Goal: Task Accomplishment & Management: Complete application form

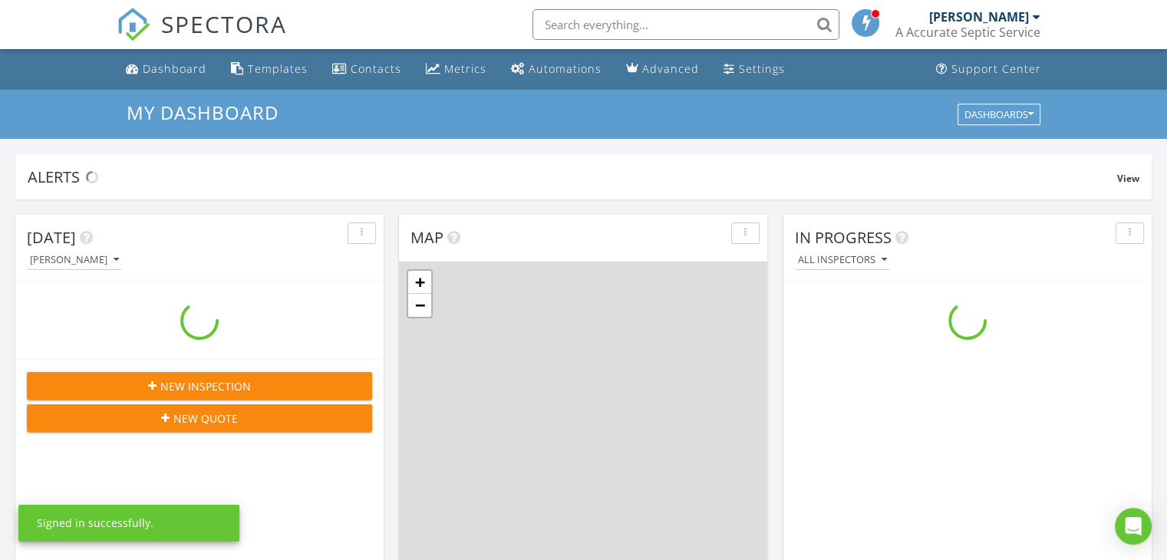
scroll to position [1421, 1191]
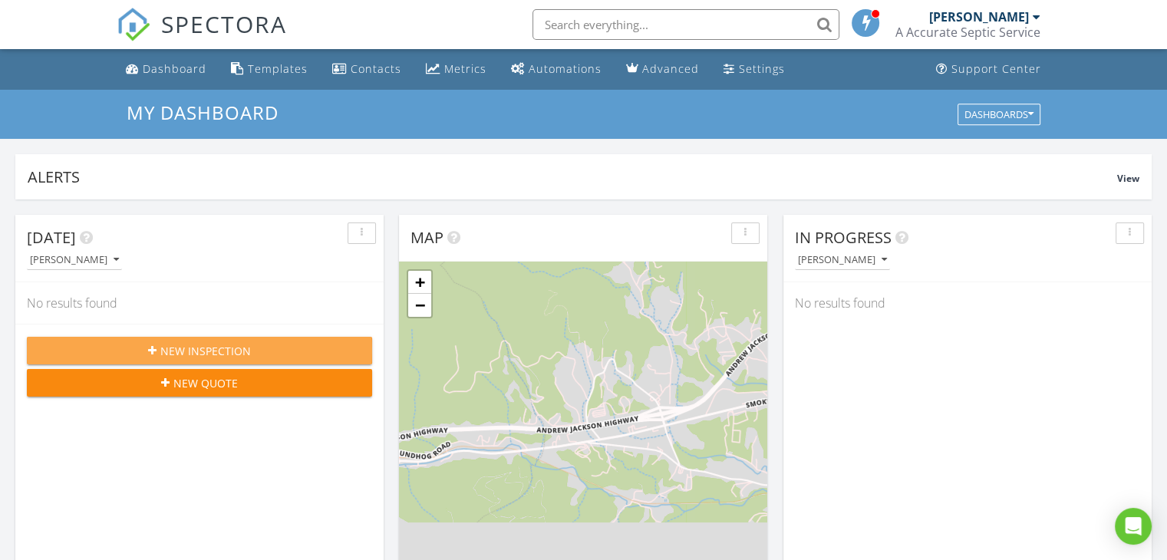
click at [320, 345] on div "New Inspection" at bounding box center [199, 351] width 321 height 16
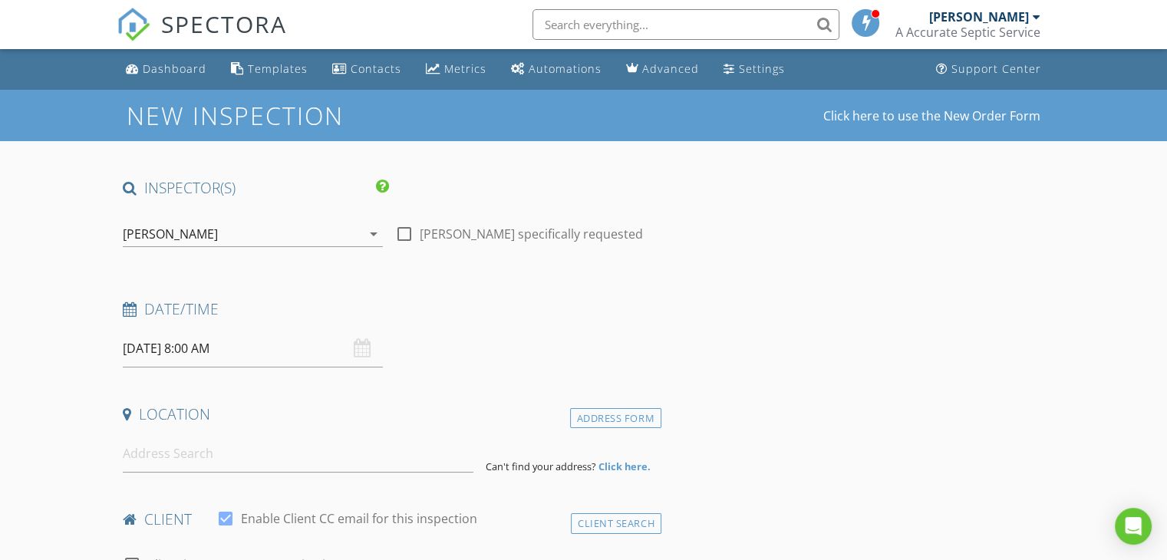
click at [153, 349] on input "08/29/2025 8:00 AM" at bounding box center [253, 349] width 260 height 38
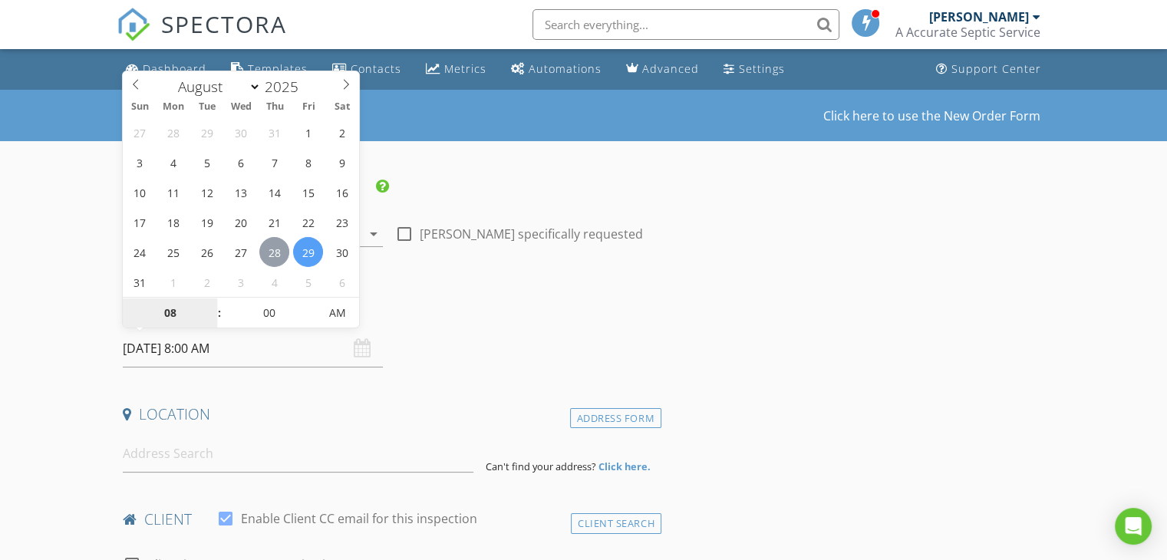
type input "08/28/2025 8:00 AM"
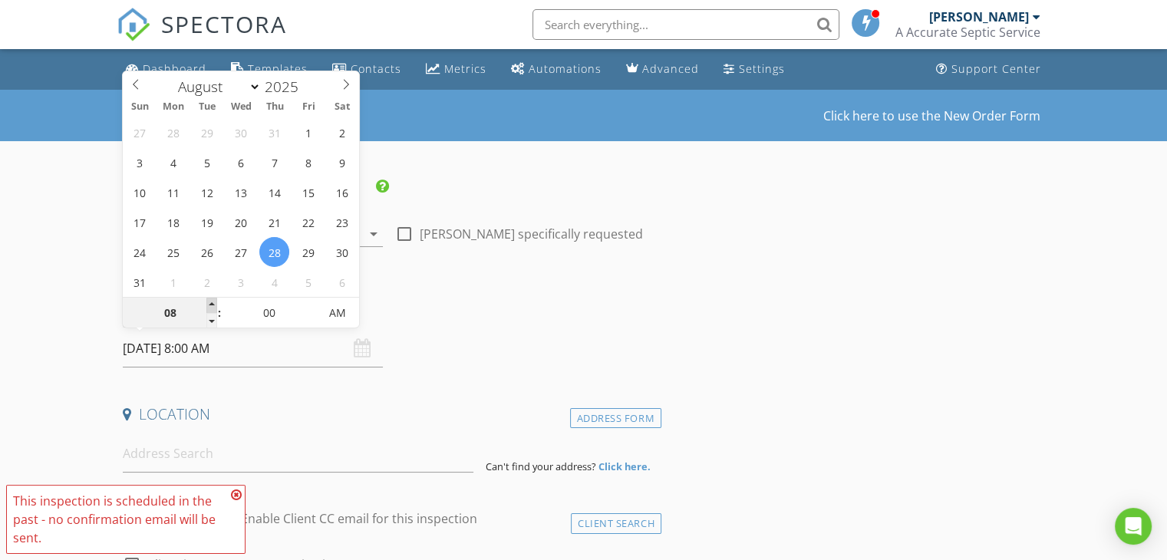
type input "09"
type input "08/28/2025 9:00 AM"
click at [210, 302] on span at bounding box center [211, 305] width 11 height 15
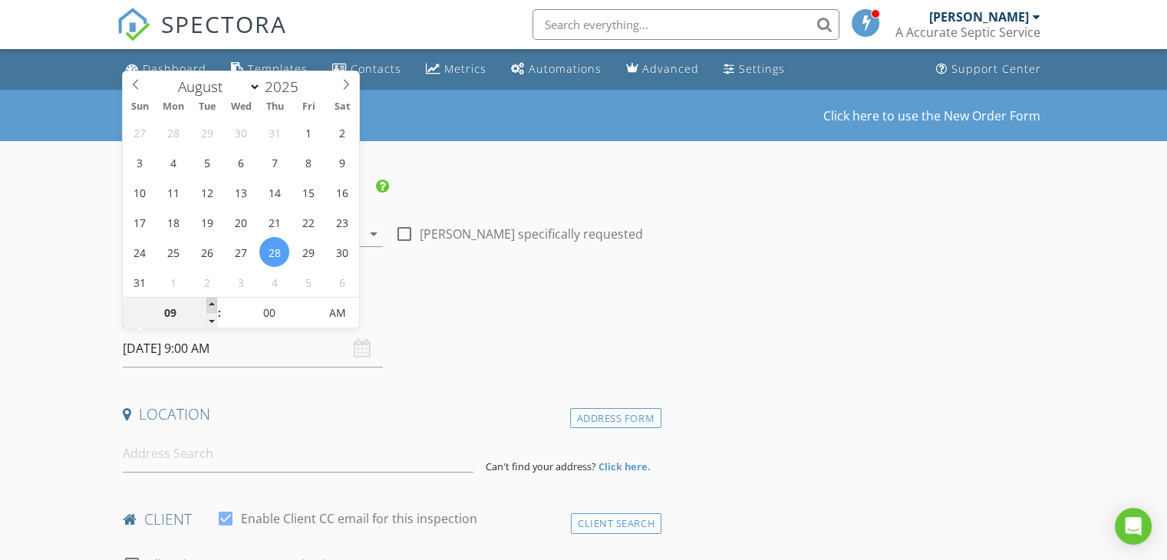
type input "10"
type input "08/28/2025 10:00 AM"
click at [210, 302] on span at bounding box center [211, 305] width 11 height 15
type input "11"
type input "08/28/2025 11:00 AM"
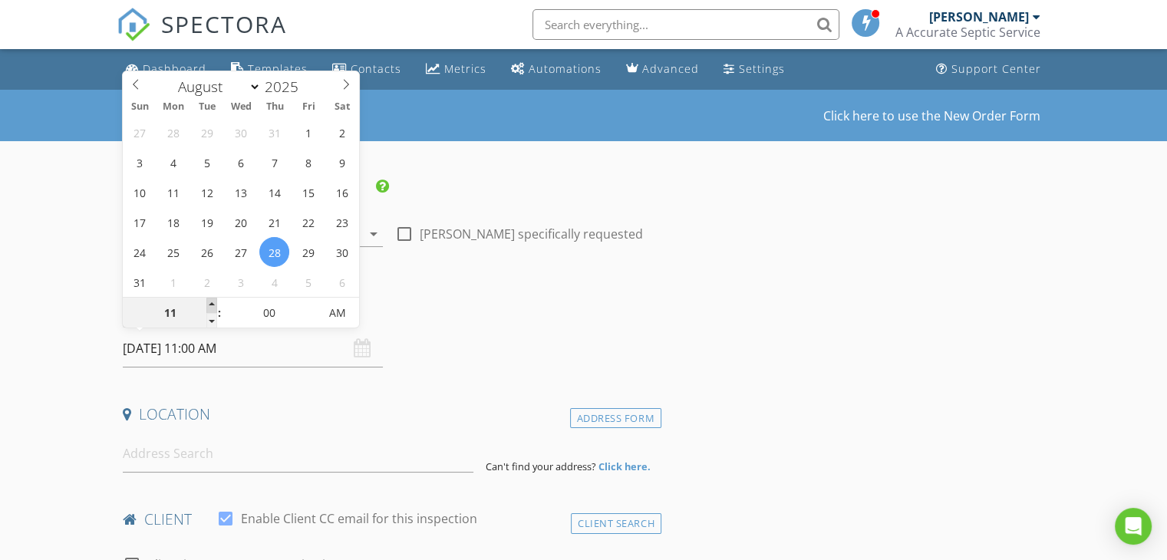
click at [210, 302] on span at bounding box center [211, 305] width 11 height 15
type input "12"
type input "08/28/2025 12:00 PM"
click at [210, 302] on span at bounding box center [211, 305] width 11 height 15
type input "01"
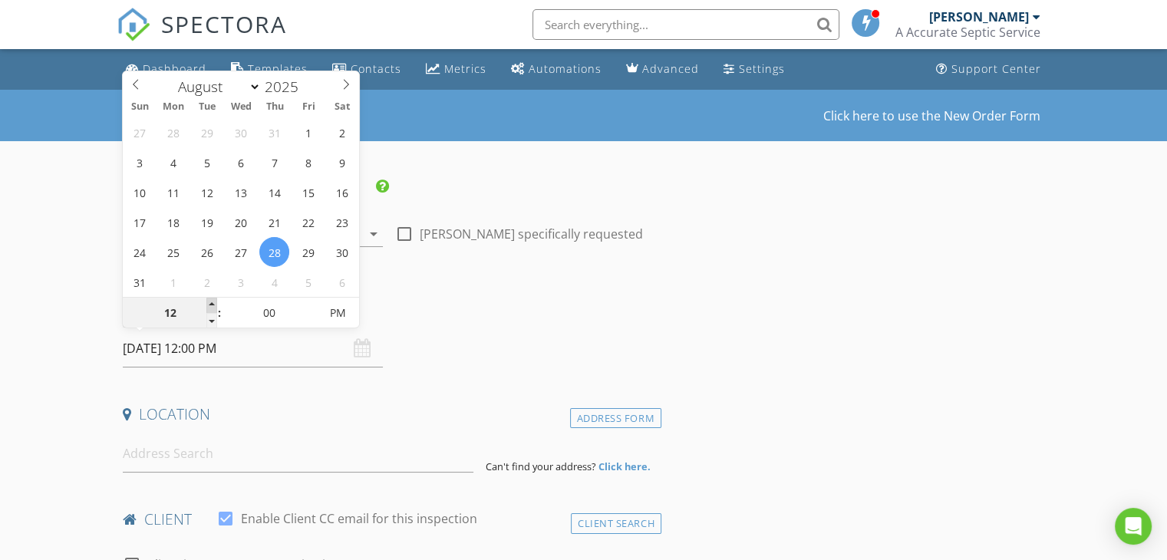
type input "[DATE] 1:00 PM"
click at [210, 302] on span at bounding box center [211, 305] width 11 height 15
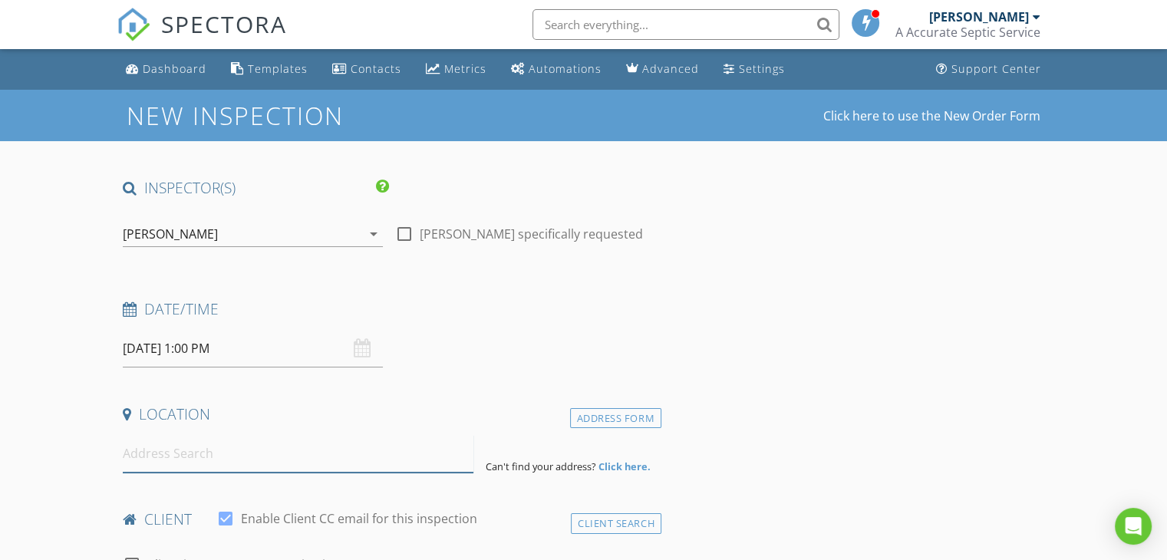
click at [227, 452] on input at bounding box center [298, 454] width 351 height 38
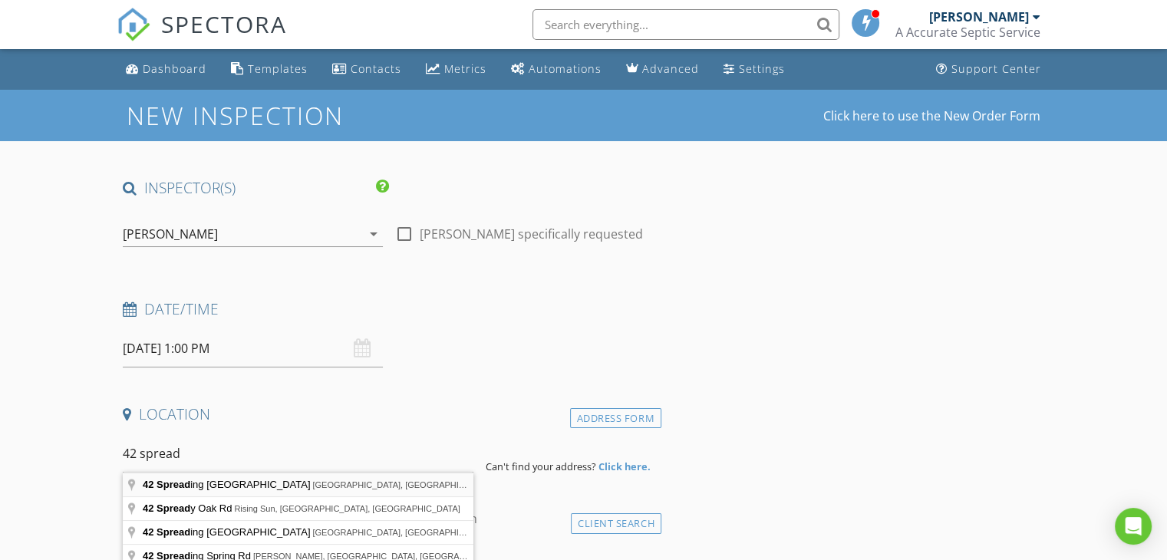
type input "42 Spreading Oaks Lane, Asheville, NC, USA"
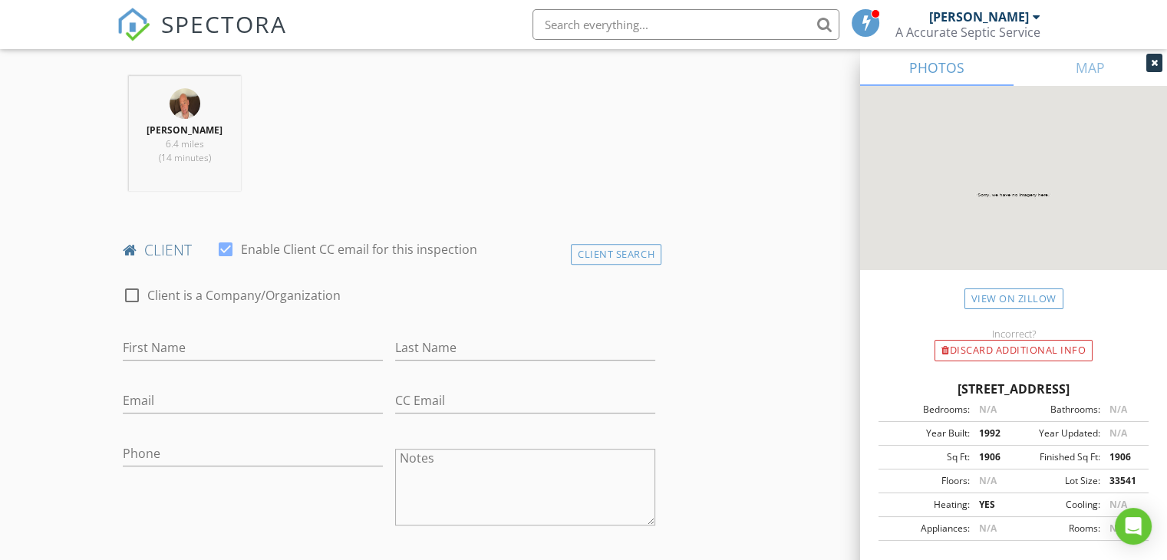
scroll to position [614, 0]
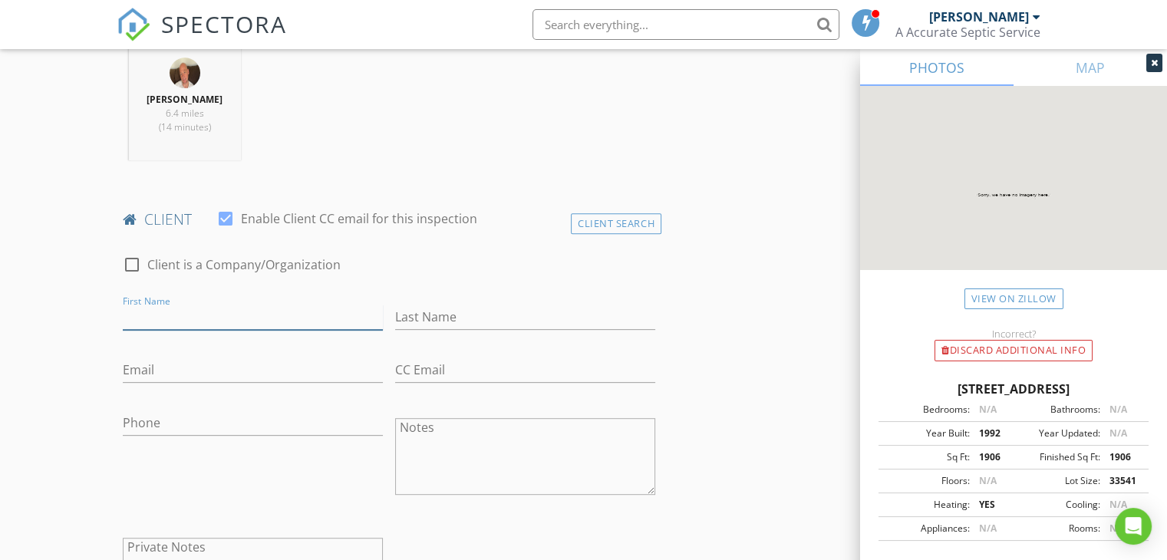
click at [224, 312] on input "First Name" at bounding box center [253, 317] width 260 height 25
type input "Sarah"
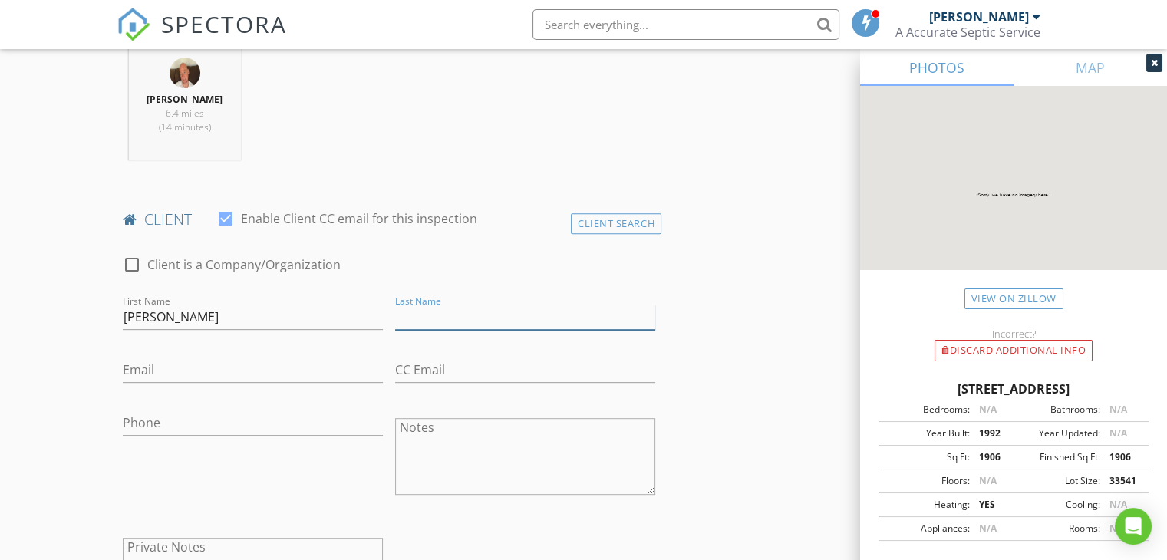
click at [434, 312] on input "Last Name" at bounding box center [525, 317] width 260 height 25
type input "Worley"
click at [178, 373] on input "Email" at bounding box center [253, 370] width 260 height 25
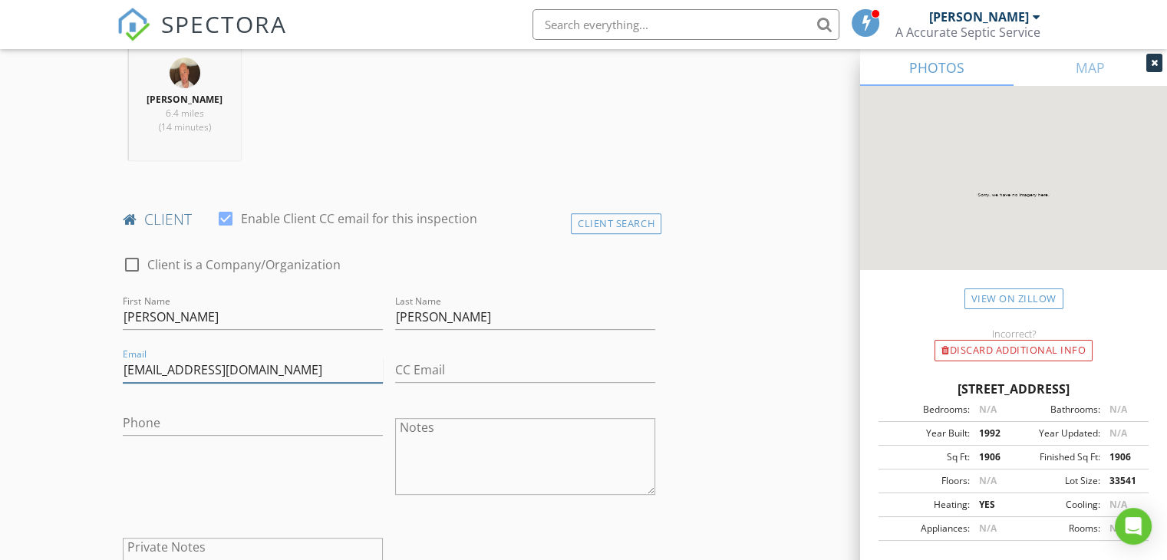
type input "Sarahjuneworley@gmail.com"
click at [451, 376] on input "CC Email" at bounding box center [525, 370] width 260 height 25
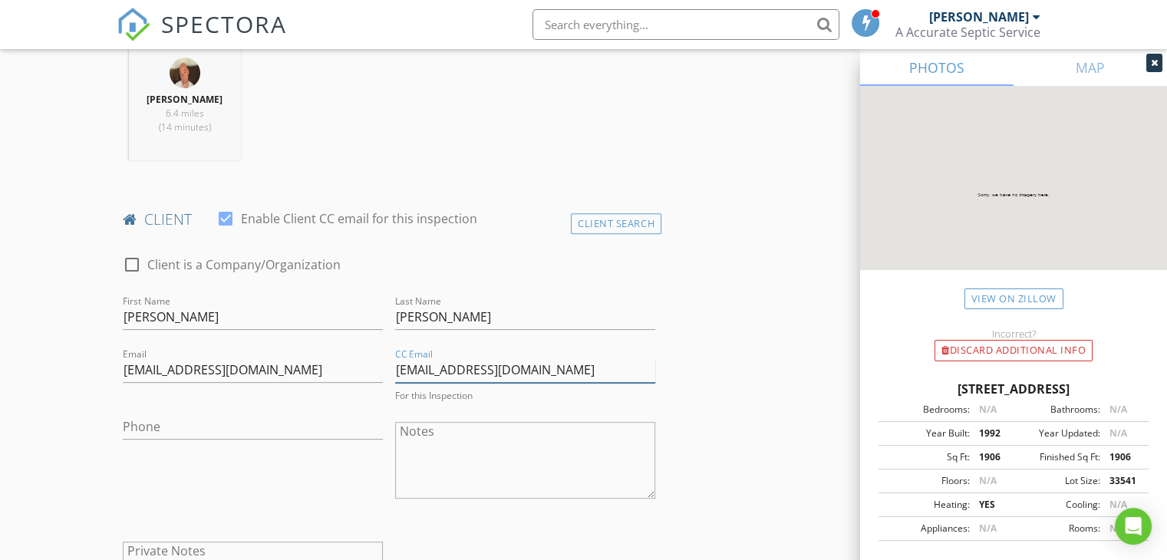
type input "Sarahjuneworley@gmail.com"
click at [131, 425] on input "Phone" at bounding box center [253, 423] width 260 height 25
type input "828-367-8541"
click at [1147, 62] on div at bounding box center [1155, 63] width 16 height 18
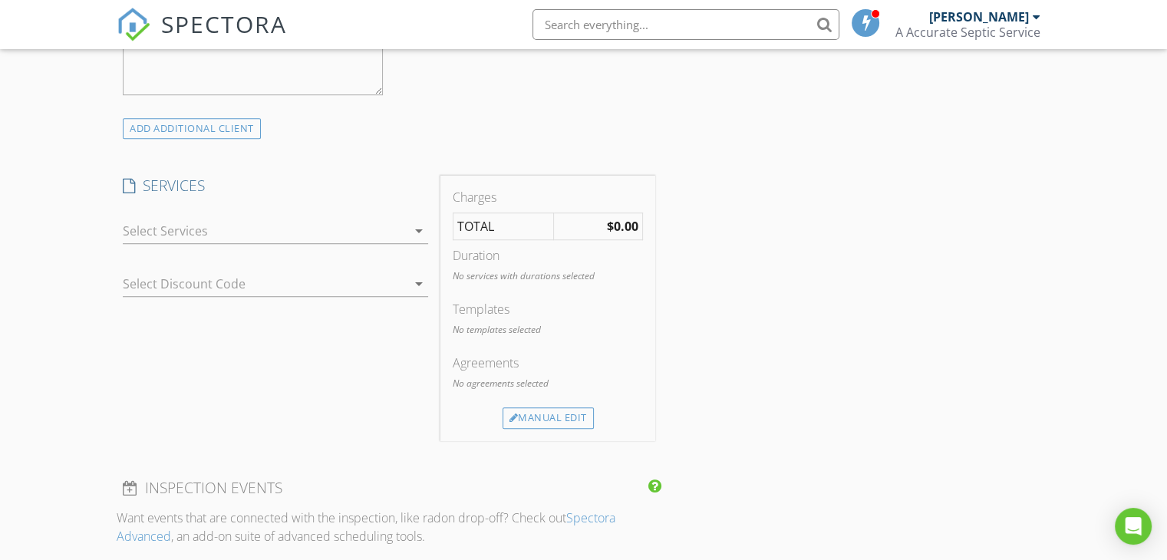
scroll to position [1136, 0]
click at [421, 230] on icon "arrow_drop_down" at bounding box center [419, 228] width 18 height 18
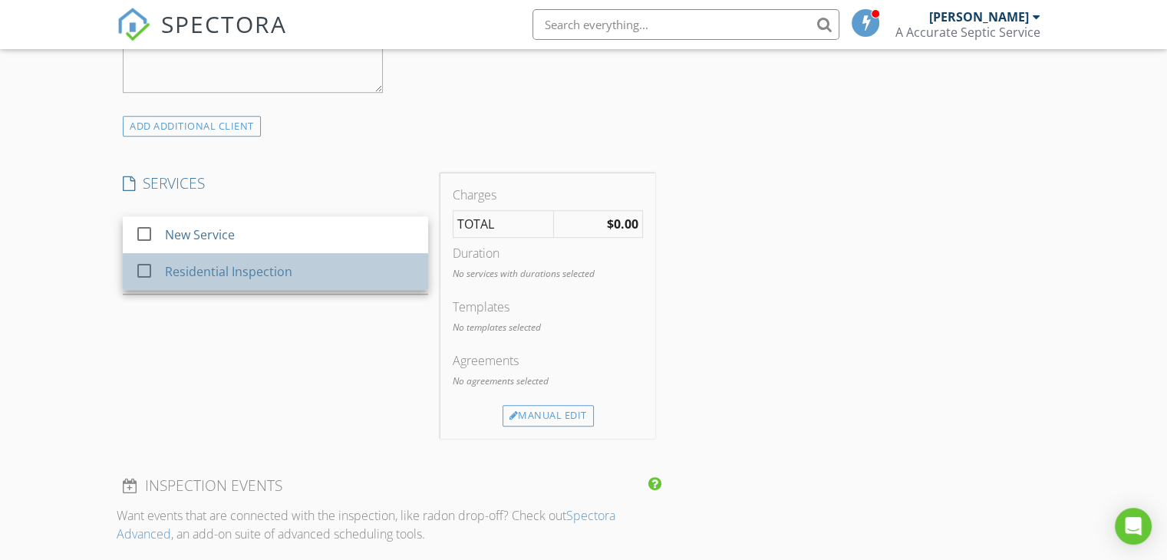
click at [371, 269] on div "Residential Inspection" at bounding box center [291, 271] width 252 height 31
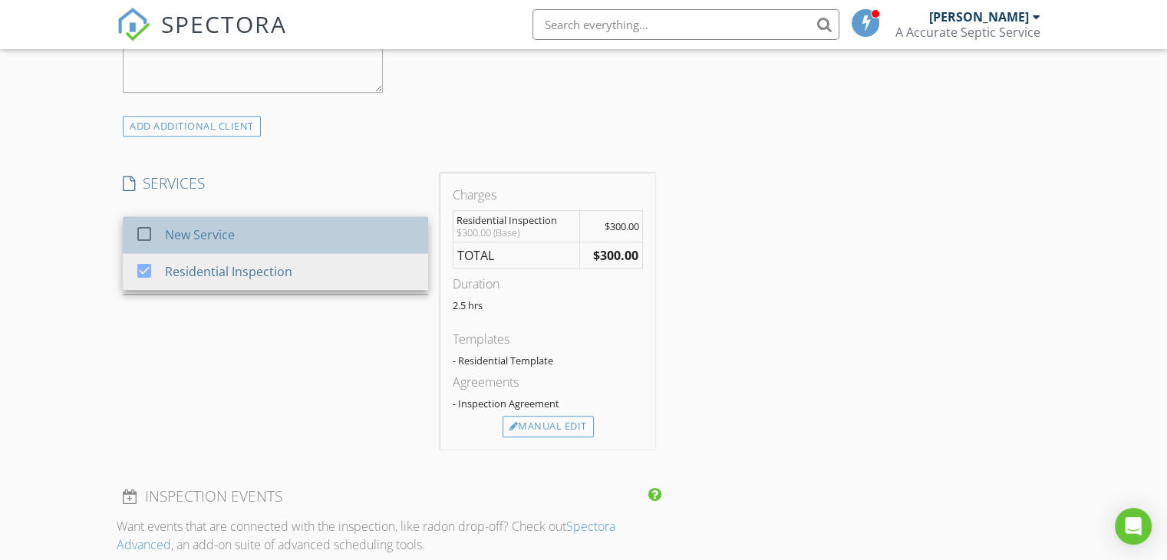
click at [356, 240] on div "New Service" at bounding box center [291, 234] width 252 height 31
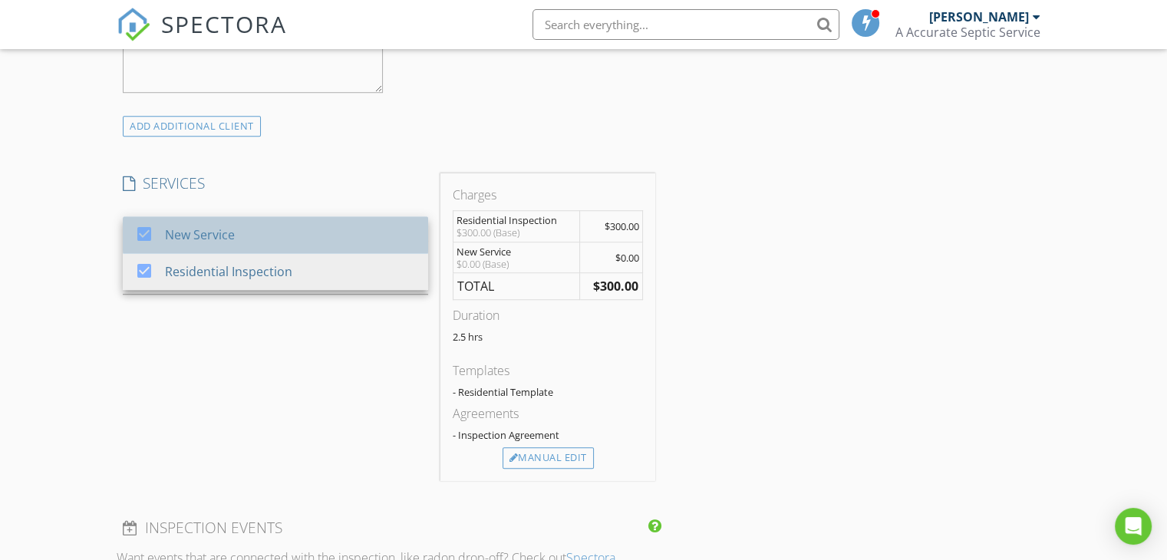
click at [298, 240] on div "New Service" at bounding box center [291, 234] width 252 height 31
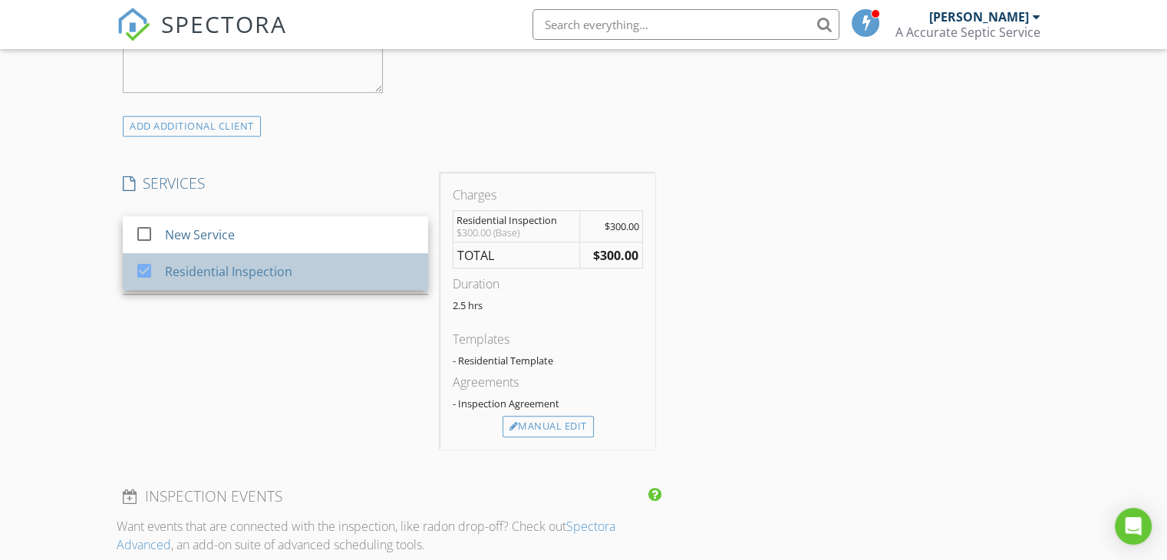
click at [296, 261] on div "Residential Inspection" at bounding box center [291, 271] width 252 height 31
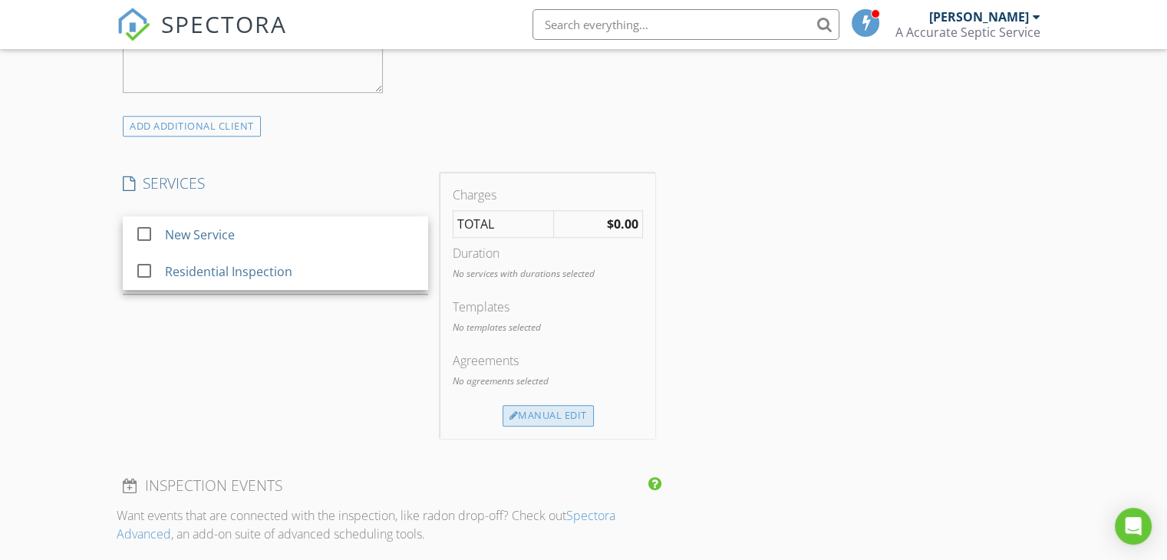
click at [520, 416] on div "Manual Edit" at bounding box center [548, 415] width 91 height 21
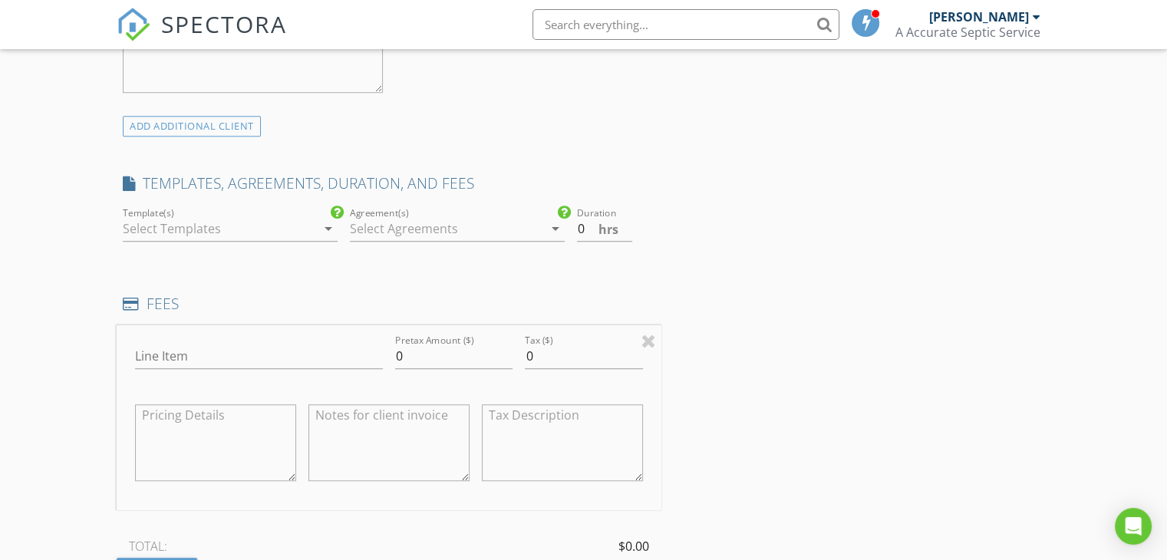
click at [298, 235] on div at bounding box center [219, 228] width 193 height 25
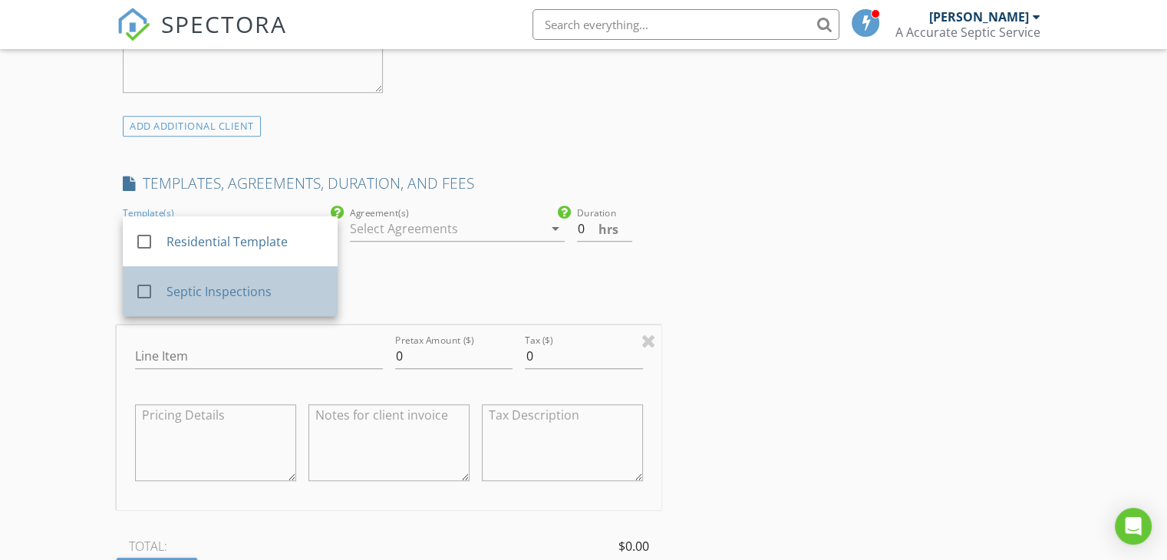
click at [268, 293] on div "Septic Inspections" at bounding box center [246, 291] width 159 height 18
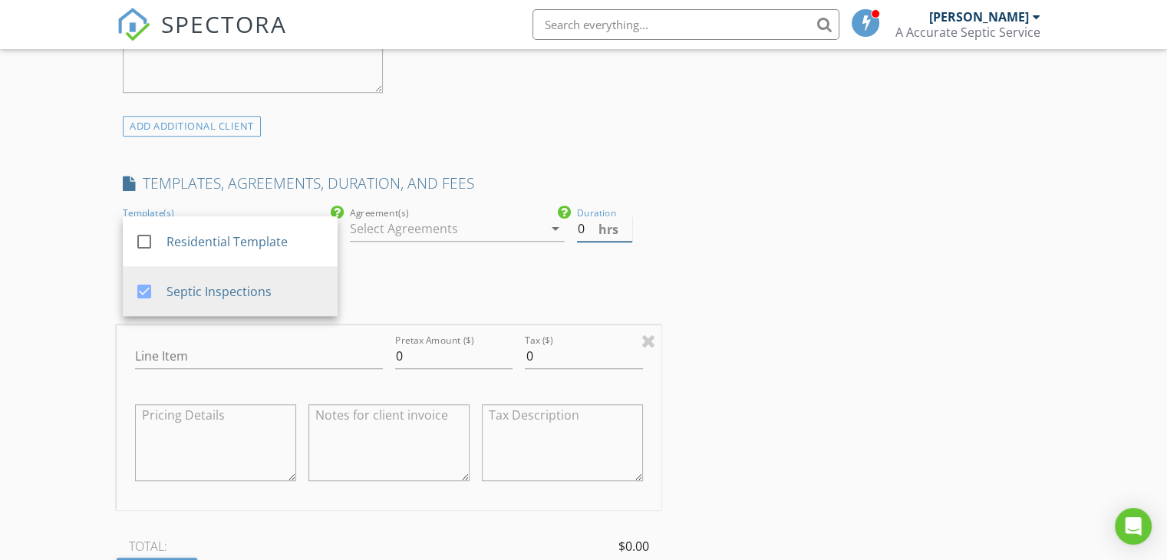
click at [583, 231] on input "0" at bounding box center [604, 228] width 55 height 25
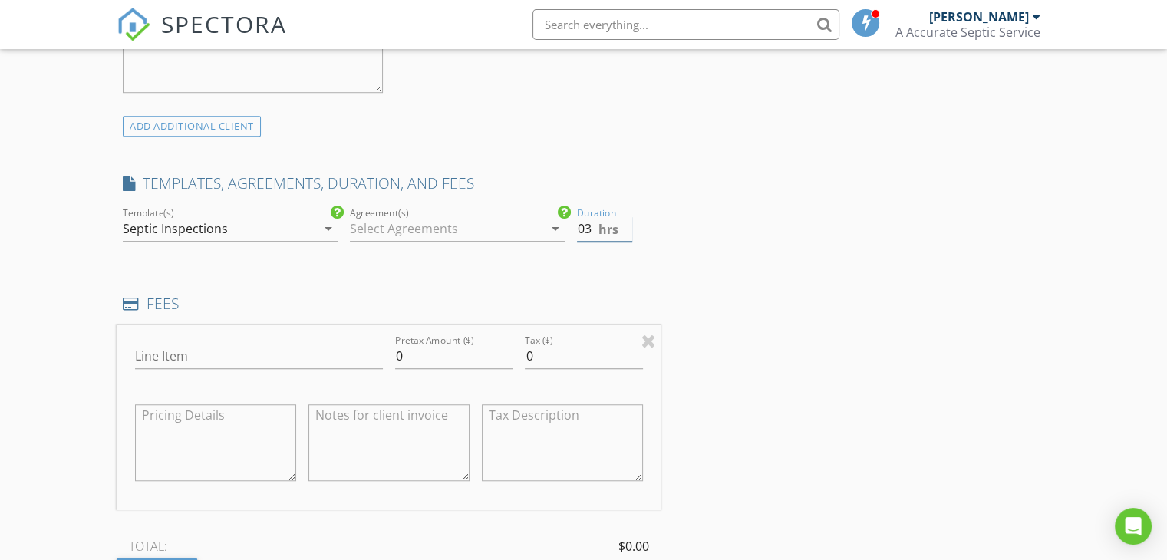
type input "03"
click at [270, 355] on input "Line Item" at bounding box center [259, 356] width 248 height 25
type input "Septic Inspection"
click at [521, 359] on div "Tax ($) 0" at bounding box center [584, 358] width 130 height 53
click at [526, 358] on input "0" at bounding box center [583, 356] width 117 height 25
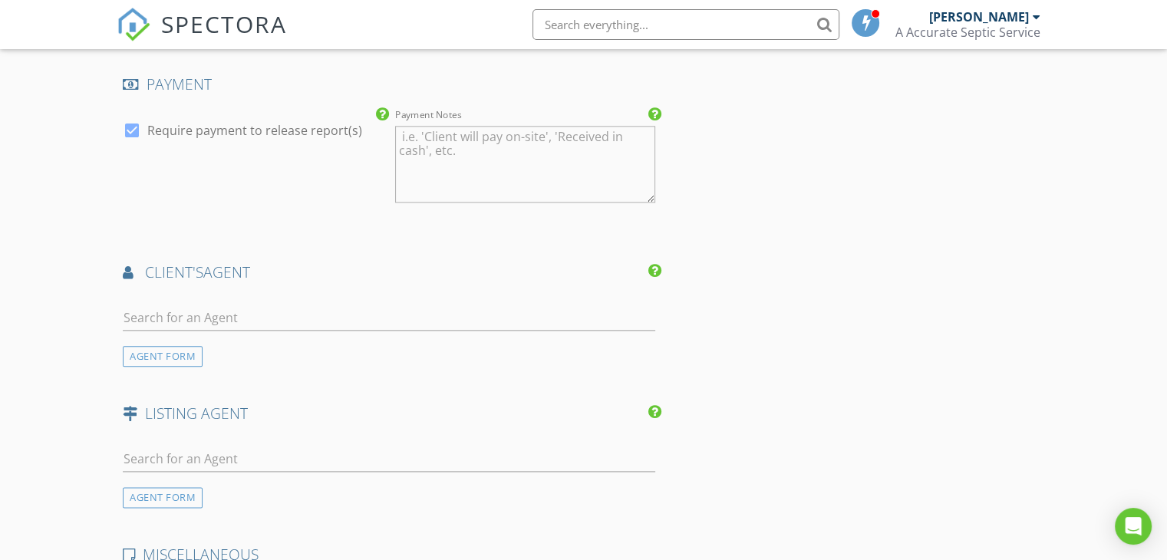
scroll to position [1852, 0]
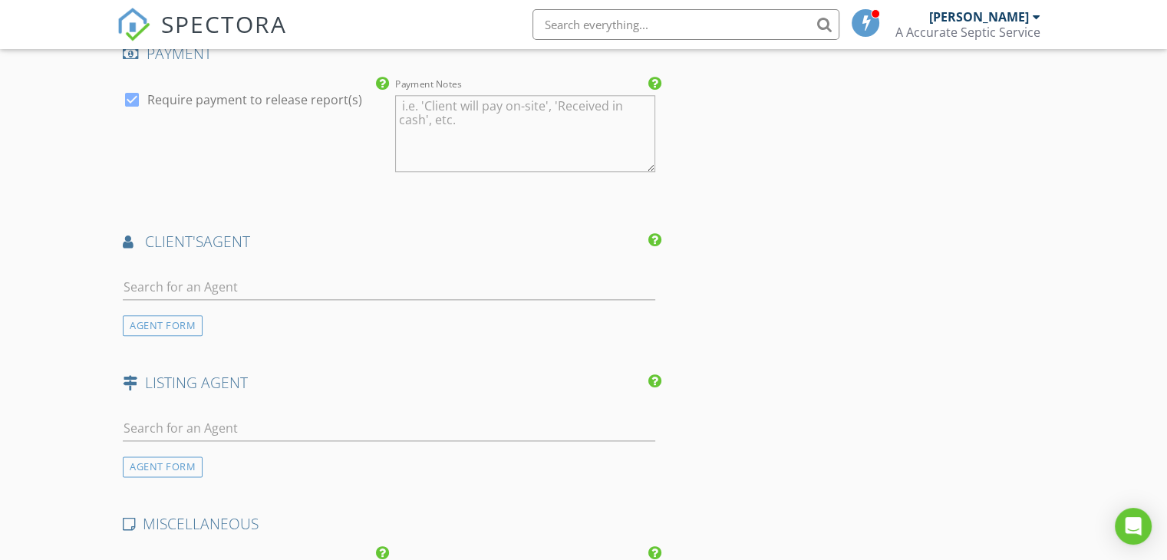
type input "650.00"
click at [135, 97] on div at bounding box center [132, 100] width 26 height 26
checkbox input "false"
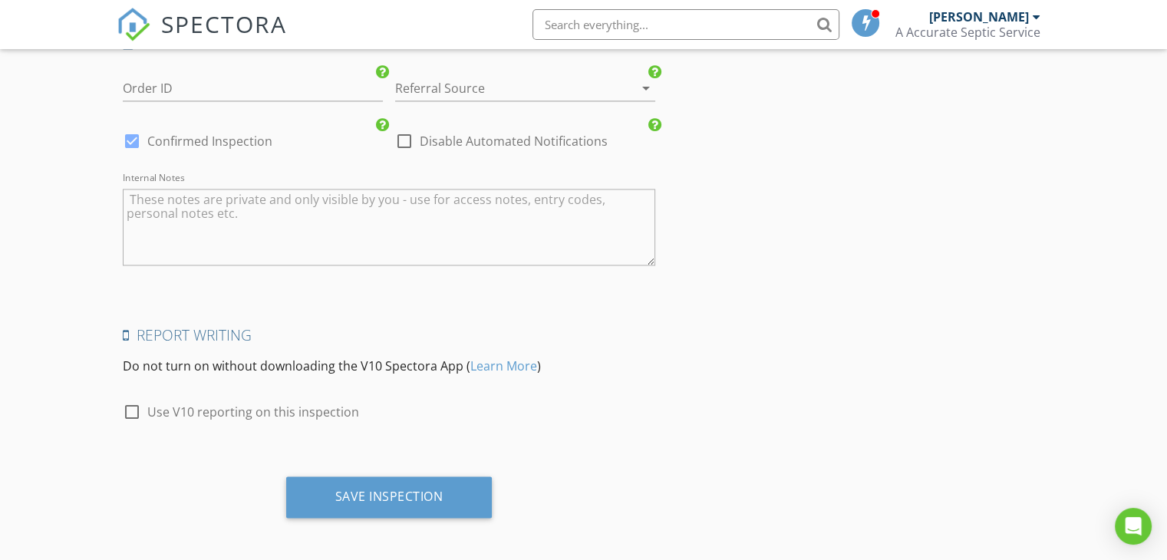
scroll to position [2335, 0]
click at [133, 136] on div at bounding box center [132, 140] width 26 height 26
checkbox input "false"
checkbox input "true"
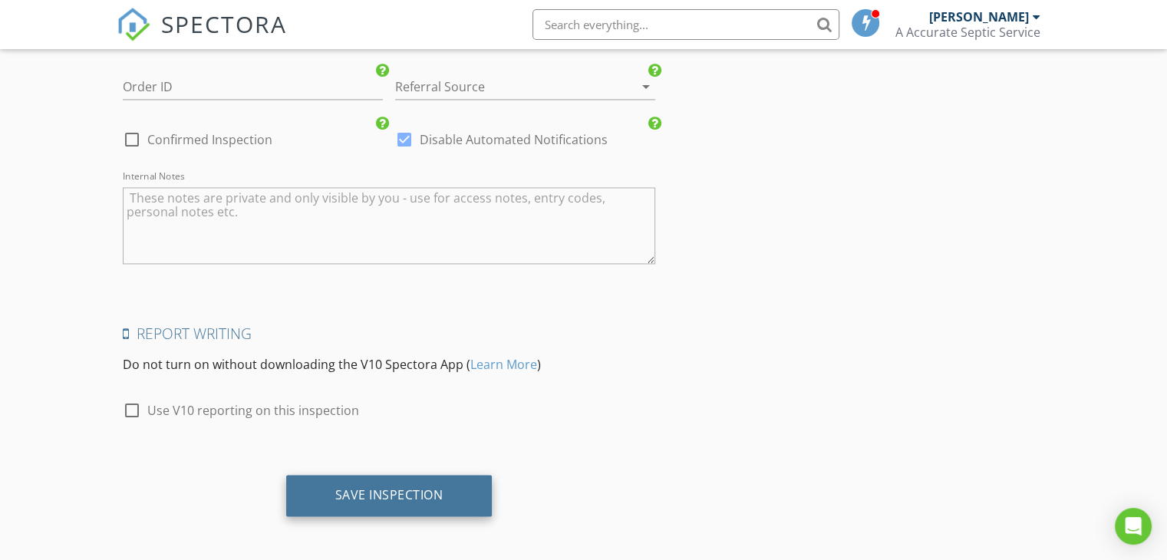
click at [381, 487] on div "Save Inspection" at bounding box center [389, 494] width 108 height 15
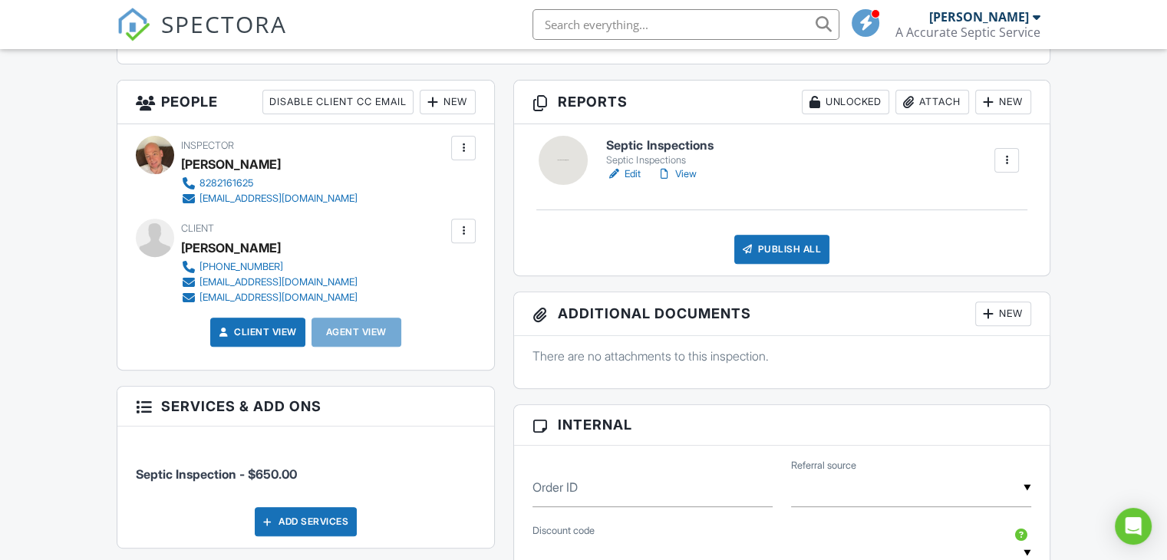
scroll to position [522, 0]
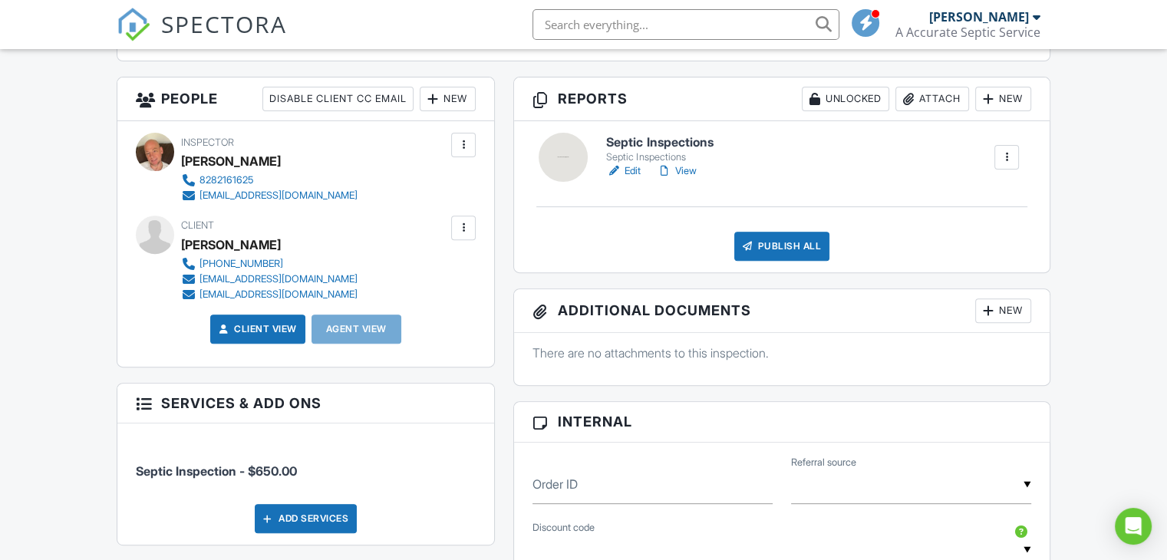
click at [630, 168] on link "Edit" at bounding box center [623, 170] width 35 height 15
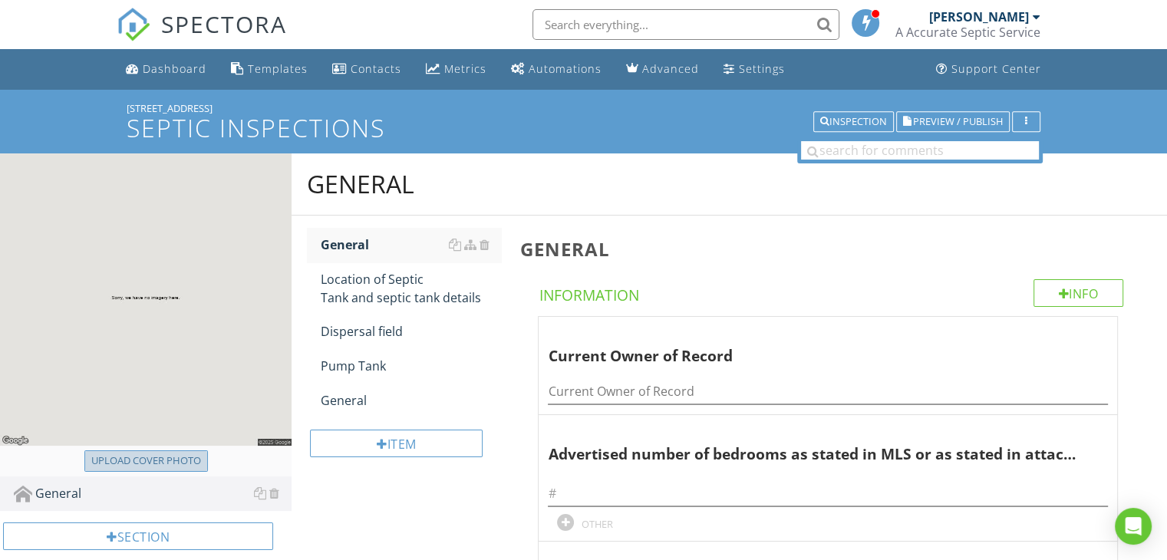
click at [127, 464] on div "Upload cover photo" at bounding box center [146, 461] width 110 height 15
type input "C:\fakepath\IMG_0761.jpg"
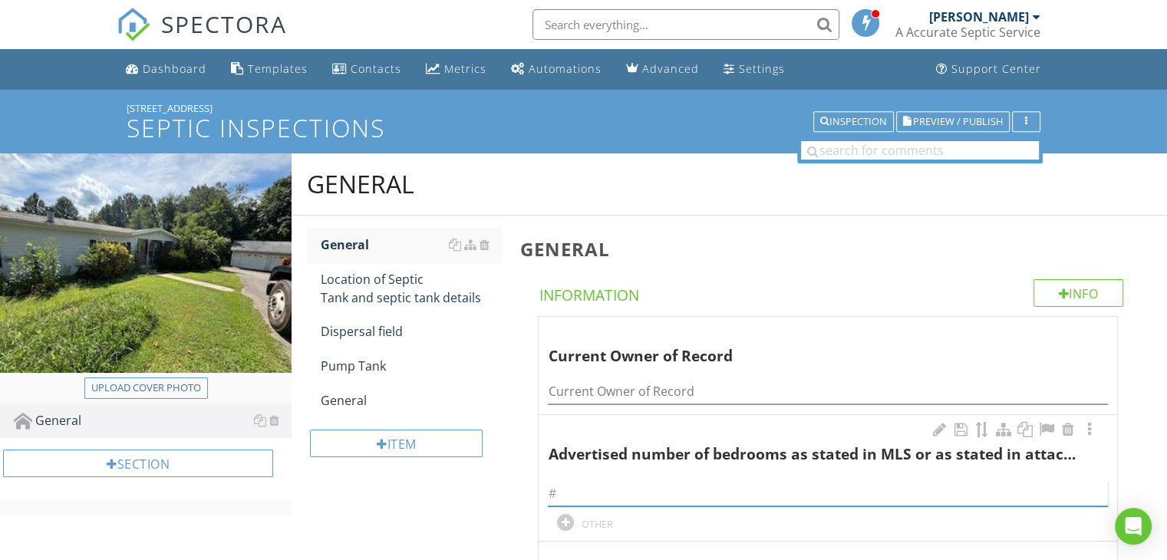
click at [605, 495] on input "text" at bounding box center [828, 493] width 560 height 25
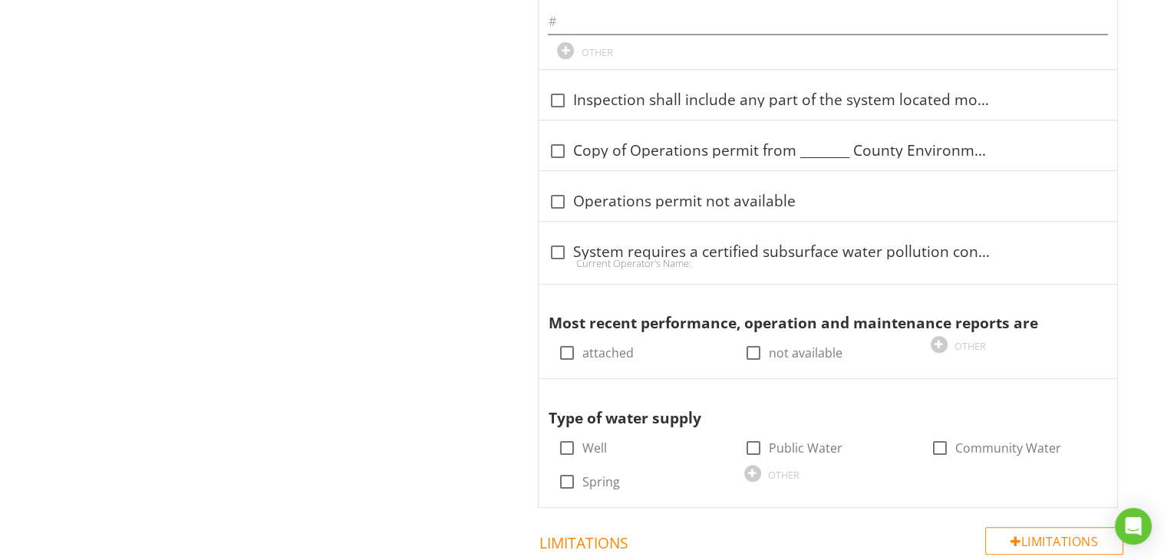
scroll to position [614, 0]
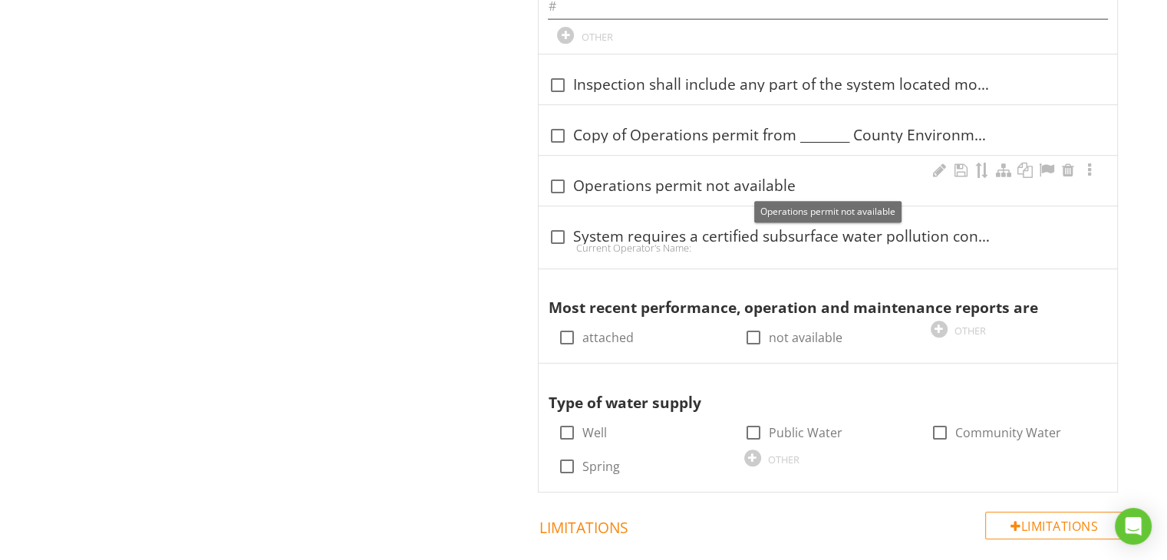
type input "3"
click at [558, 183] on div at bounding box center [557, 186] width 26 height 26
checkbox input "true"
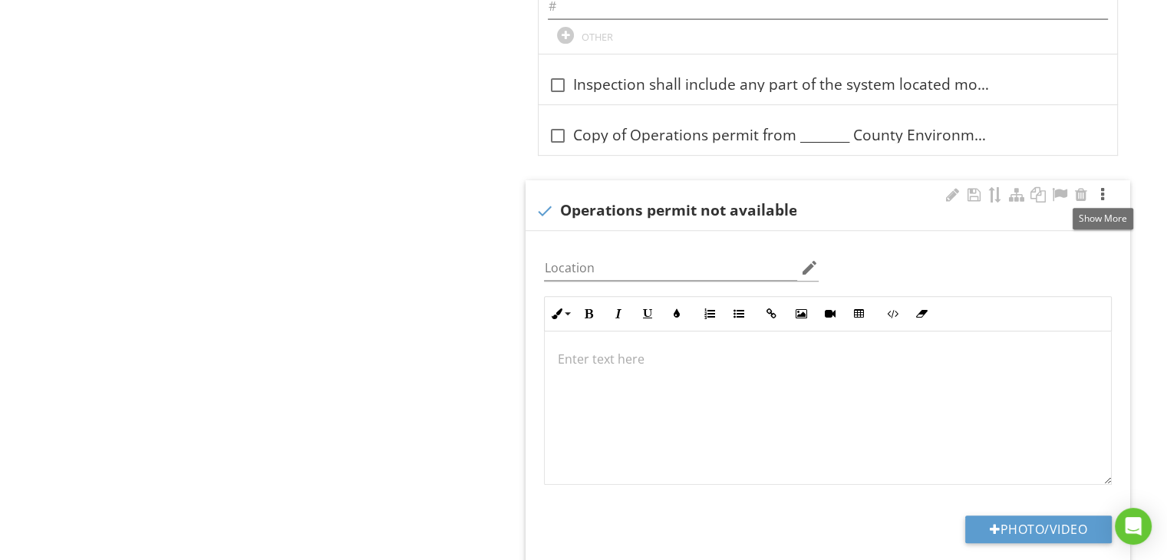
click at [1102, 194] on div at bounding box center [1103, 194] width 18 height 15
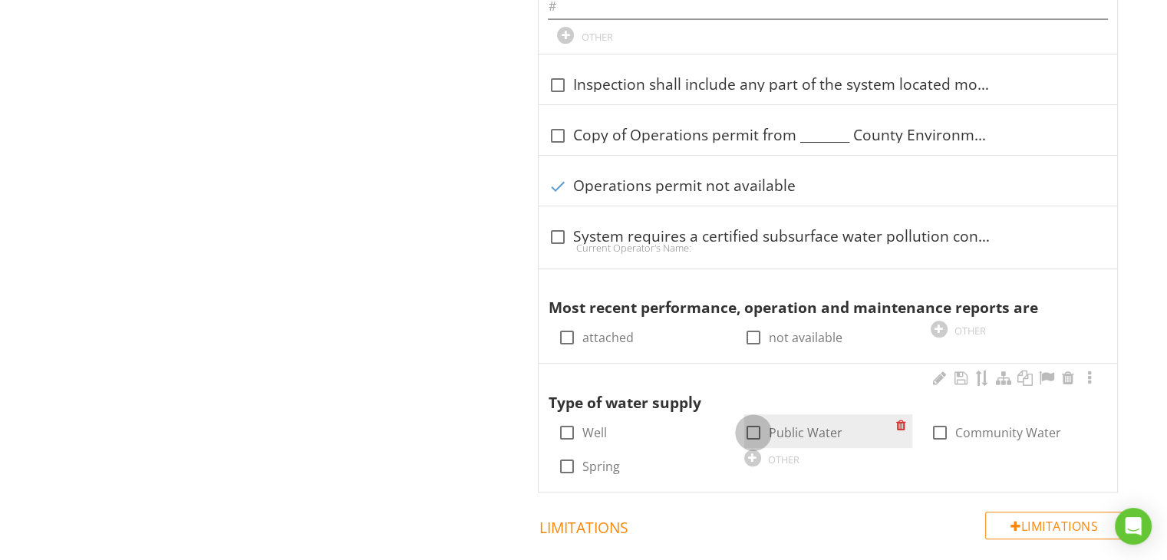
click at [754, 424] on div at bounding box center [754, 433] width 26 height 26
checkbox input "true"
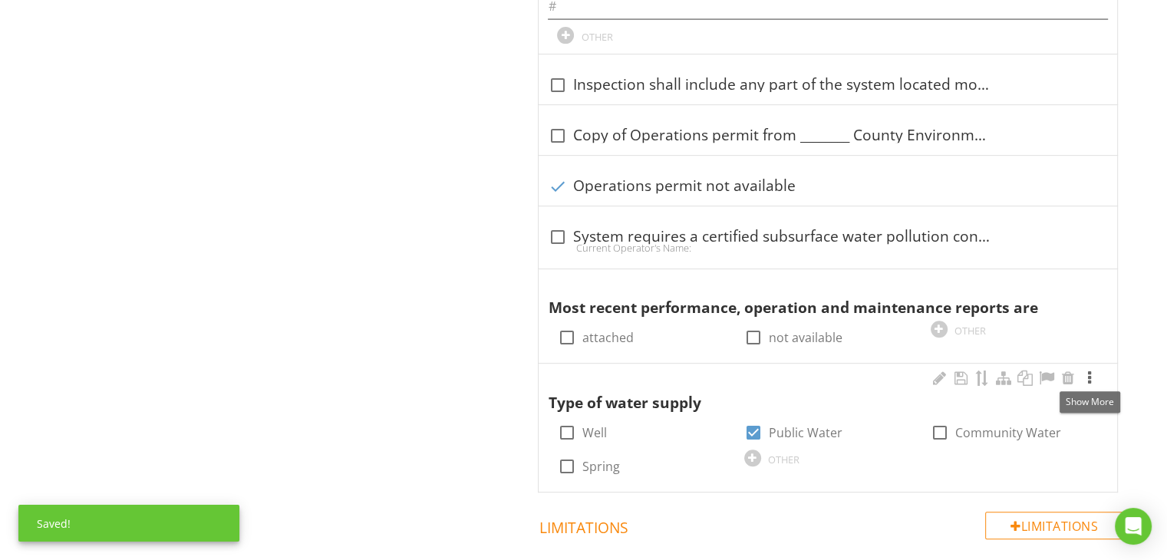
click at [1086, 379] on div at bounding box center [1090, 378] width 18 height 15
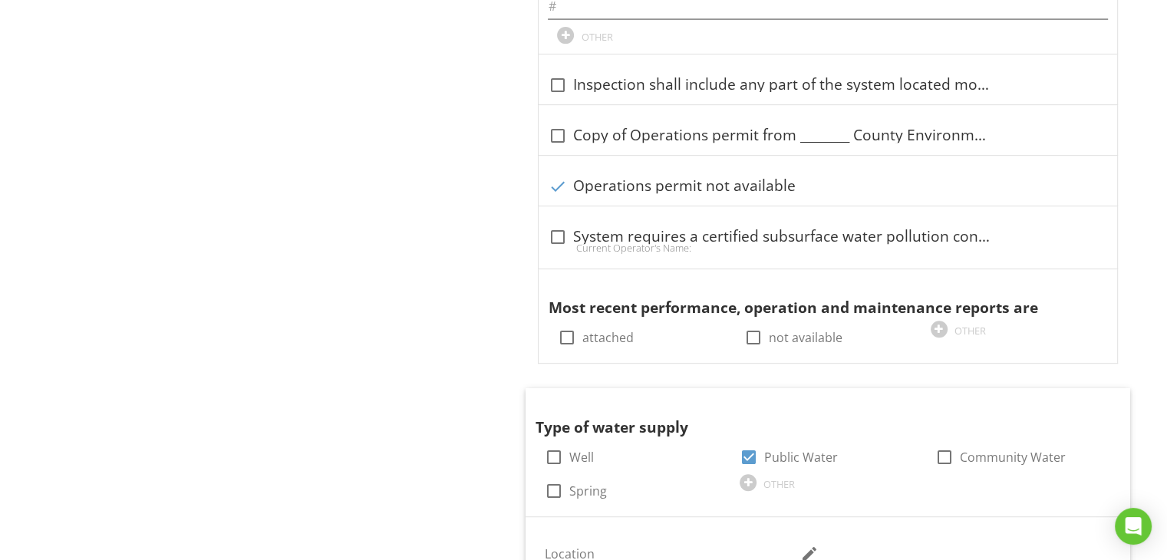
scroll to position [1096, 0]
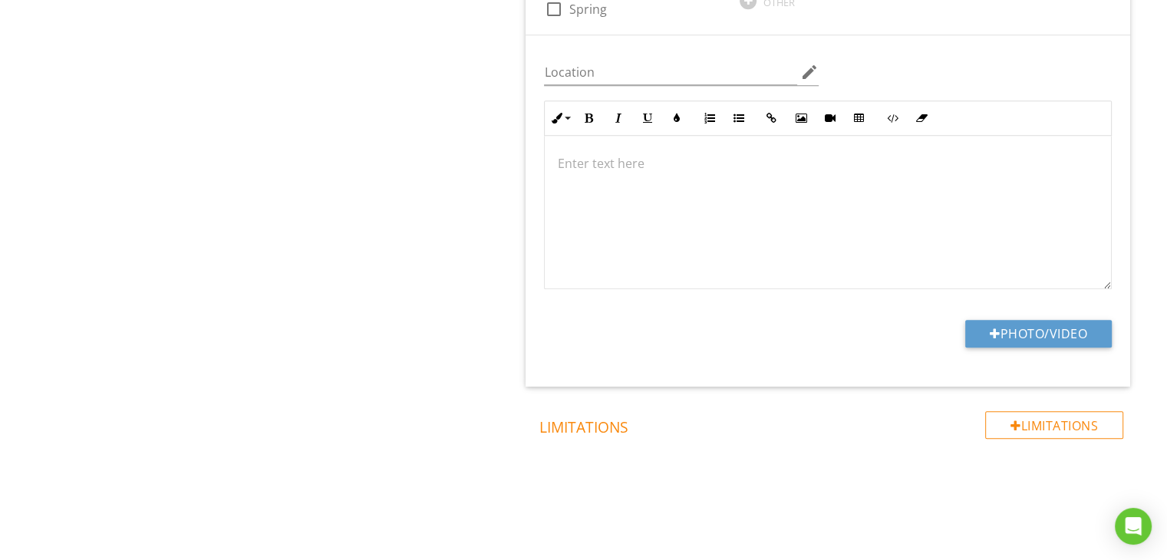
click at [611, 175] on div at bounding box center [828, 212] width 566 height 153
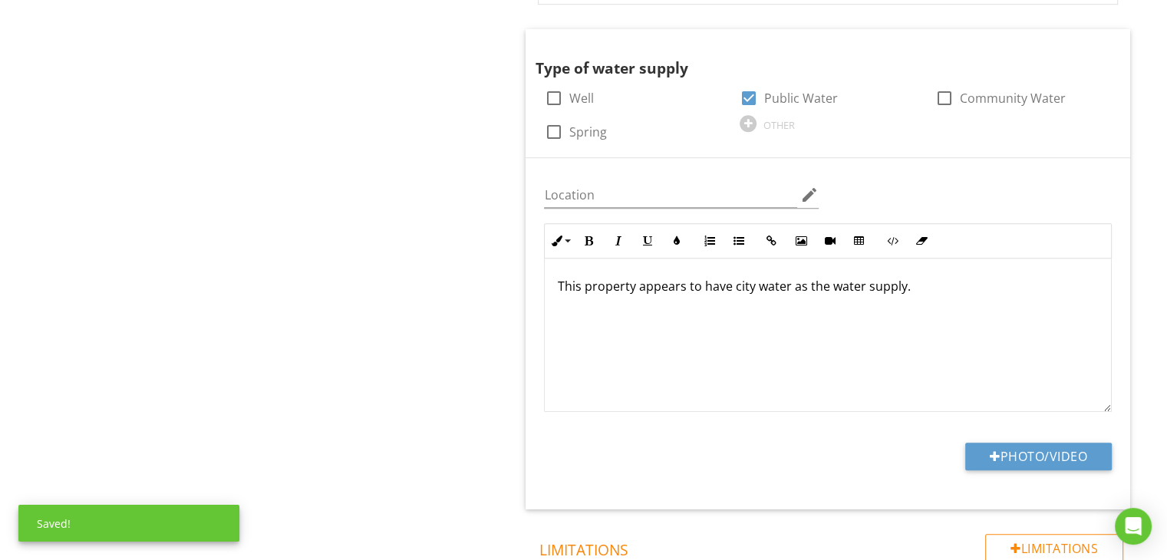
scroll to position [942, 0]
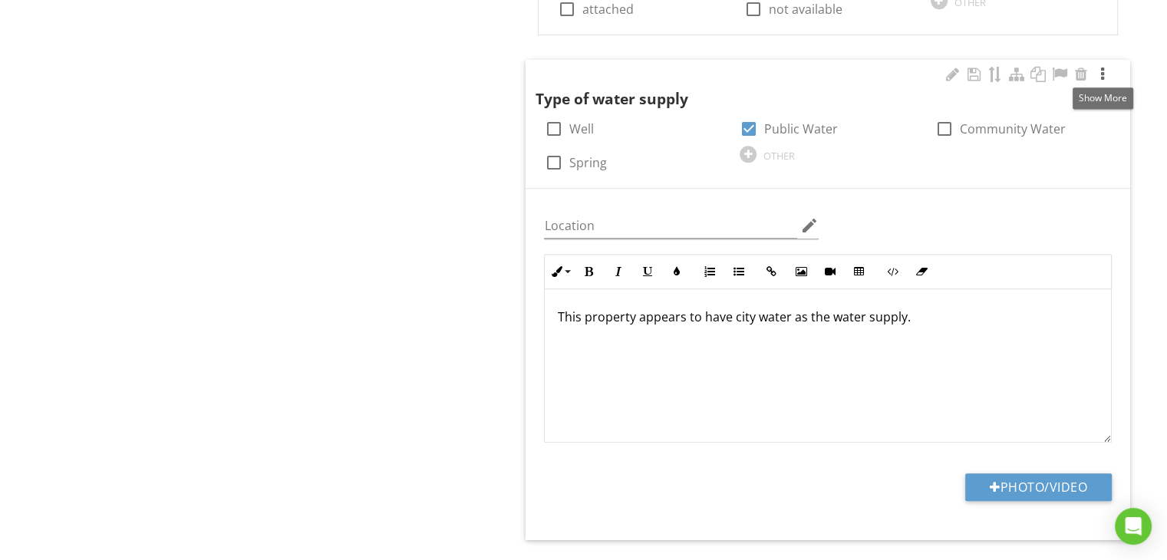
click at [1104, 74] on div at bounding box center [1103, 74] width 18 height 15
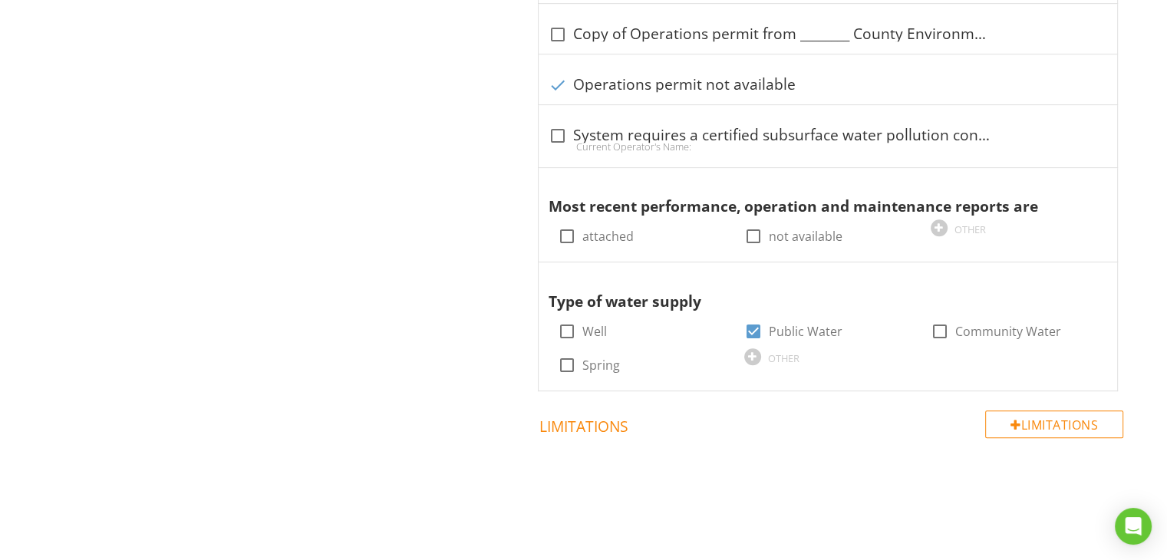
scroll to position [225, 0]
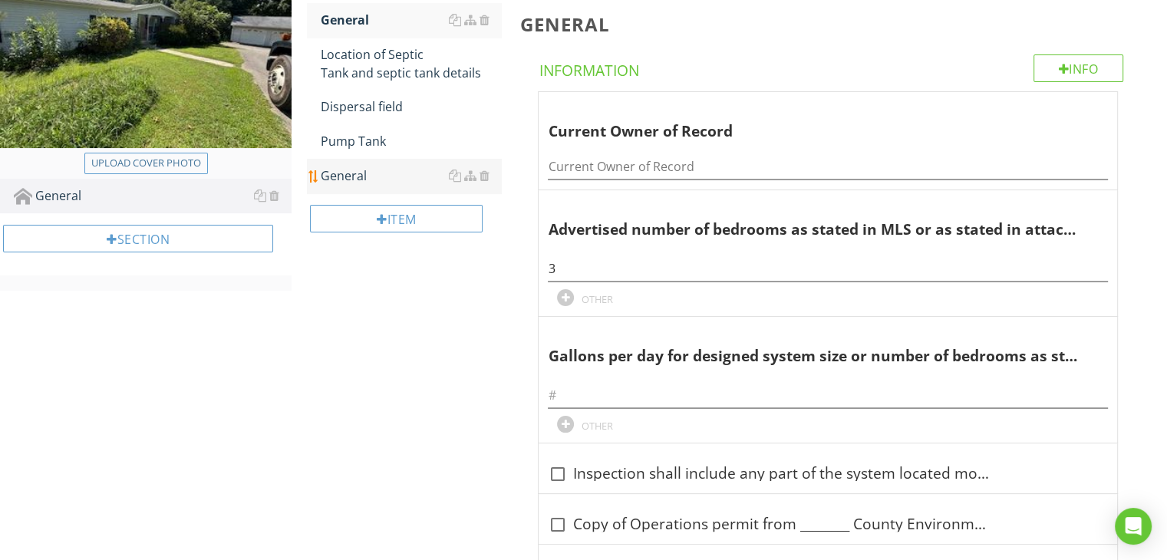
click at [355, 175] on div "General" at bounding box center [411, 176] width 180 height 18
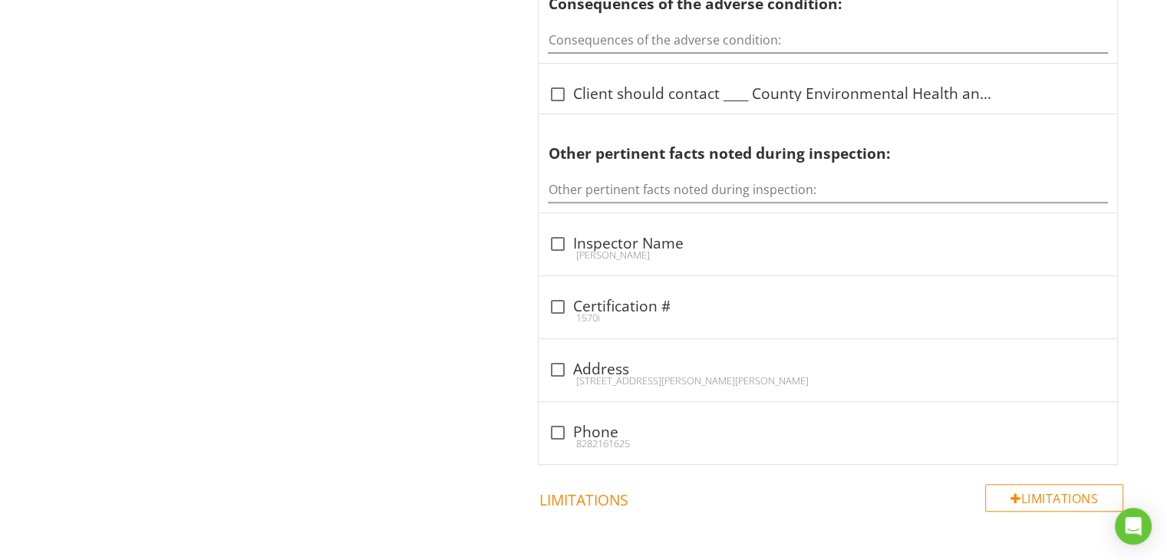
scroll to position [563, 0]
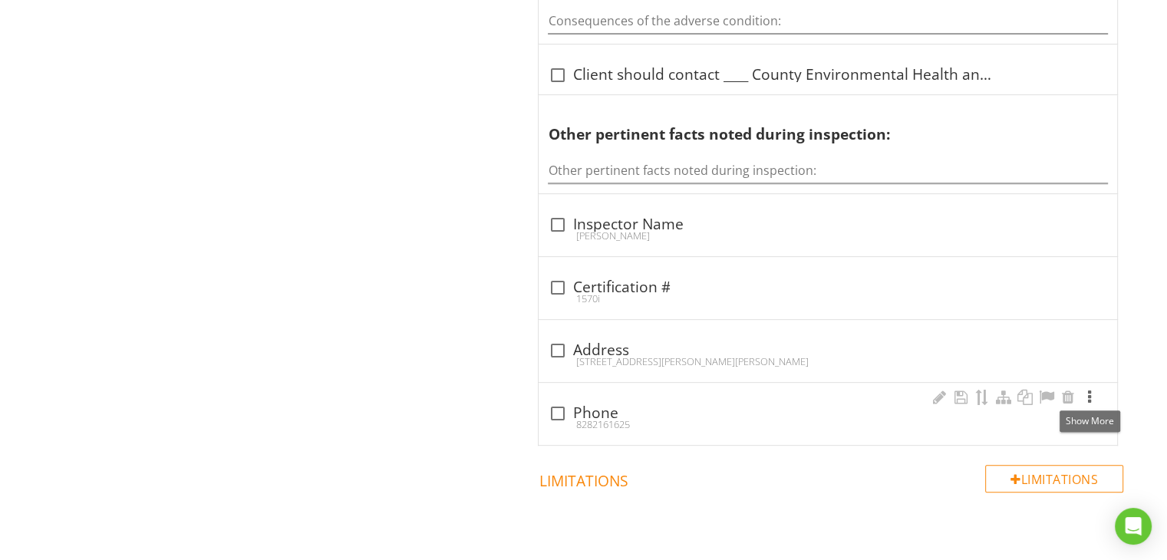
click at [1091, 394] on div at bounding box center [1090, 397] width 18 height 15
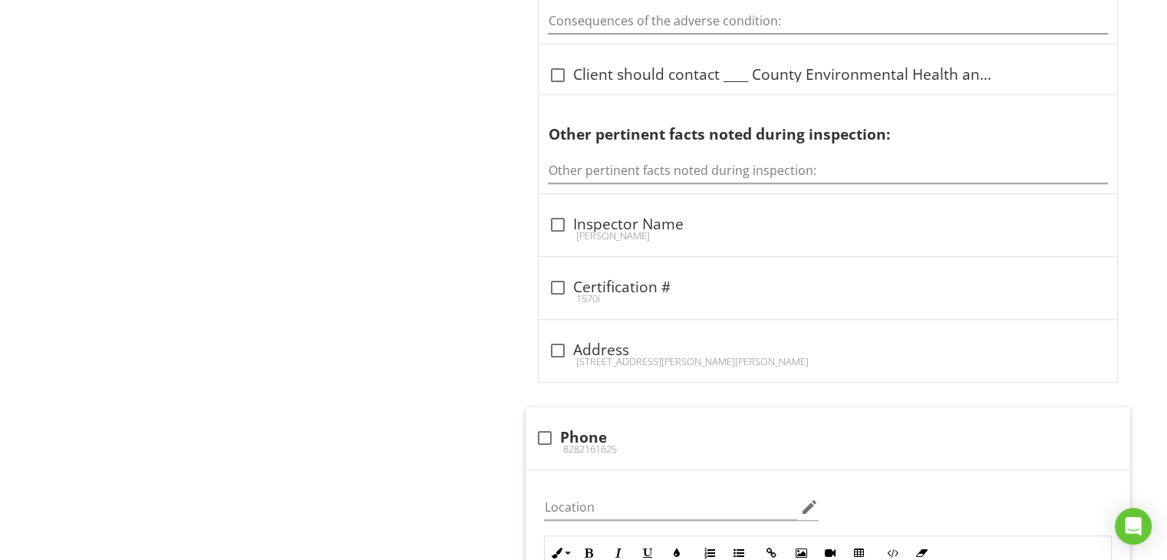
scroll to position [1053, 0]
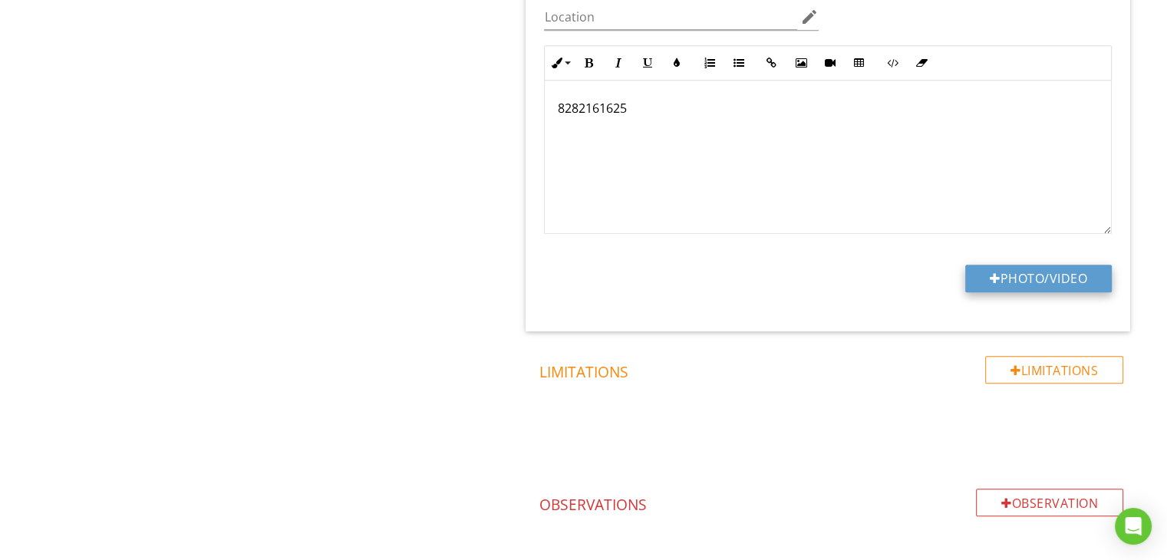
click at [1050, 280] on button "Photo/Video" at bounding box center [1038, 279] width 147 height 28
type input "C:\fakepath\IMG_0761.jpg"
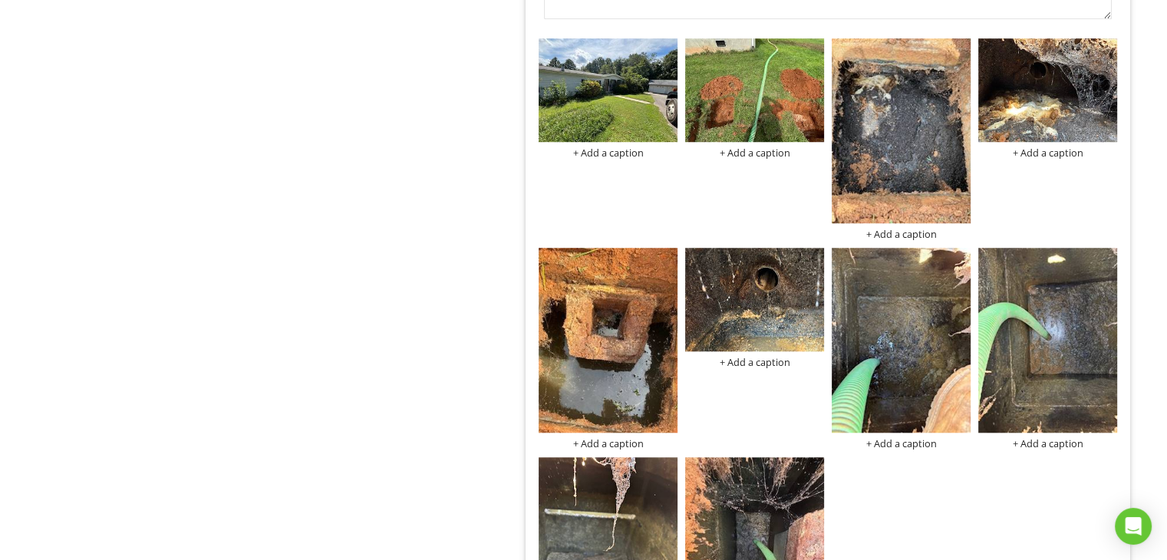
scroll to position [777, 0]
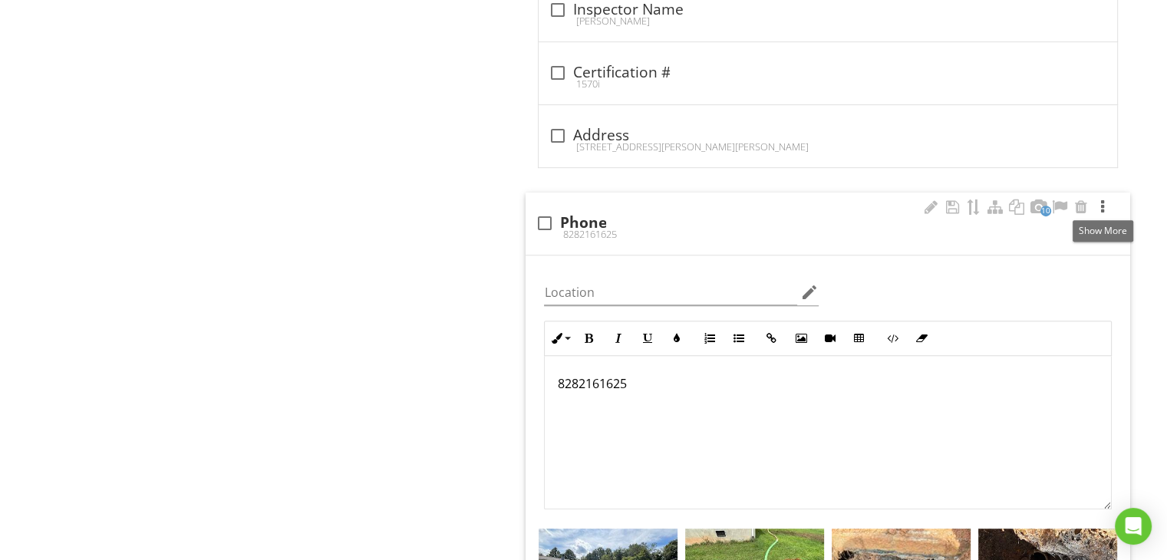
click at [1102, 203] on div at bounding box center [1103, 207] width 18 height 15
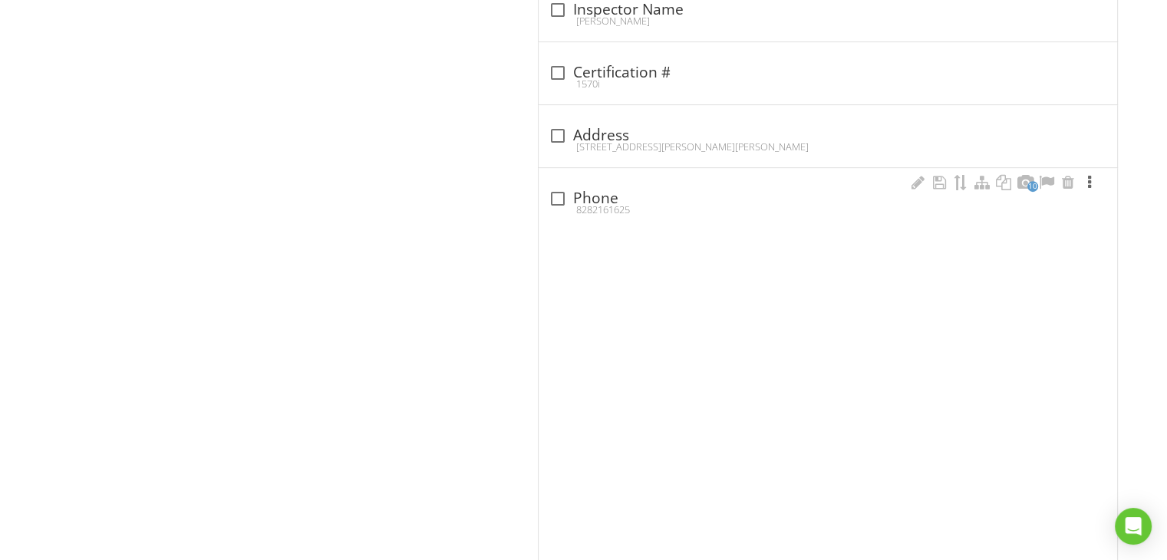
scroll to position [750, 0]
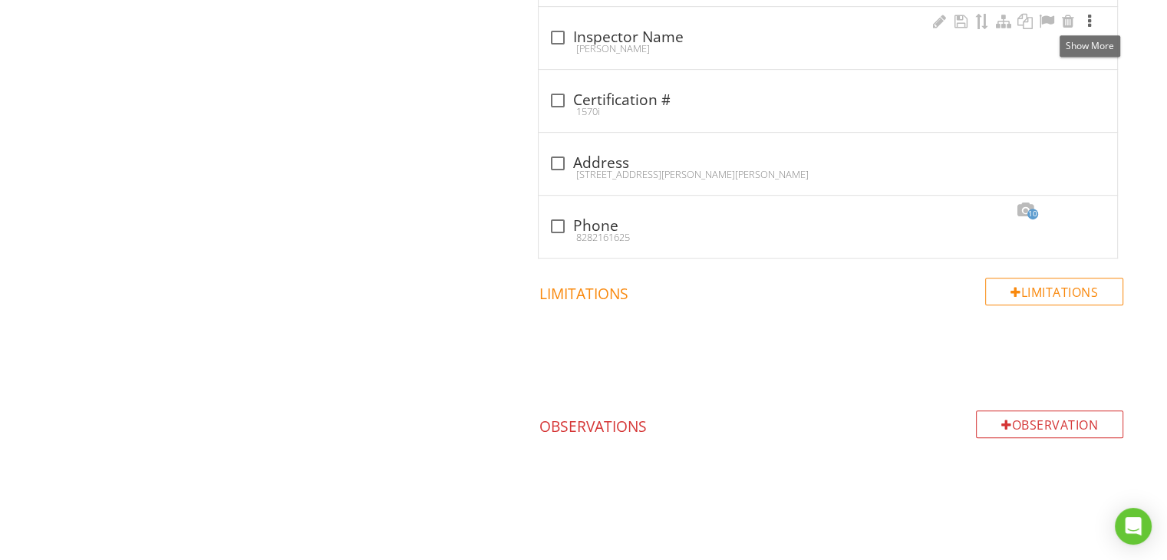
click at [1091, 18] on div at bounding box center [1090, 21] width 18 height 15
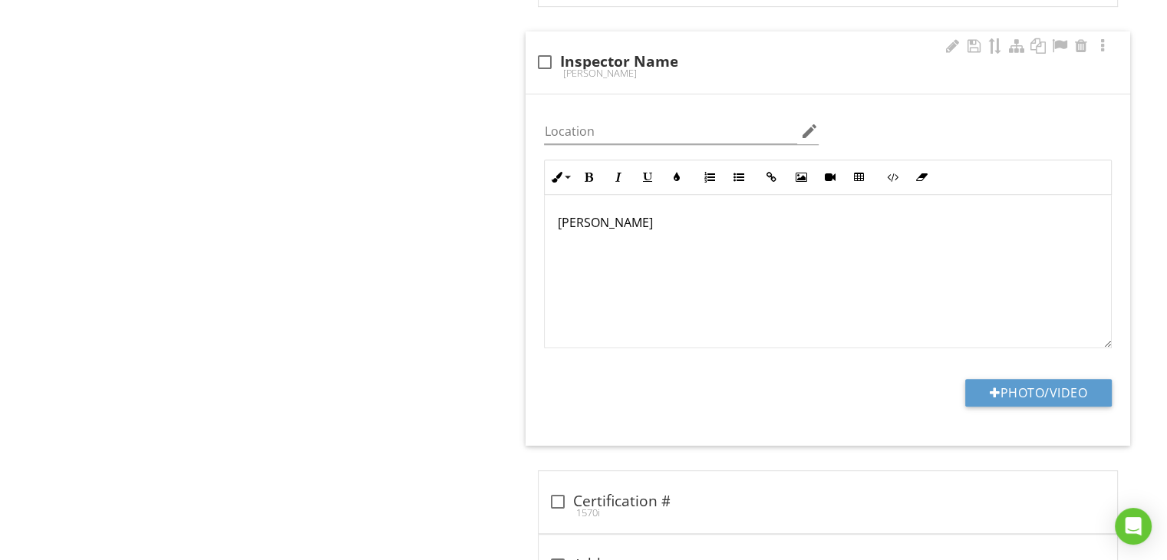
click at [703, 243] on div "Michael S Hollifield" at bounding box center [828, 271] width 566 height 153
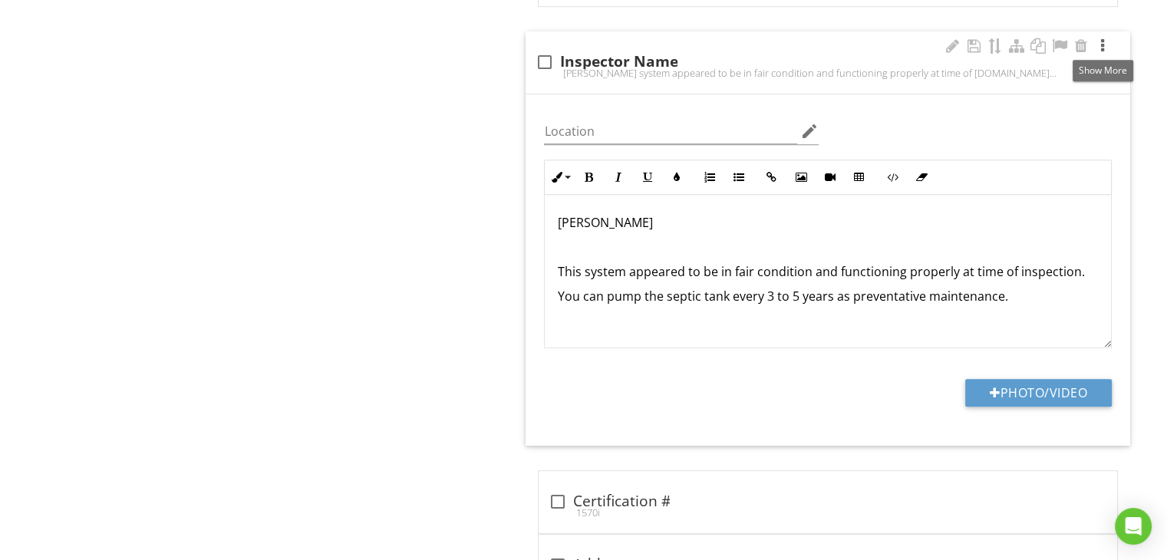
click at [1103, 44] on div at bounding box center [1103, 45] width 18 height 15
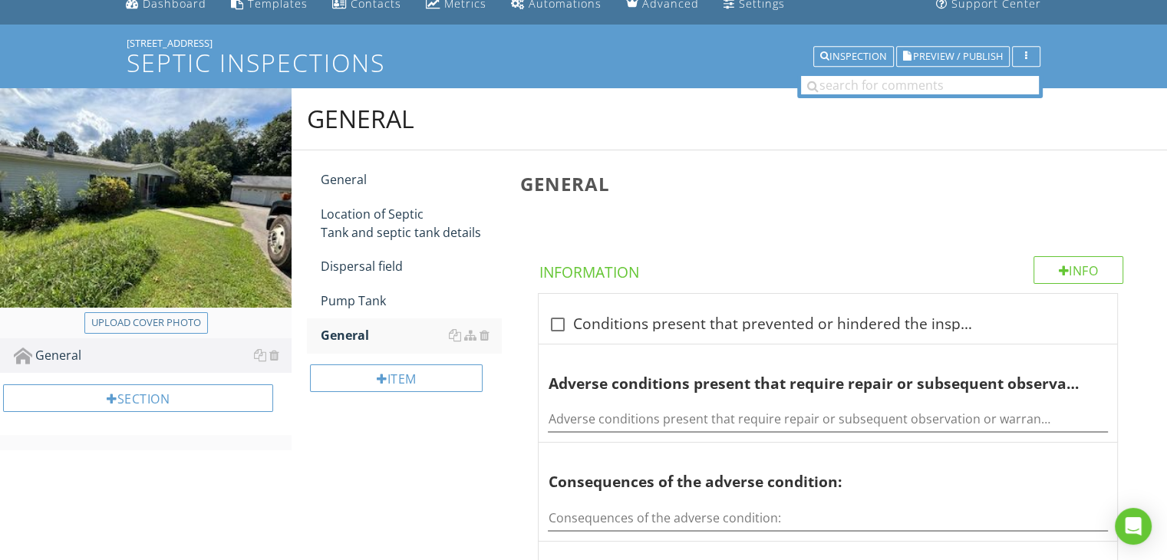
scroll to position [64, 0]
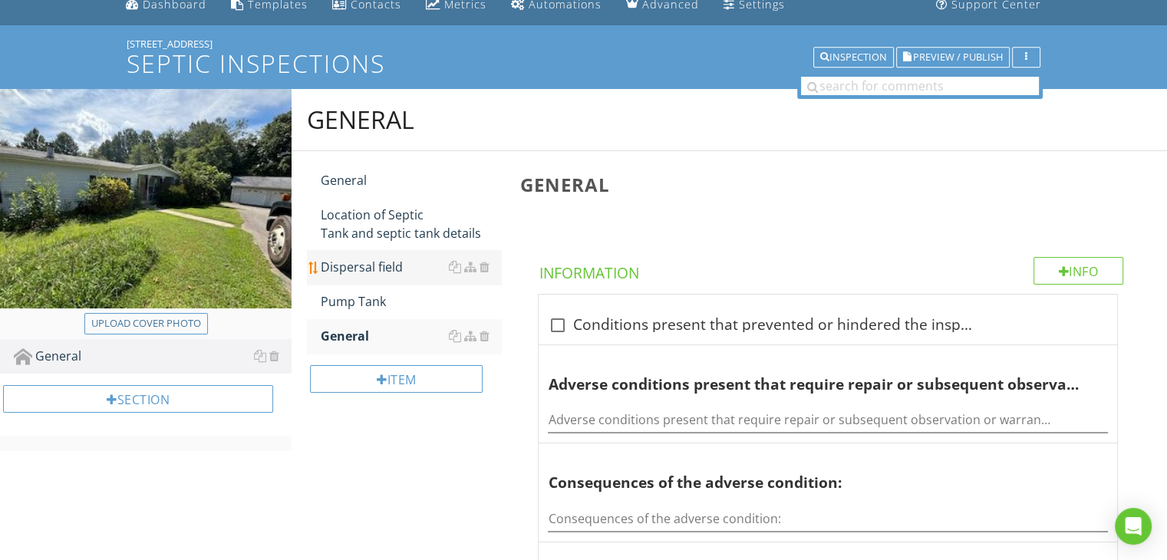
click at [378, 265] on div "Dispersal field" at bounding box center [411, 267] width 180 height 18
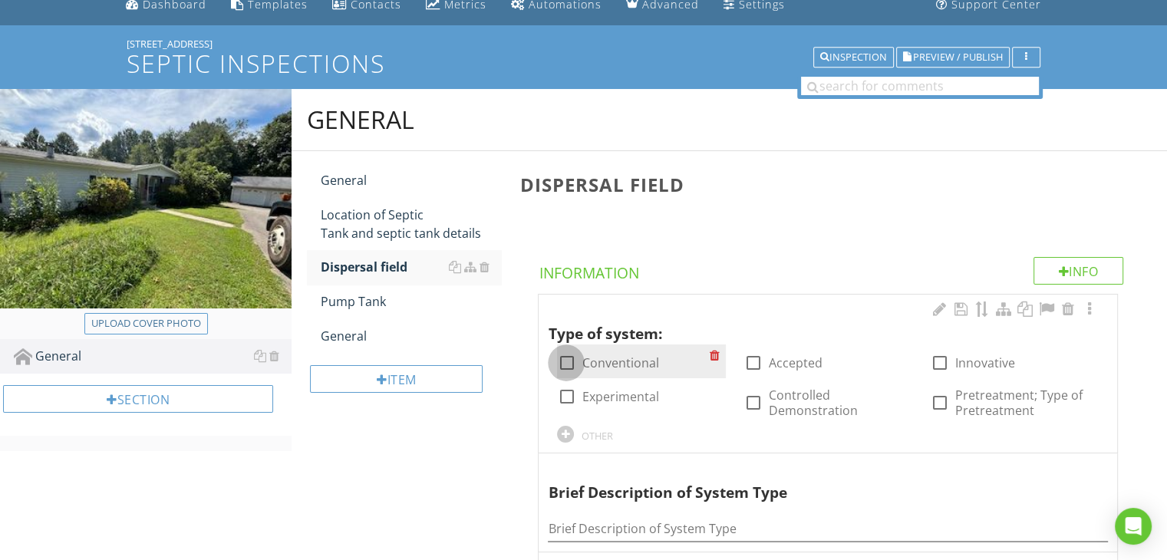
click at [565, 360] on div at bounding box center [566, 363] width 26 height 26
checkbox input "true"
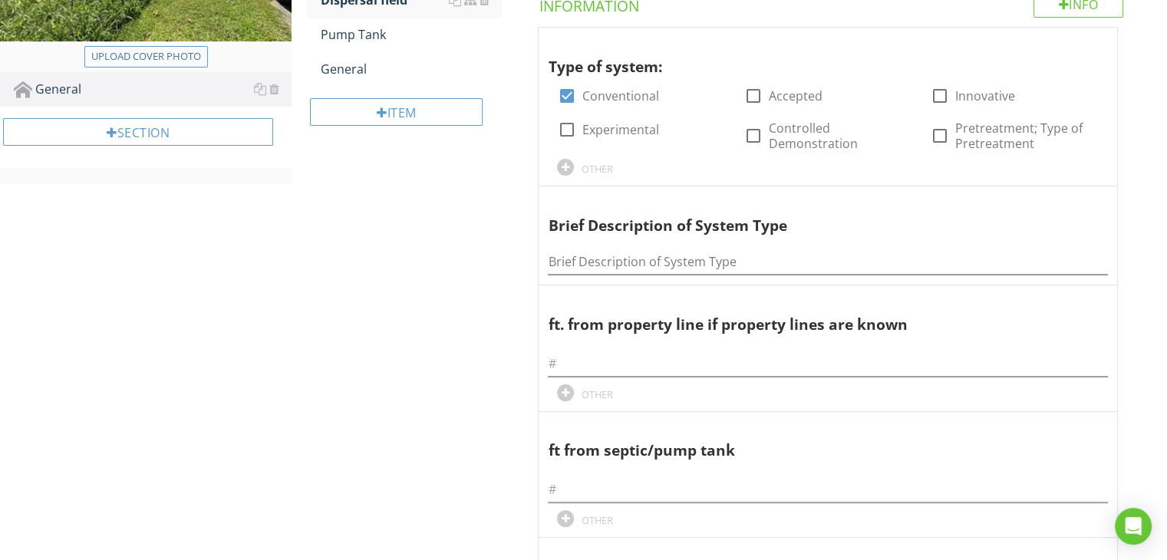
scroll to position [341, 0]
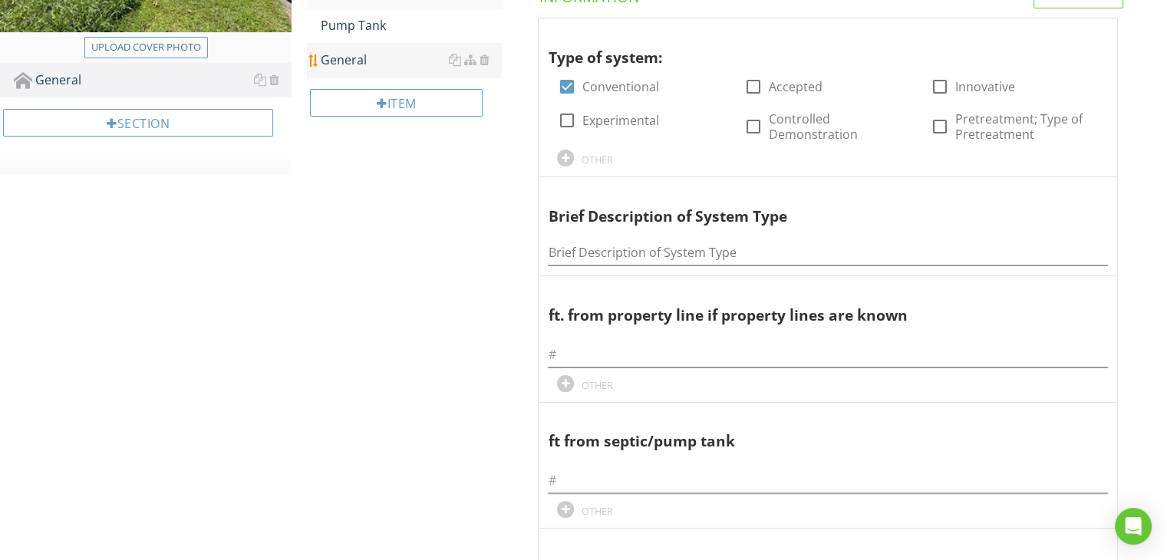
click at [345, 54] on div "General" at bounding box center [411, 60] width 180 height 18
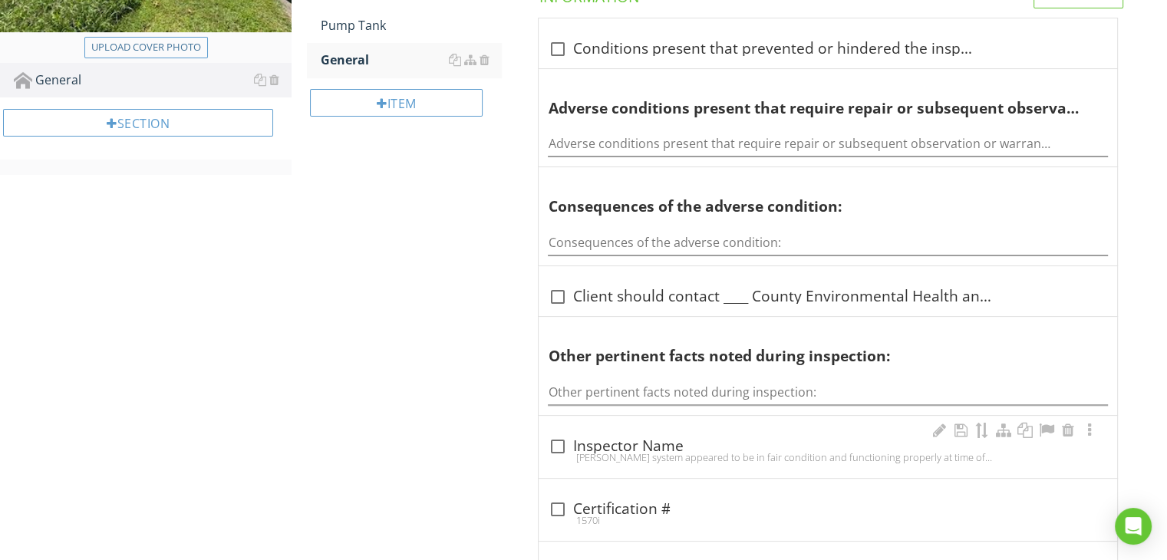
click at [747, 460] on div "Michael S HollifieldThis system appeared to be in fair condition and functionin…" at bounding box center [828, 457] width 560 height 12
checkbox input "true"
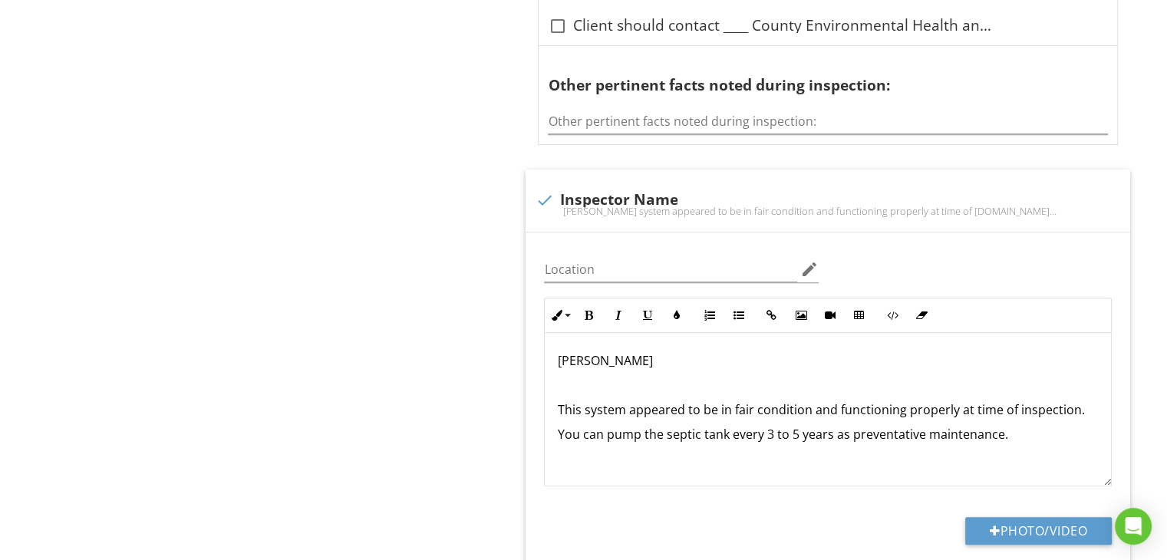
scroll to position [617, 0]
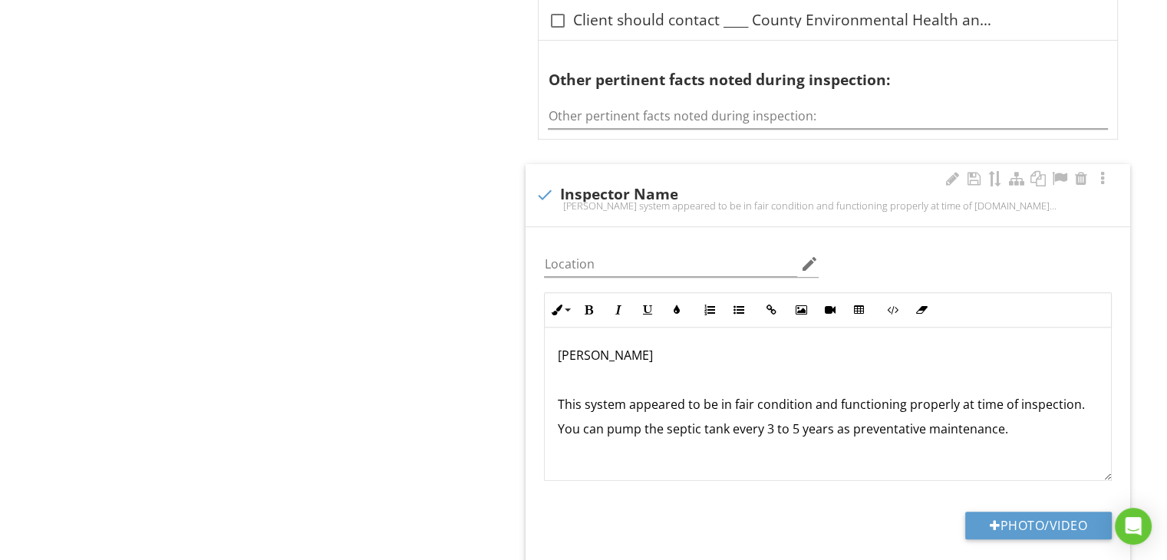
click at [622, 400] on p "This system appeared to be in fair condition and functioning properly at time o…" at bounding box center [828, 404] width 542 height 18
click at [583, 400] on p "This tank appeared to be in fair condition and functioning properly at time of …" at bounding box center [828, 404] width 542 height 18
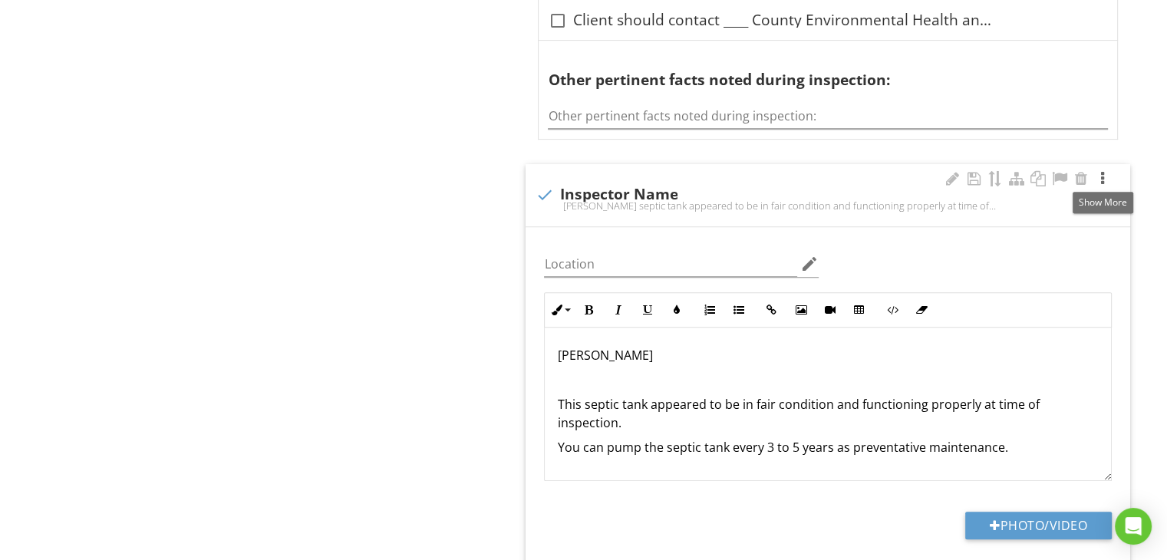
click at [1101, 176] on div at bounding box center [1103, 178] width 18 height 15
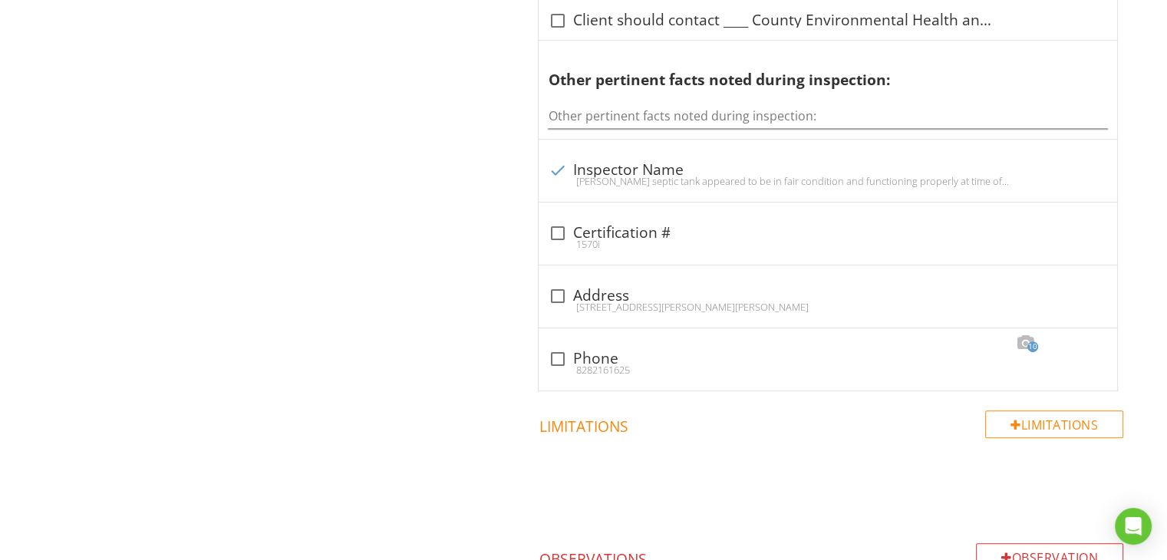
scroll to position [127, 0]
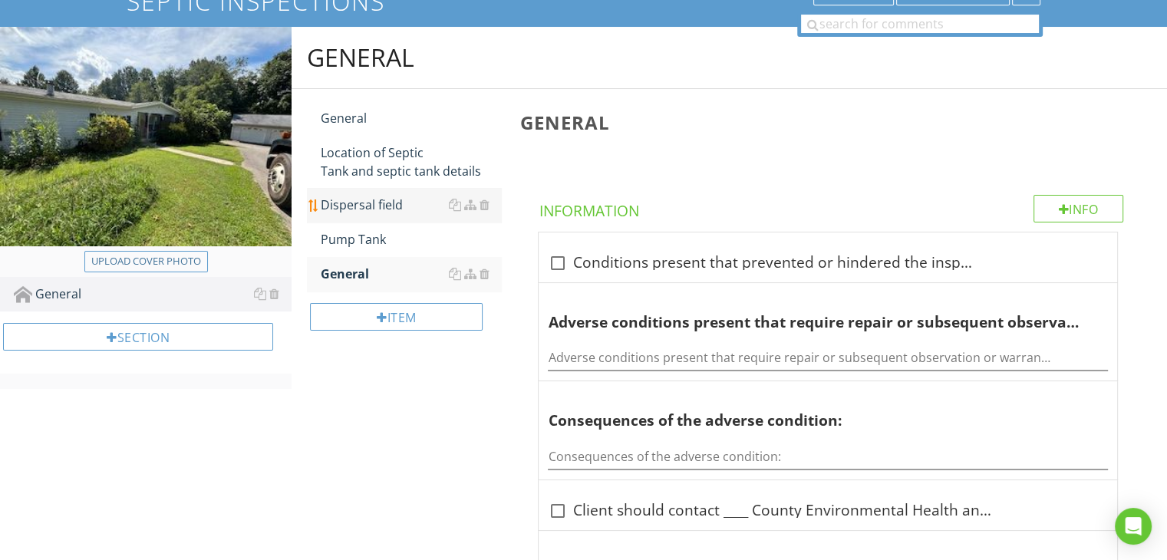
click at [388, 206] on div "Dispersal field" at bounding box center [411, 205] width 180 height 18
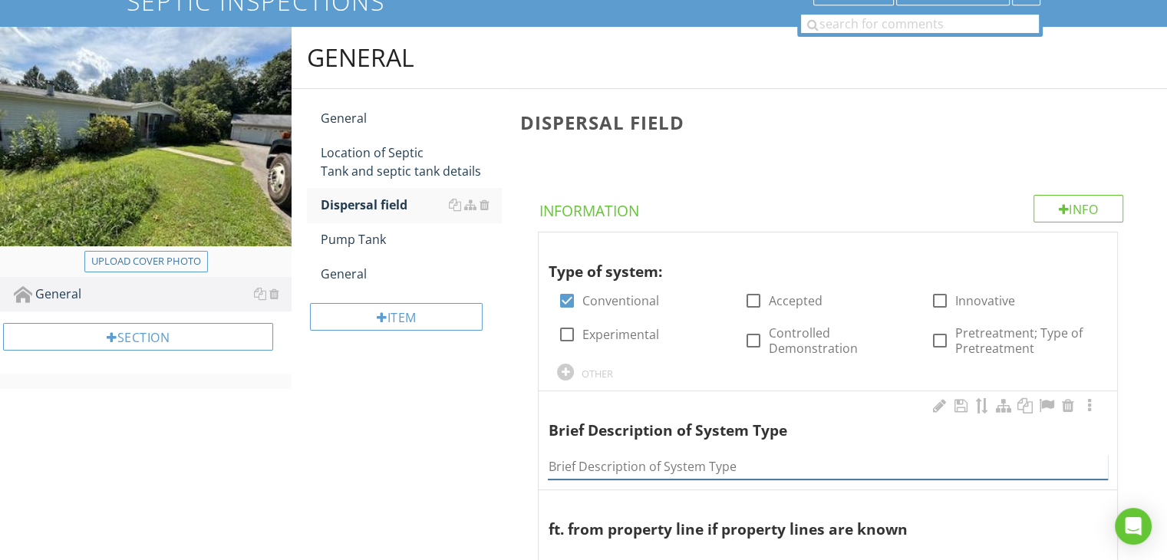
click at [642, 460] on input "Brief Description of System Type" at bounding box center [828, 466] width 560 height 25
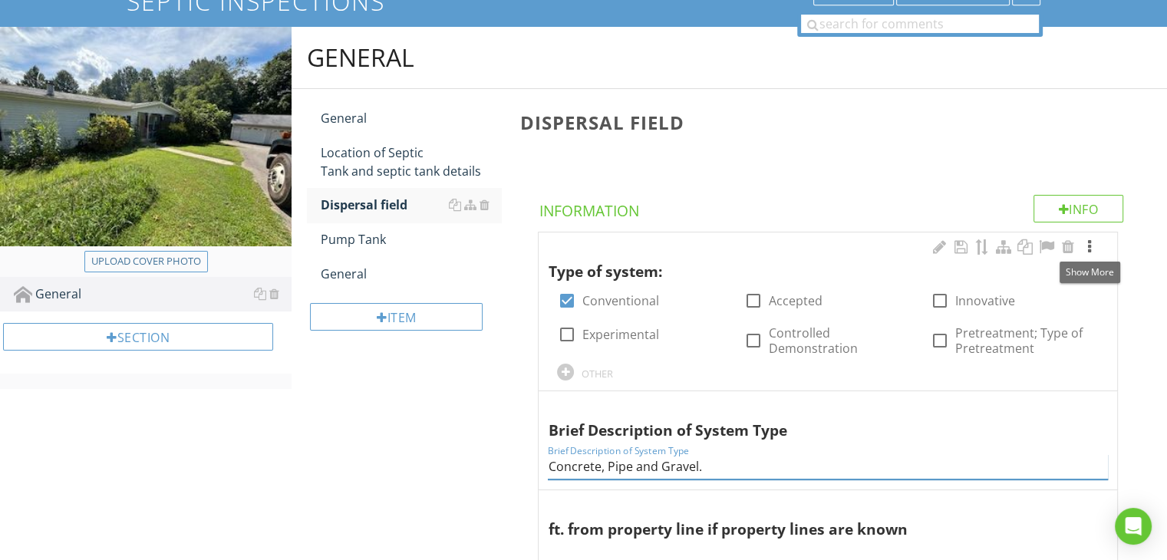
type input "Concrete, Pipe and Gravel."
click at [1090, 247] on div at bounding box center [1090, 246] width 18 height 15
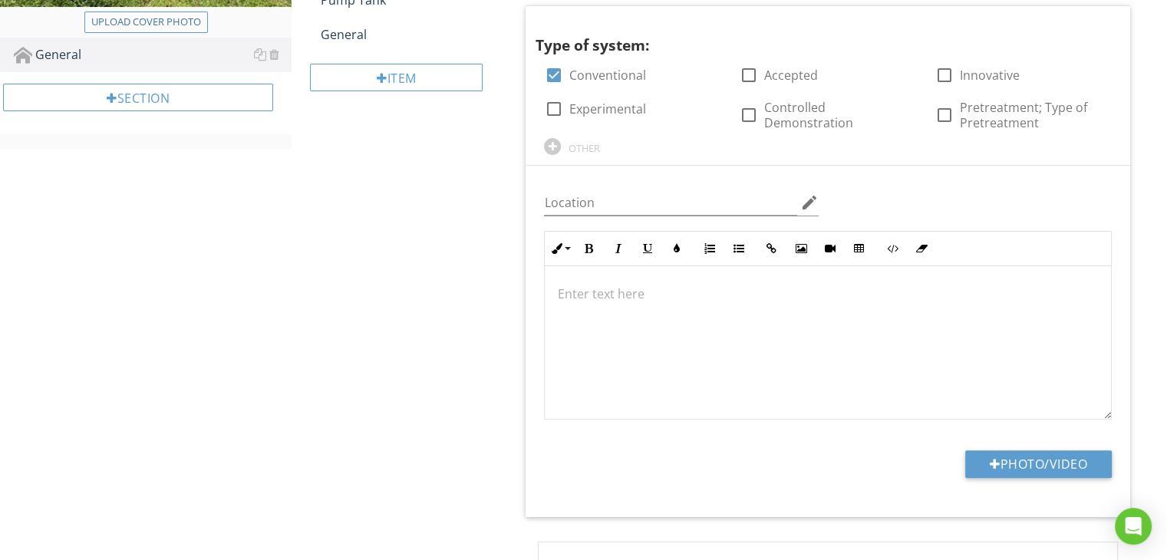
scroll to position [372, 0]
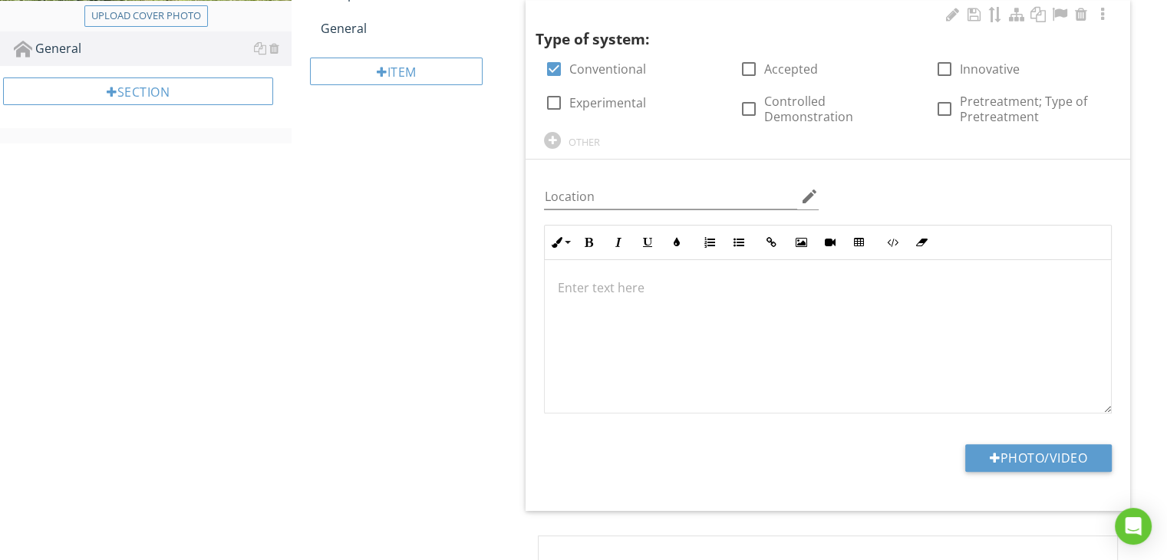
click at [613, 284] on p at bounding box center [828, 288] width 542 height 18
click at [899, 286] on p "This system appeared to be conventional which means pipoe and gravel." at bounding box center [828, 288] width 542 height 18
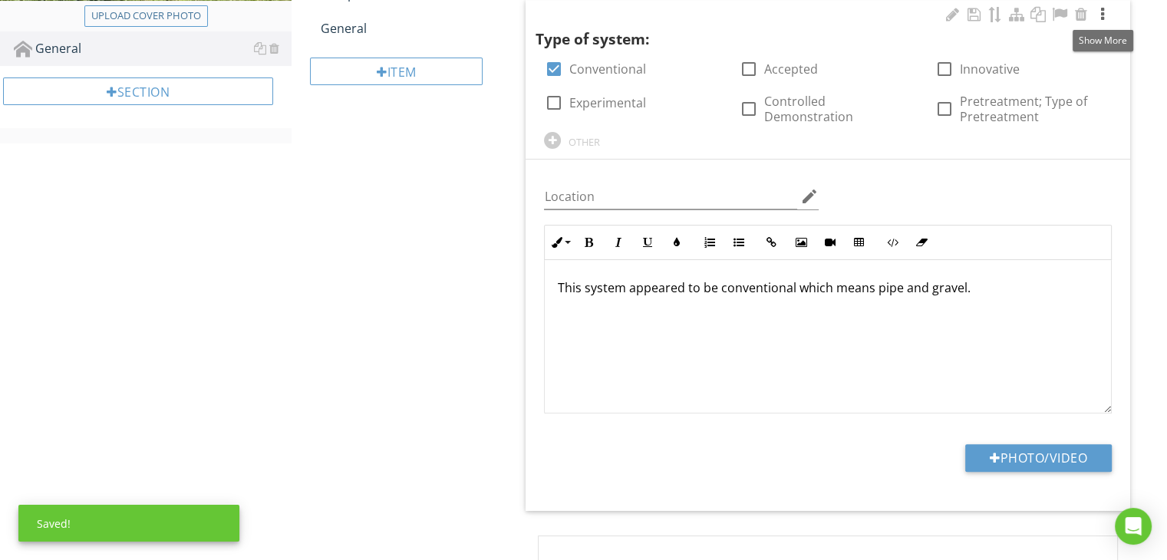
click at [1102, 18] on div at bounding box center [1103, 14] width 18 height 15
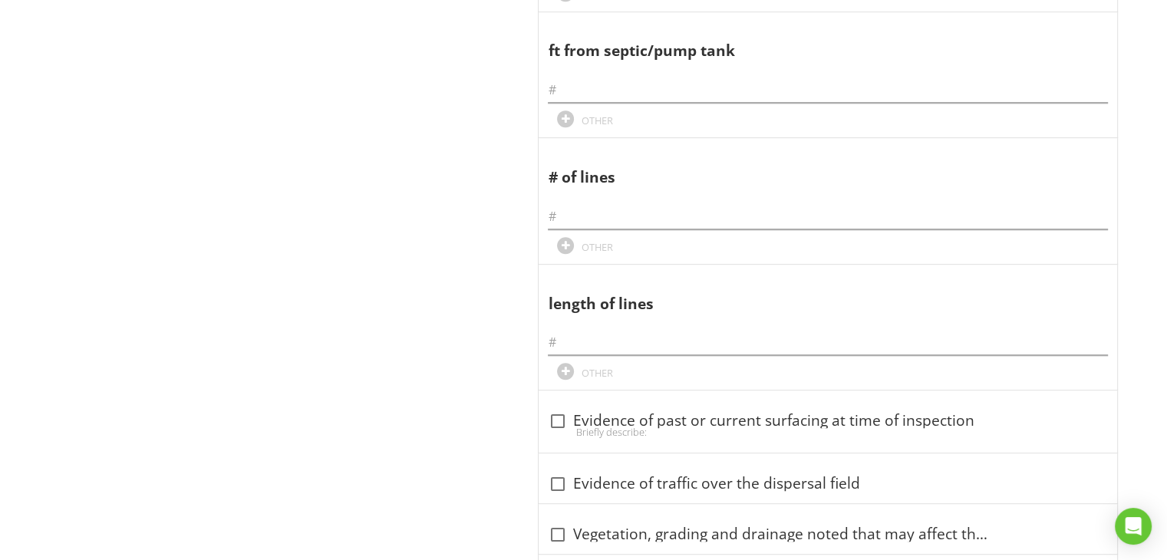
scroll to position [741, 0]
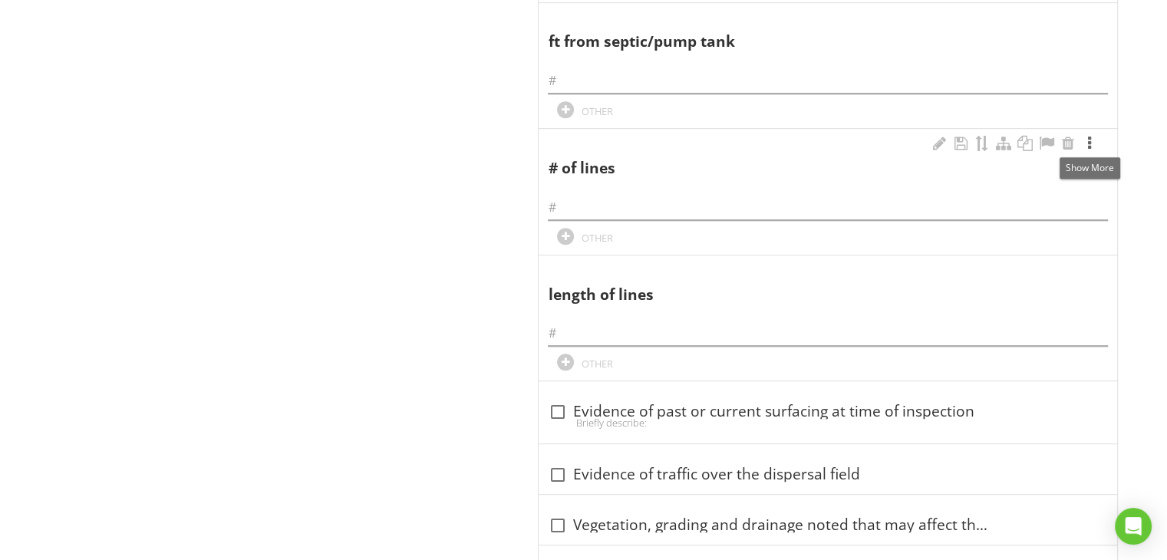
click at [1087, 142] on div at bounding box center [1090, 143] width 18 height 15
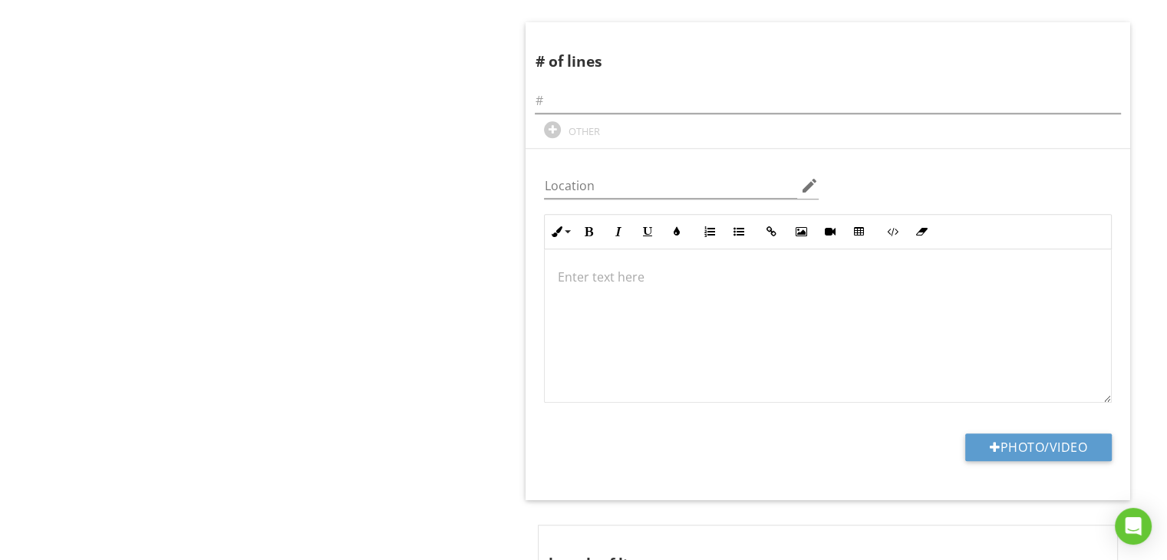
scroll to position [894, 0]
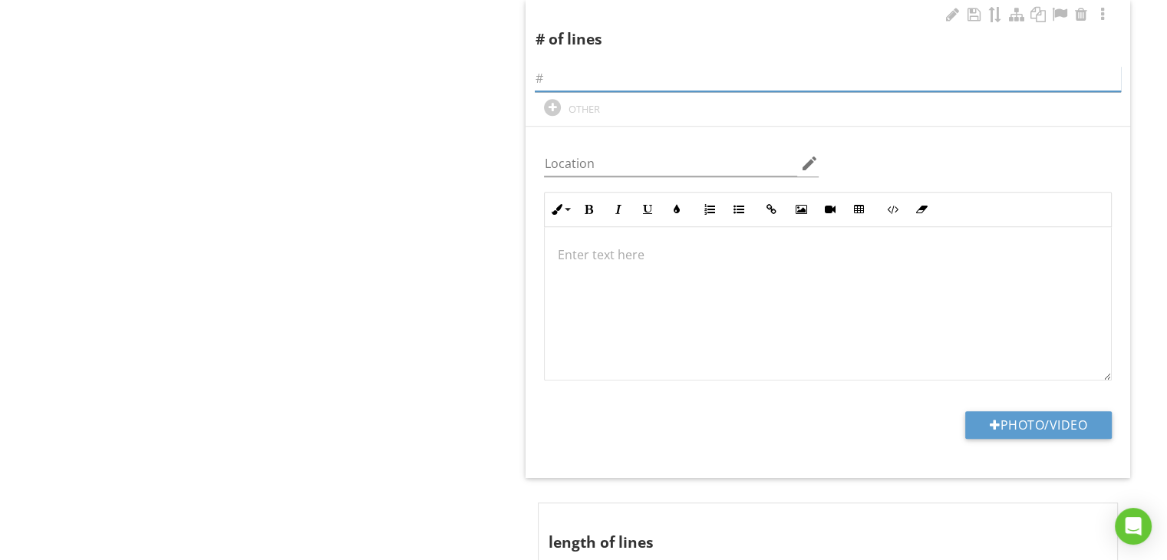
click at [554, 84] on input "text" at bounding box center [828, 78] width 586 height 25
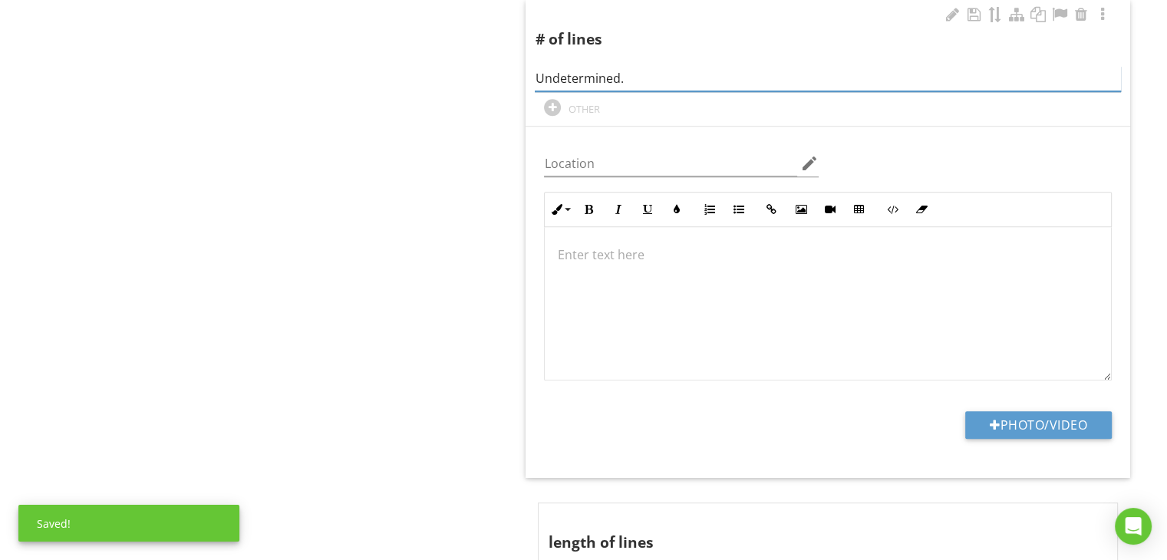
type input "Undetermined."
click at [601, 249] on p at bounding box center [828, 255] width 542 height 18
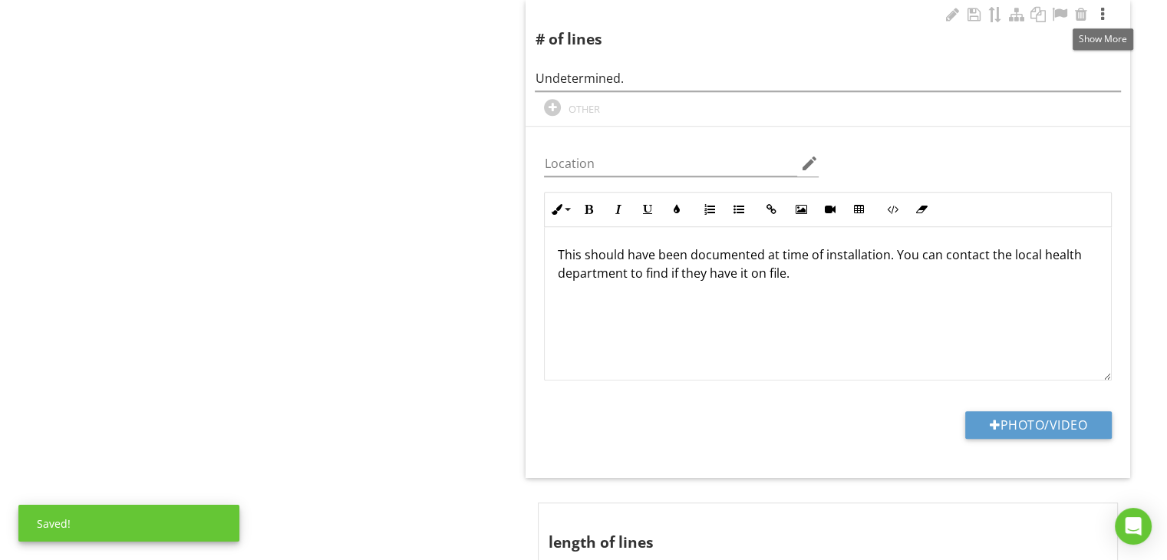
click at [1102, 15] on div at bounding box center [1103, 14] width 18 height 15
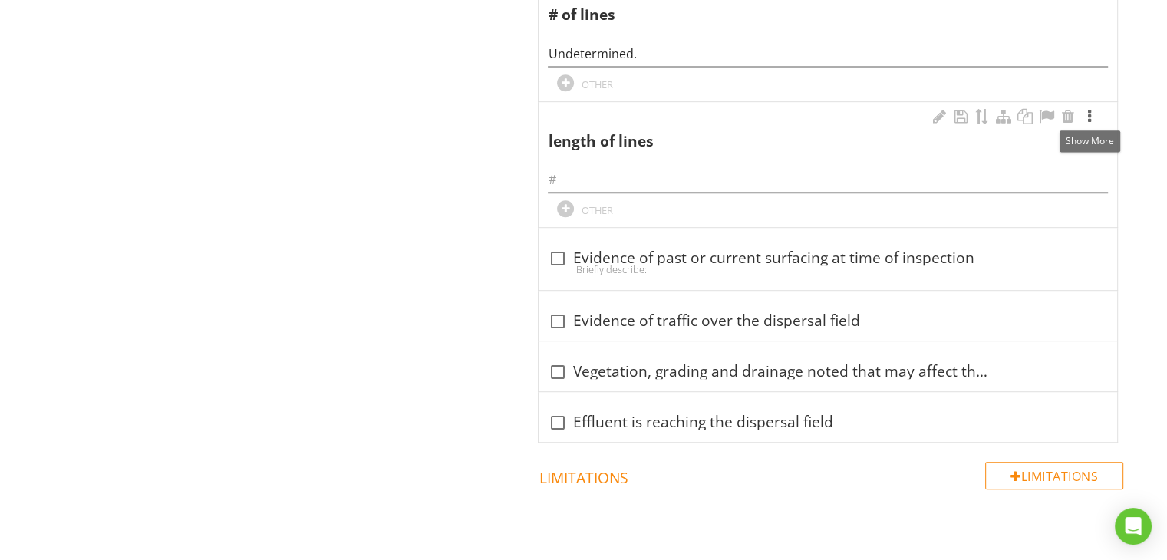
click at [1088, 111] on div at bounding box center [1090, 116] width 18 height 15
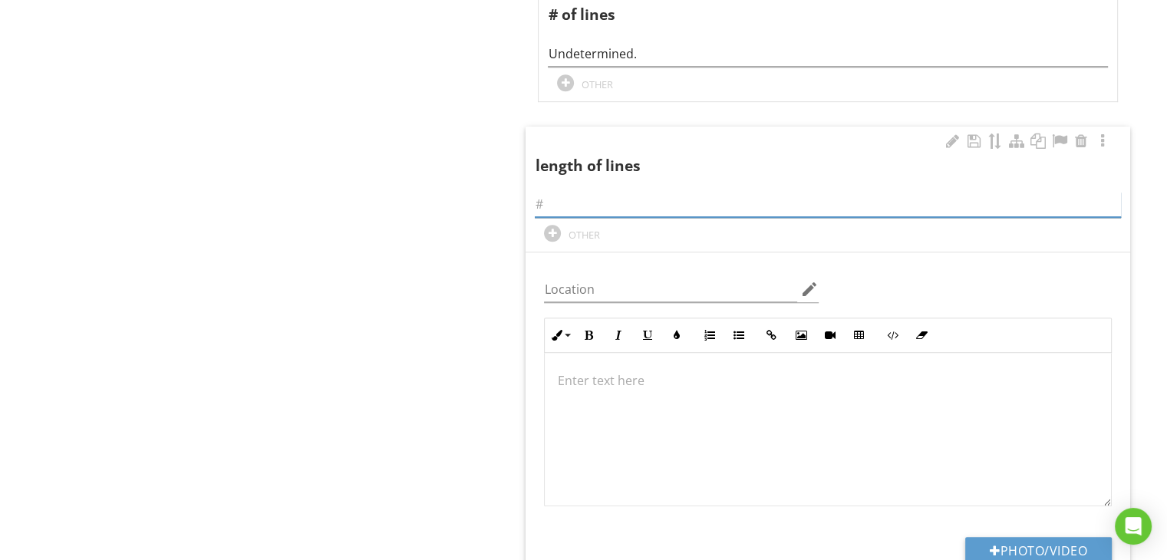
click at [564, 203] on input "text" at bounding box center [828, 204] width 586 height 25
type input "Undetermined."
click at [588, 374] on p at bounding box center [828, 380] width 542 height 18
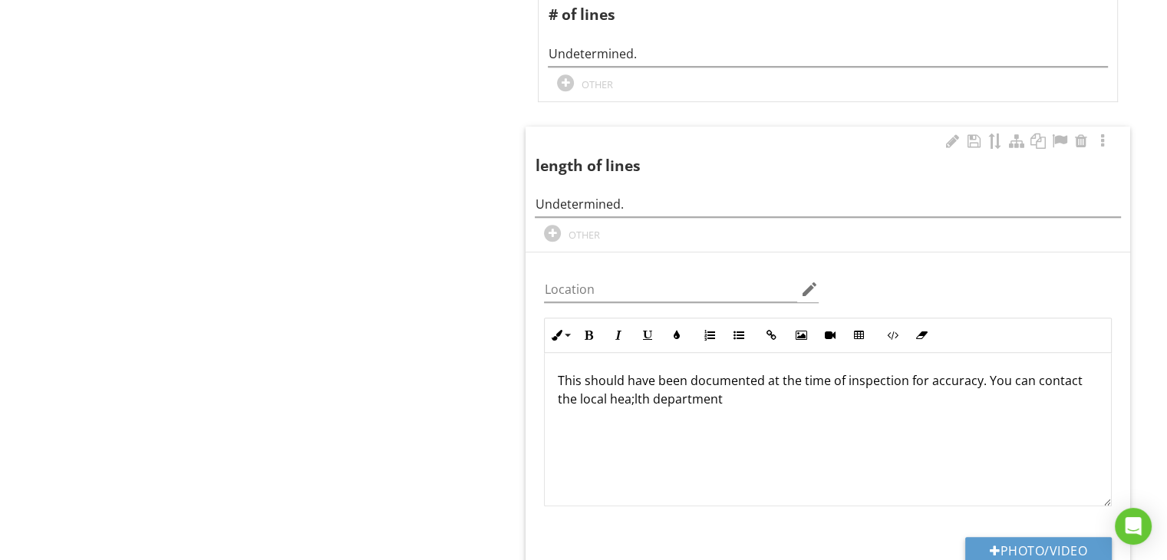
click at [635, 396] on p "This should have been documented at the time of inspection for accuracy. You ca…" at bounding box center [828, 389] width 542 height 37
click at [632, 394] on p "This should have been documented at the time of inspection for accuracy. You ca…" at bounding box center [828, 389] width 542 height 37
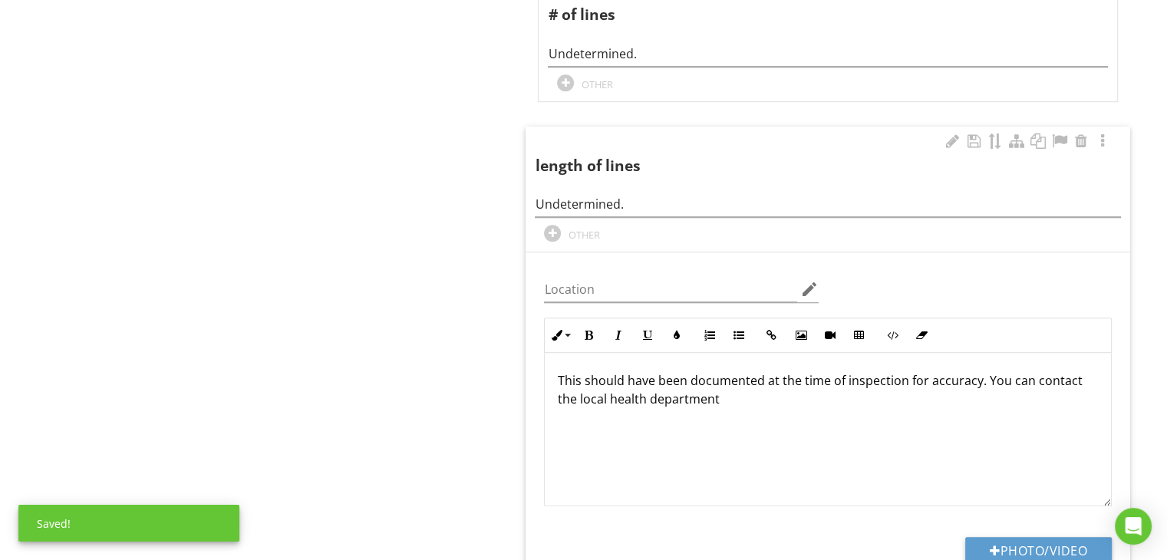
click at [724, 400] on p "This should have been documented at the time of inspection for accuracy. You ca…" at bounding box center [828, 389] width 542 height 37
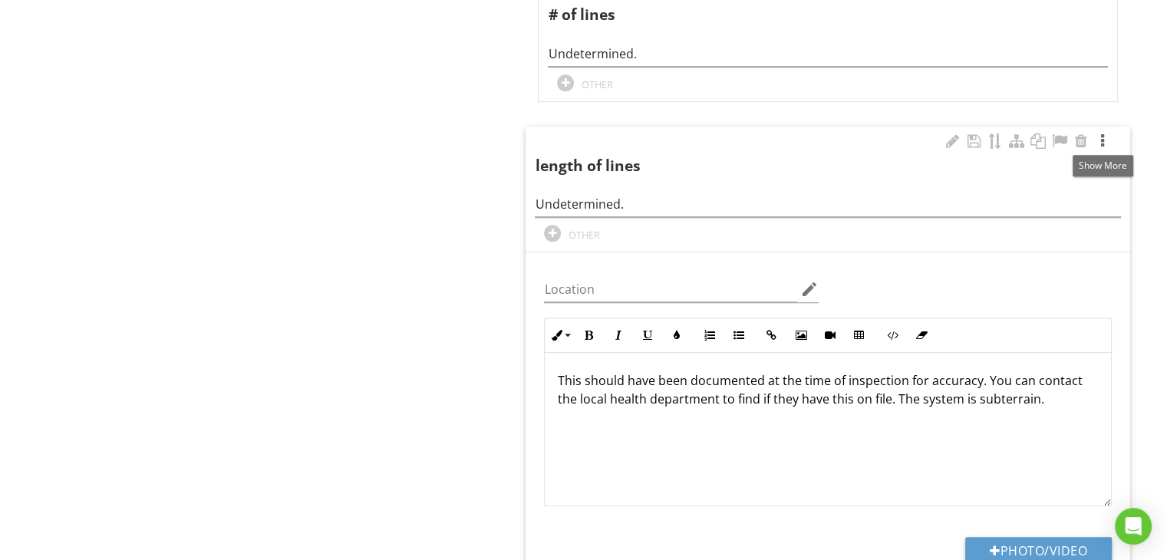
click at [1103, 139] on div at bounding box center [1103, 141] width 18 height 15
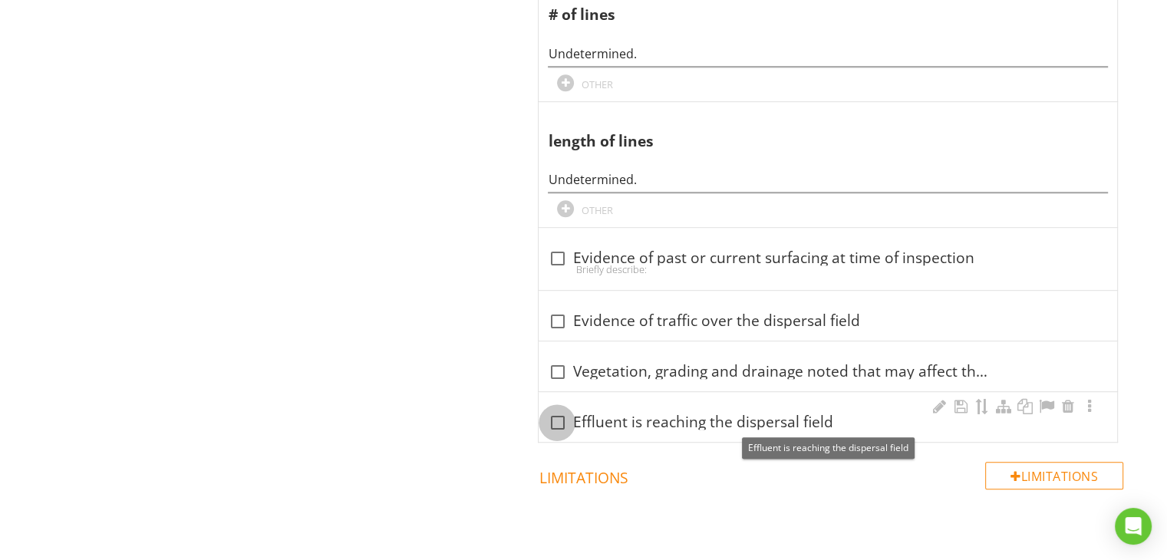
click at [554, 421] on div at bounding box center [557, 423] width 26 height 26
checkbox input "true"
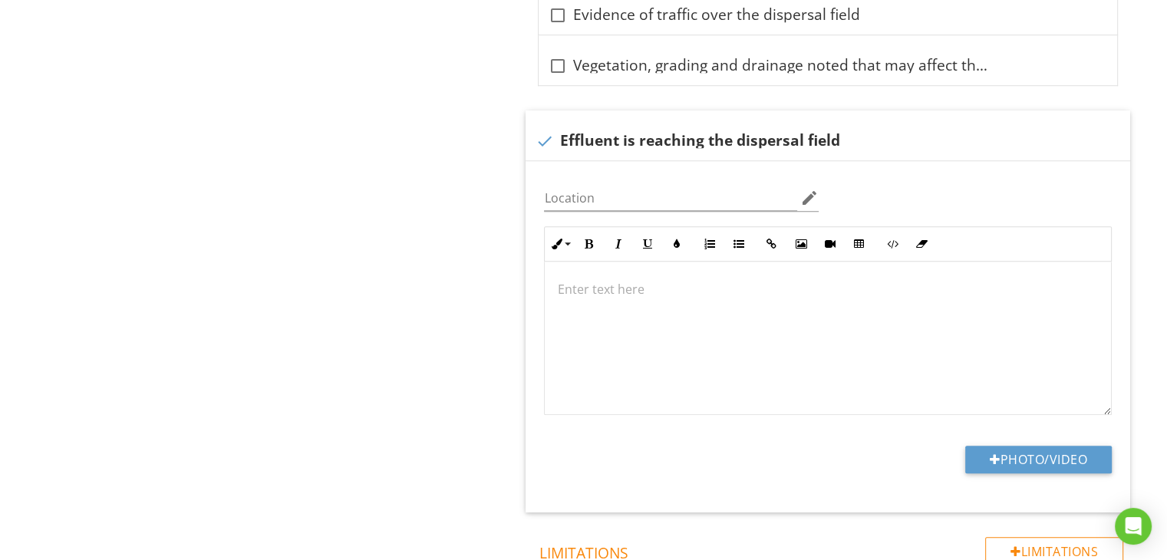
scroll to position [1201, 0]
click at [590, 292] on p at bounding box center [828, 288] width 542 height 18
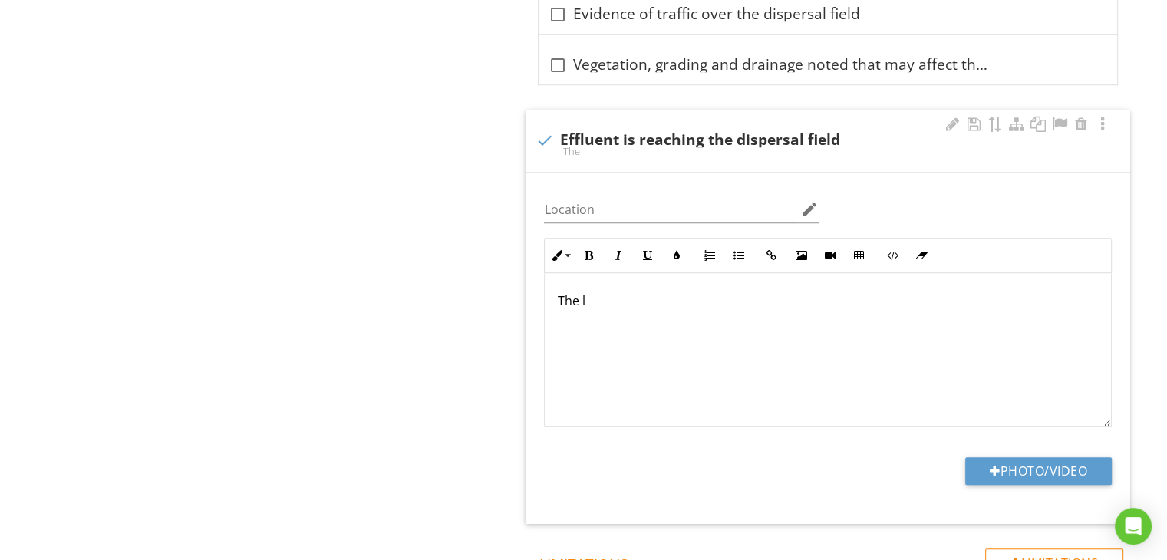
scroll to position [1213, 0]
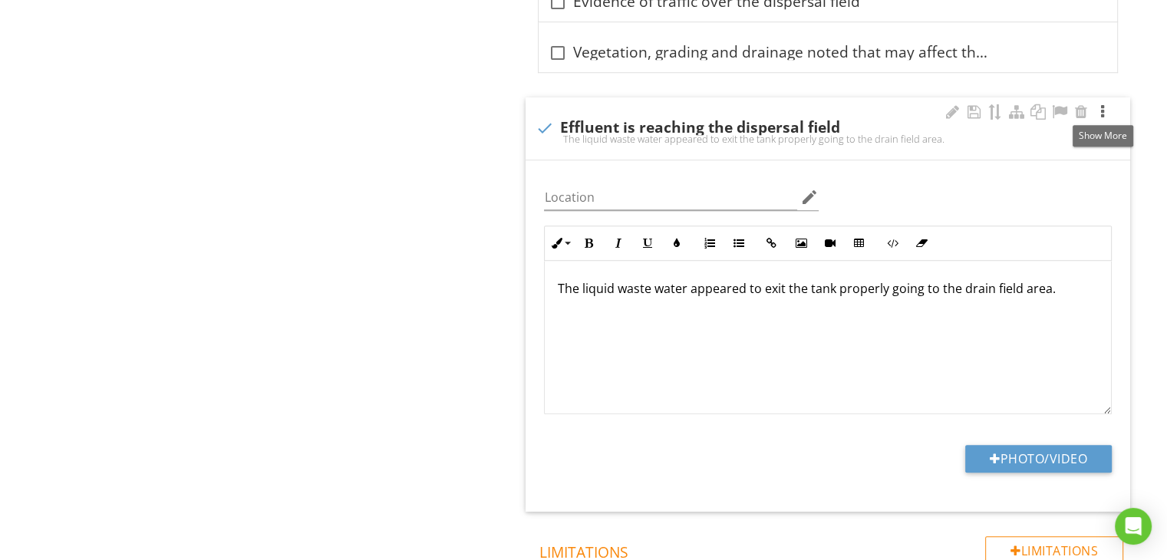
click at [1103, 111] on div at bounding box center [1103, 111] width 18 height 15
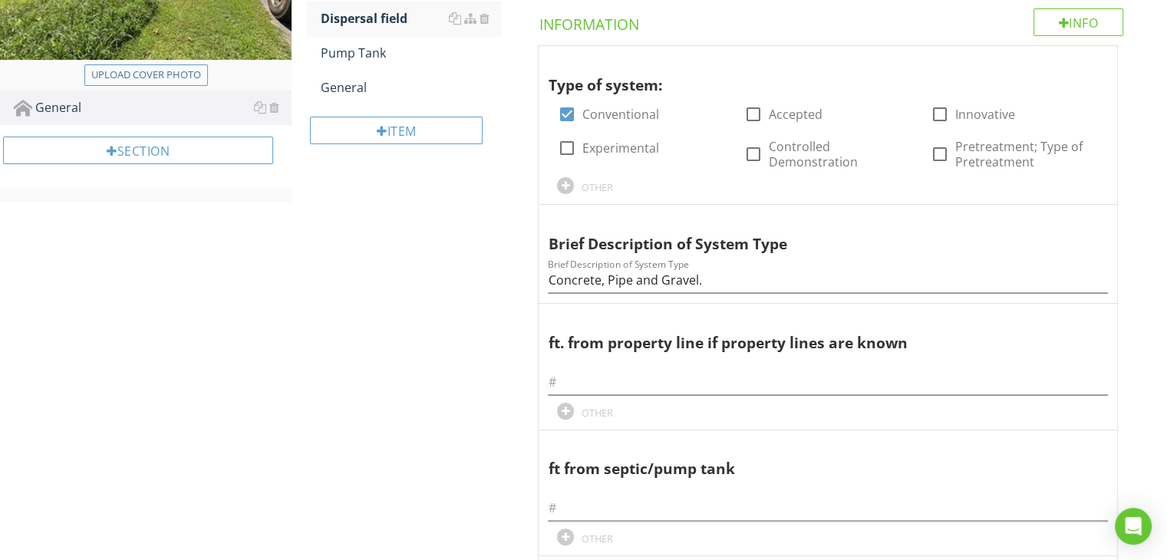
scroll to position [180, 0]
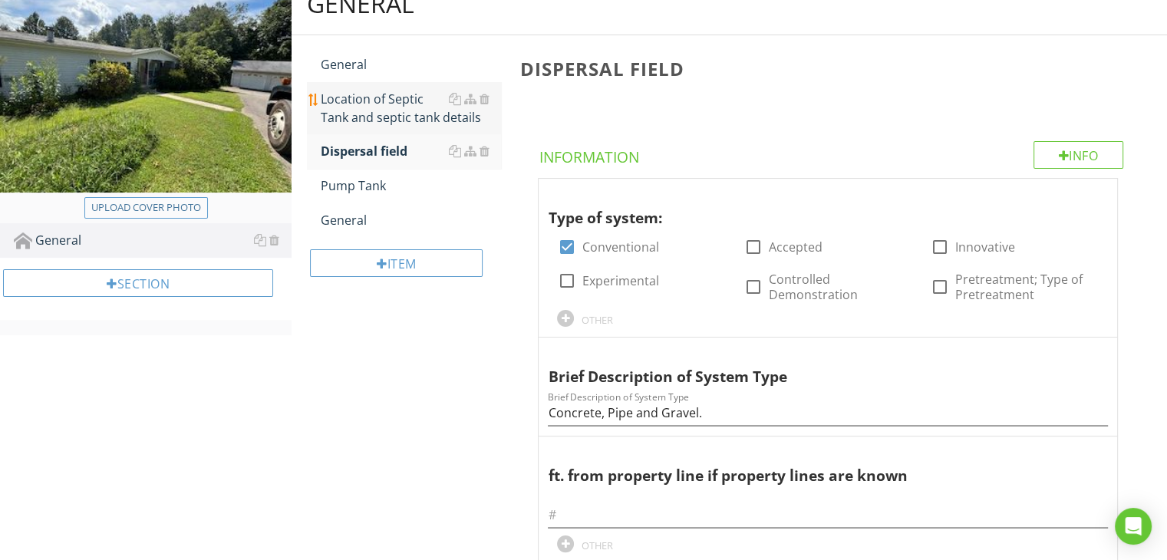
click at [378, 99] on div "Location of Septic Tank and septic tank details" at bounding box center [411, 108] width 180 height 37
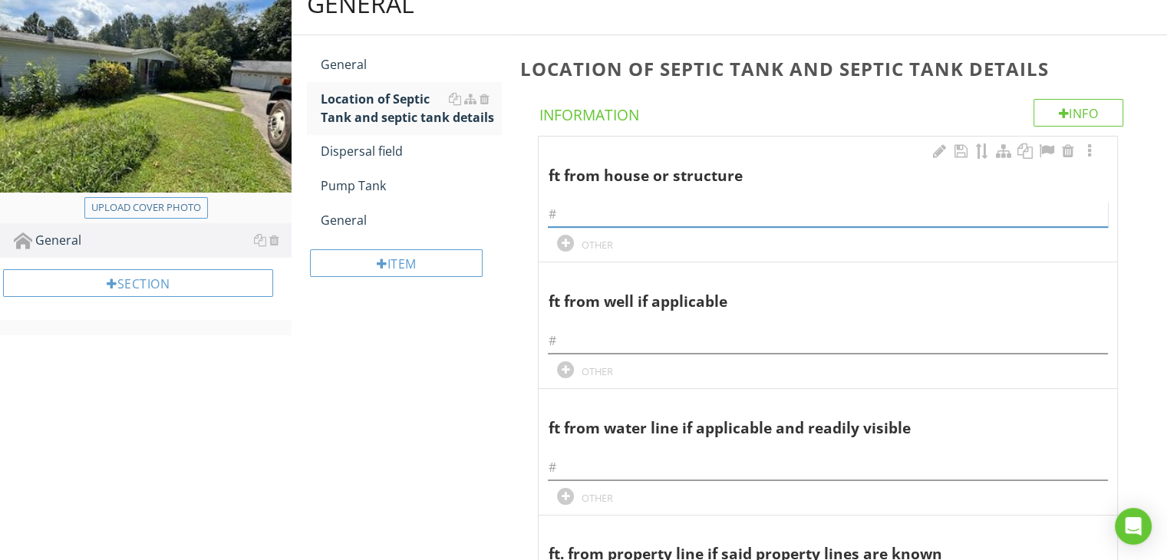
click at [571, 213] on input "text" at bounding box center [828, 214] width 560 height 25
type input "10 Feet."
click at [1090, 148] on div at bounding box center [1090, 151] width 18 height 15
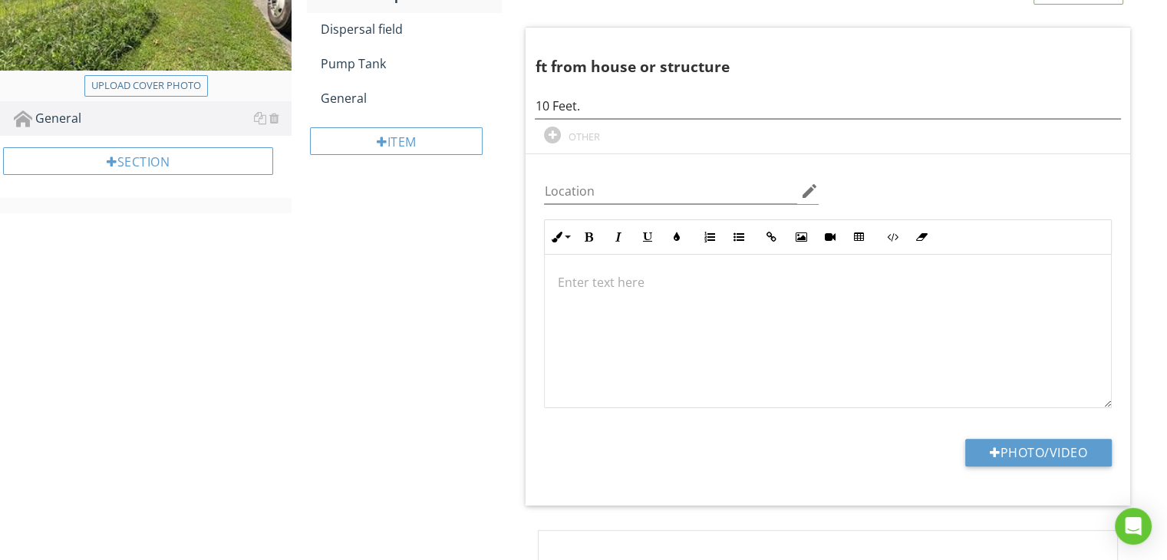
scroll to position [303, 0]
click at [1007, 457] on button "Photo/Video" at bounding box center [1038, 452] width 147 height 28
type input "C:\fakepath\IMG_0762.jpg"
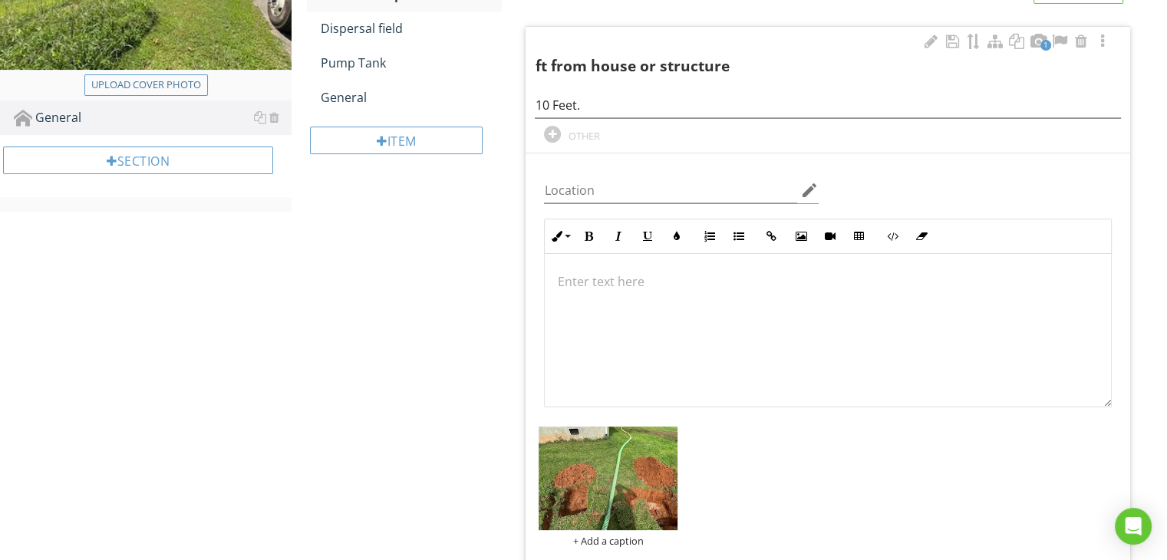
click at [583, 286] on p at bounding box center [828, 281] width 542 height 18
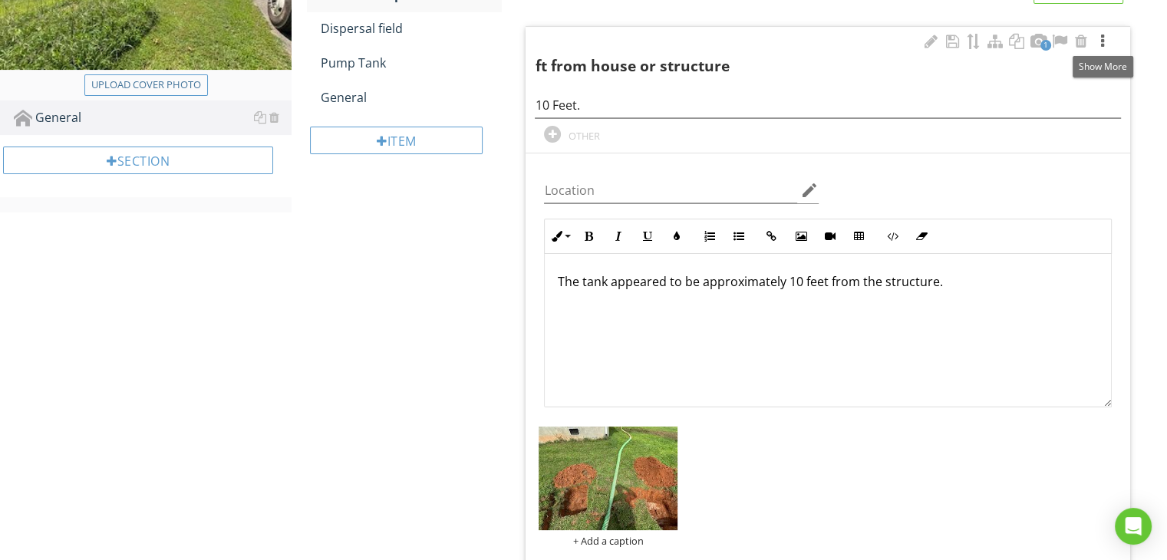
click at [1102, 42] on div at bounding box center [1103, 41] width 18 height 15
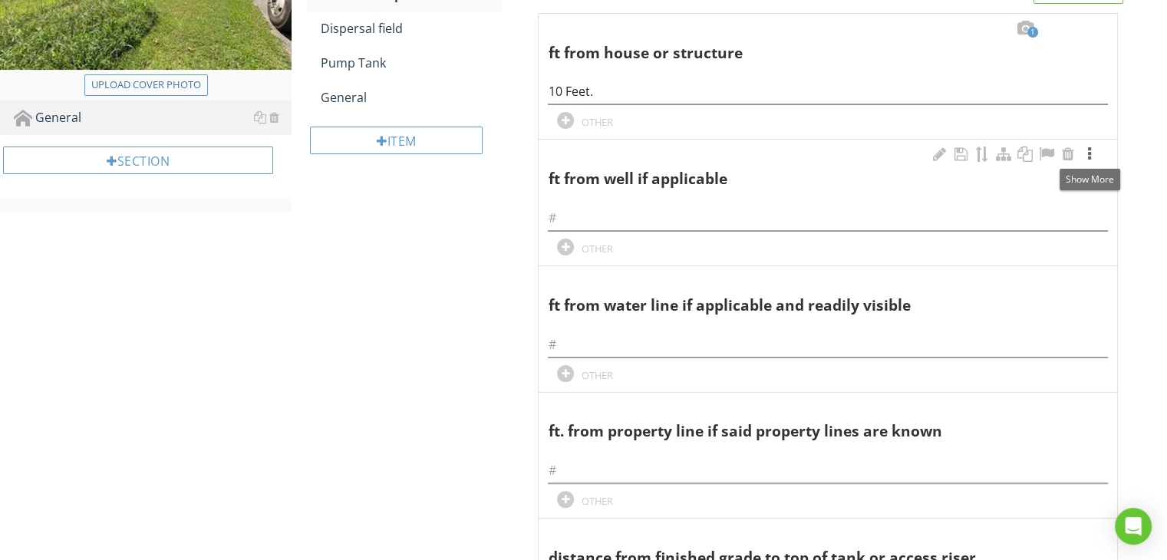
click at [1087, 153] on div at bounding box center [1090, 154] width 18 height 15
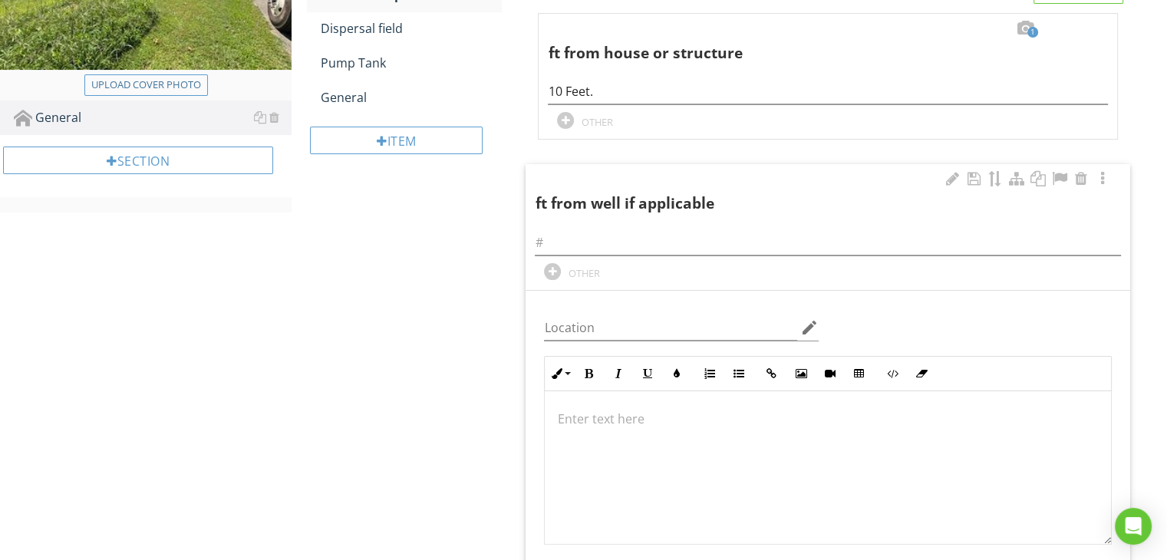
click at [672, 424] on p at bounding box center [828, 419] width 542 height 18
click at [662, 422] on p "This property is lidted as having" at bounding box center [828, 419] width 542 height 18
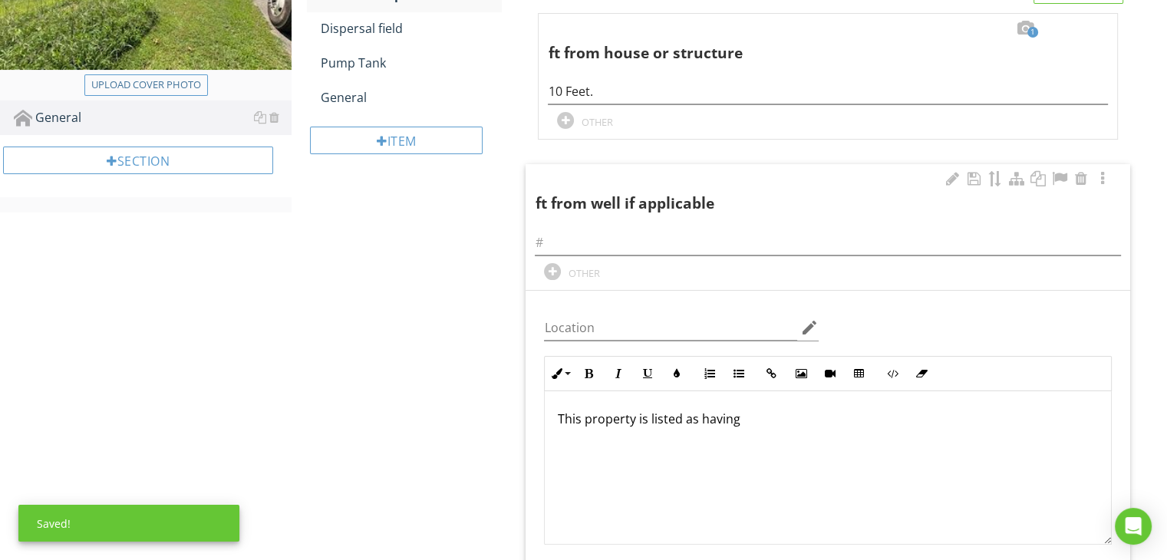
click at [750, 419] on p "This property is listed as having" at bounding box center [828, 419] width 542 height 18
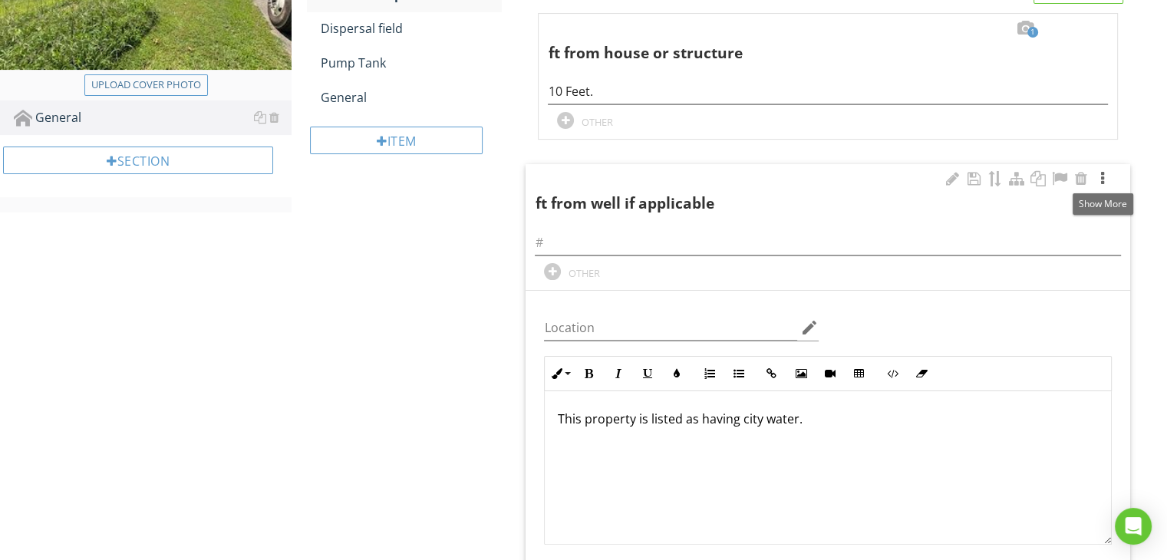
click at [1101, 177] on div at bounding box center [1103, 178] width 18 height 15
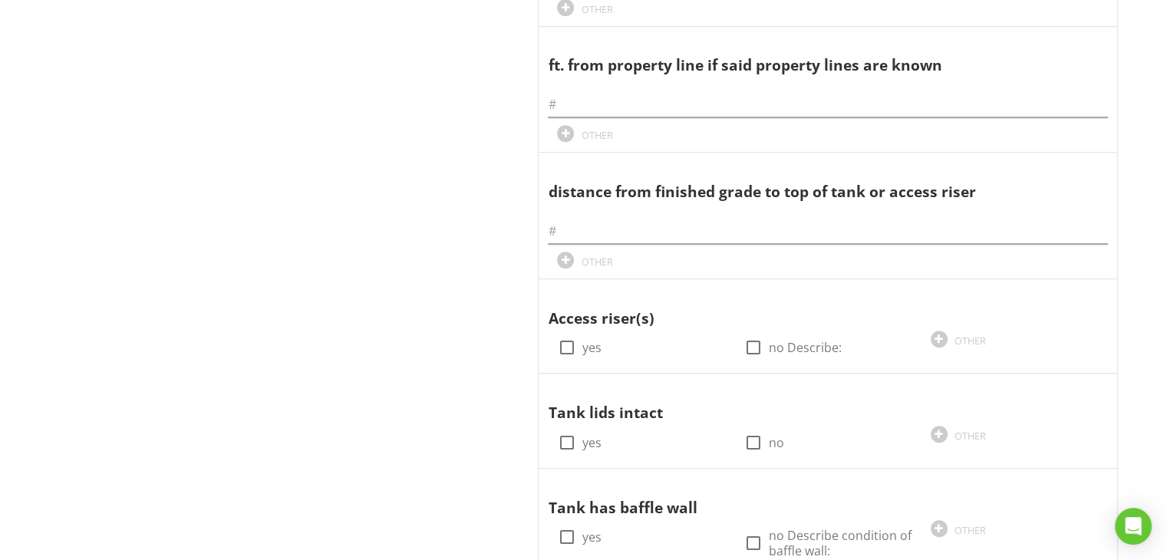
scroll to position [672, 0]
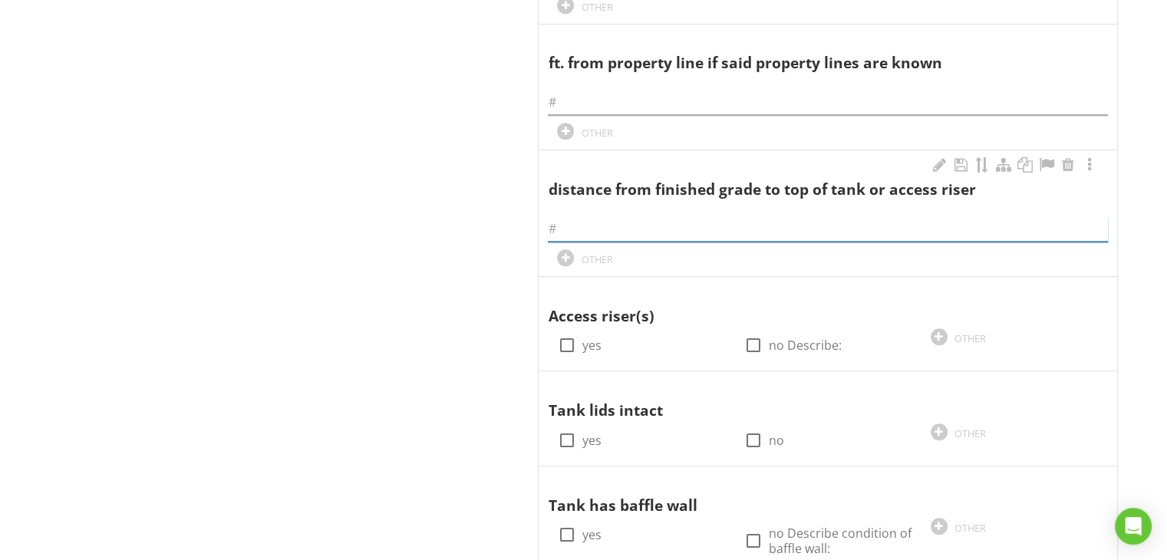
click at [567, 234] on input "text" at bounding box center [828, 228] width 560 height 25
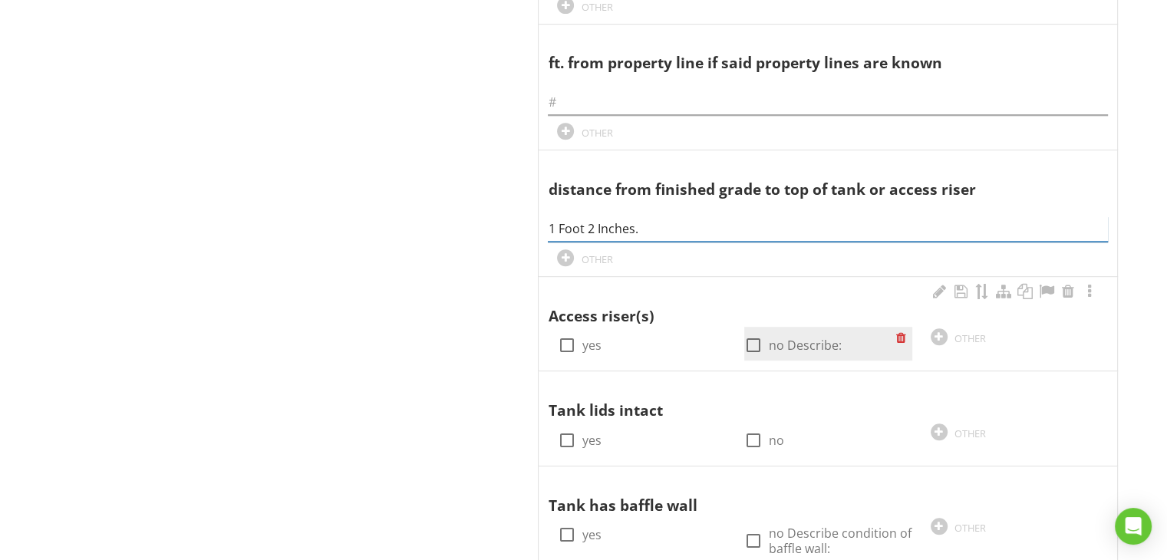
type input "1 Foot 2 Inches."
click at [754, 344] on div at bounding box center [754, 345] width 26 height 26
checkbox input "true"
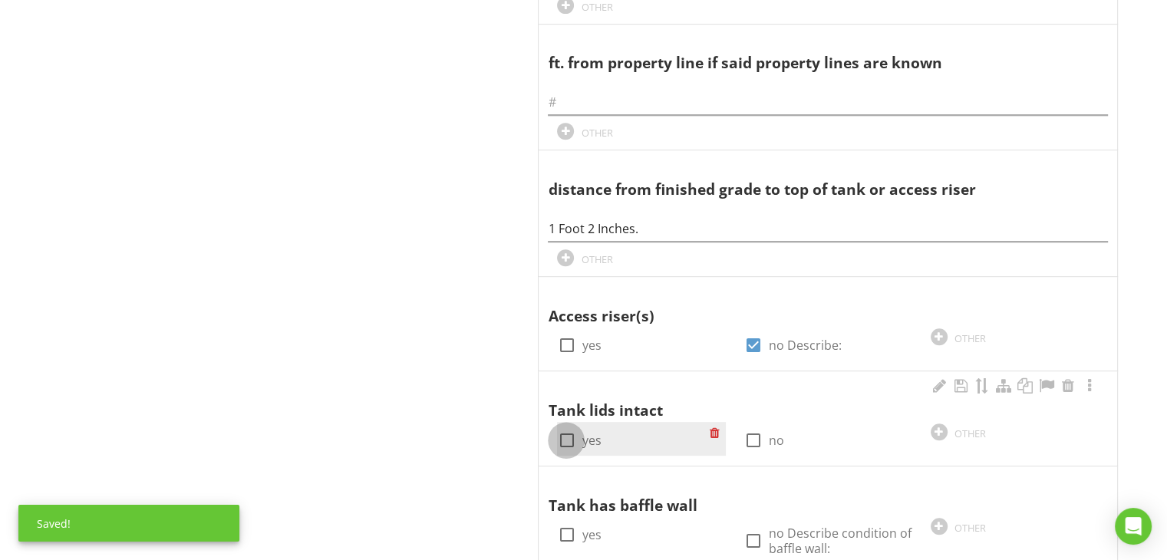
click at [567, 440] on div at bounding box center [566, 440] width 26 height 26
checkbox input "true"
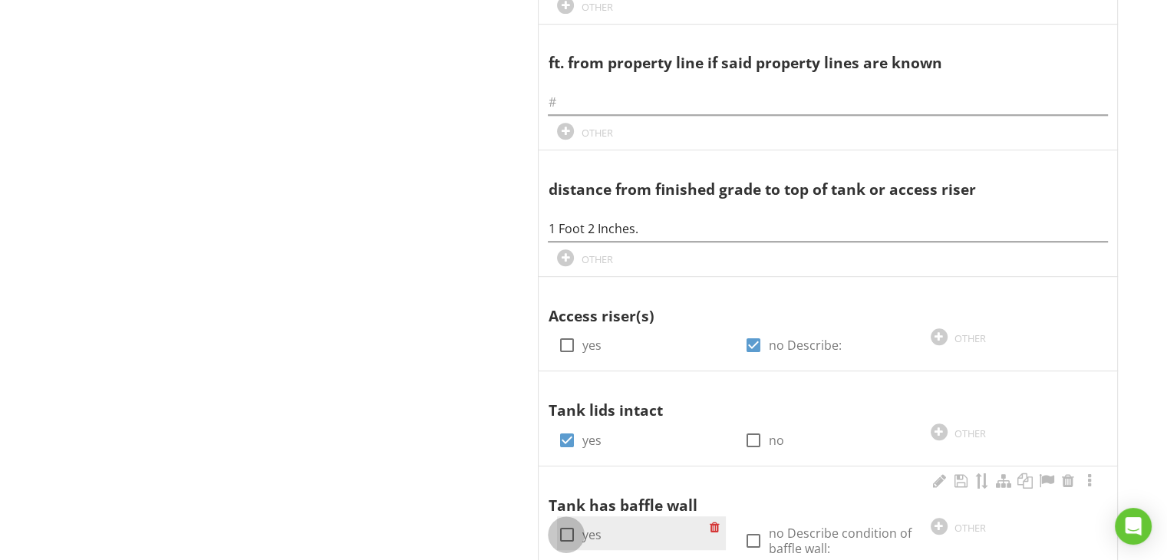
click at [564, 534] on div at bounding box center [566, 535] width 26 height 26
checkbox input "true"
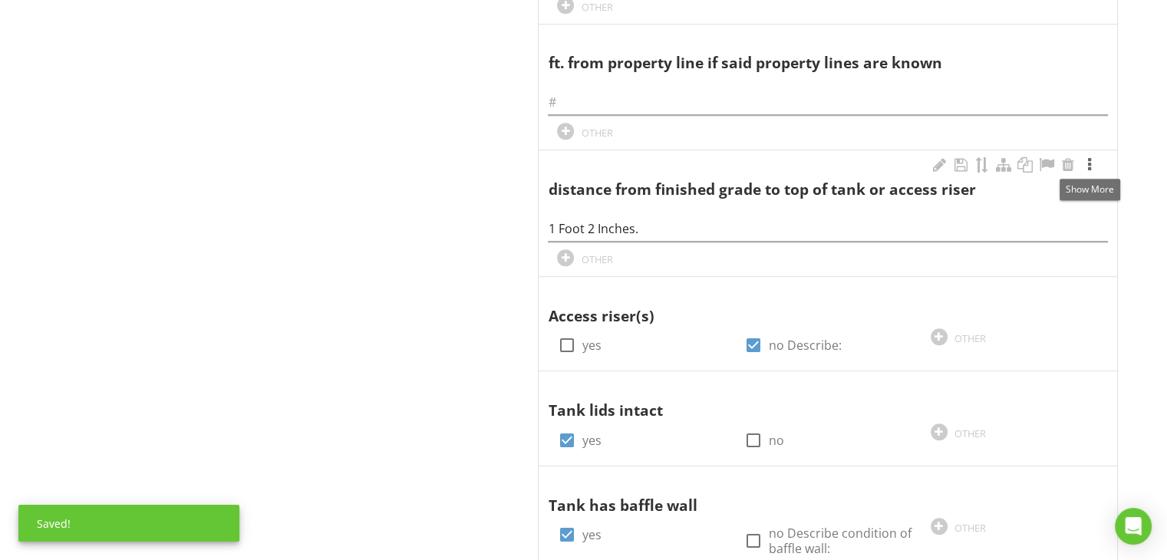
click at [1089, 166] on div at bounding box center [1090, 164] width 18 height 15
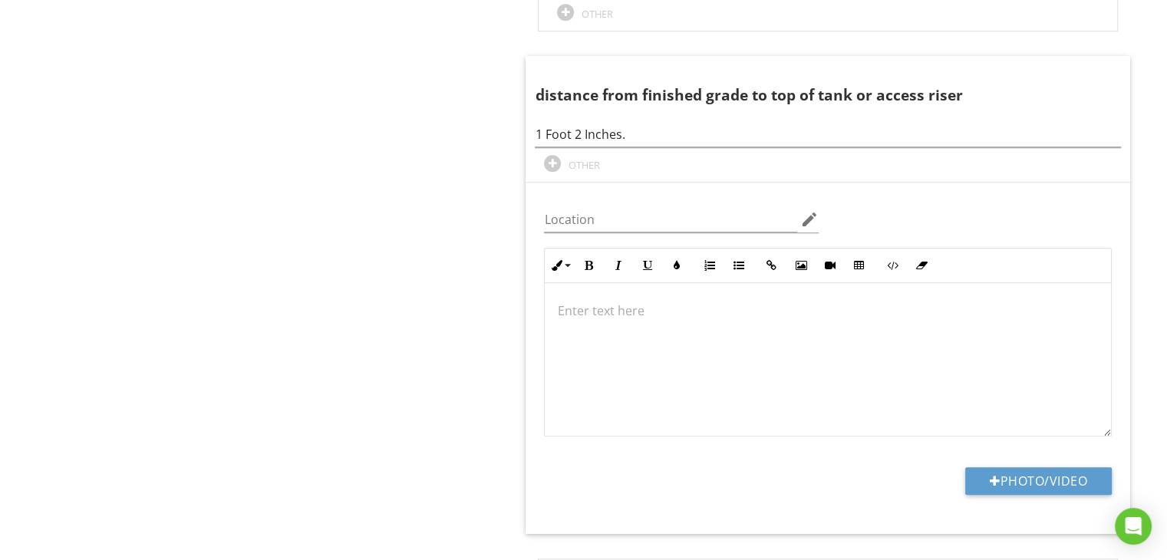
scroll to position [794, 0]
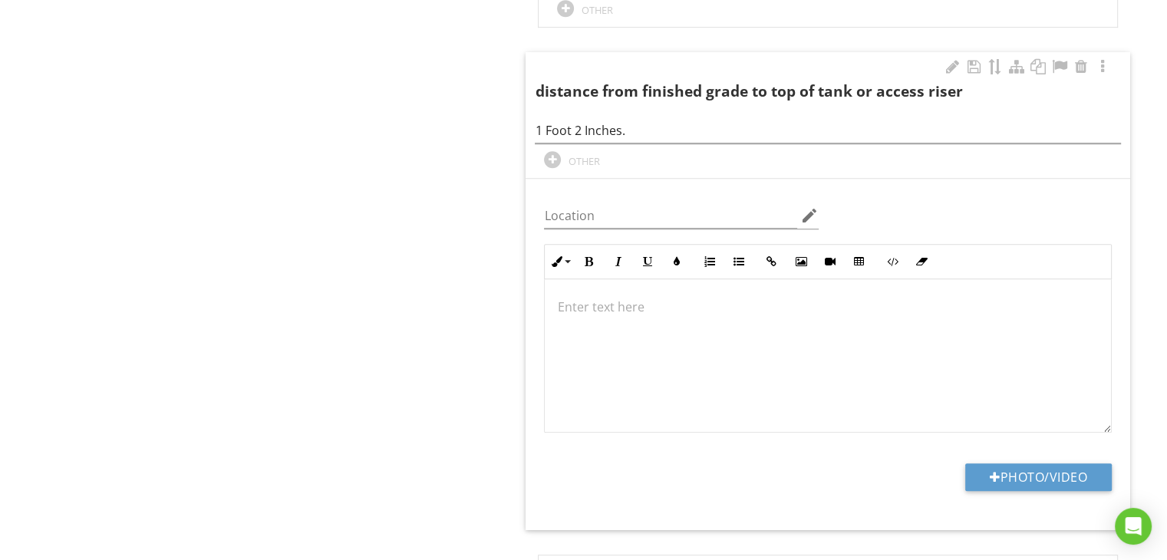
click at [618, 312] on p at bounding box center [828, 307] width 542 height 18
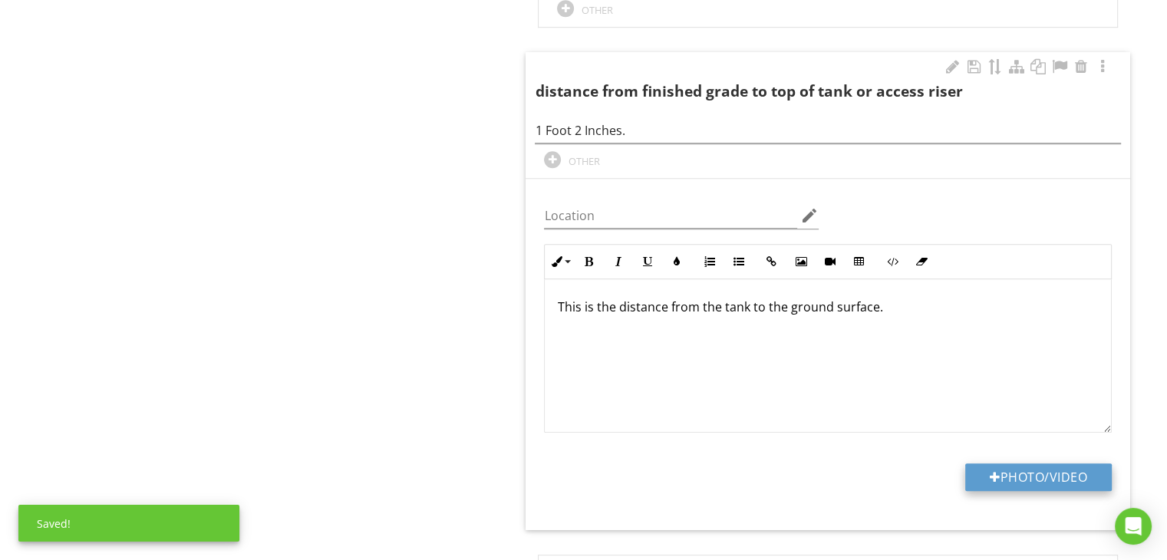
click at [990, 473] on div at bounding box center [995, 477] width 11 height 12
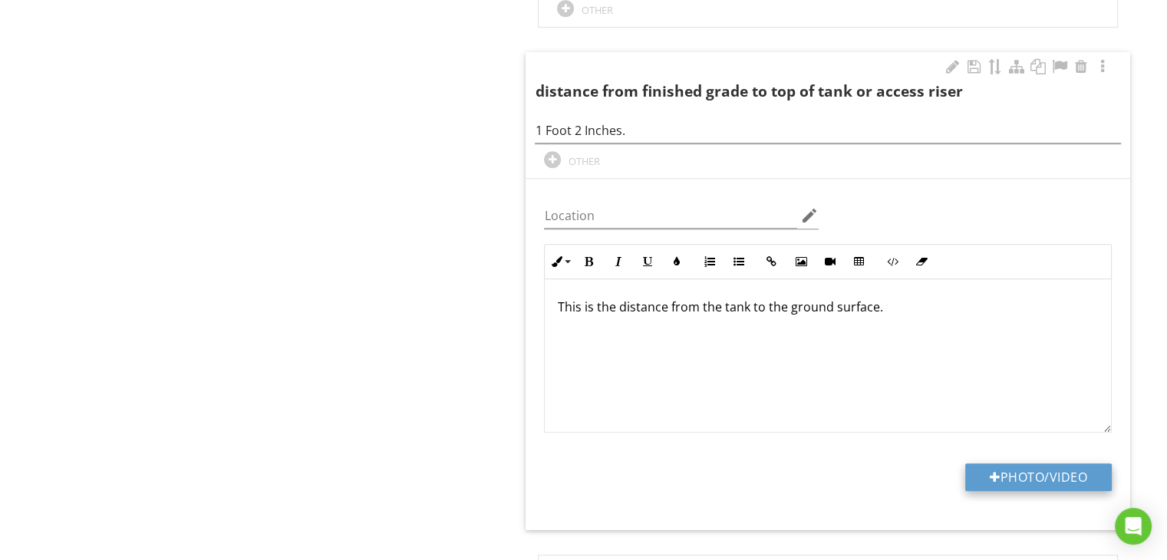
type input "C:\fakepath\IMG_0762.jpg"
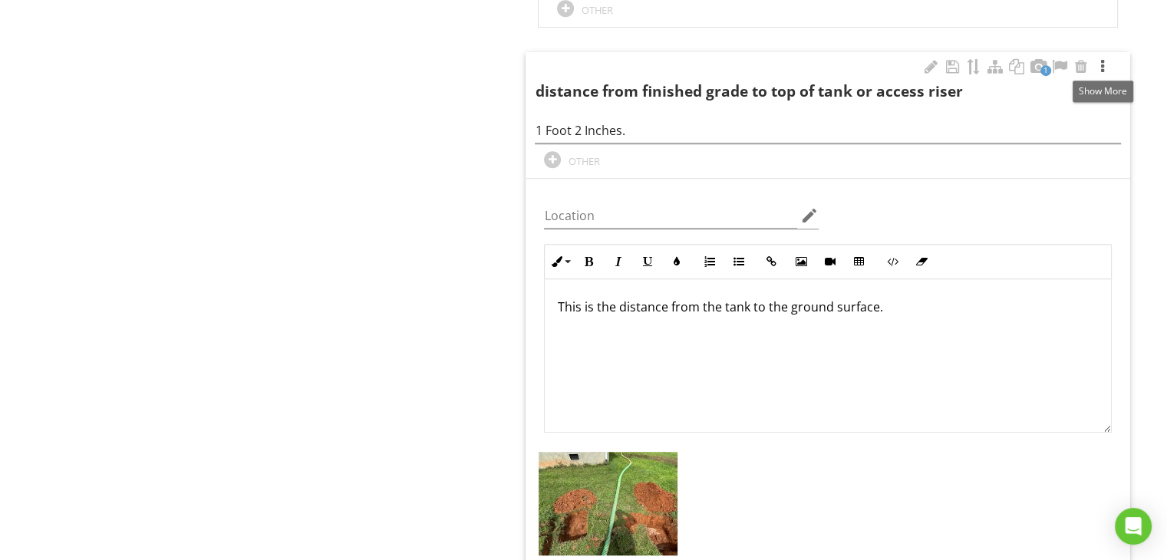
click at [1099, 67] on div at bounding box center [1103, 66] width 18 height 15
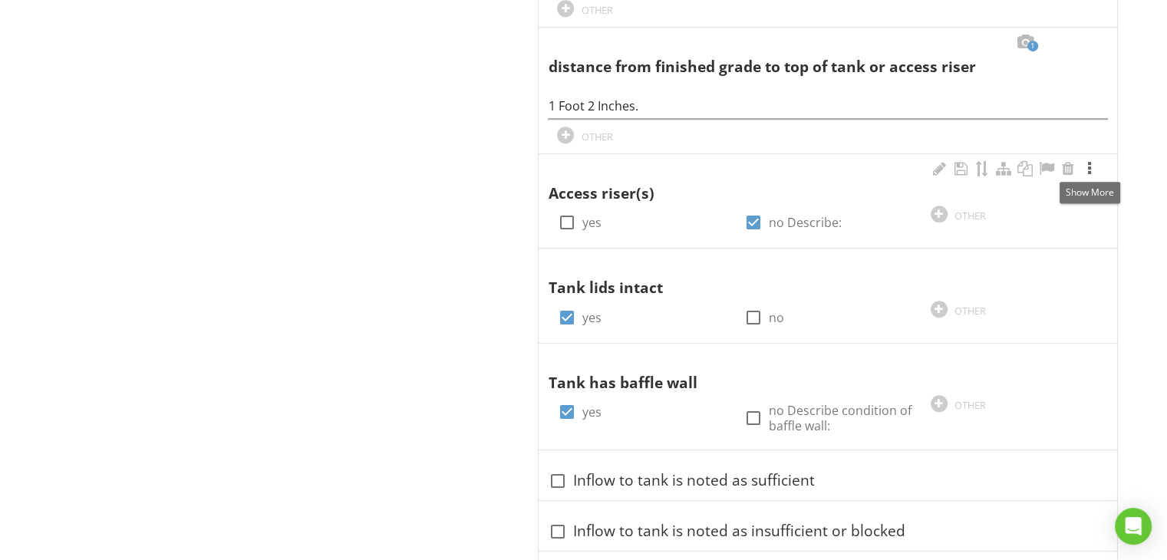
click at [1090, 170] on div at bounding box center [1090, 168] width 18 height 15
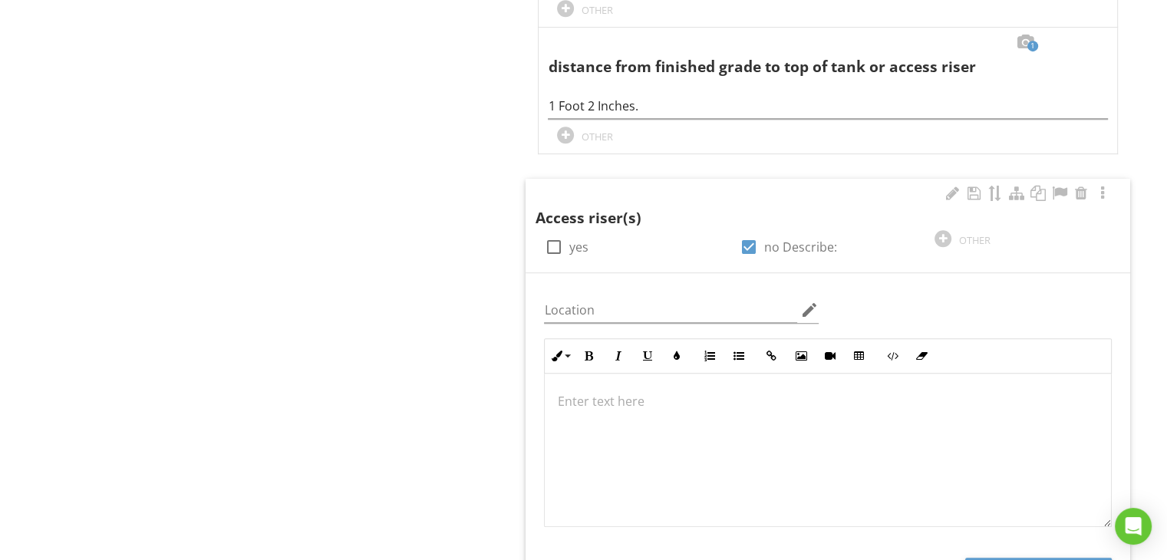
click at [637, 401] on p at bounding box center [828, 401] width 542 height 18
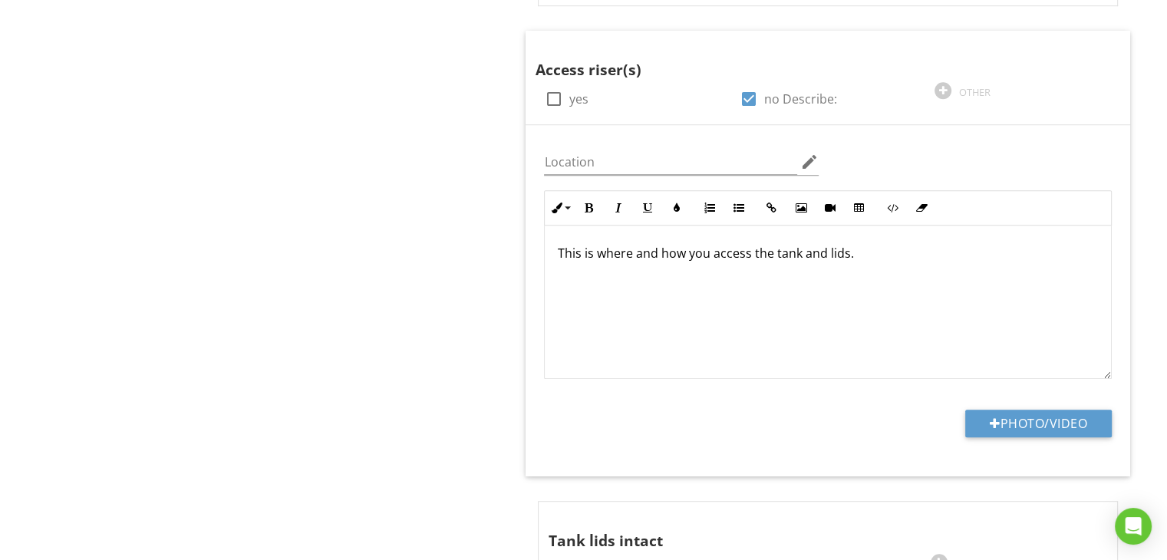
scroll to position [948, 0]
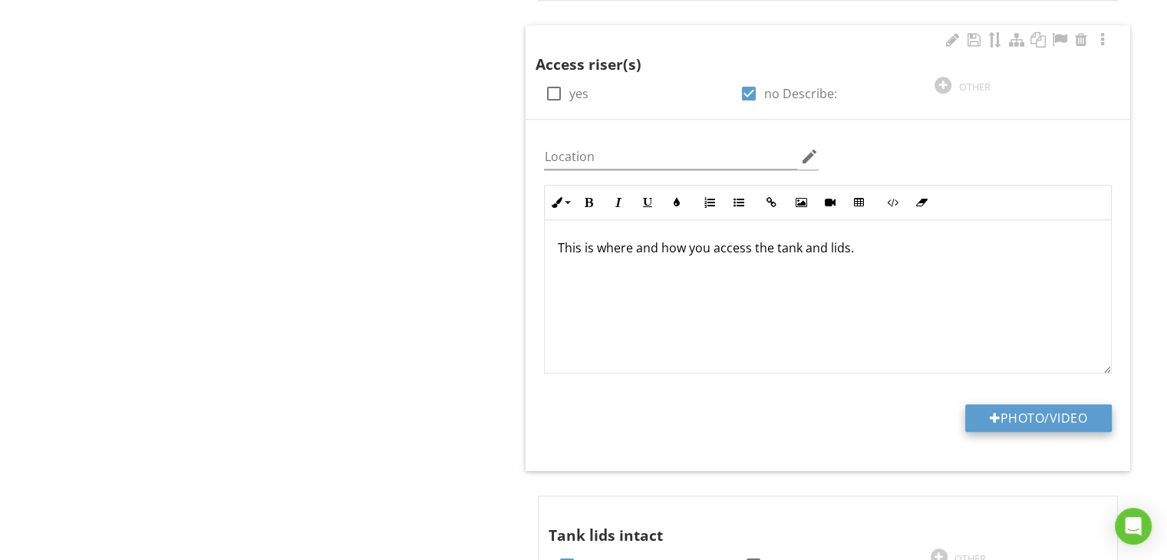
click at [1057, 417] on button "Photo/Video" at bounding box center [1038, 418] width 147 height 28
type input "C:\fakepath\IMG_0762.jpg"
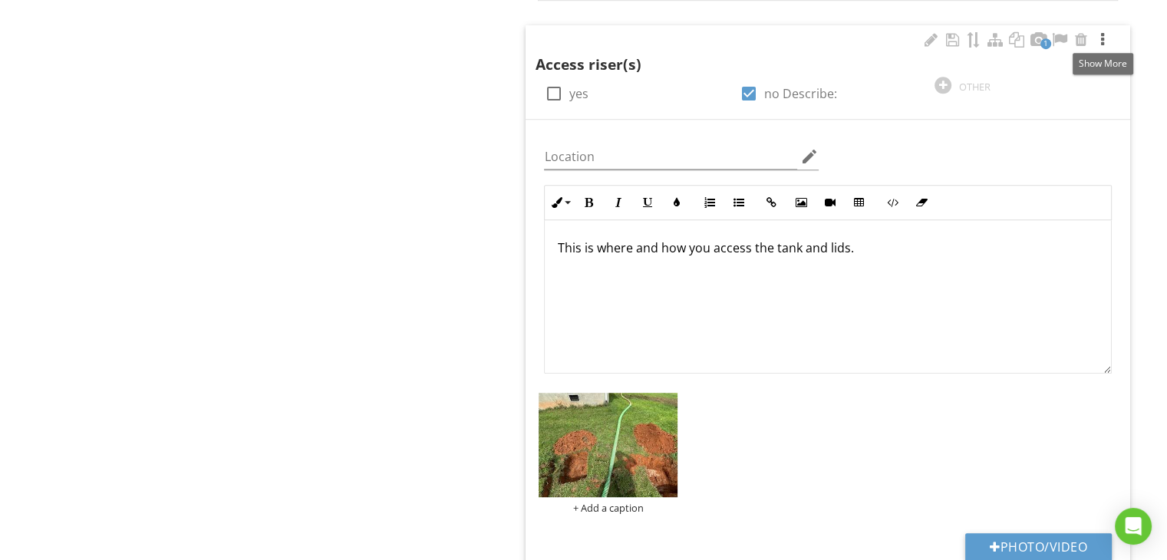
click at [1100, 41] on div at bounding box center [1103, 39] width 18 height 15
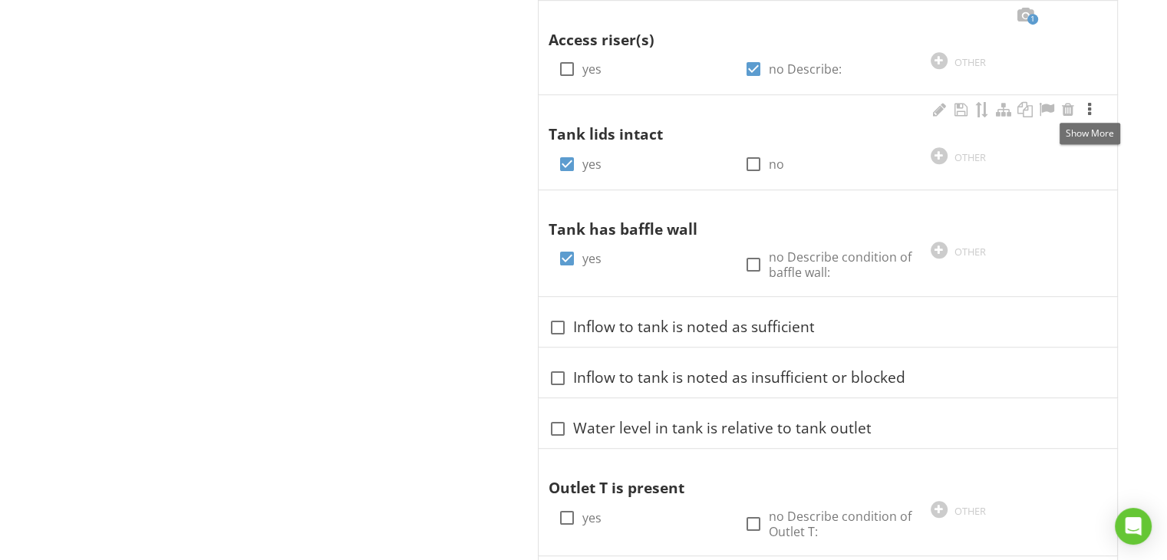
click at [1087, 112] on div at bounding box center [1090, 109] width 18 height 15
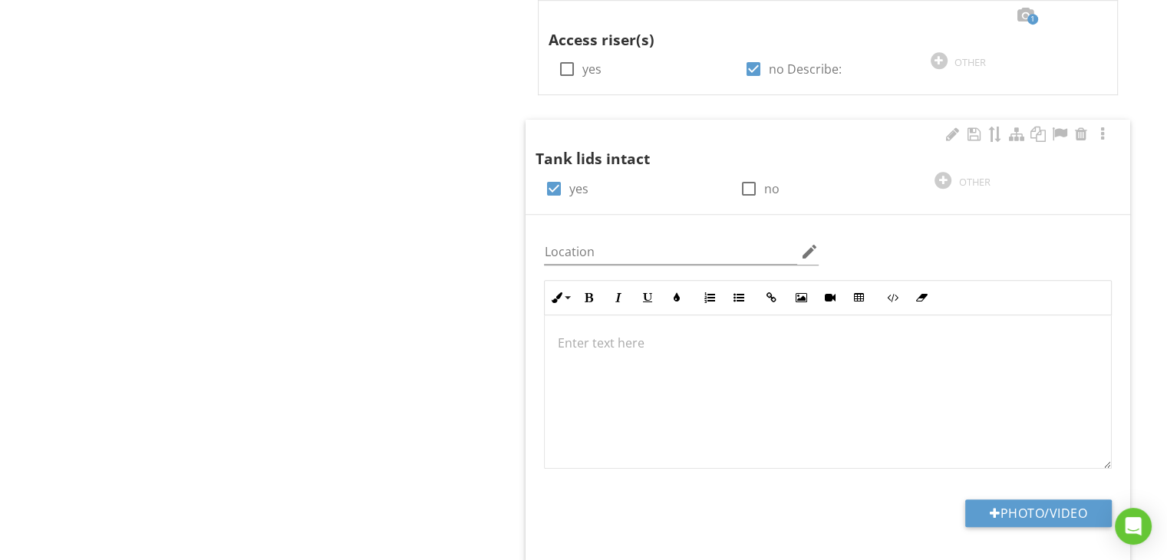
click at [589, 344] on p at bounding box center [828, 343] width 542 height 18
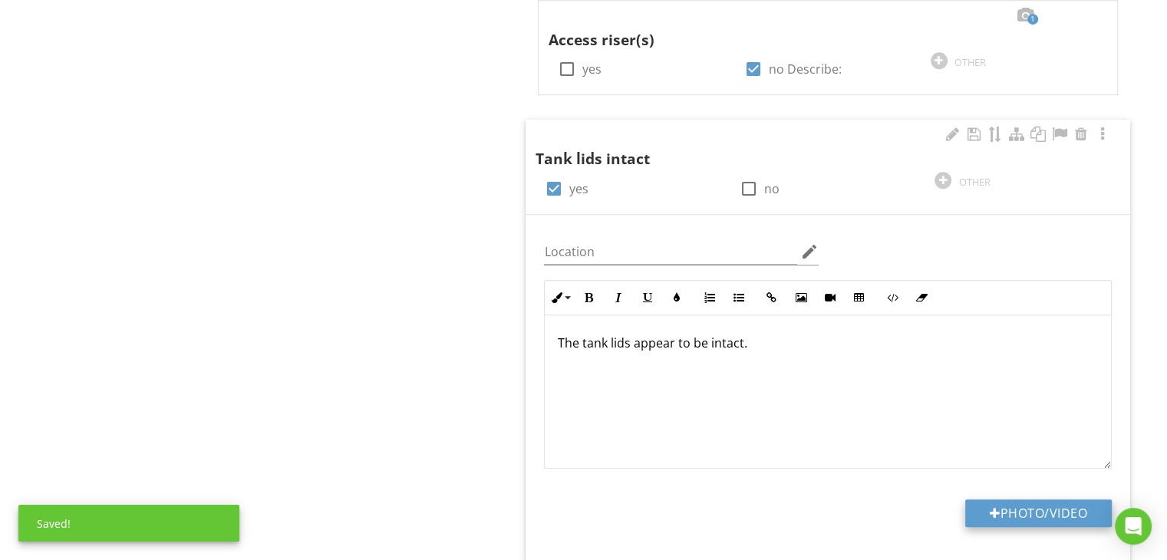
click at [973, 500] on button "Photo/Video" at bounding box center [1038, 514] width 147 height 28
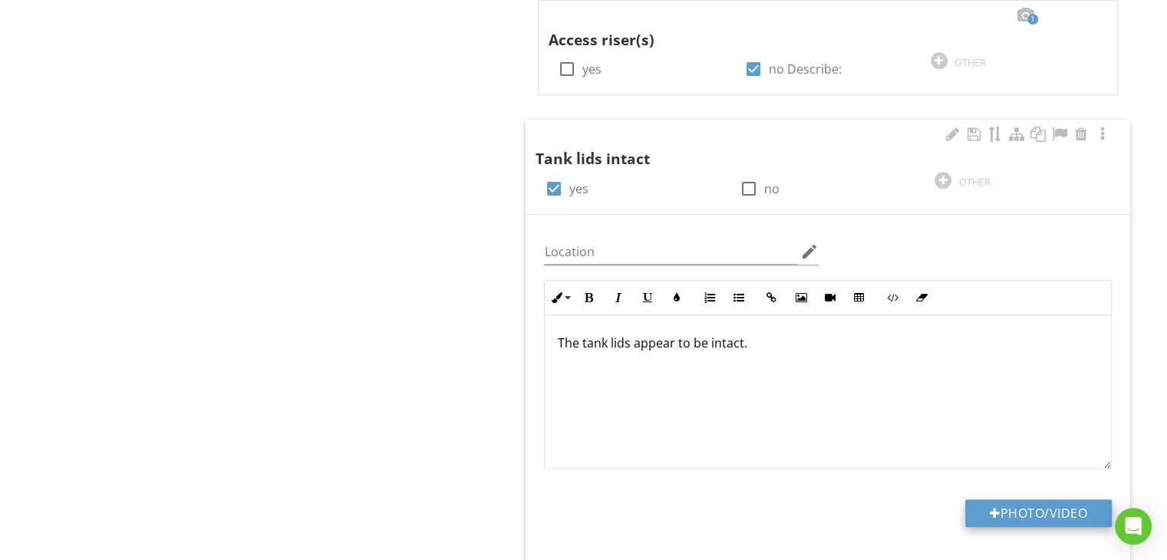
type input "C:\fakepath\IMG_0762.jpg"
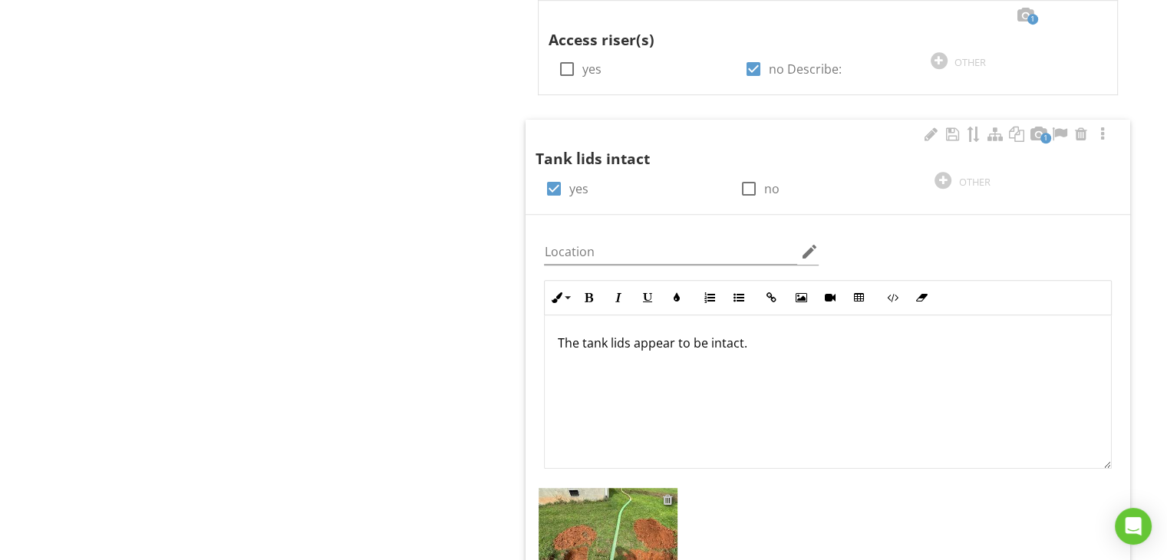
click at [666, 495] on div at bounding box center [668, 499] width 10 height 12
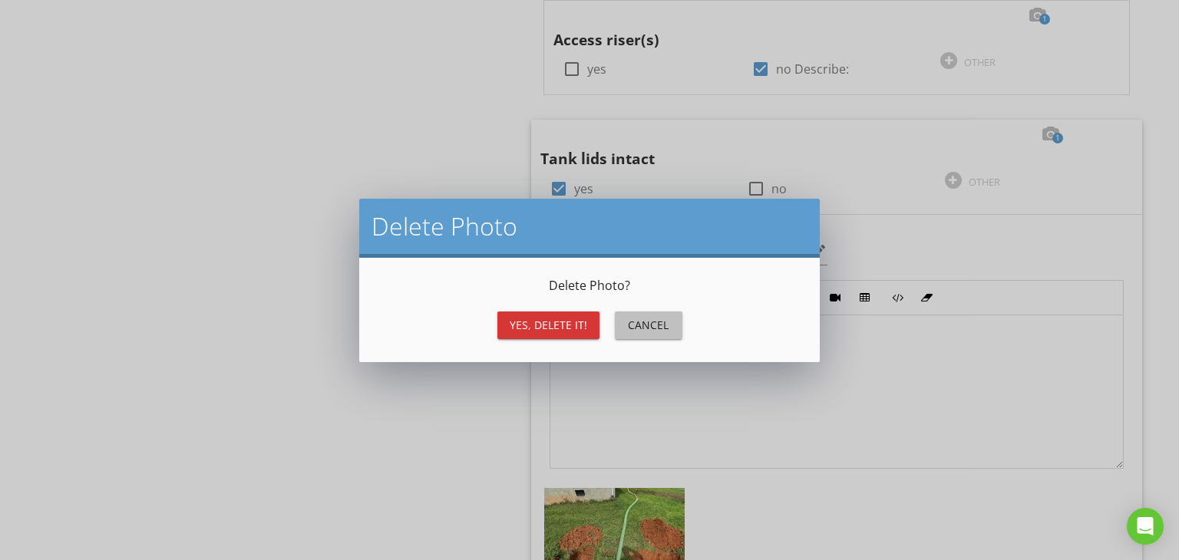
click at [657, 326] on div "Cancel" at bounding box center [648, 325] width 43 height 16
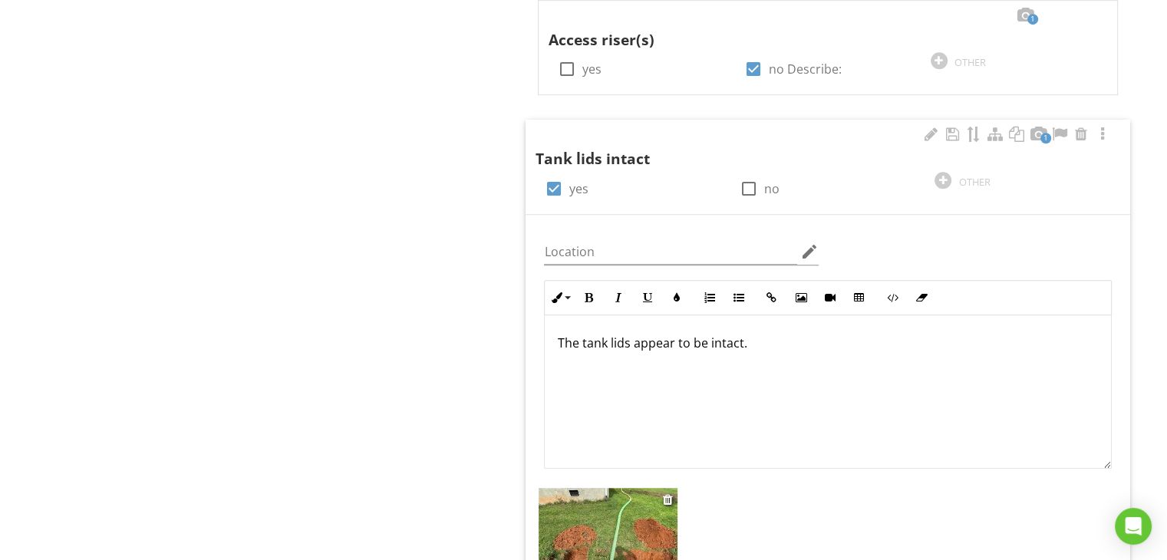
click at [614, 510] on img at bounding box center [608, 540] width 139 height 104
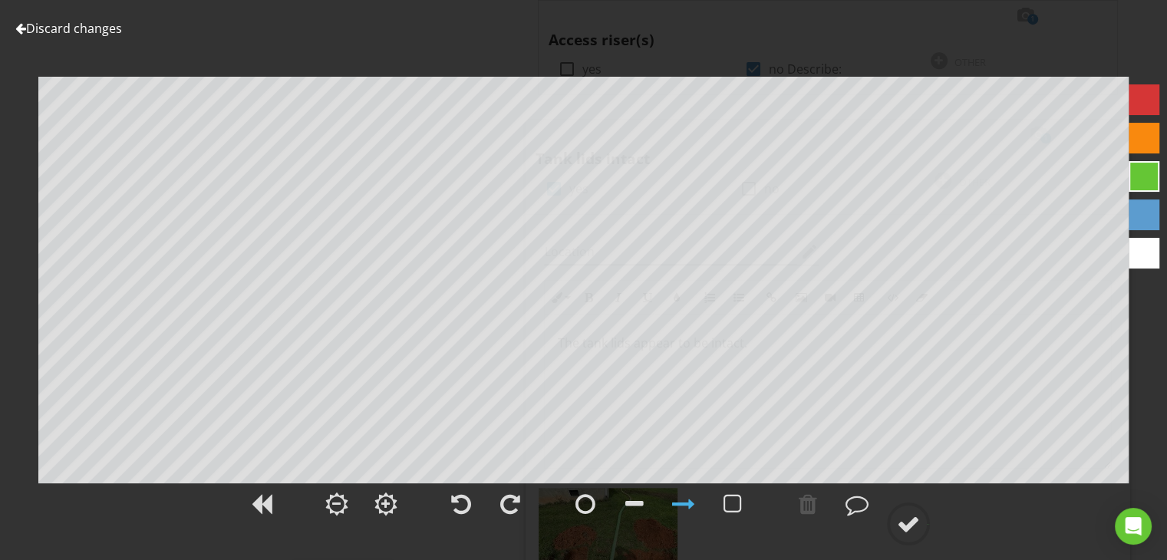
click at [1147, 251] on div at bounding box center [1144, 253] width 31 height 31
click at [855, 507] on div at bounding box center [857, 504] width 23 height 23
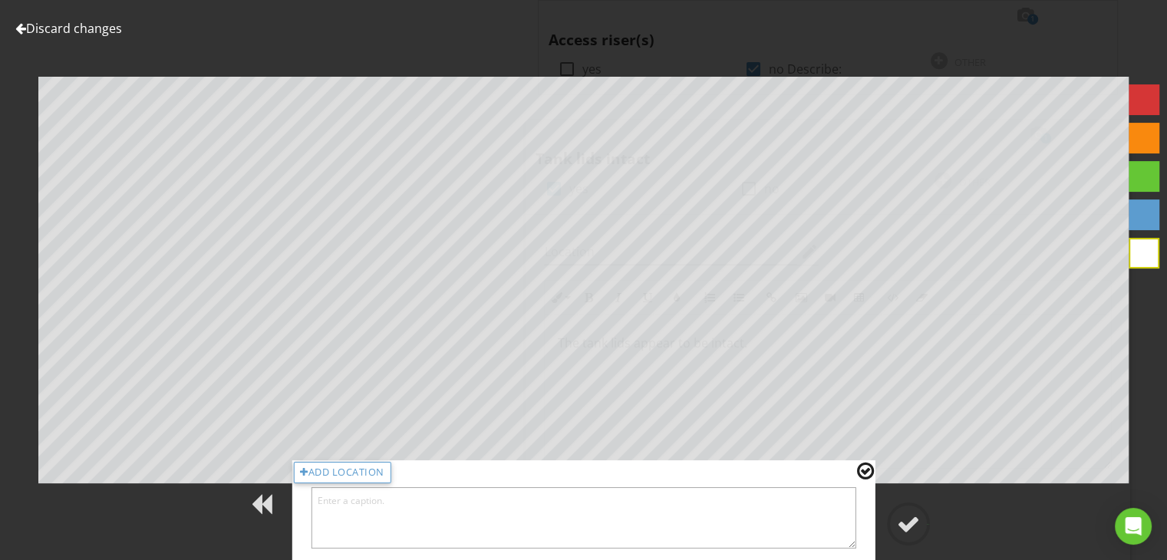
click at [835, 510] on textarea at bounding box center [584, 517] width 546 height 61
type textarea "These are the lids."
click at [915, 520] on div at bounding box center [908, 524] width 23 height 23
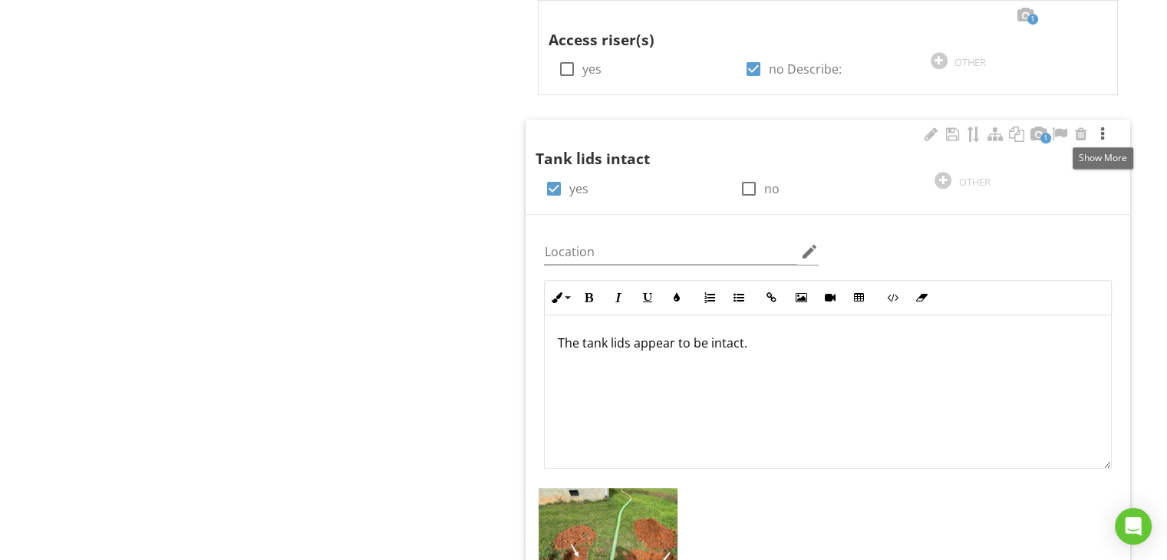
click at [1100, 132] on div at bounding box center [1103, 134] width 18 height 15
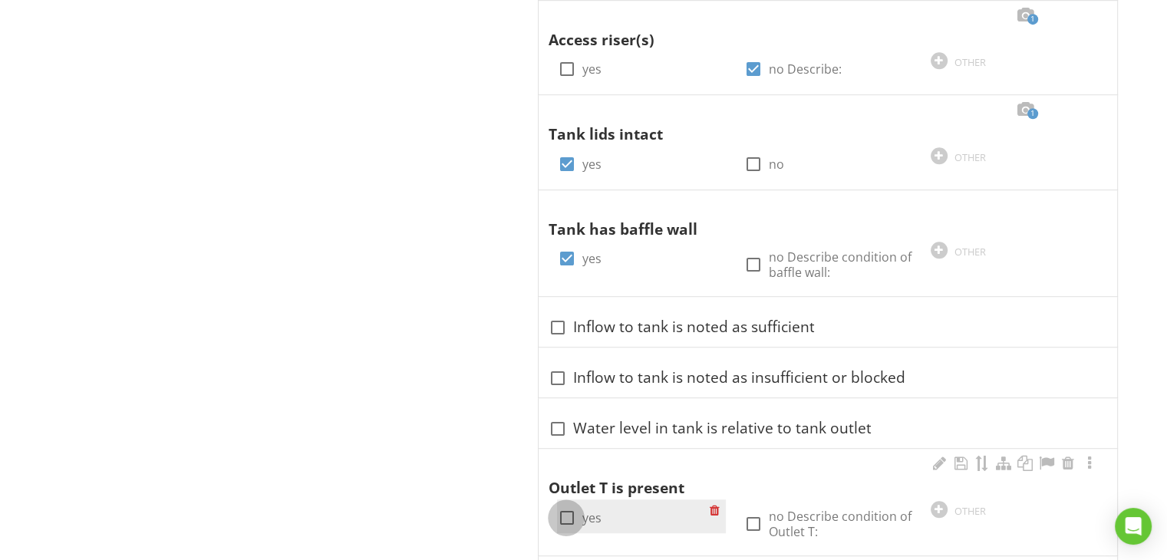
click at [563, 516] on div at bounding box center [566, 518] width 26 height 26
checkbox input "true"
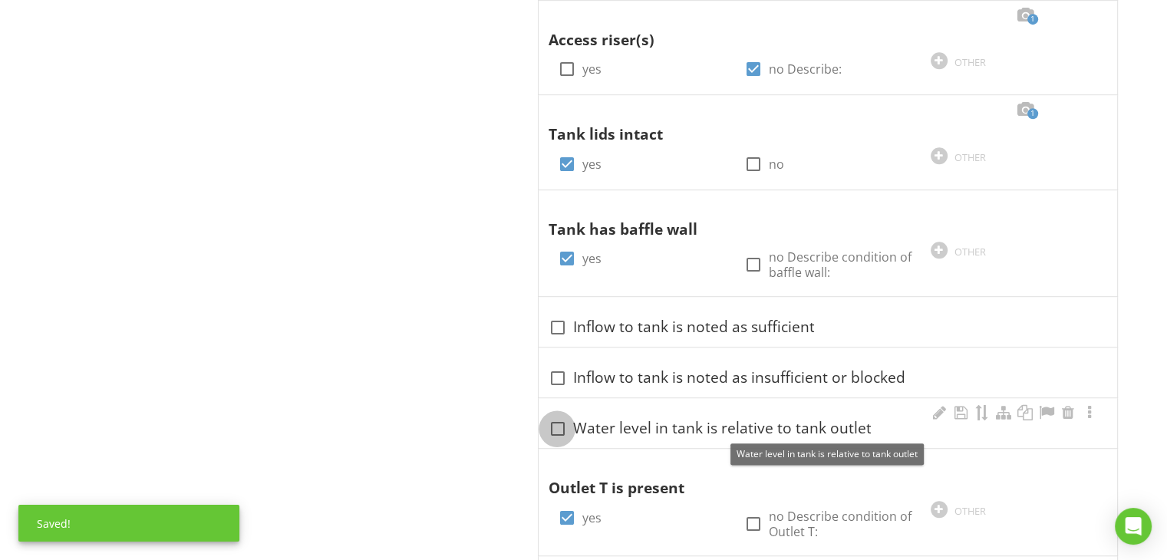
click at [554, 428] on div at bounding box center [557, 429] width 26 height 26
checkbox input "true"
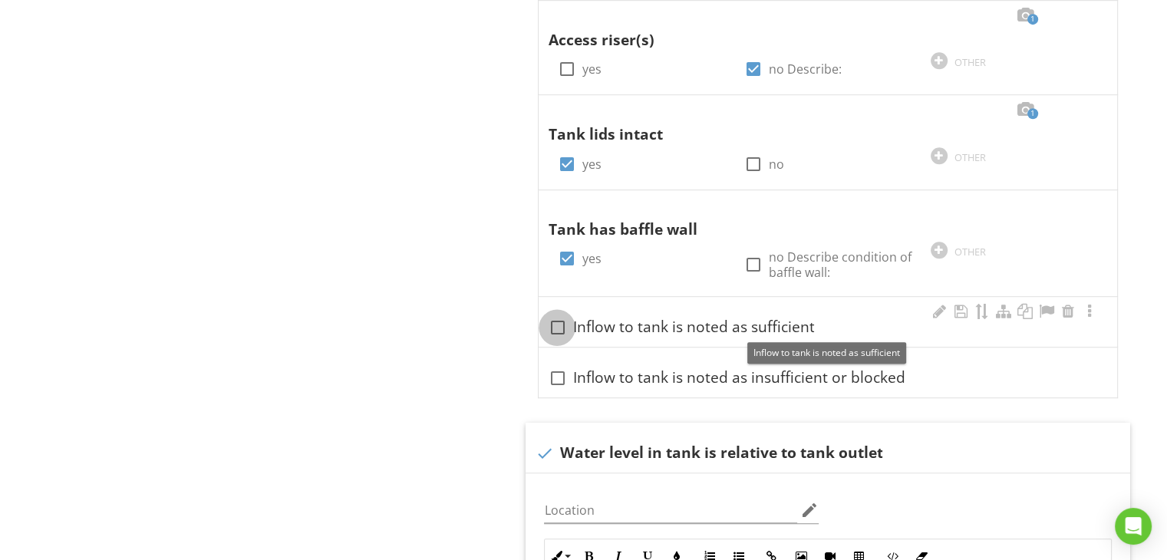
click at [559, 327] on div at bounding box center [557, 328] width 26 height 26
checkbox input "true"
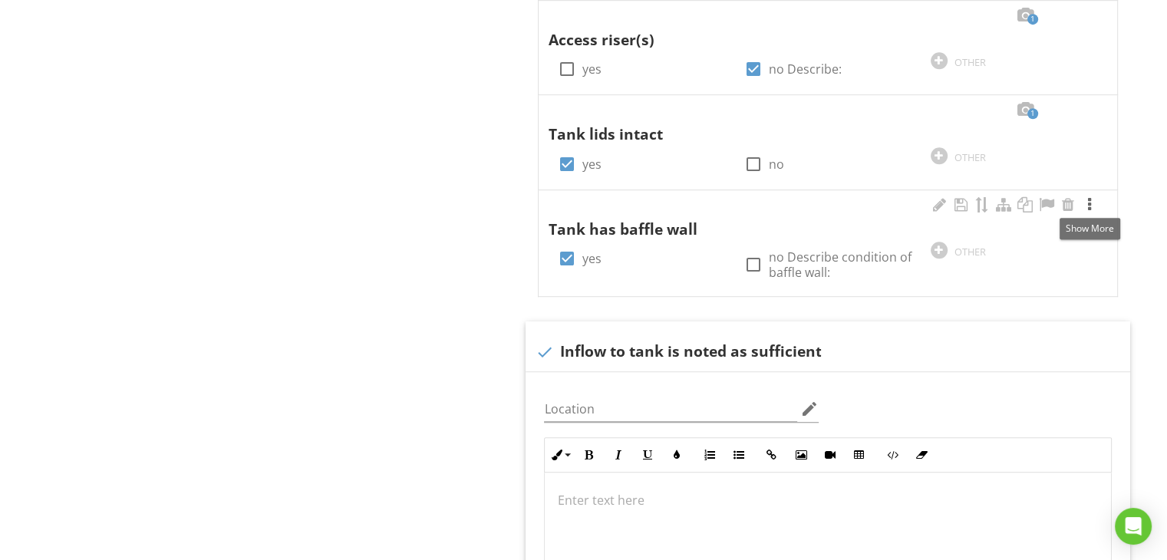
click at [1089, 207] on div at bounding box center [1090, 204] width 18 height 15
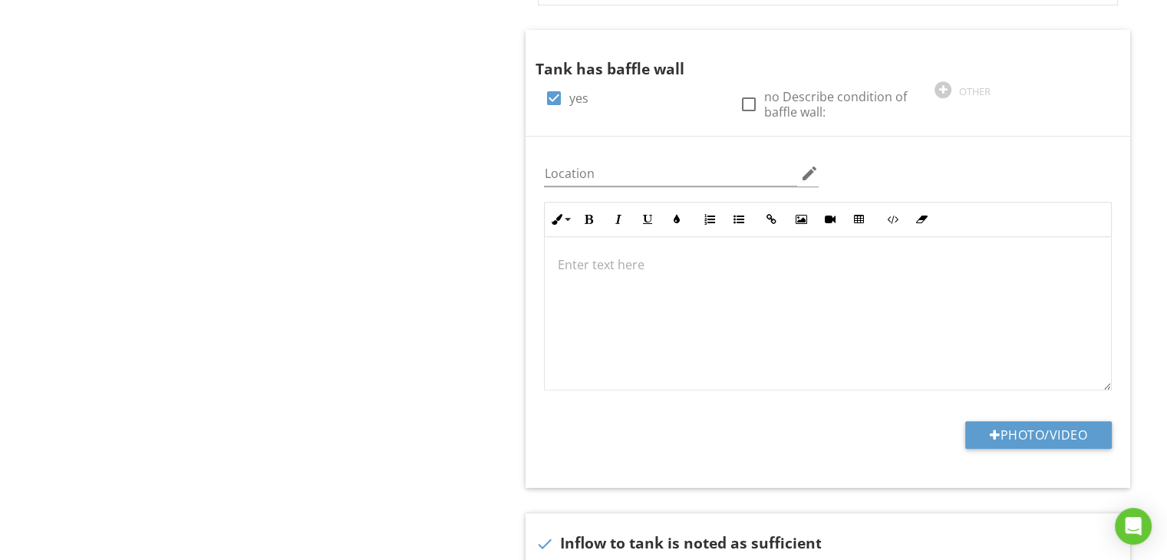
scroll to position [1163, 0]
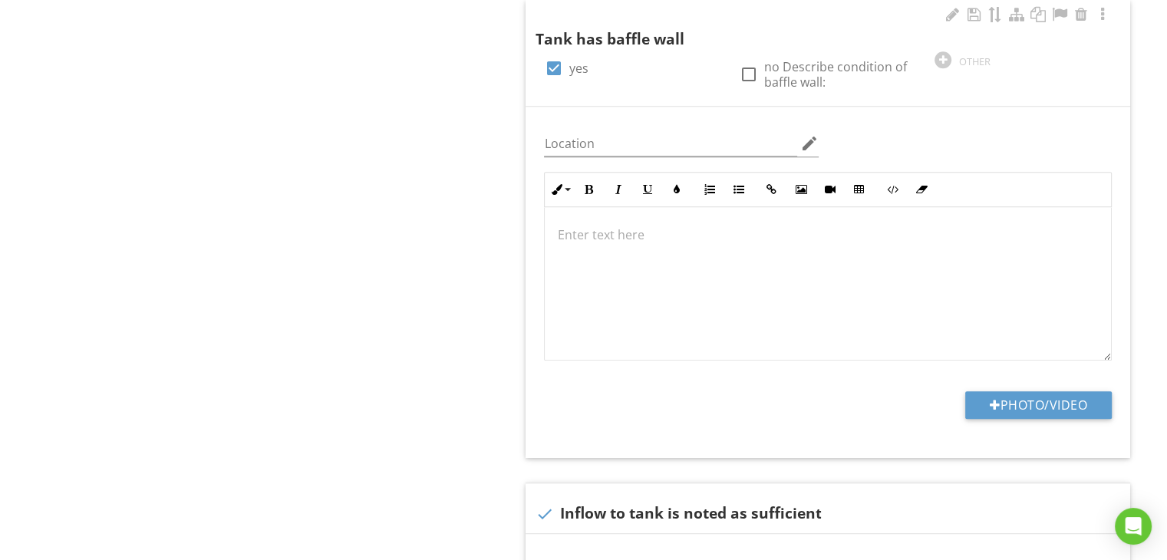
click at [633, 243] on div at bounding box center [828, 283] width 566 height 153
click at [616, 234] on p "This helps keep solid waste and floating debris" at bounding box center [828, 235] width 542 height 18
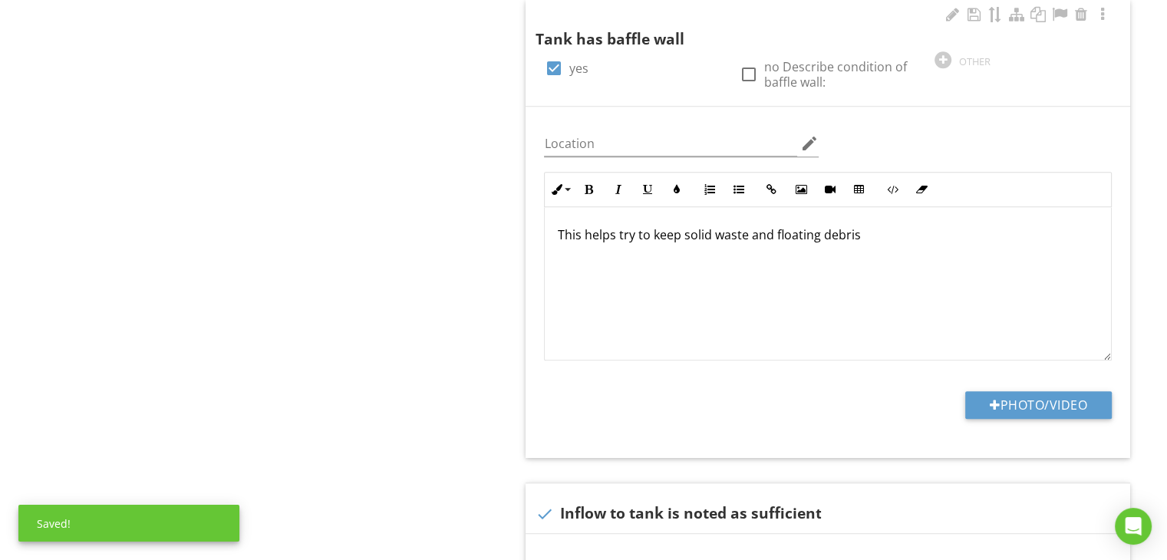
click at [862, 240] on p "This helps try to keep solid waste and floating debris" at bounding box center [828, 235] width 542 height 18
click at [1010, 394] on button "Photo/Video" at bounding box center [1038, 405] width 147 height 28
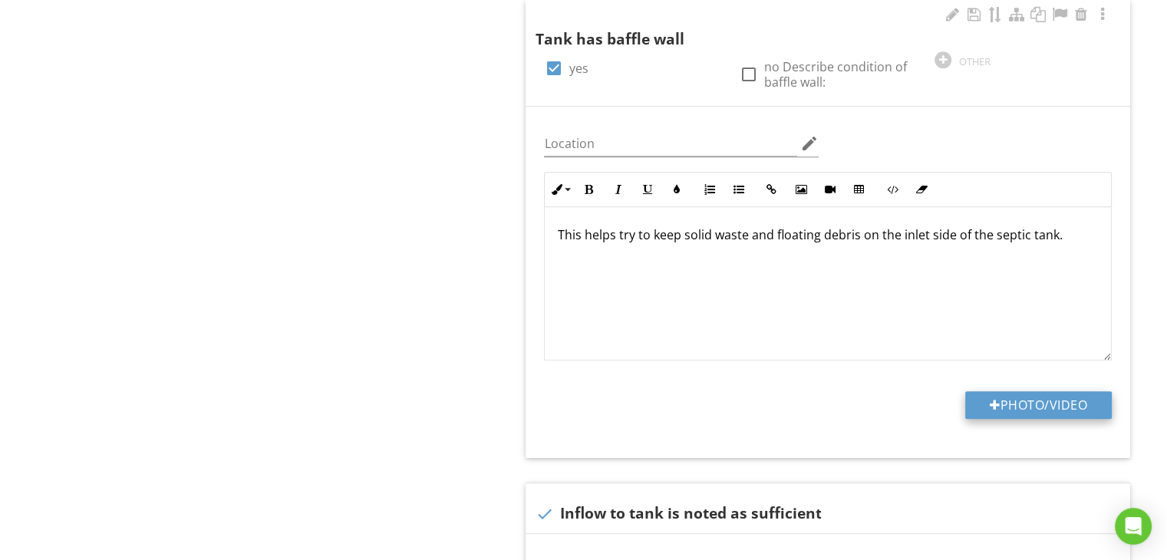
type input "C:\fakepath\IMG_0769.jpg"
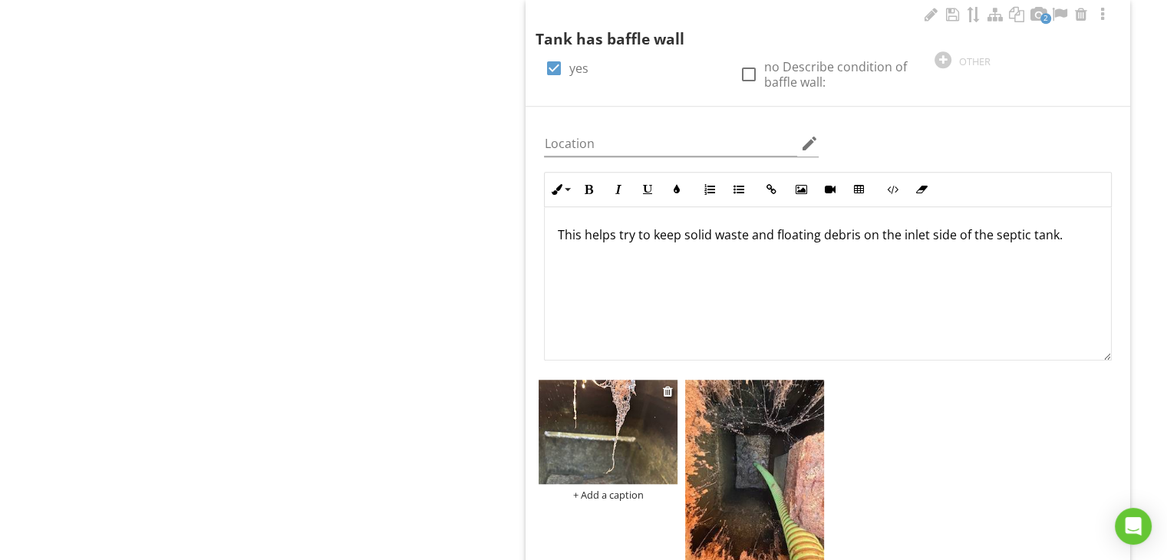
click at [646, 403] on img at bounding box center [608, 432] width 139 height 104
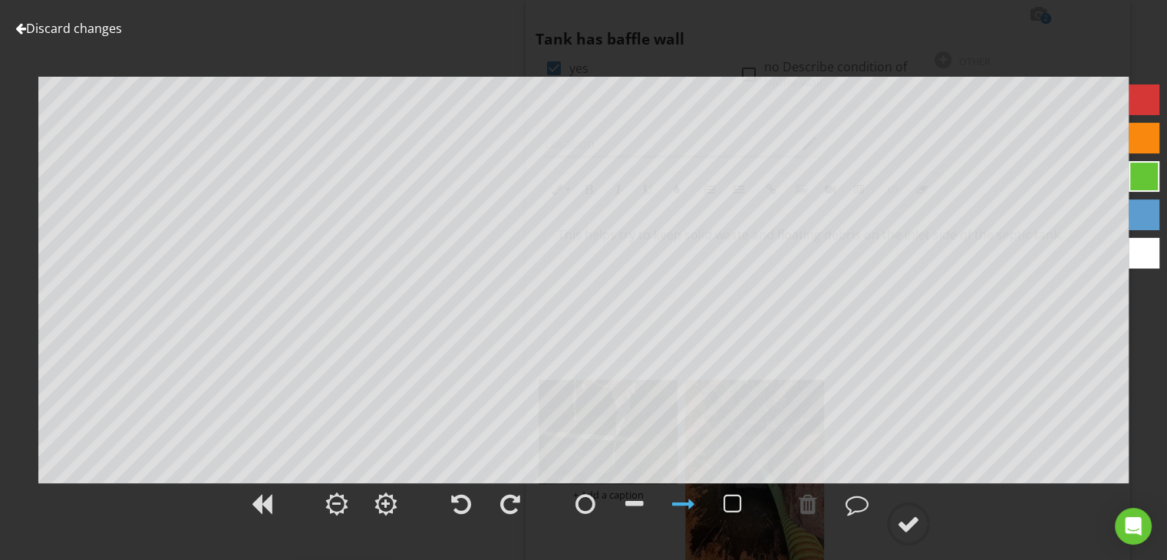
click at [1136, 259] on div at bounding box center [1144, 253] width 31 height 31
click at [805, 510] on div at bounding box center [808, 504] width 18 height 23
click at [800, 502] on div at bounding box center [808, 504] width 18 height 23
click at [856, 500] on div at bounding box center [857, 504] width 23 height 23
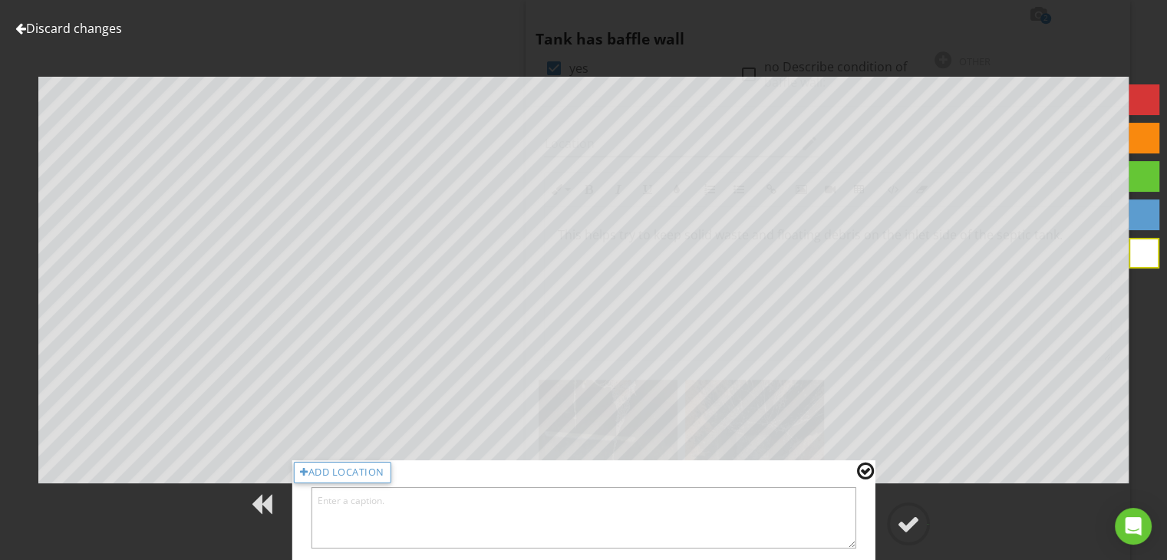
click at [813, 510] on textarea at bounding box center [584, 517] width 546 height 61
type textarea "This is the inlet side of the baffle wall."
click at [909, 520] on div at bounding box center [908, 524] width 23 height 23
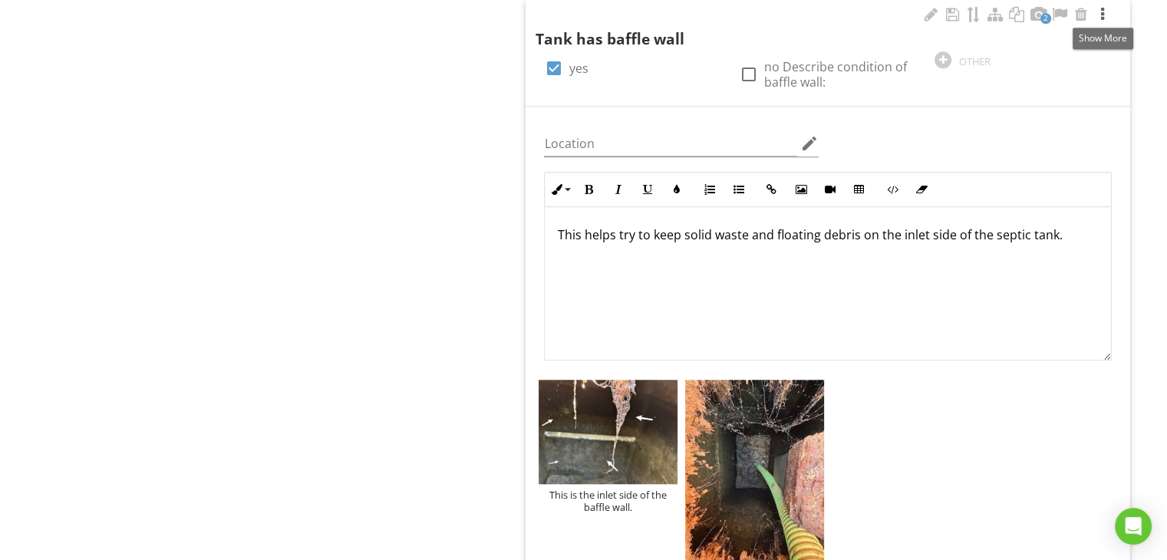
click at [1102, 15] on div at bounding box center [1103, 14] width 18 height 15
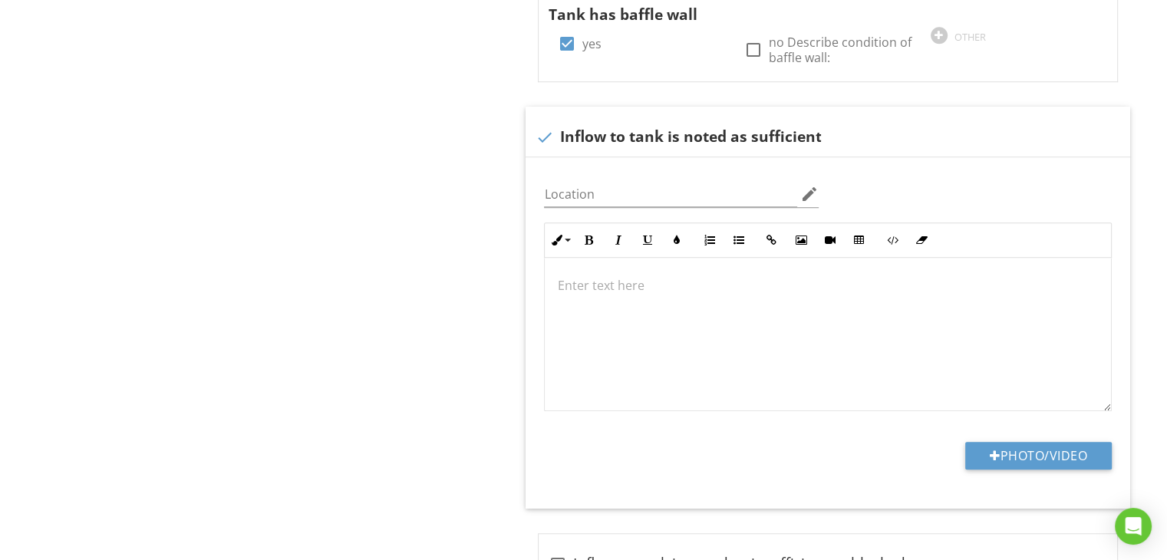
scroll to position [1132, 0]
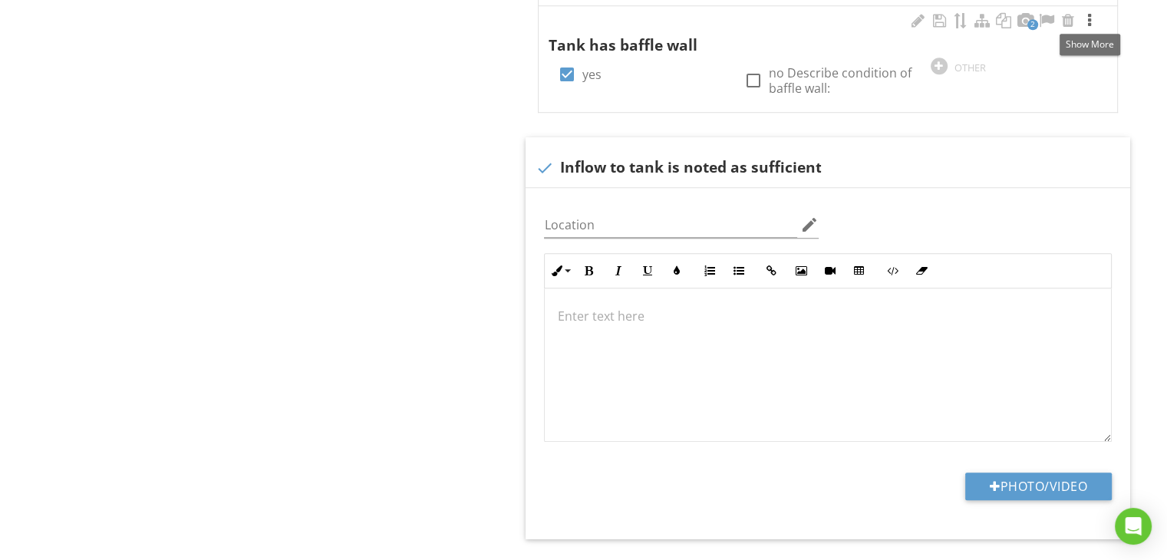
click at [1087, 17] on div at bounding box center [1090, 20] width 18 height 15
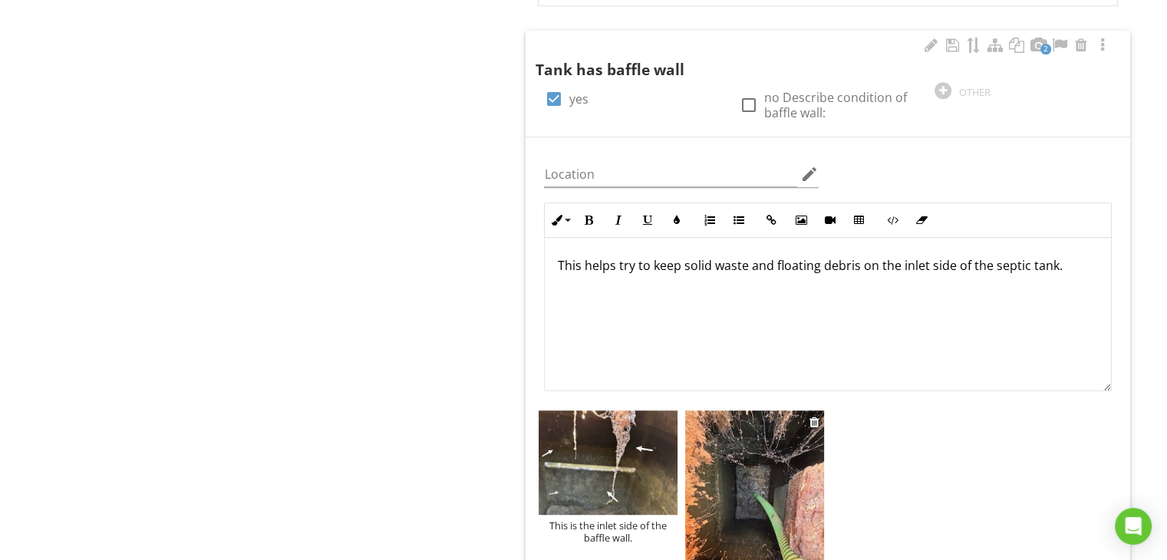
click at [775, 446] on img at bounding box center [754, 503] width 139 height 185
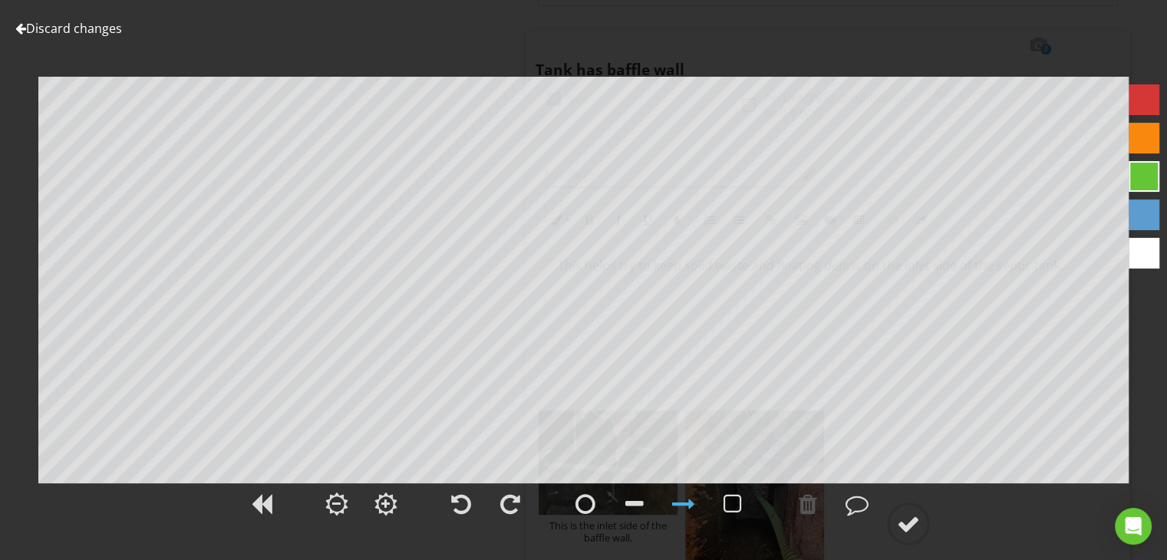
click at [1151, 254] on div at bounding box center [1144, 253] width 31 height 31
click at [853, 506] on div at bounding box center [857, 504] width 23 height 23
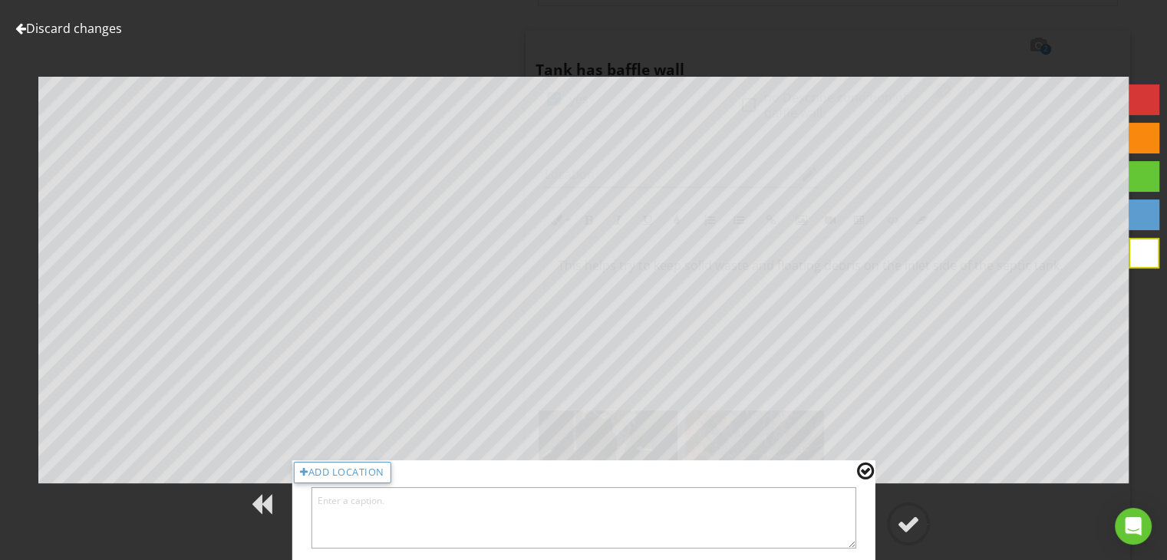
click at [836, 513] on textarea at bounding box center [584, 517] width 546 height 61
type textarea "This is the outlet side of the baffle wall."
click at [906, 526] on div at bounding box center [908, 524] width 23 height 23
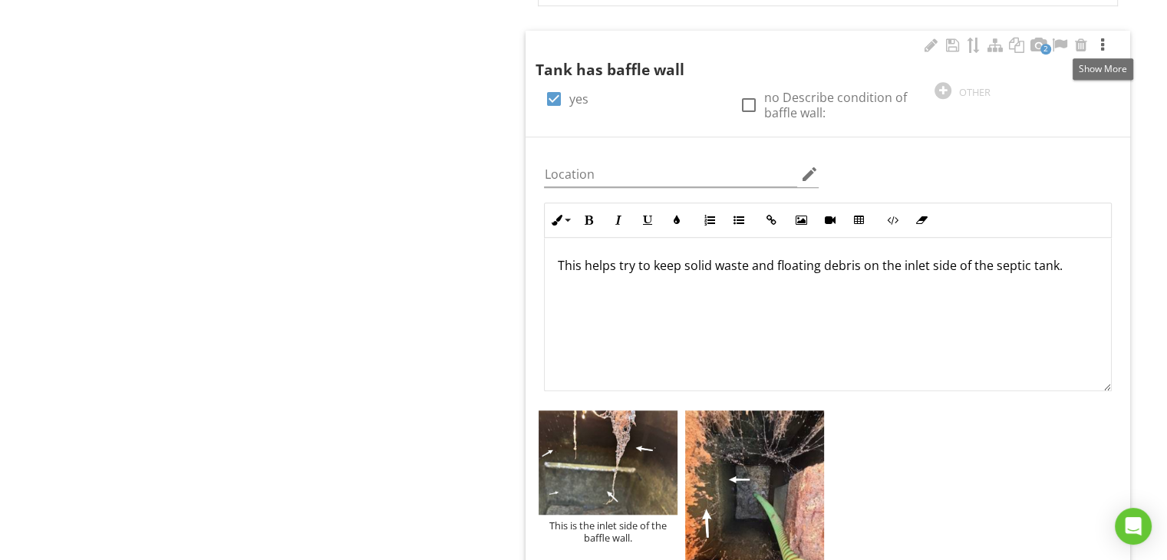
click at [1102, 44] on div at bounding box center [1103, 45] width 18 height 15
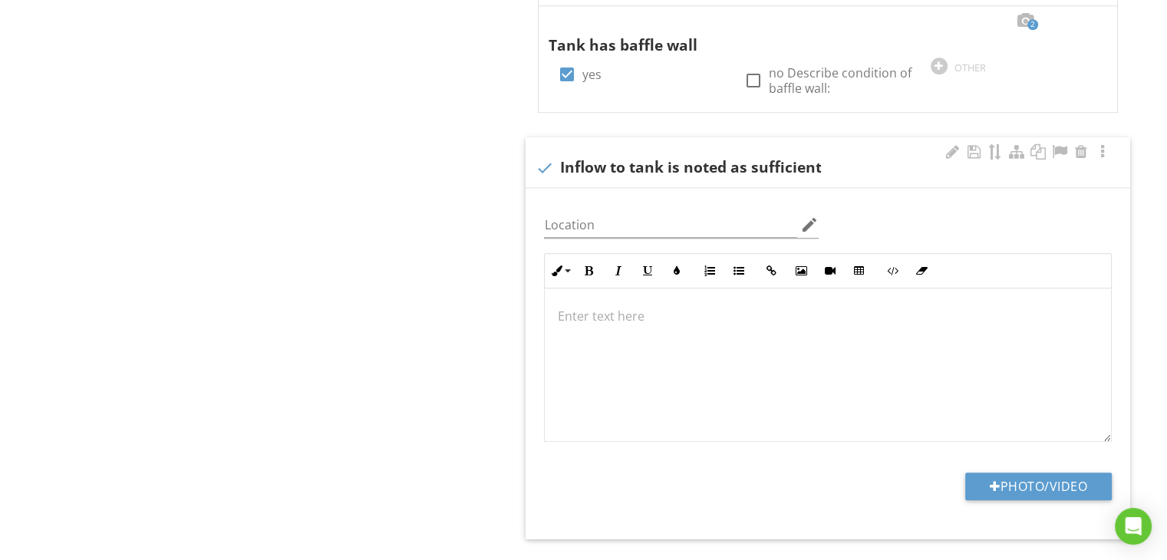
click at [599, 315] on p at bounding box center [828, 316] width 542 height 18
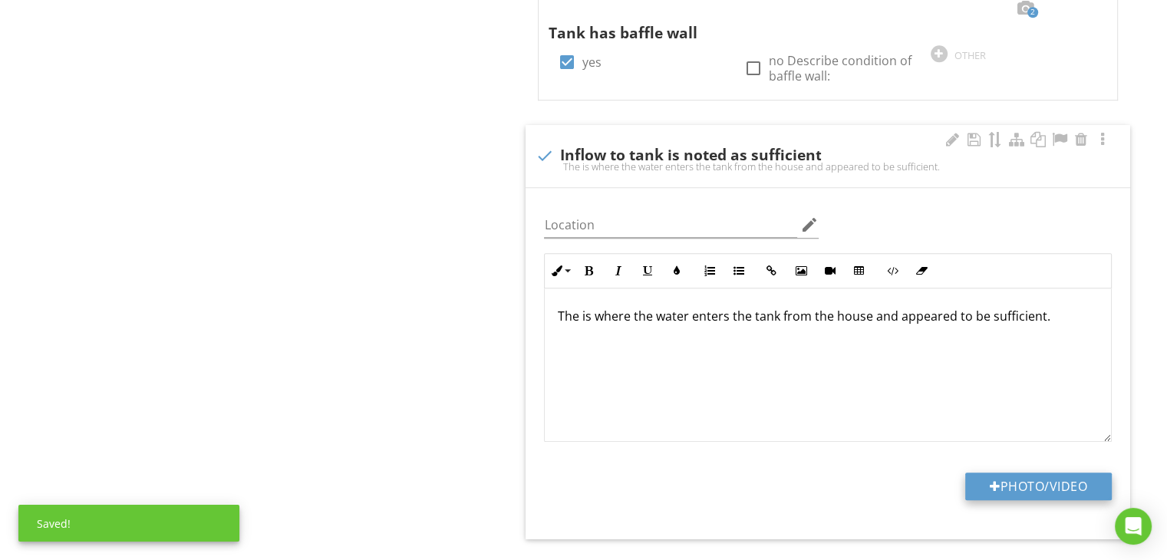
click at [979, 477] on button "Photo/Video" at bounding box center [1038, 487] width 147 height 28
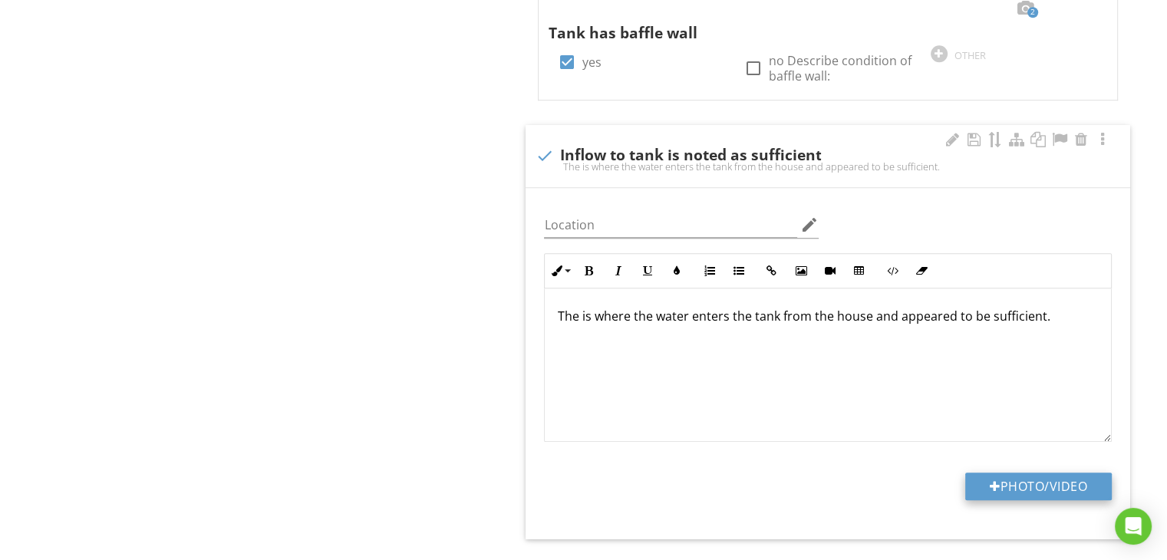
type input "C:\fakepath\IMG_0764.jpg"
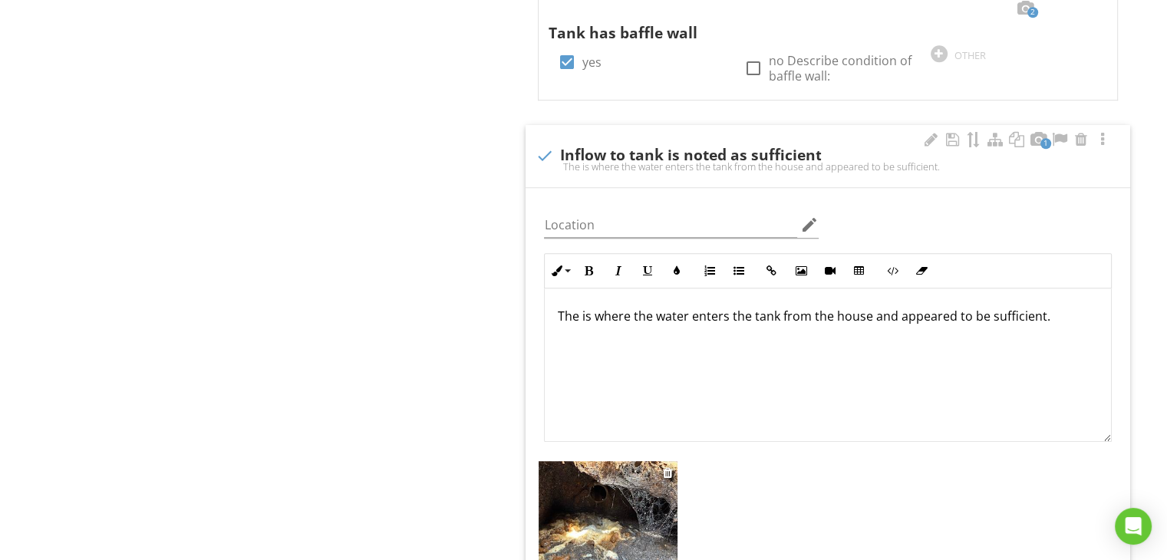
click at [608, 498] on img at bounding box center [608, 513] width 139 height 104
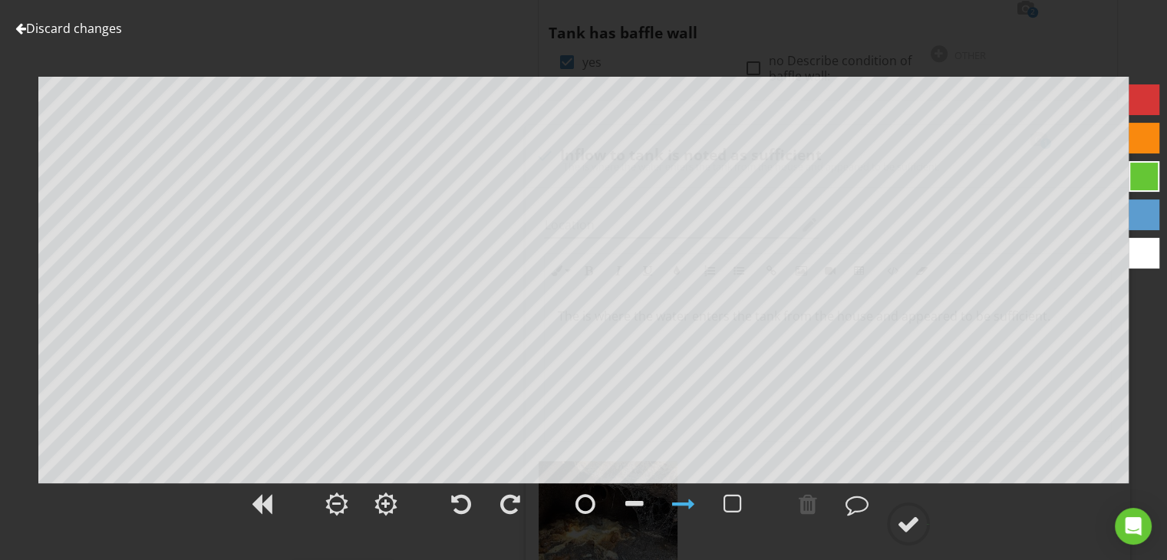
click at [1149, 246] on div at bounding box center [1144, 253] width 31 height 31
click at [586, 499] on div at bounding box center [586, 504] width 20 height 23
click at [808, 505] on div at bounding box center [808, 504] width 18 height 23
click at [856, 498] on div at bounding box center [857, 504] width 23 height 23
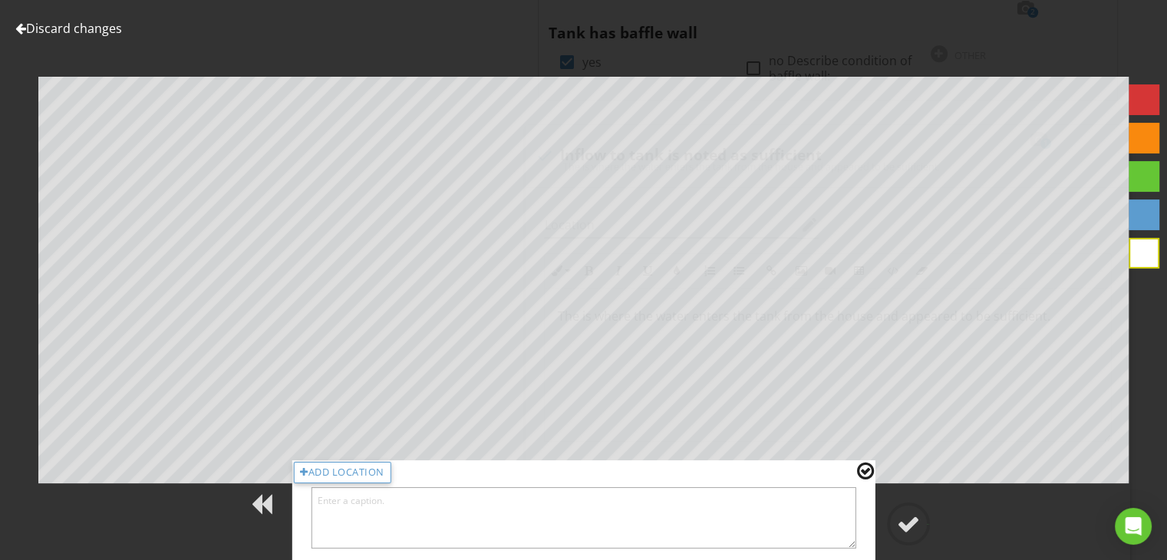
click at [826, 507] on textarea at bounding box center [584, 517] width 546 height 61
type textarea "This is the inlet pipe."
click at [908, 525] on div at bounding box center [908, 524] width 23 height 23
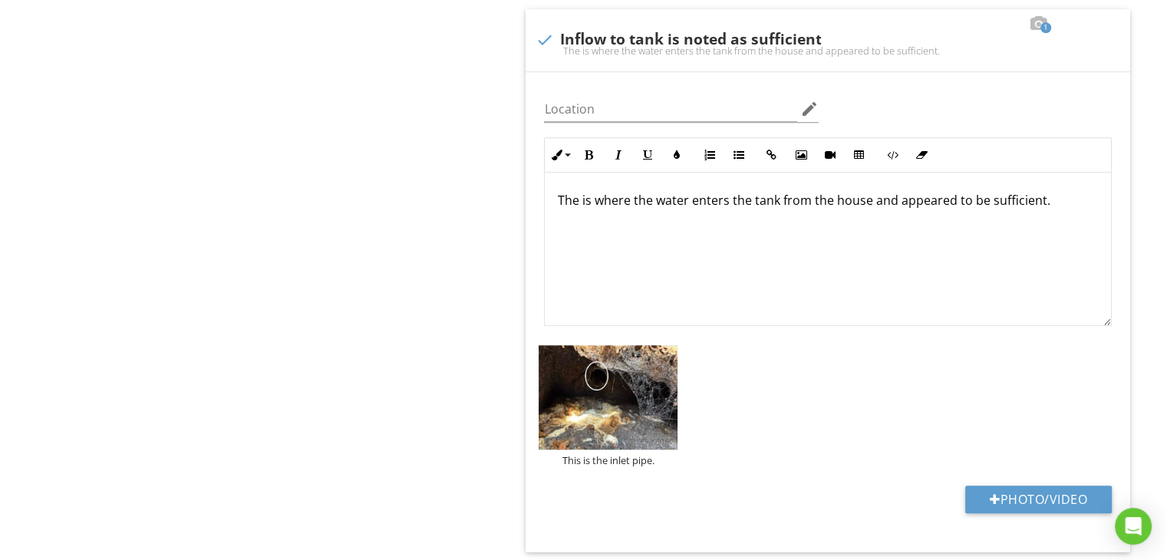
scroll to position [1267, 0]
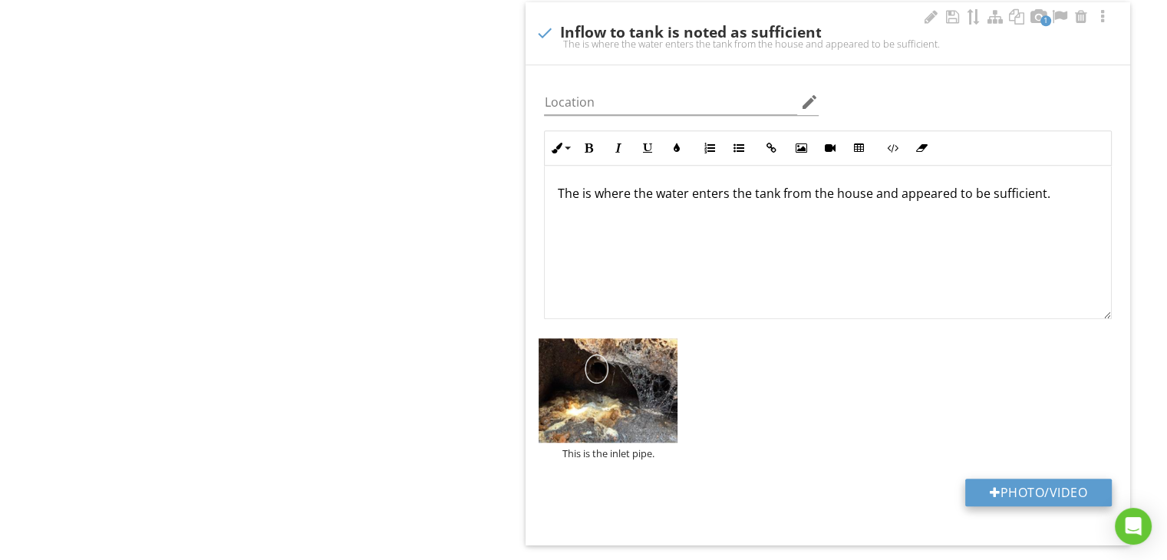
click at [1077, 480] on button "Photo/Video" at bounding box center [1038, 493] width 147 height 28
type input "C:\fakepath\IMG_0766.jpg"
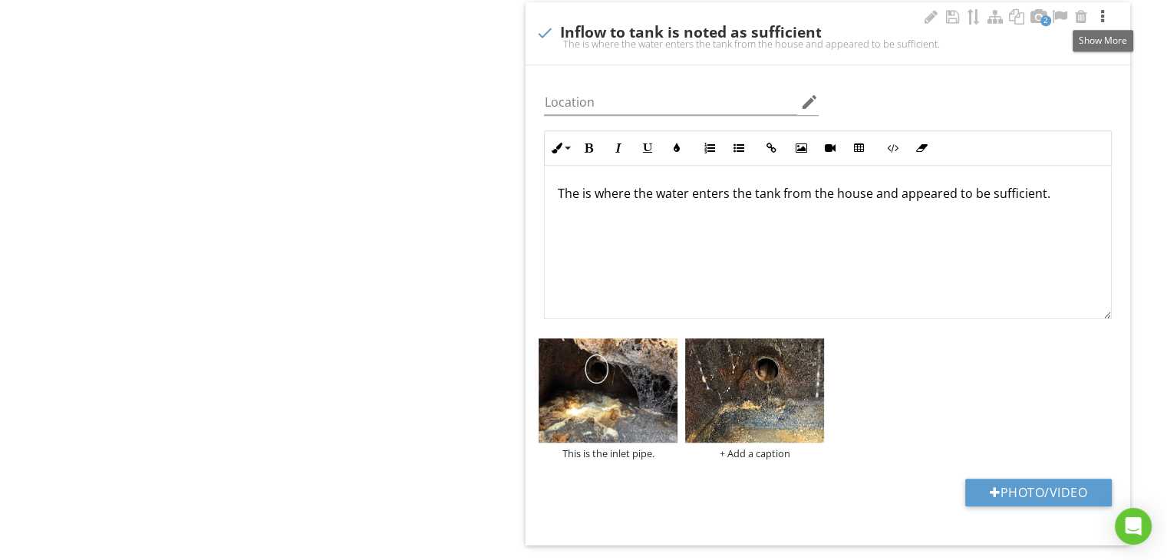
click at [1100, 12] on div at bounding box center [1103, 16] width 18 height 15
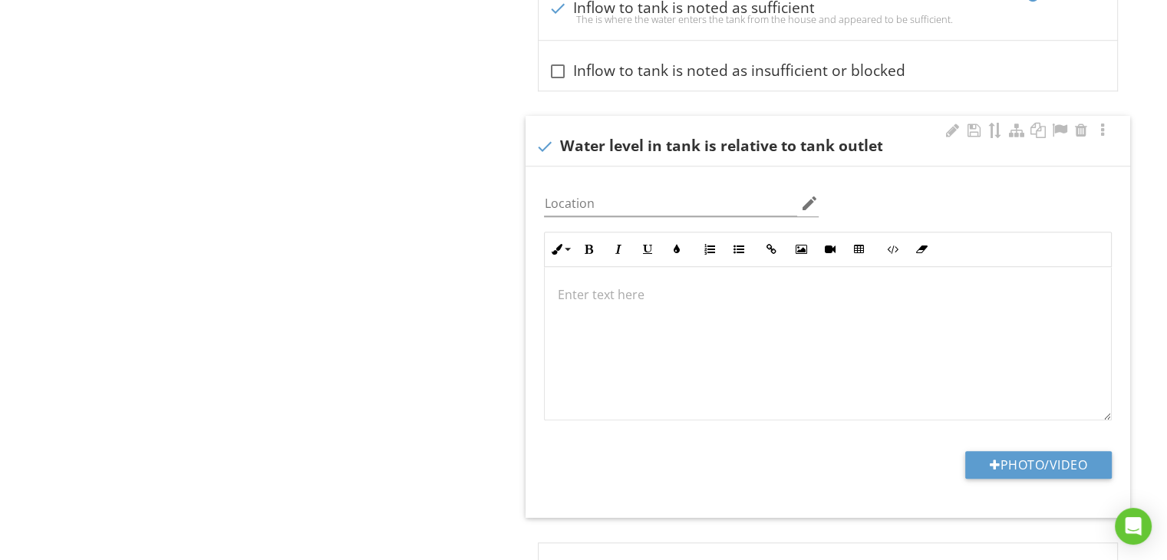
click at [629, 297] on p at bounding box center [828, 294] width 542 height 18
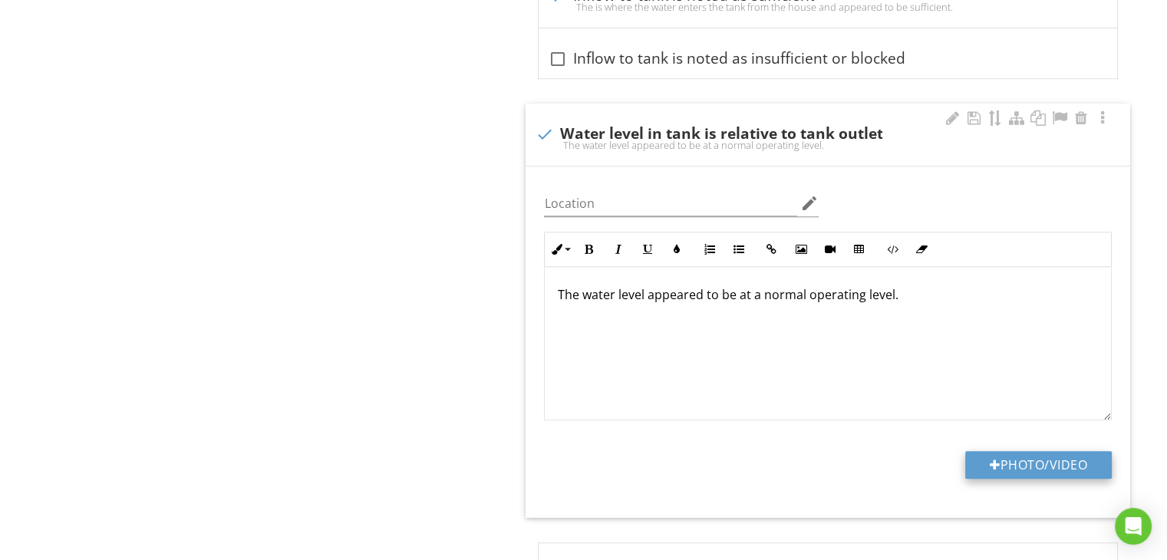
click at [976, 457] on button "Photo/Video" at bounding box center [1038, 465] width 147 height 28
type input "C:\fakepath\IMG_0765.jpg"
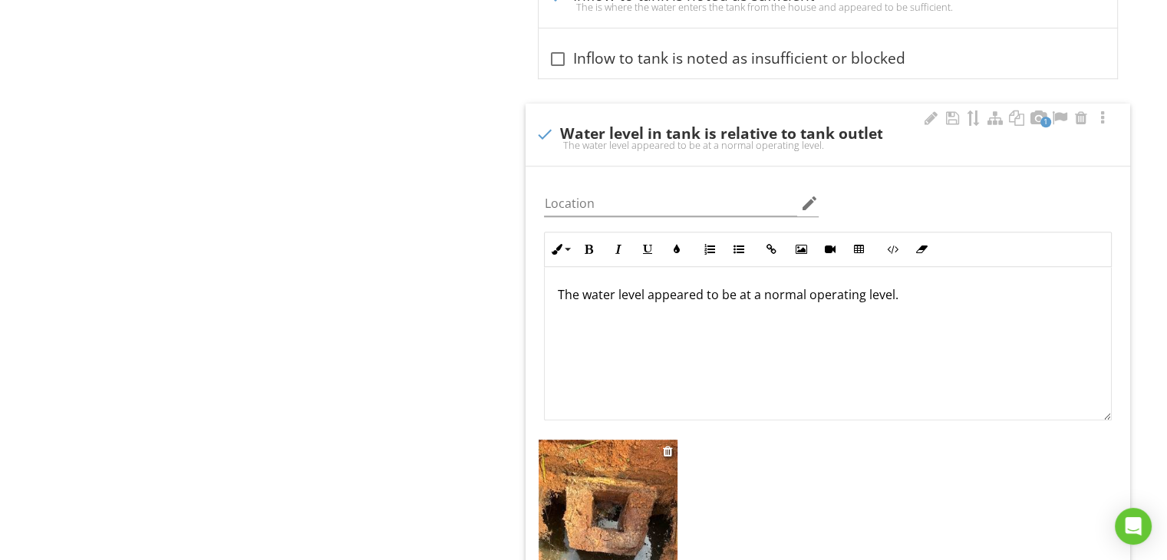
click at [668, 504] on img at bounding box center [608, 532] width 139 height 185
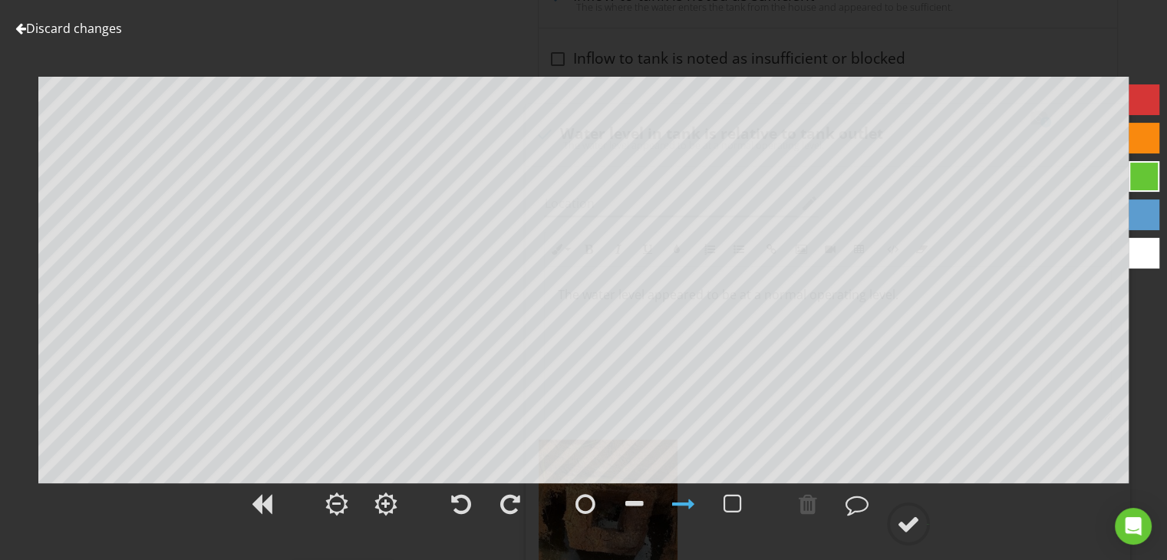
click at [1149, 257] on div at bounding box center [1144, 253] width 31 height 31
click at [856, 500] on div at bounding box center [857, 504] width 23 height 23
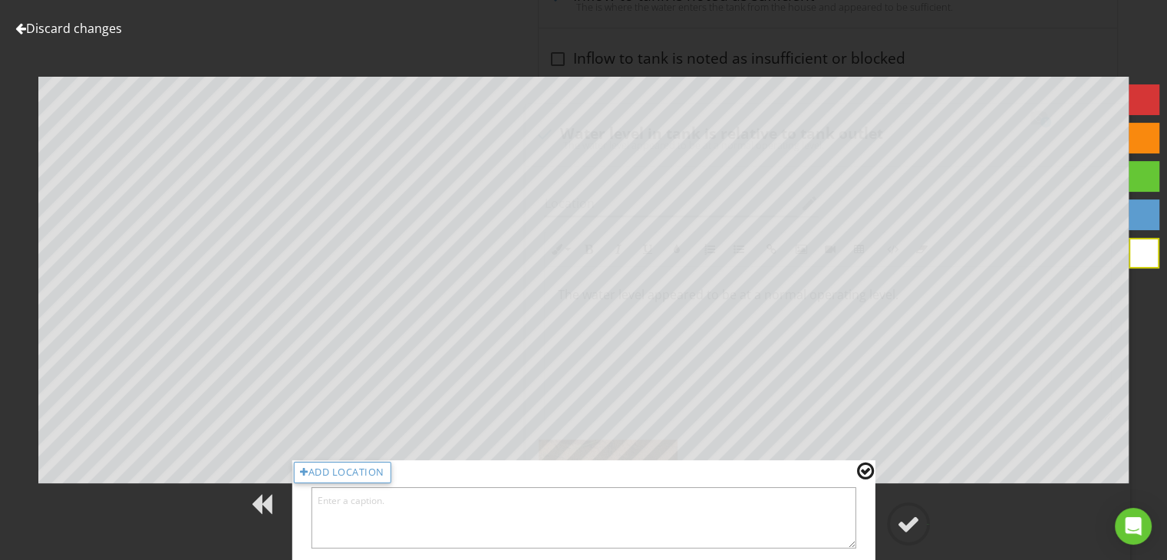
click at [821, 513] on textarea at bounding box center [584, 517] width 546 height 61
type textarea "This is the tank outlet pipe."
click at [902, 526] on div at bounding box center [908, 524] width 23 height 23
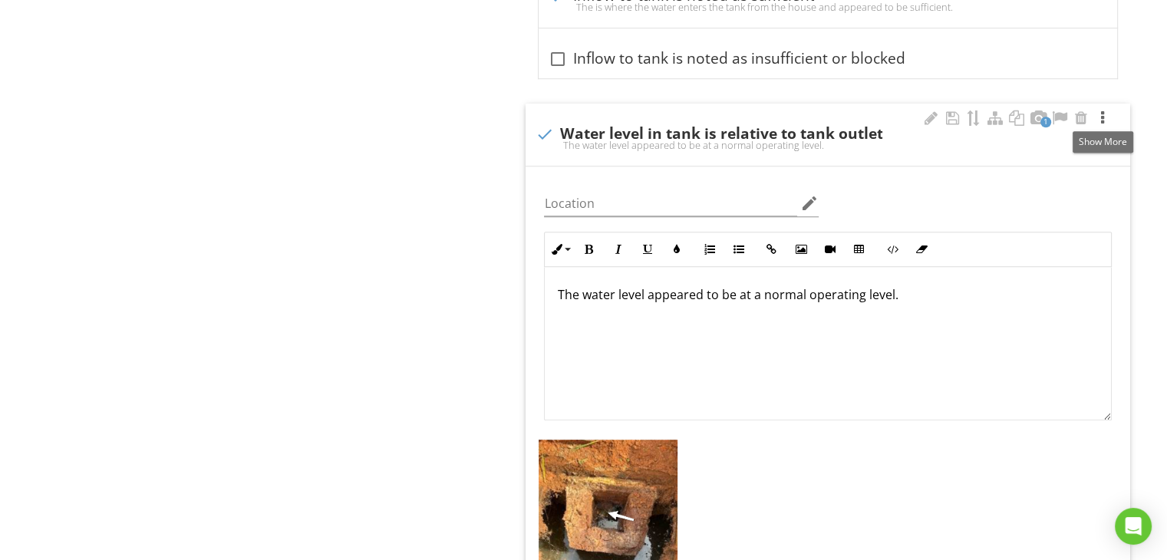
click at [1102, 114] on div at bounding box center [1103, 118] width 18 height 15
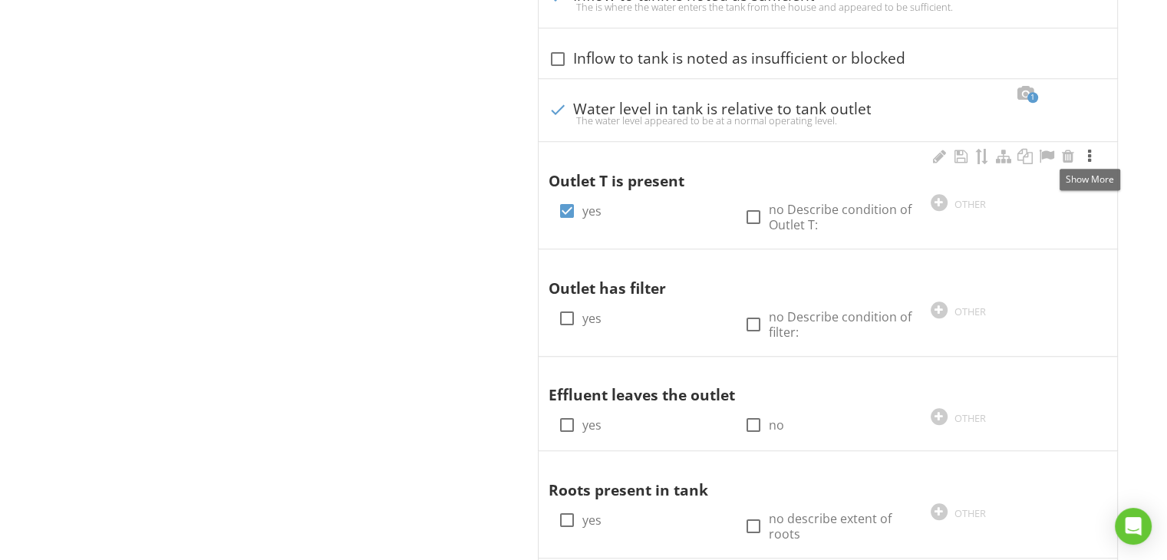
click at [1089, 154] on div at bounding box center [1090, 156] width 18 height 15
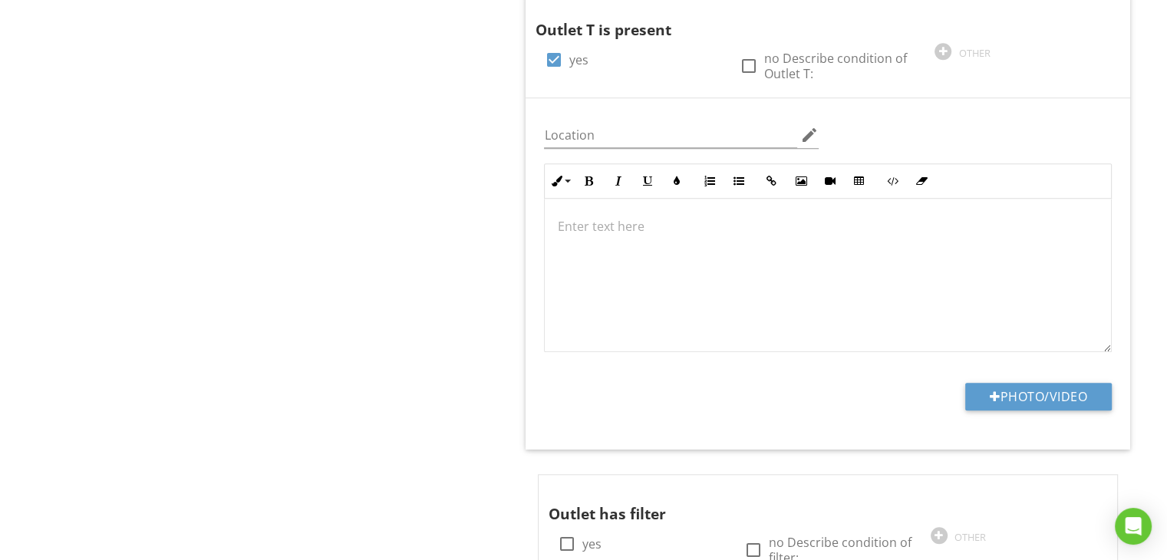
scroll to position [1463, 0]
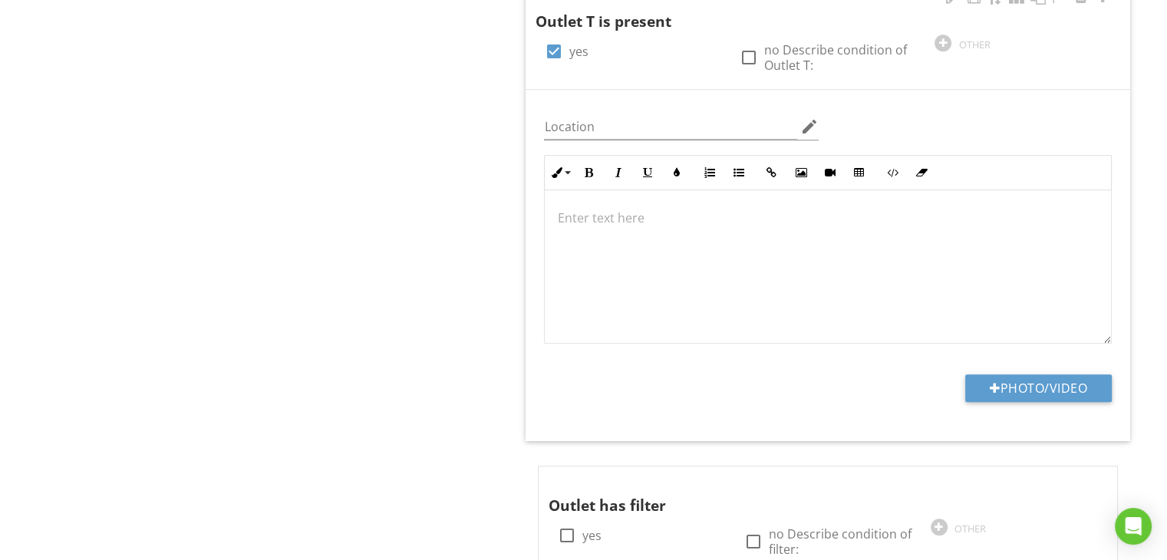
click at [579, 214] on p at bounding box center [828, 218] width 542 height 18
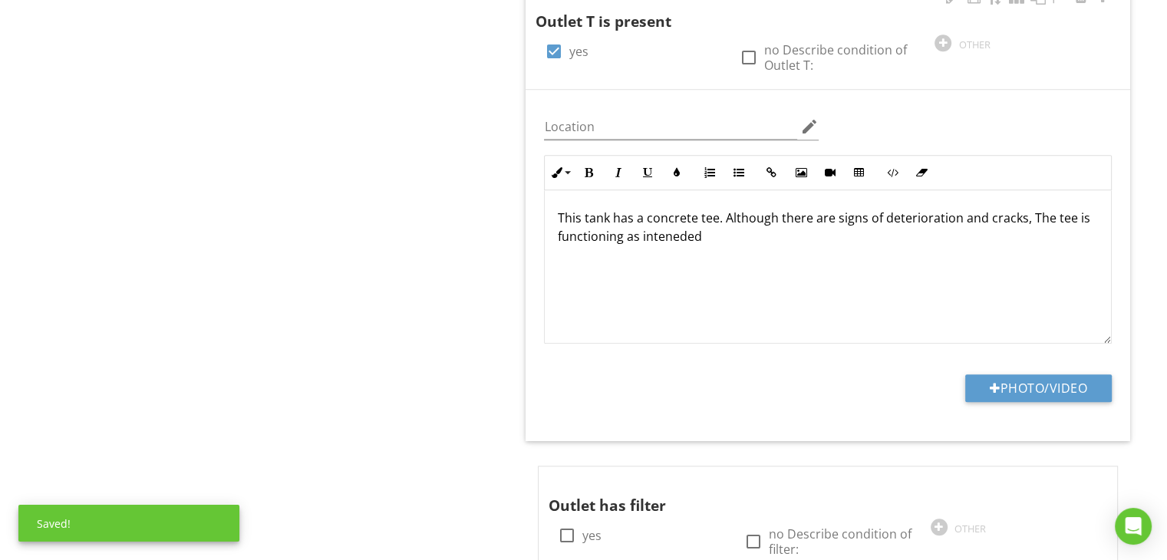
click at [676, 234] on p "This tank has a concrete tee. Although there are signs of deterioration and cra…" at bounding box center [828, 227] width 542 height 37
click at [690, 235] on p "This tank has a concrete tee. Although there are signs of deterioration and cra…" at bounding box center [828, 227] width 542 height 37
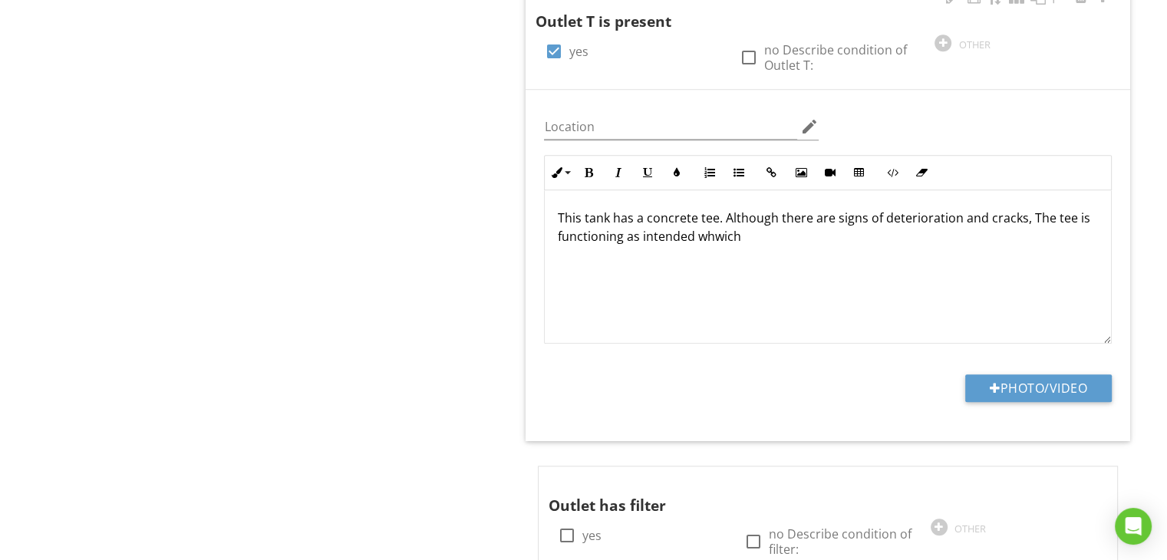
click at [723, 234] on p "This tank has a concrete tee. Although there are signs of deterioration and cra…" at bounding box center [828, 227] width 542 height 37
click at [691, 234] on p "This tank has a concrete tee. Although there are signs of deterioration and cra…" at bounding box center [828, 227] width 542 height 37
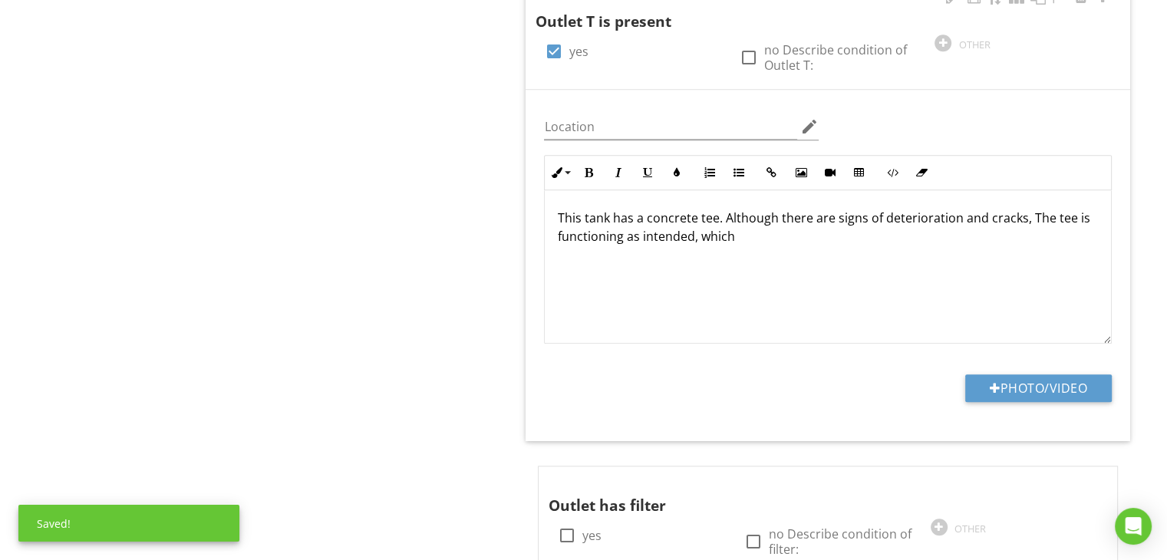
click at [741, 240] on p "This tank has a concrete tee. Although there are signs of deterioration and cra…" at bounding box center [828, 227] width 542 height 37
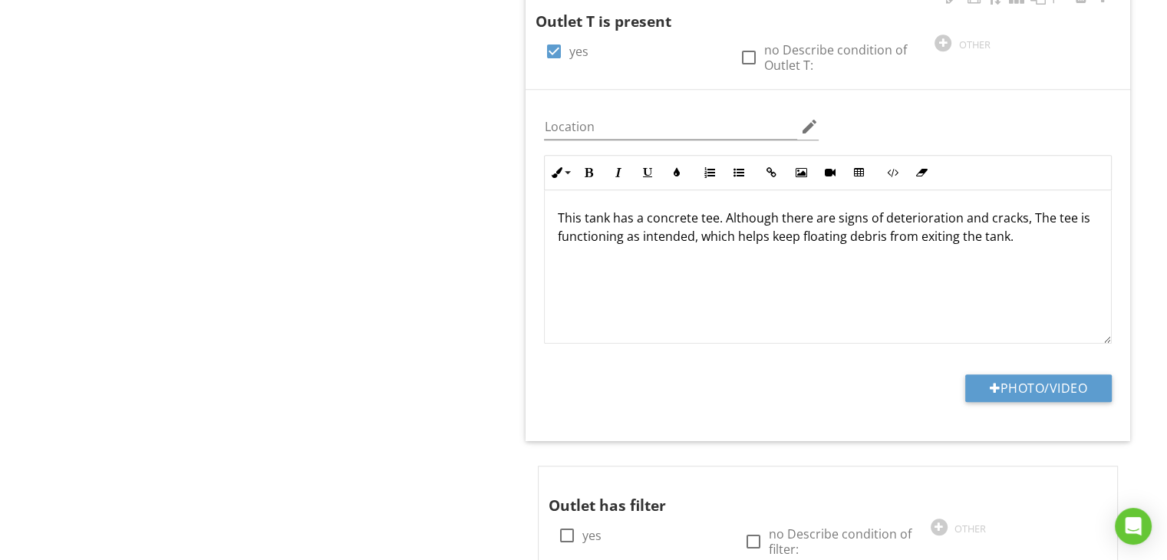
click at [770, 234] on p "This tank has a concrete tee. Although there are signs of deterioration and cra…" at bounding box center [828, 227] width 542 height 37
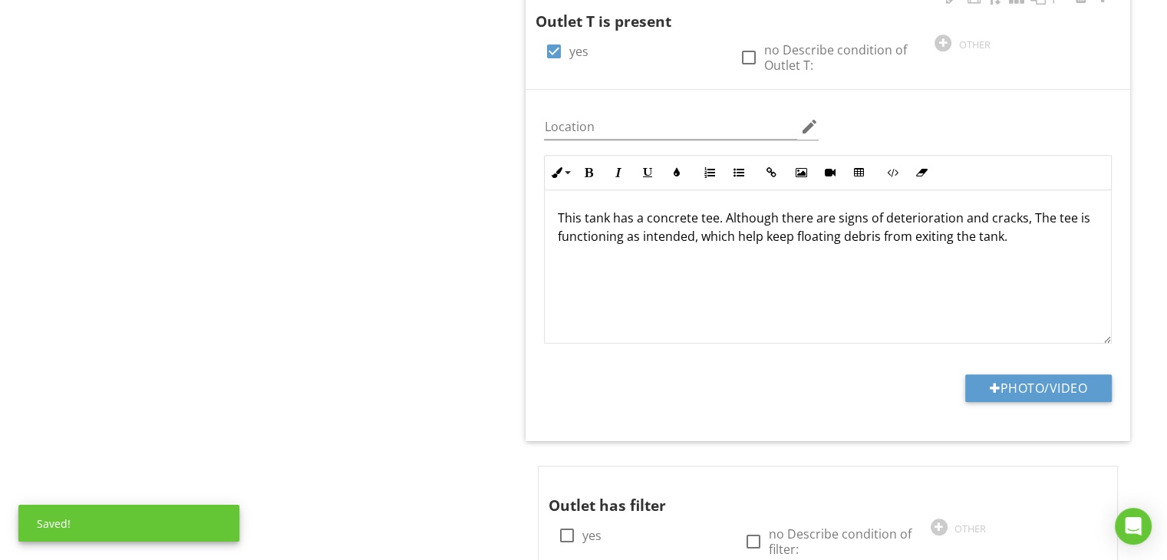
click at [731, 234] on p "This tank has a concrete tee. Although there are signs of deterioration and cra…" at bounding box center [828, 227] width 542 height 37
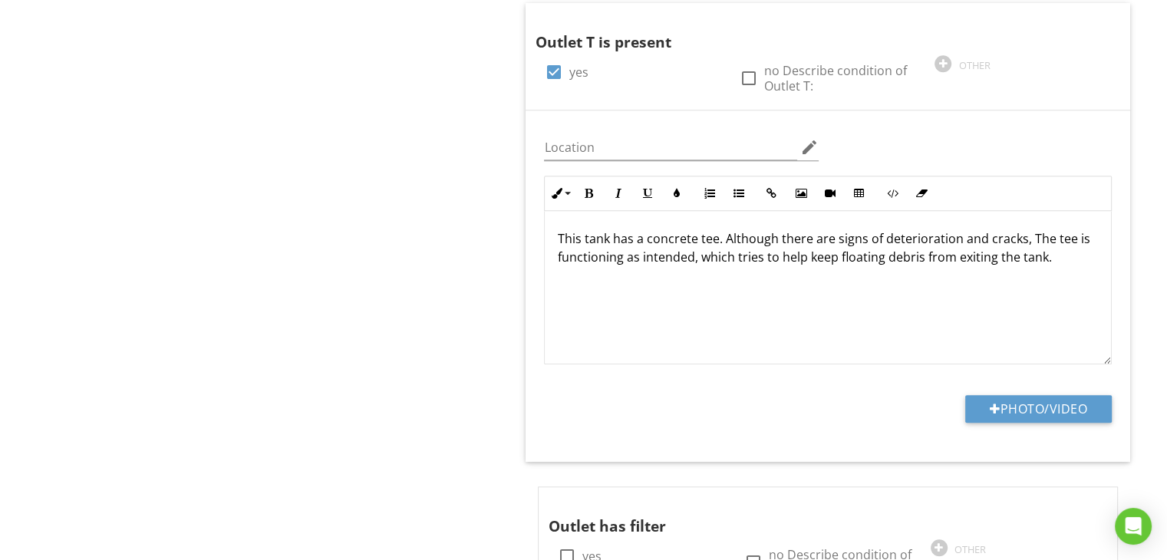
scroll to position [1433, 0]
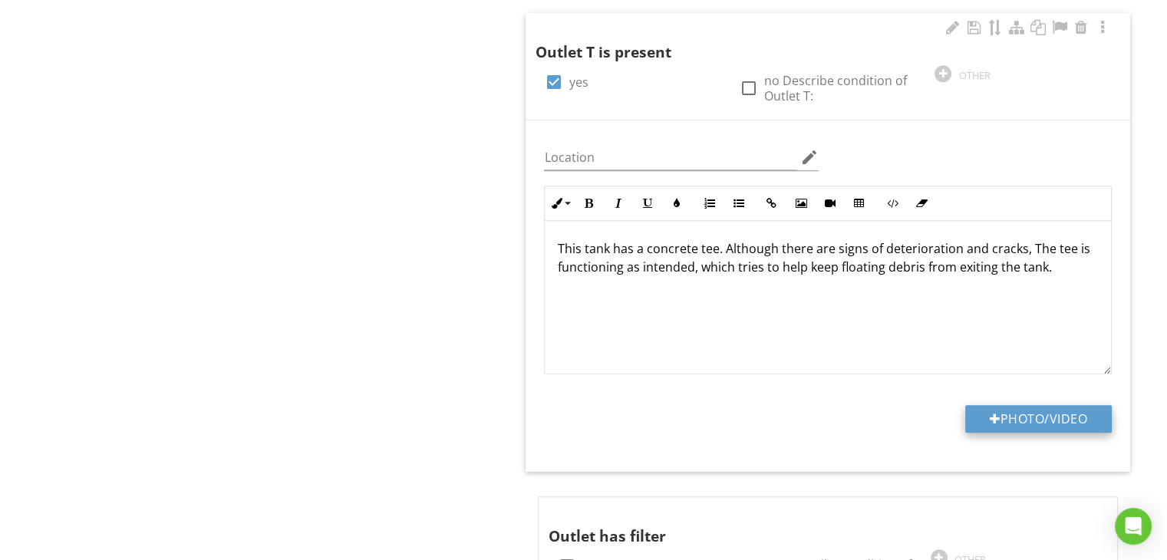
click at [1007, 418] on button "Photo/Video" at bounding box center [1038, 419] width 147 height 28
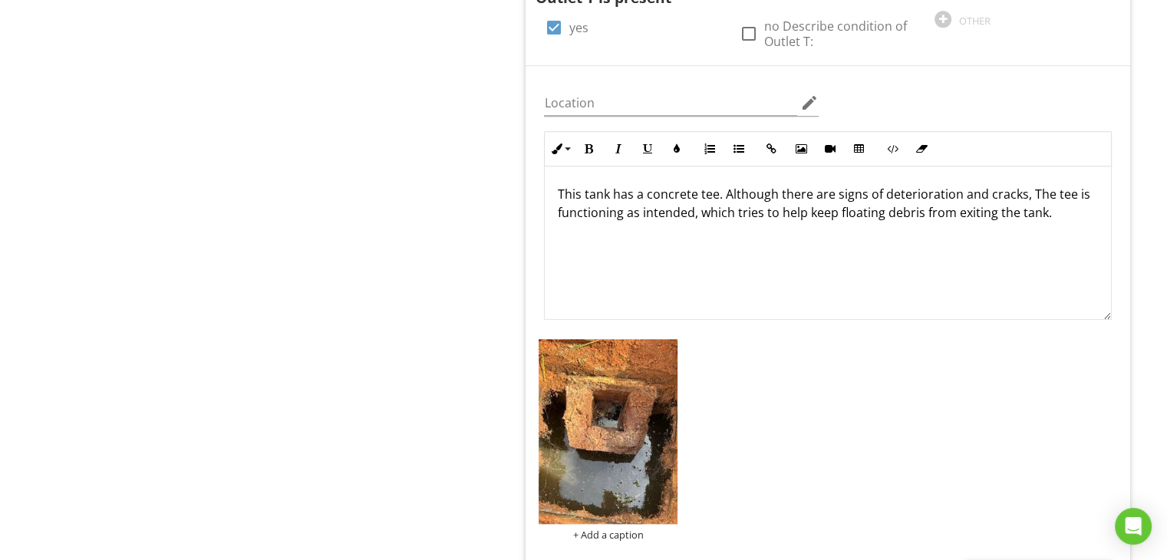
scroll to position [1494, 0]
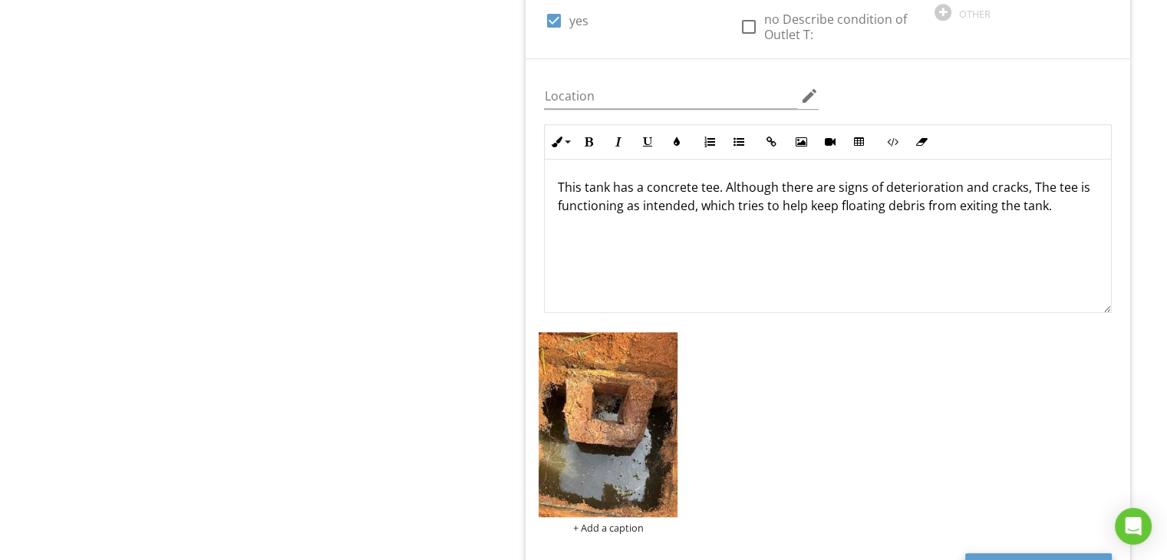
click at [1098, 553] on button "Photo/Video" at bounding box center [1038, 567] width 147 height 28
type input "C:\fakepath\IMG_0770.jpg"
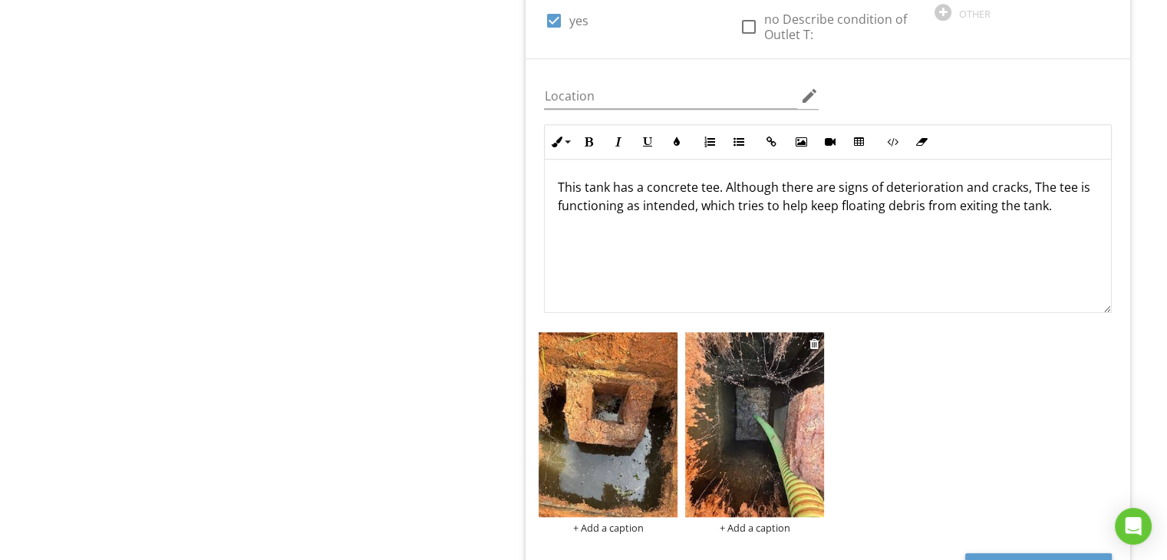
click at [746, 391] on img at bounding box center [754, 424] width 139 height 185
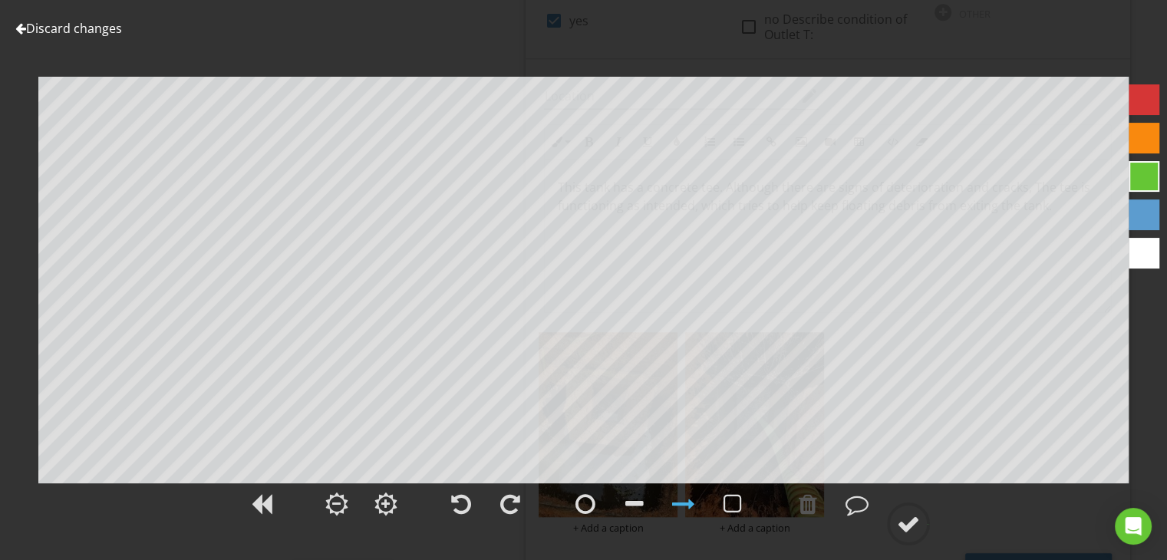
click at [1136, 246] on div at bounding box center [1144, 253] width 31 height 31
click at [850, 501] on div at bounding box center [857, 504] width 23 height 23
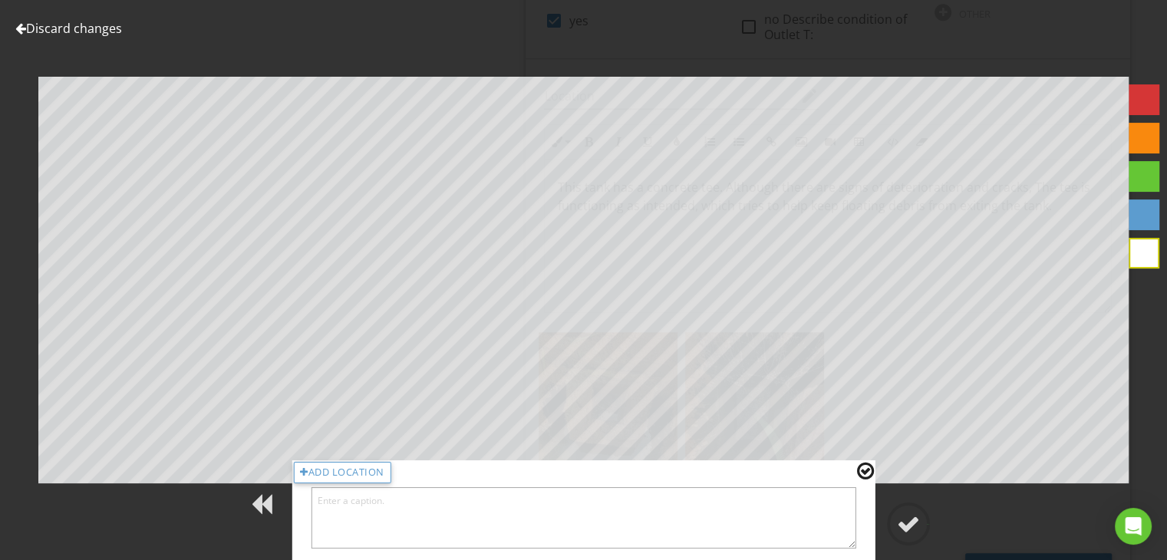
click at [747, 505] on textarea at bounding box center [584, 517] width 546 height 61
type textarea "This is the tee."
click at [902, 527] on div at bounding box center [908, 524] width 23 height 23
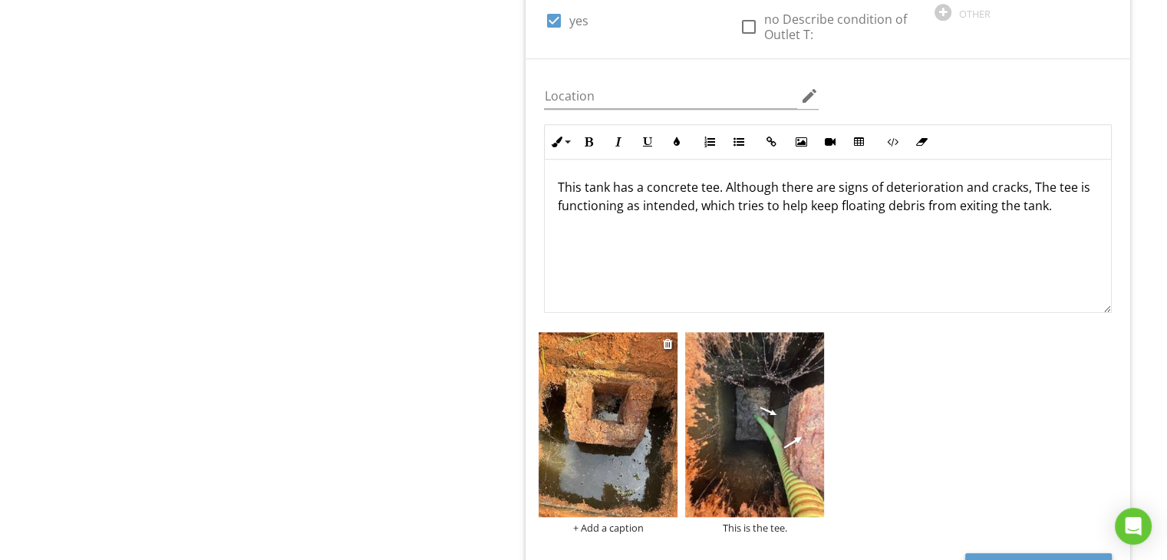
click at [657, 483] on img at bounding box center [608, 424] width 139 height 185
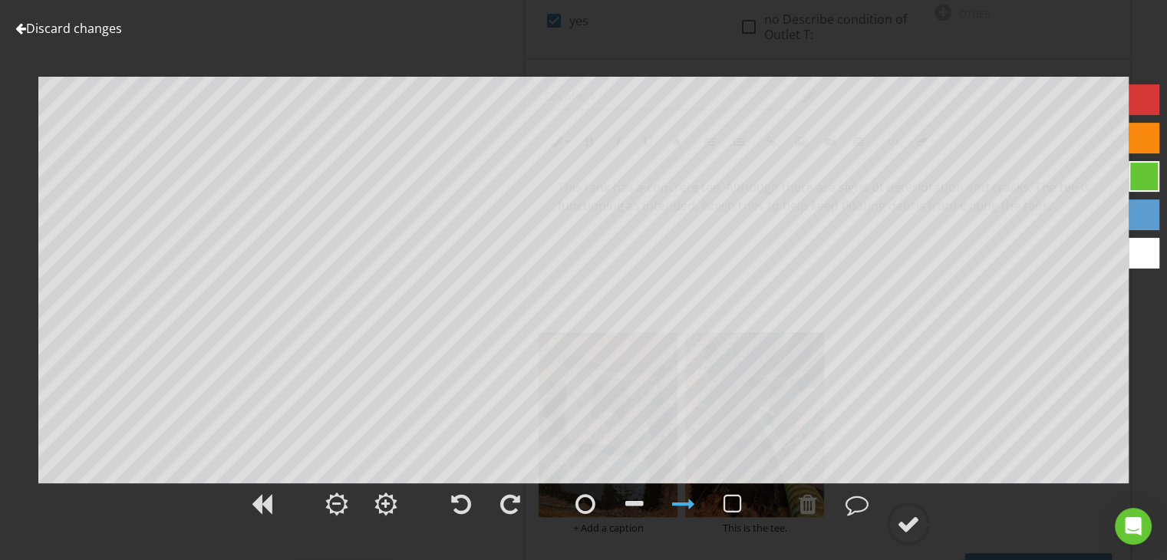
click at [1143, 257] on div at bounding box center [1144, 253] width 31 height 31
click at [807, 495] on div at bounding box center [808, 504] width 18 height 23
click at [851, 500] on div at bounding box center [857, 504] width 23 height 23
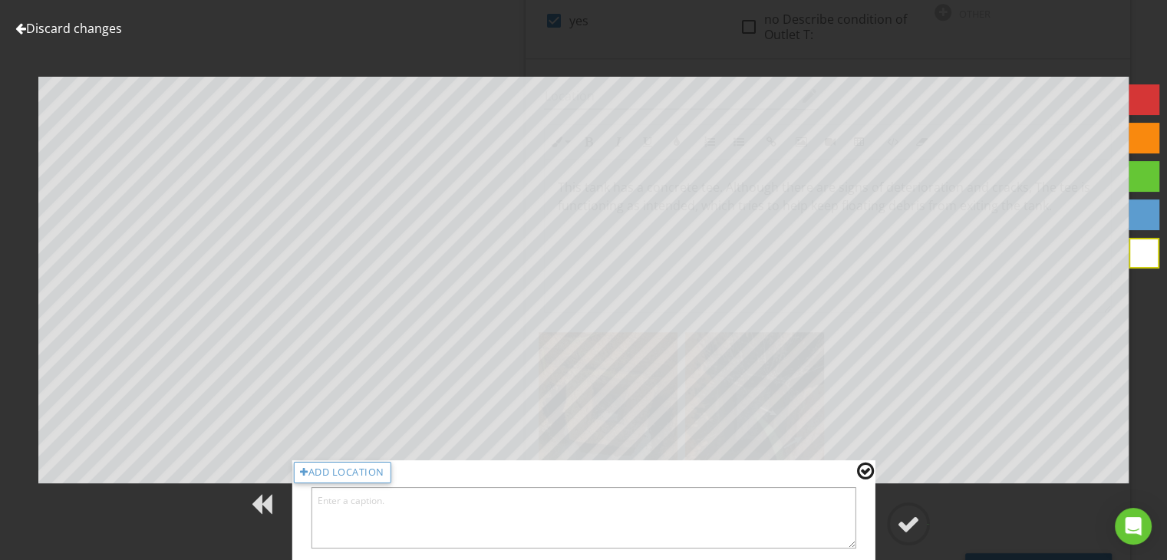
click at [820, 507] on textarea at bounding box center [584, 517] width 546 height 61
type textarea "There are some cracks in the tee."
click at [902, 523] on div at bounding box center [908, 524] width 23 height 23
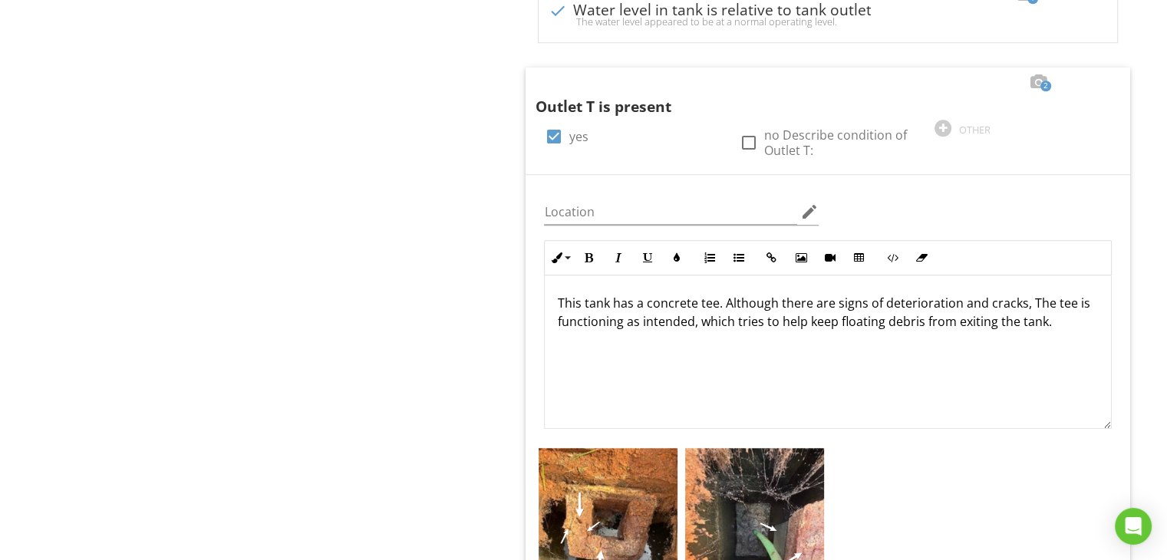
scroll to position [1371, 0]
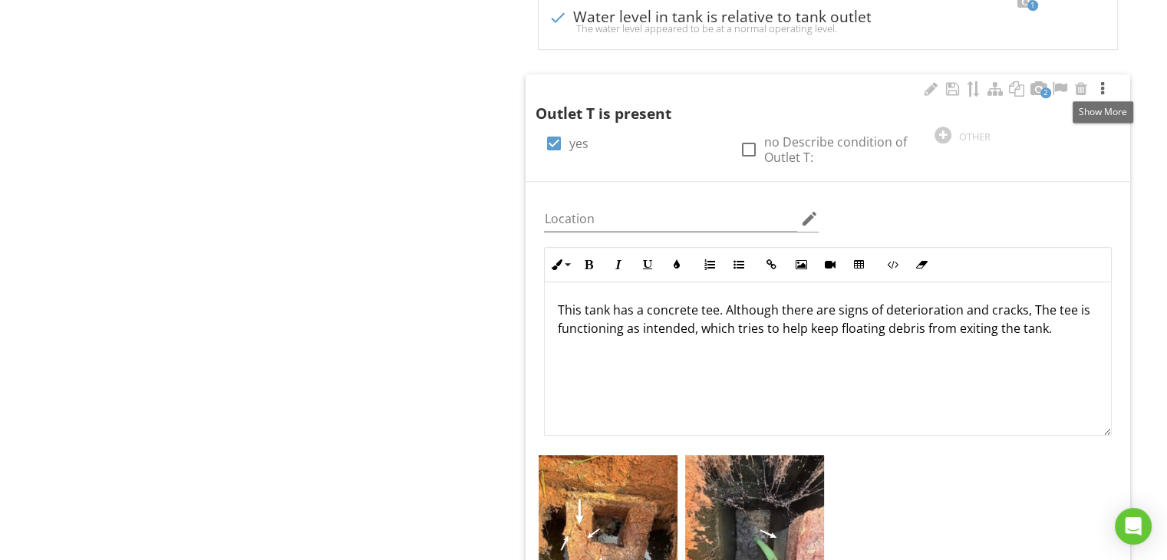
click at [1100, 84] on div at bounding box center [1103, 88] width 18 height 15
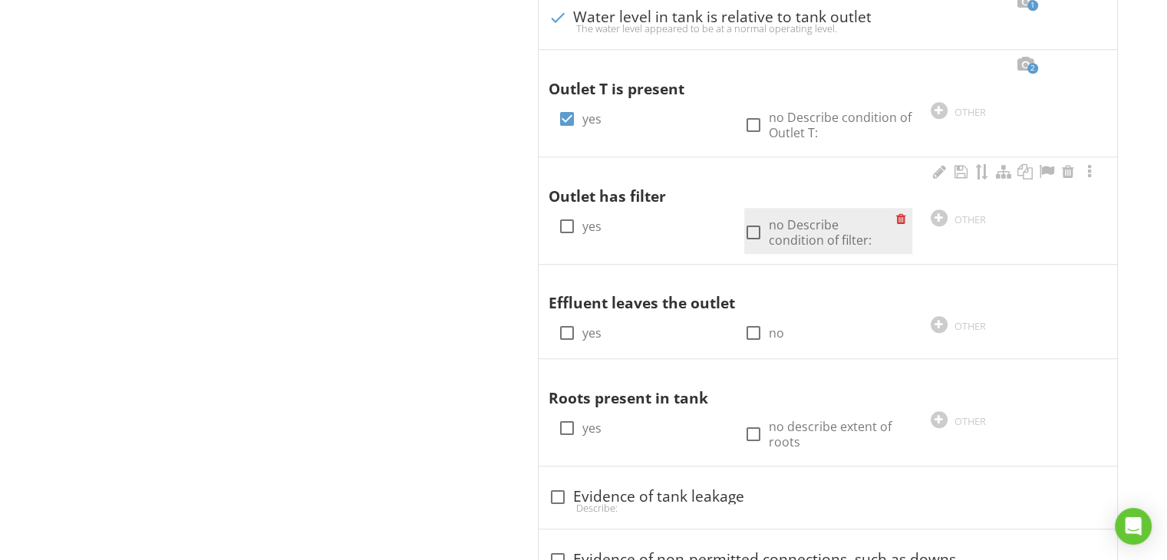
click at [755, 228] on div at bounding box center [754, 232] width 26 height 26
checkbox input "true"
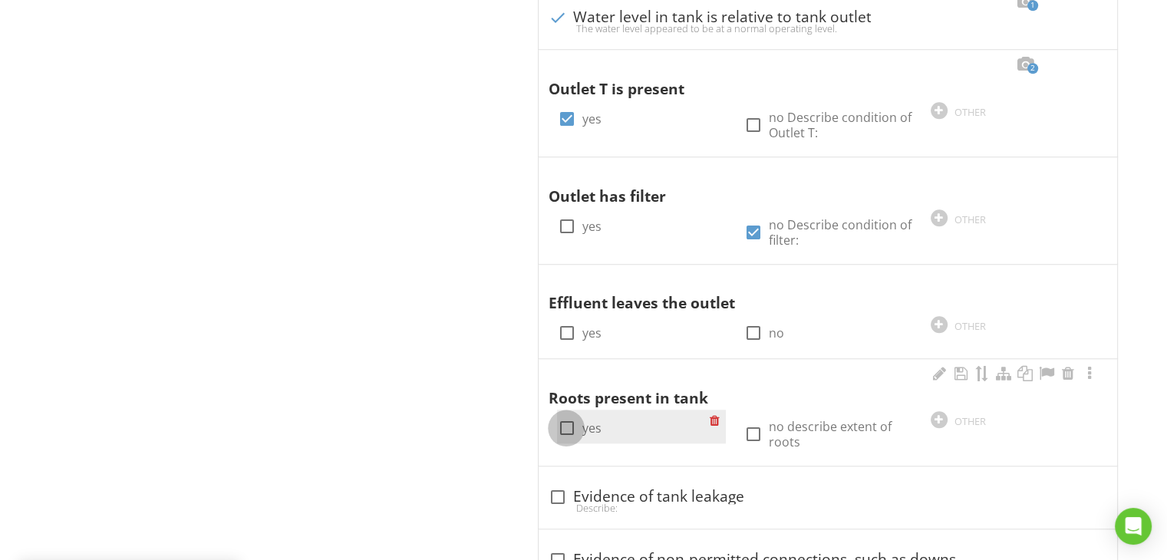
click at [565, 425] on div at bounding box center [566, 428] width 26 height 26
checkbox input "true"
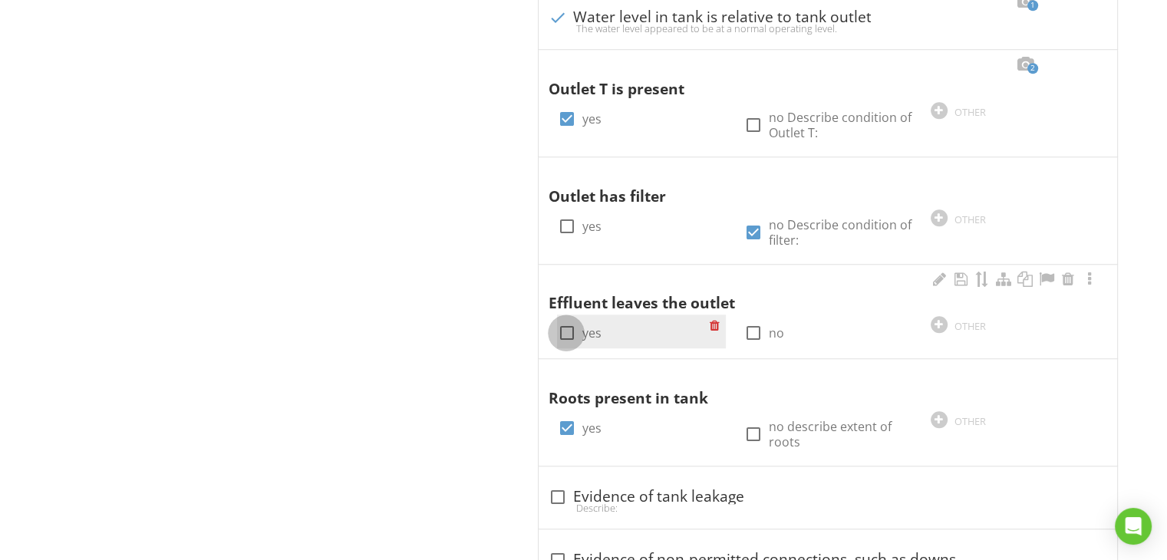
click at [565, 332] on div at bounding box center [566, 333] width 26 height 26
checkbox input "true"
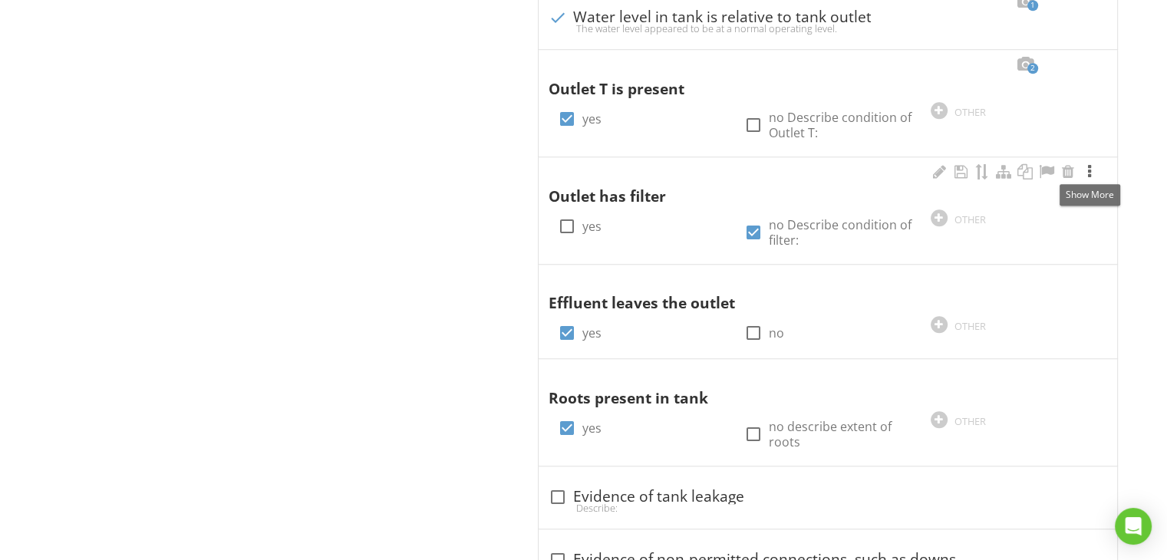
click at [1088, 169] on div at bounding box center [1090, 171] width 18 height 15
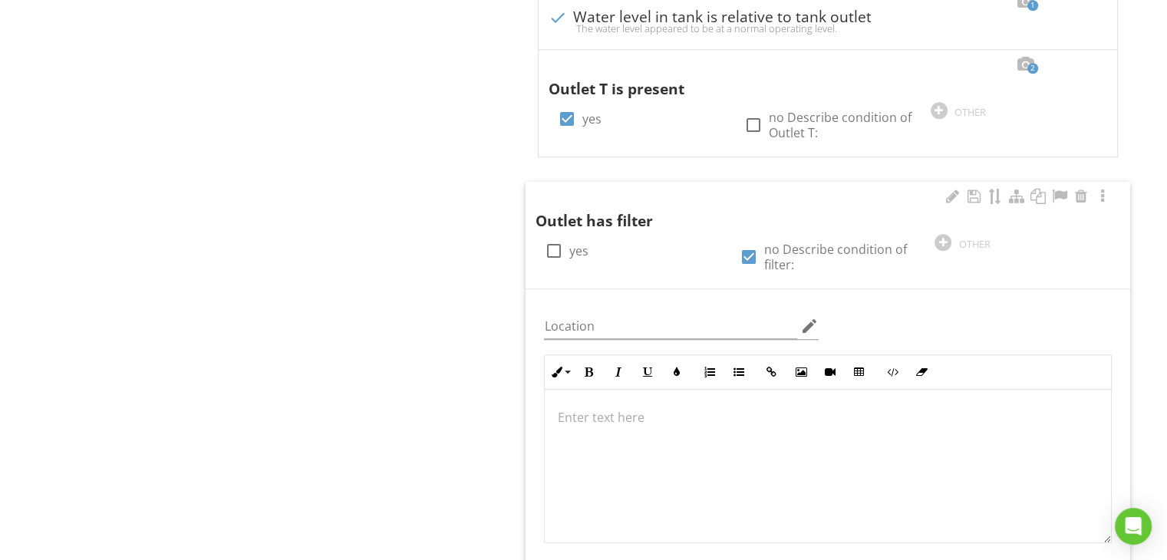
click at [734, 431] on div at bounding box center [828, 466] width 566 height 153
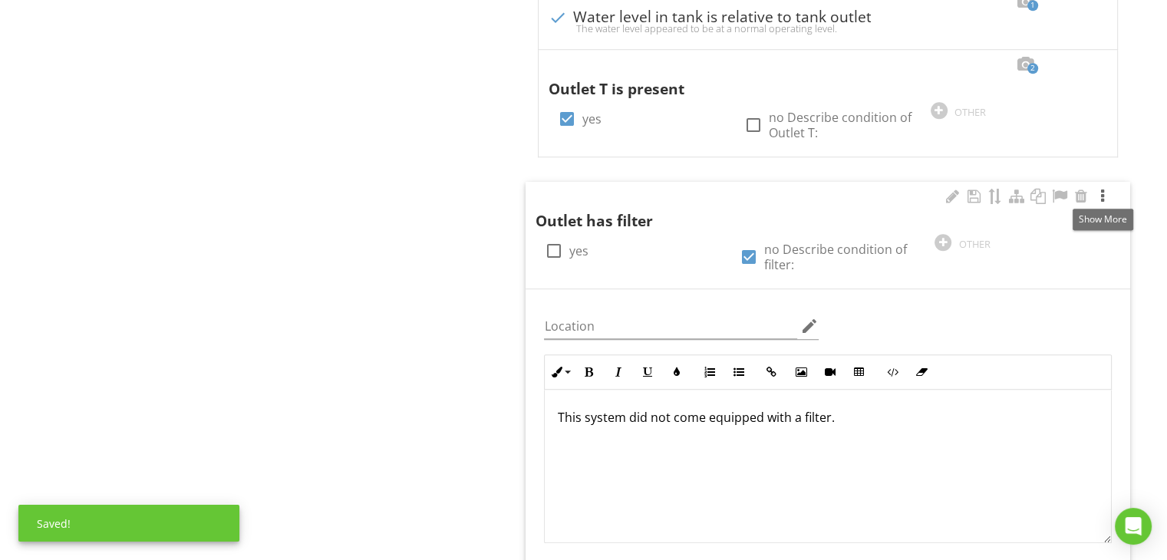
click at [1103, 196] on div at bounding box center [1103, 196] width 18 height 15
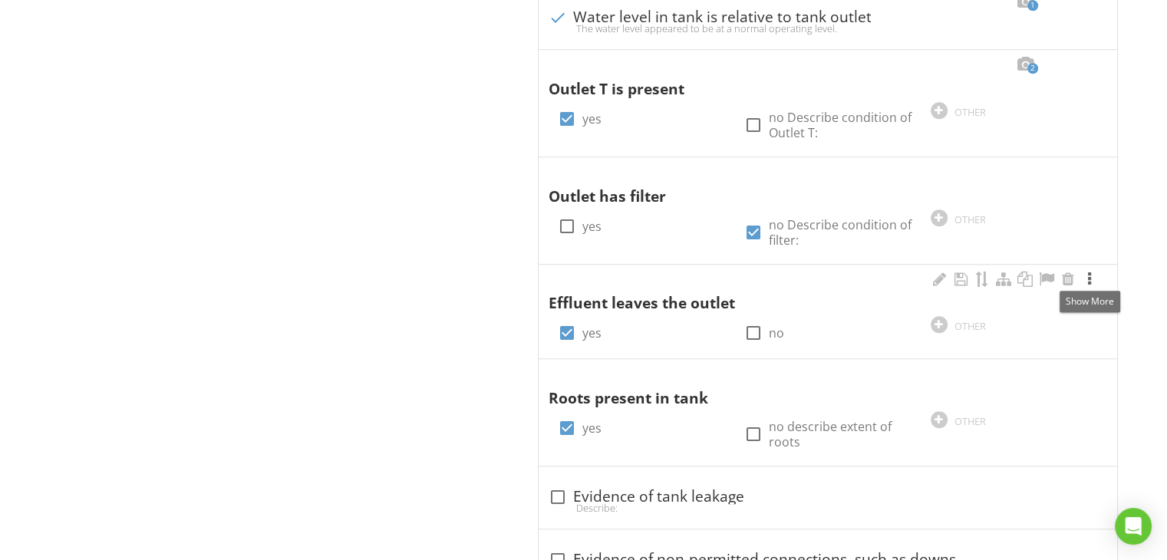
click at [1088, 279] on div at bounding box center [1090, 279] width 18 height 15
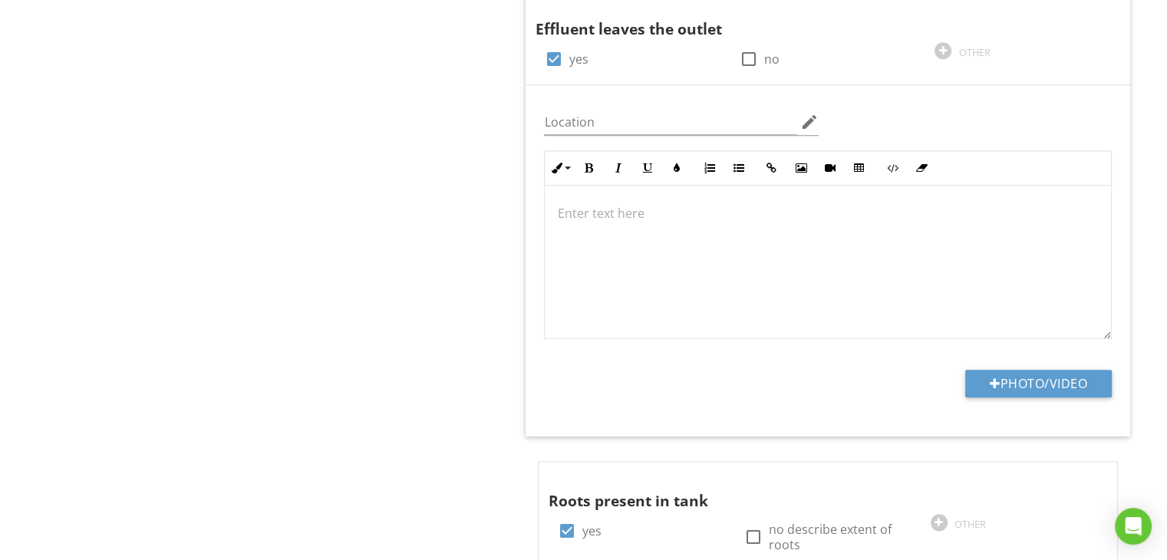
scroll to position [1678, 0]
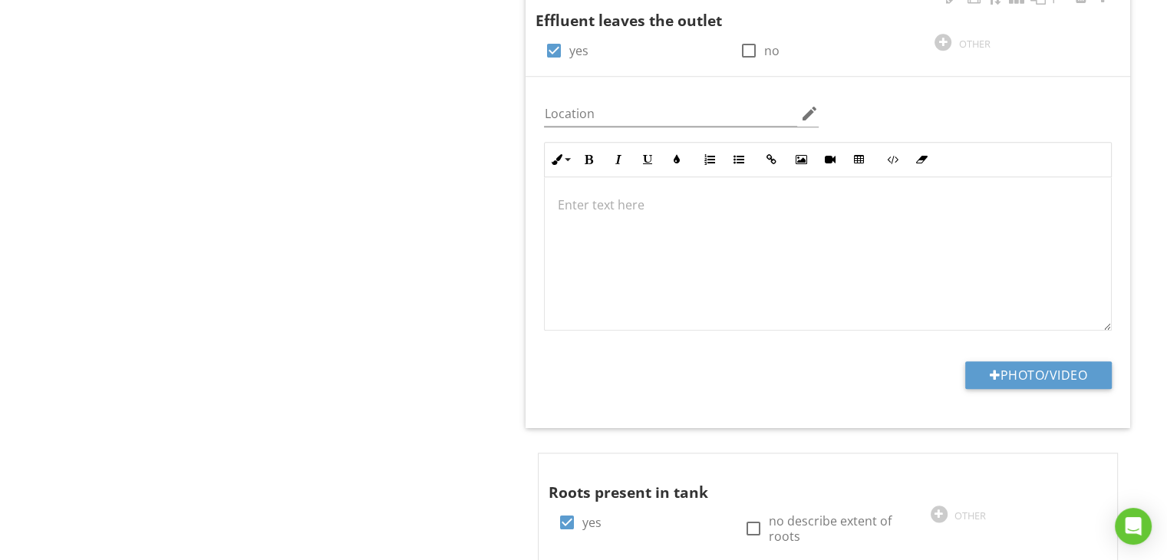
click at [617, 203] on p at bounding box center [828, 205] width 542 height 18
click at [719, 201] on p "The liquid waste water appered to" at bounding box center [828, 205] width 542 height 18
click at [763, 203] on p "The liquid waste water appeared to" at bounding box center [828, 205] width 542 height 18
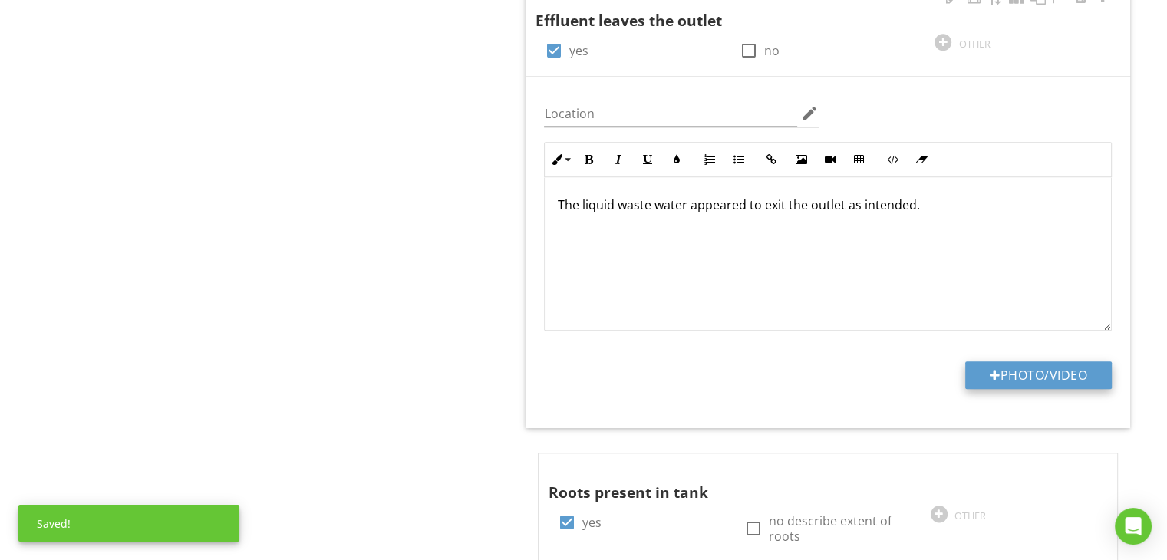
click at [1031, 371] on button "Photo/Video" at bounding box center [1038, 375] width 147 height 28
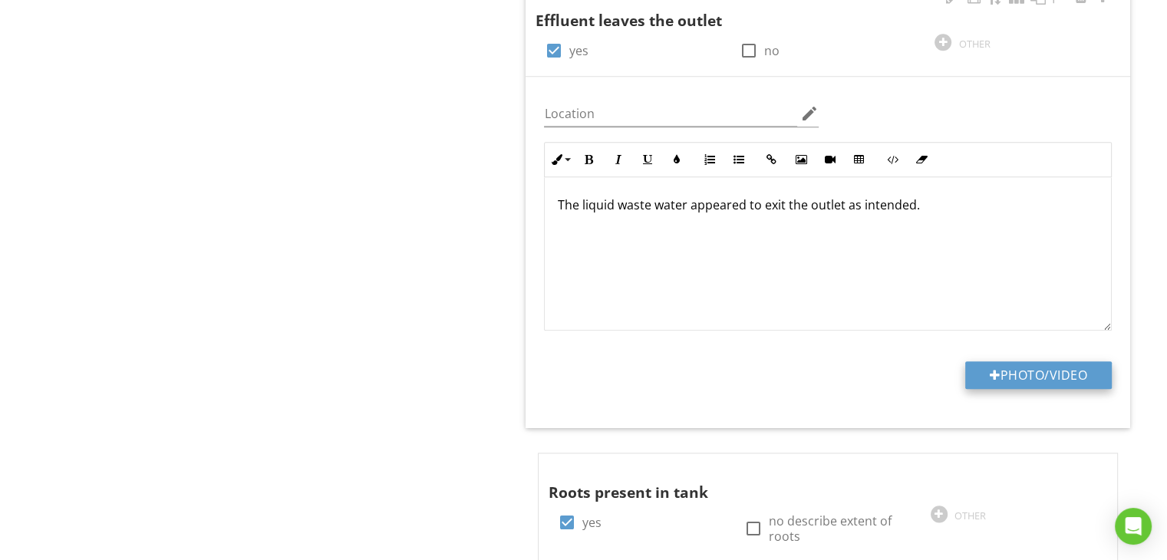
type input "C:\fakepath\IMG_0765.jpg"
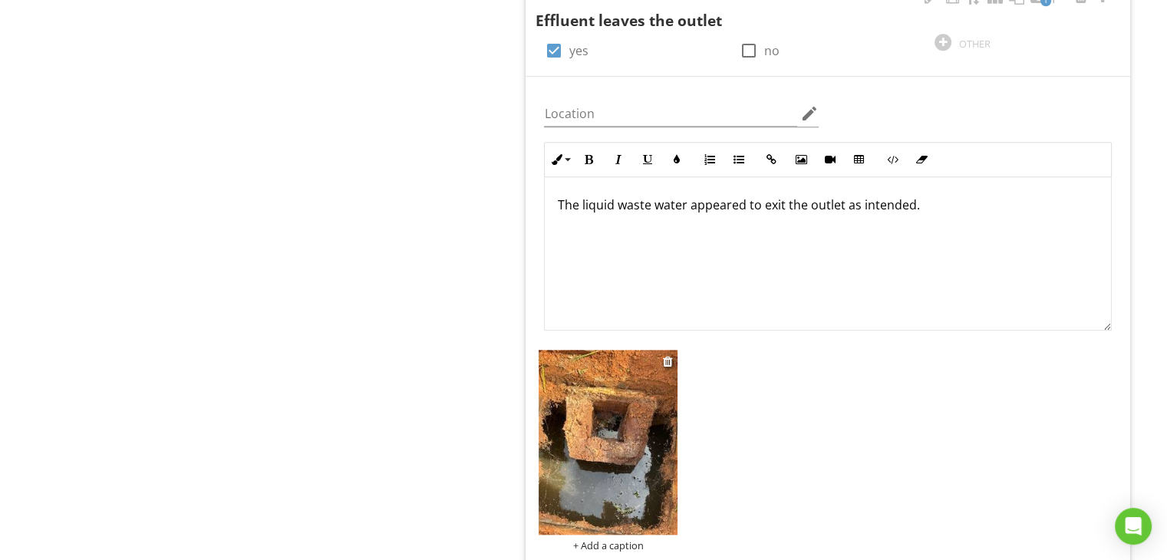
click at [626, 397] on img at bounding box center [608, 442] width 139 height 185
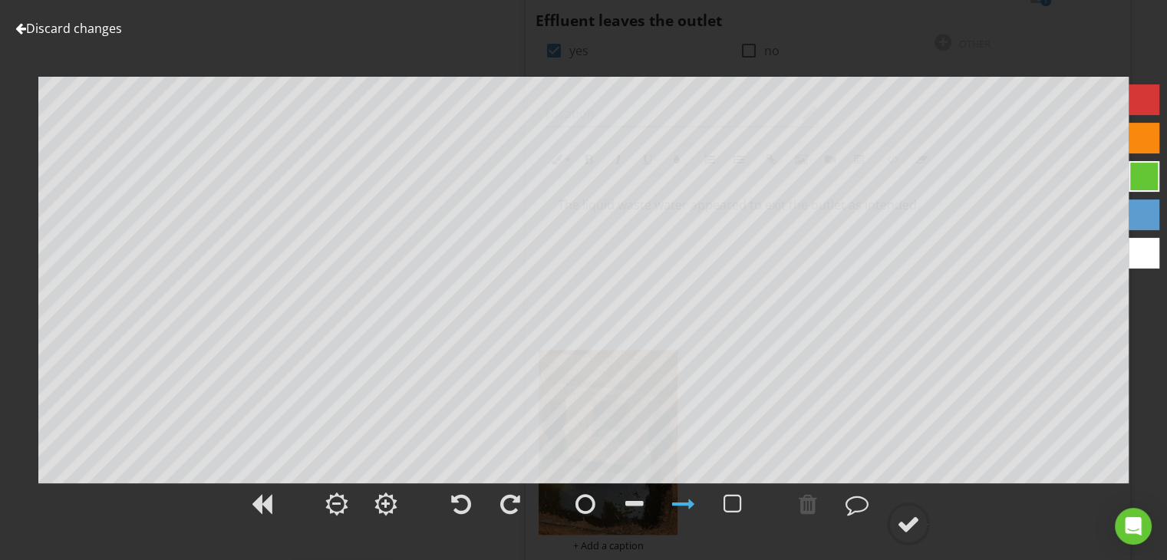
click at [1133, 252] on div at bounding box center [1144, 253] width 31 height 31
click at [856, 503] on div at bounding box center [857, 504] width 23 height 23
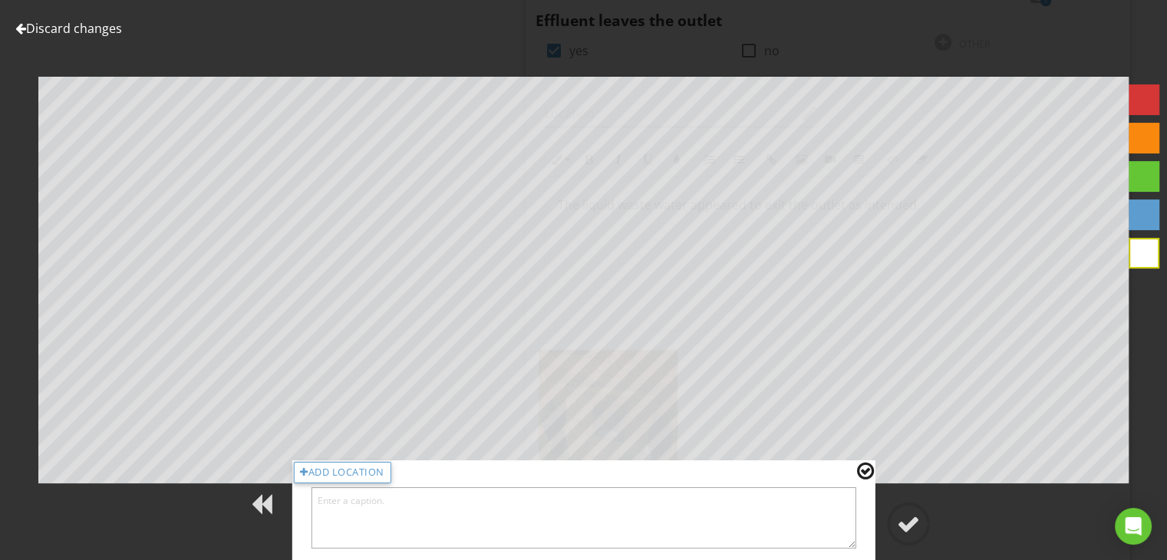
click at [831, 514] on textarea at bounding box center [584, 517] width 546 height 61
type textarea "This is where the water exits the tank going to the drain field area."
click at [911, 519] on div at bounding box center [908, 524] width 23 height 23
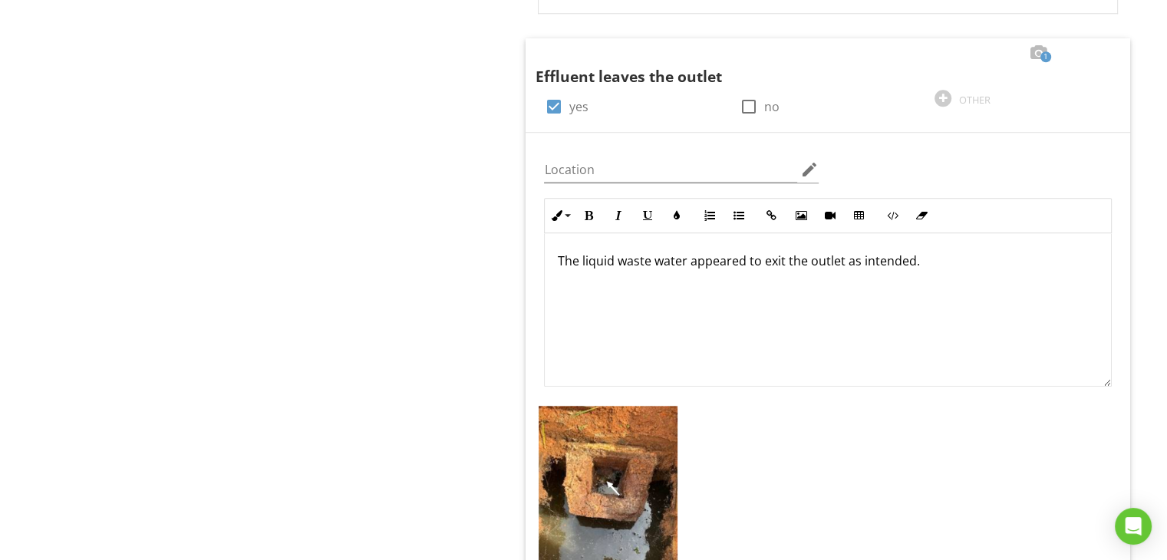
scroll to position [1617, 0]
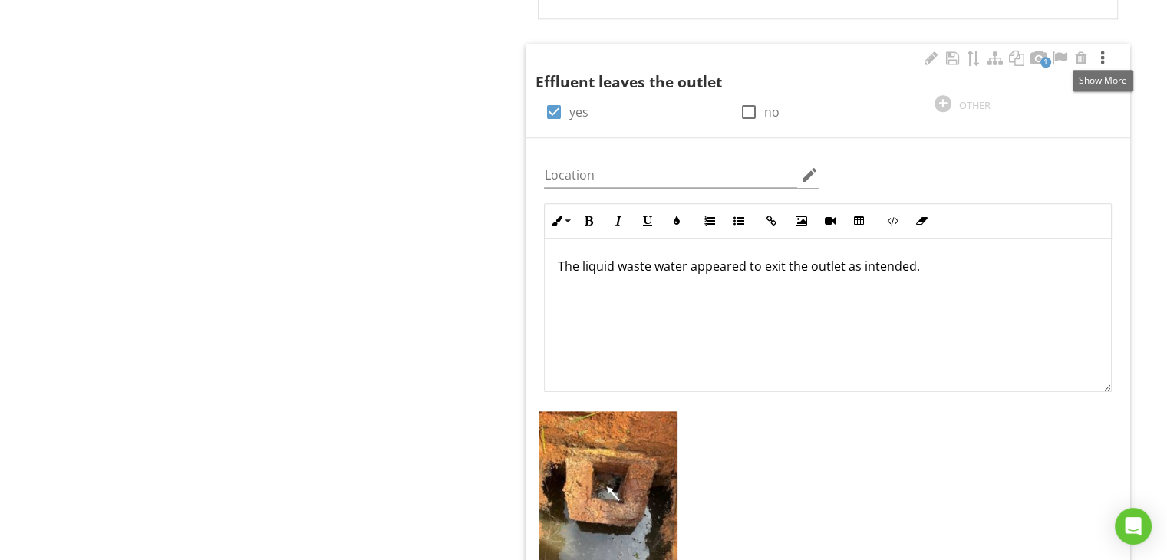
click at [1102, 56] on div at bounding box center [1103, 58] width 18 height 15
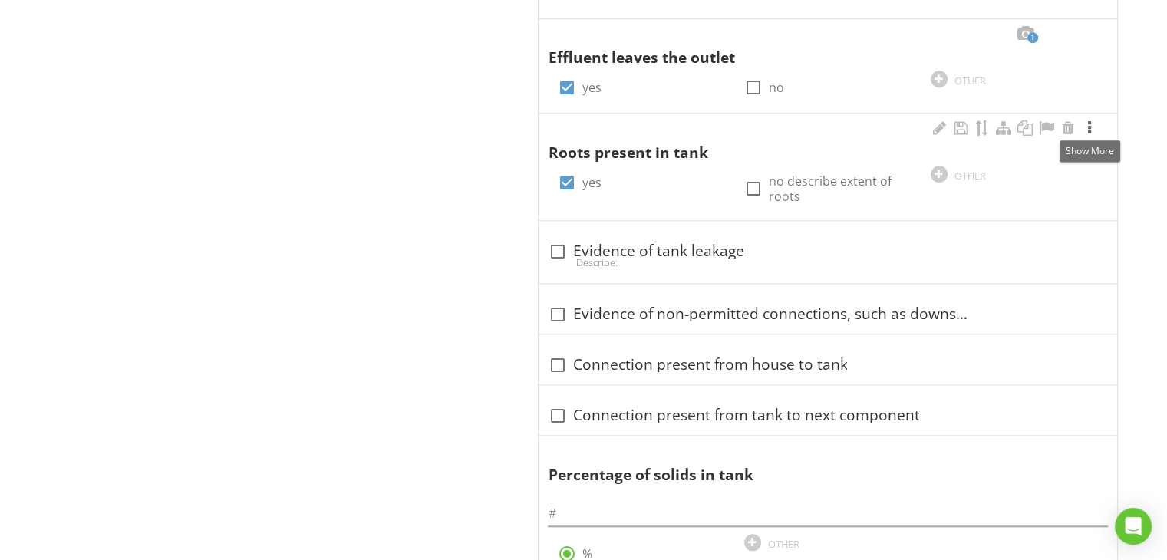
click at [1087, 128] on div at bounding box center [1090, 127] width 18 height 15
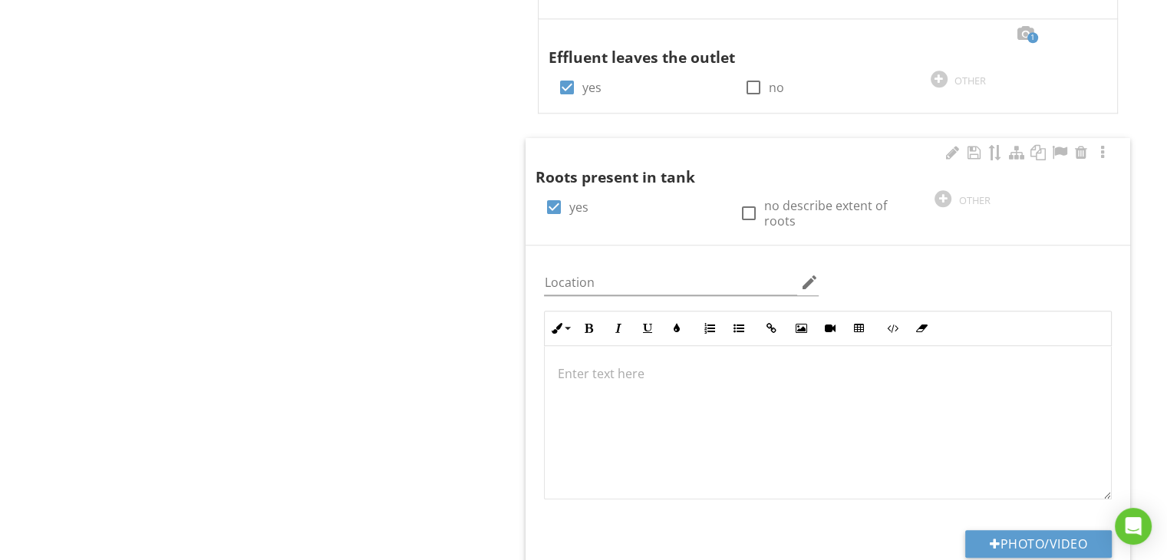
click at [615, 377] on p at bounding box center [828, 374] width 542 height 18
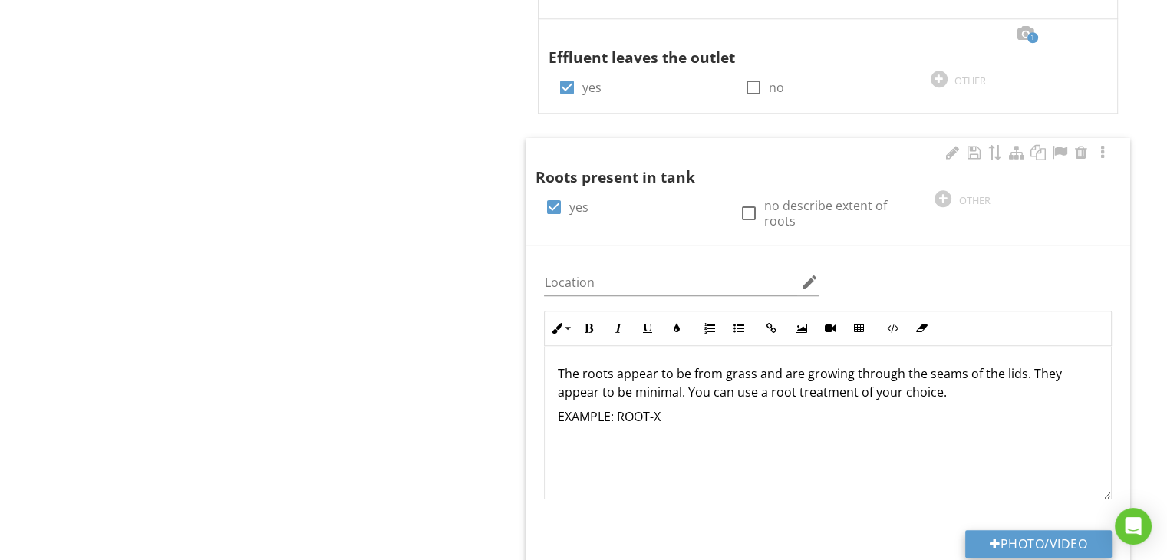
click at [1044, 530] on button "Photo/Video" at bounding box center [1038, 544] width 147 height 28
type input "C:\fakepath\IMG_5427 (4).PNG"
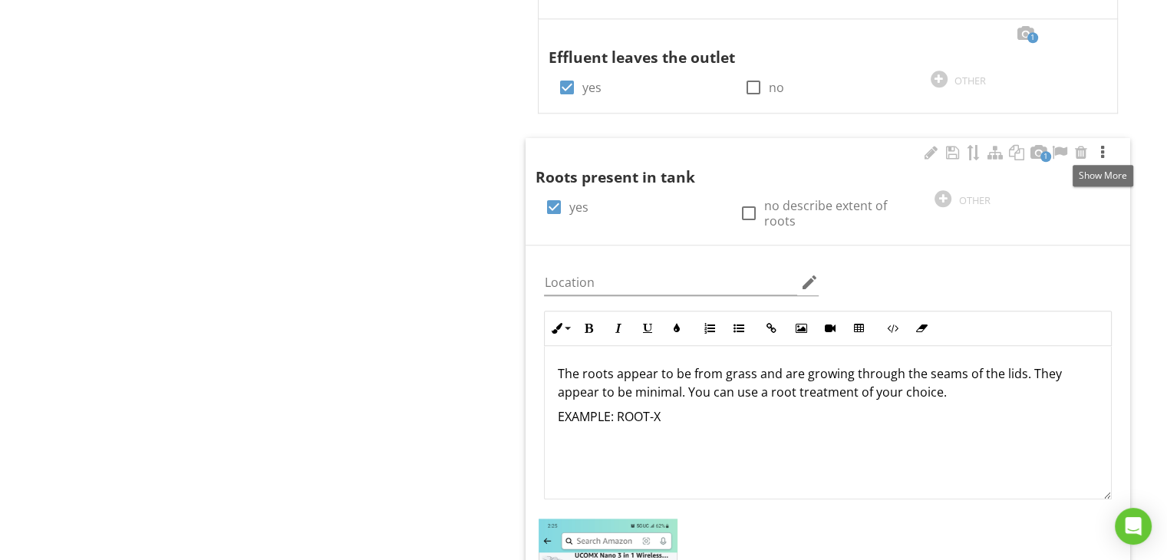
click at [1099, 148] on div at bounding box center [1103, 152] width 18 height 15
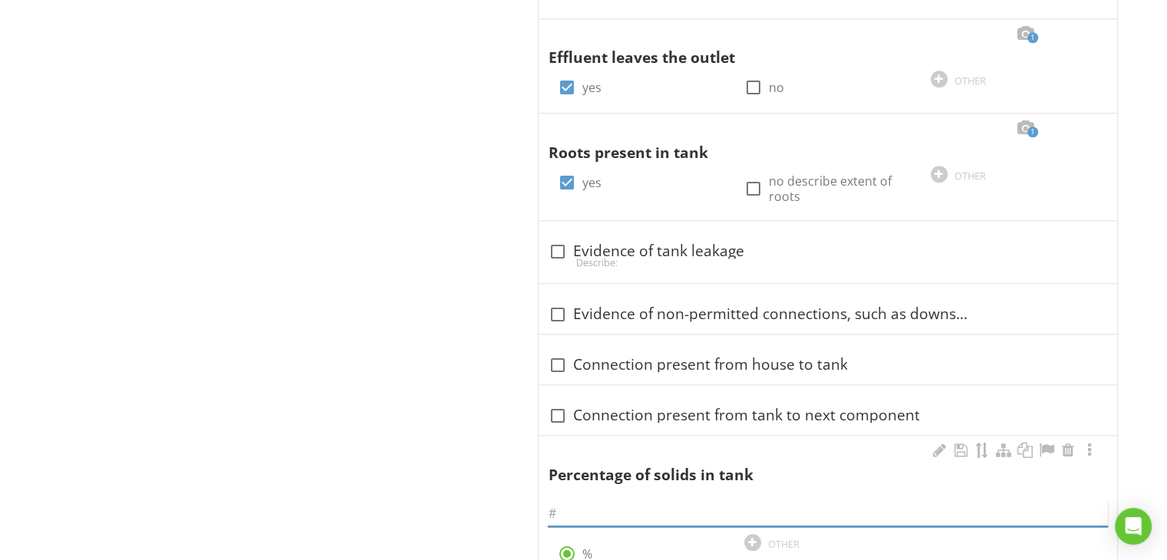
click at [557, 510] on input "text" at bounding box center [828, 513] width 560 height 25
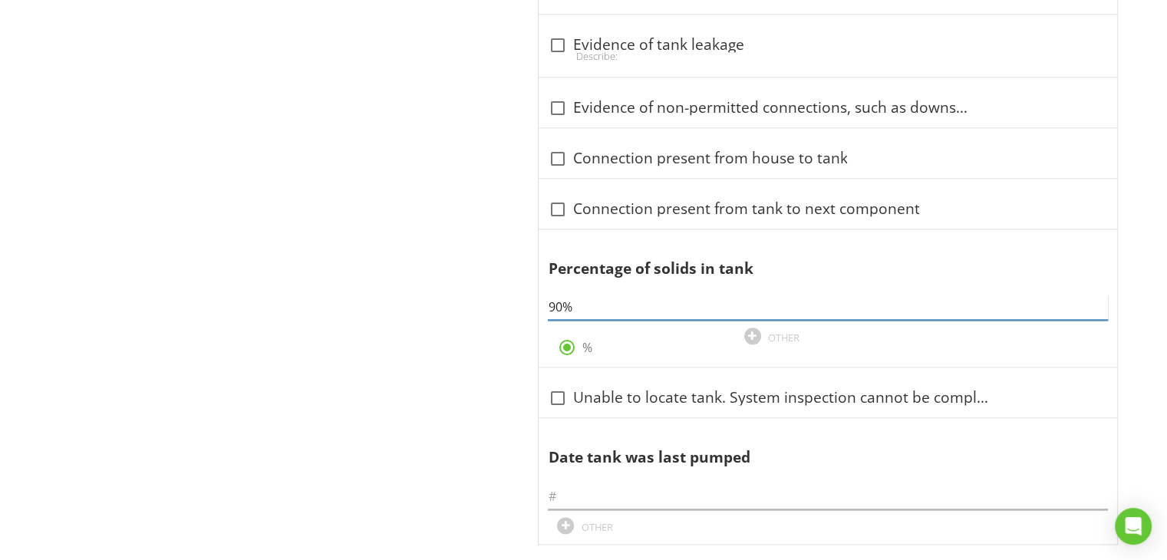
scroll to position [1832, 0]
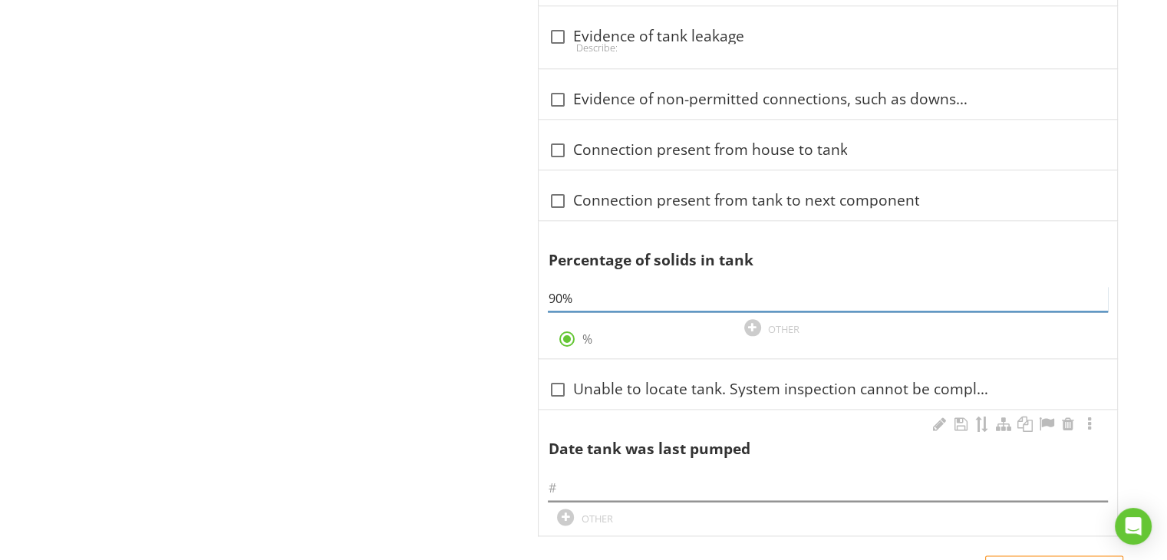
type input "90%"
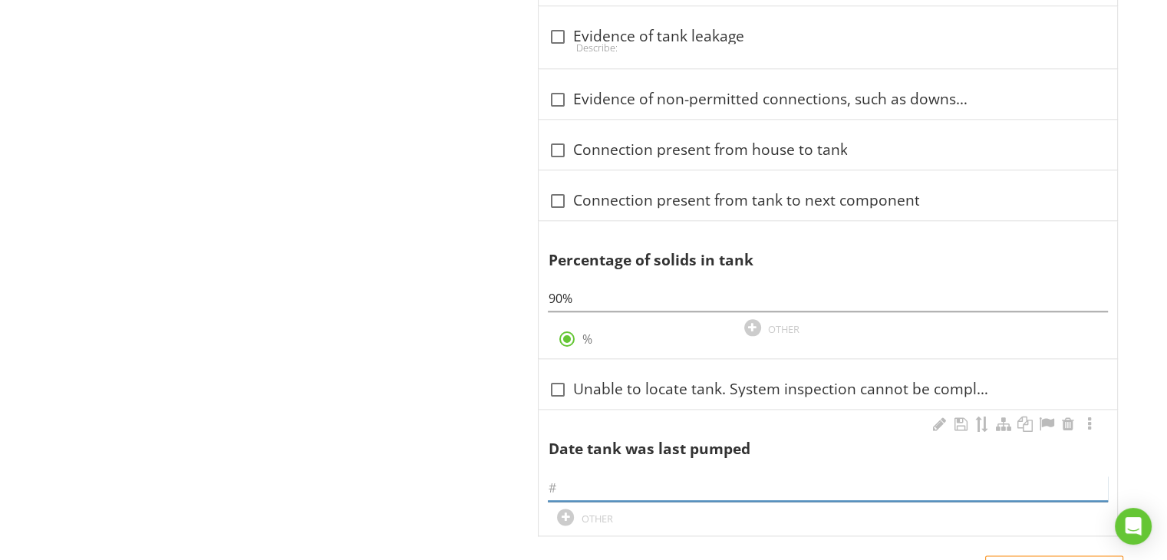
click at [650, 485] on input "text" at bounding box center [828, 488] width 560 height 25
type input "08/28/2025"
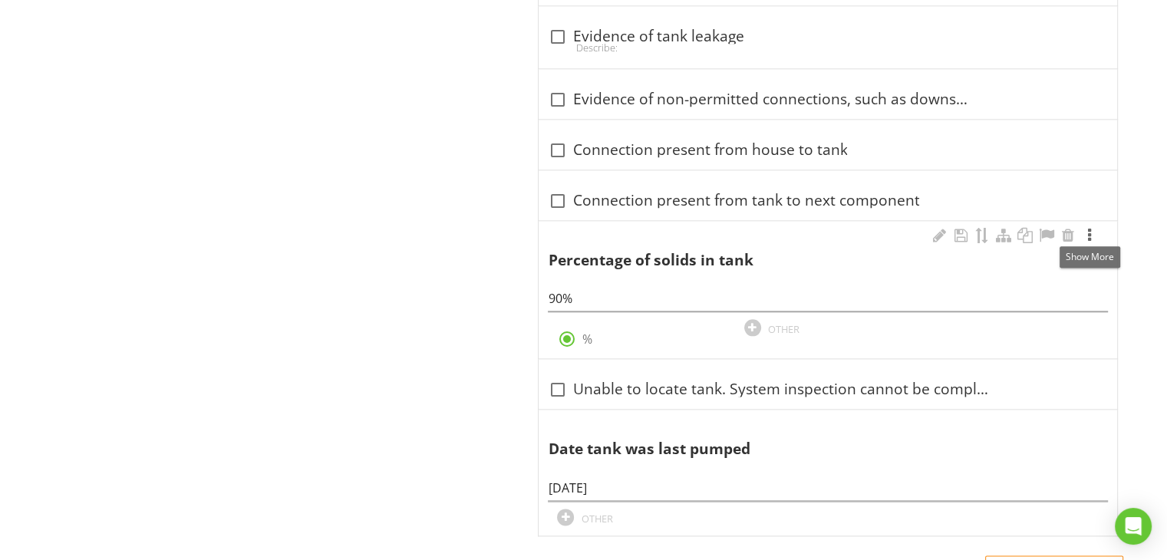
click at [1091, 231] on div at bounding box center [1090, 235] width 18 height 15
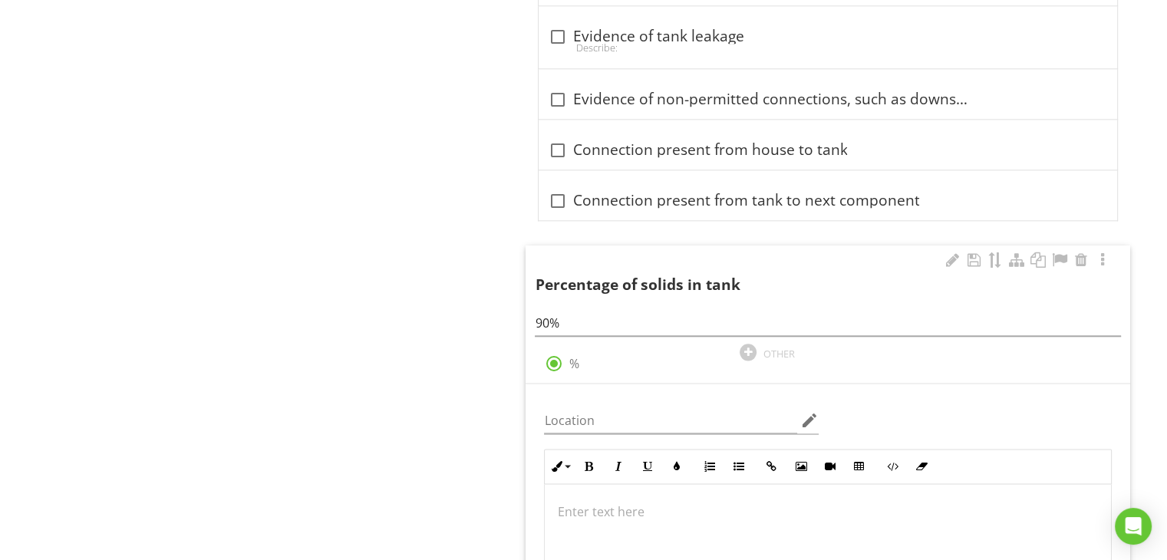
click at [683, 515] on p at bounding box center [828, 512] width 542 height 18
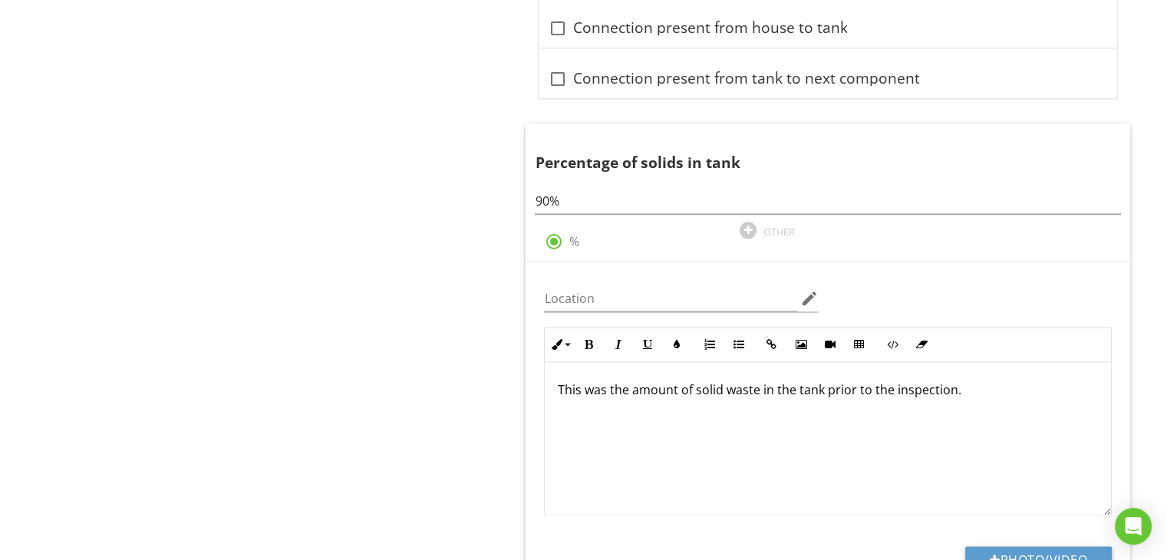
scroll to position [1985, 0]
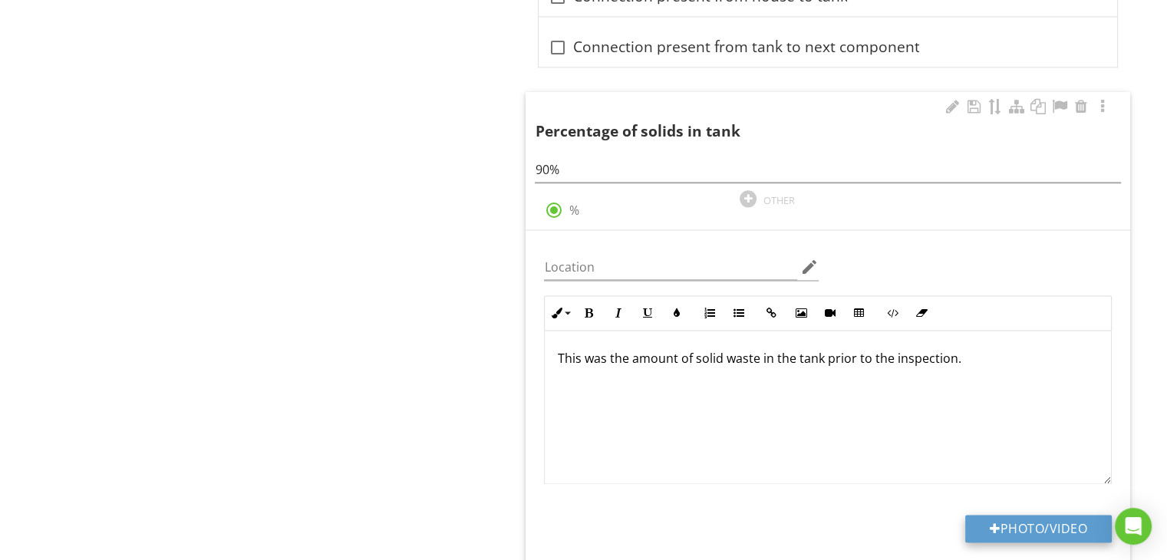
click at [1062, 528] on button "Photo/Video" at bounding box center [1038, 529] width 147 height 28
type input "C:\fakepath\IMG_0763.jpg"
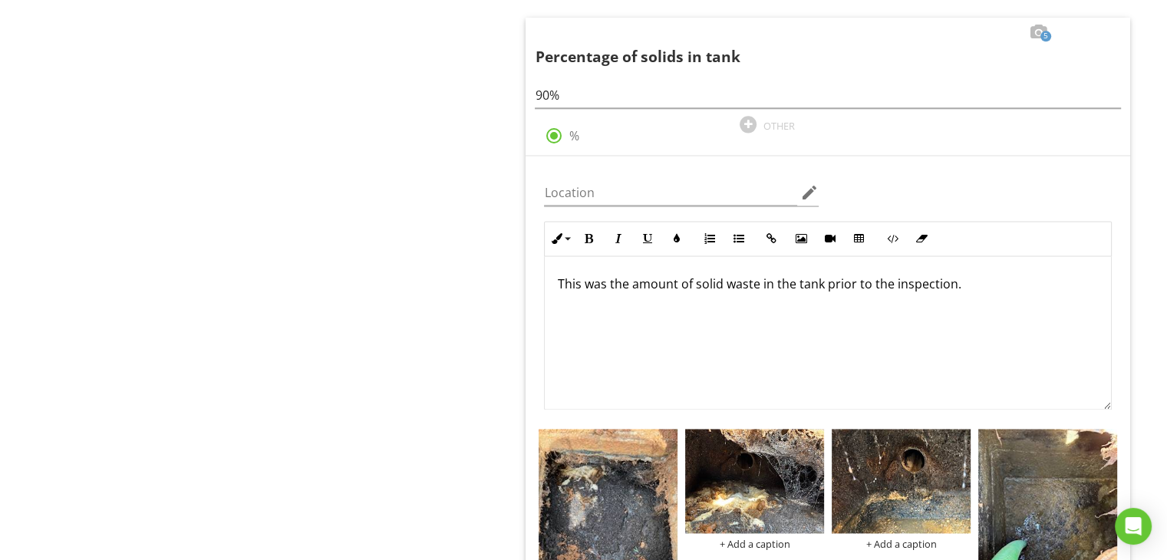
scroll to position [2047, 0]
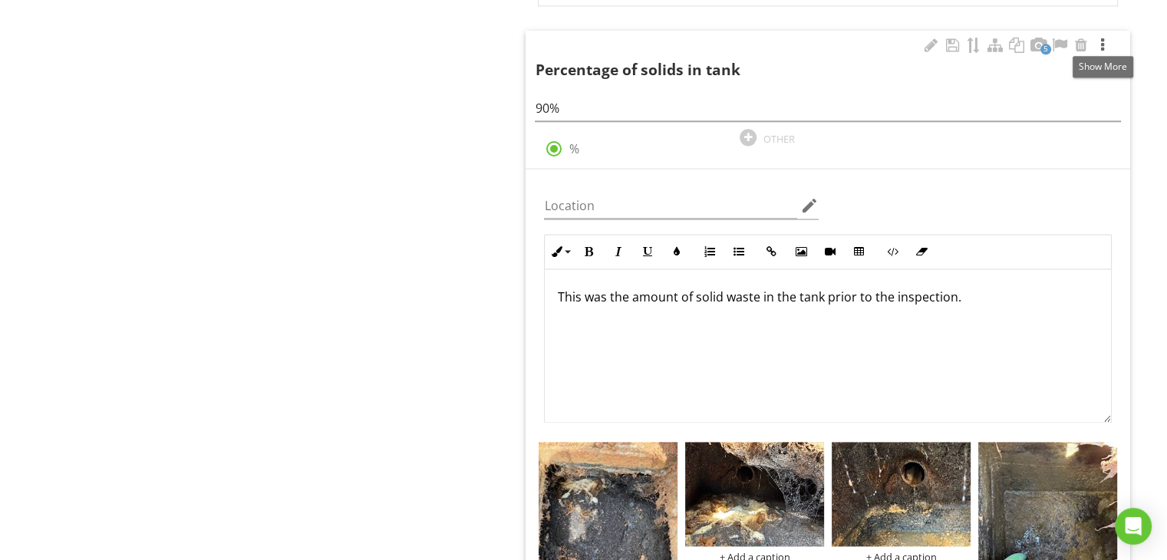
click at [1105, 41] on div at bounding box center [1103, 45] width 18 height 15
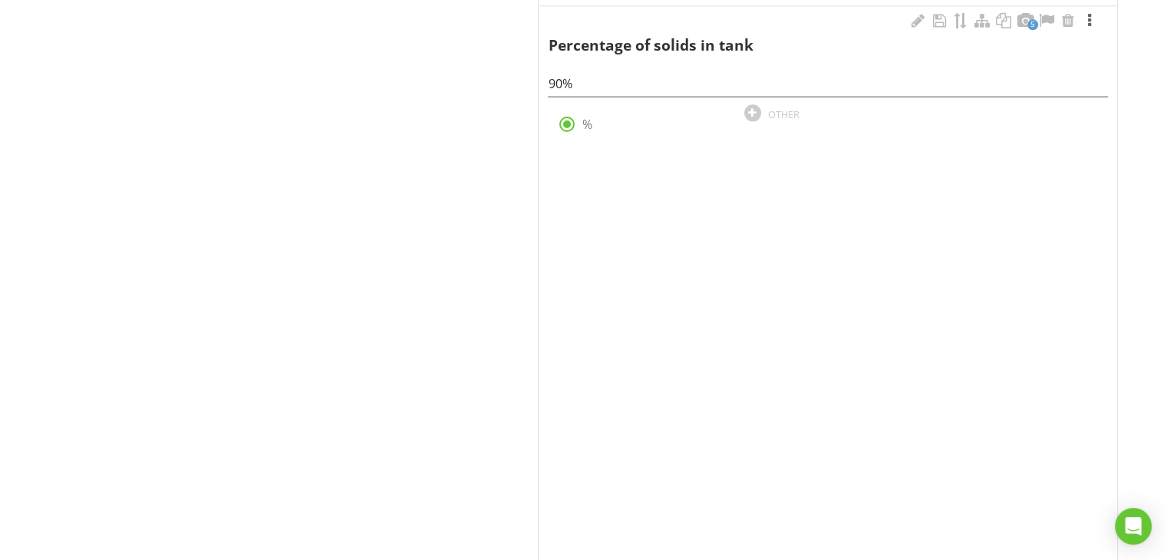
scroll to position [1975, 0]
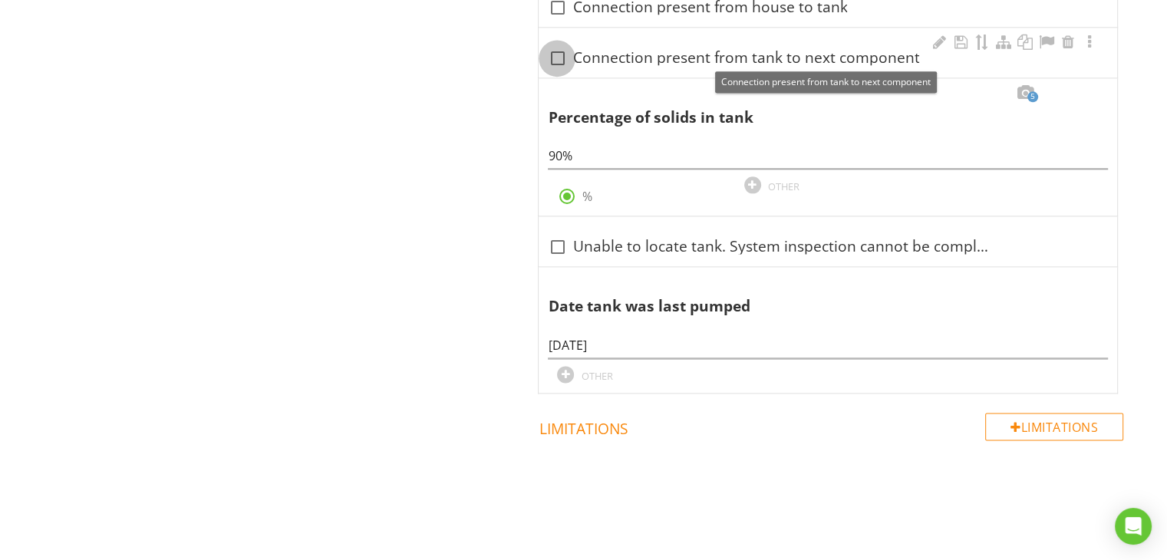
click at [559, 51] on div at bounding box center [557, 58] width 26 height 26
checkbox input "true"
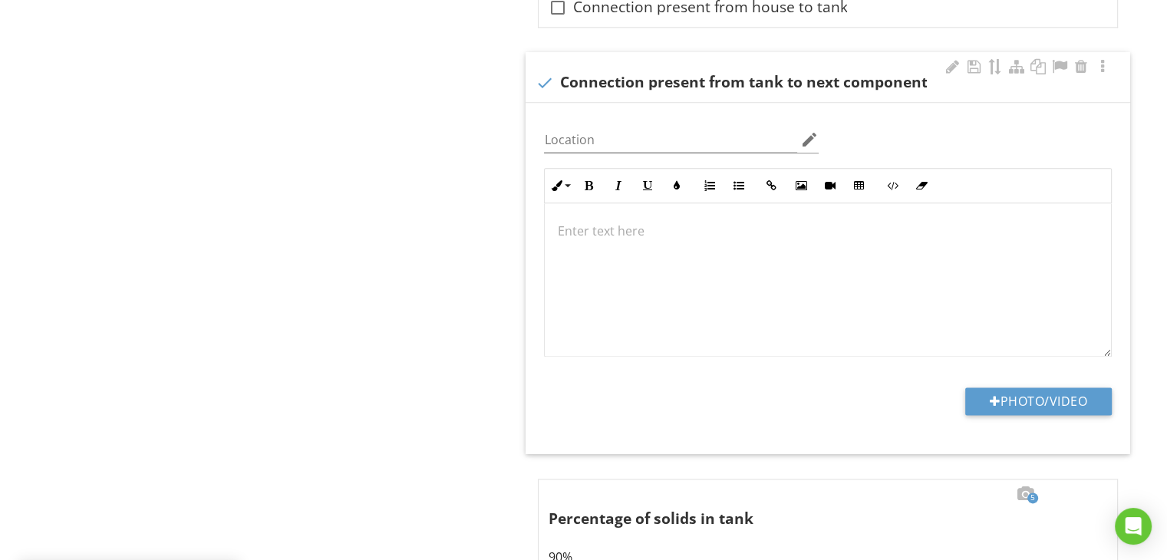
click at [606, 233] on p at bounding box center [828, 231] width 542 height 18
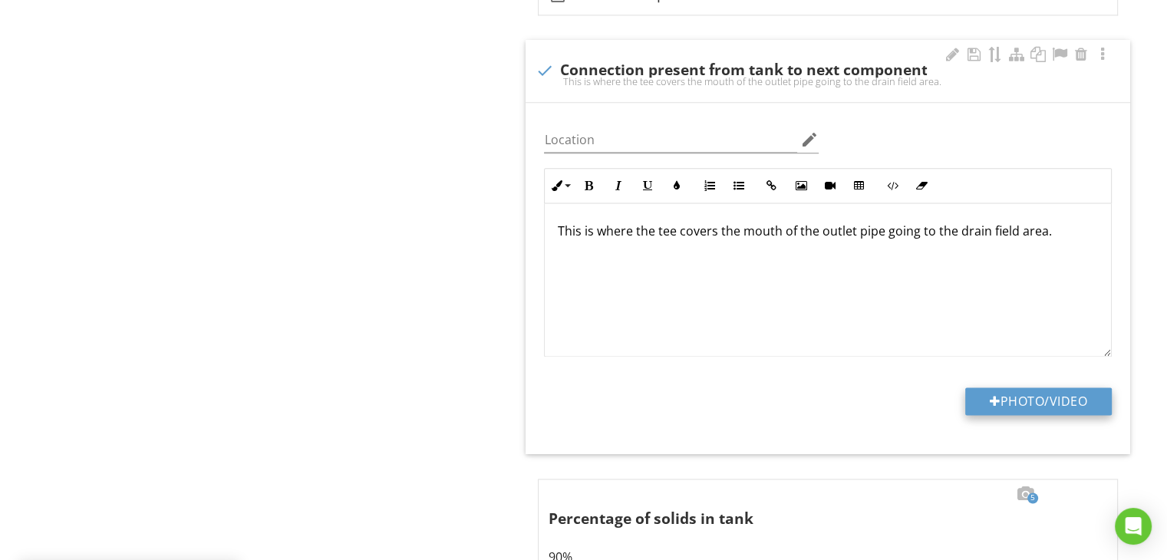
click at [971, 401] on button "Photo/Video" at bounding box center [1038, 402] width 147 height 28
type input "C:\fakepath\IMG_0765.jpg"
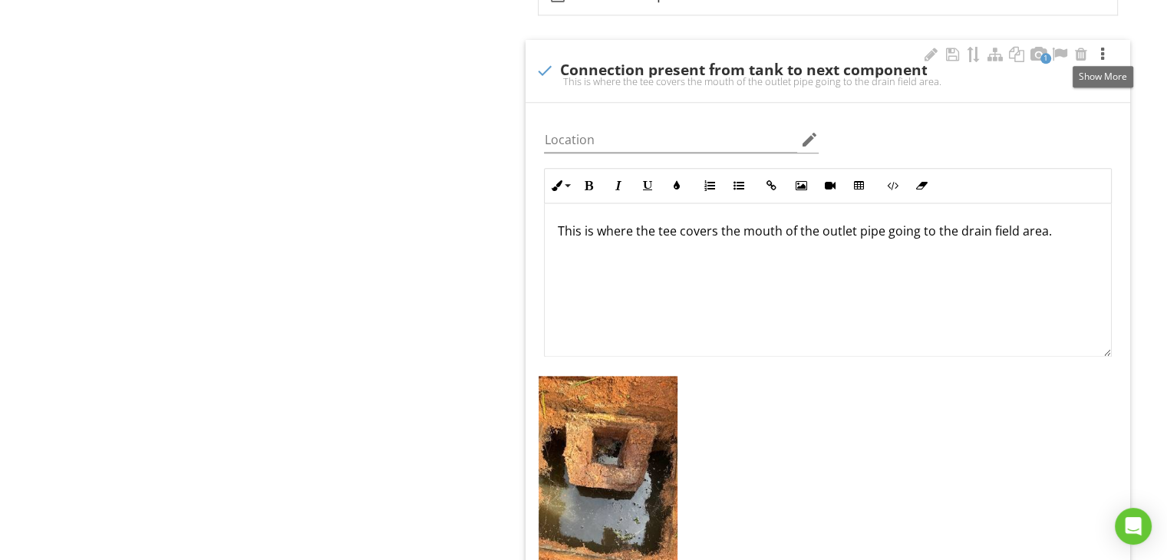
click at [1099, 50] on div at bounding box center [1103, 54] width 18 height 15
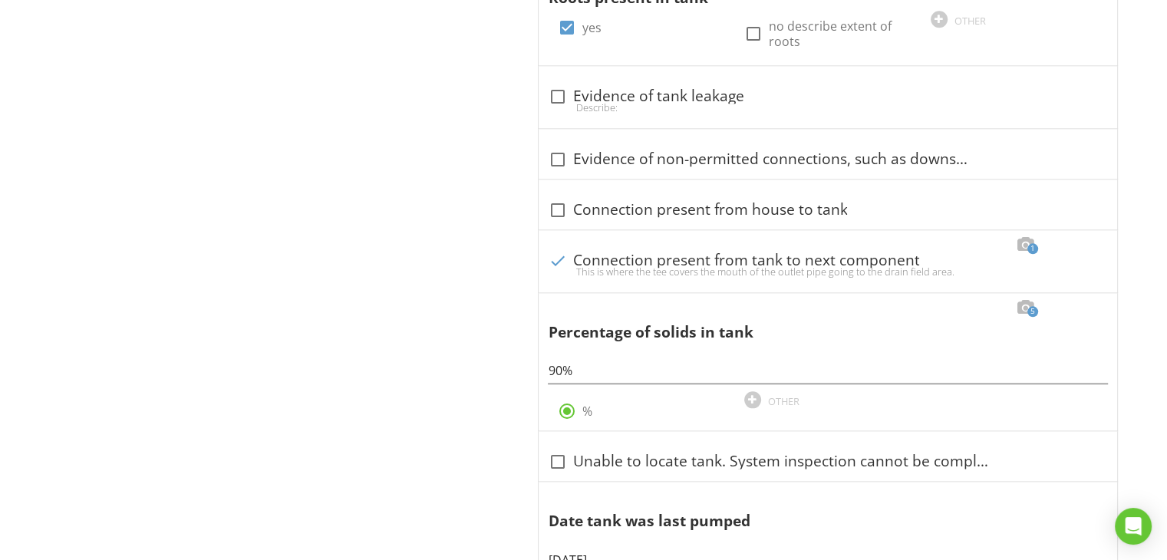
scroll to position [1741, 0]
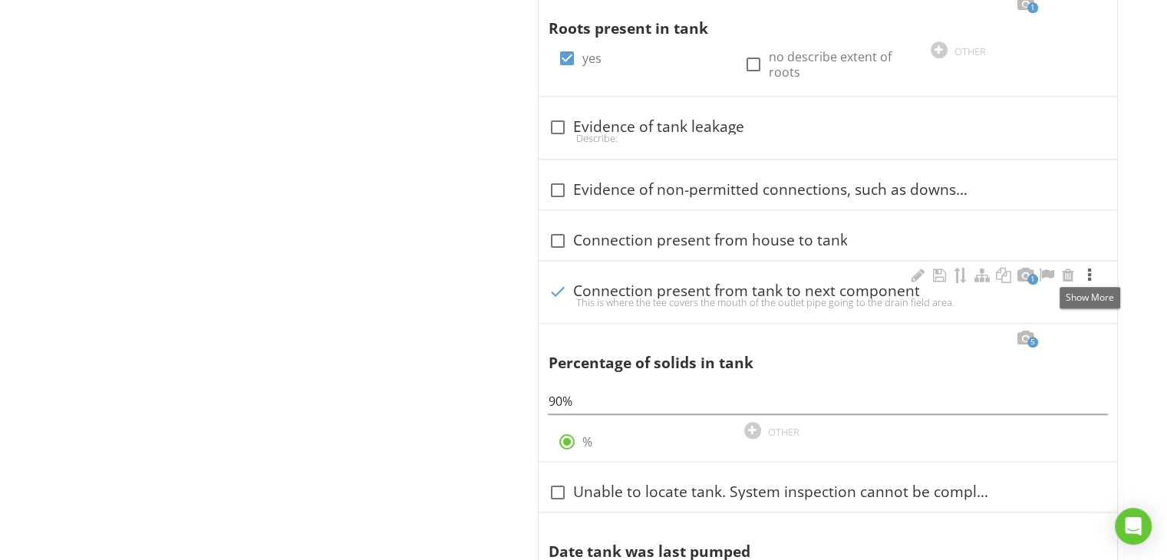
click at [1091, 272] on div at bounding box center [1090, 275] width 18 height 15
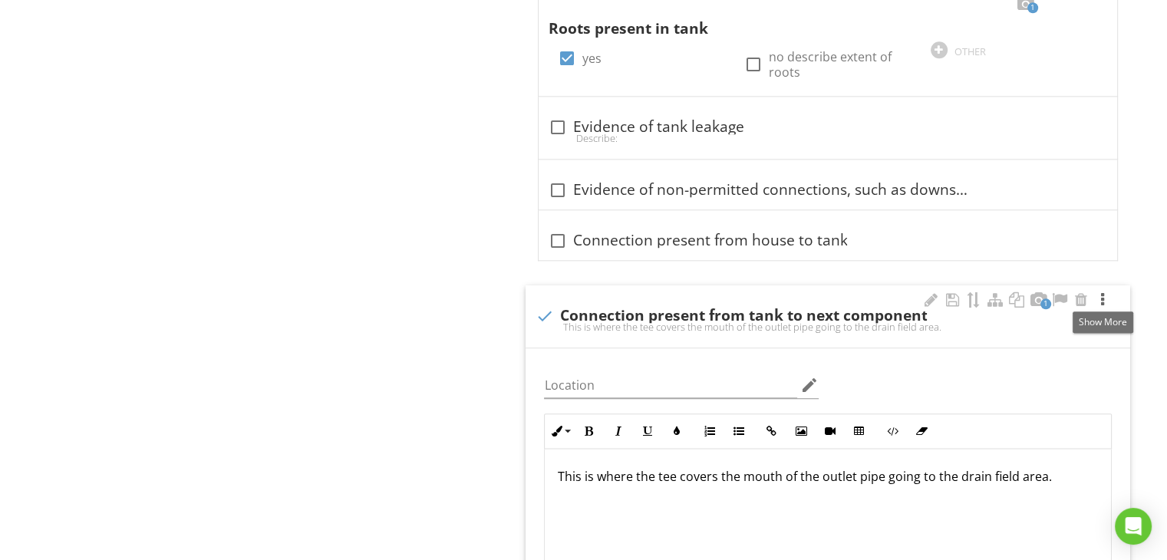
click at [1101, 297] on div at bounding box center [1103, 299] width 18 height 15
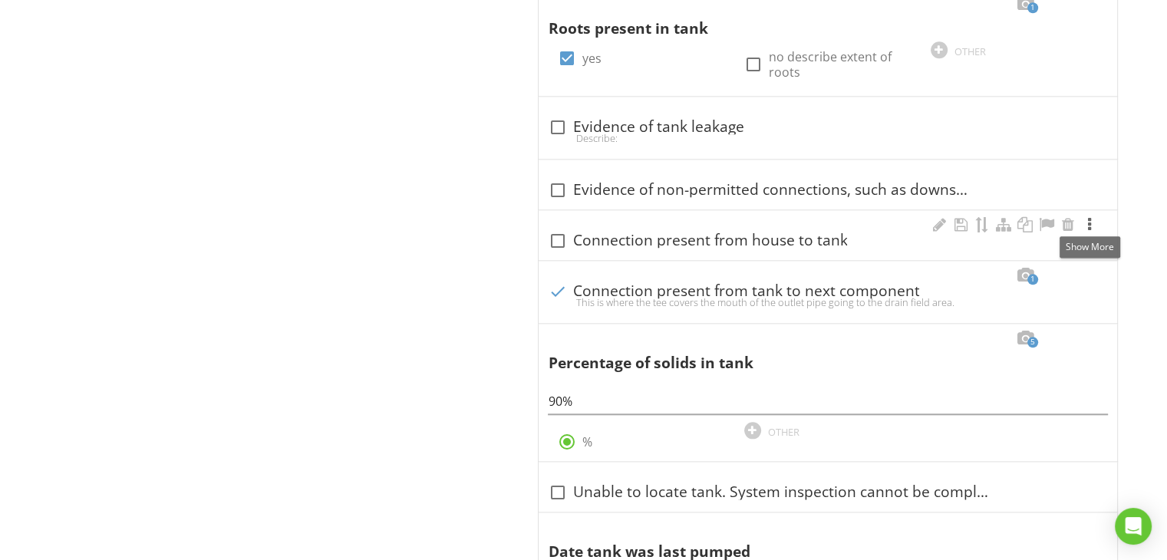
click at [1090, 219] on div at bounding box center [1090, 224] width 18 height 15
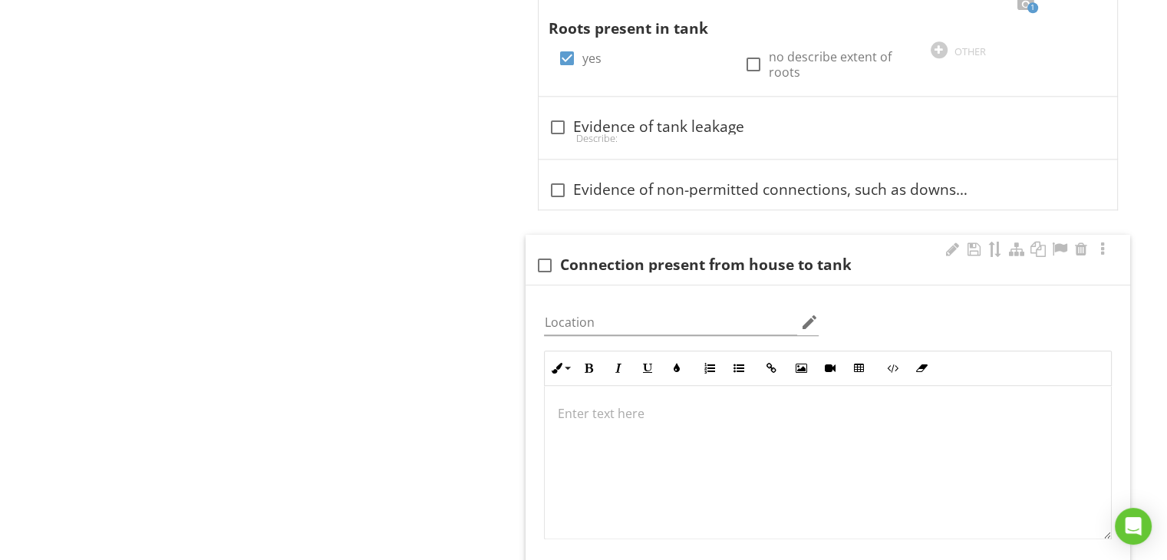
click at [600, 412] on p at bounding box center [828, 413] width 542 height 18
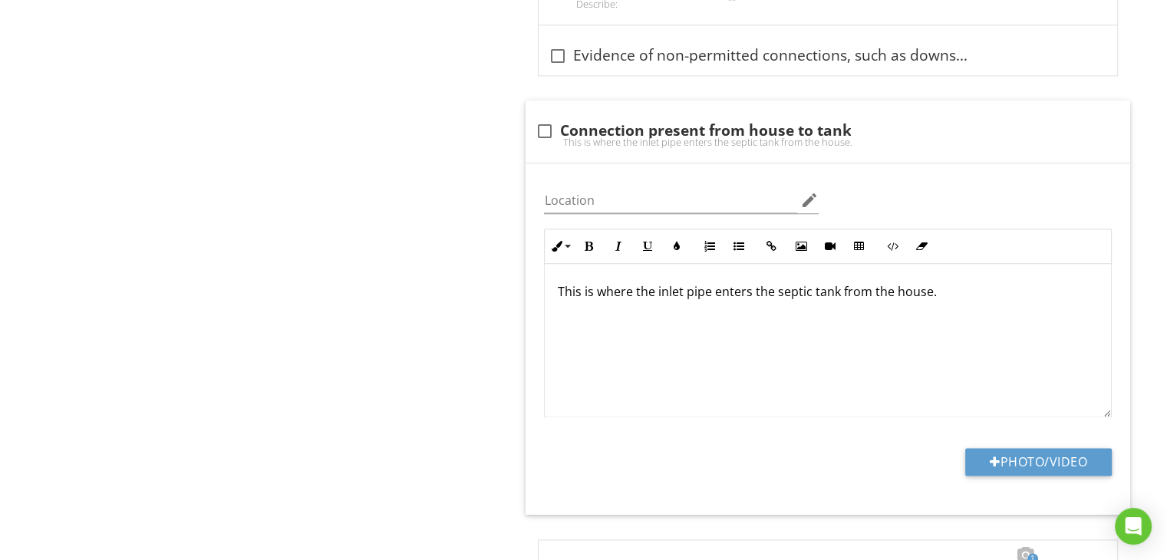
scroll to position [1876, 0]
click at [1056, 458] on button "Photo/Video" at bounding box center [1038, 461] width 147 height 28
type input "C:\fakepath\IMG_0764.jpg"
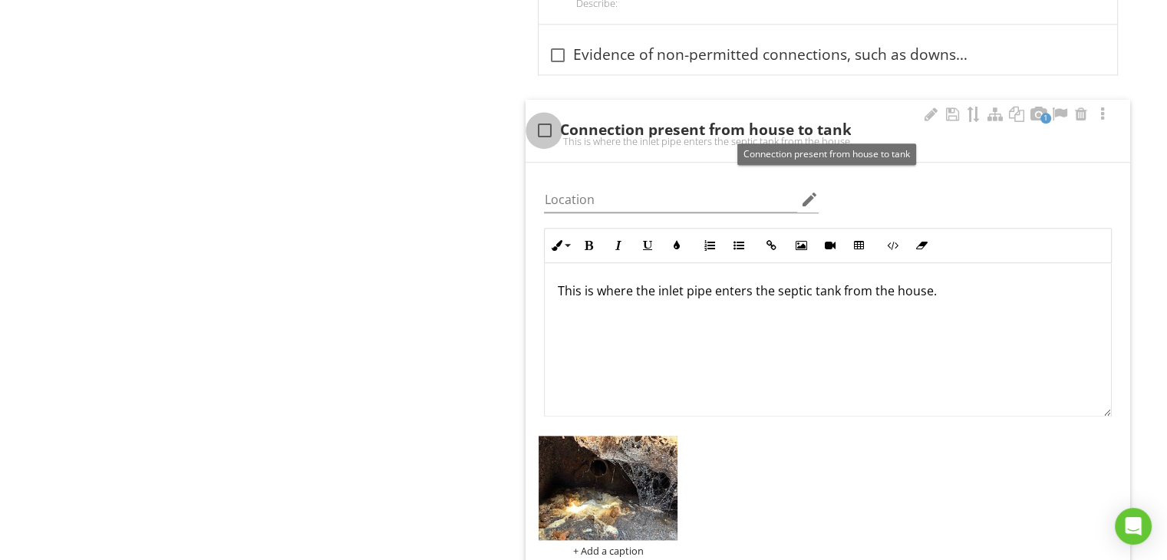
click at [547, 127] on div at bounding box center [544, 130] width 26 height 26
checkbox input "true"
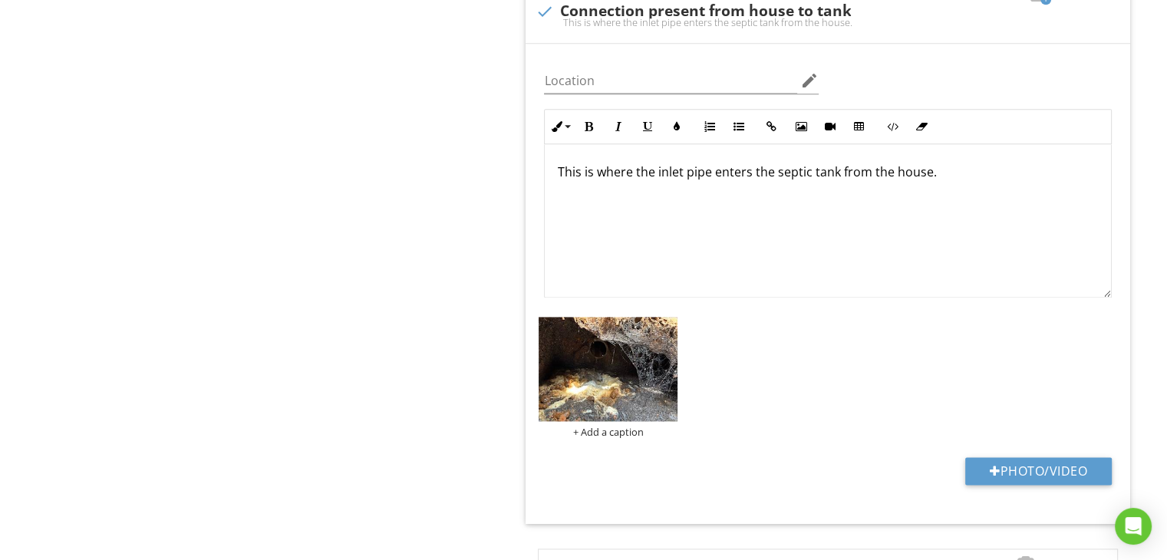
scroll to position [1999, 0]
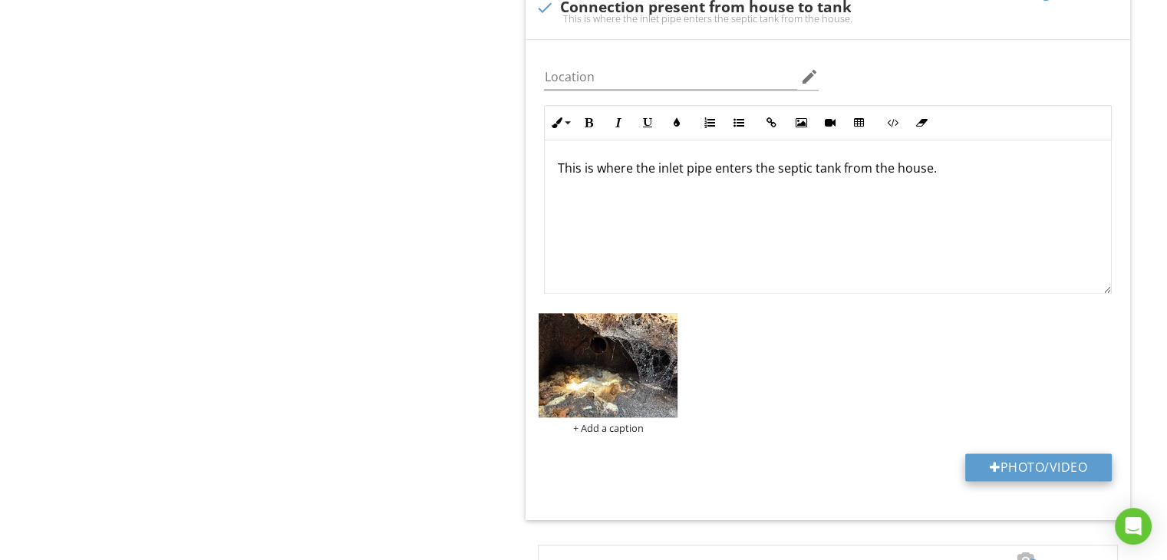
click at [1075, 465] on button "Photo/Video" at bounding box center [1038, 468] width 147 height 28
type input "C:\fakepath\IMG_0766.jpg"
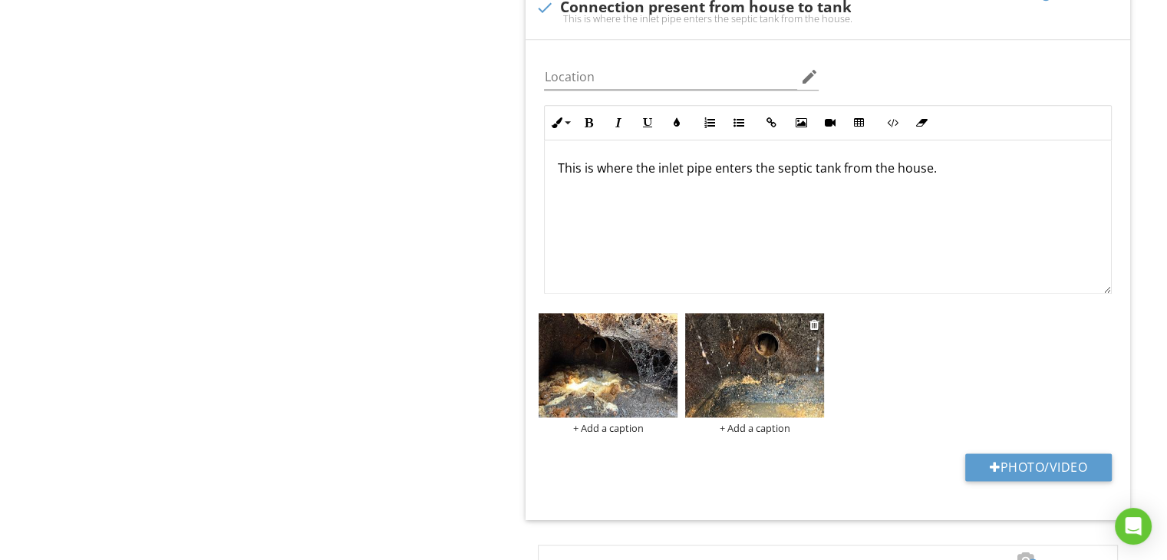
click at [725, 357] on img at bounding box center [754, 365] width 139 height 104
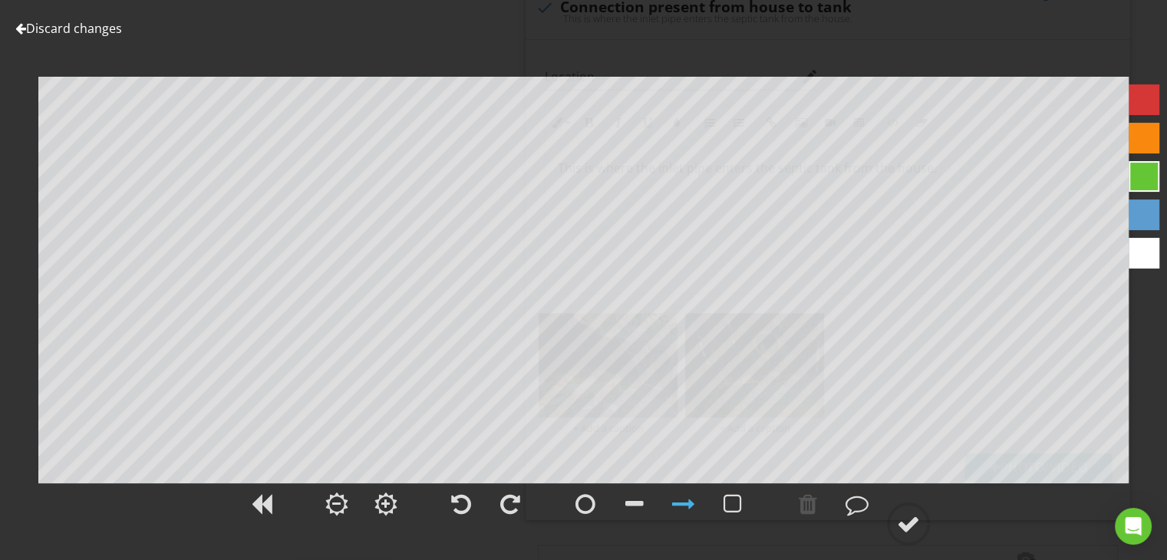
click at [1142, 265] on div at bounding box center [1144, 253] width 31 height 31
click at [585, 504] on div at bounding box center [586, 504] width 20 height 23
click at [844, 501] on div at bounding box center [857, 504] width 38 height 38
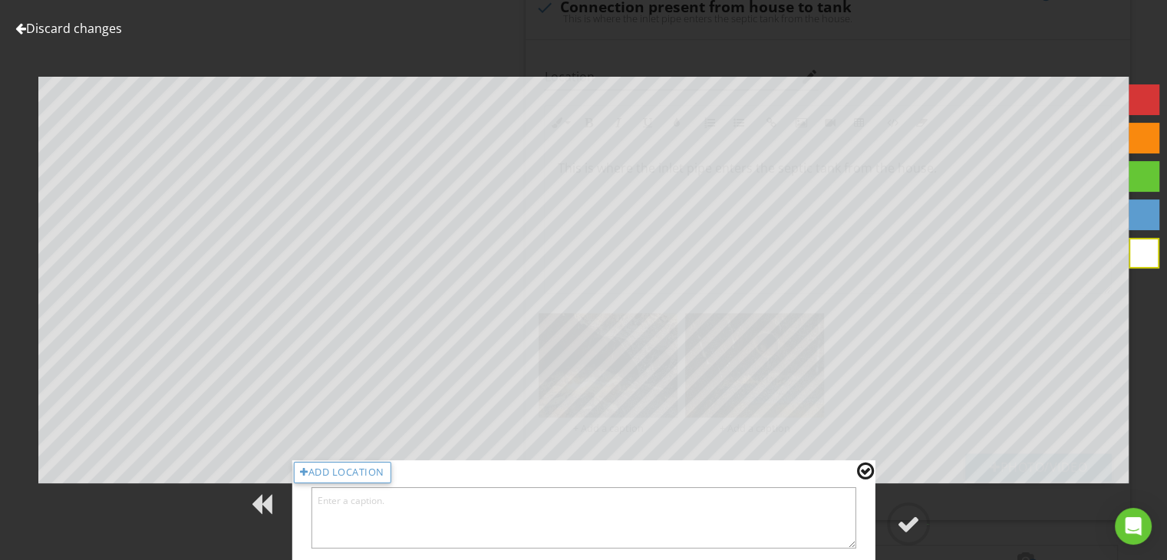
click at [843, 501] on textarea at bounding box center [584, 517] width 546 height 61
type textarea "This is the inlet pipe."
click at [914, 520] on div at bounding box center [908, 524] width 23 height 23
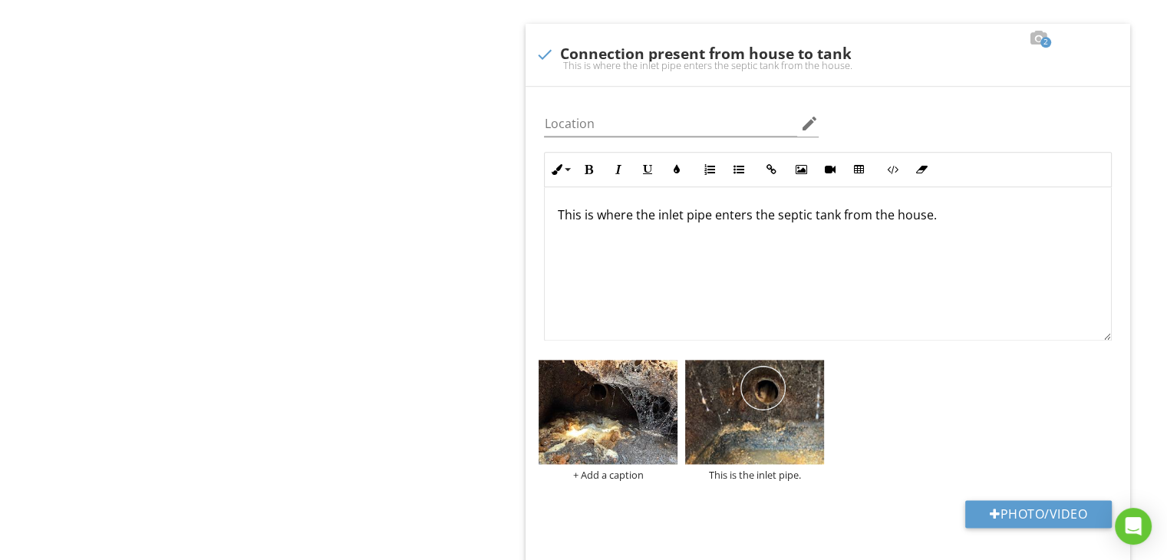
scroll to position [1938, 0]
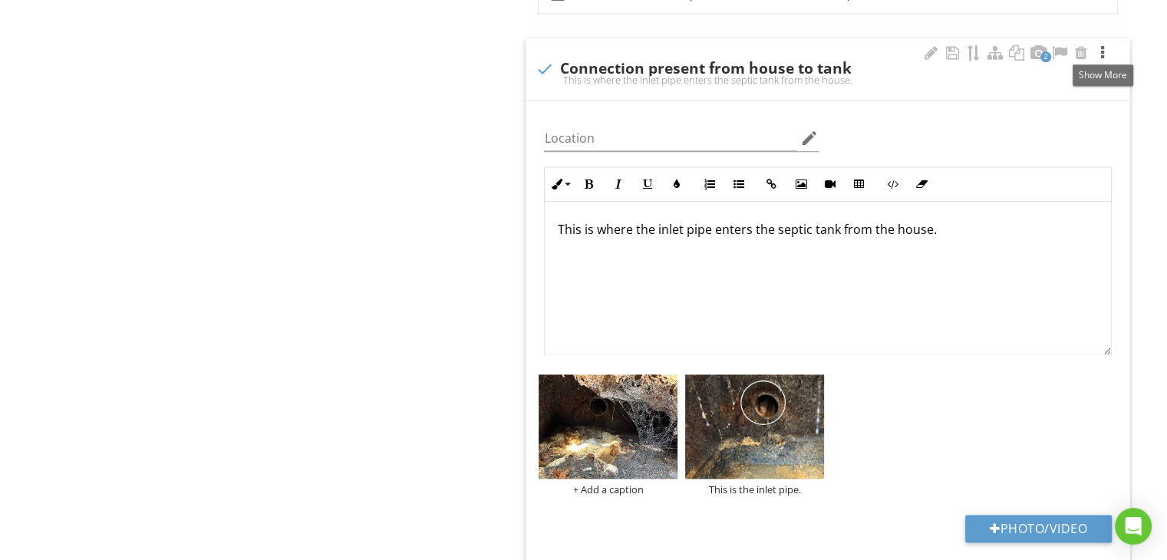
click at [1101, 46] on div at bounding box center [1103, 52] width 18 height 15
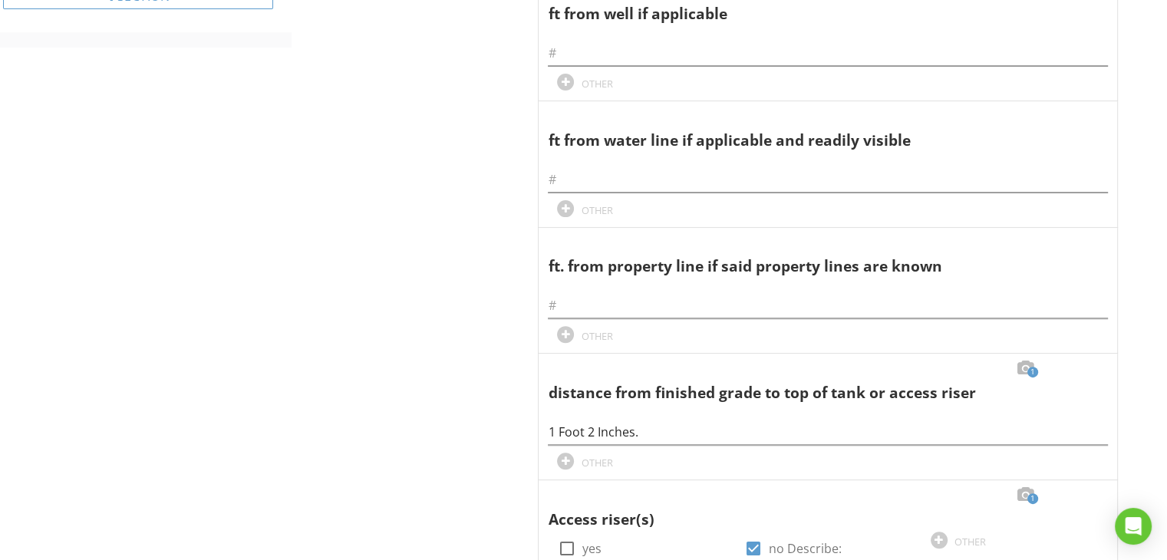
scroll to position [0, 0]
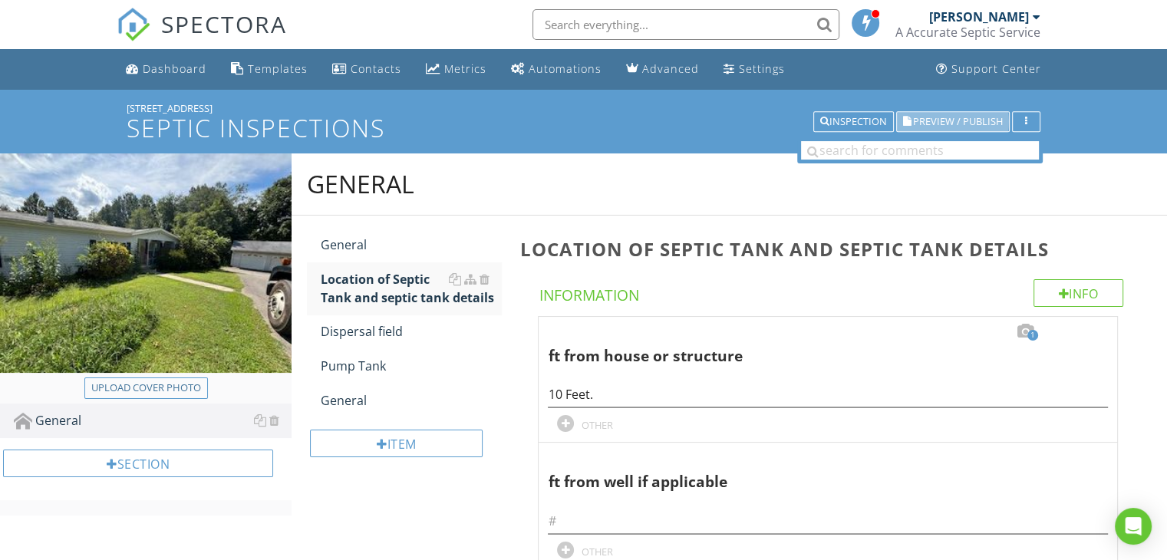
click at [967, 117] on span "Preview / Publish" at bounding box center [958, 122] width 90 height 10
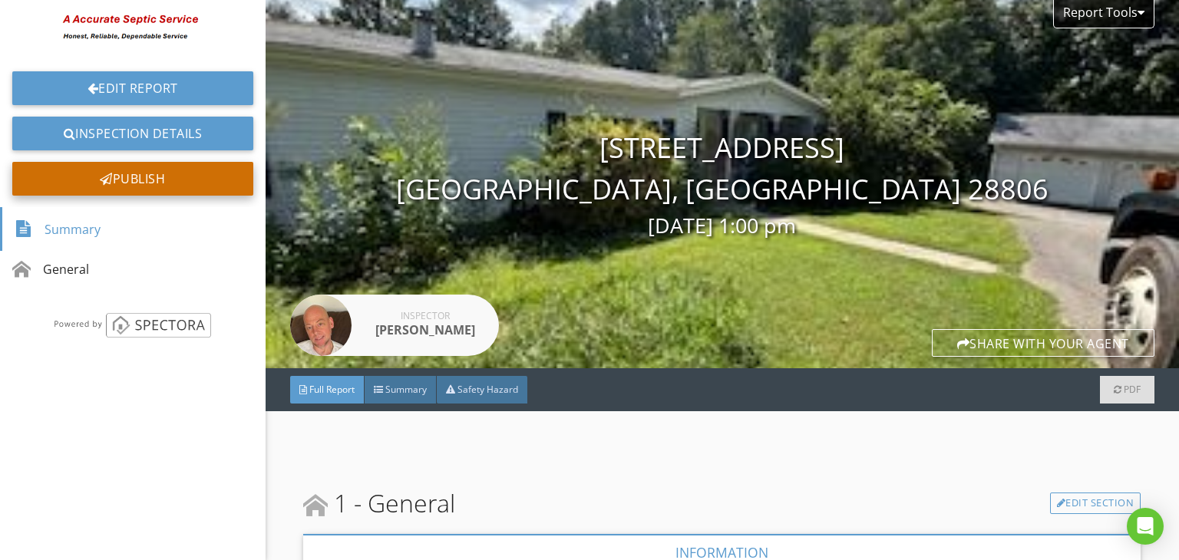
click at [235, 179] on div "Publish" at bounding box center [132, 179] width 241 height 34
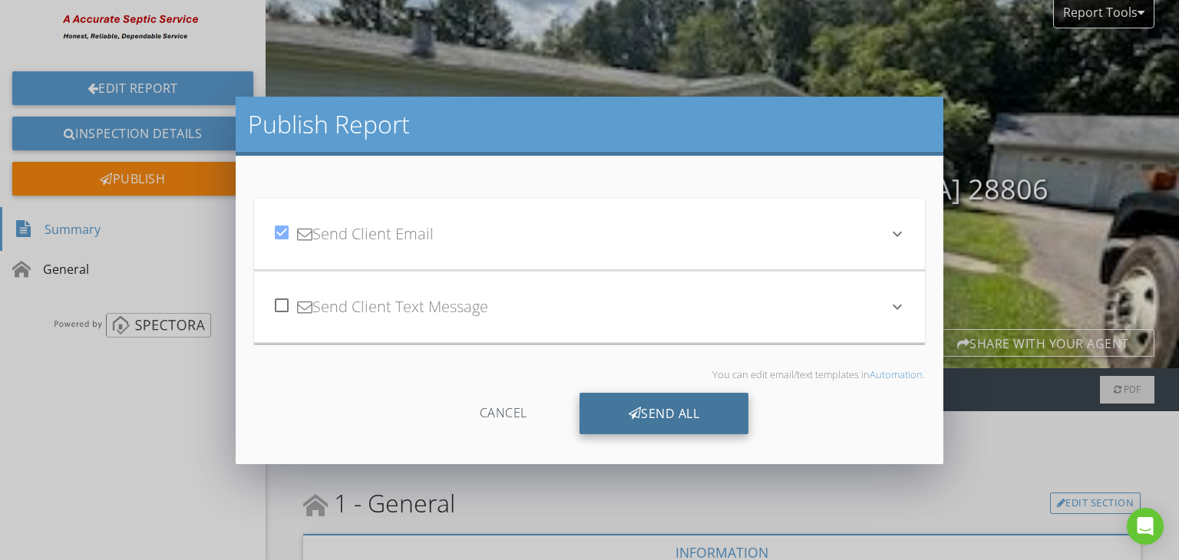
click at [607, 404] on div "Send All" at bounding box center [664, 413] width 170 height 41
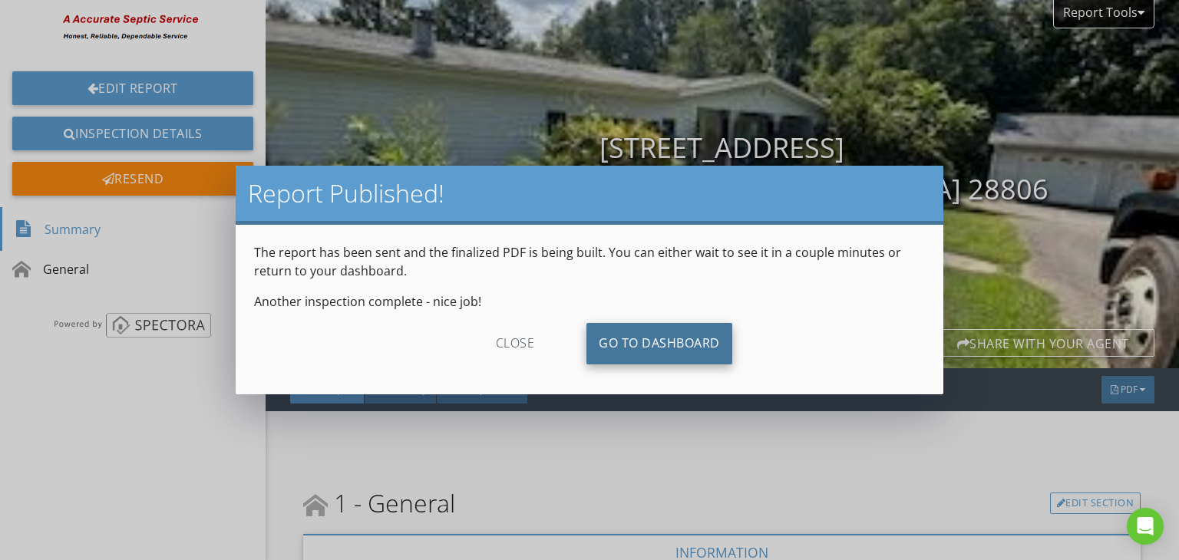
click at [697, 342] on link "Go To Dashboard" at bounding box center [659, 343] width 146 height 41
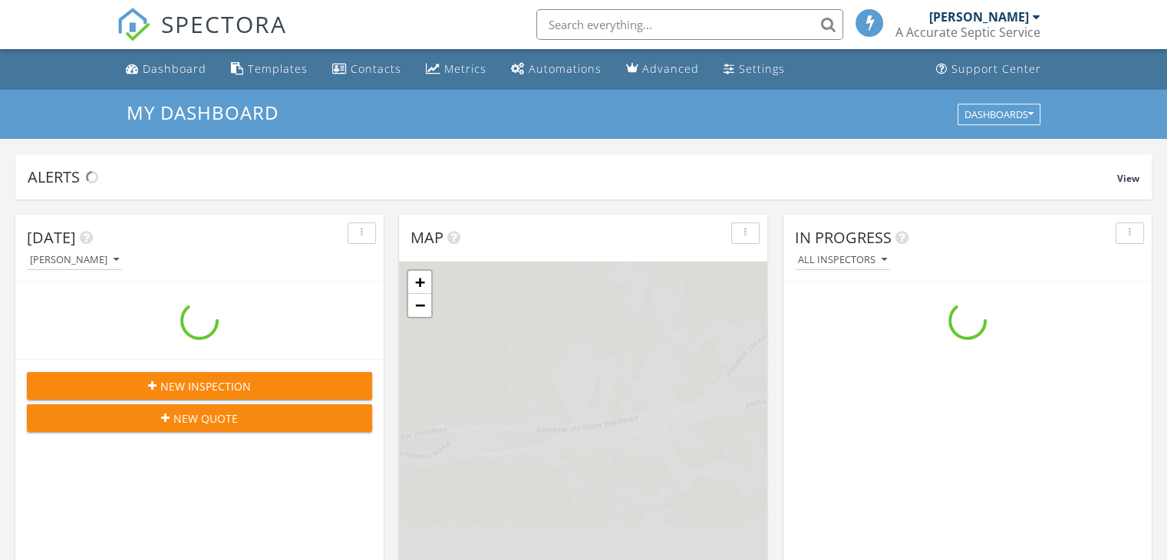
scroll to position [1421, 1191]
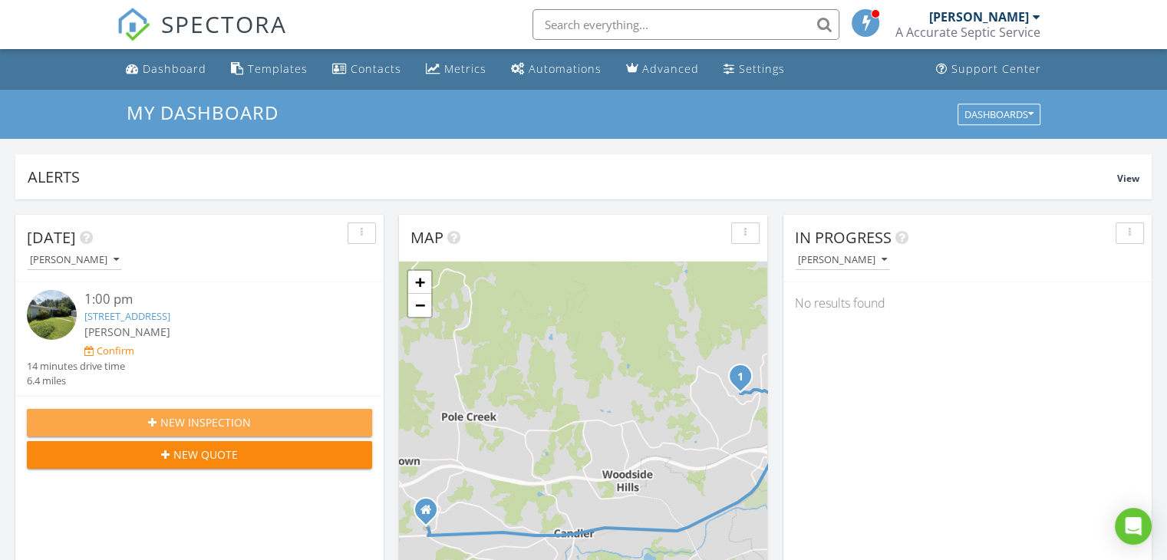
click at [276, 415] on div "New Inspection" at bounding box center [199, 422] width 321 height 16
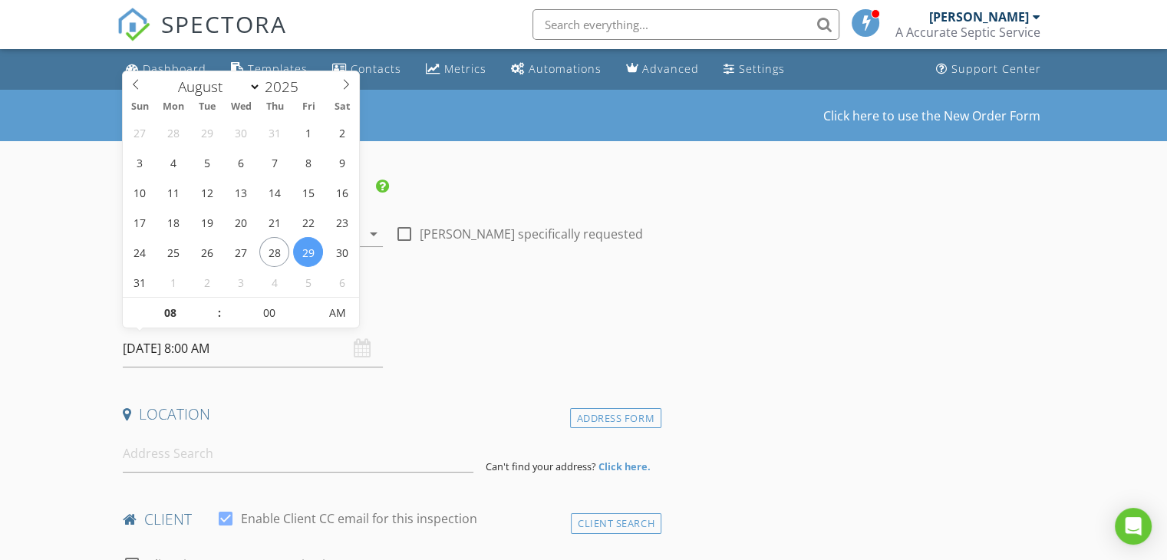
click at [155, 349] on input "[DATE] 8:00 AM" at bounding box center [253, 349] width 260 height 38
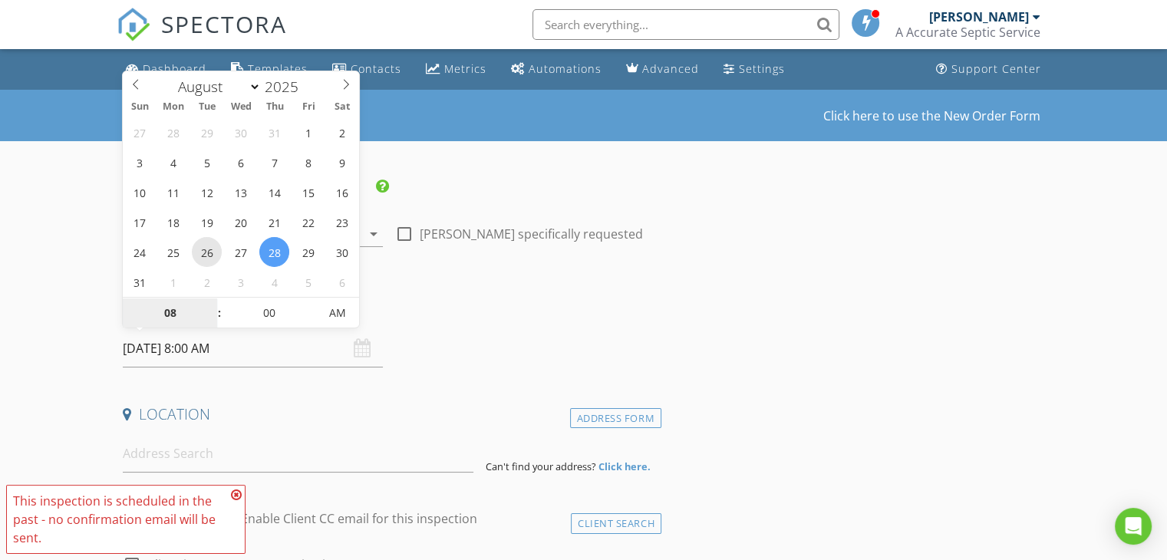
type input "08/26/2025 8:00 AM"
type input "09"
type input "08/26/2025 9:00 AM"
click at [209, 303] on span at bounding box center [211, 305] width 11 height 15
type input "10"
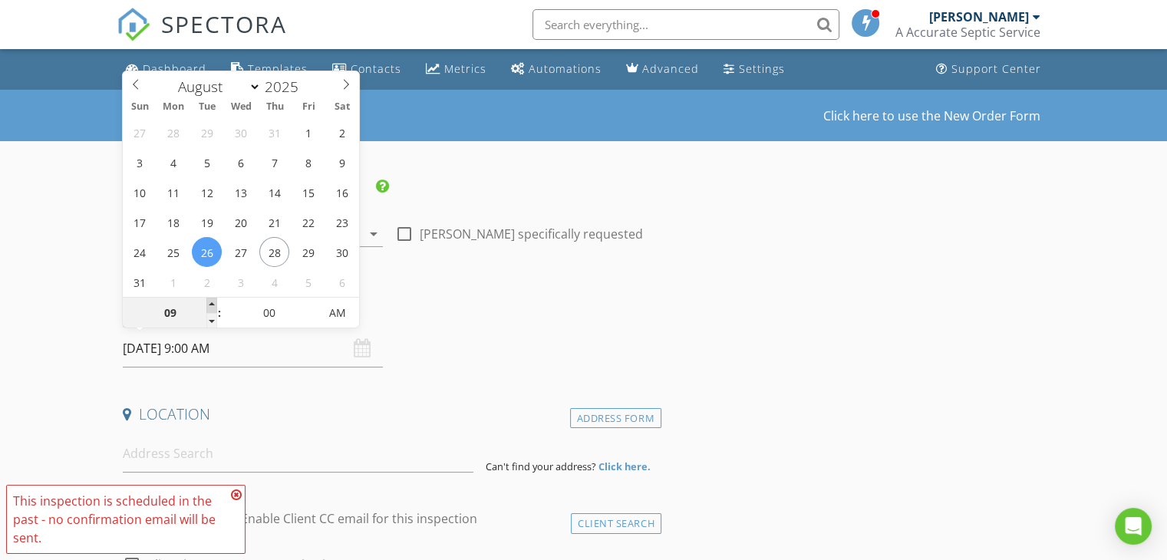
type input "[DATE] 10:00 AM"
click at [209, 303] on span at bounding box center [211, 305] width 11 height 15
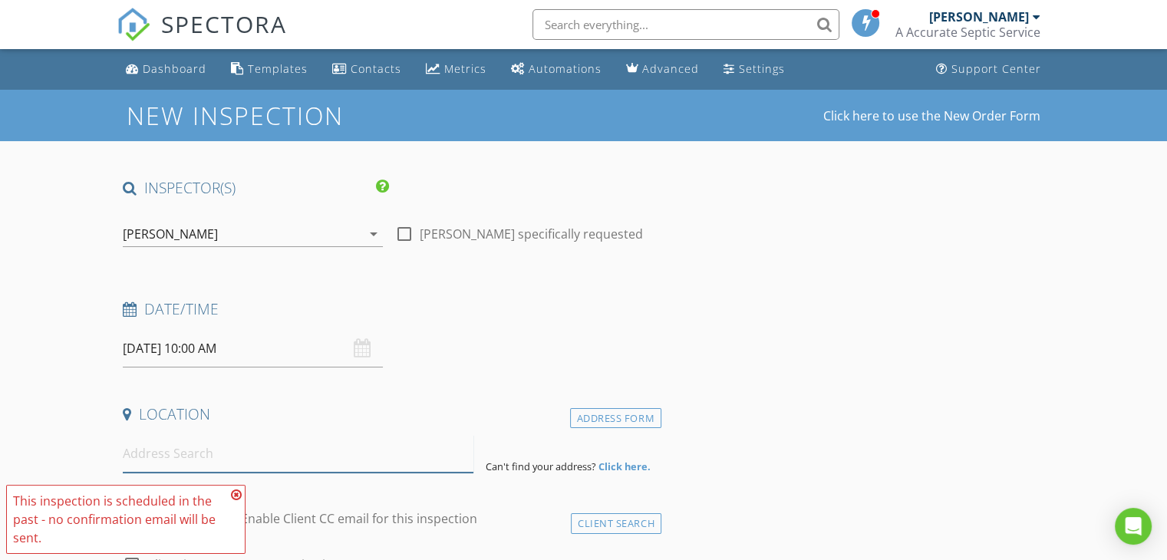
click at [203, 450] on input at bounding box center [298, 454] width 351 height 38
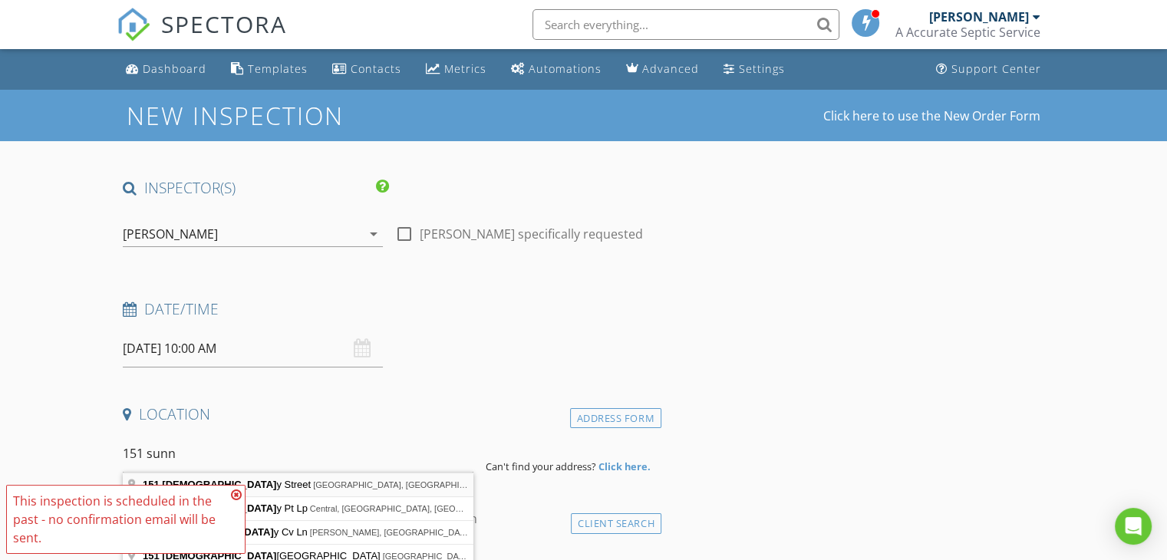
type input "151 Sunny Street, Marion, NC, USA"
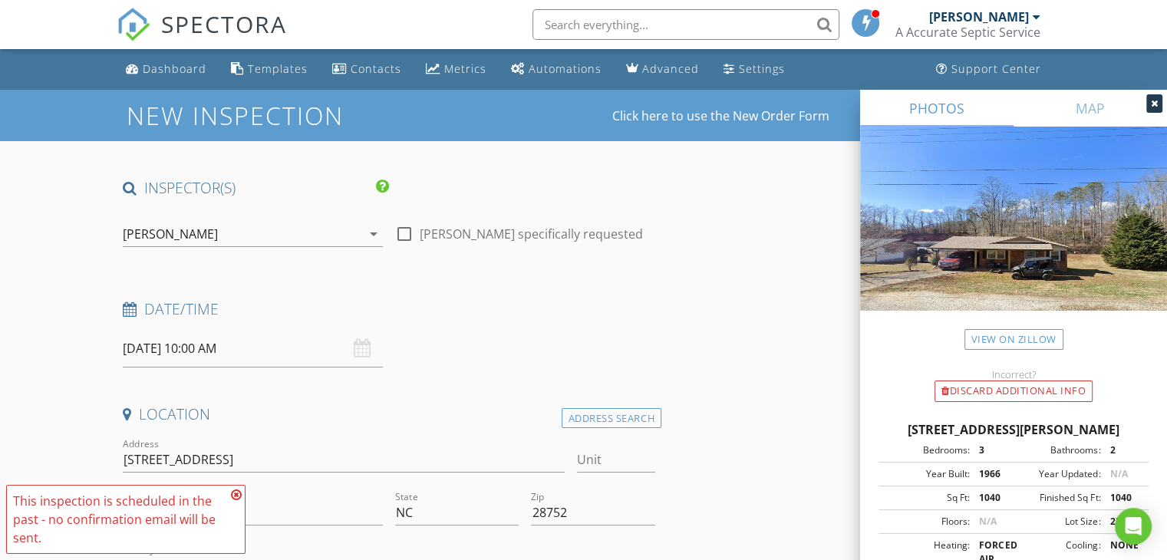
click at [233, 496] on icon at bounding box center [236, 495] width 11 height 12
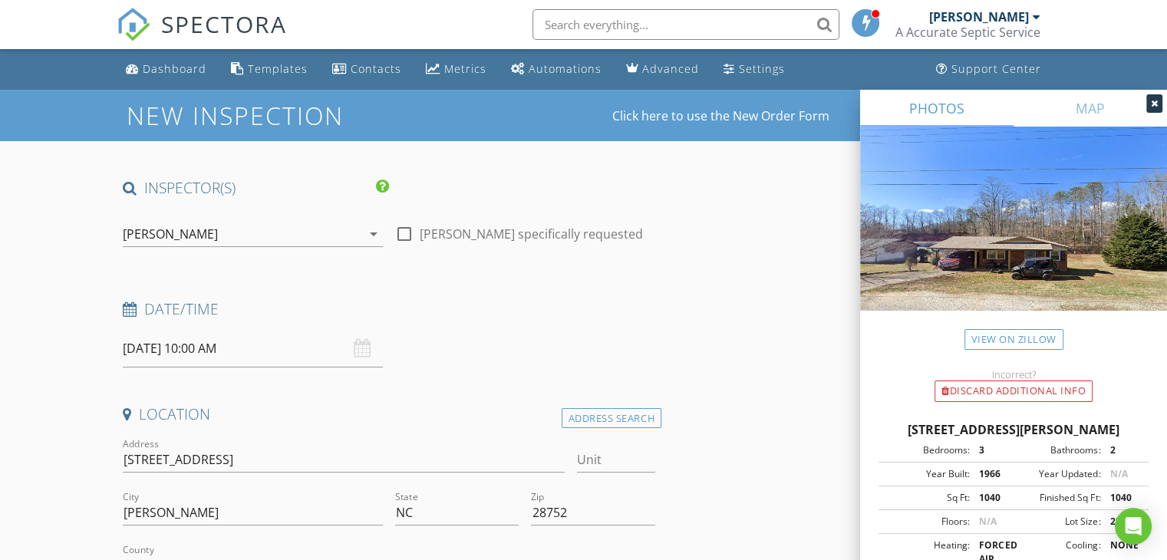
click at [1157, 104] on icon at bounding box center [1154, 103] width 7 height 9
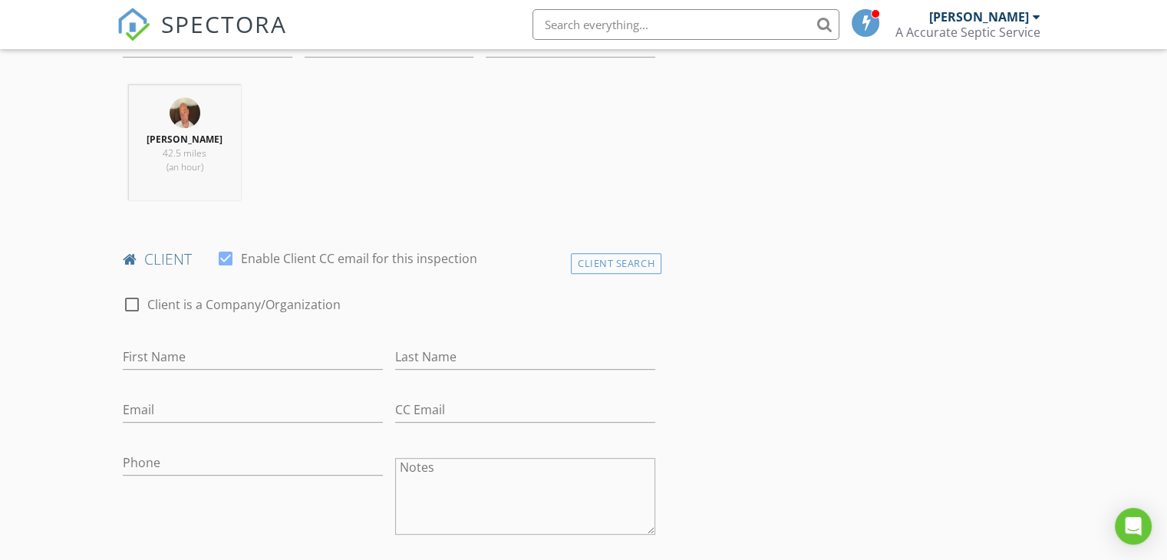
scroll to position [583, 0]
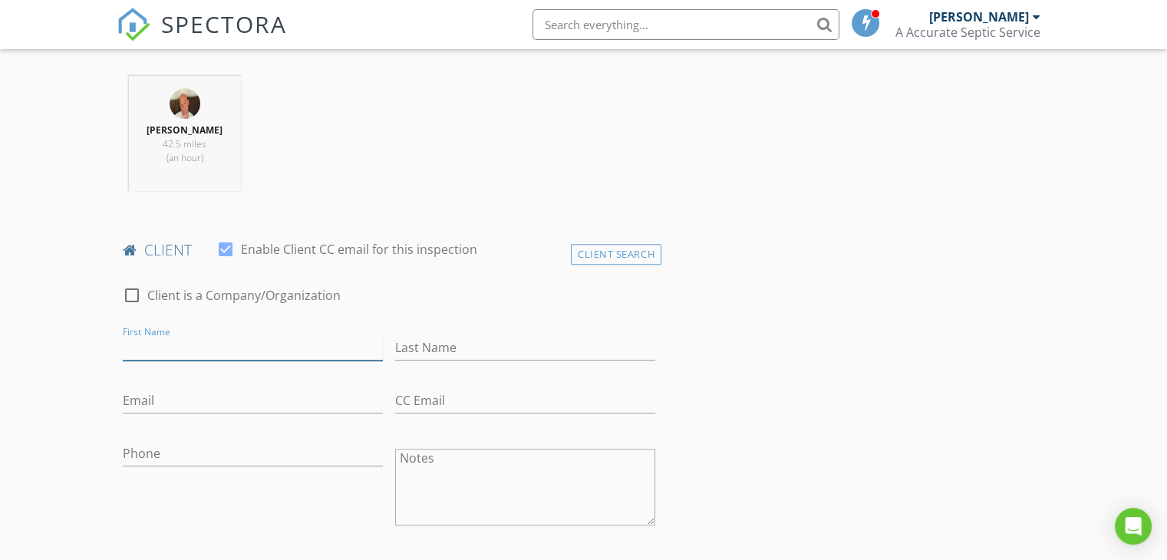
click at [181, 348] on input "First Name" at bounding box center [253, 347] width 260 height 25
type input "j"
type input "Jenna"
click at [436, 348] on input "Last Name" at bounding box center [525, 347] width 260 height 25
type input "Allison"
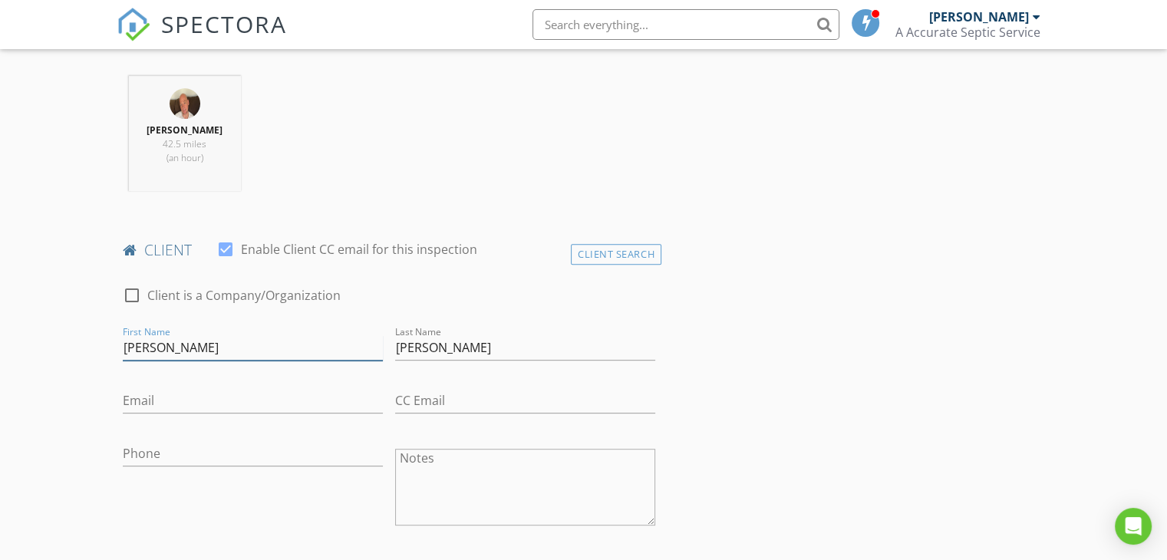
click at [170, 346] on input "Jenna" at bounding box center [253, 347] width 260 height 25
type input "J"
type input "Samantha"
click at [441, 349] on input "Allison" at bounding box center [525, 347] width 260 height 25
type input "A"
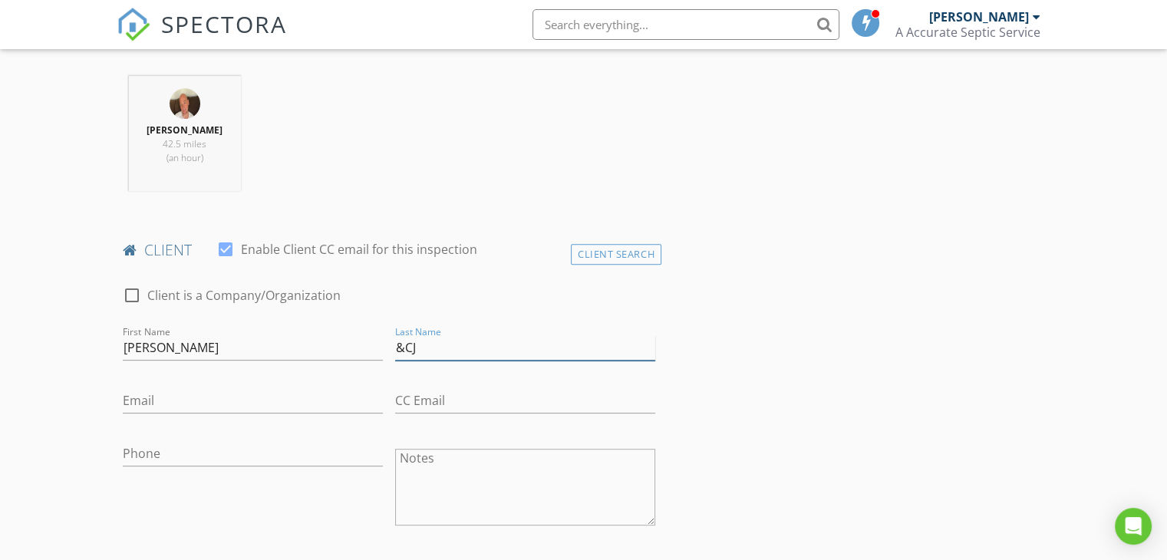
type input "&CJ"
click at [180, 399] on input "Email" at bounding box center [253, 400] width 260 height 25
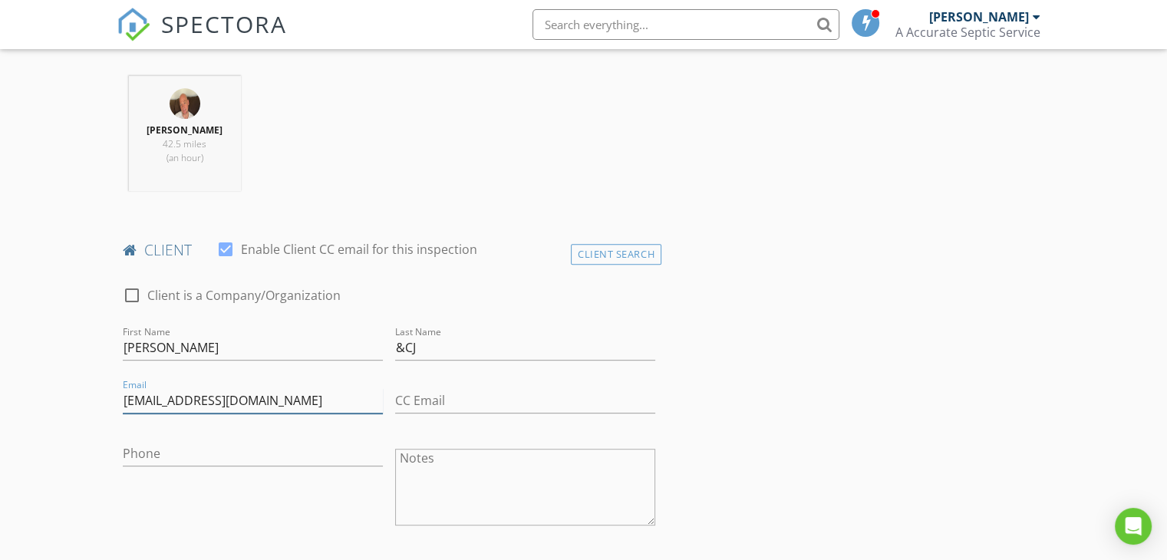
type input "Samantha61416@icloud.com"
click at [410, 403] on input "CC Email" at bounding box center [525, 400] width 260 height 25
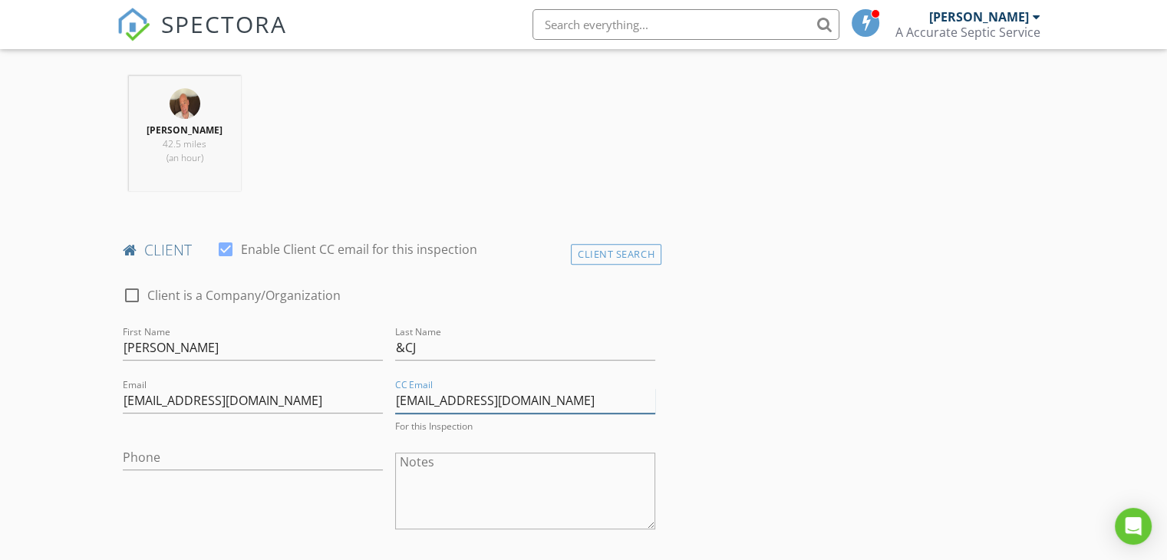
type input "jennaallison@kw.com"
click at [216, 461] on input "Phone" at bounding box center [253, 457] width 260 height 25
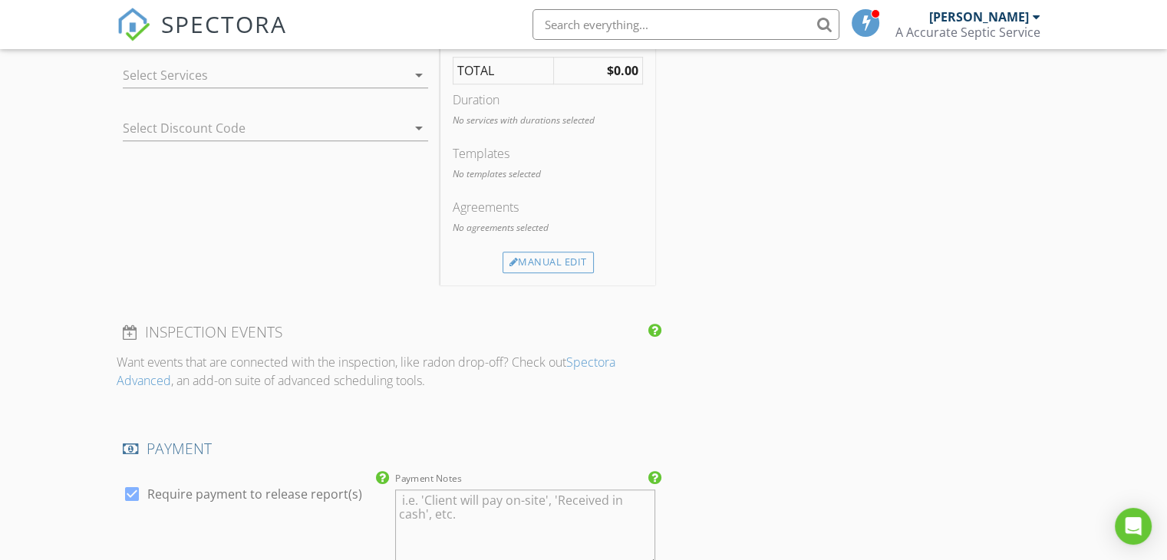
scroll to position [1320, 0]
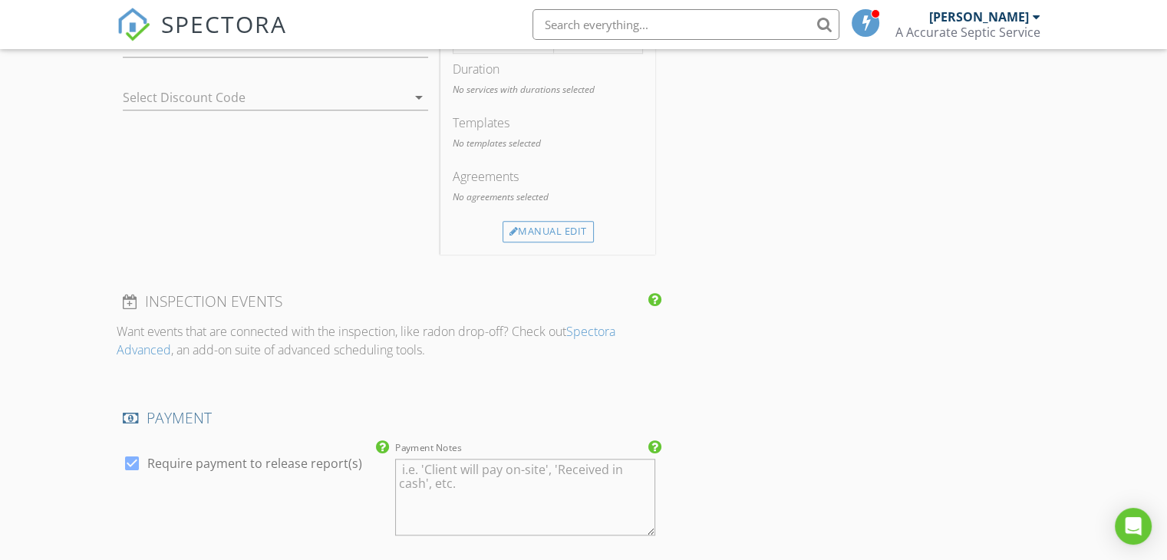
type input "828-337-5654"
click at [129, 464] on div at bounding box center [132, 463] width 26 height 26
checkbox input "false"
click at [532, 226] on div "Manual Edit" at bounding box center [548, 231] width 91 height 21
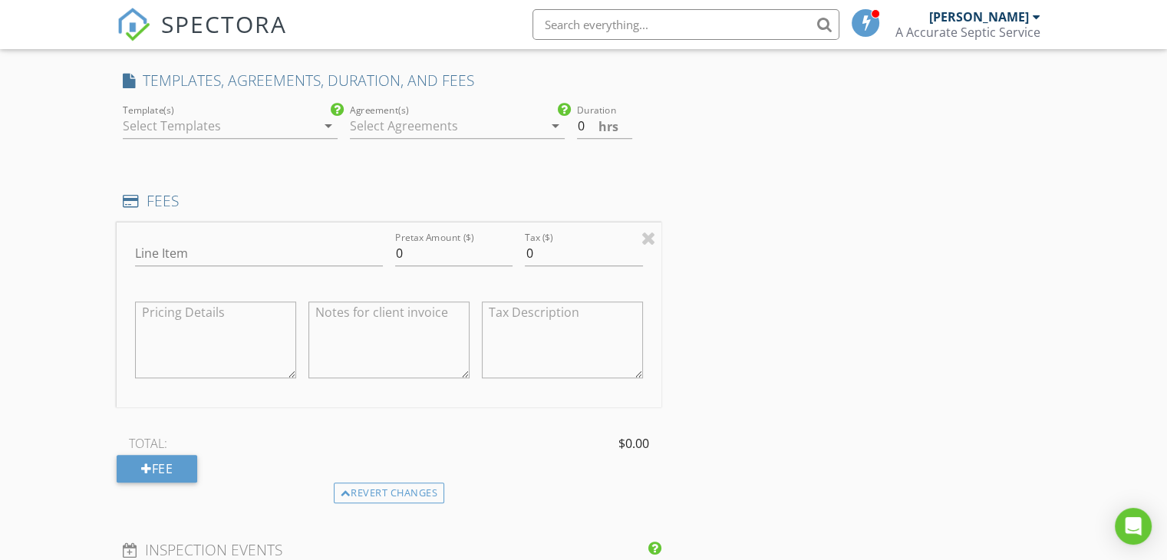
scroll to position [1228, 0]
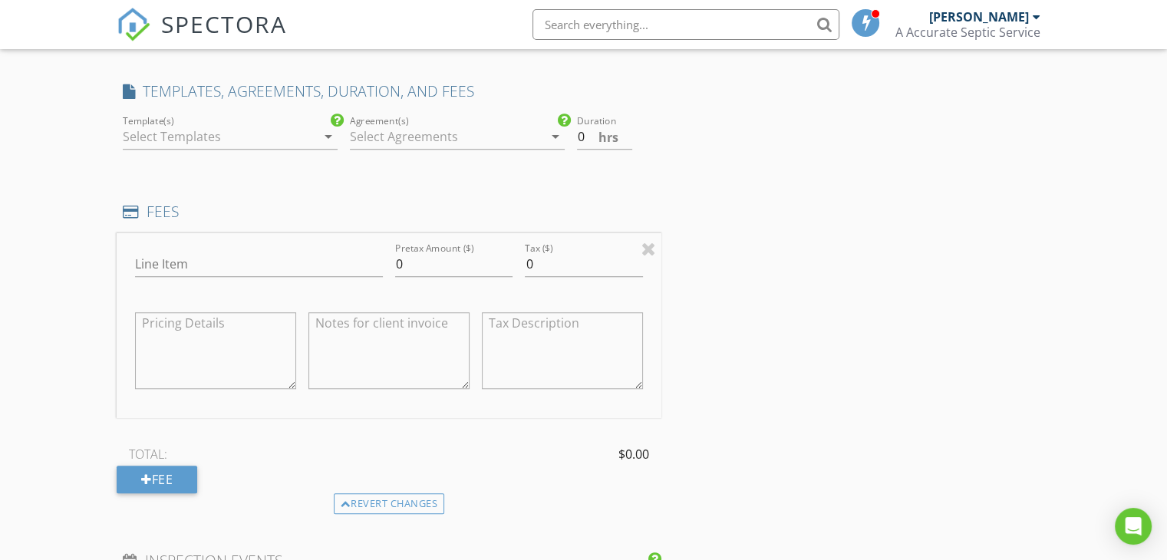
click at [270, 132] on div at bounding box center [219, 136] width 193 height 25
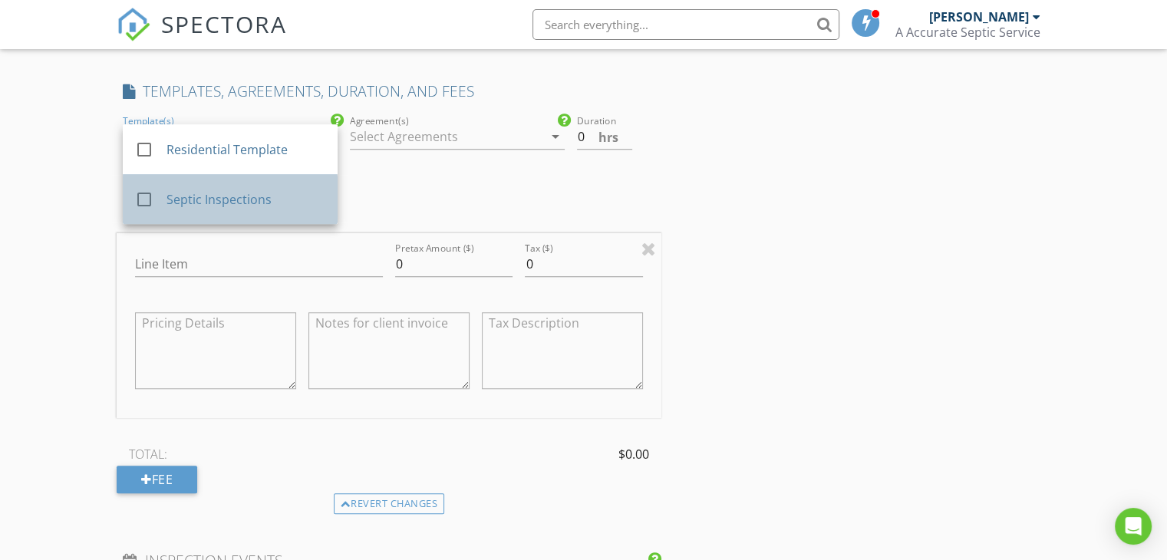
click at [257, 192] on div "Septic Inspections" at bounding box center [246, 199] width 159 height 18
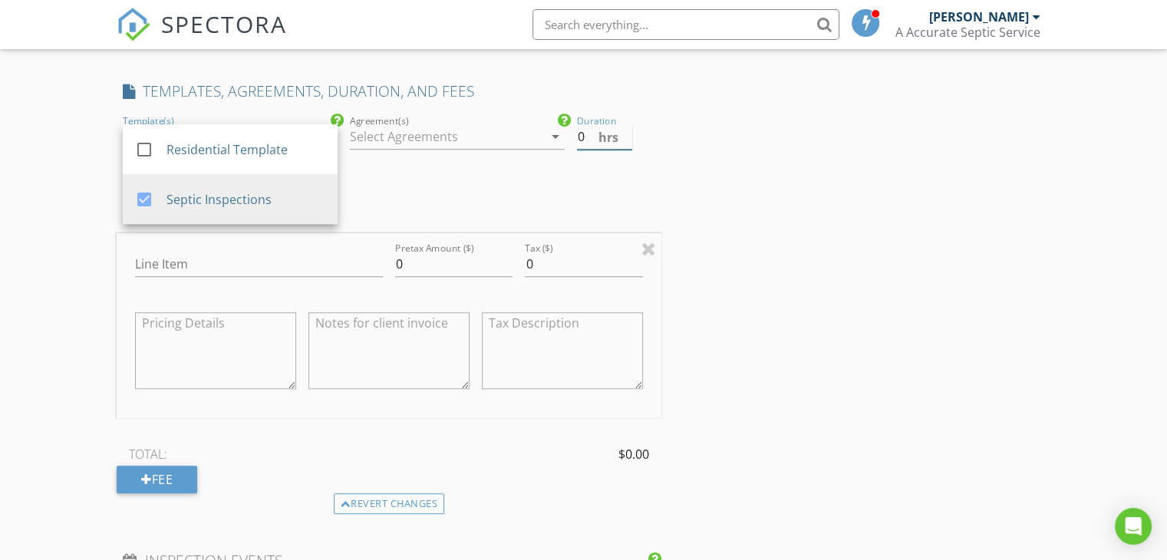
click at [591, 140] on input "0" at bounding box center [604, 136] width 55 height 25
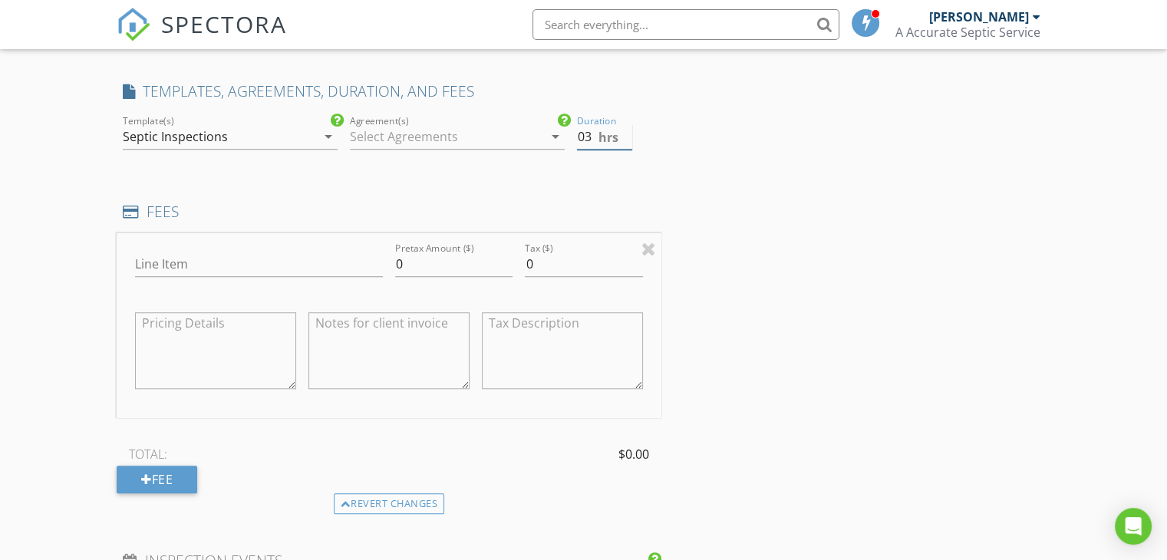
type input "03"
click at [288, 265] on input "Line Item" at bounding box center [259, 264] width 248 height 25
type input "Septic Inspection"
click at [524, 266] on div "Tax ($) 0" at bounding box center [584, 265] width 130 height 53
click at [525, 266] on input "0" at bounding box center [583, 264] width 117 height 25
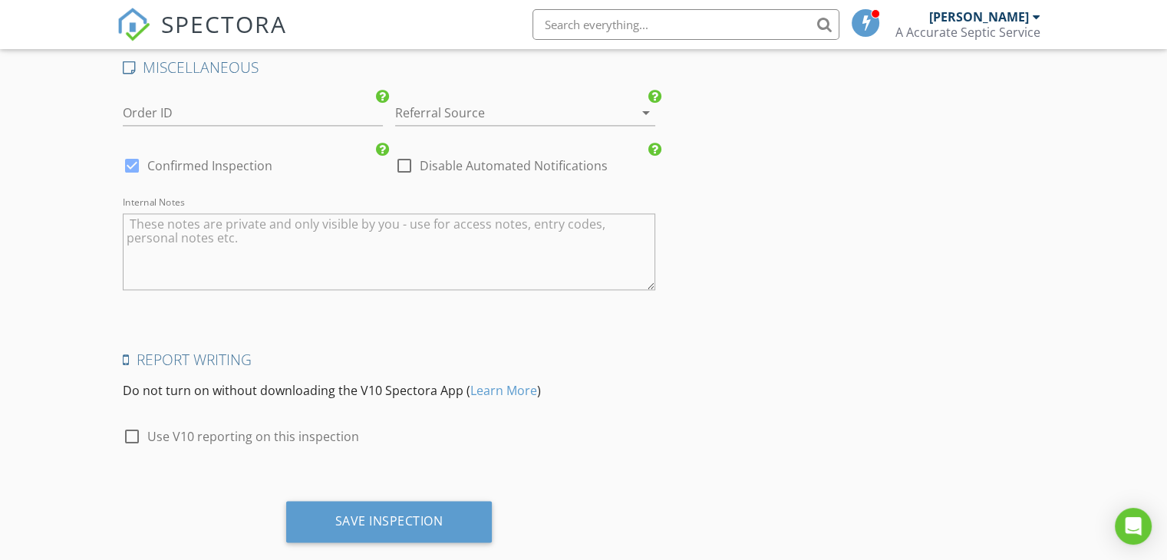
scroll to position [2335, 0]
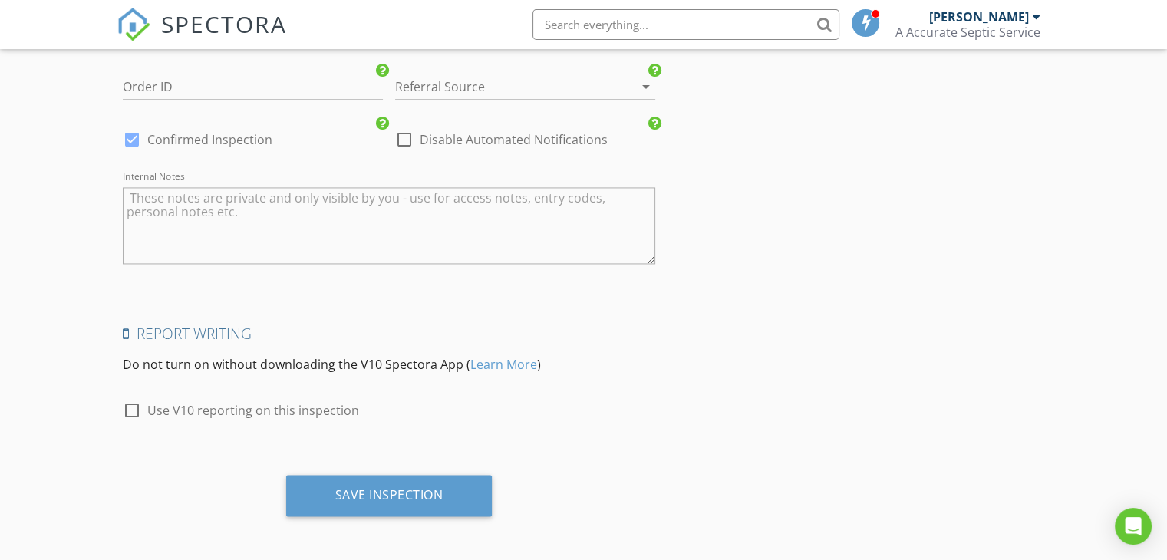
type input "650.00"
click at [130, 142] on div at bounding box center [132, 140] width 26 height 26
checkbox input "false"
checkbox input "true"
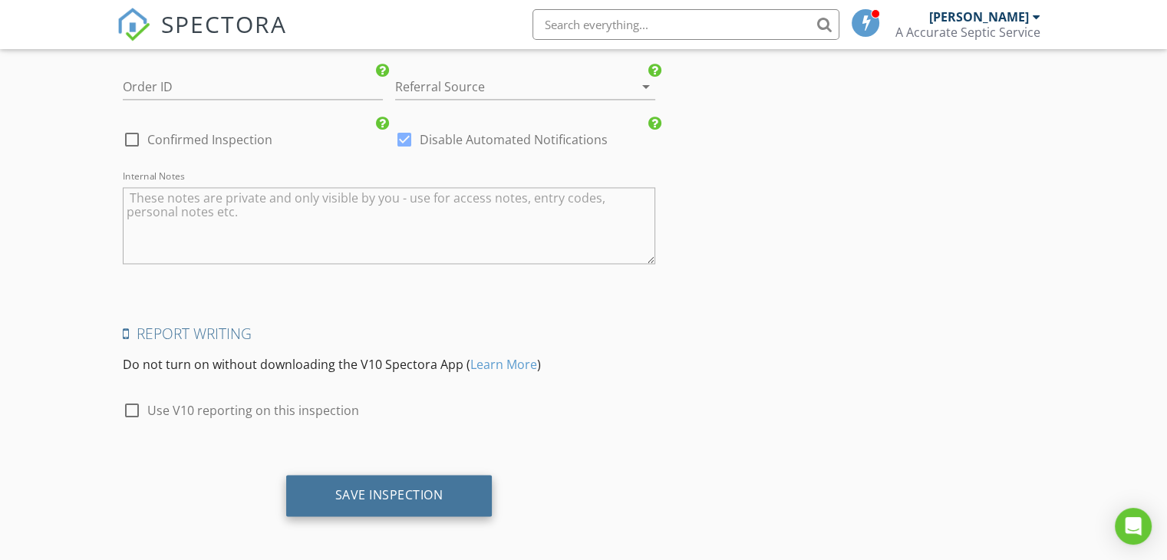
click at [449, 496] on div "Save Inspection" at bounding box center [389, 495] width 206 height 41
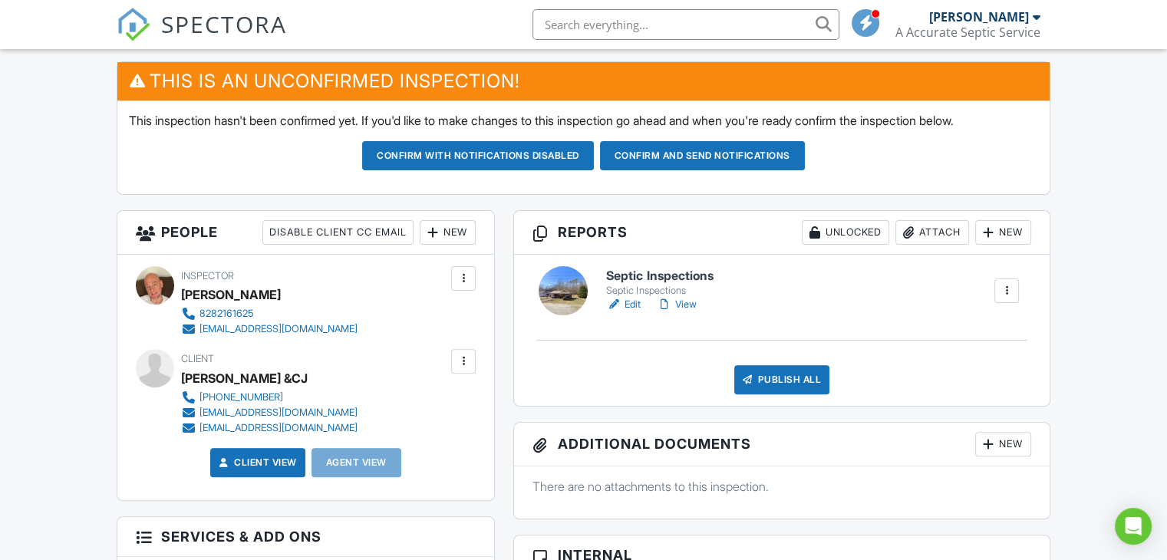
scroll to position [399, 0]
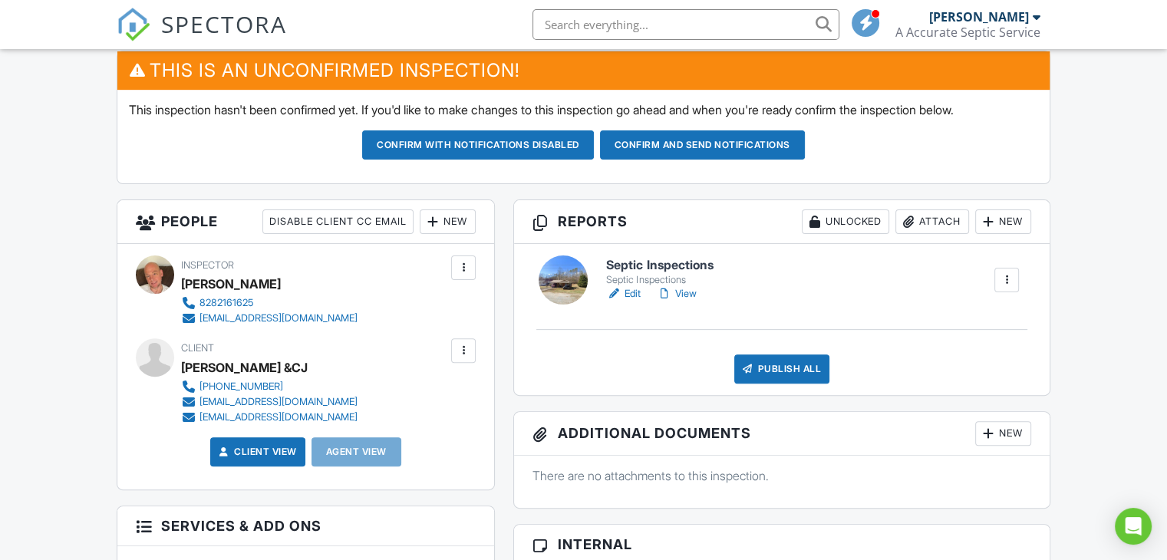
click at [630, 292] on link "Edit" at bounding box center [623, 293] width 35 height 15
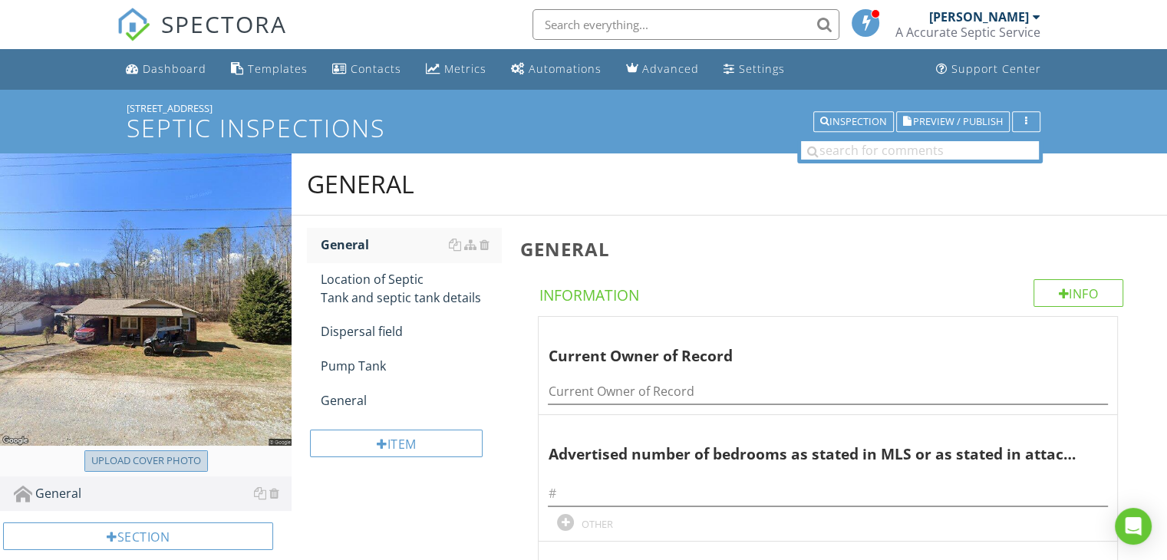
click at [178, 464] on div "Upload cover photo" at bounding box center [146, 461] width 110 height 15
type input "C:\fakepath\IMG_0746.jpg"
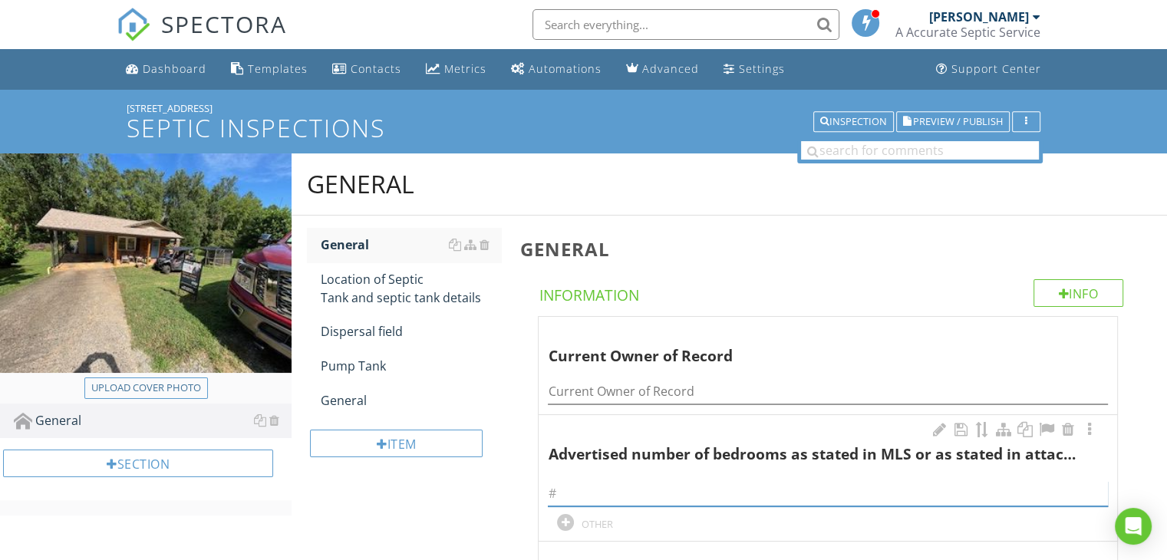
click at [634, 492] on input "text" at bounding box center [828, 493] width 560 height 25
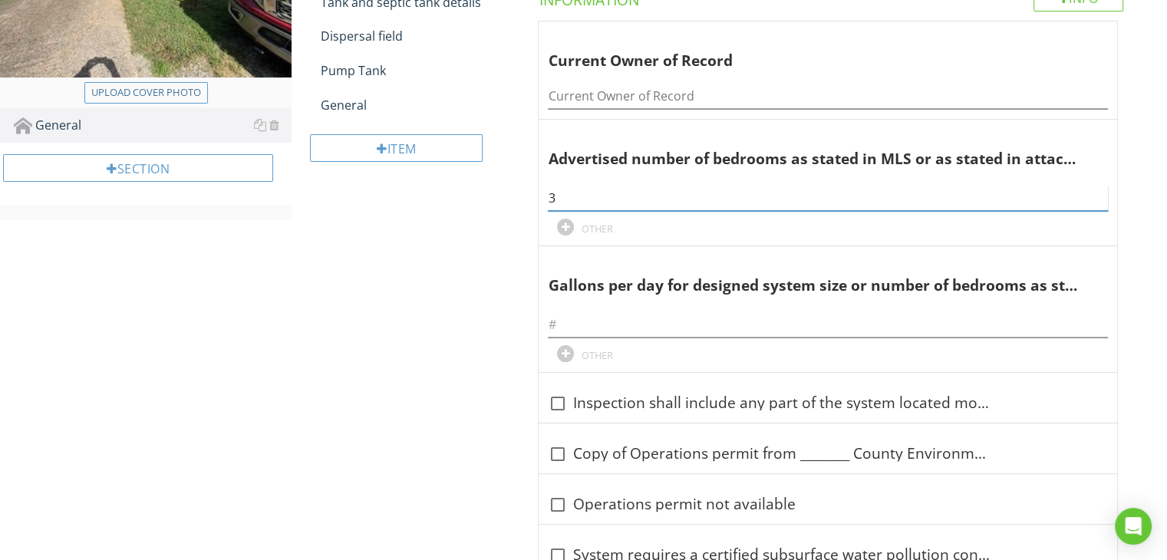
scroll to position [307, 0]
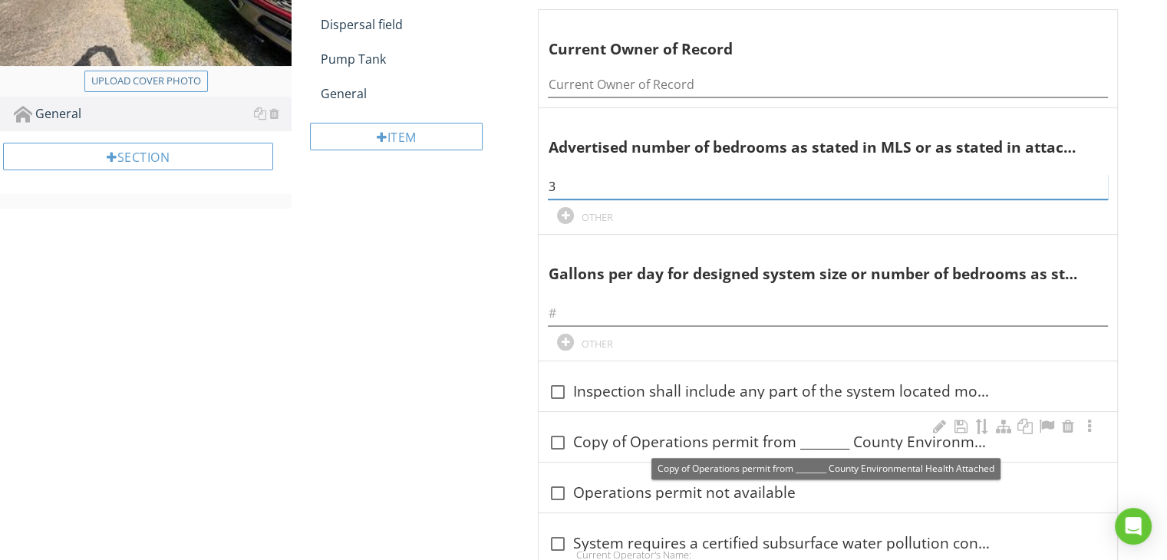
type input "3"
click at [559, 439] on div at bounding box center [557, 443] width 26 height 26
checkbox input "true"
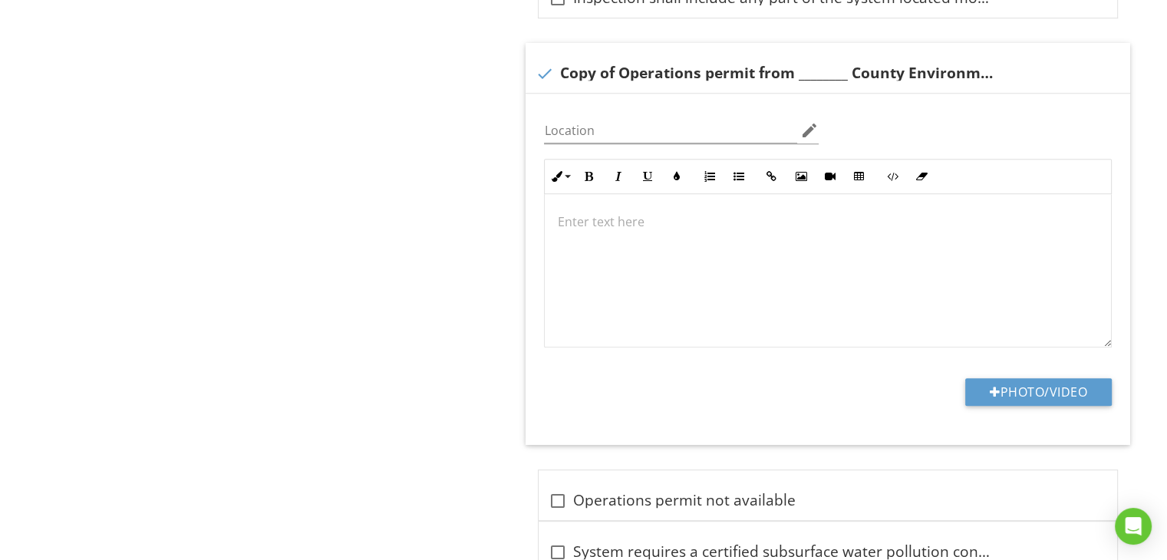
scroll to position [706, 0]
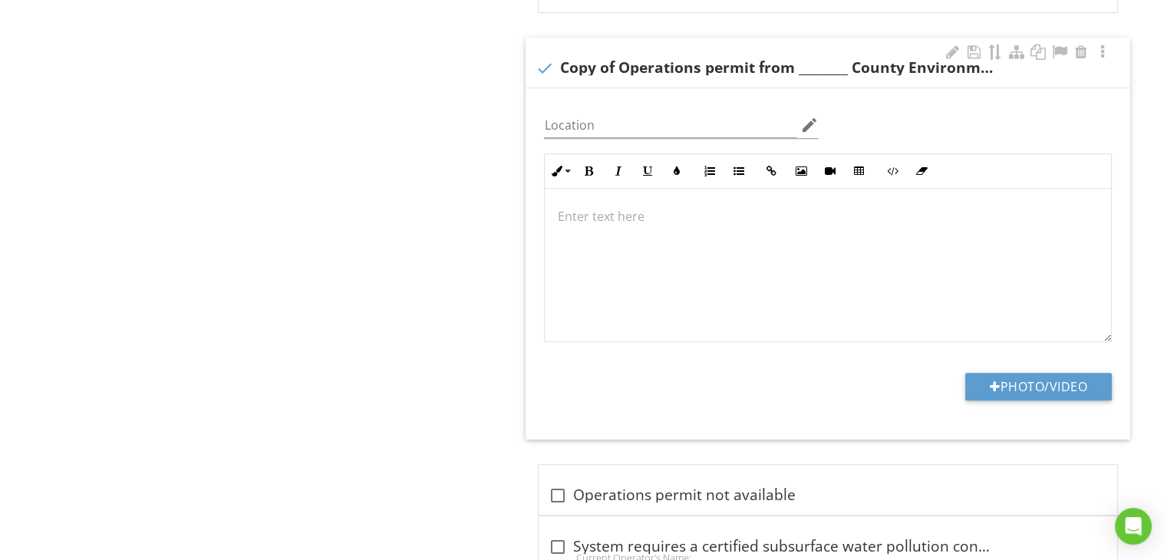
click at [620, 222] on p at bounding box center [828, 216] width 542 height 18
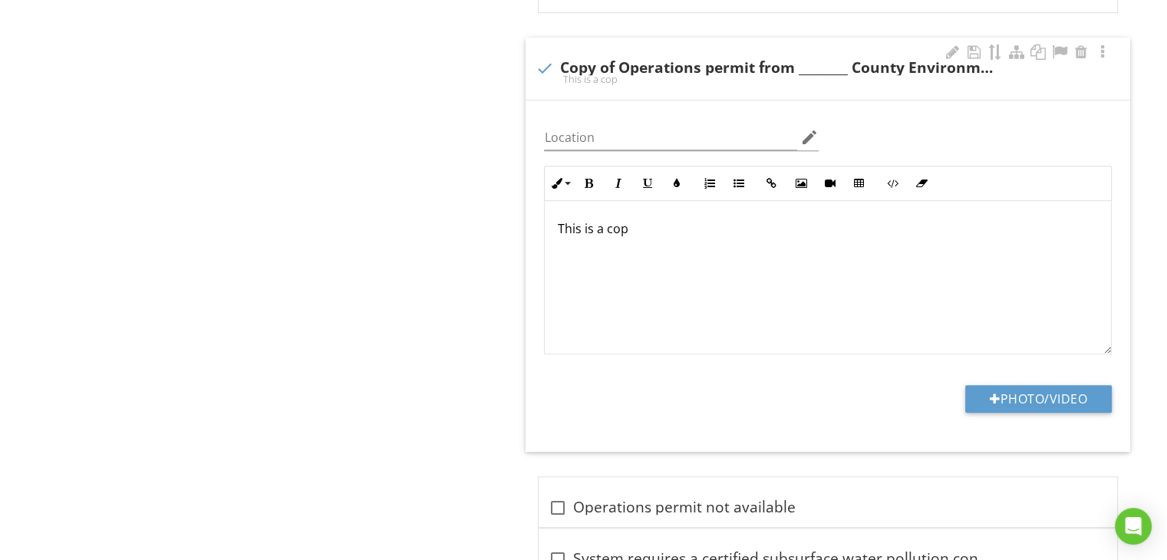
scroll to position [718, 0]
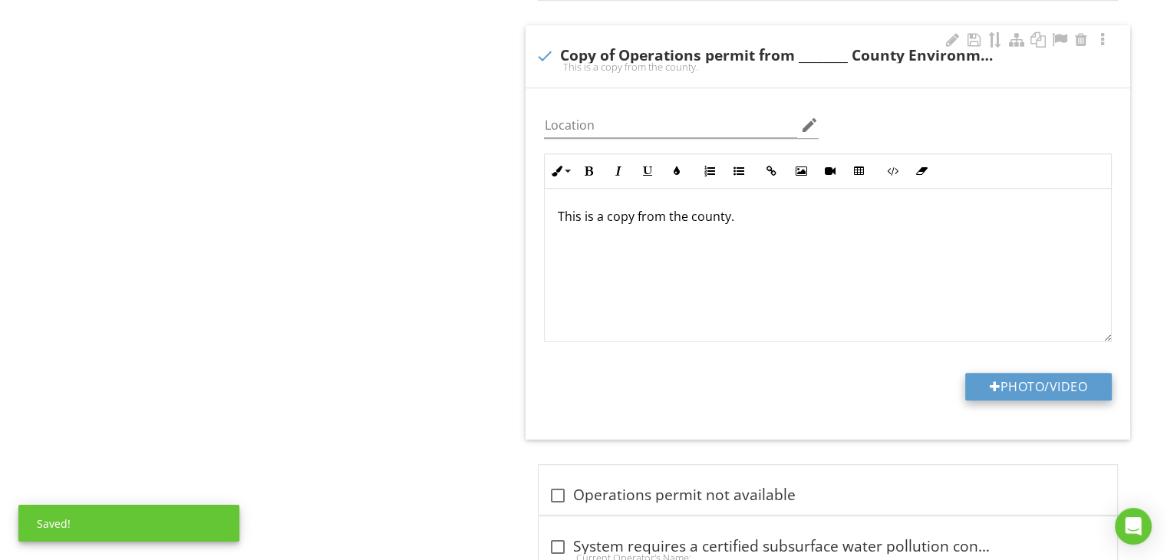
click at [973, 373] on button "Photo/Video" at bounding box center [1038, 387] width 147 height 28
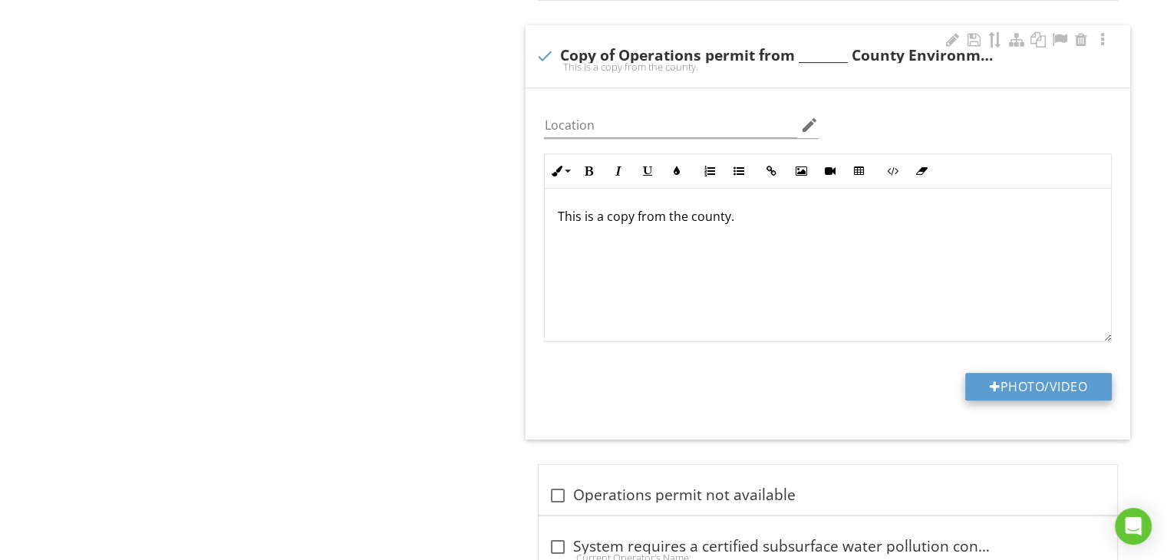
type input "C:\fakepath\IMG_0745.PNG"
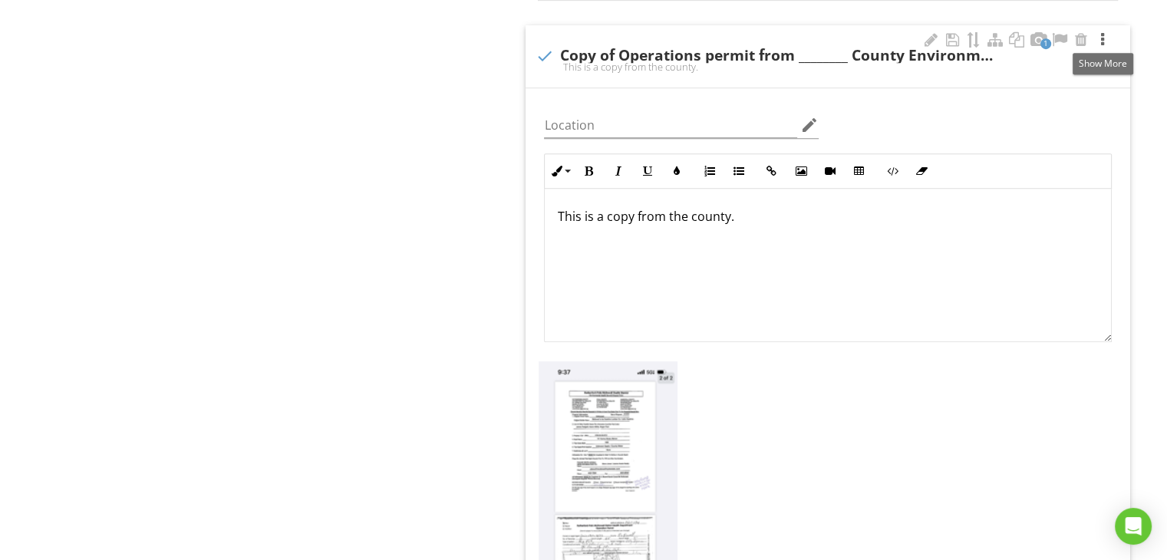
click at [1100, 41] on div at bounding box center [1103, 39] width 18 height 15
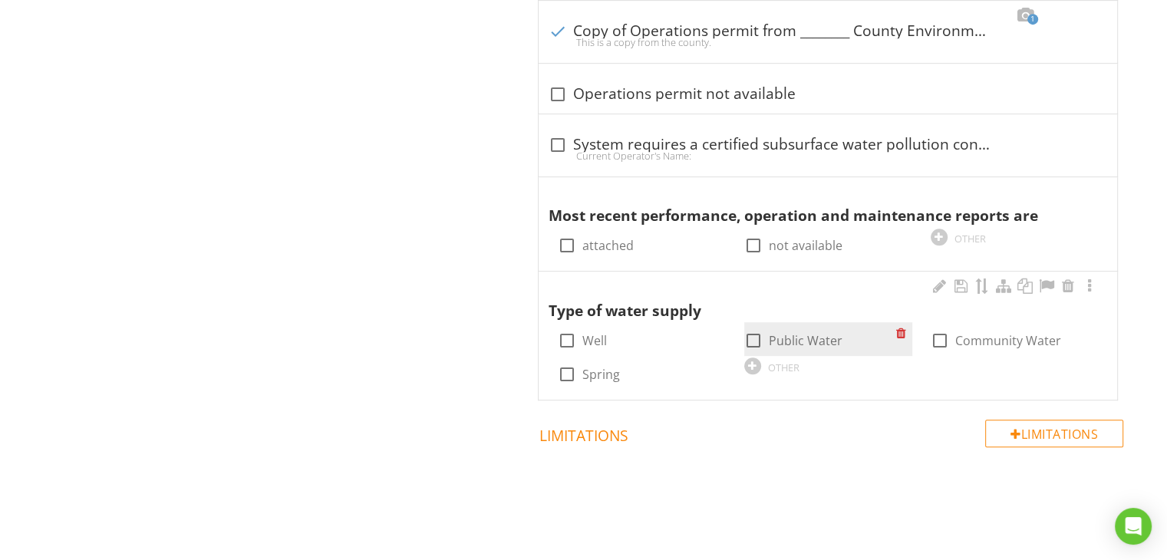
click at [755, 337] on div at bounding box center [754, 341] width 26 height 26
checkbox input "true"
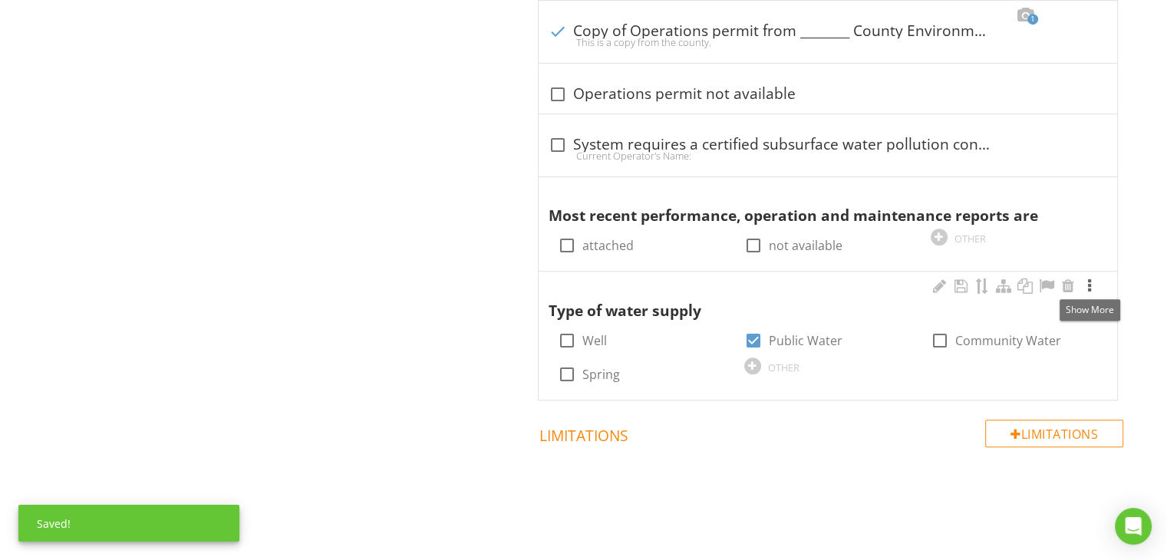
click at [1091, 289] on div at bounding box center [1090, 286] width 18 height 15
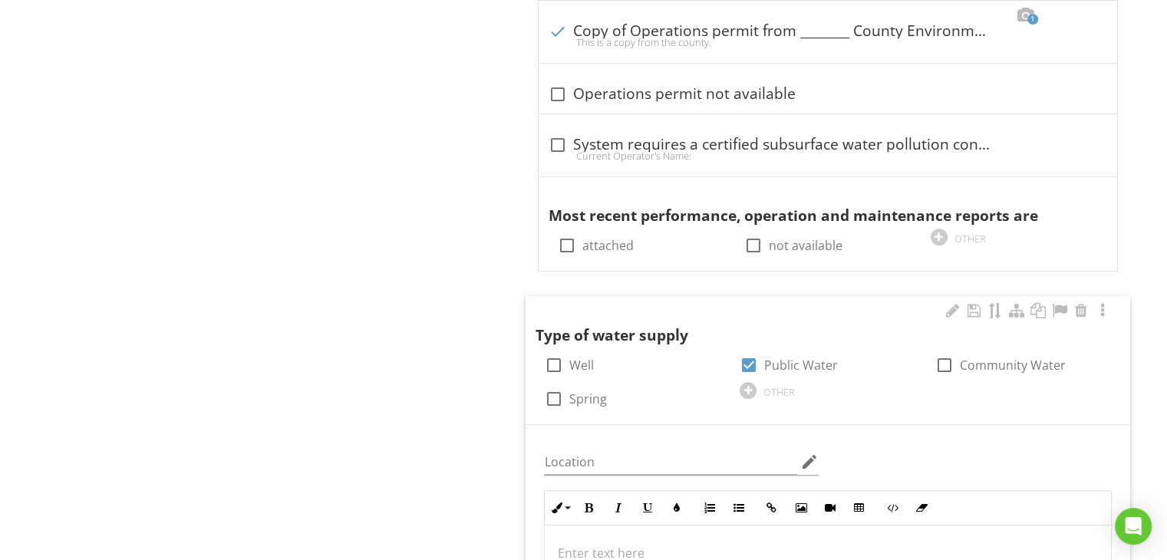
click at [872, 544] on p at bounding box center [828, 553] width 542 height 18
click at [783, 552] on p "This property is advertised as having cit water for the water supply." at bounding box center [828, 553] width 542 height 18
click at [1102, 309] on div at bounding box center [1103, 310] width 18 height 15
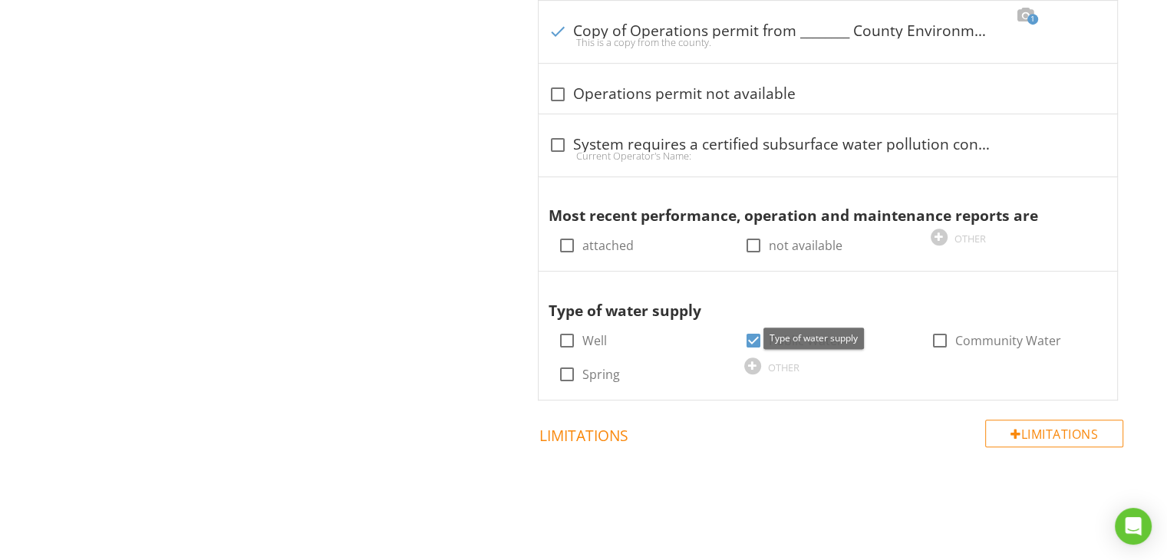
drag, startPoint x: 1102, startPoint y: 309, endPoint x: 1161, endPoint y: 140, distance: 178.9
click at [1161, 140] on div "General Info Information Current Owner of Record Current Owner of Record Advert…" at bounding box center [838, 15] width 657 height 1036
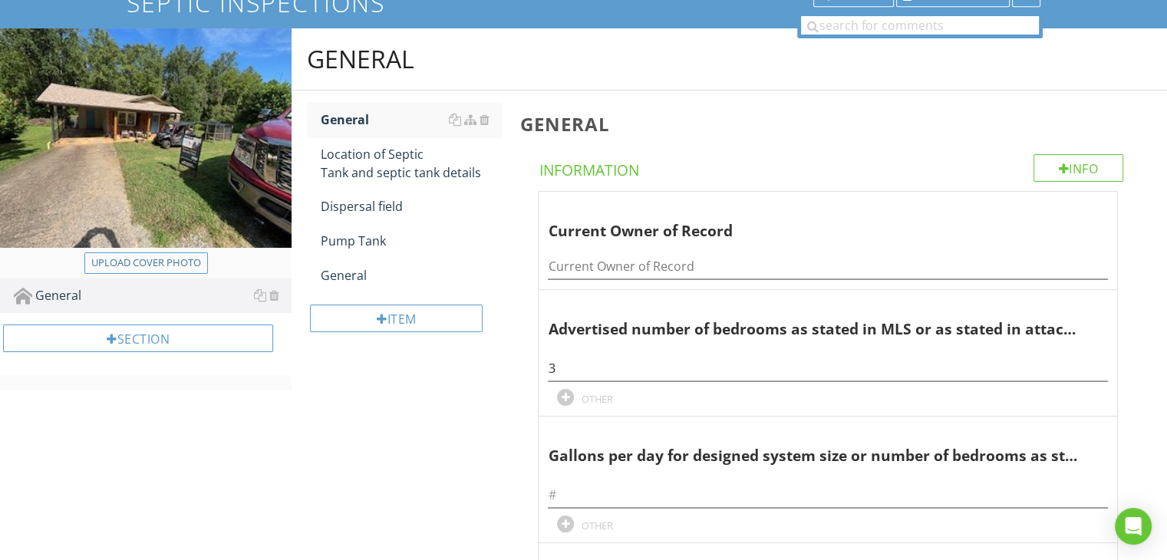
scroll to position [94, 0]
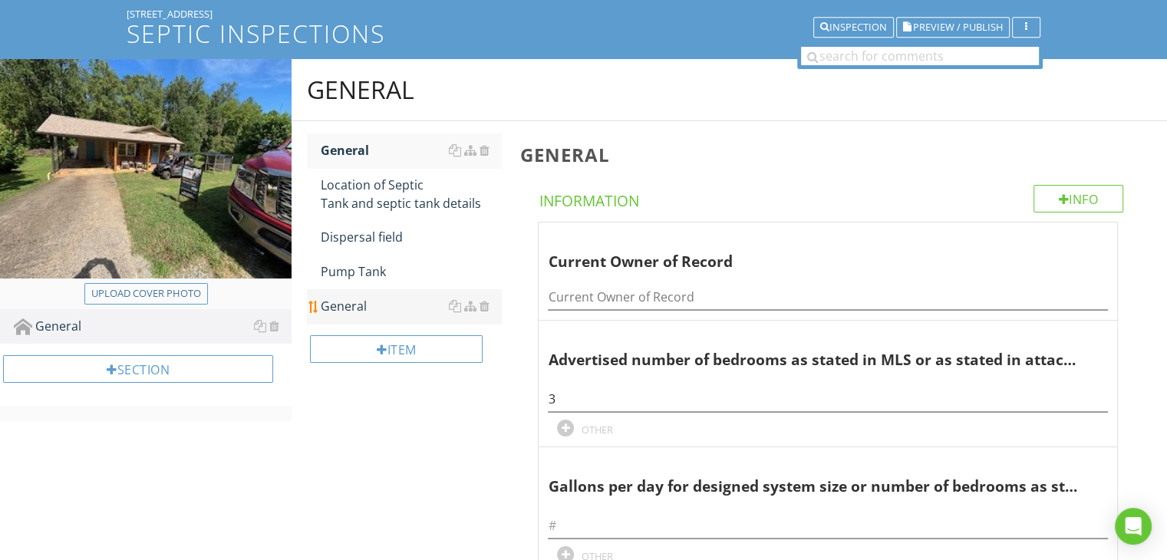
click at [353, 306] on div "General" at bounding box center [411, 306] width 180 height 18
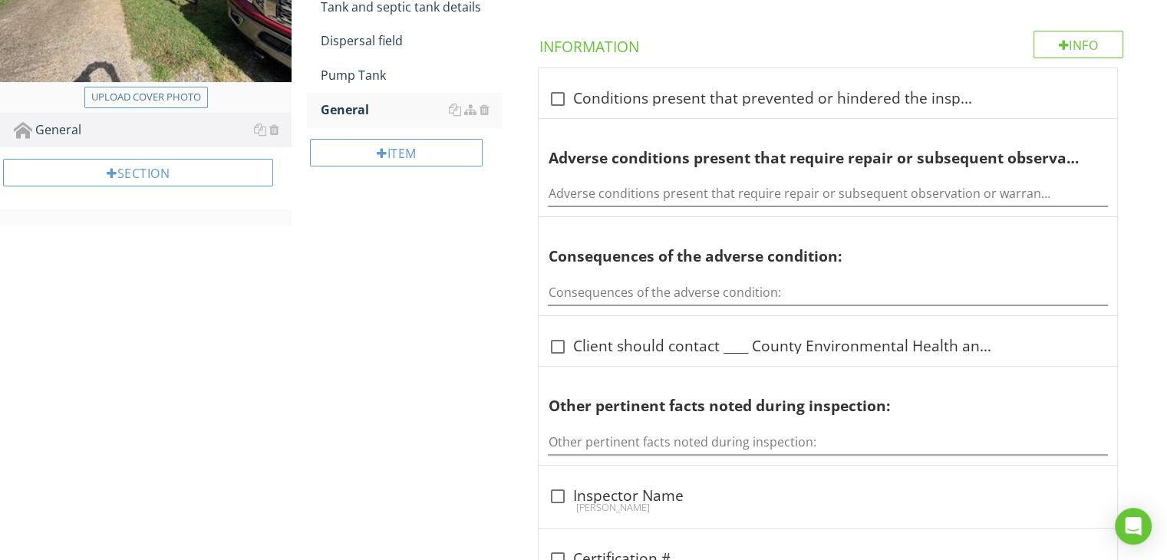
scroll to position [309, 0]
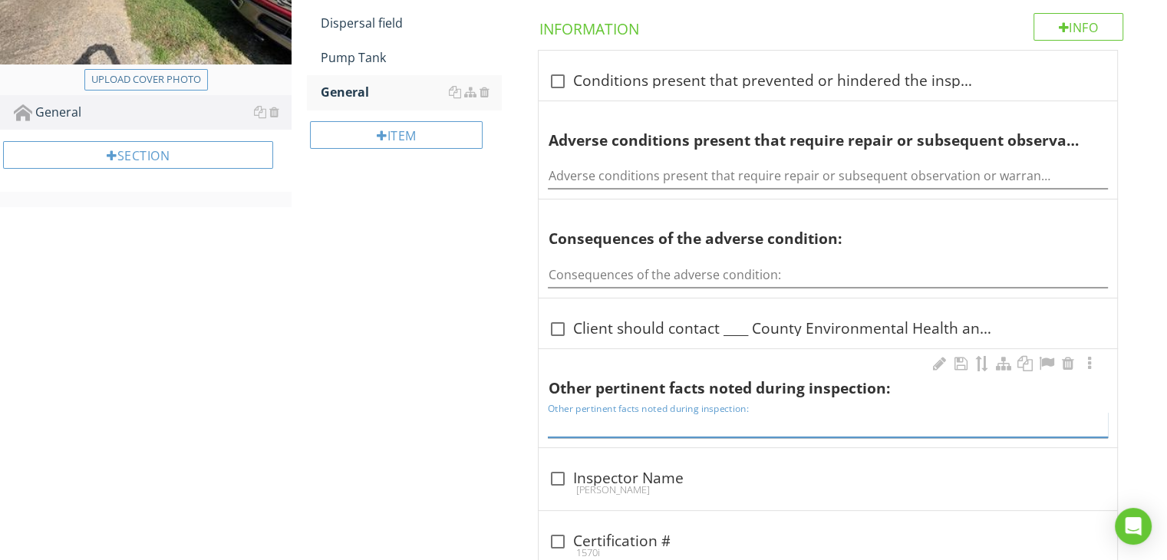
click at [716, 422] on input "Other pertinent facts noted during inspection:" at bounding box center [828, 424] width 560 height 25
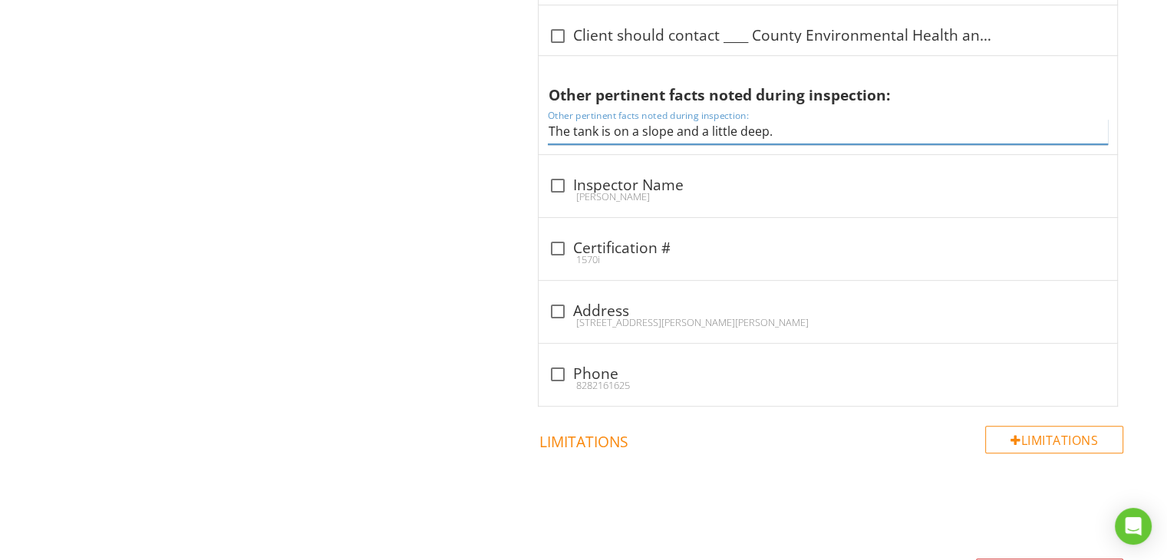
scroll to position [615, 0]
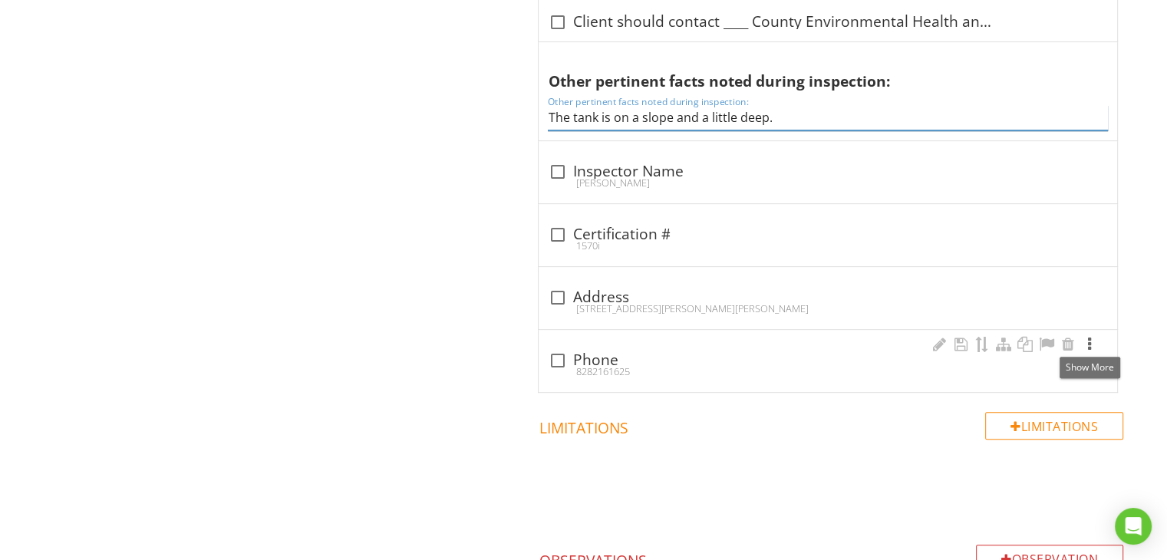
type input "The tank is on a slope and a little deep."
click at [1090, 345] on div at bounding box center [1090, 344] width 18 height 15
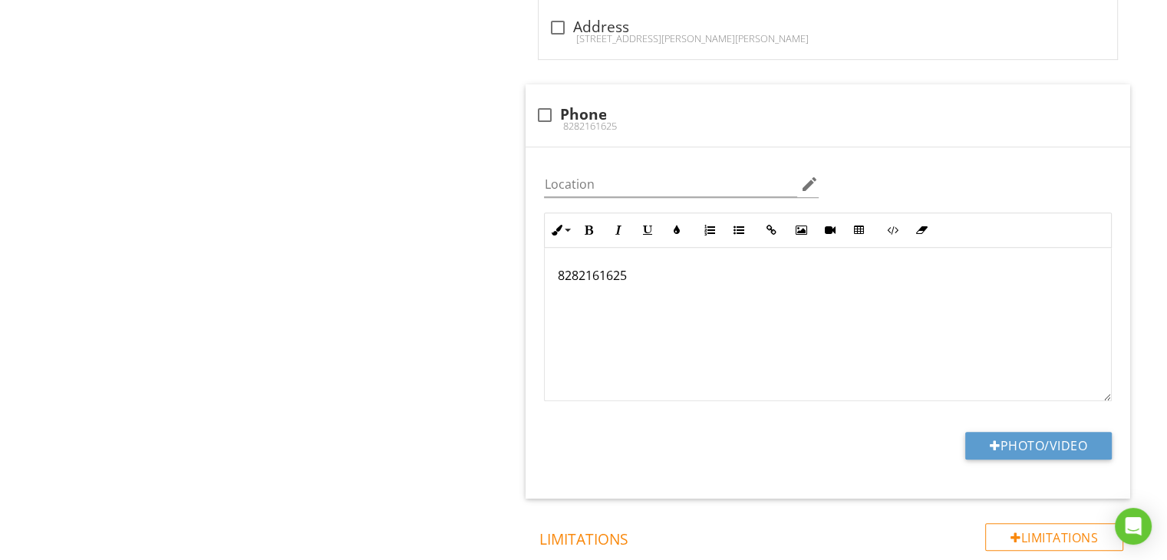
scroll to position [892, 0]
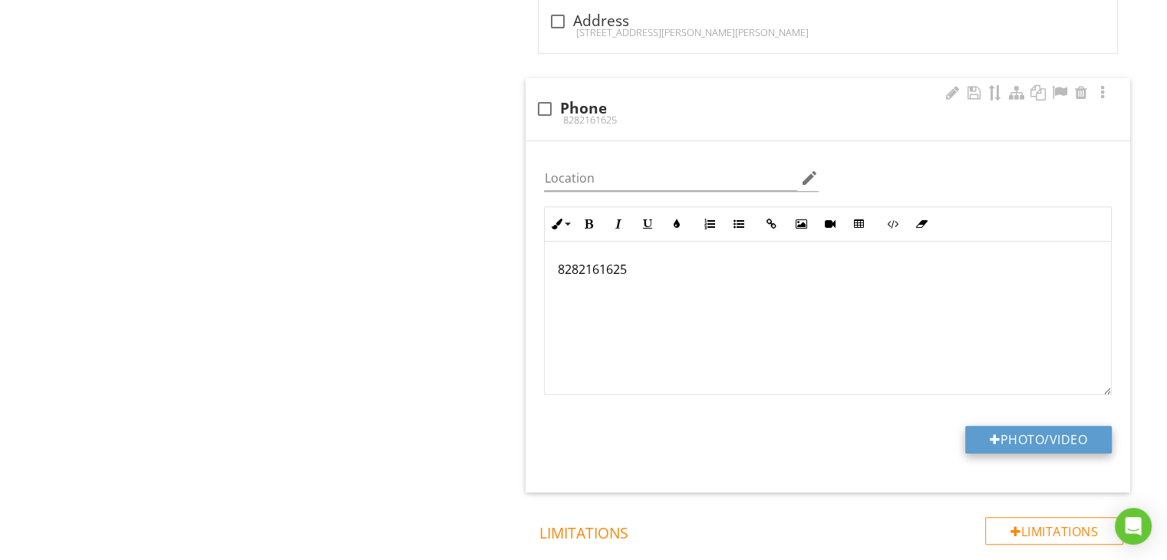
click at [1062, 438] on button "Photo/Video" at bounding box center [1038, 440] width 147 height 28
type input "C:\fakepath\IMG_0745.PNG"
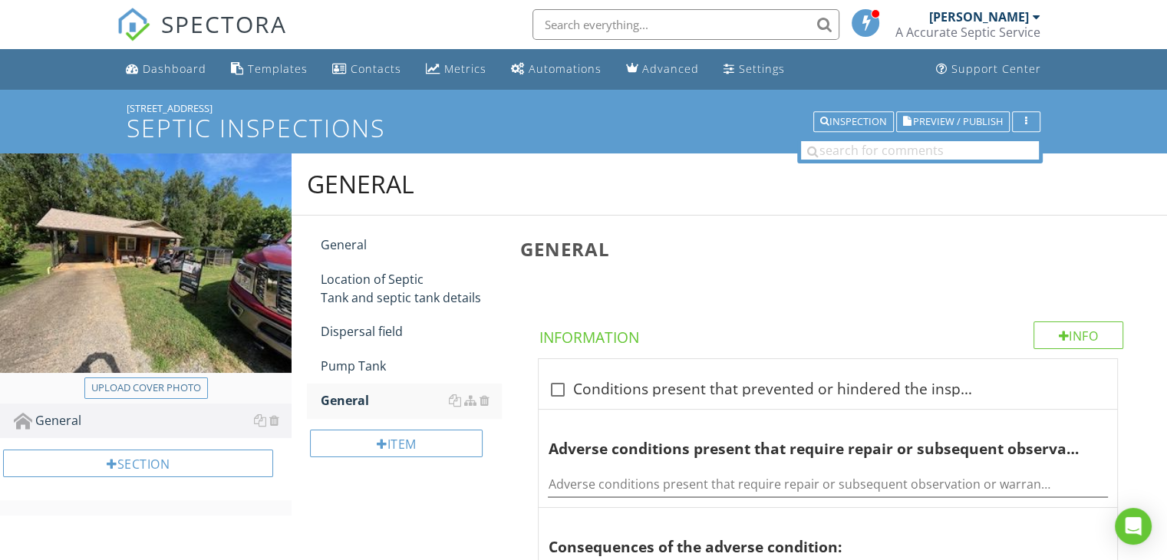
scroll to position [490, 0]
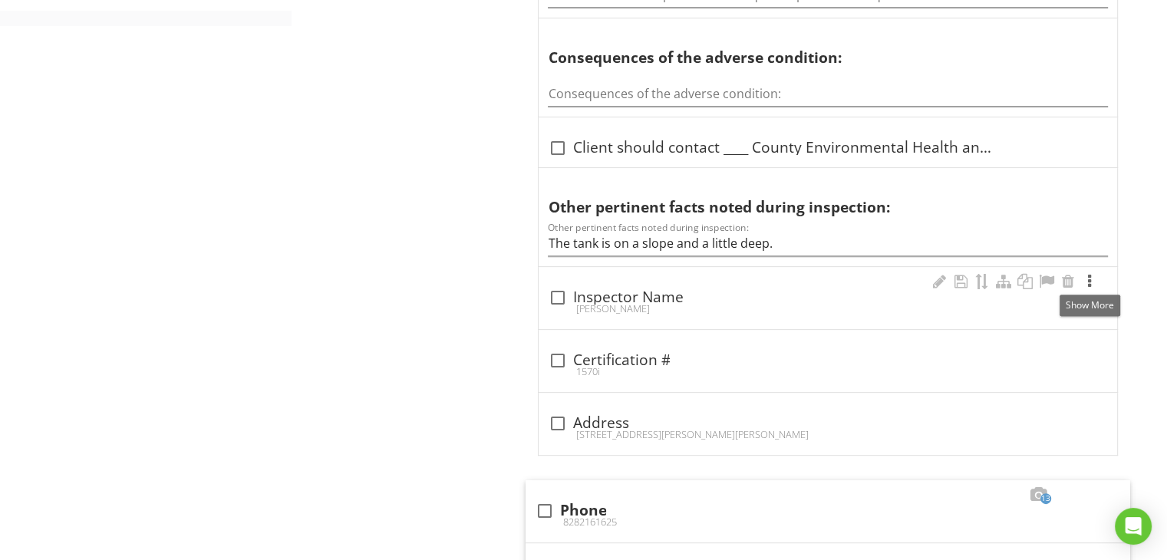
click at [1087, 280] on div at bounding box center [1090, 281] width 18 height 15
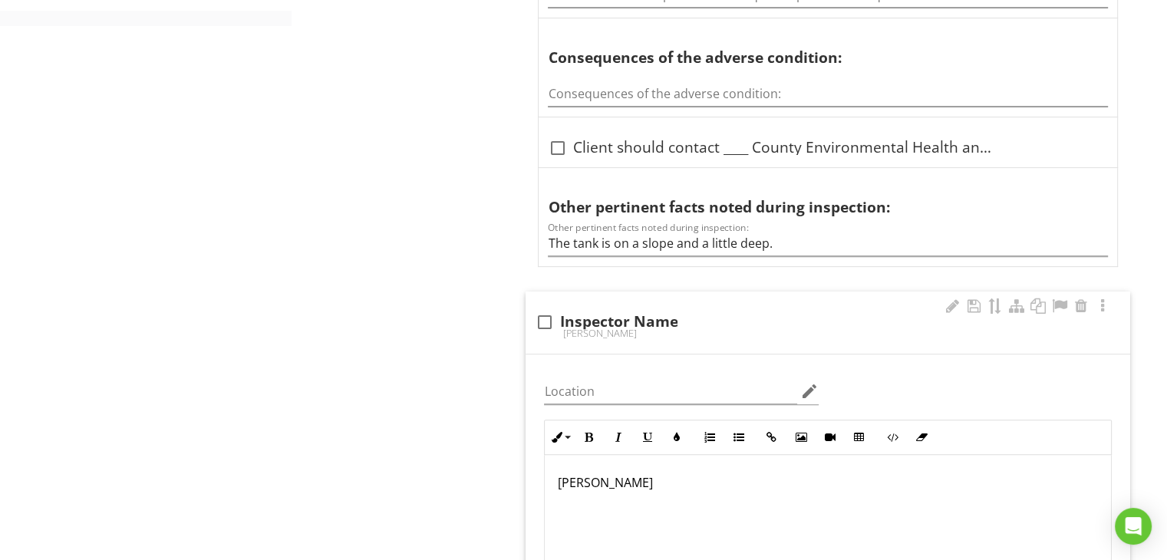
click at [738, 493] on div "Michael S Hollifield" at bounding box center [828, 531] width 566 height 153
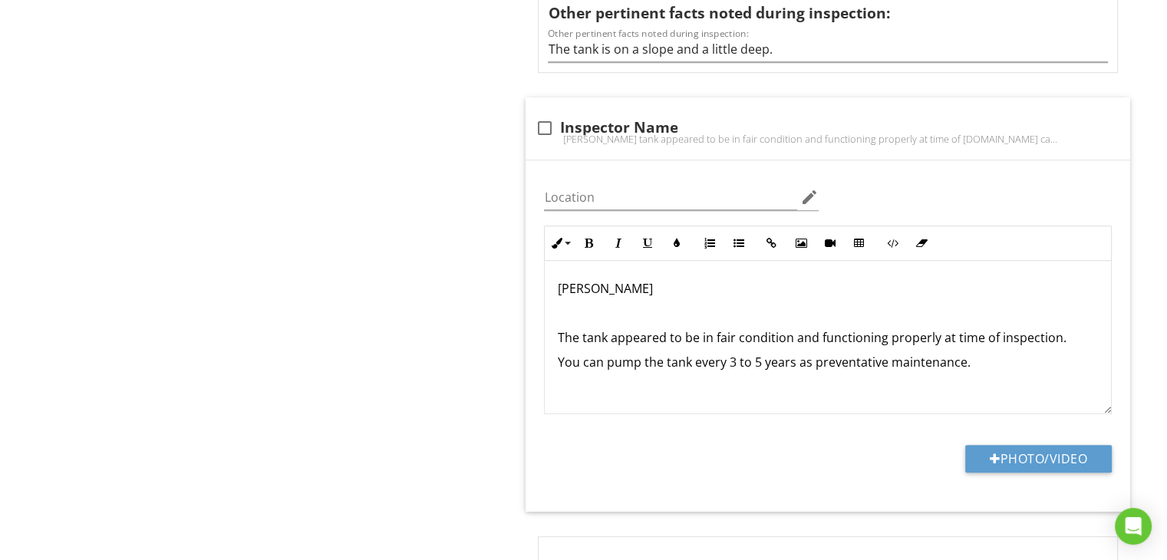
scroll to position [706, 0]
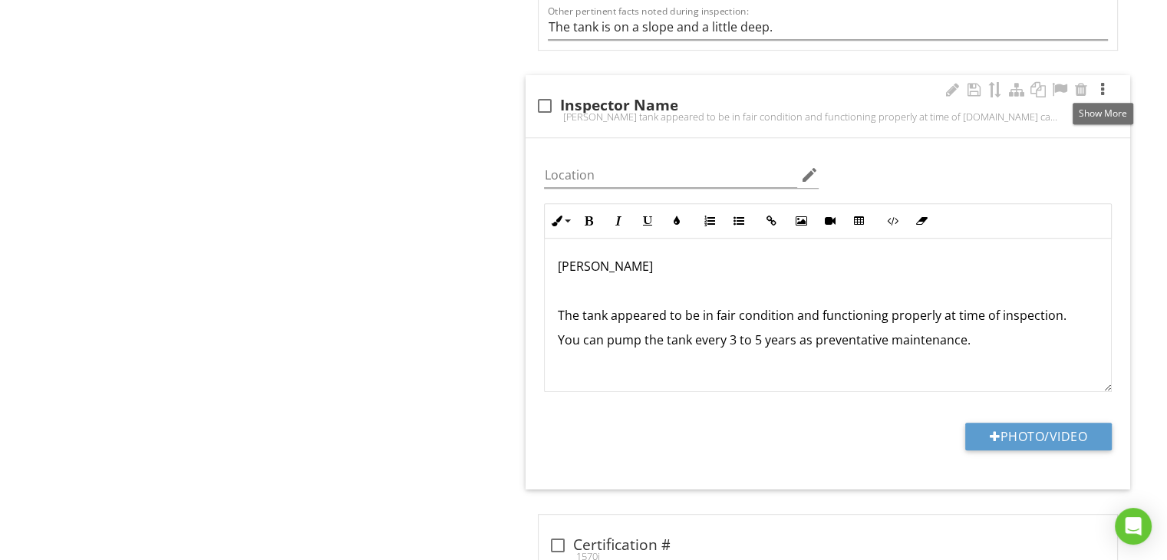
click at [1100, 85] on div at bounding box center [1103, 89] width 18 height 15
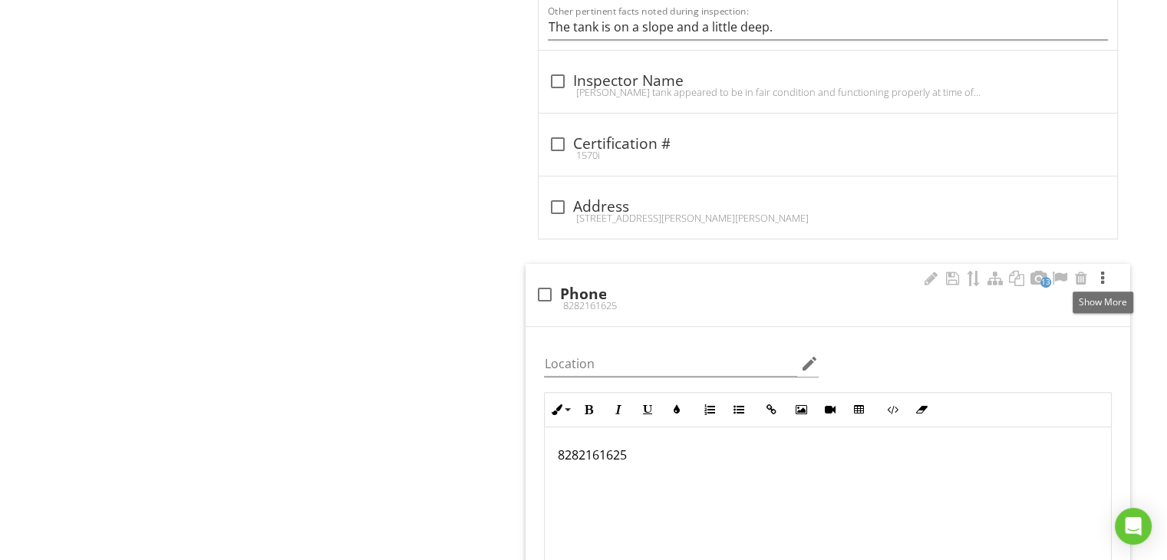
click at [1102, 274] on div at bounding box center [1103, 278] width 18 height 15
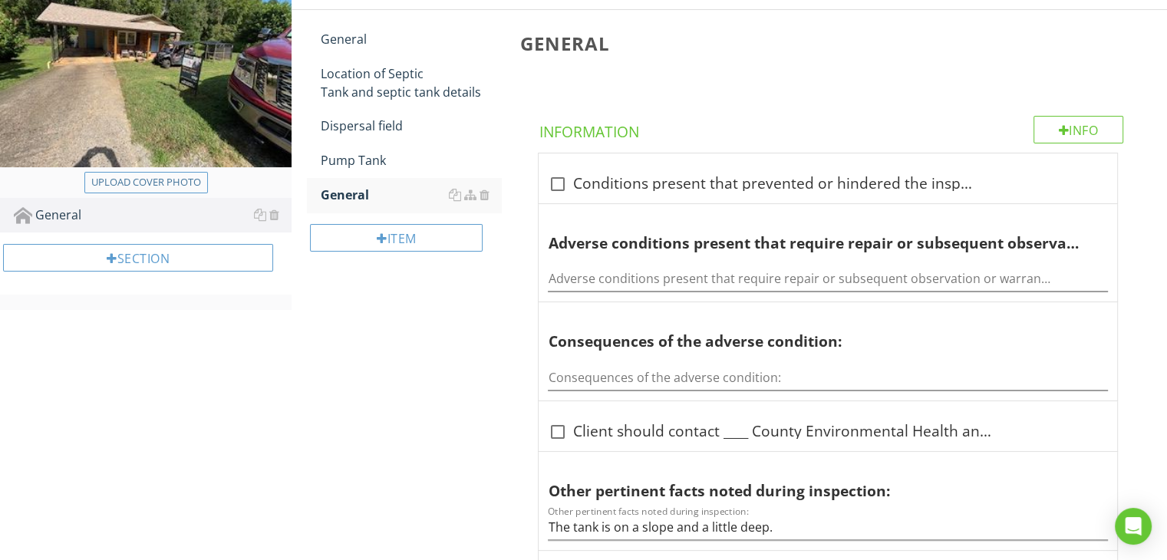
scroll to position [184, 0]
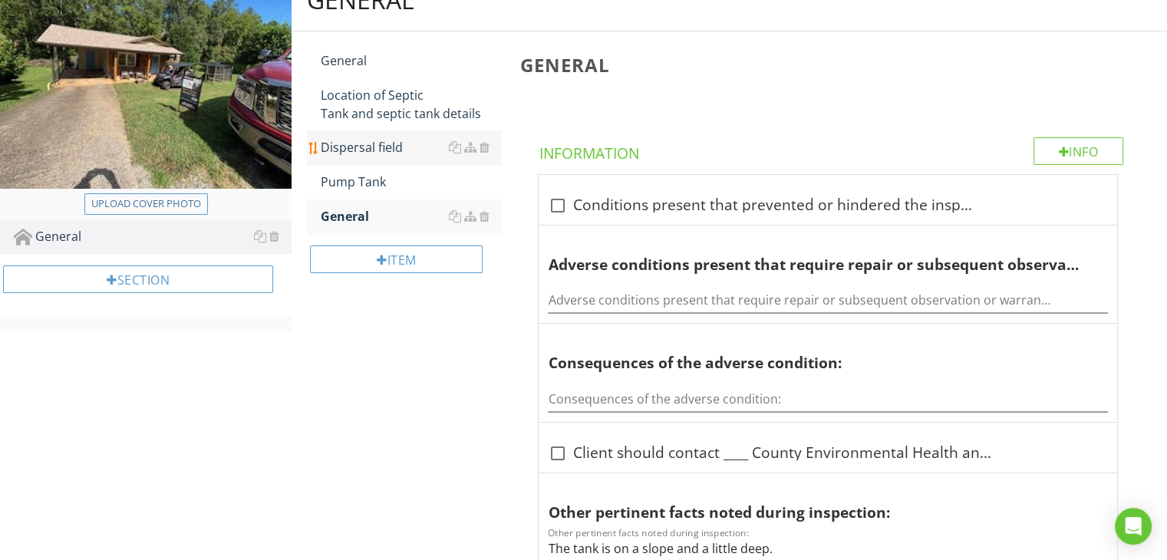
click at [391, 146] on div "Dispersal field" at bounding box center [411, 147] width 180 height 18
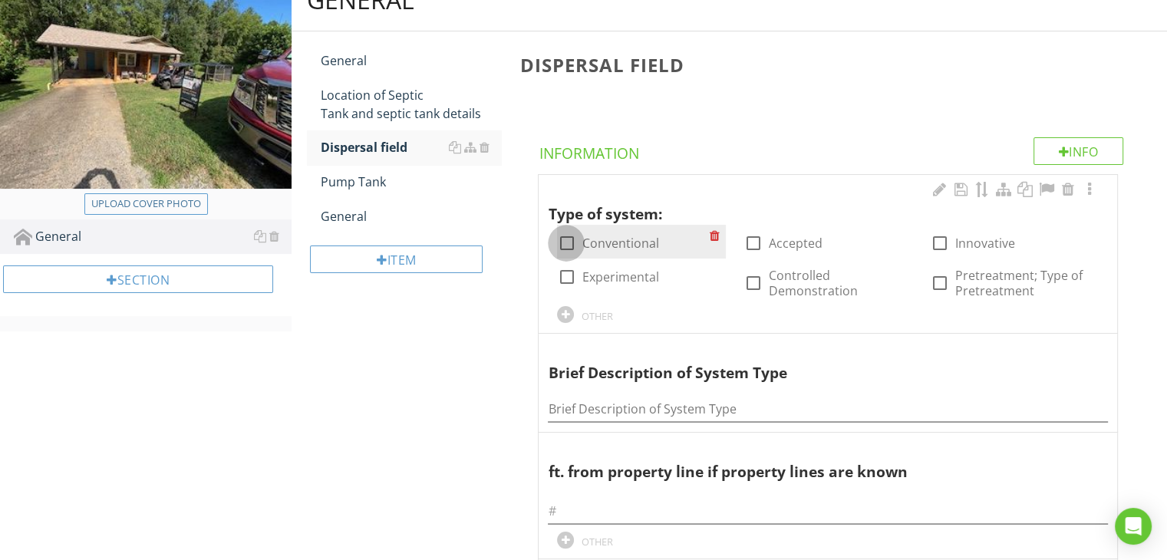
click at [562, 244] on div at bounding box center [566, 243] width 26 height 26
checkbox input "true"
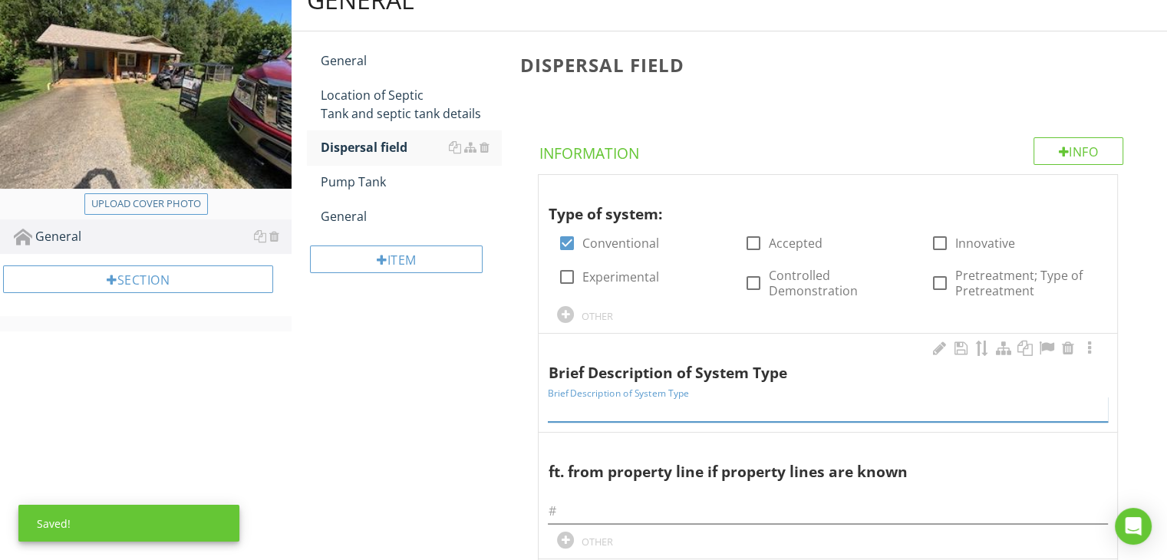
click at [594, 403] on input "Brief Description of System Type" at bounding box center [828, 409] width 560 height 25
type input "Concrete, Pipe and Gravel."
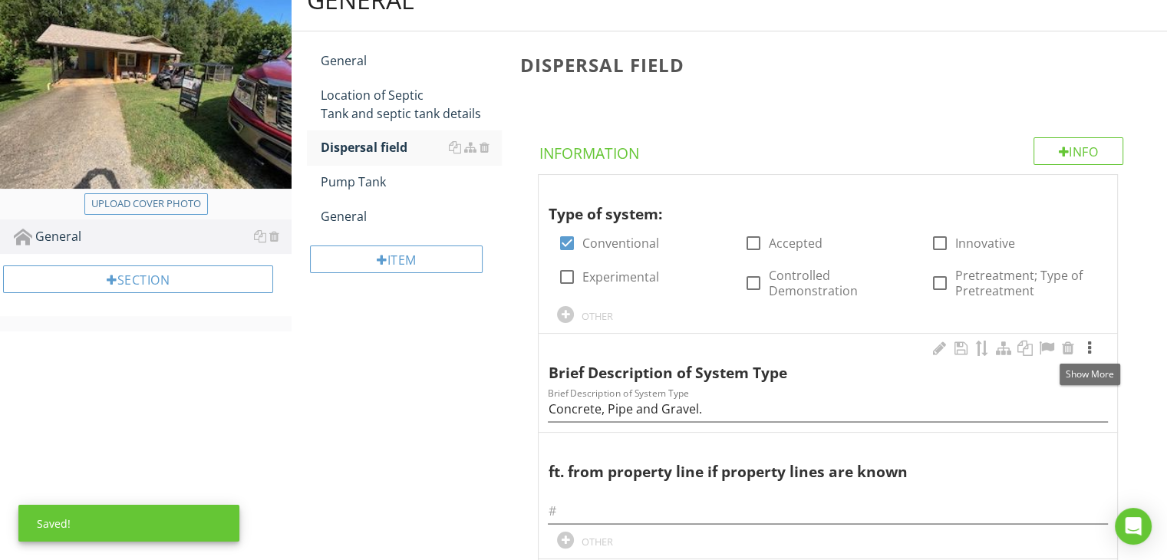
click at [1086, 351] on div at bounding box center [1090, 348] width 18 height 15
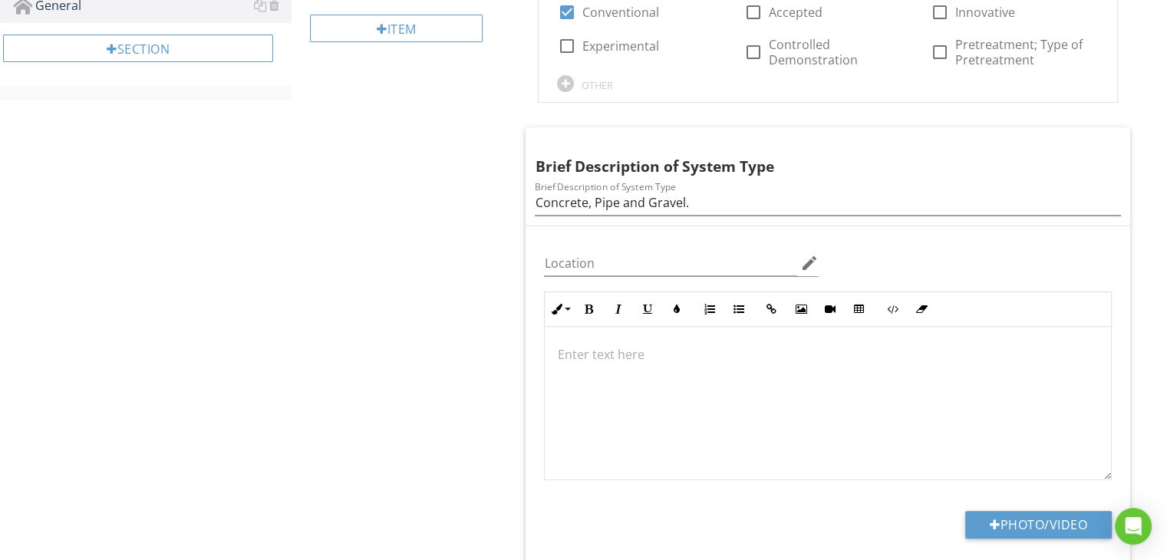
scroll to position [430, 0]
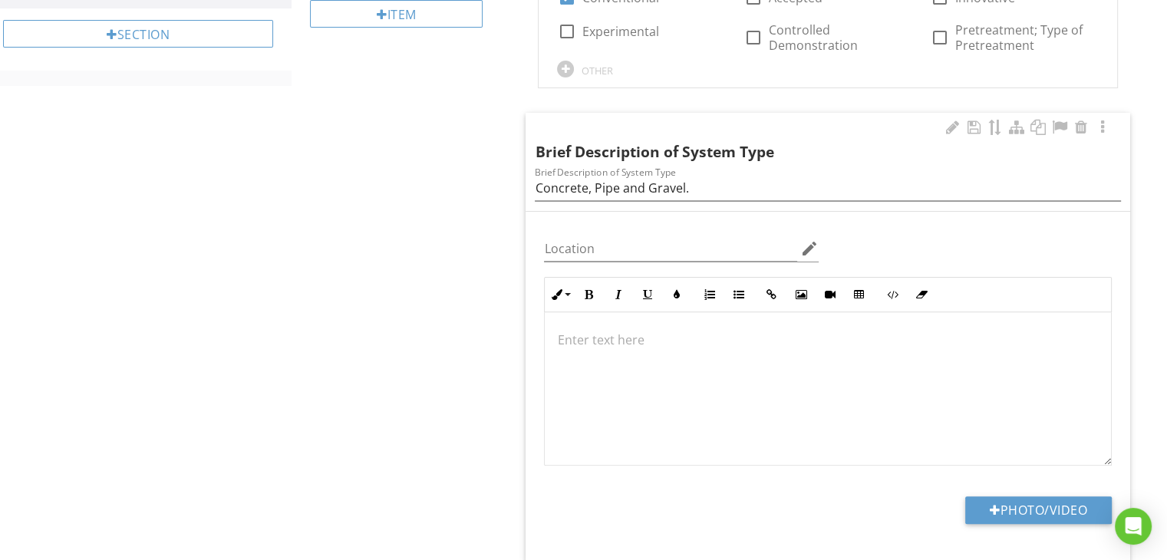
click at [606, 338] on p at bounding box center [828, 340] width 542 height 18
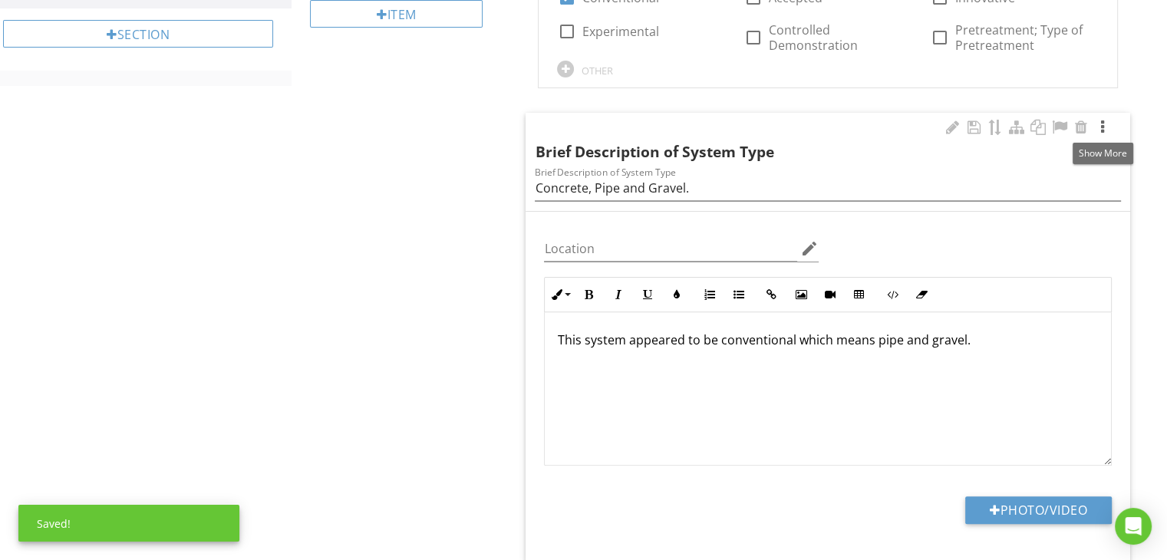
click at [1100, 128] on div at bounding box center [1103, 127] width 18 height 15
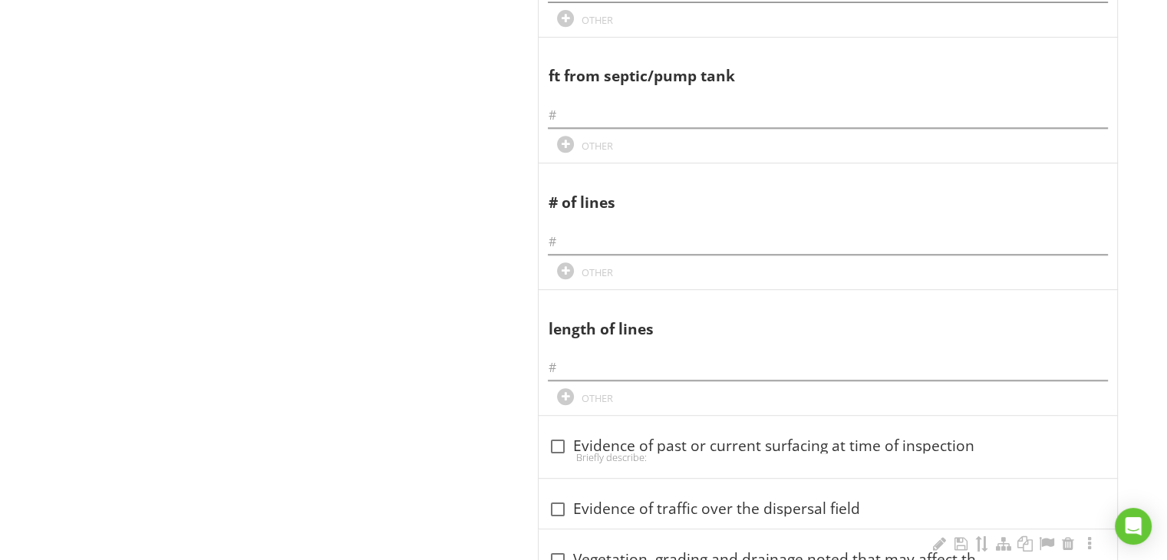
scroll to position [706, 0]
click at [579, 249] on input "text" at bounding box center [828, 241] width 560 height 25
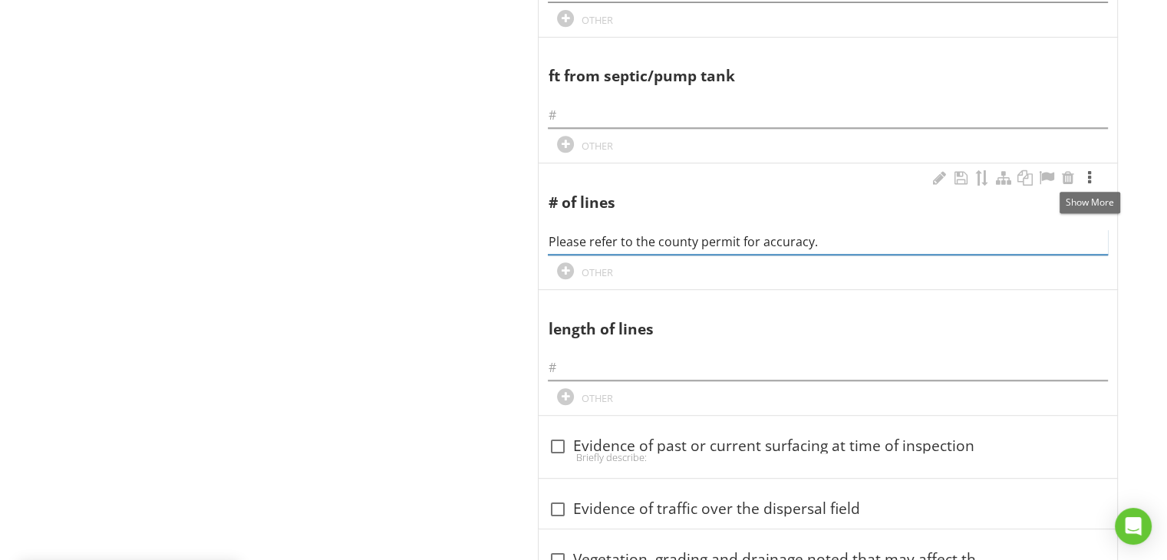
type input "Please refer to the county permit for accuracy."
click at [1092, 178] on div at bounding box center [1090, 177] width 18 height 15
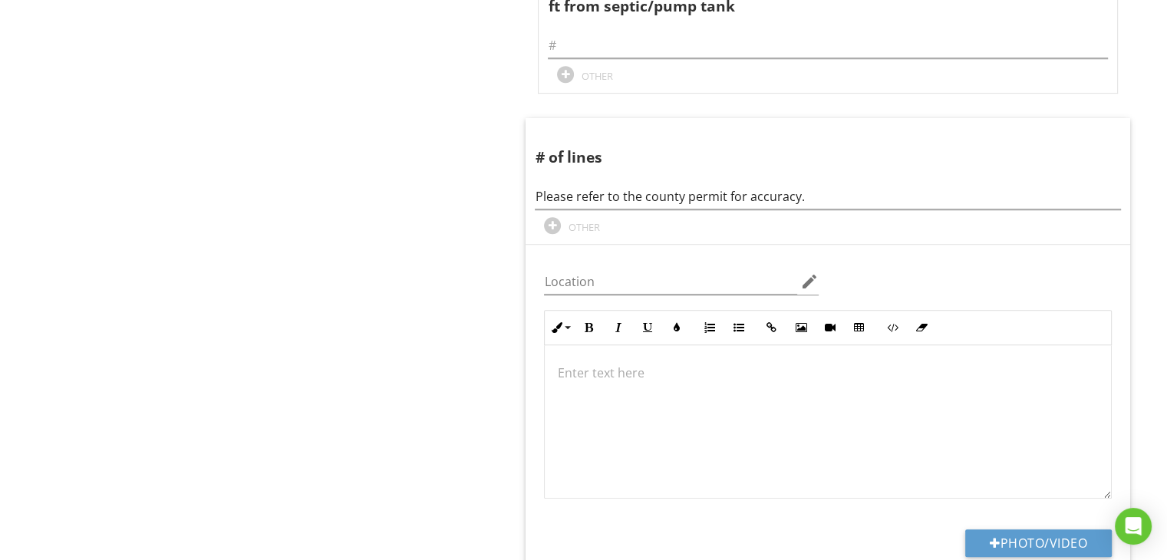
scroll to position [798, 0]
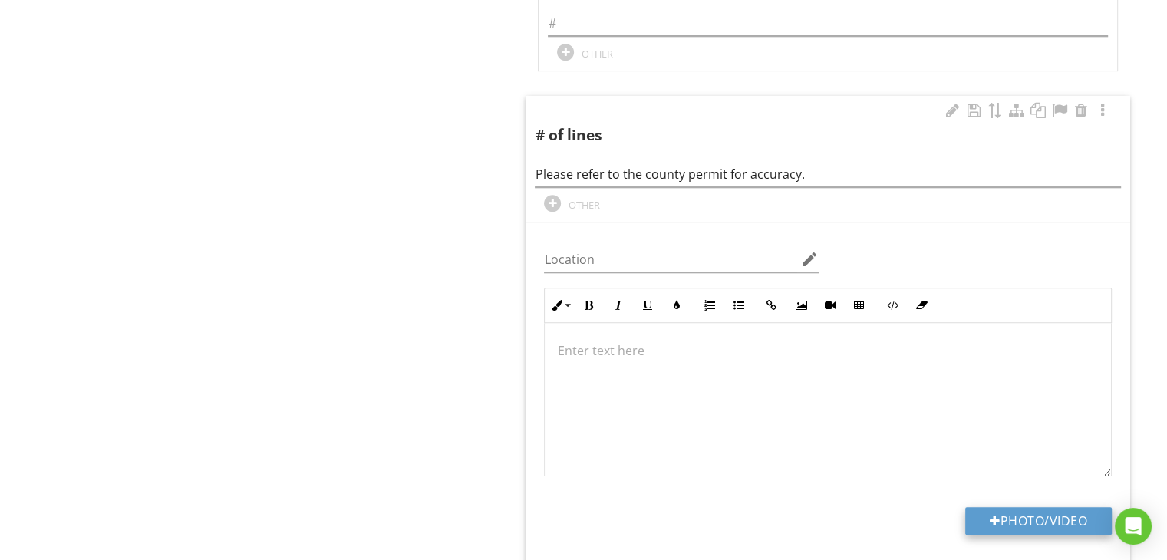
click at [1068, 516] on button "Photo/Video" at bounding box center [1038, 521] width 147 height 28
type input "C:\fakepath\IMG_0745.PNG"
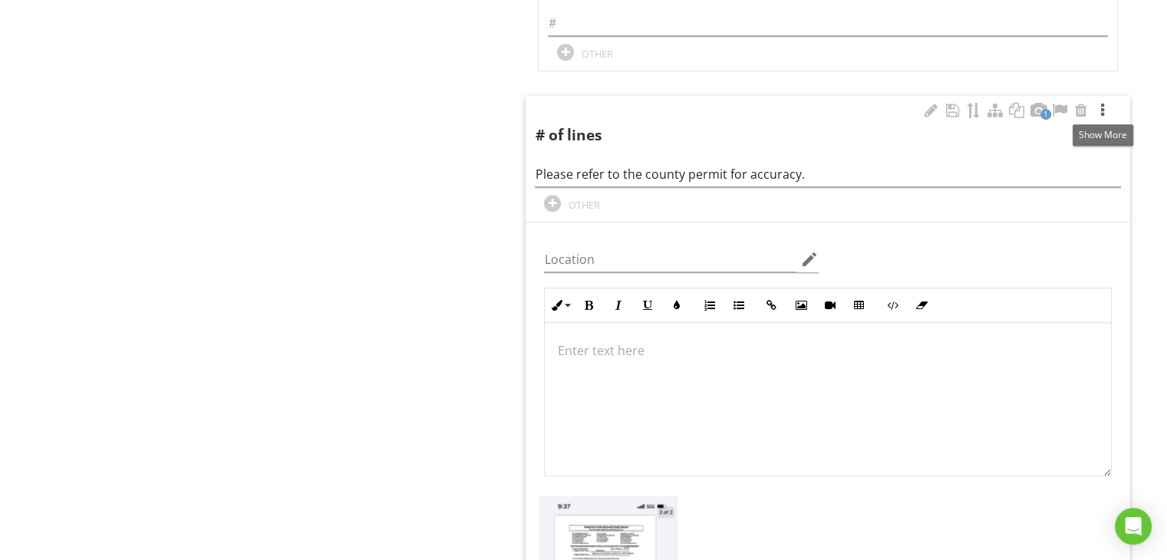
click at [1101, 109] on div at bounding box center [1103, 110] width 18 height 15
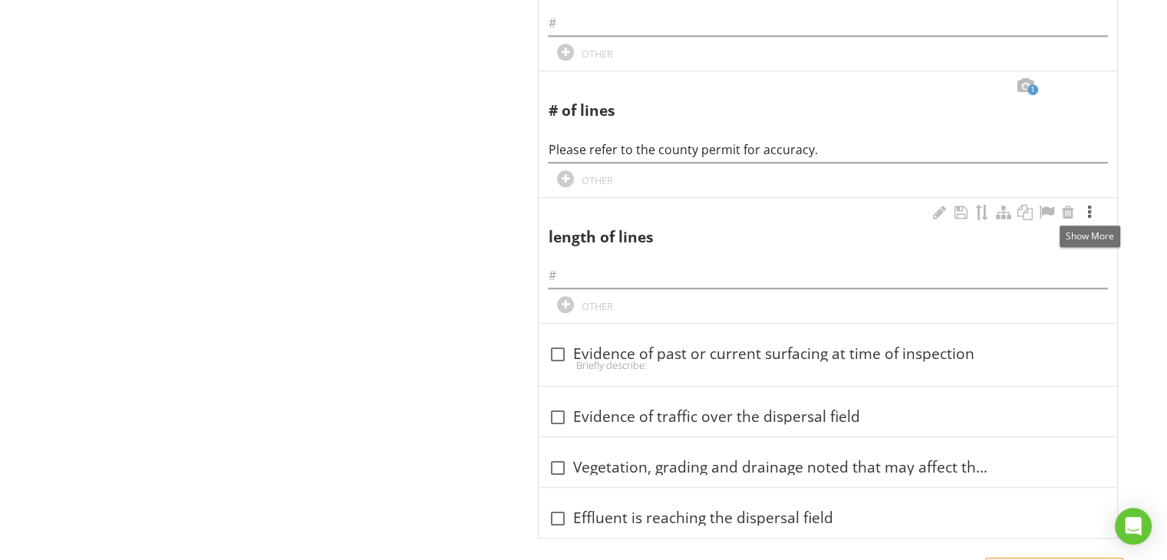
click at [1087, 208] on div at bounding box center [1090, 212] width 18 height 15
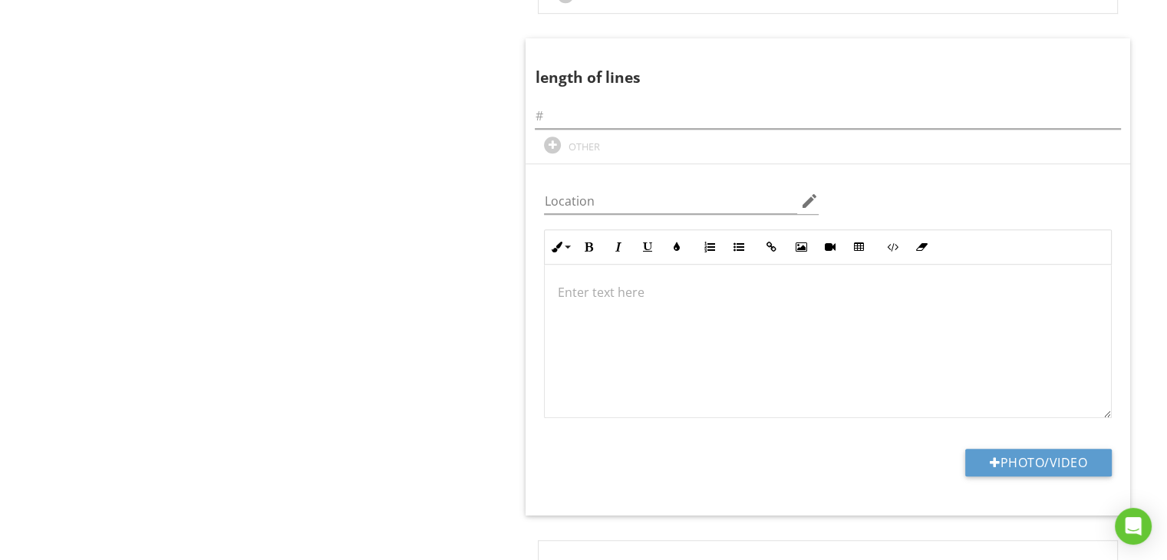
scroll to position [982, 0]
click at [1068, 462] on button "Photo/Video" at bounding box center [1038, 463] width 147 height 28
type input "C:\fakepath\IMG_0745.PNG"
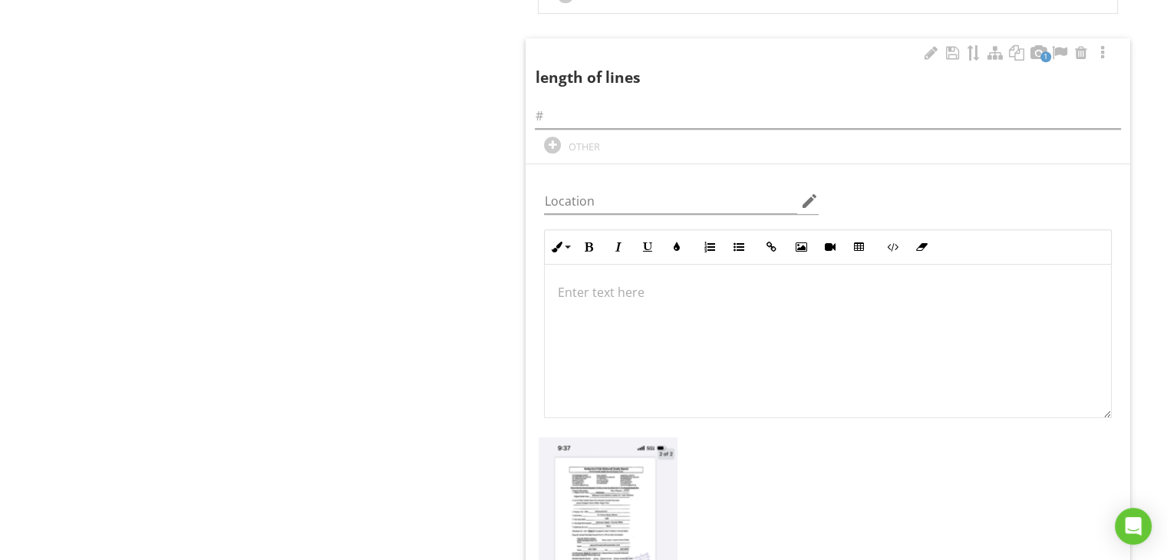
click at [608, 292] on p at bounding box center [828, 292] width 542 height 18
click at [1101, 50] on div at bounding box center [1103, 52] width 18 height 15
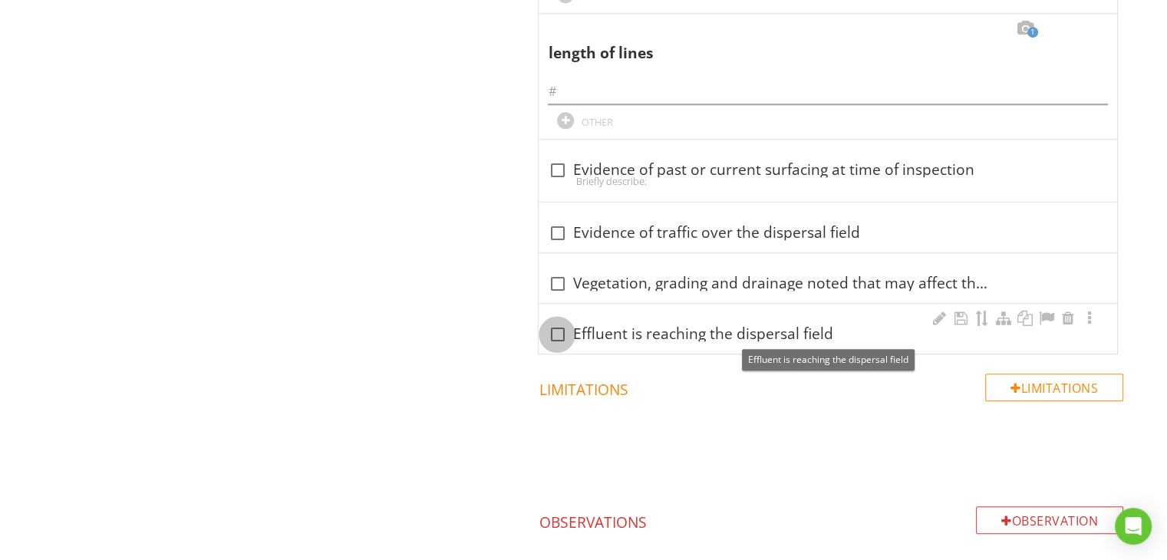
click at [560, 331] on div at bounding box center [557, 335] width 26 height 26
checkbox input "true"
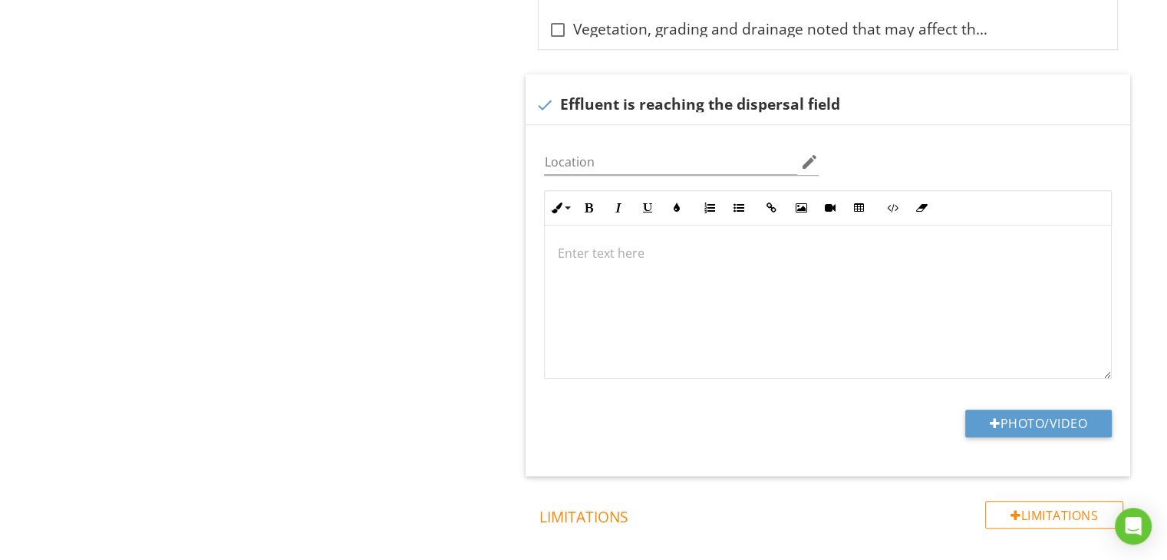
scroll to position [1259, 0]
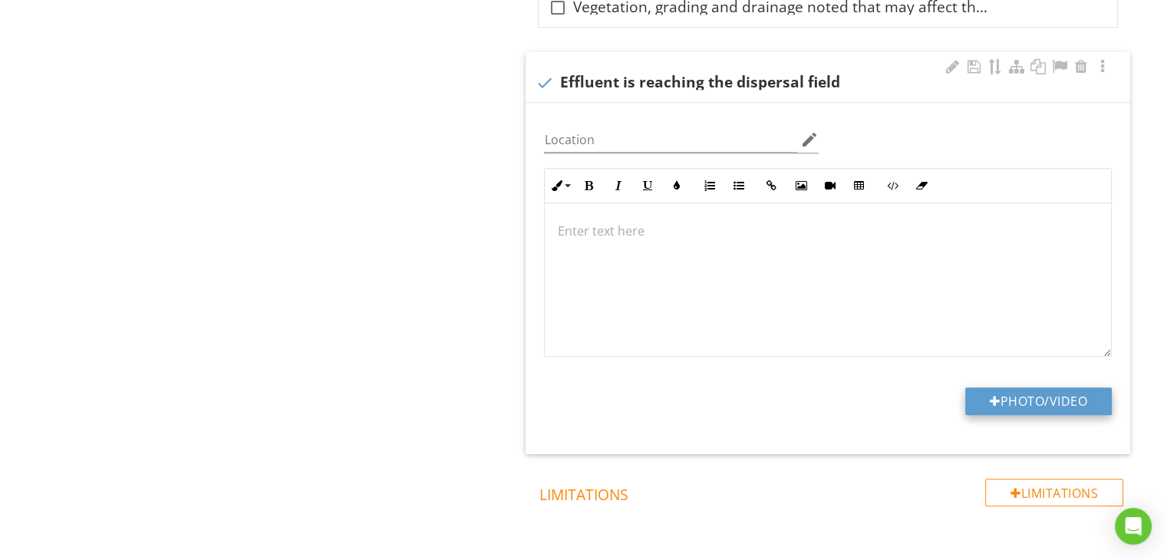
click at [1054, 399] on button "Photo/Video" at bounding box center [1038, 402] width 147 height 28
type input "C:\fakepath\IMG_0757.jpg"
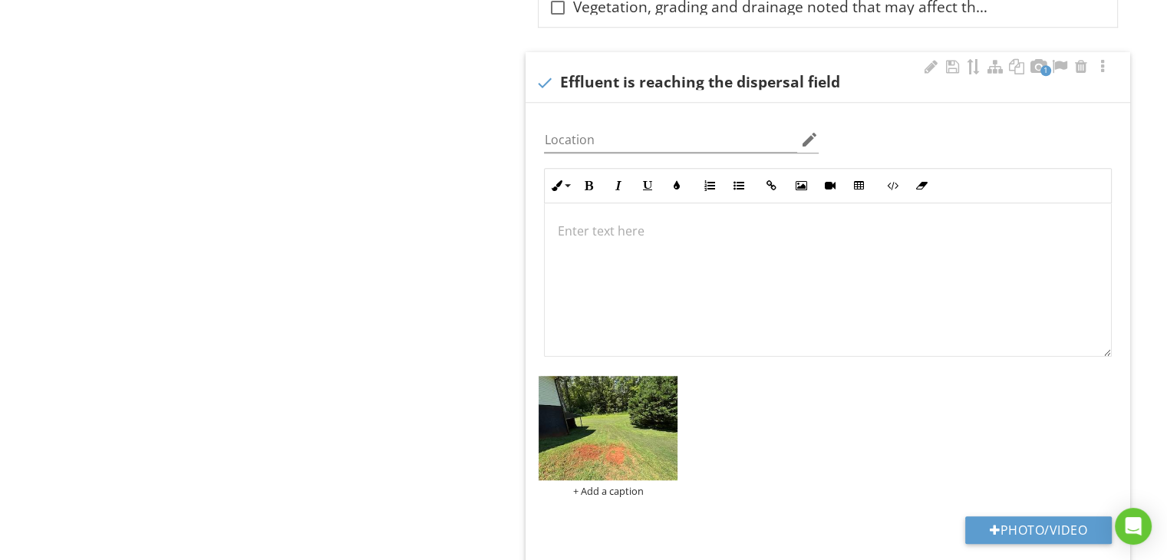
click at [571, 229] on p at bounding box center [828, 231] width 542 height 18
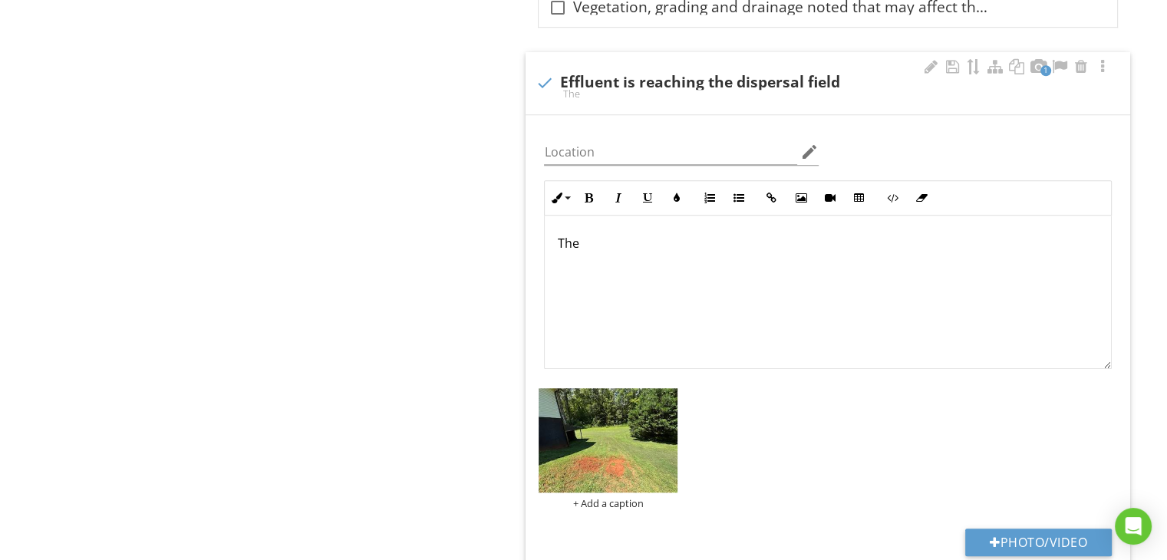
scroll to position [1271, 0]
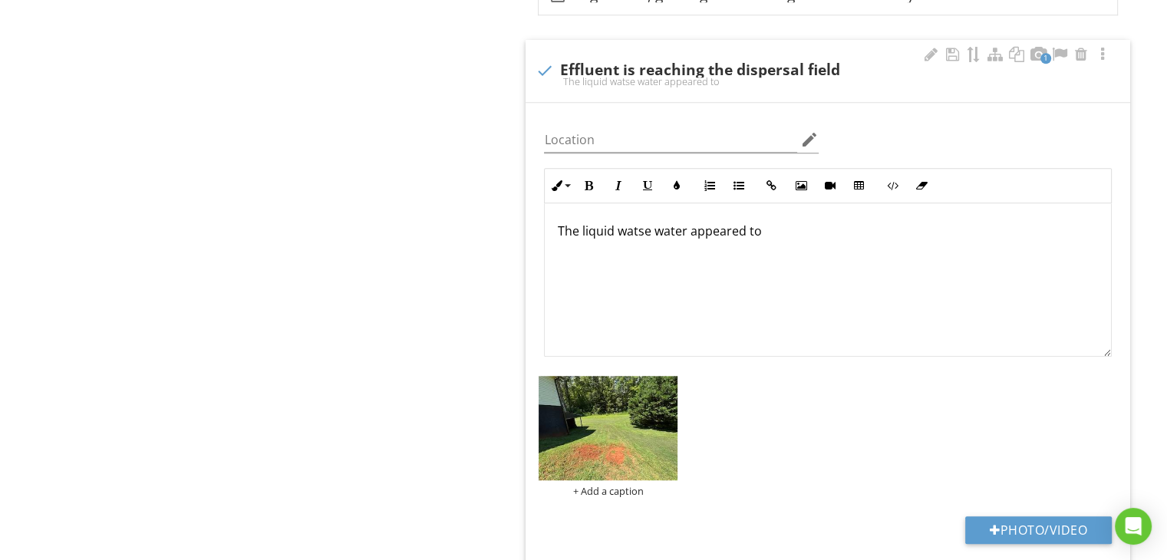
click at [643, 228] on p "The liquid watse water appeared to" at bounding box center [828, 231] width 542 height 18
click at [761, 224] on p "The liquid waste water appeared to" at bounding box center [828, 231] width 542 height 18
click at [636, 428] on img at bounding box center [608, 428] width 139 height 104
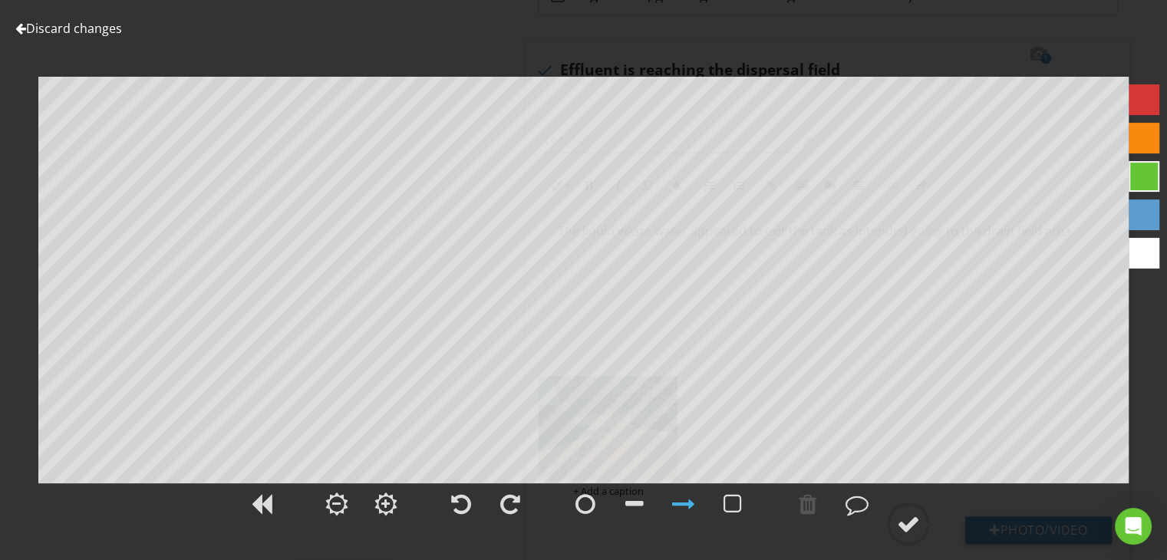
click at [1152, 243] on div at bounding box center [1144, 253] width 31 height 31
click at [634, 502] on div at bounding box center [634, 504] width 18 height 23
click at [850, 500] on div at bounding box center [857, 504] width 23 height 23
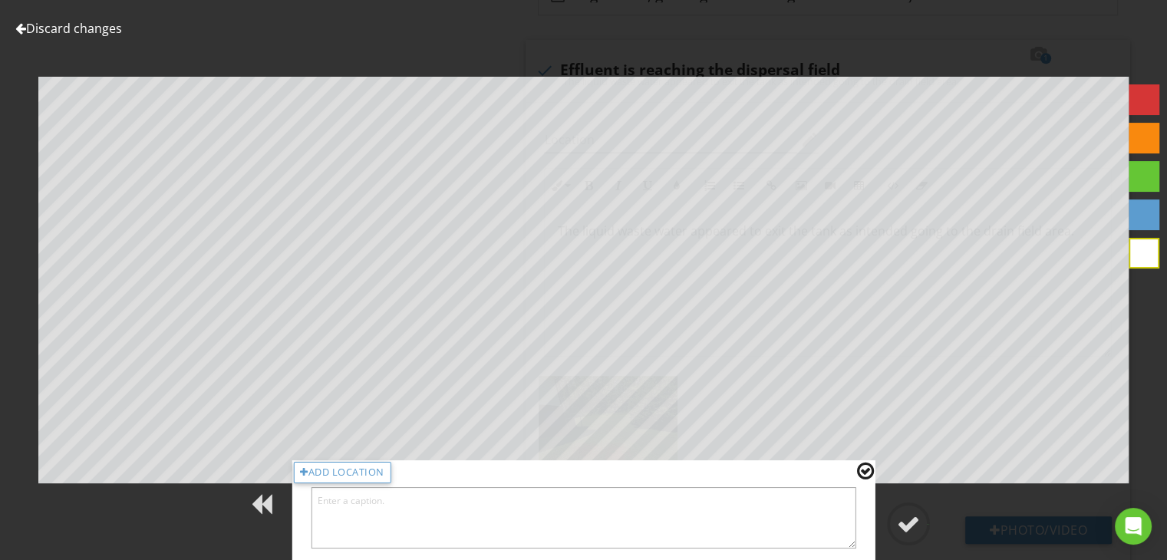
click at [823, 501] on textarea at bounding box center [584, 517] width 546 height 61
type textarea "N"
type textarea "(NOT TO SCALE). This is what bit could look like under ground."
click at [903, 520] on div at bounding box center [908, 524] width 23 height 23
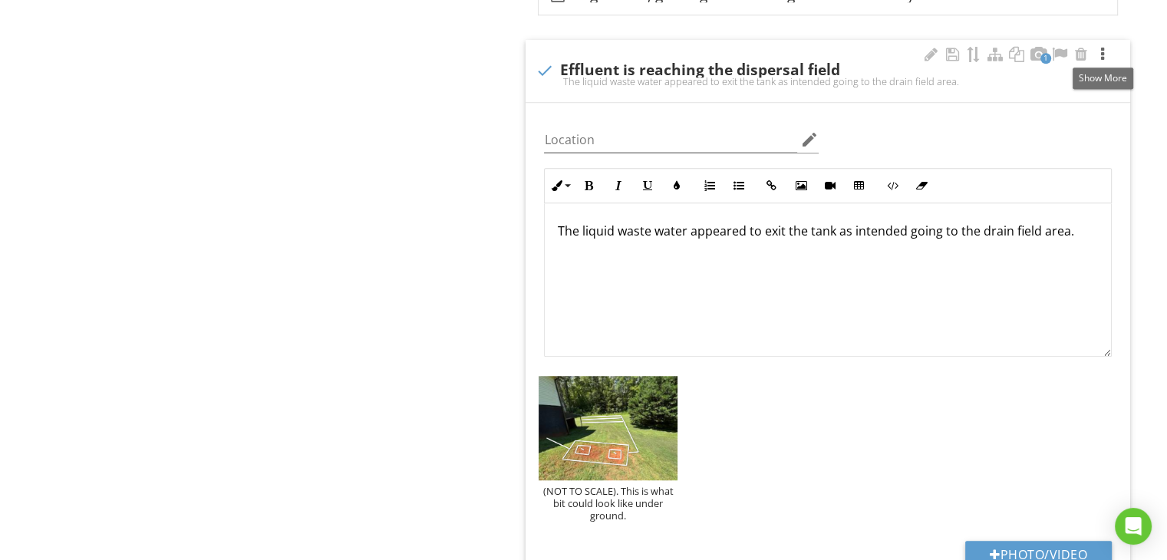
click at [1101, 55] on div at bounding box center [1103, 54] width 18 height 15
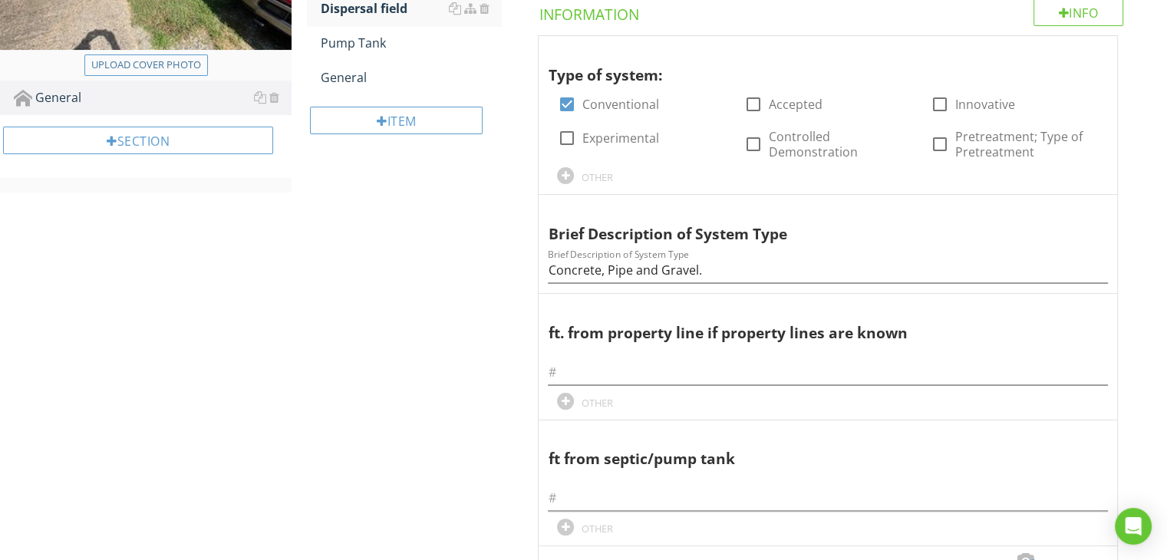
scroll to position [180, 0]
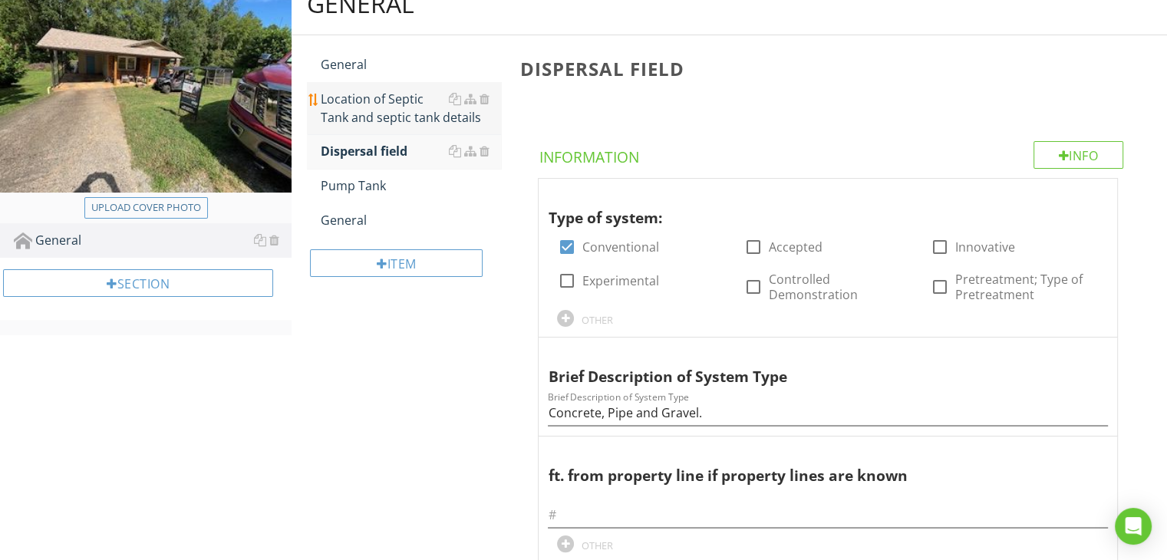
click at [381, 112] on div "Location of Septic Tank and septic tank details" at bounding box center [411, 108] width 180 height 37
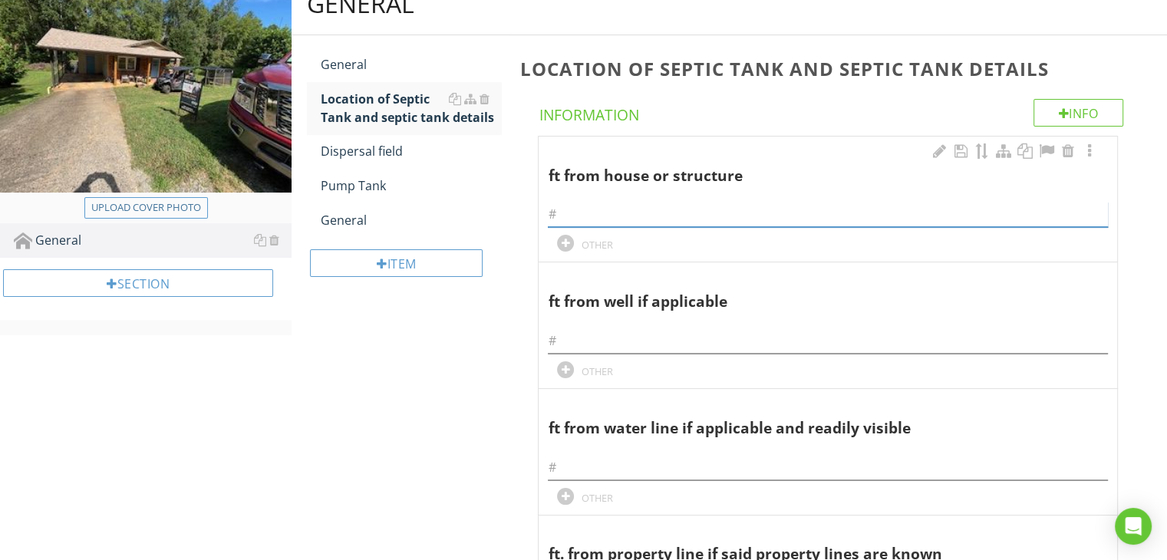
click at [588, 213] on input "text" at bounding box center [828, 214] width 560 height 25
type input "10 Feet."
click at [1084, 151] on div at bounding box center [1090, 151] width 18 height 15
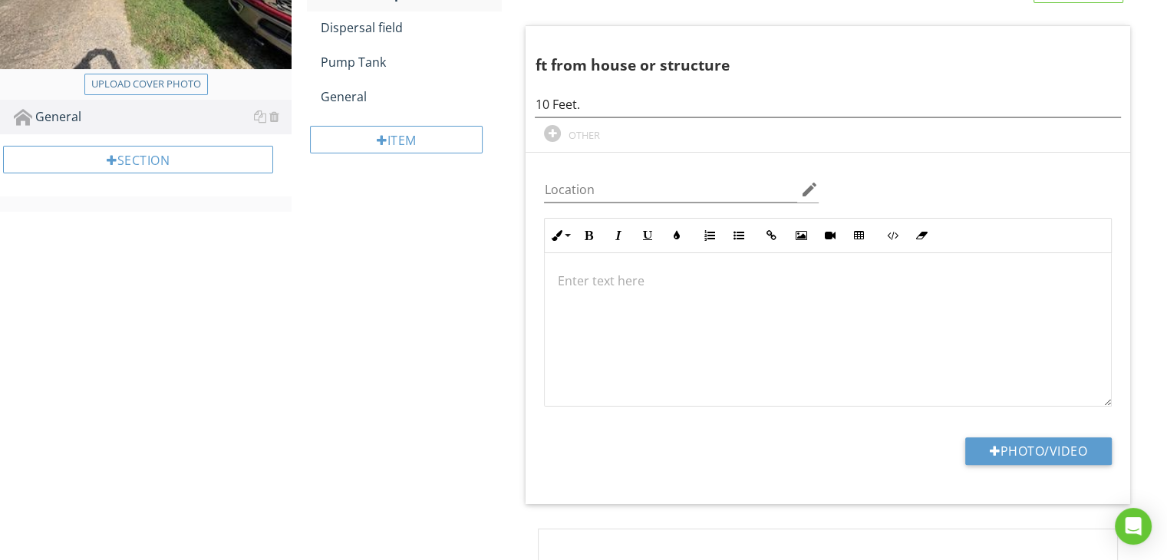
scroll to position [334, 0]
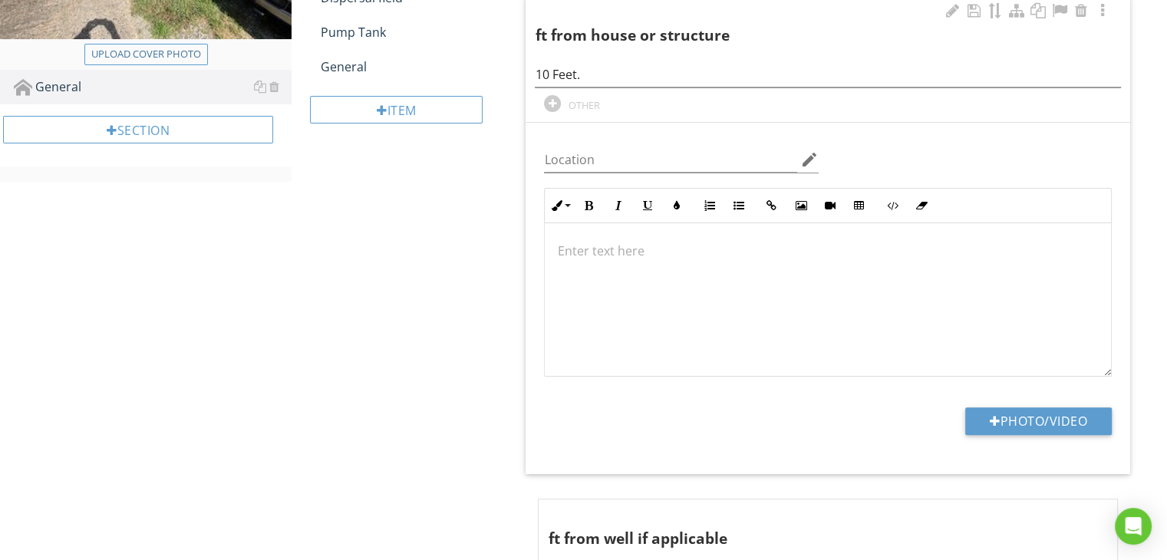
click at [591, 259] on div at bounding box center [828, 299] width 566 height 153
click at [972, 413] on button "Photo/Video" at bounding box center [1038, 422] width 147 height 28
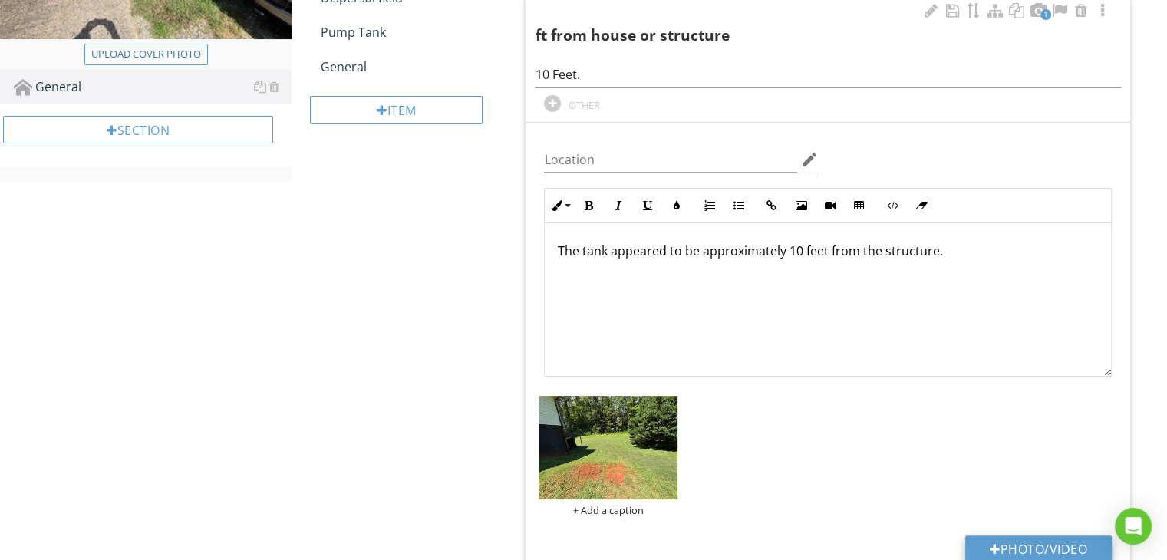
click at [994, 550] on div at bounding box center [995, 549] width 11 height 12
type input "C:\fakepath\IMG_0762.jpg"
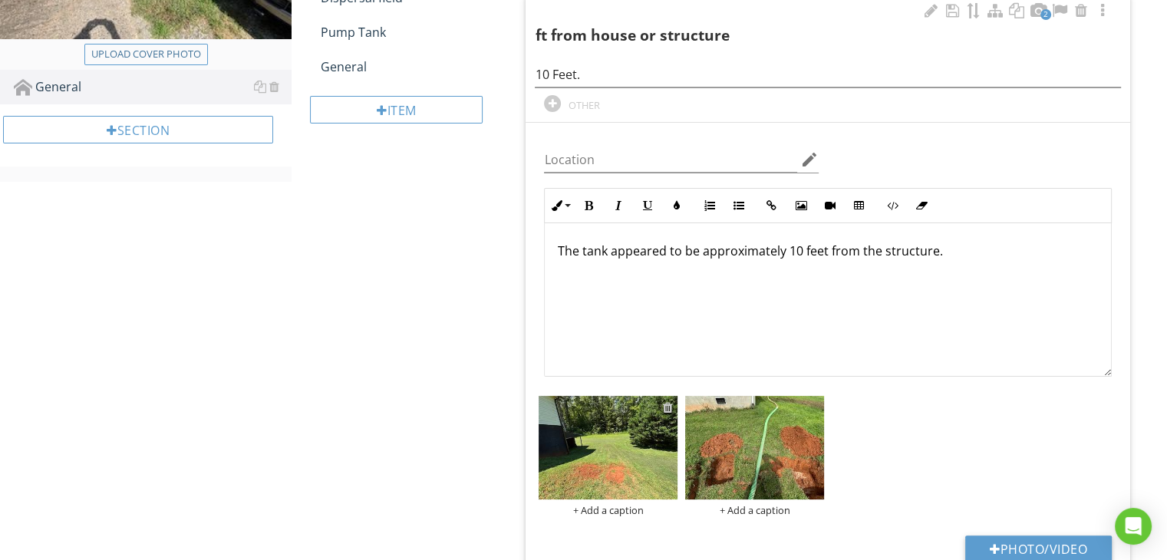
click at [667, 404] on div at bounding box center [668, 407] width 10 height 12
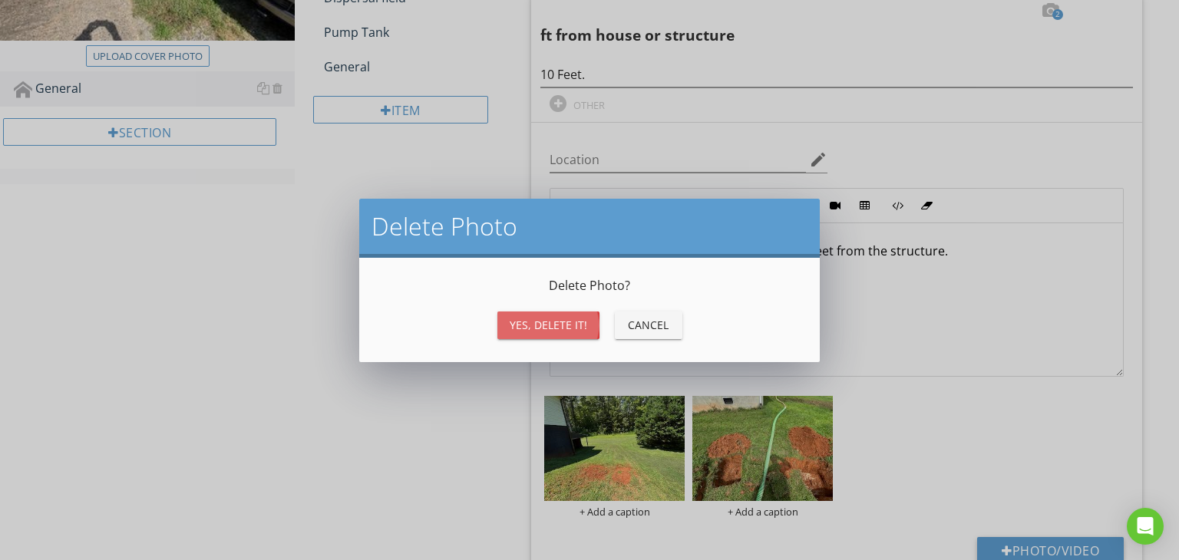
click at [562, 323] on div "Yes, Delete it!" at bounding box center [549, 325] width 78 height 16
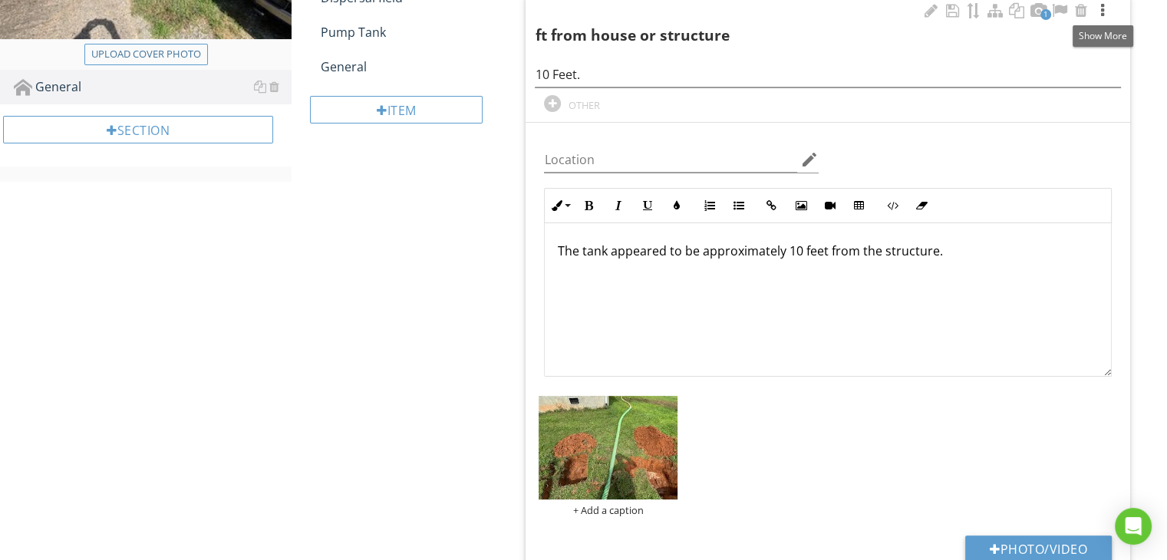
click at [1099, 11] on div at bounding box center [1103, 10] width 18 height 15
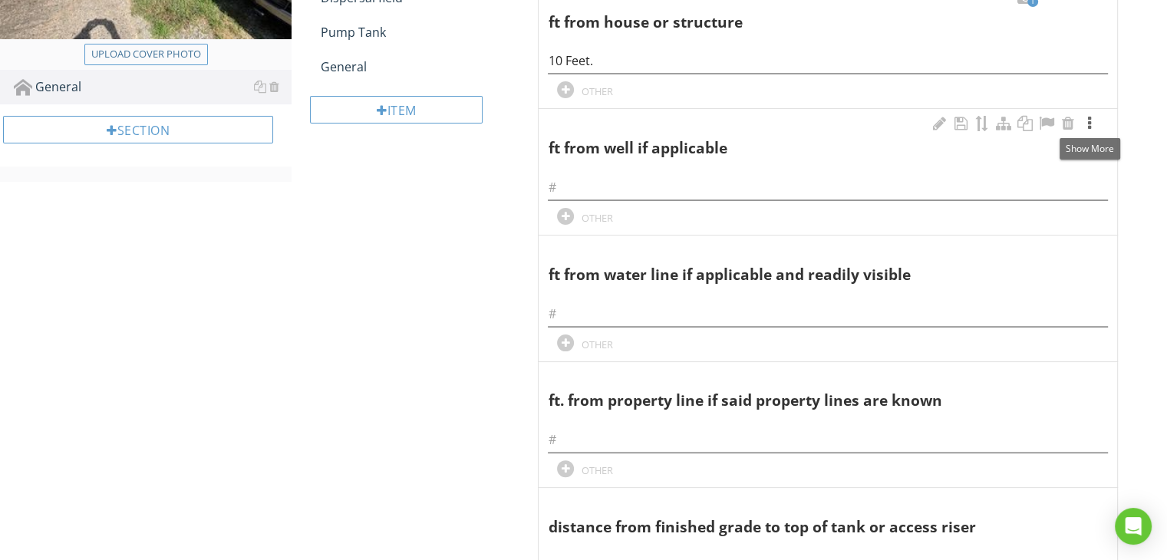
click at [1090, 124] on div at bounding box center [1090, 123] width 18 height 15
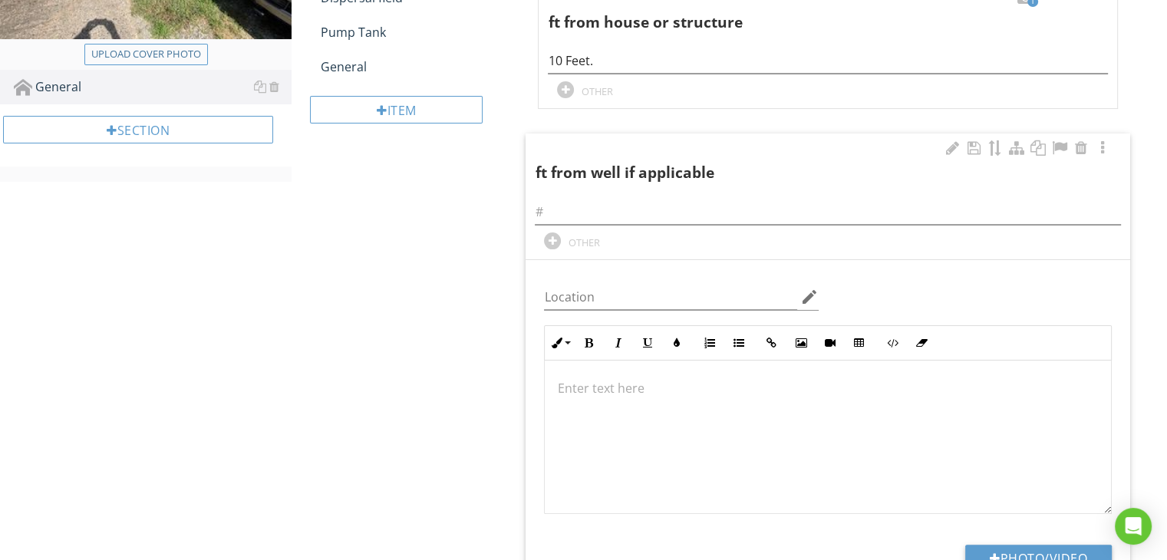
click at [648, 381] on p at bounding box center [828, 388] width 542 height 18
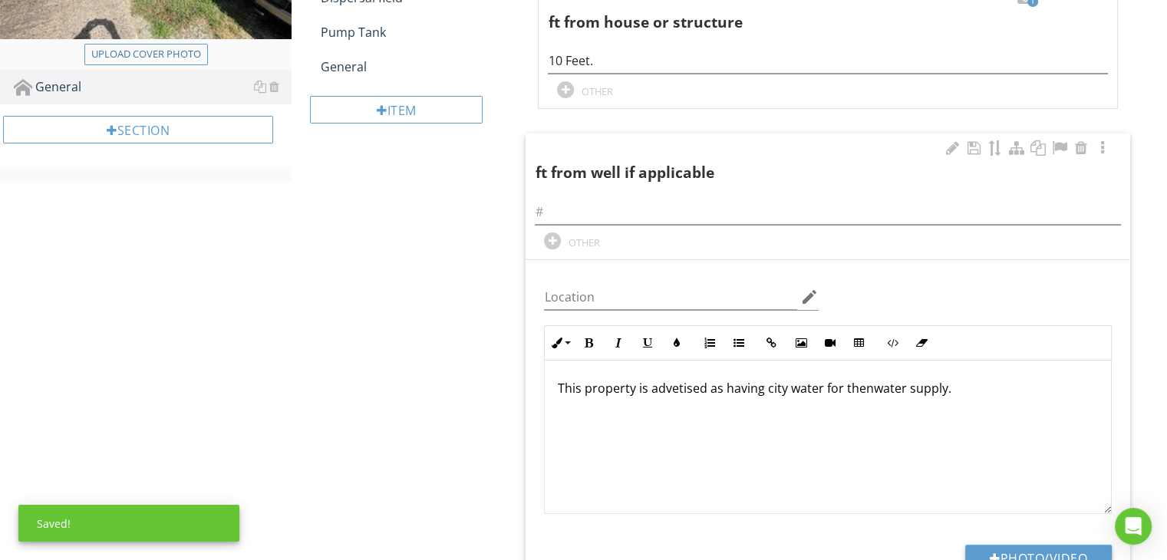
click at [675, 388] on p "This property is advetised as having city water for thenwater supply." at bounding box center [828, 388] width 542 height 18
click at [872, 388] on p "This property is advertised as having city water for thenwater supply." at bounding box center [828, 388] width 542 height 18
click at [1100, 146] on div at bounding box center [1103, 147] width 18 height 15
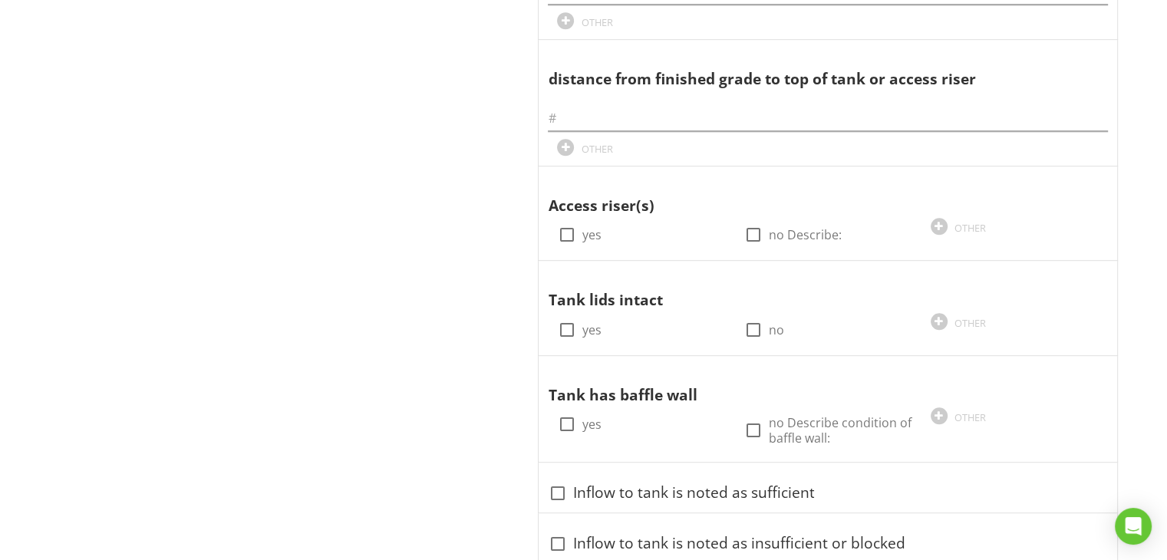
scroll to position [794, 0]
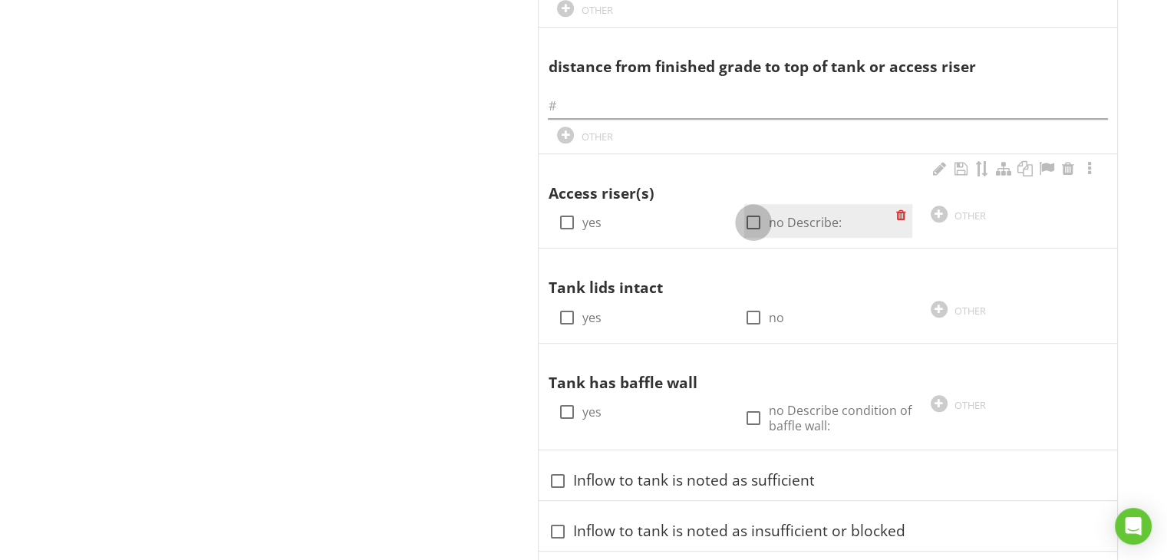
click at [753, 216] on div at bounding box center [754, 223] width 26 height 26
checkbox input "true"
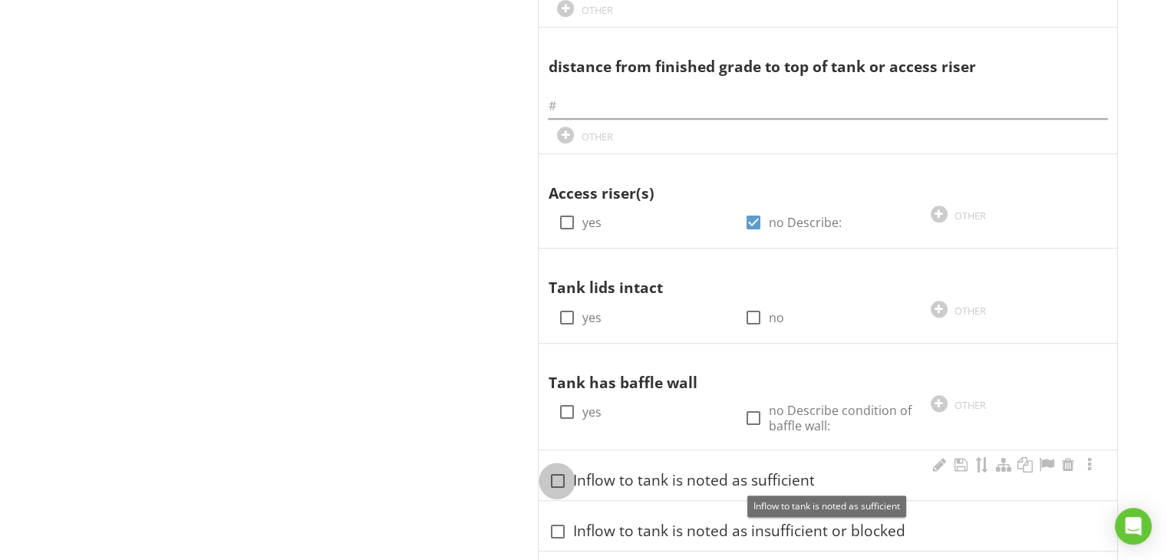
click at [556, 474] on div at bounding box center [557, 481] width 26 height 26
checkbox input "true"
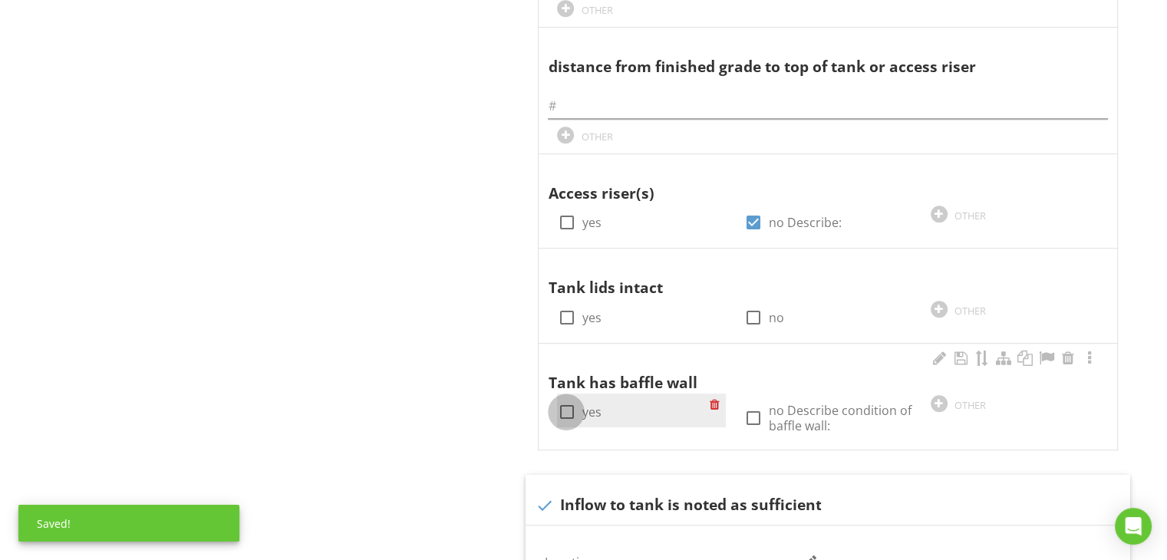
click at [567, 406] on div at bounding box center [566, 412] width 26 height 26
checkbox input "true"
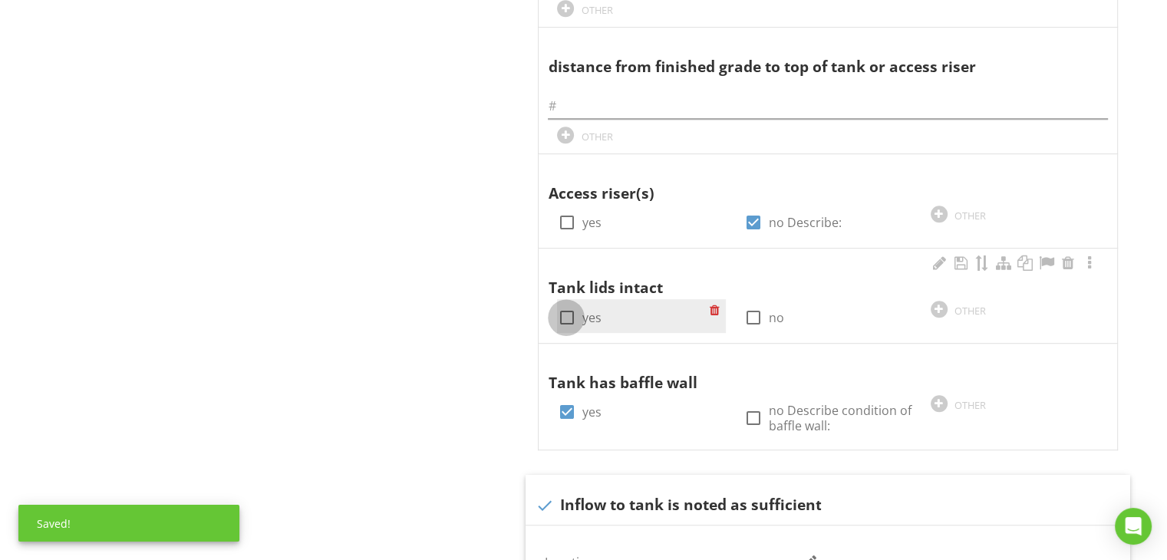
click at [563, 315] on div at bounding box center [566, 318] width 26 height 26
checkbox input "true"
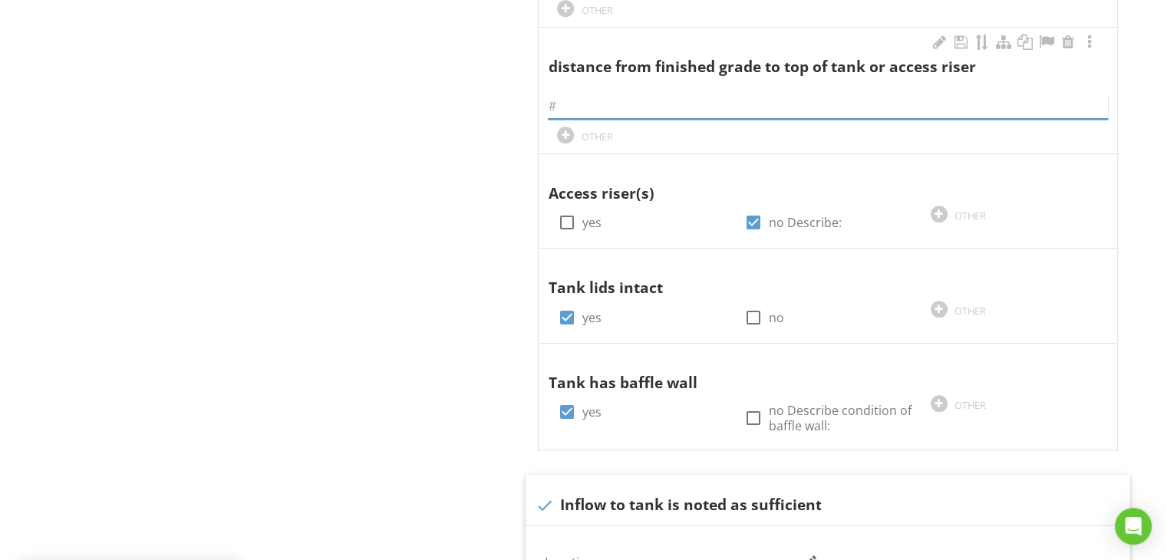
click at [566, 105] on input "text" at bounding box center [828, 106] width 560 height 25
type input "3 Feet."
click at [1091, 44] on div at bounding box center [1090, 42] width 18 height 15
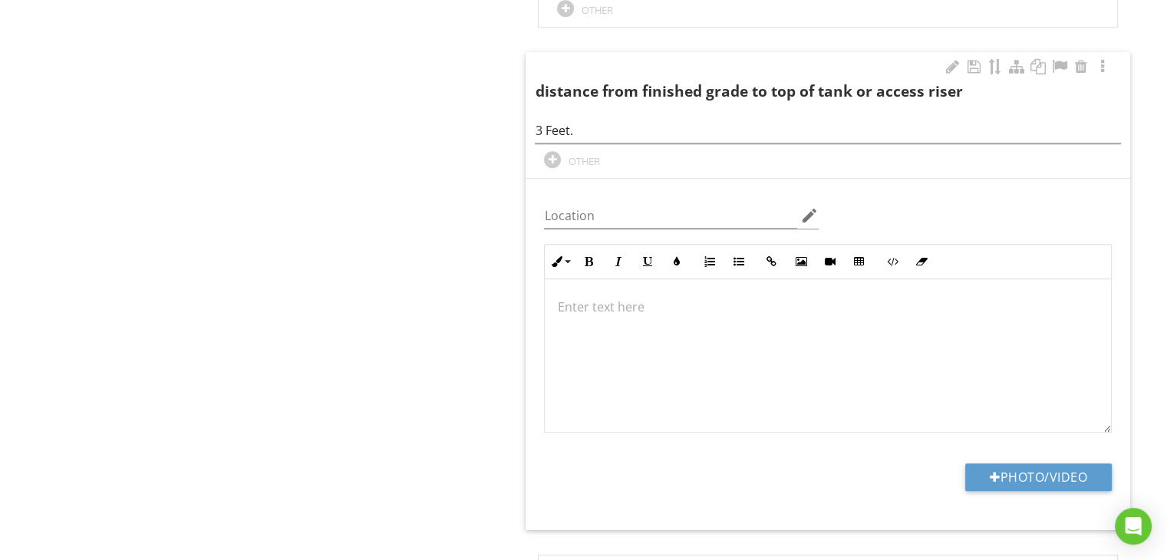
click at [619, 299] on p at bounding box center [828, 307] width 542 height 18
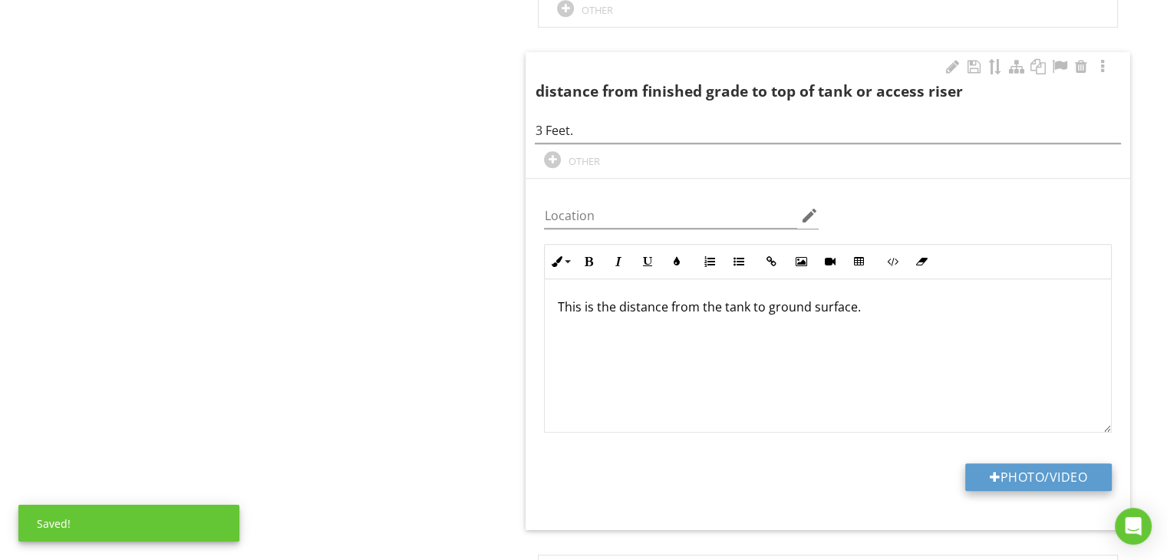
click at [972, 474] on button "Photo/Video" at bounding box center [1038, 478] width 147 height 28
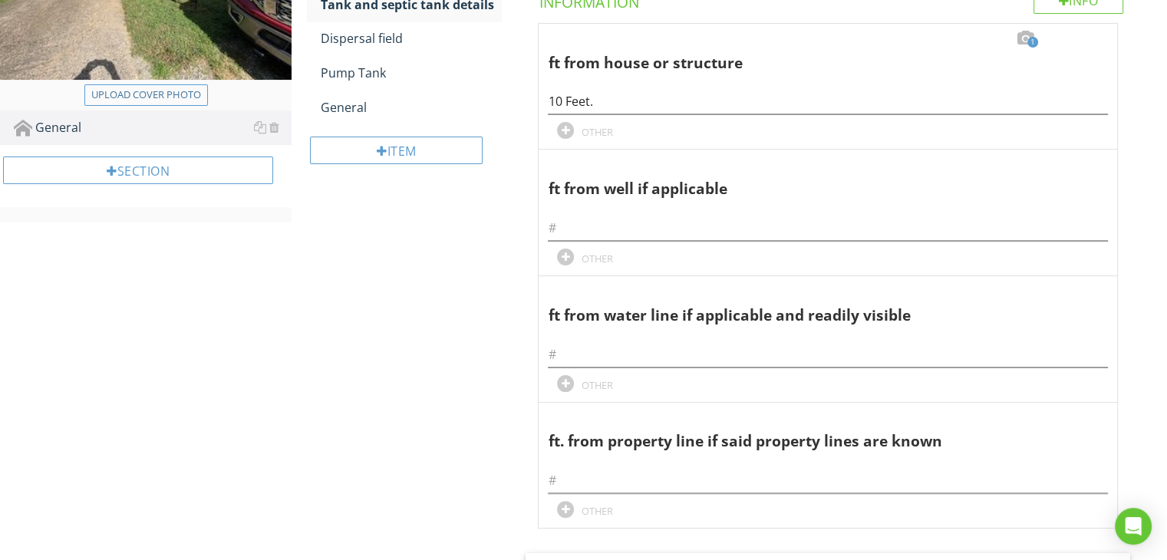
scroll to position [262, 0]
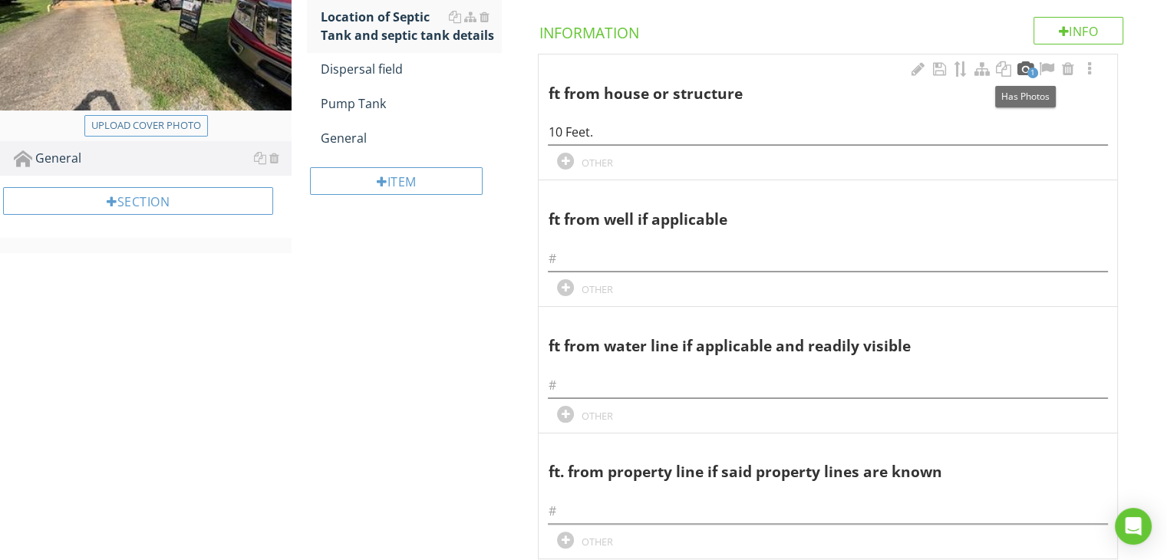
click at [1026, 68] on div at bounding box center [1025, 68] width 18 height 15
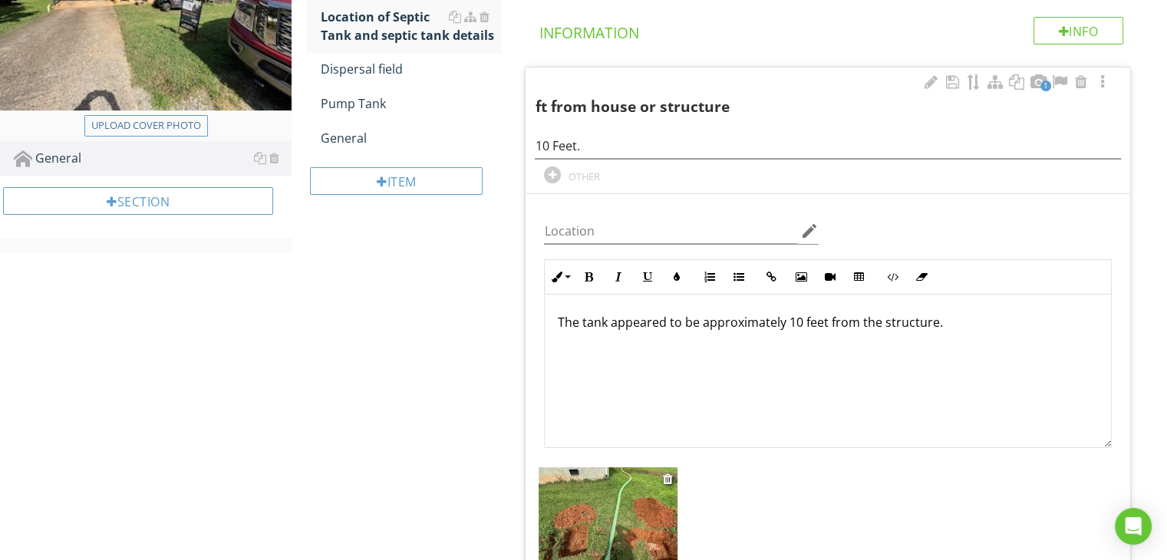
click at [642, 500] on img at bounding box center [608, 519] width 139 height 104
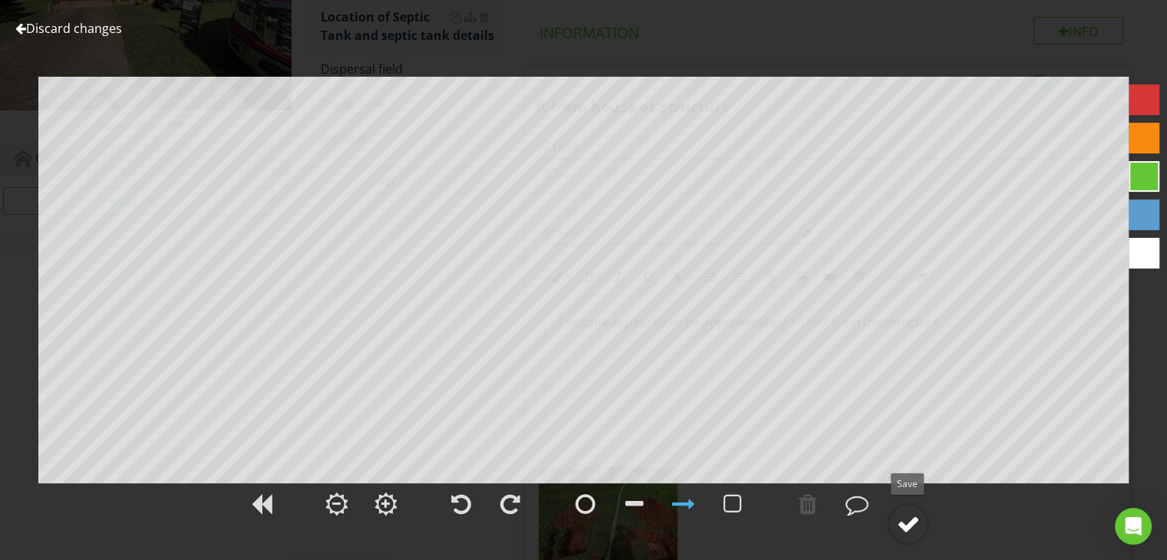
click at [912, 521] on div at bounding box center [908, 524] width 23 height 23
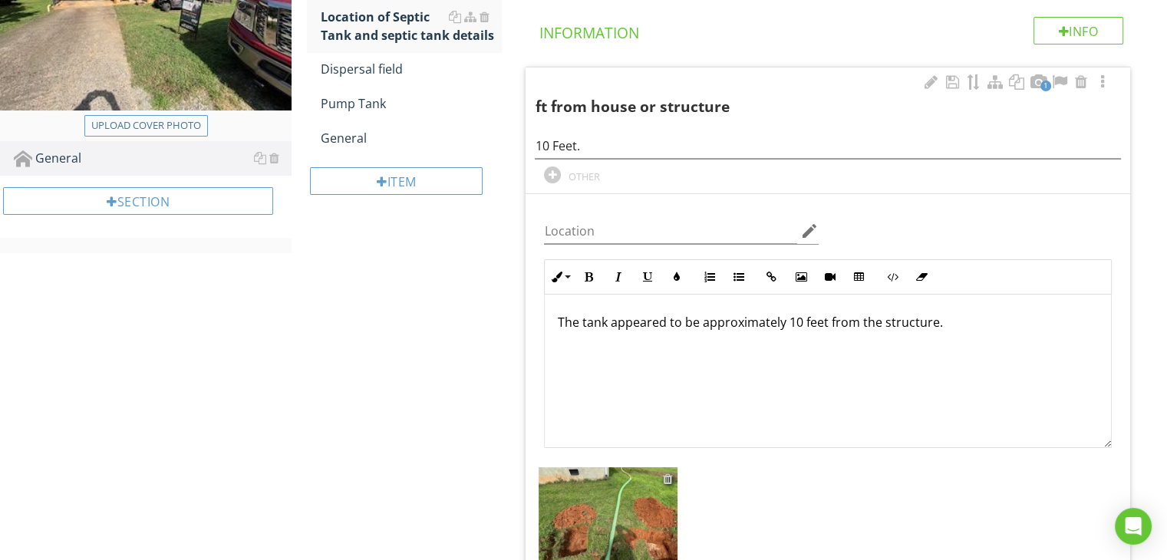
click at [663, 477] on div at bounding box center [668, 479] width 10 height 12
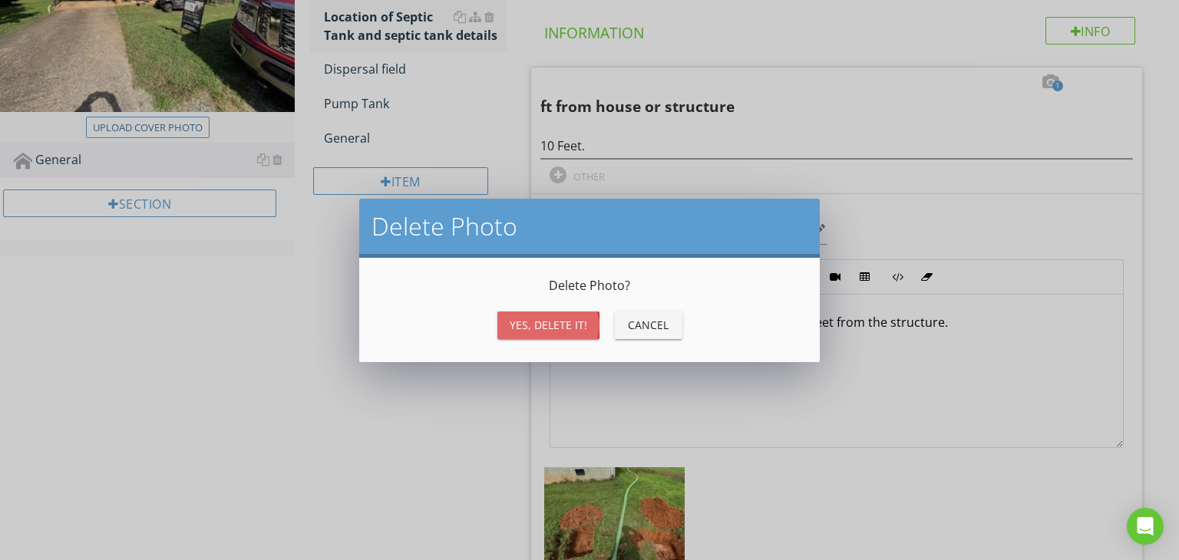
click at [570, 329] on div "Yes, Delete it!" at bounding box center [549, 325] width 78 height 16
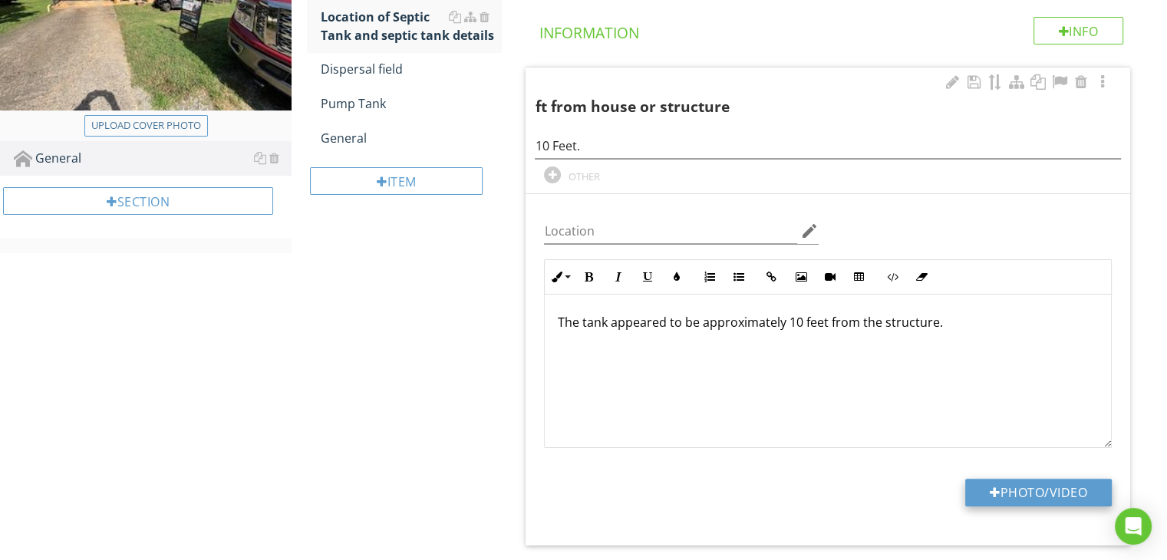
click at [1007, 480] on button "Photo/Video" at bounding box center [1038, 493] width 147 height 28
type input "C:\fakepath\IMG_0747.jpg"
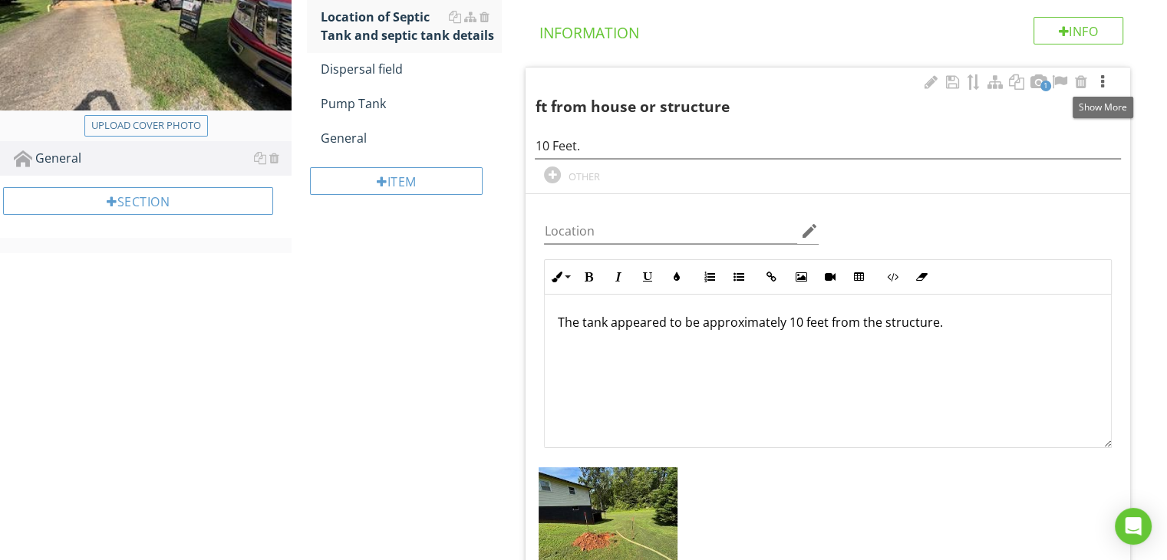
click at [1101, 81] on div at bounding box center [1103, 81] width 18 height 15
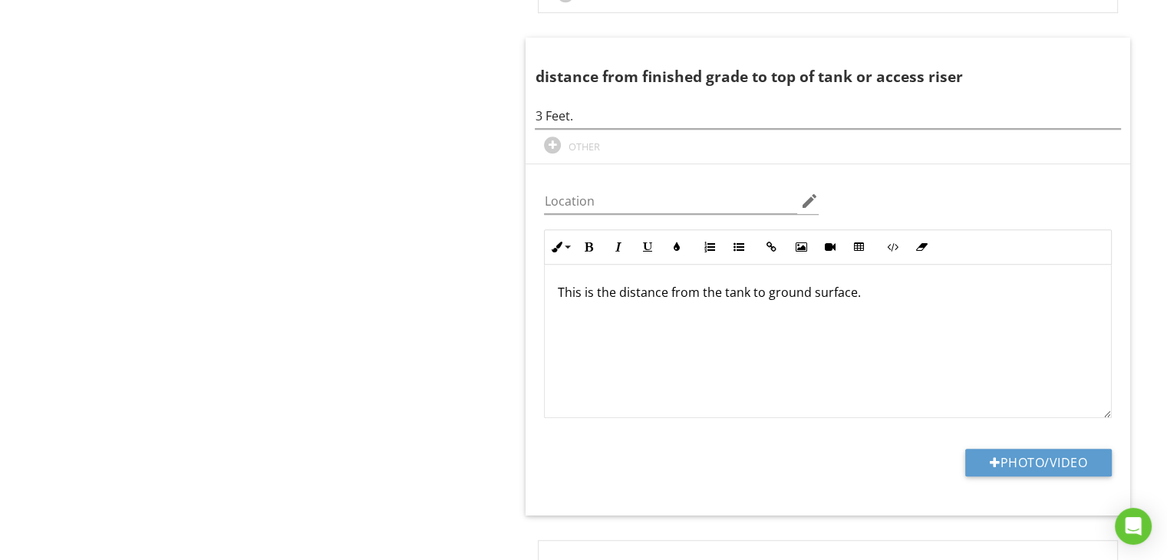
scroll to position [815, 0]
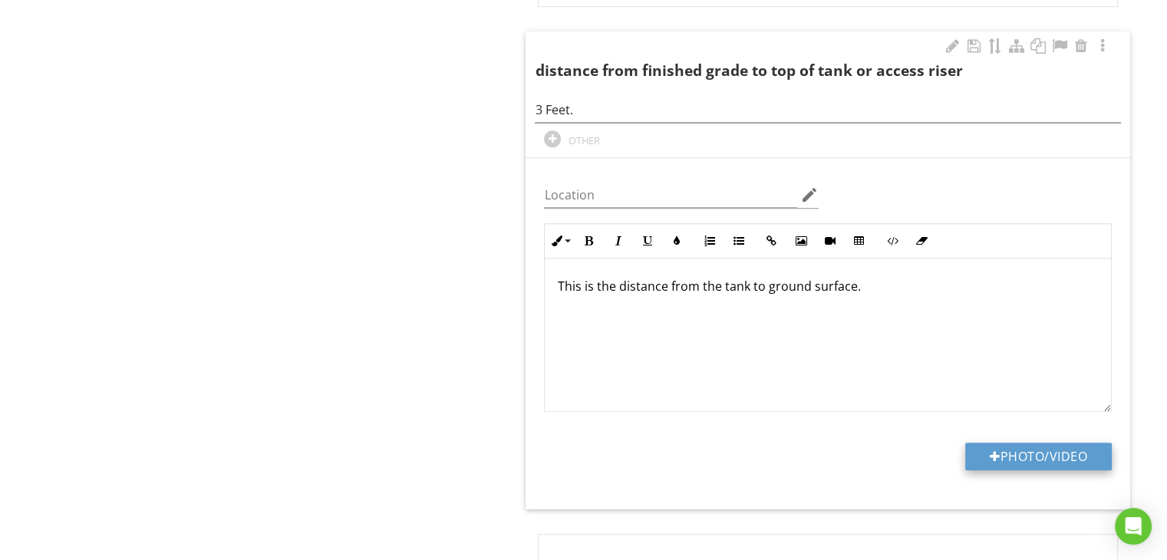
click at [1063, 455] on button "Photo/Video" at bounding box center [1038, 457] width 147 height 28
type input "C:\fakepath\IMG_0748.jpg"
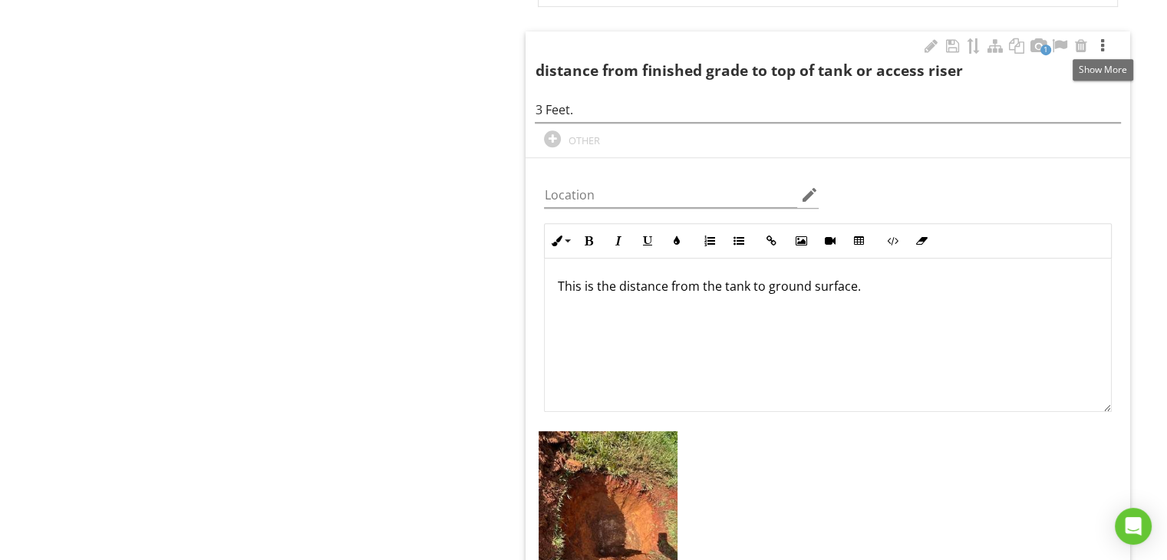
click at [1100, 43] on div at bounding box center [1103, 45] width 18 height 15
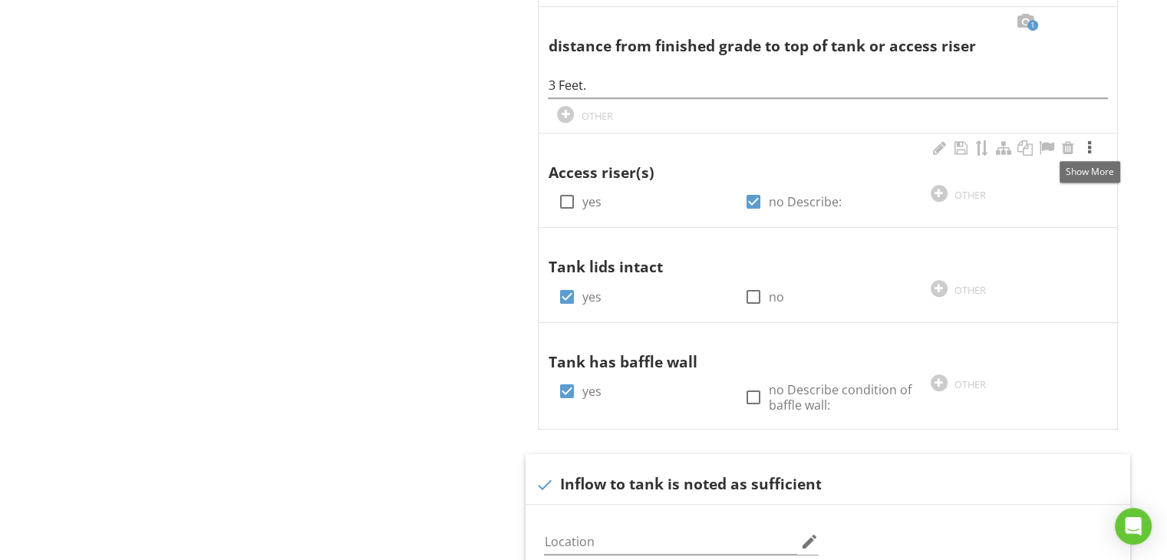
click at [1087, 148] on div at bounding box center [1090, 147] width 18 height 15
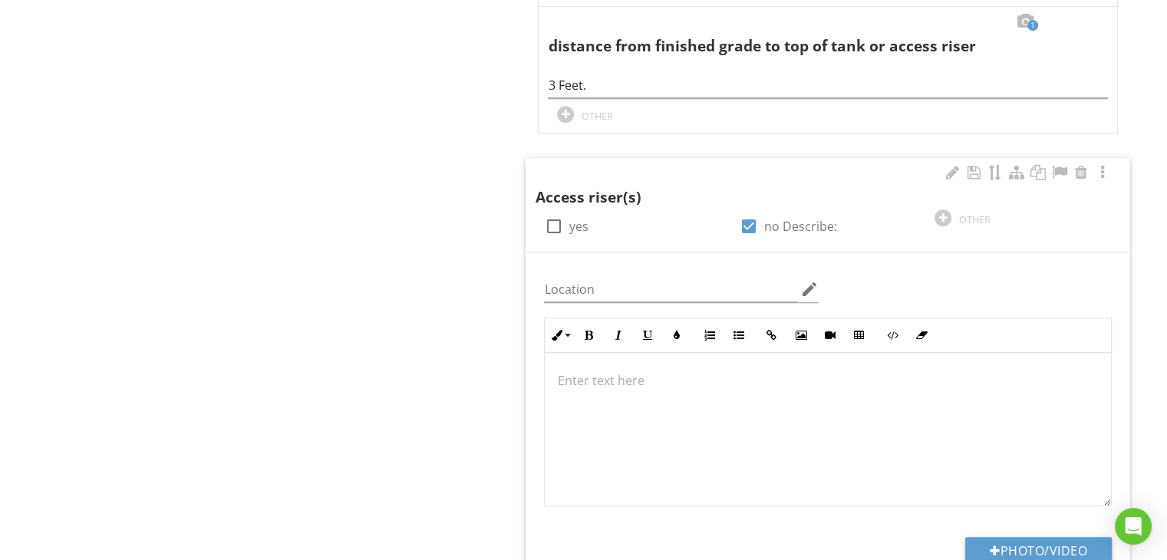
click at [703, 381] on p at bounding box center [828, 380] width 542 height 18
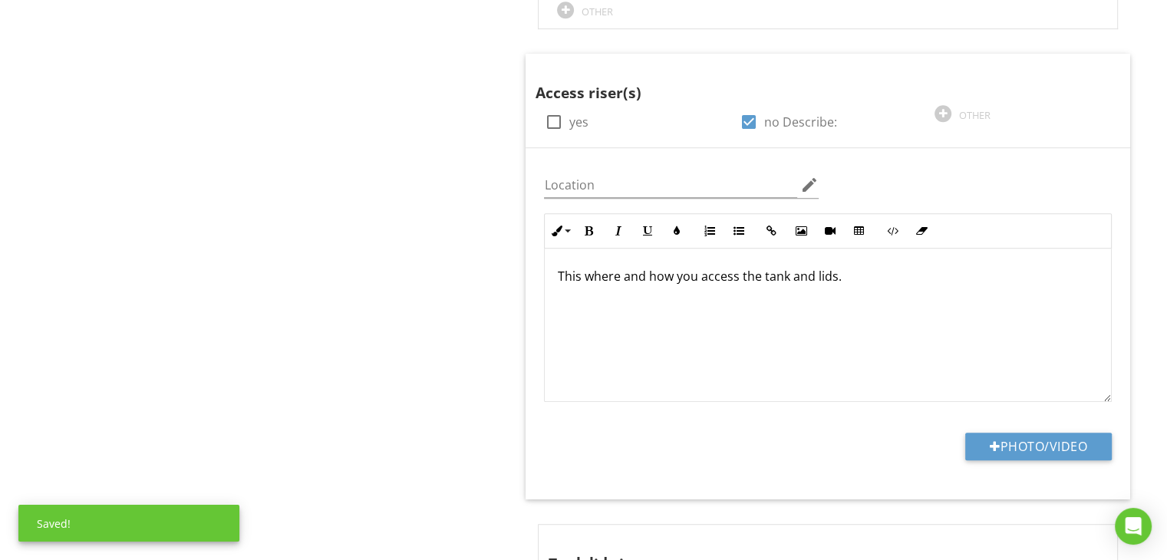
scroll to position [938, 0]
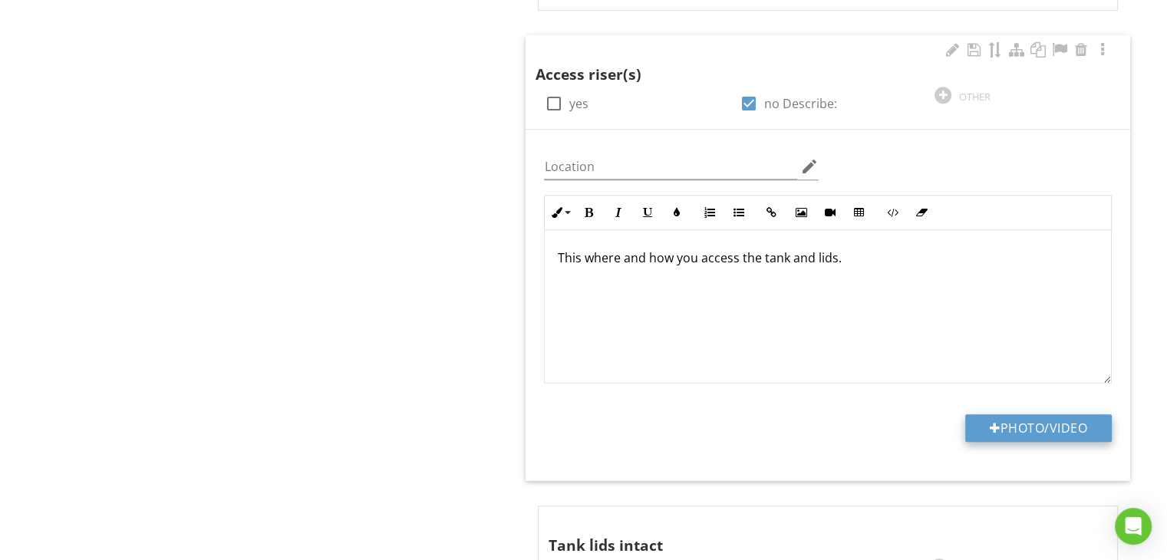
click at [1061, 434] on button "Photo/Video" at bounding box center [1038, 428] width 147 height 28
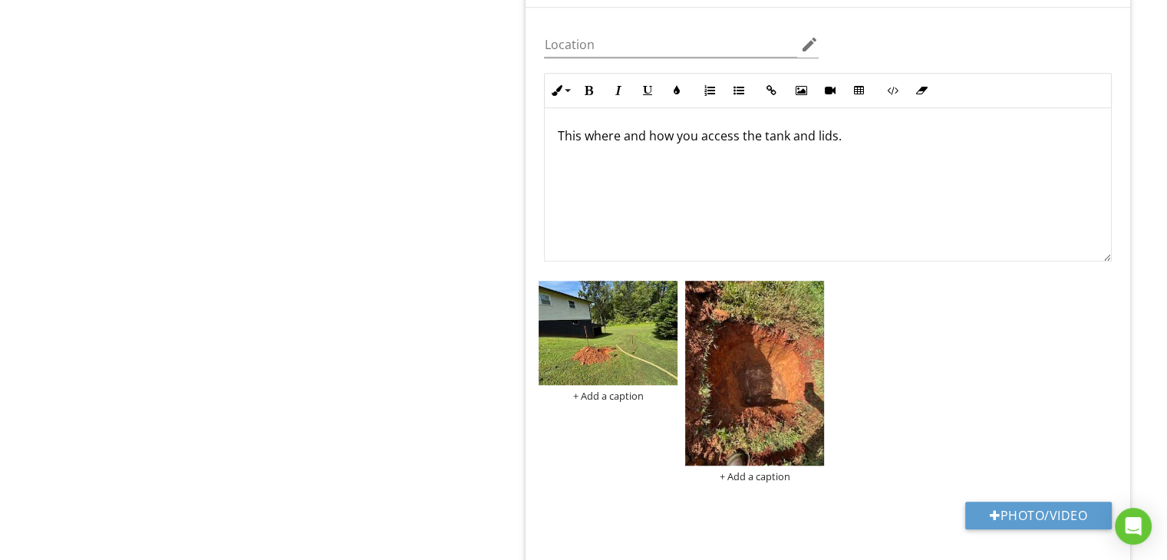
scroll to position [1061, 0]
click at [1090, 502] on button "Photo/Video" at bounding box center [1038, 515] width 147 height 28
type input "C:\fakepath\IMG_0757.jpg"
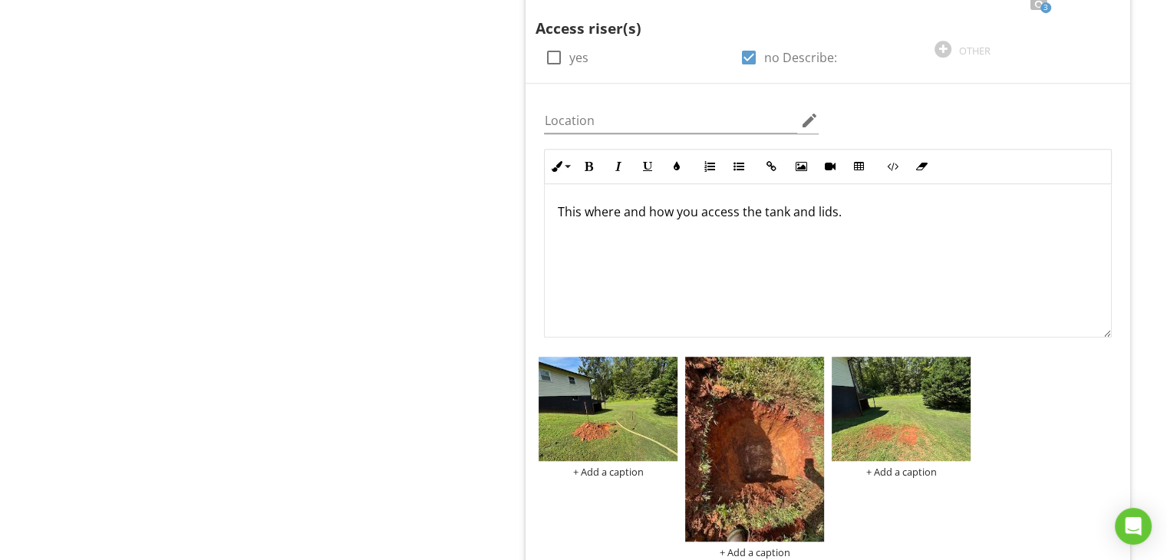
scroll to position [968, 0]
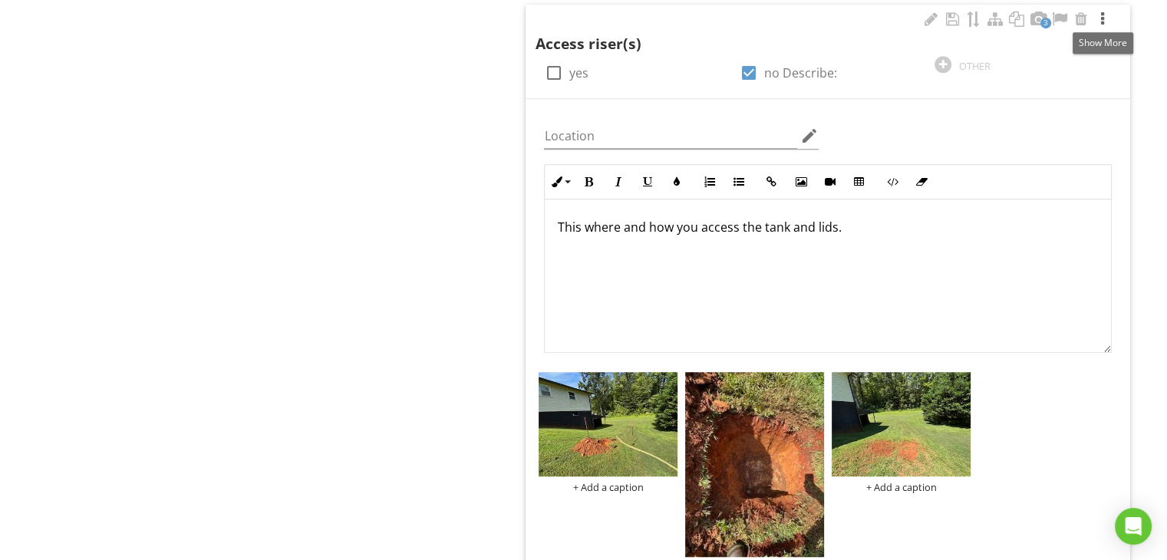
click at [1104, 15] on div at bounding box center [1103, 19] width 18 height 15
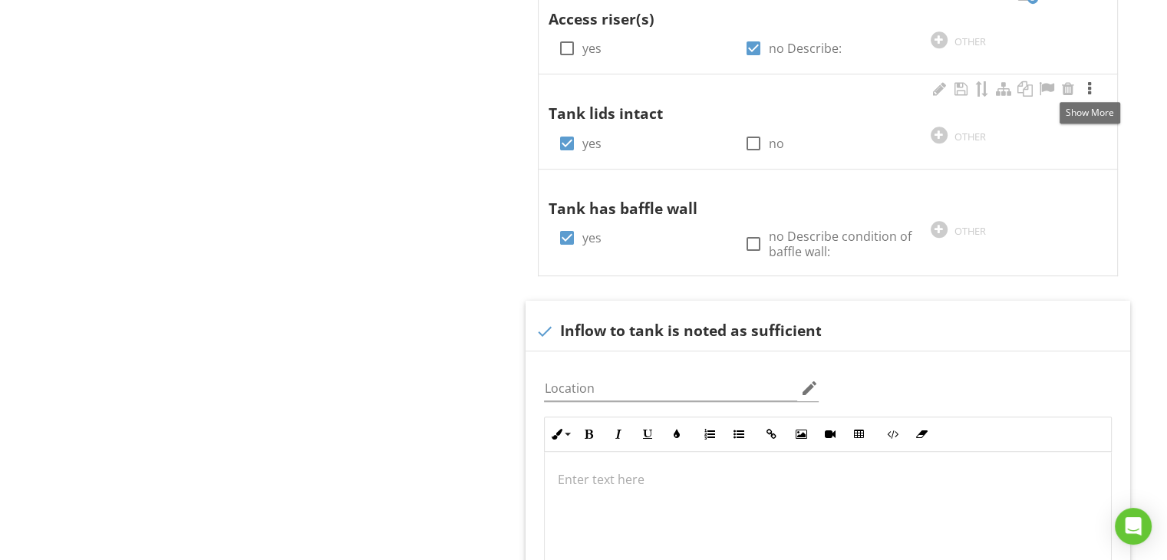
click at [1086, 91] on div at bounding box center [1090, 88] width 18 height 15
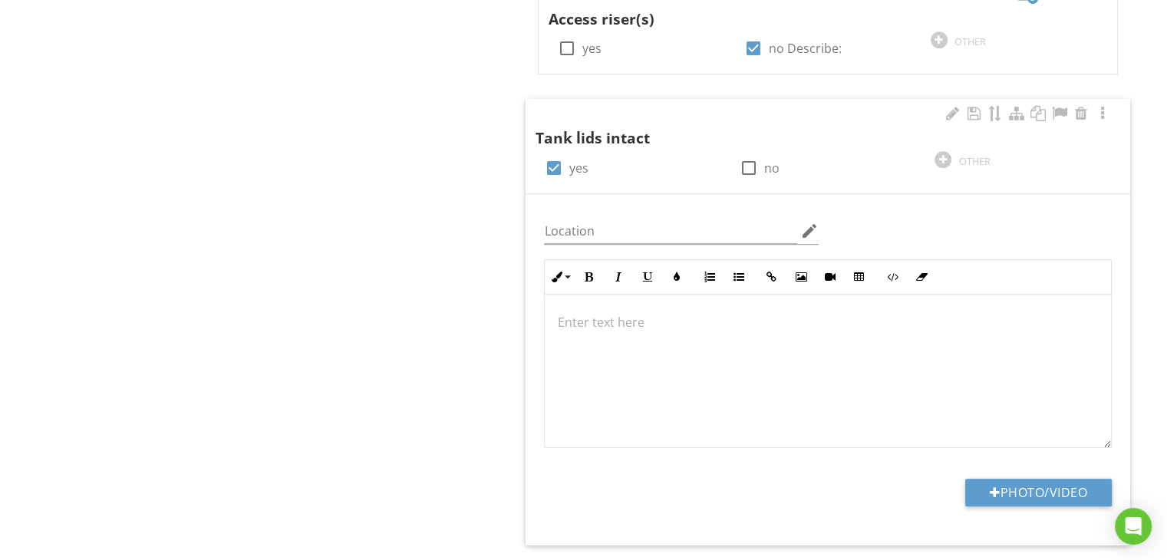
click at [669, 323] on p at bounding box center [828, 322] width 542 height 18
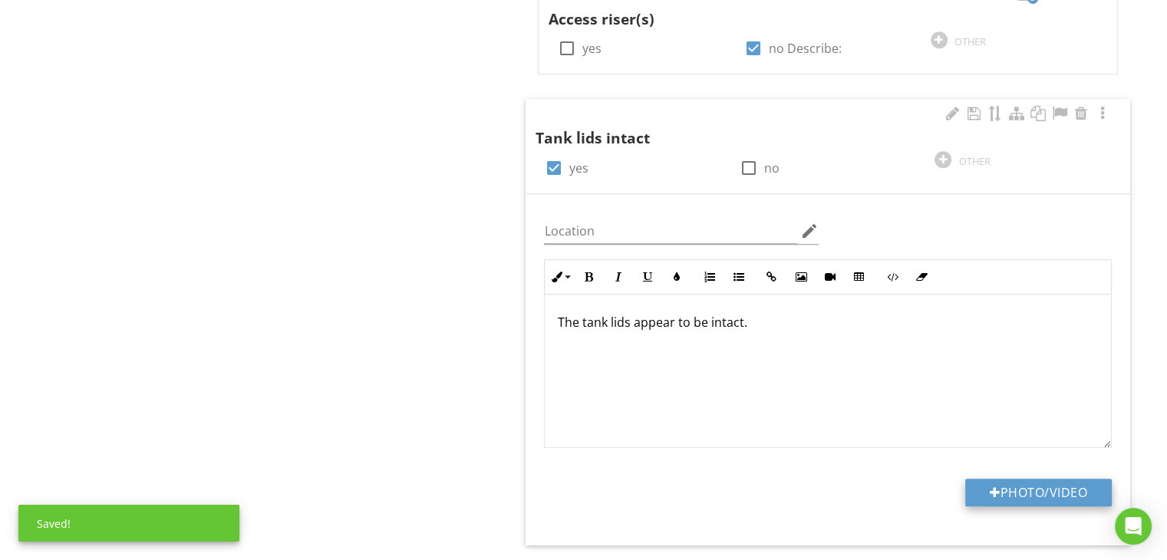
click at [982, 480] on button "Photo/Video" at bounding box center [1038, 493] width 147 height 28
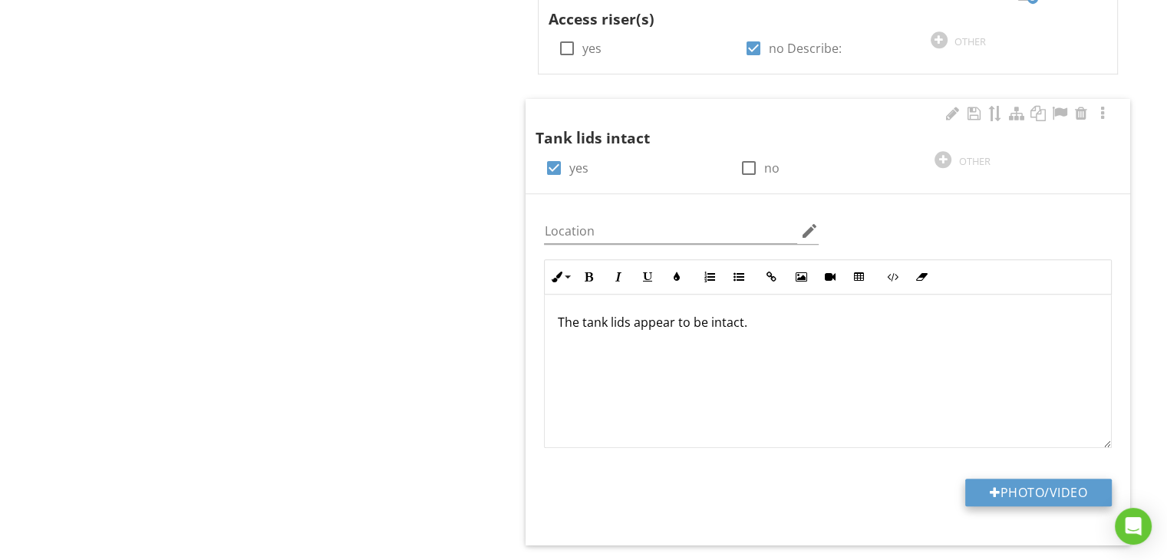
type input "C:\fakepath\IMG_0748.jpg"
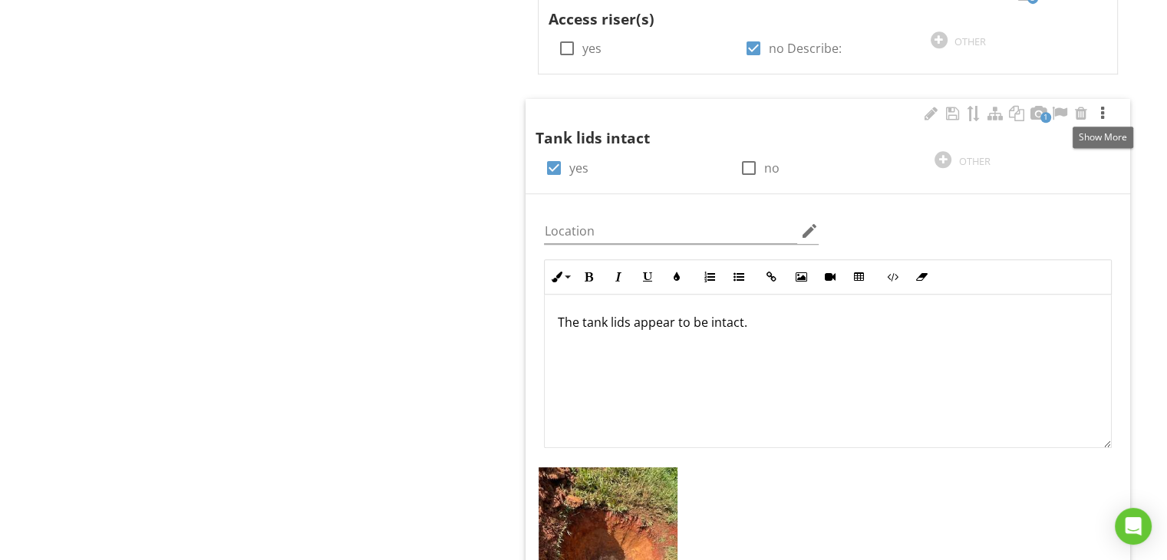
click at [1102, 113] on div at bounding box center [1103, 113] width 18 height 15
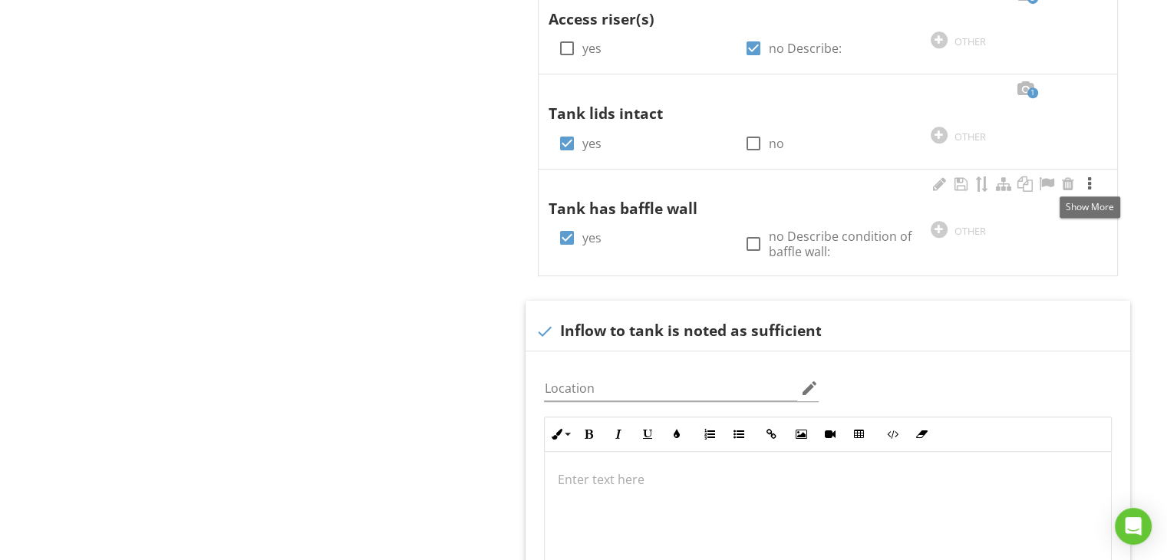
click at [1087, 183] on div at bounding box center [1090, 184] width 18 height 15
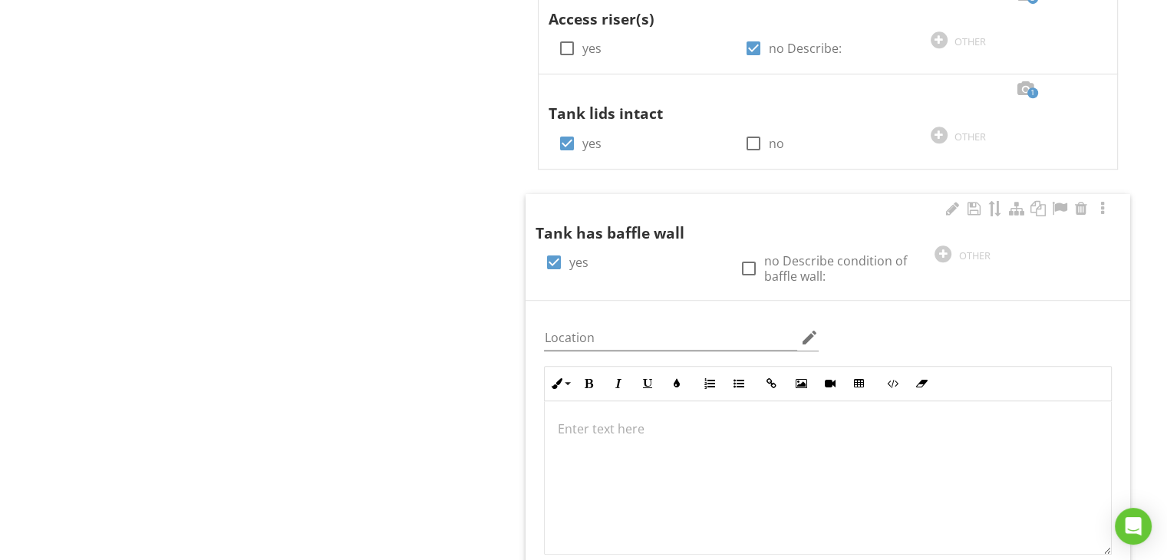
click at [665, 433] on p at bounding box center [828, 429] width 542 height 18
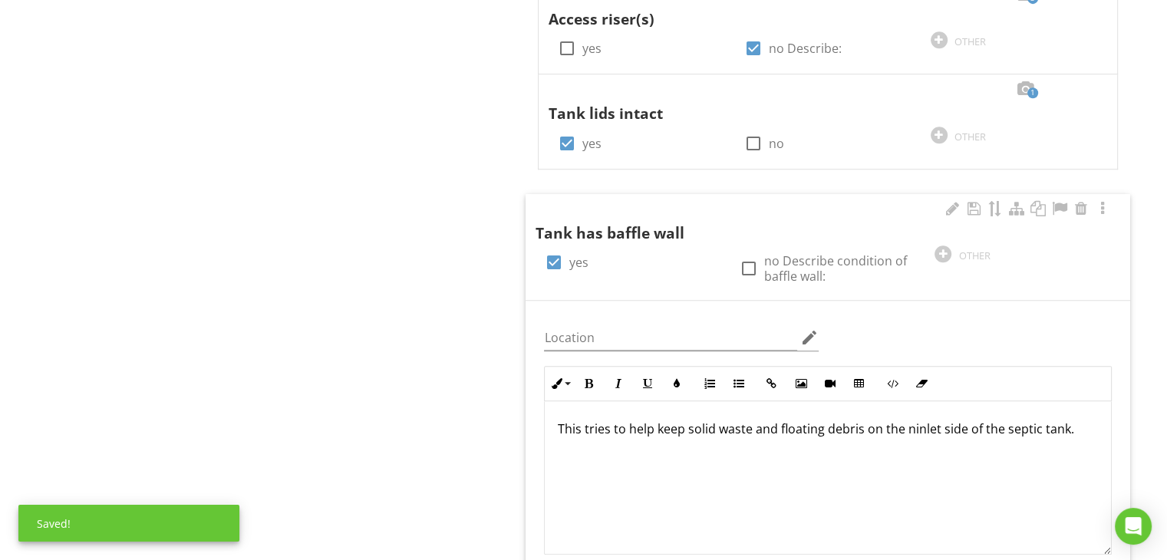
click at [909, 433] on p "This tries to help keep solid waste and floating debris on the ninlet side of t…" at bounding box center [828, 429] width 542 height 18
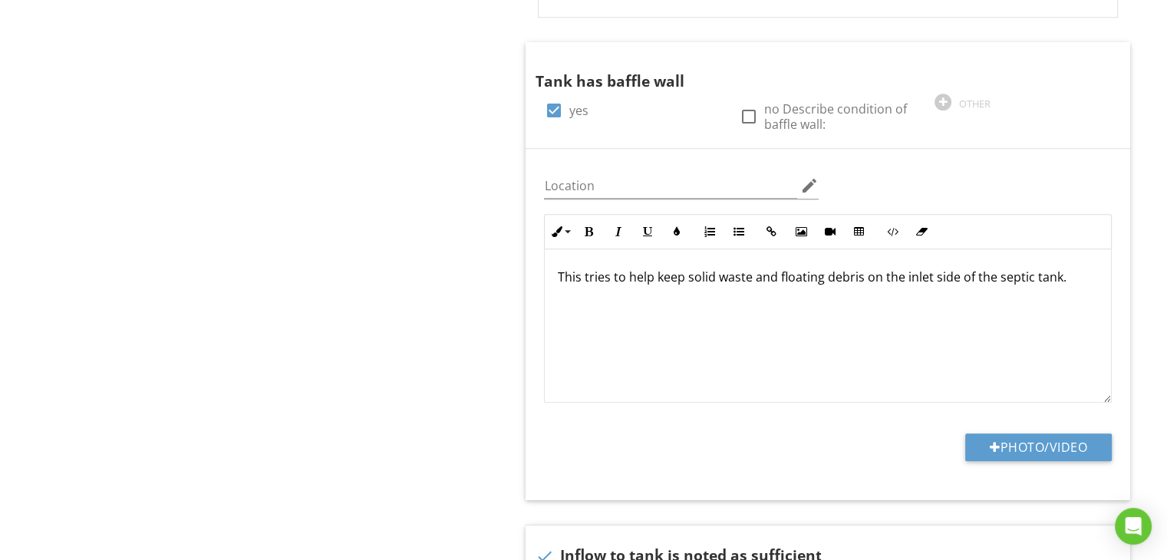
scroll to position [1122, 0]
click at [1081, 446] on button "Photo/Video" at bounding box center [1038, 446] width 147 height 28
type input "C:\fakepath\IMG_0751.jpg"
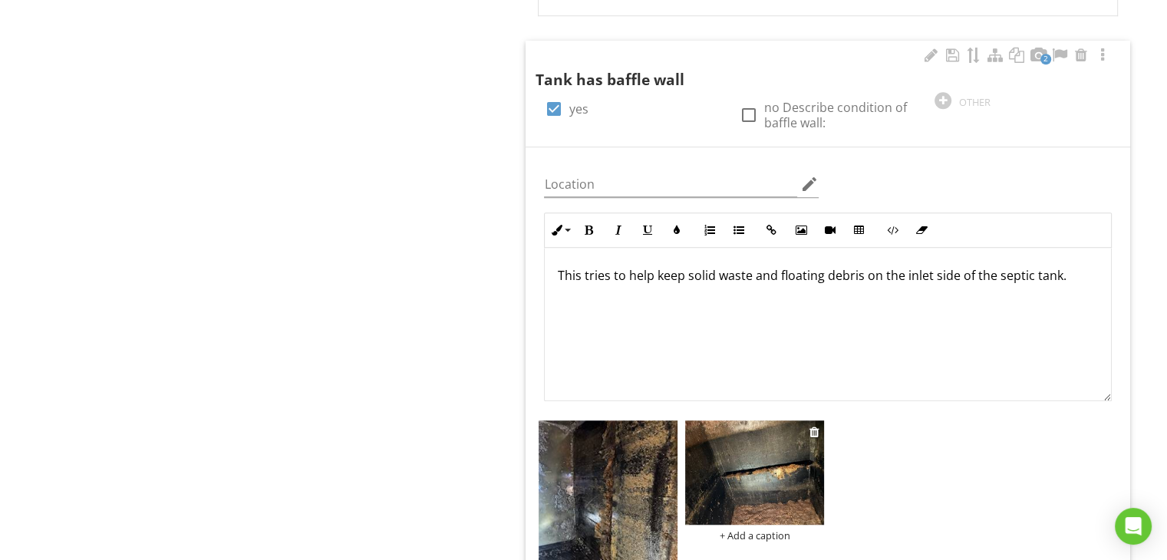
click at [793, 498] on img at bounding box center [754, 473] width 139 height 104
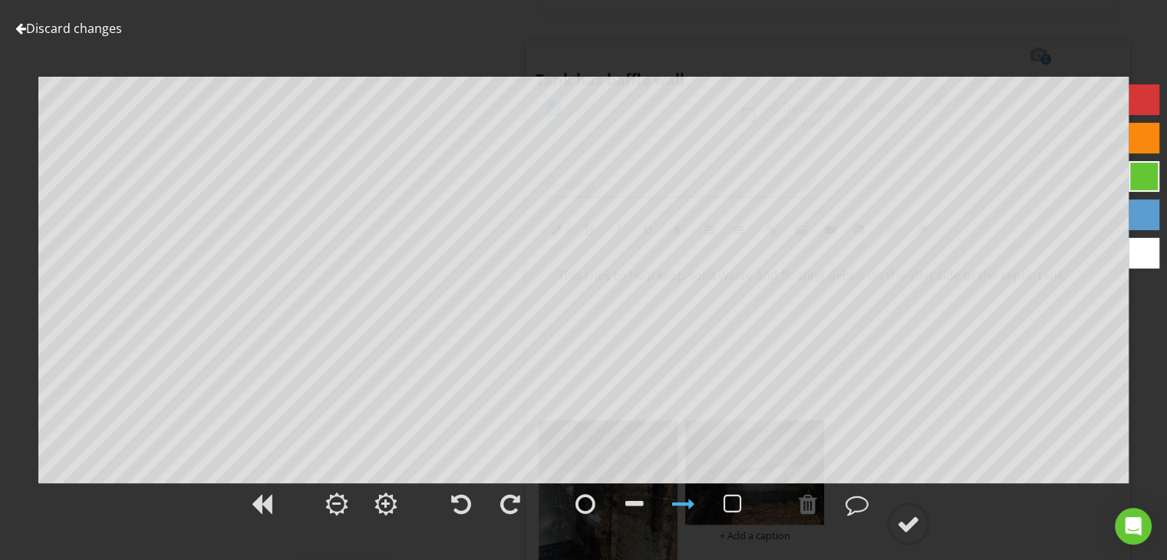
click at [1141, 252] on div at bounding box center [1144, 253] width 31 height 31
click at [860, 498] on div at bounding box center [857, 504] width 23 height 23
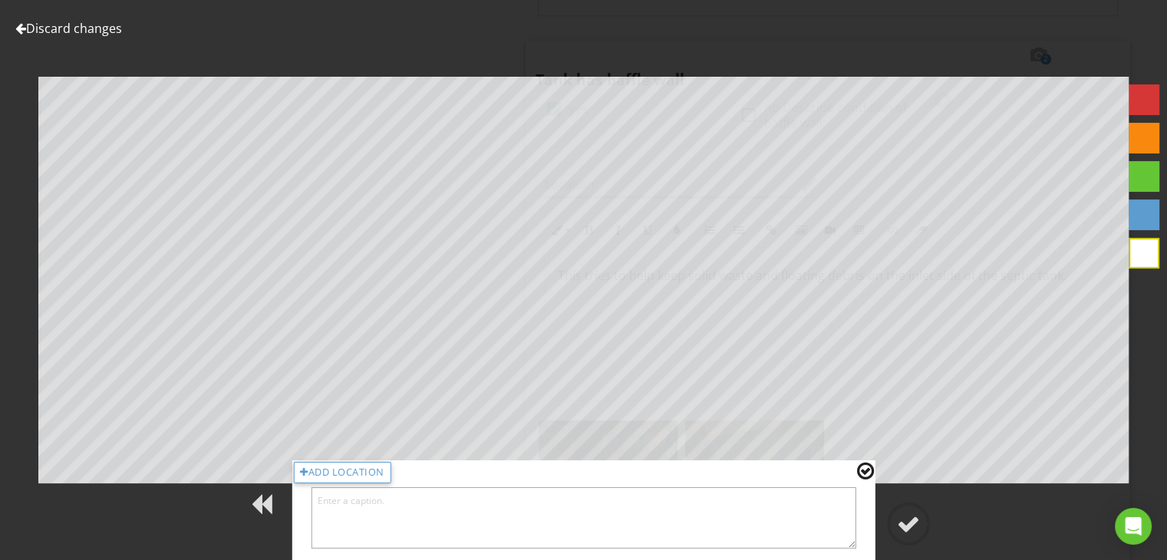
click at [836, 507] on textarea at bounding box center [584, 517] width 546 height 61
type textarea "This is the inlet side of the baffle wall."
click at [912, 517] on div at bounding box center [908, 524] width 23 height 23
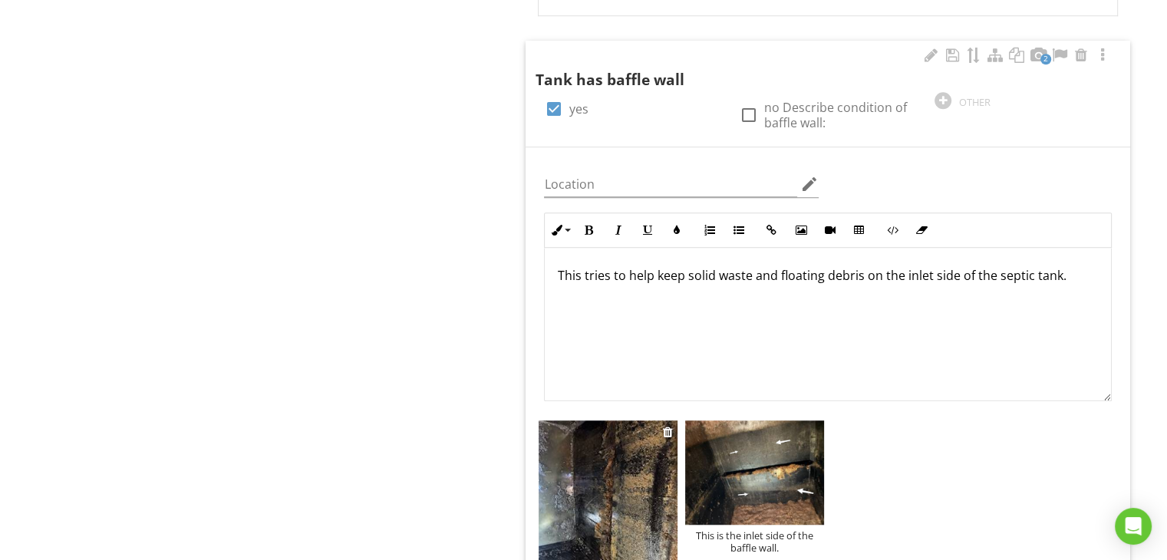
click at [670, 521] on img at bounding box center [608, 513] width 139 height 185
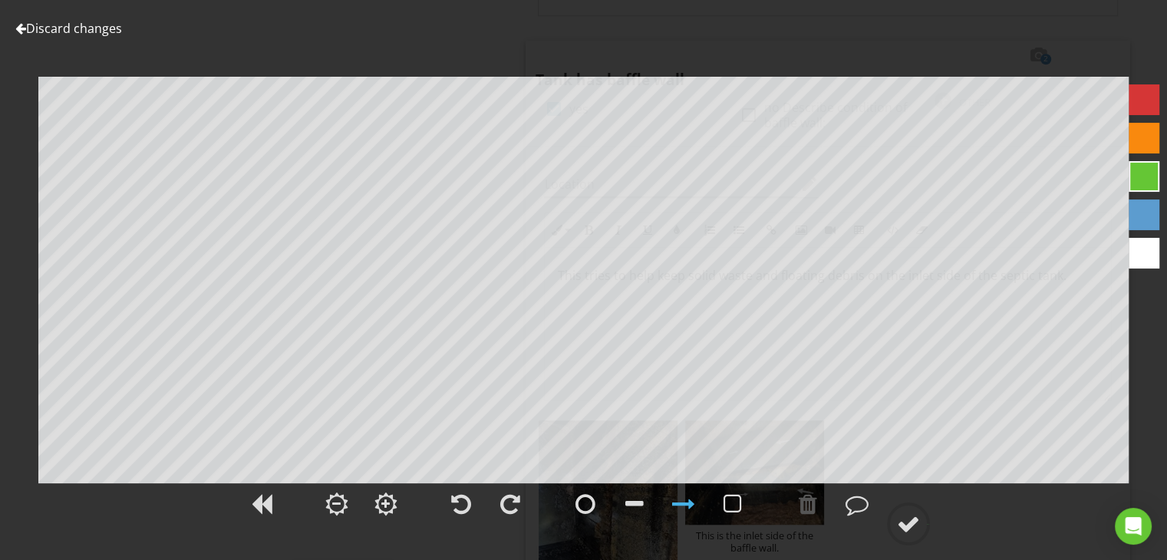
click at [1152, 249] on div at bounding box center [1144, 253] width 31 height 31
click at [850, 501] on div at bounding box center [857, 504] width 23 height 23
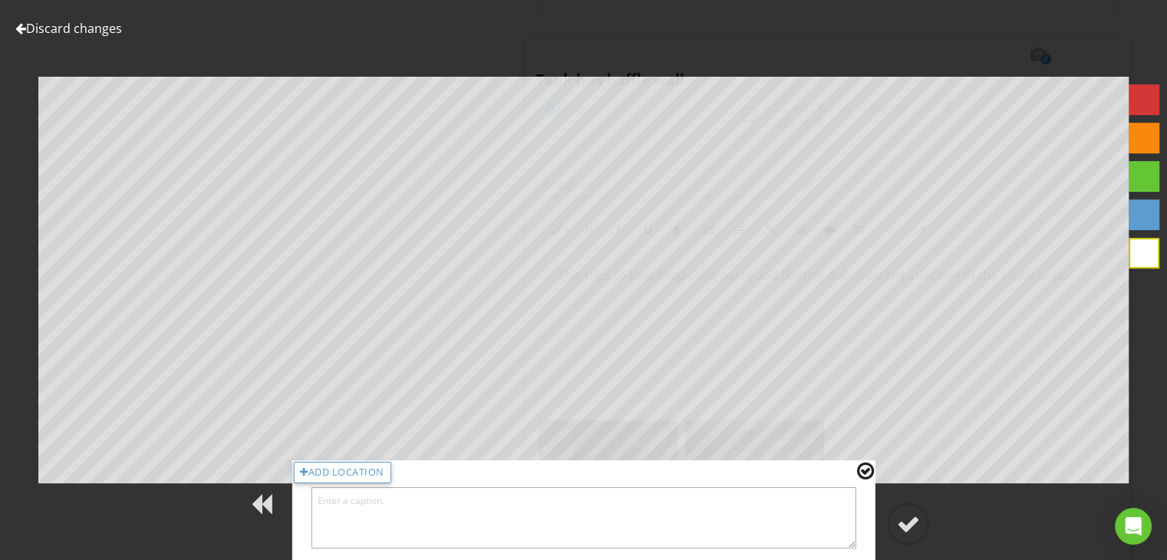
click at [827, 516] on textarea at bounding box center [584, 517] width 546 height 61
type textarea "This is the outlet side of the baffle wall."
click at [907, 526] on div at bounding box center [908, 524] width 23 height 23
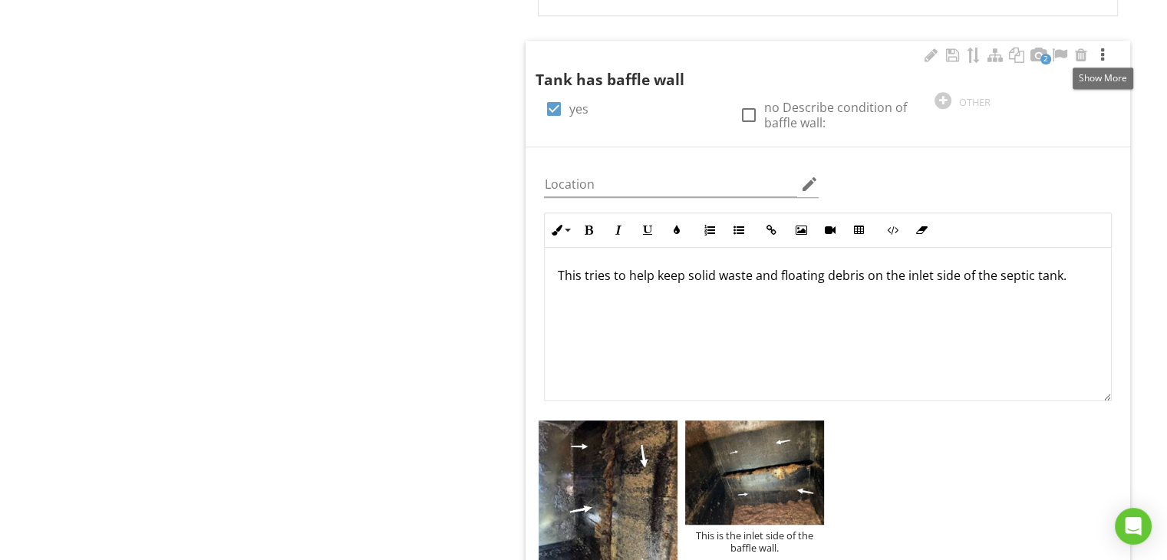
click at [1102, 53] on div at bounding box center [1103, 55] width 18 height 15
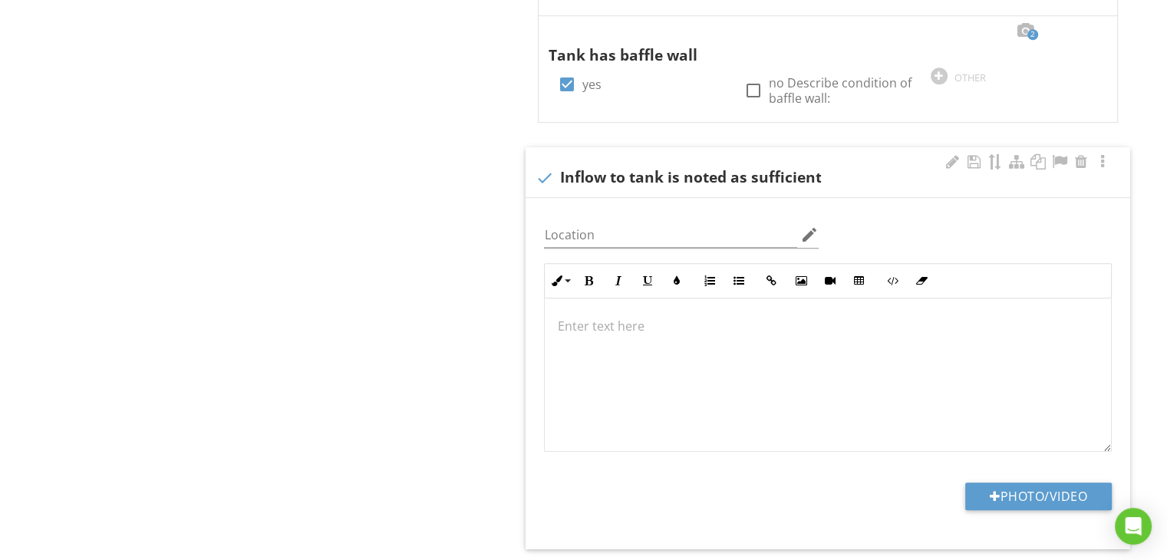
click at [646, 321] on p at bounding box center [828, 326] width 542 height 18
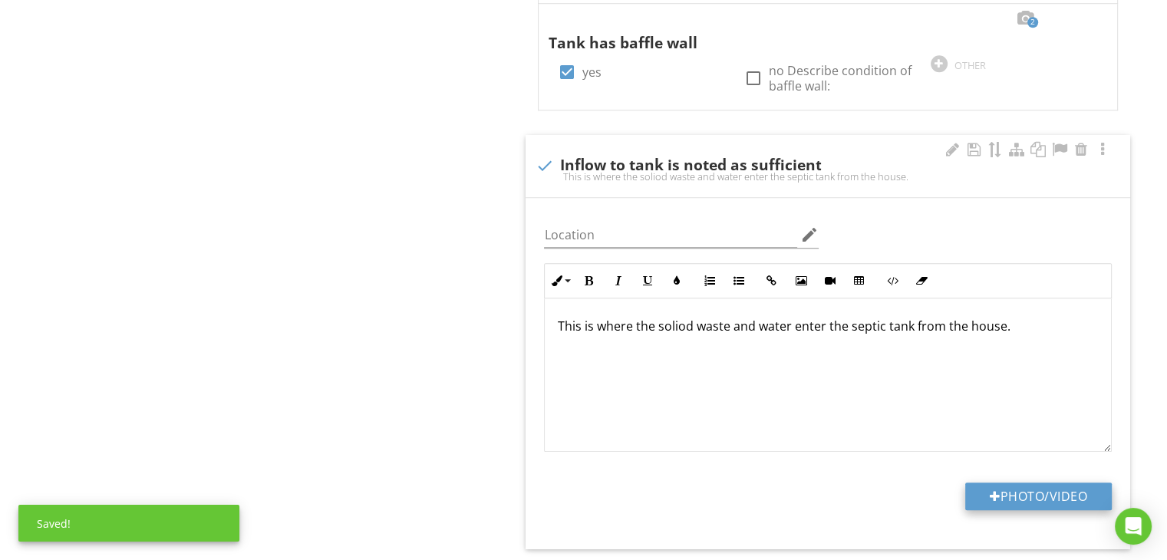
click at [978, 492] on button "Photo/Video" at bounding box center [1038, 497] width 147 height 28
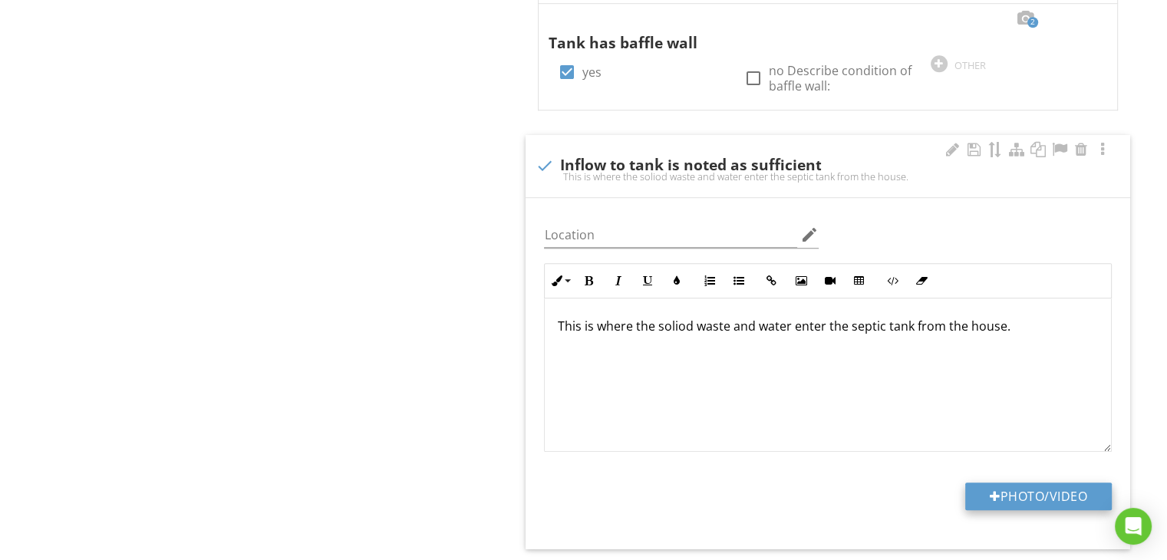
type input "C:\fakepath\IMG_0755.jpg"
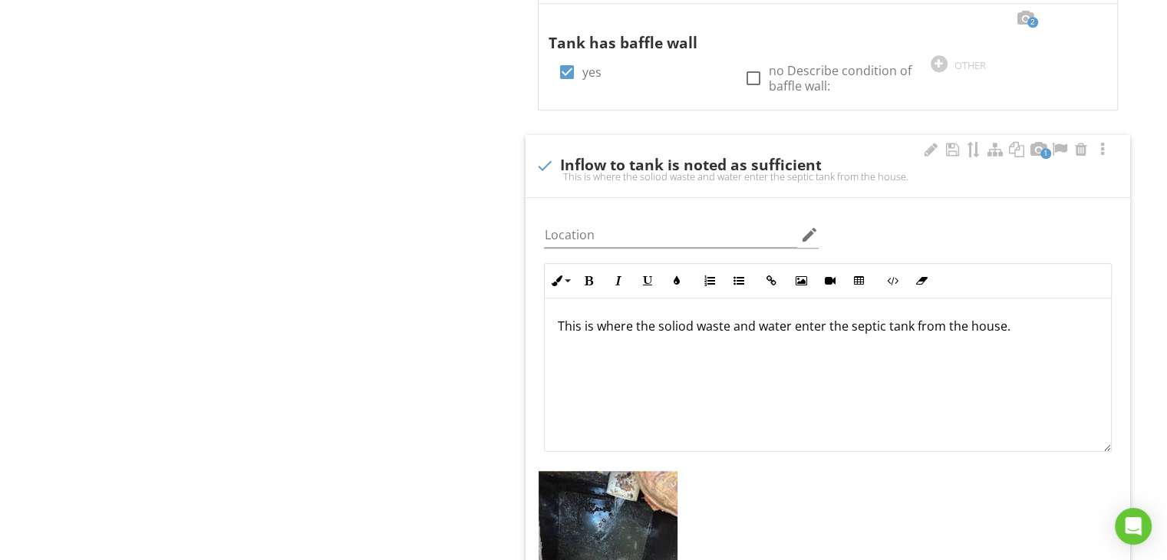
click at [685, 324] on p "This is where the soliod waste and water enter the septic tank from the house." at bounding box center [828, 326] width 542 height 18
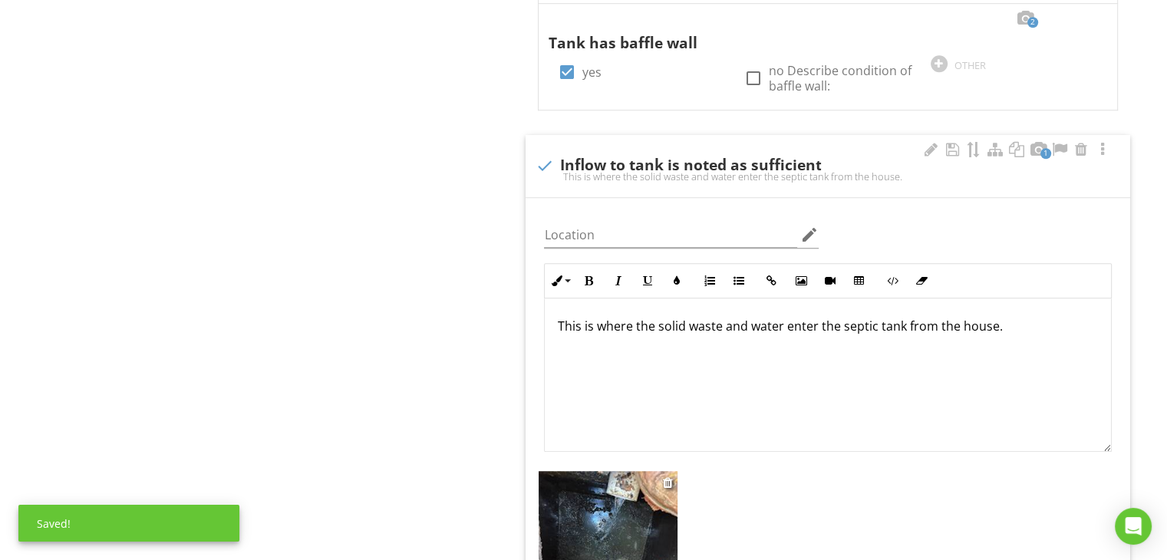
click at [641, 474] on img at bounding box center [608, 563] width 139 height 185
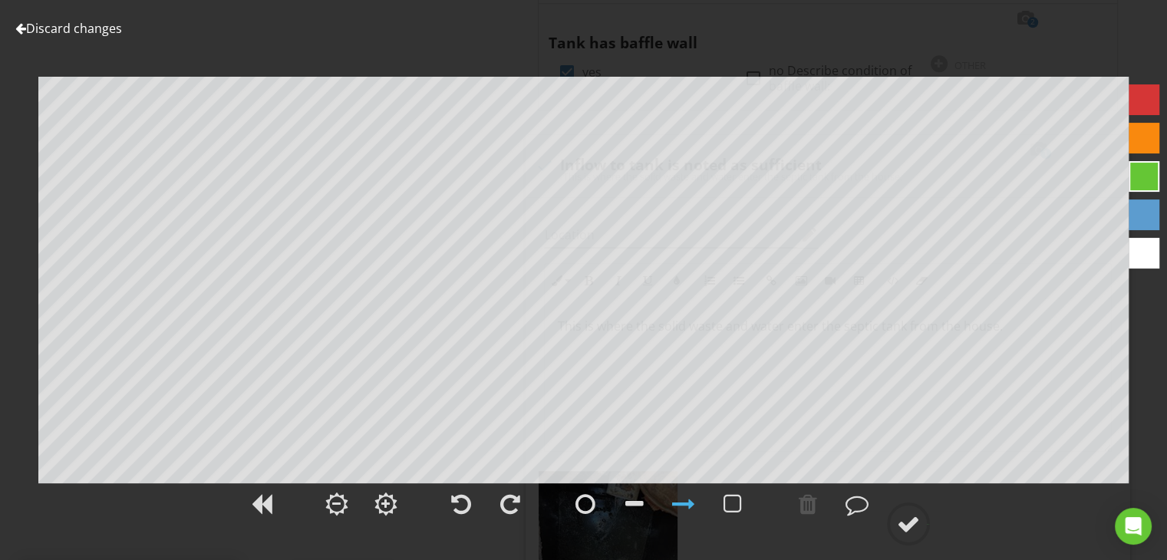
click at [1142, 247] on div at bounding box center [1144, 253] width 31 height 31
click at [856, 505] on div at bounding box center [857, 504] width 23 height 23
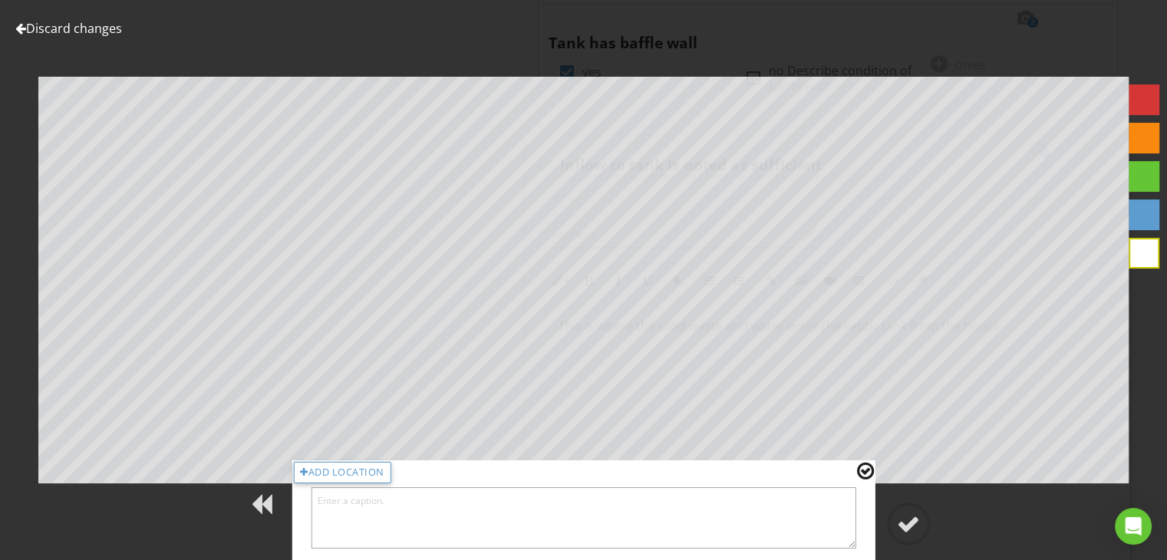
click at [838, 509] on textarea at bounding box center [584, 517] width 546 height 61
click at [341, 502] on textarea "Thismis the" at bounding box center [584, 517] width 546 height 61
click at [371, 504] on textarea "This is the" at bounding box center [584, 517] width 546 height 61
type textarea "This is the inlet pipe."
click at [908, 527] on div at bounding box center [908, 524] width 23 height 23
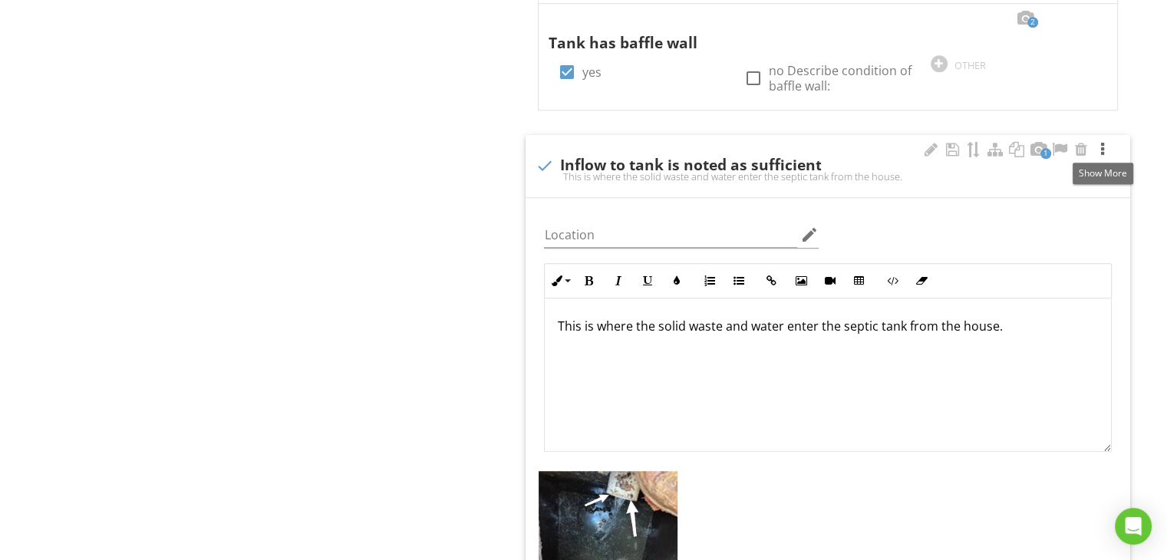
click at [1103, 147] on div at bounding box center [1103, 149] width 18 height 15
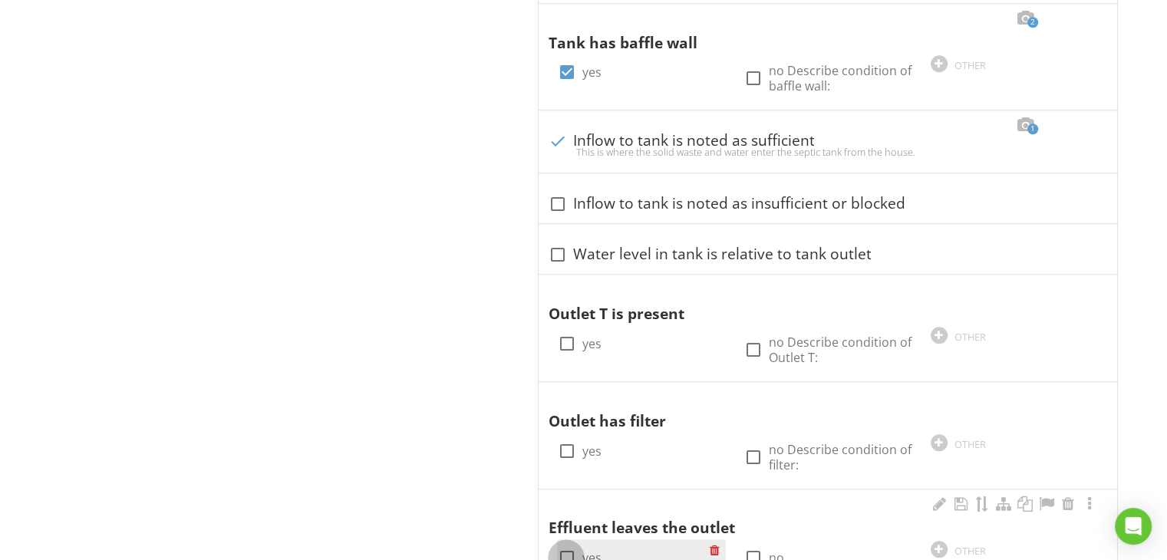
click at [566, 552] on div at bounding box center [566, 558] width 26 height 26
checkbox input "true"
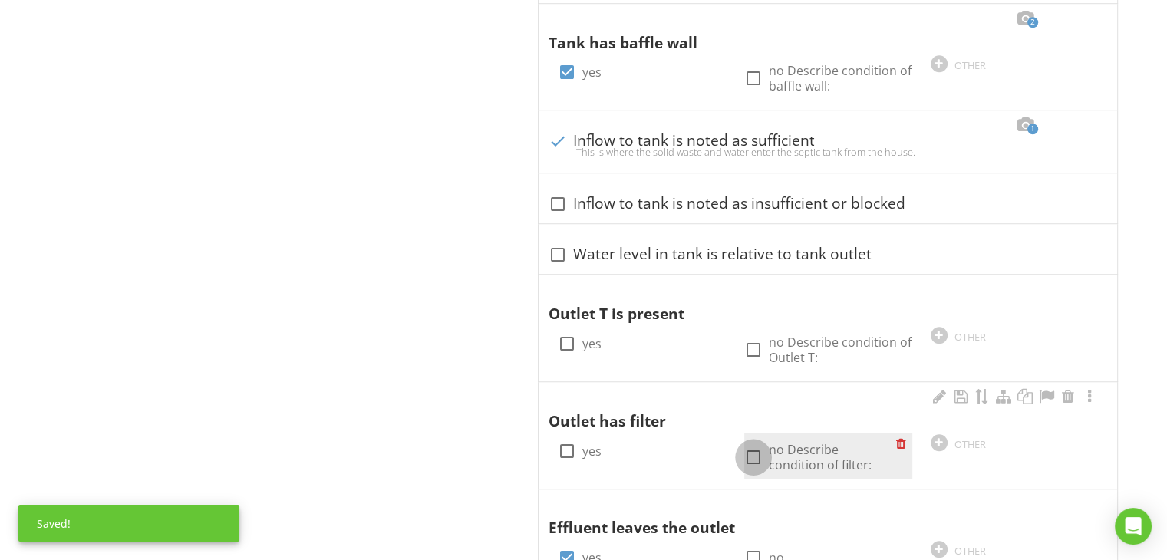
click at [755, 454] on div at bounding box center [754, 457] width 26 height 26
checkbox input "true"
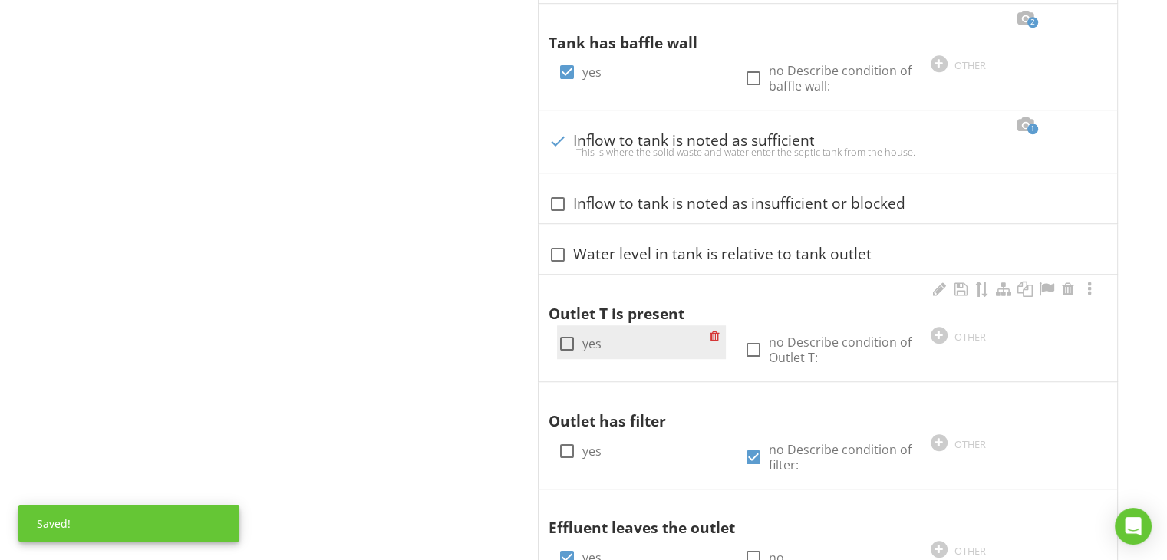
click at [562, 338] on div at bounding box center [566, 344] width 26 height 26
checkbox input "true"
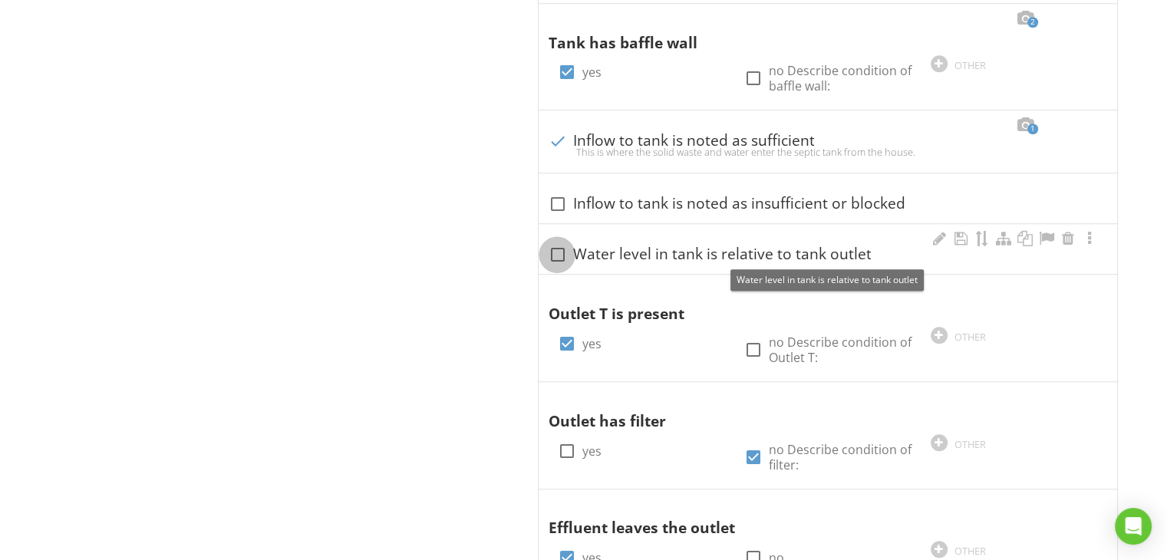
click at [558, 247] on div at bounding box center [557, 255] width 26 height 26
checkbox input "true"
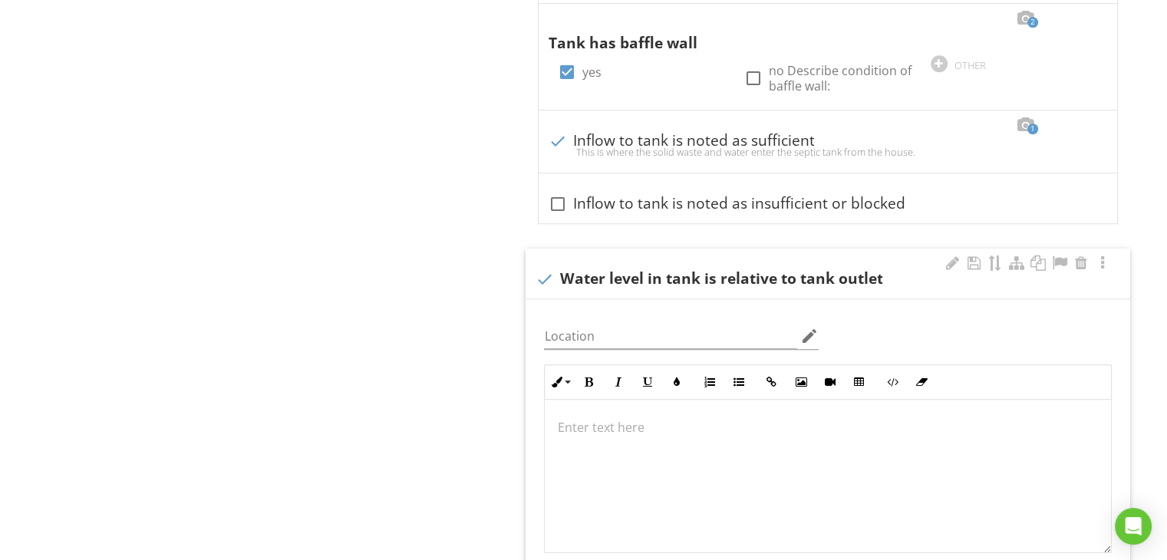
click at [641, 427] on p at bounding box center [828, 427] width 542 height 18
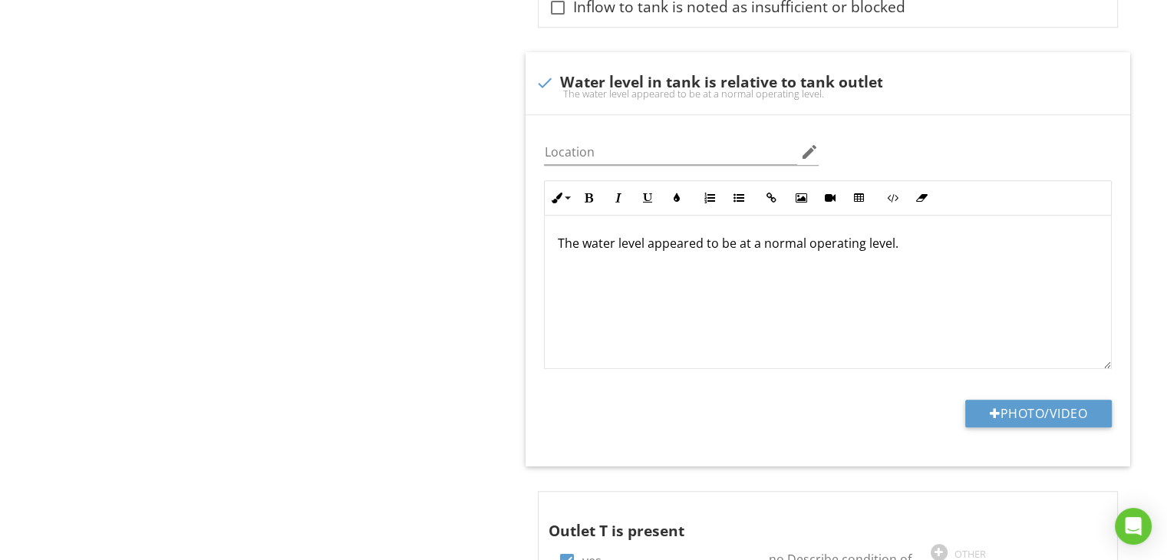
scroll to position [1361, 0]
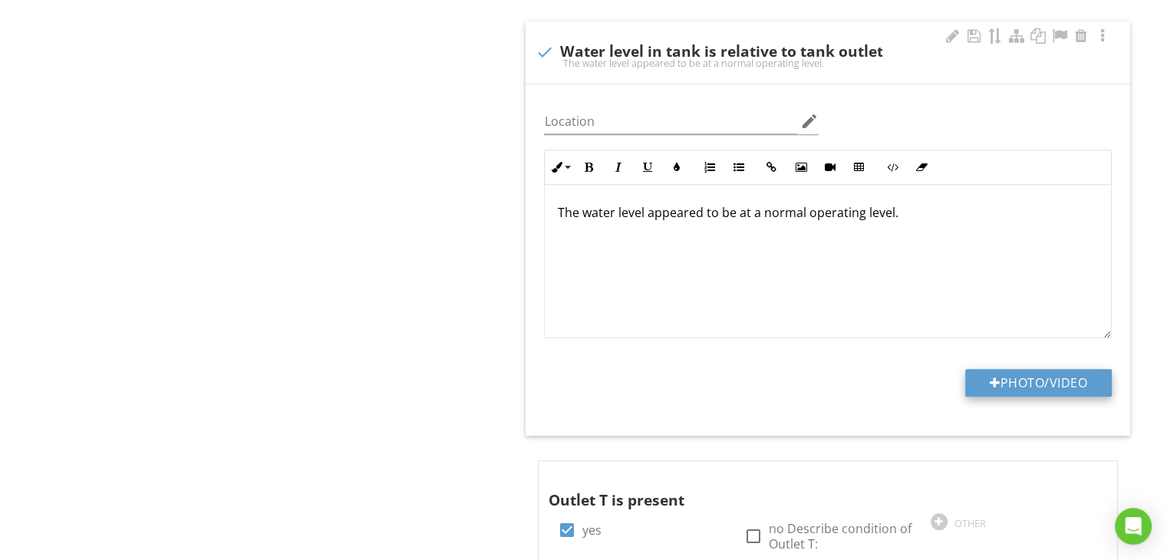
click at [990, 384] on div at bounding box center [995, 383] width 11 height 12
type input "C:\fakepath\IMG_0749.jpg"
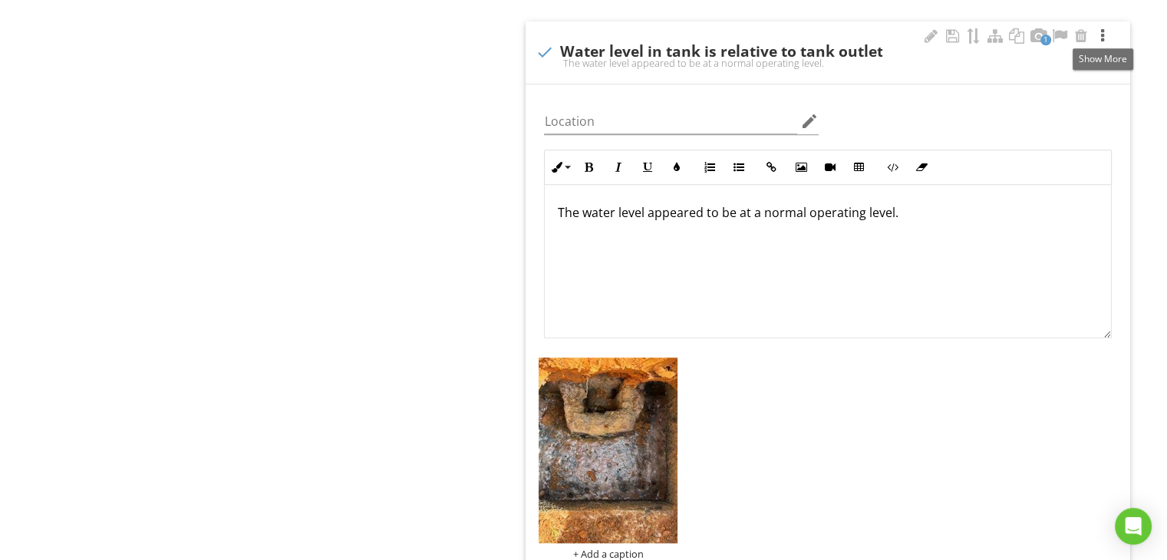
click at [1104, 38] on div at bounding box center [1103, 35] width 18 height 15
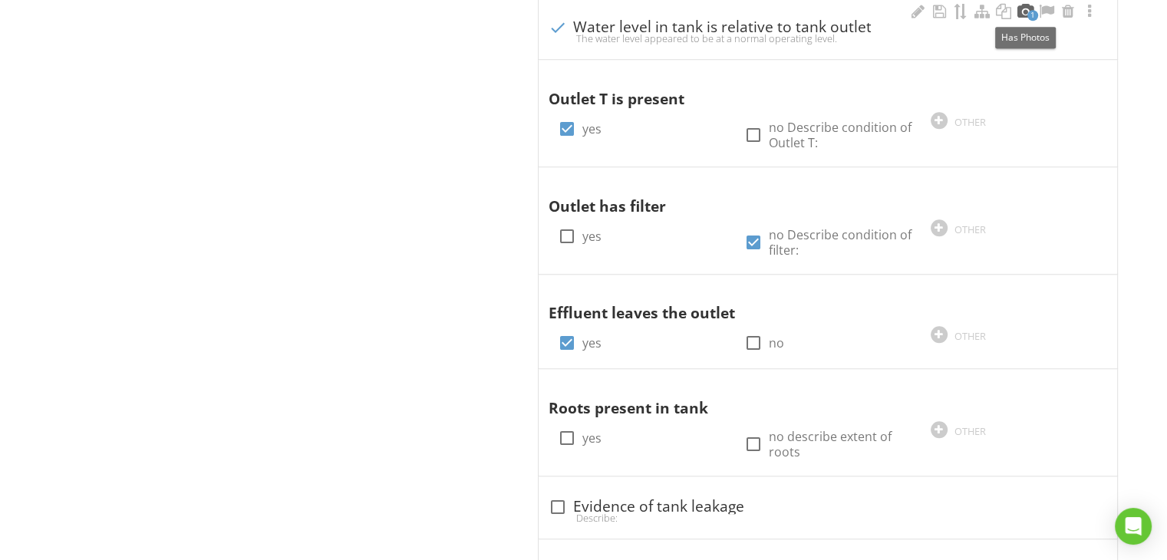
click at [1024, 8] on div at bounding box center [1025, 11] width 18 height 15
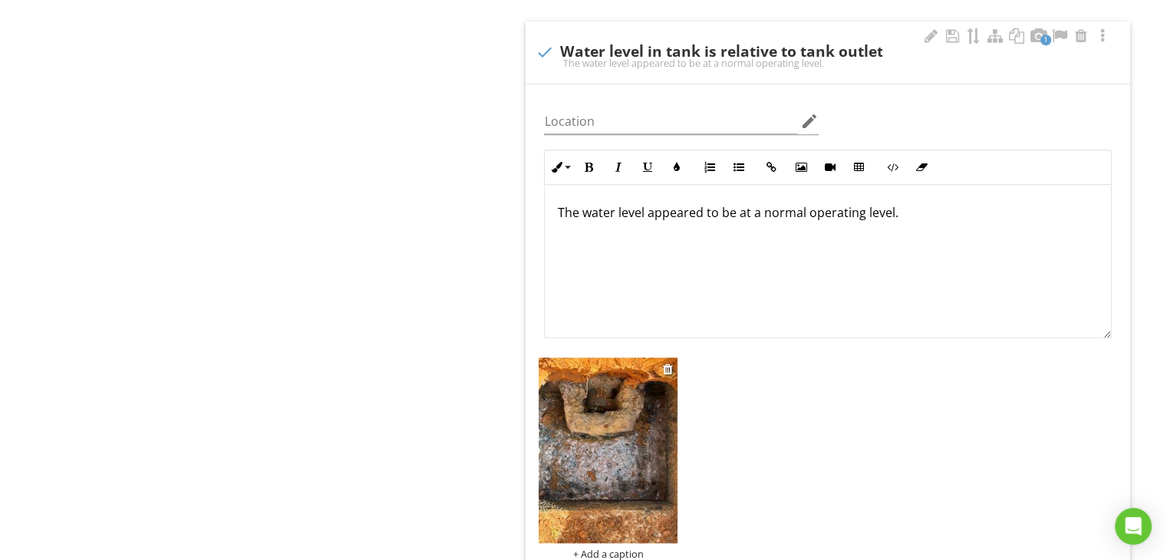
click at [643, 394] on img at bounding box center [608, 450] width 139 height 185
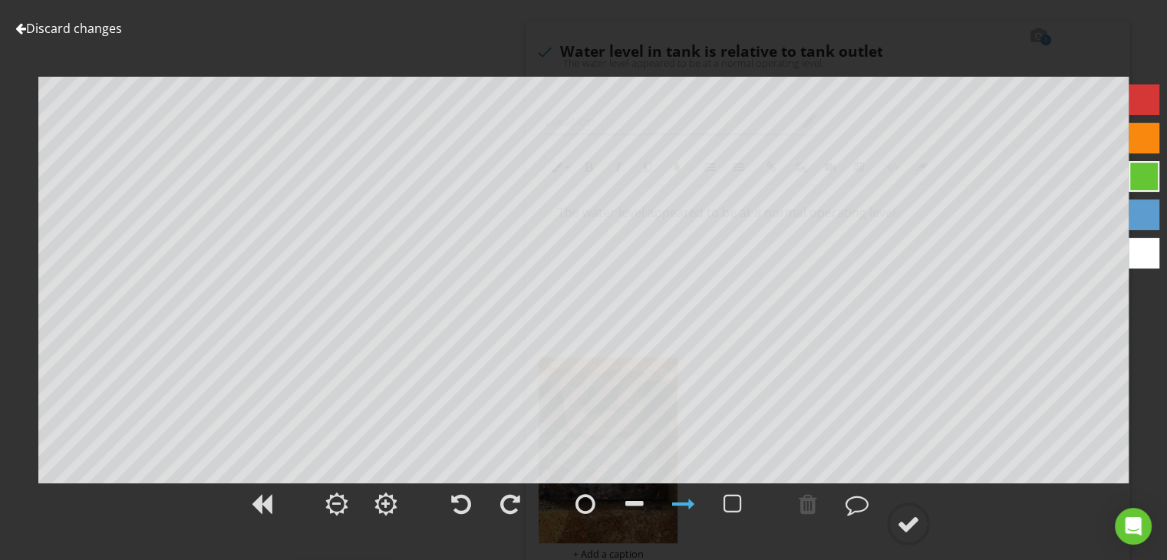
click at [1150, 250] on div at bounding box center [1144, 253] width 31 height 31
click at [856, 507] on div at bounding box center [857, 504] width 23 height 23
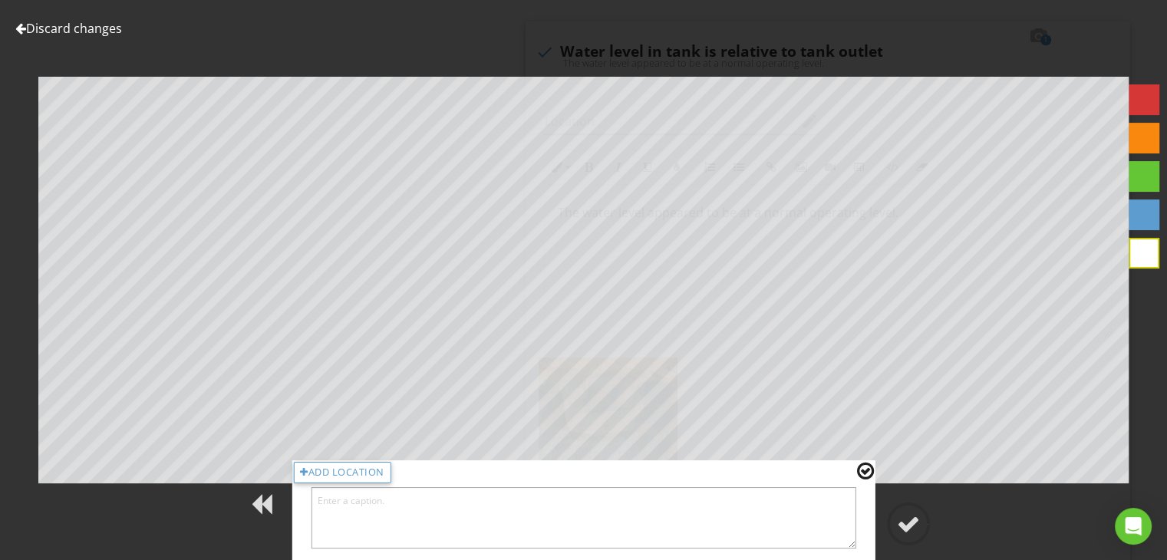
click at [829, 509] on textarea at bounding box center [584, 517] width 546 height 61
click at [341, 503] on textarea "Thismis the oputlet pipe." at bounding box center [584, 517] width 546 height 61
click at [373, 502] on textarea "This is the oputlet pipe." at bounding box center [584, 517] width 546 height 61
click at [425, 501] on textarea "This is the outlet pipe." at bounding box center [584, 517] width 546 height 61
type textarea "This is the outlet pipe."
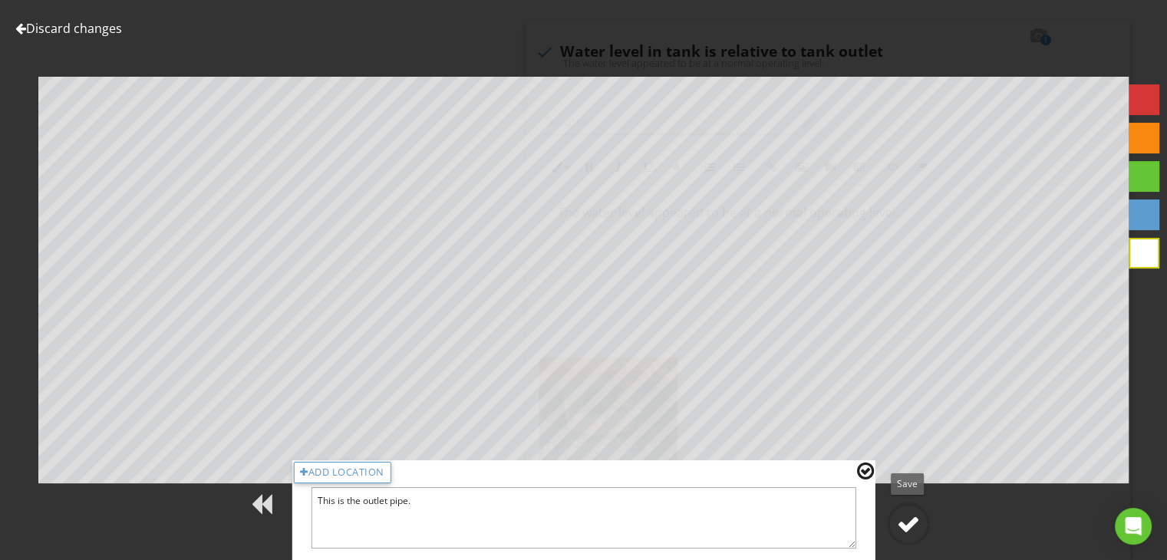
click at [902, 524] on div at bounding box center [908, 524] width 23 height 23
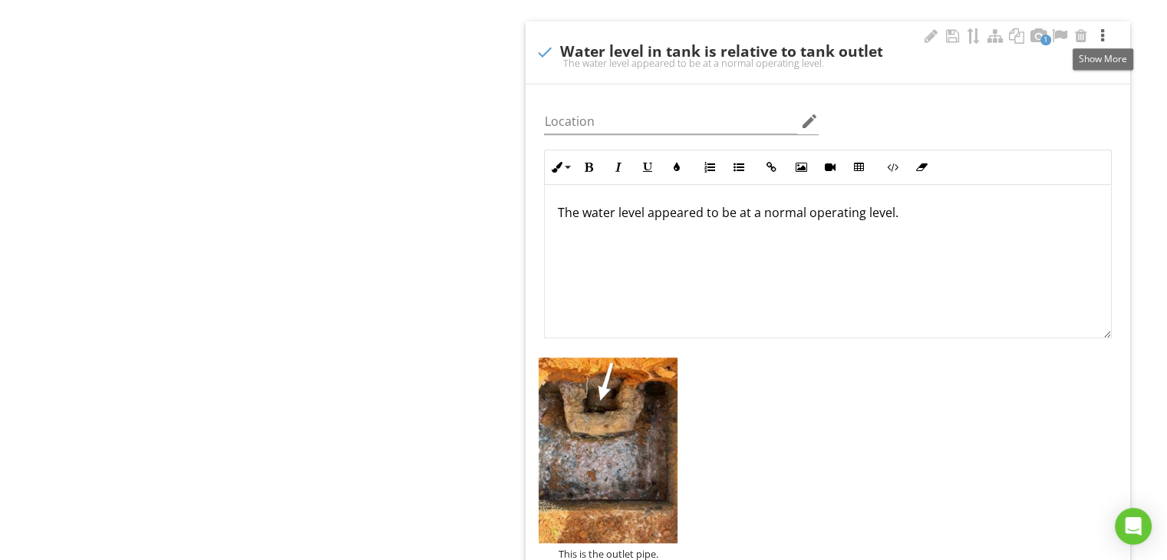
click at [1105, 30] on div at bounding box center [1103, 35] width 18 height 15
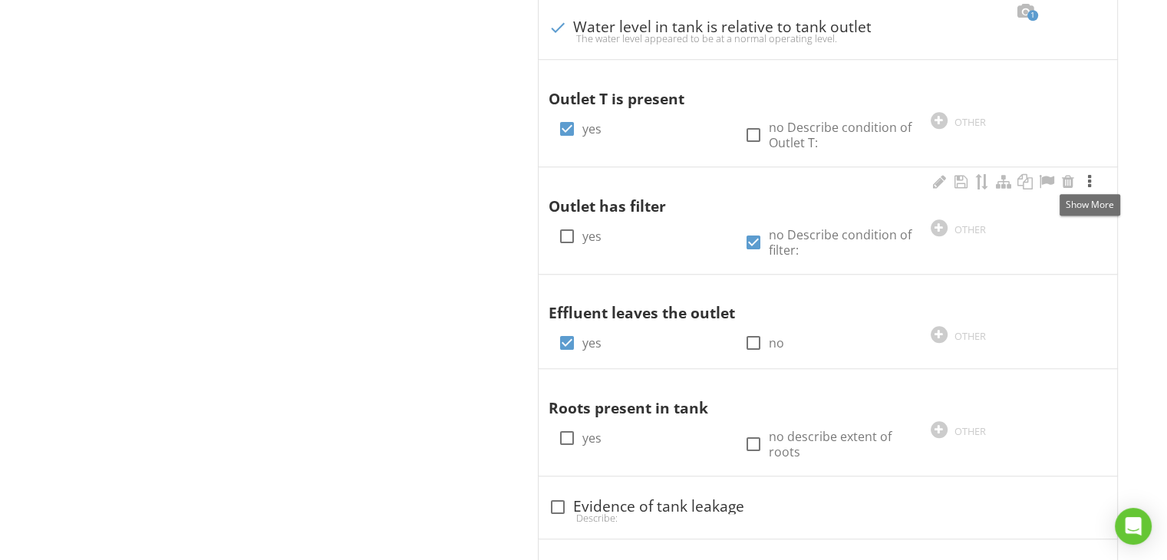
click at [1088, 179] on div at bounding box center [1090, 181] width 18 height 15
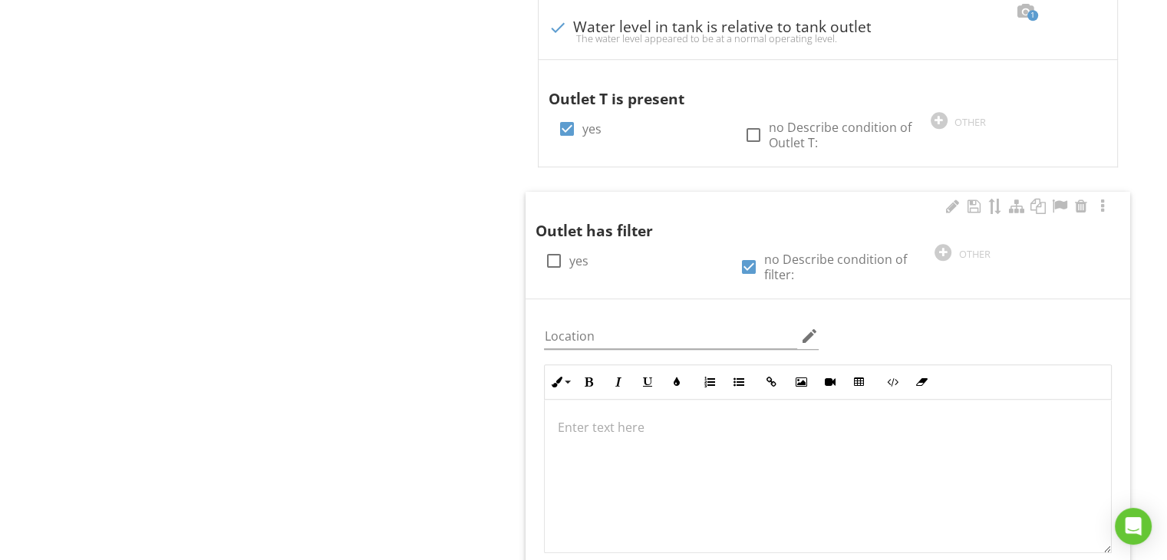
click at [687, 419] on p at bounding box center [828, 427] width 542 height 18
click at [1102, 206] on div at bounding box center [1103, 206] width 18 height 15
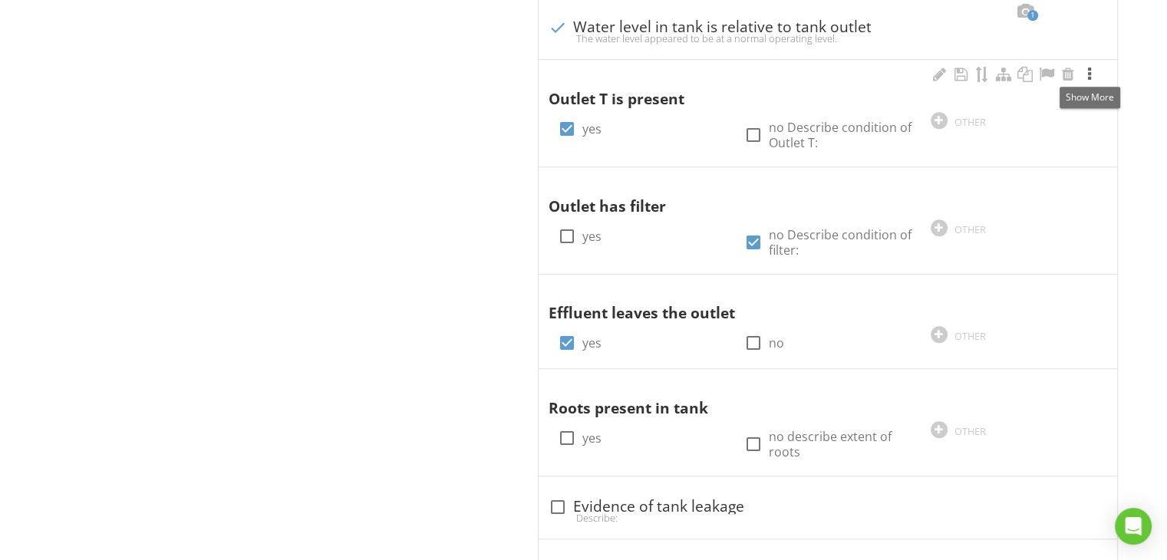
click at [1089, 72] on div at bounding box center [1090, 74] width 18 height 15
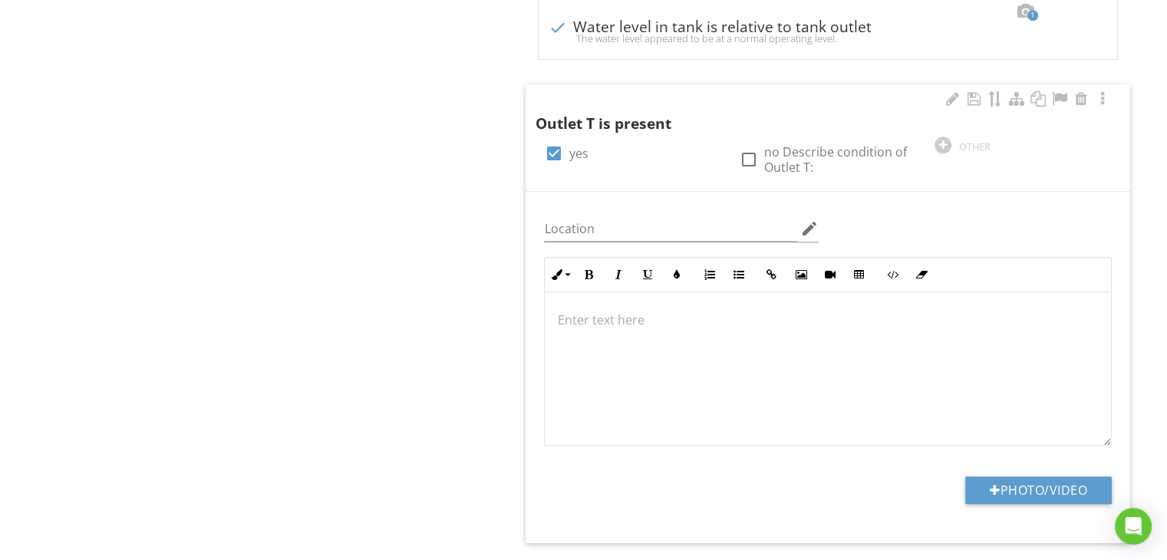
click at [600, 332] on div at bounding box center [828, 368] width 566 height 153
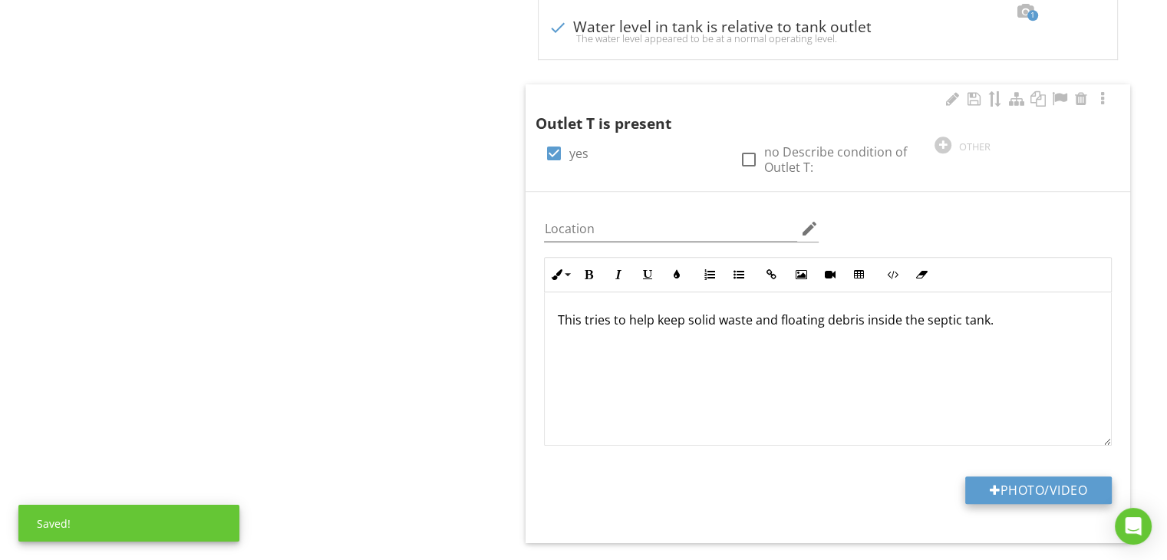
click at [978, 477] on button "Photo/Video" at bounding box center [1038, 491] width 147 height 28
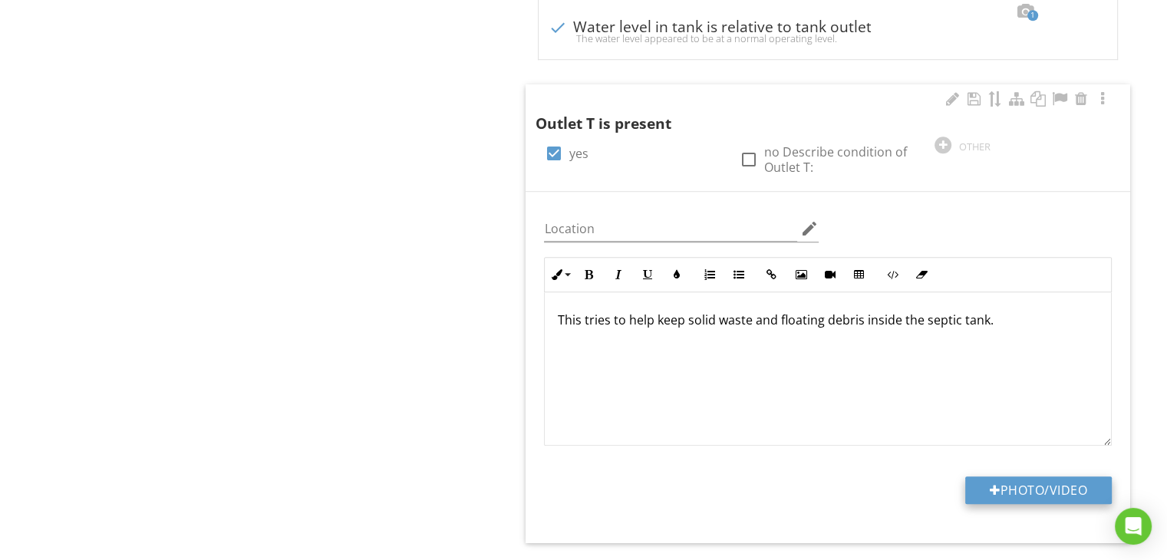
type input "C:\fakepath\IMG_0750.jpg"
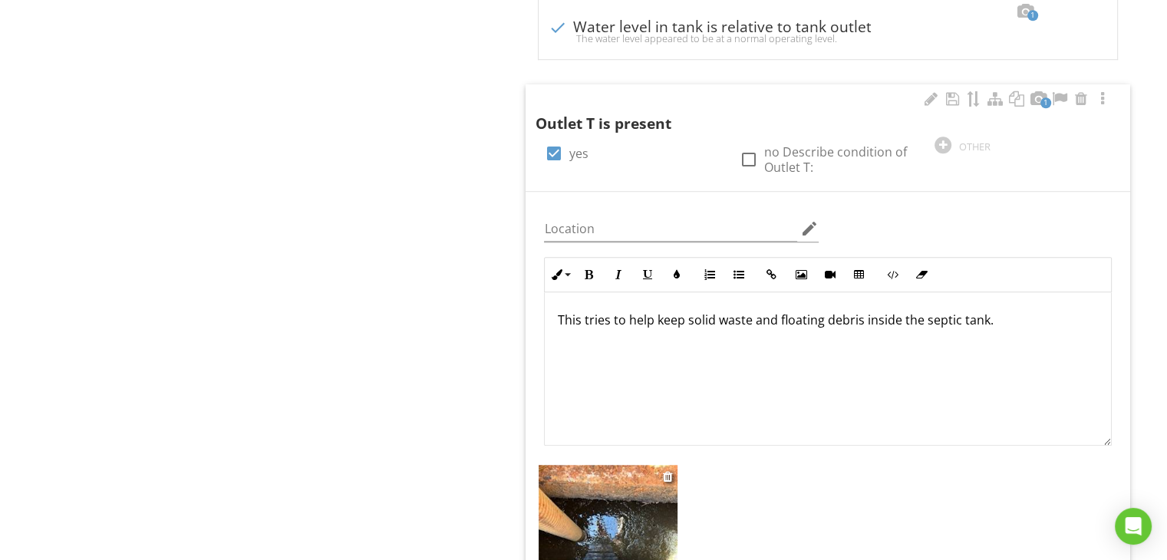
click at [599, 481] on img at bounding box center [608, 557] width 139 height 185
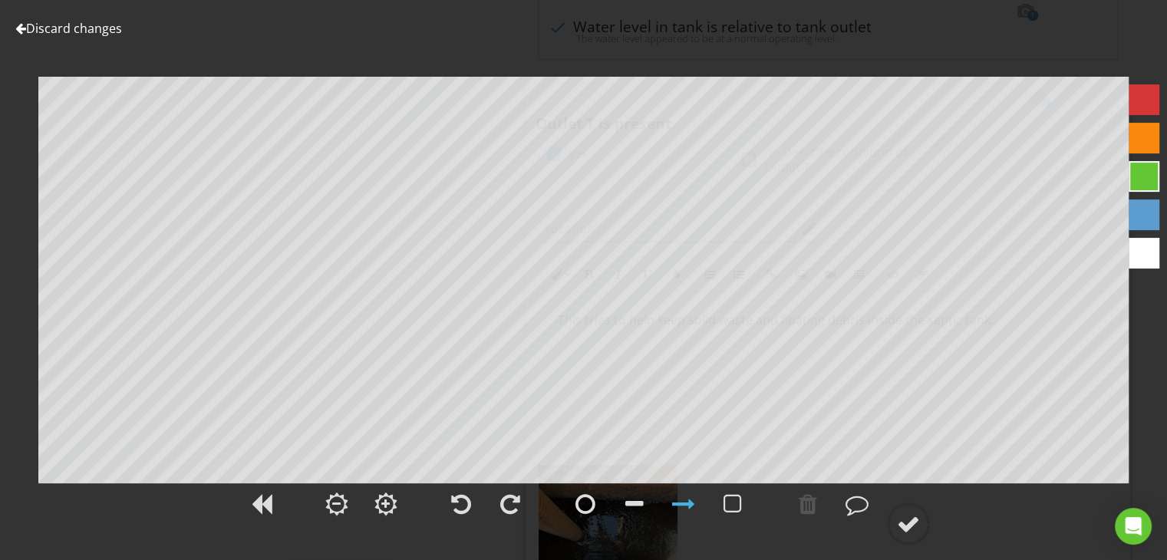
click at [1140, 244] on div at bounding box center [1144, 253] width 31 height 31
click at [853, 507] on div at bounding box center [857, 504] width 23 height 23
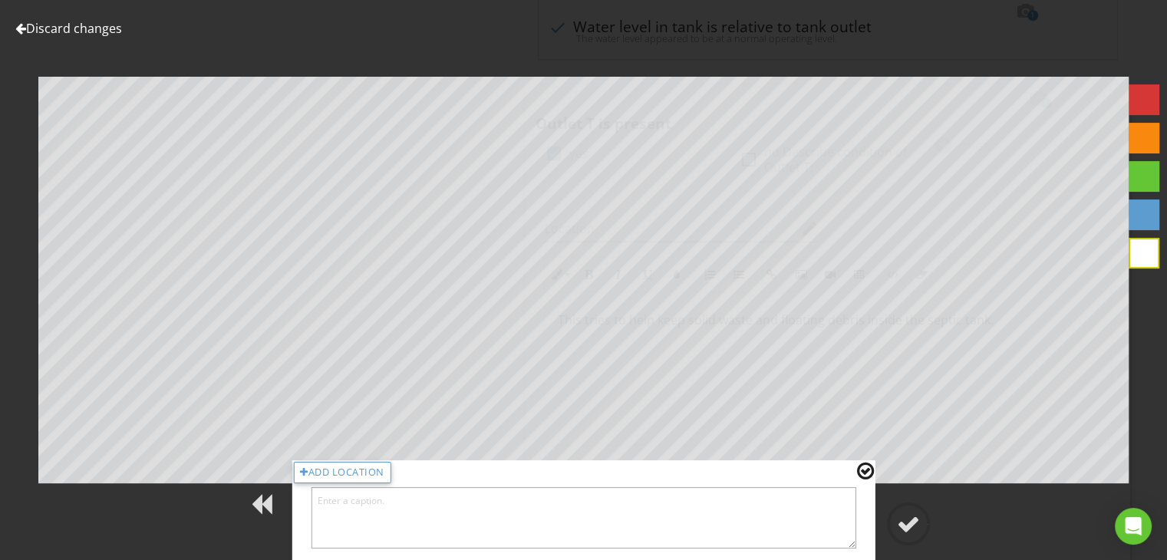
click at [816, 519] on textarea at bounding box center [584, 517] width 546 height 61
type textarea "This is the tee."
click at [909, 523] on div at bounding box center [908, 524] width 23 height 23
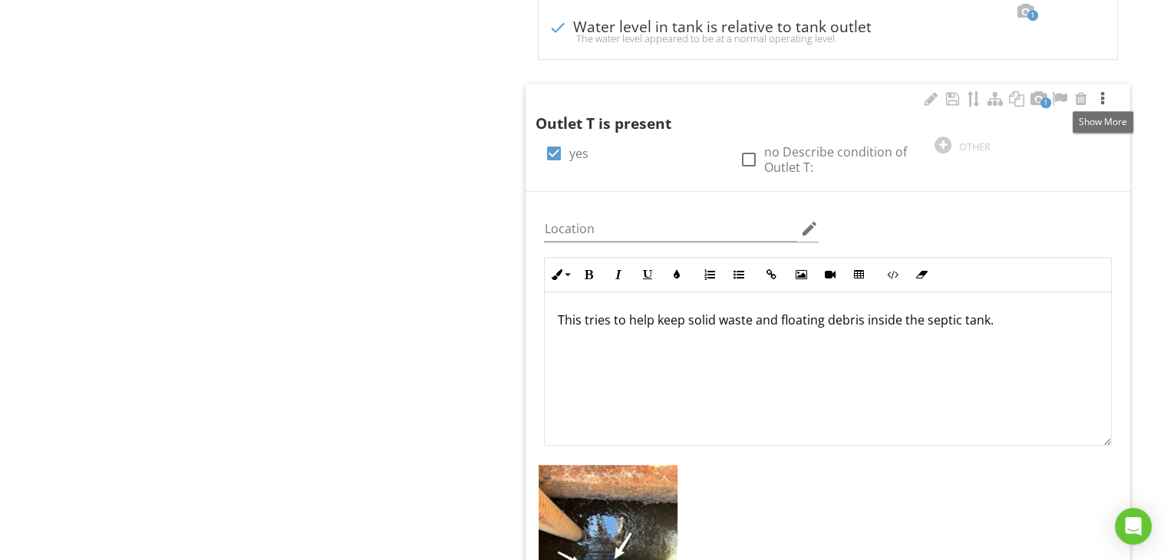
click at [1102, 96] on div at bounding box center [1103, 98] width 18 height 15
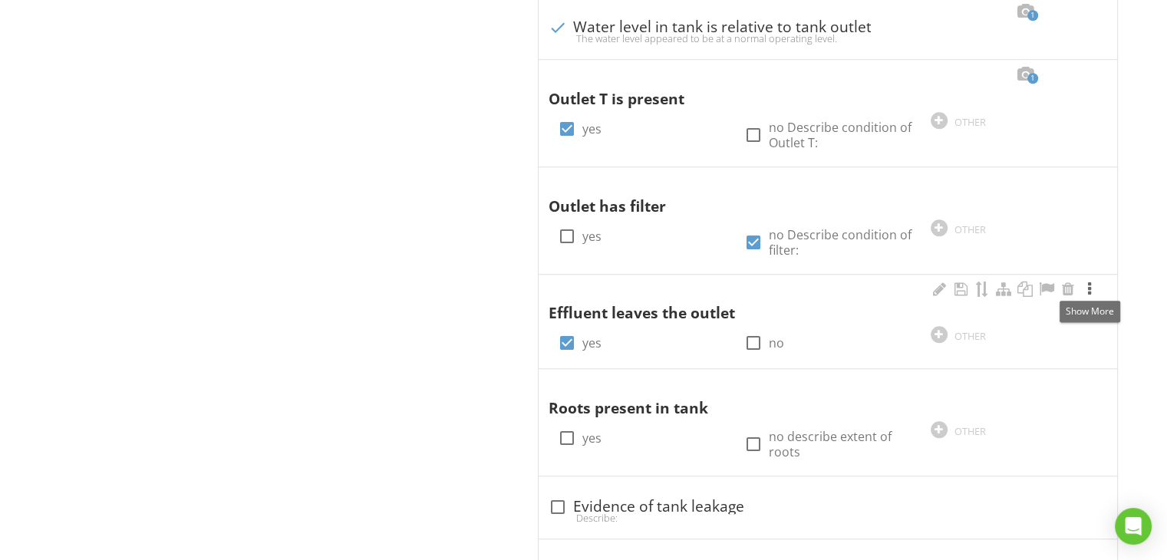
click at [1090, 286] on div at bounding box center [1090, 289] width 18 height 15
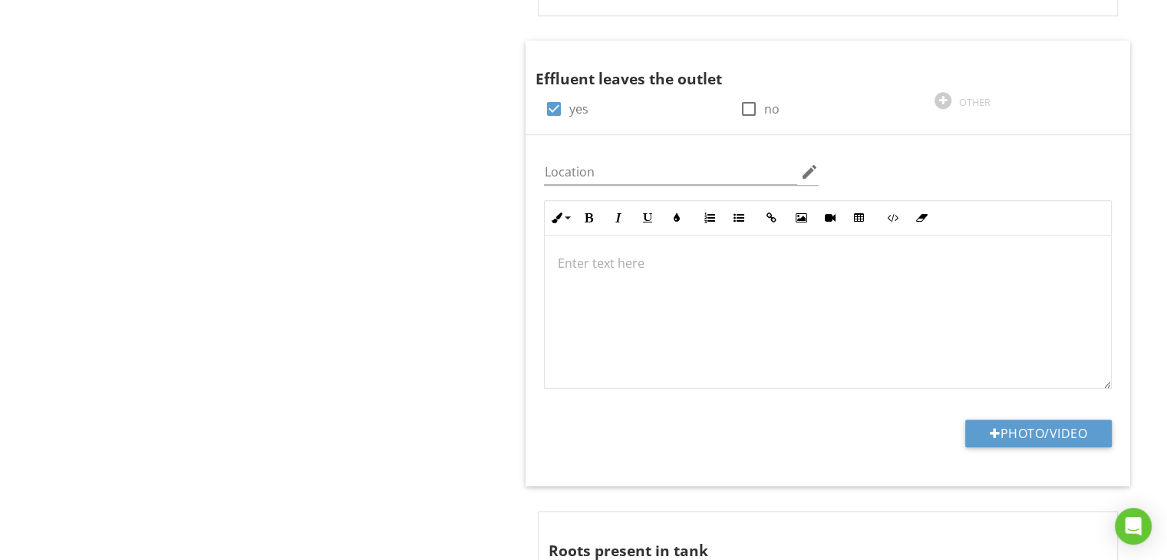
scroll to position [1638, 0]
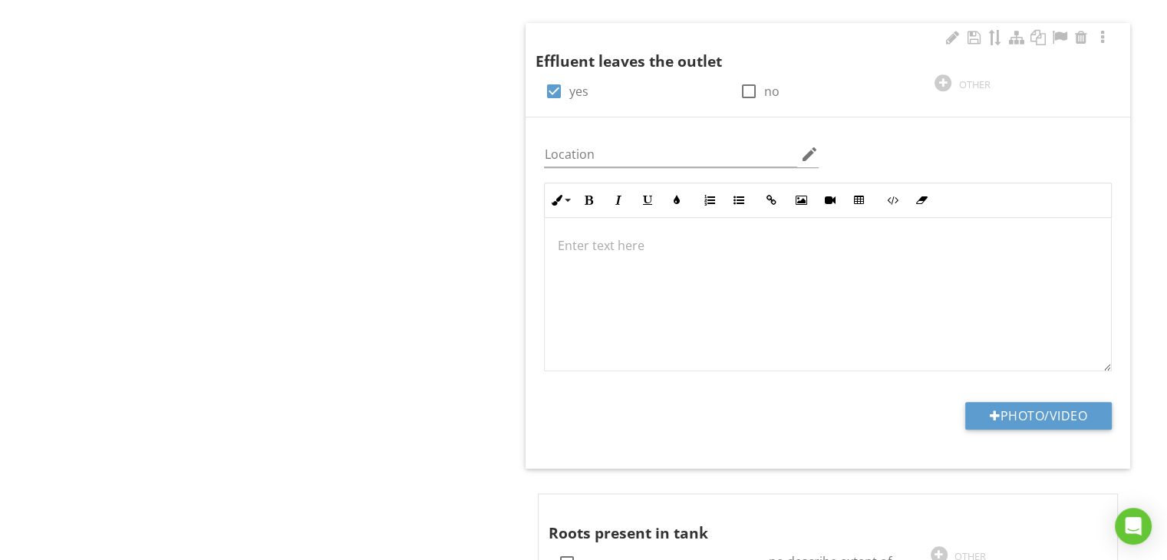
click at [625, 245] on p at bounding box center [828, 245] width 542 height 18
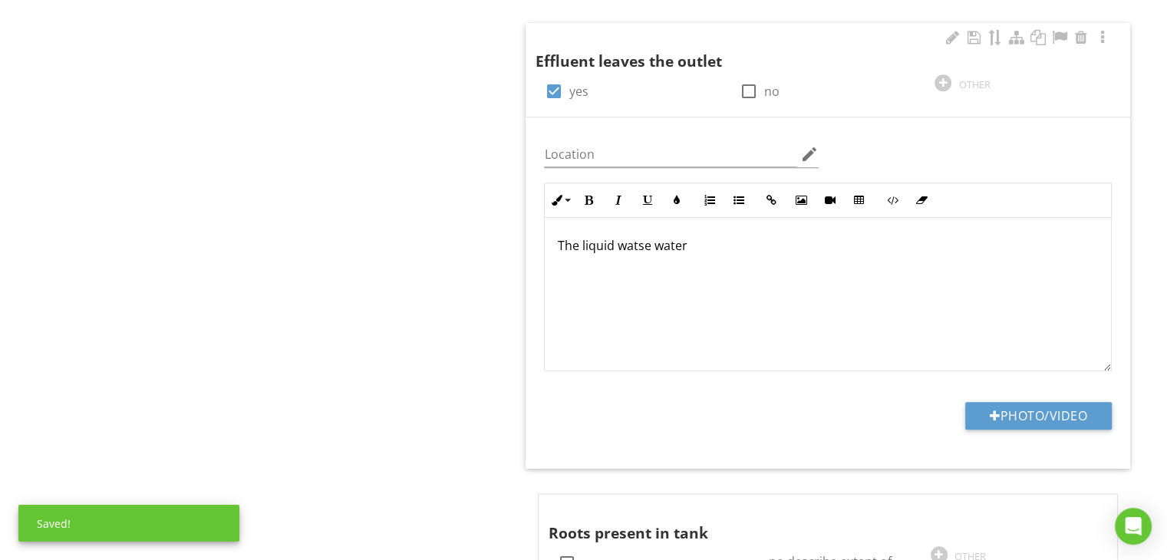
click at [640, 246] on p "The liquid watse water" at bounding box center [828, 245] width 542 height 18
click at [710, 249] on p "The liquid waste water" at bounding box center [828, 245] width 542 height 18
click at [991, 410] on div at bounding box center [995, 416] width 11 height 12
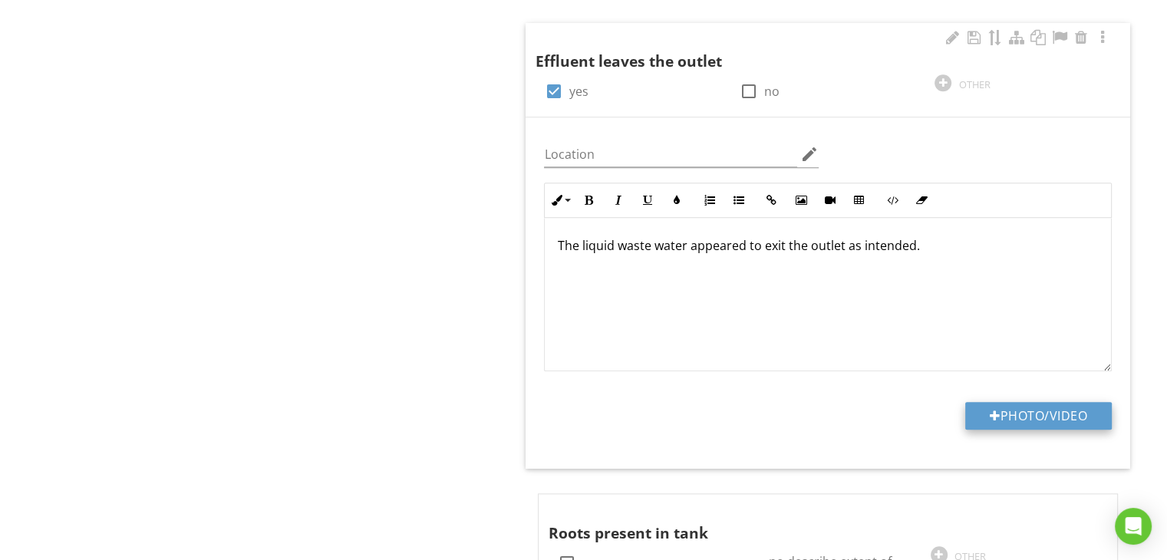
type input "C:\fakepath\IMG_0750.jpg"
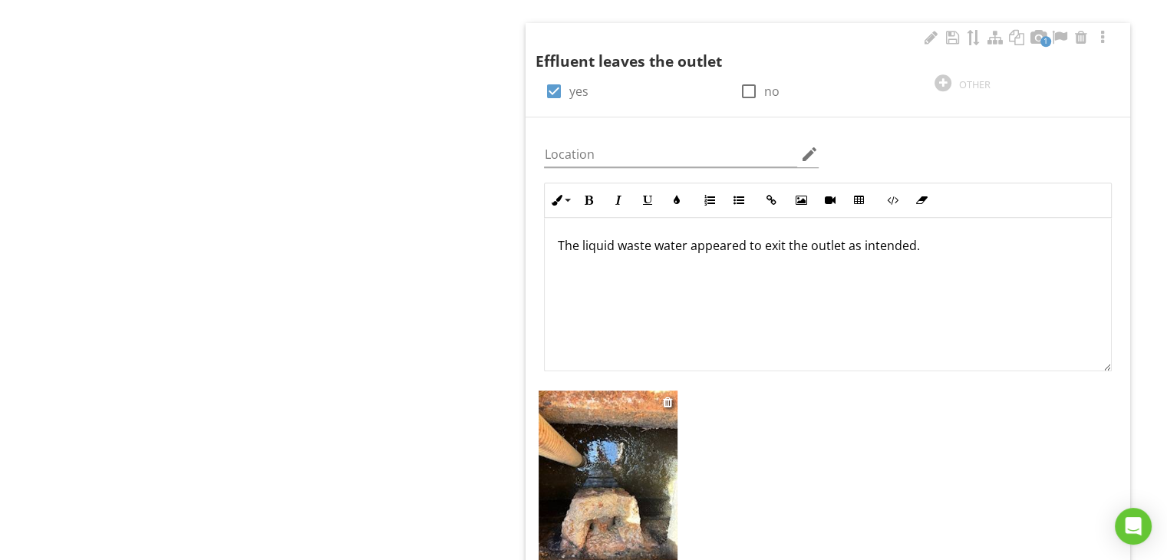
click at [636, 447] on img at bounding box center [608, 483] width 139 height 185
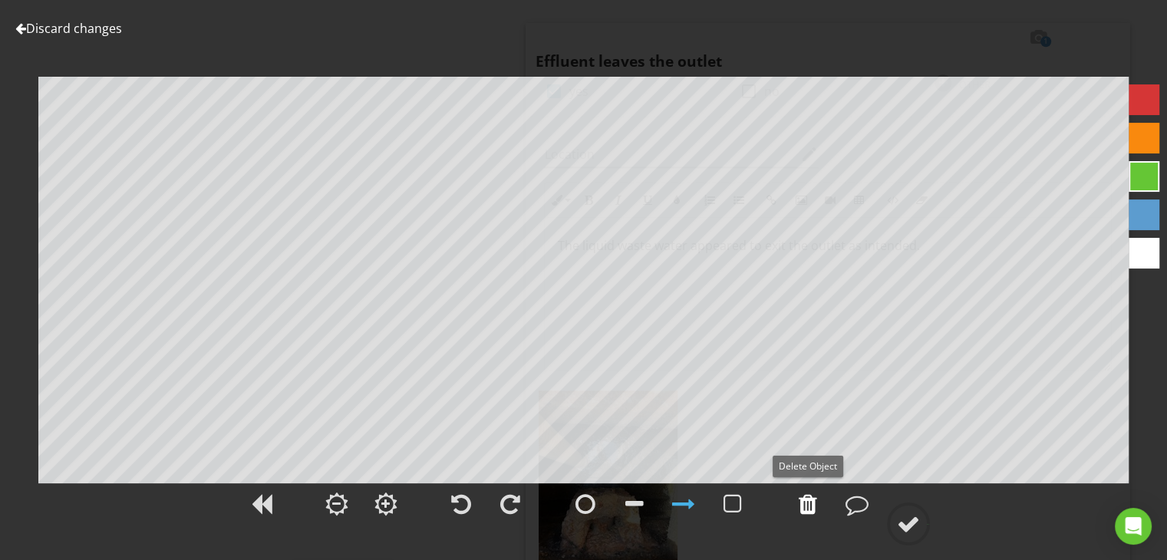
click at [813, 501] on div at bounding box center [808, 504] width 18 height 23
click at [1141, 250] on div at bounding box center [1144, 253] width 31 height 31
click at [853, 503] on div at bounding box center [857, 504] width 23 height 23
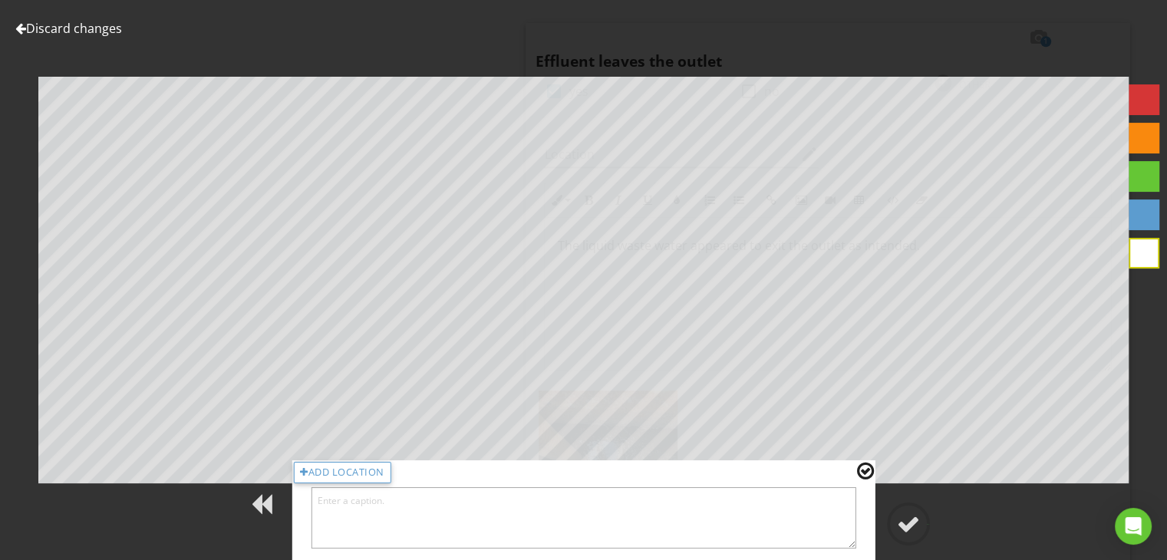
click at [807, 516] on textarea at bounding box center [584, 517] width 546 height 61
type textarea "This is the outlet pipe."
click at [906, 529] on div at bounding box center [908, 524] width 23 height 23
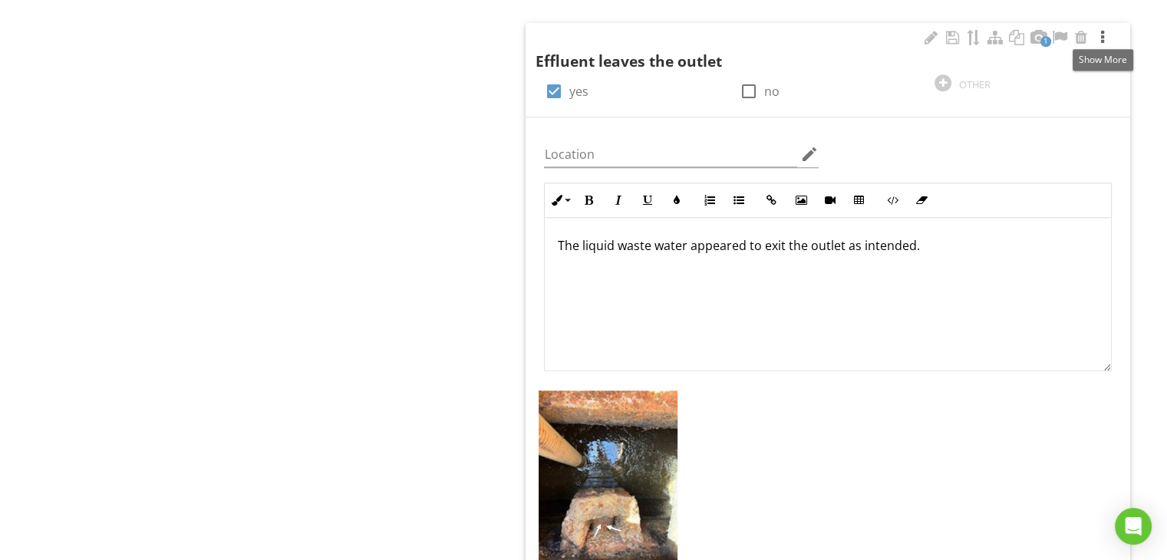
click at [1101, 38] on div at bounding box center [1103, 37] width 18 height 15
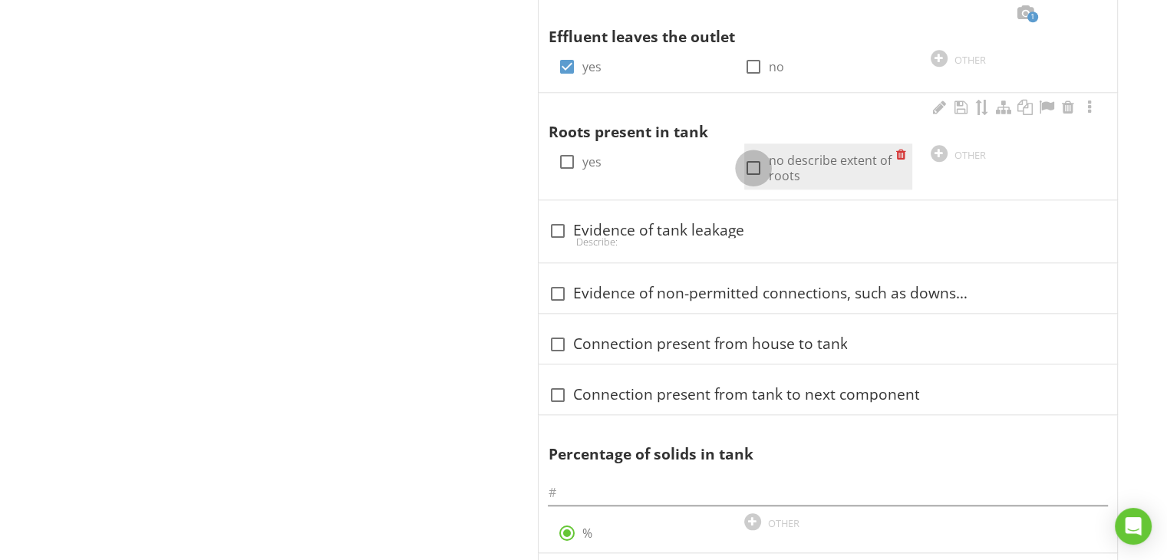
click at [749, 160] on div at bounding box center [754, 168] width 26 height 26
checkbox input "true"
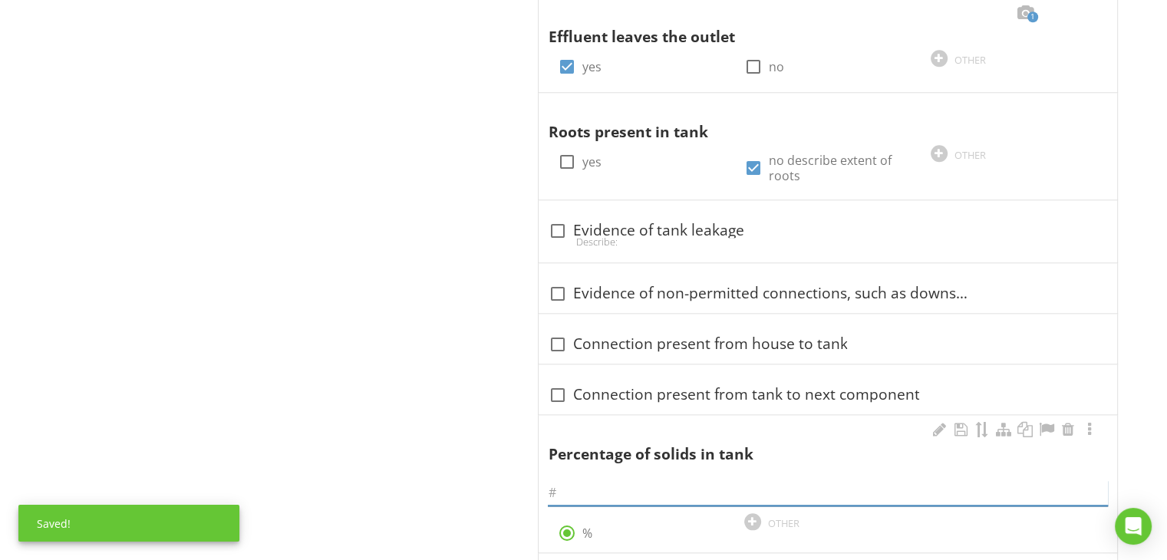
click at [566, 495] on input "text" at bounding box center [828, 492] width 560 height 25
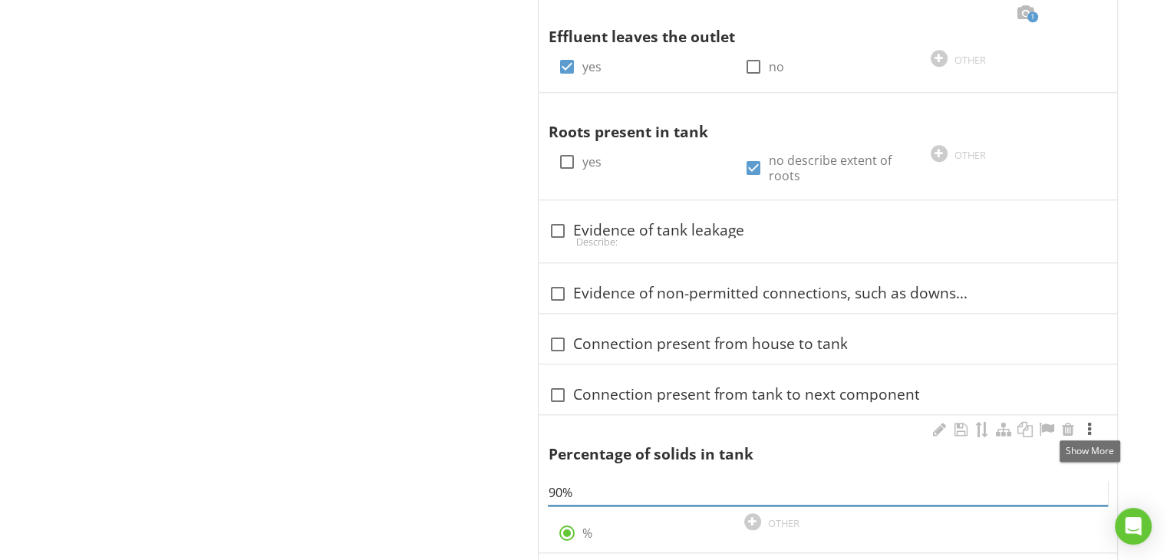
type input "90%"
click at [1087, 428] on div at bounding box center [1090, 429] width 18 height 15
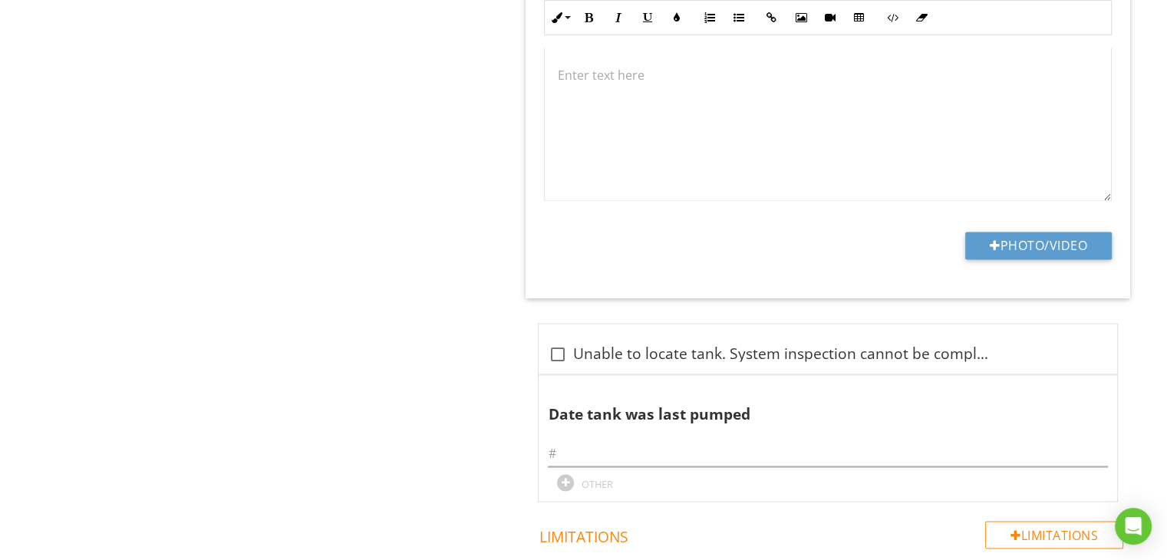
scroll to position [2282, 0]
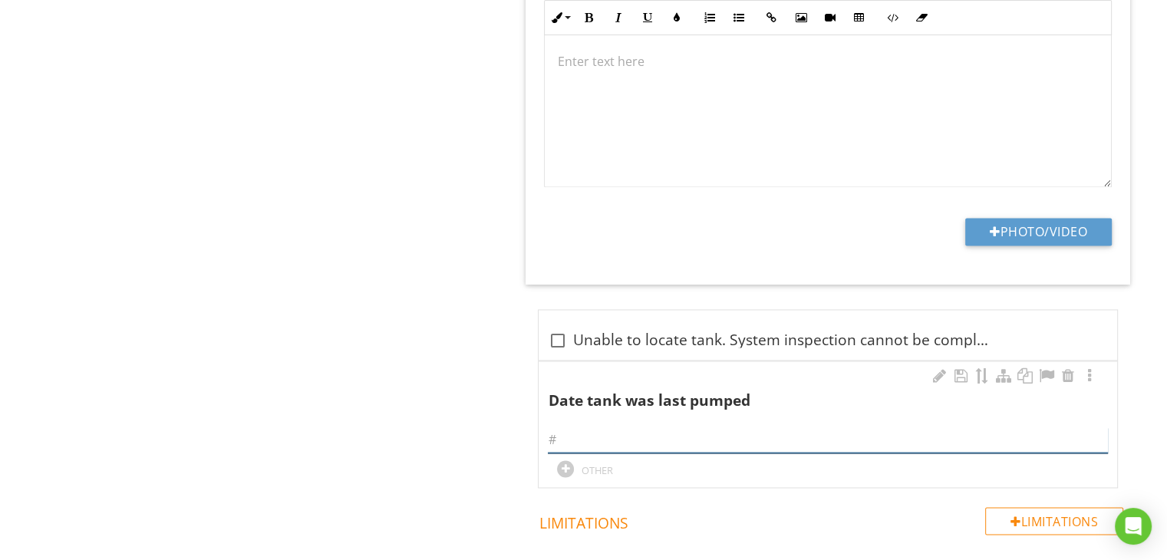
click at [615, 427] on input "text" at bounding box center [828, 439] width 560 height 25
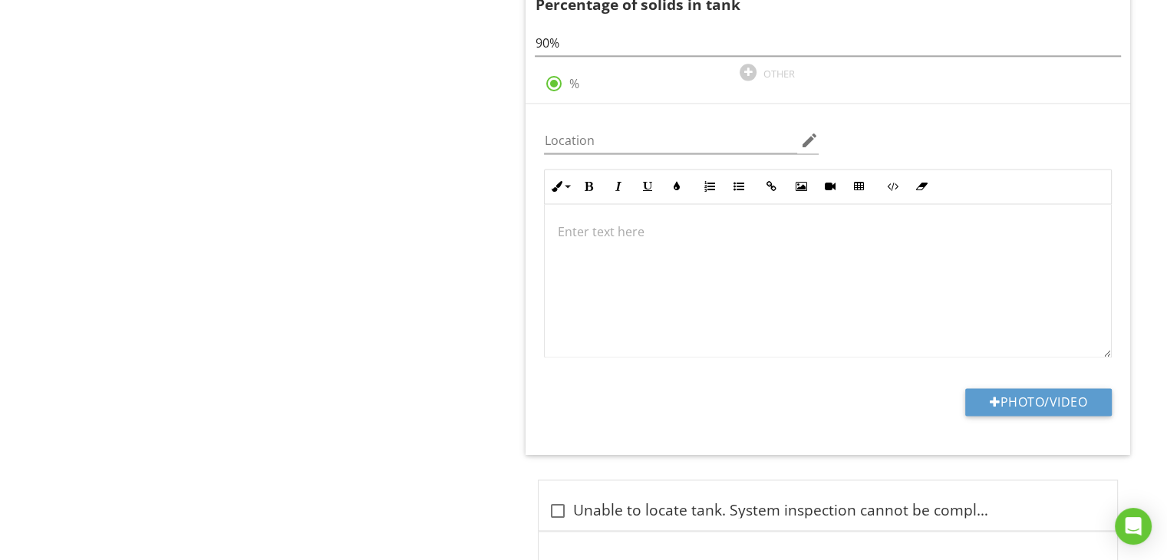
scroll to position [2098, 0]
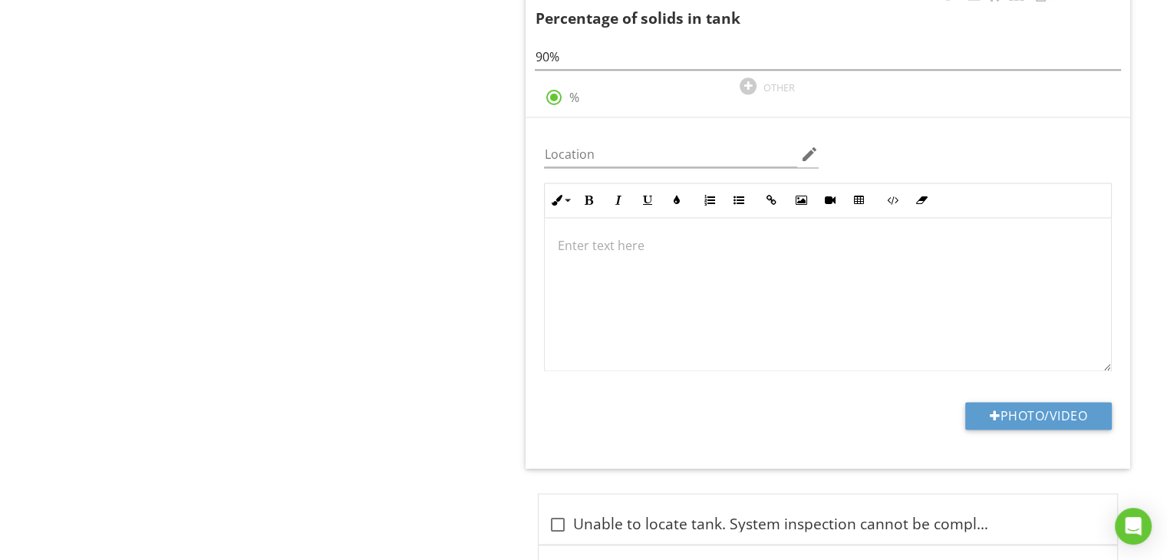
type input "[DATE]"
click at [610, 243] on p at bounding box center [828, 245] width 542 height 18
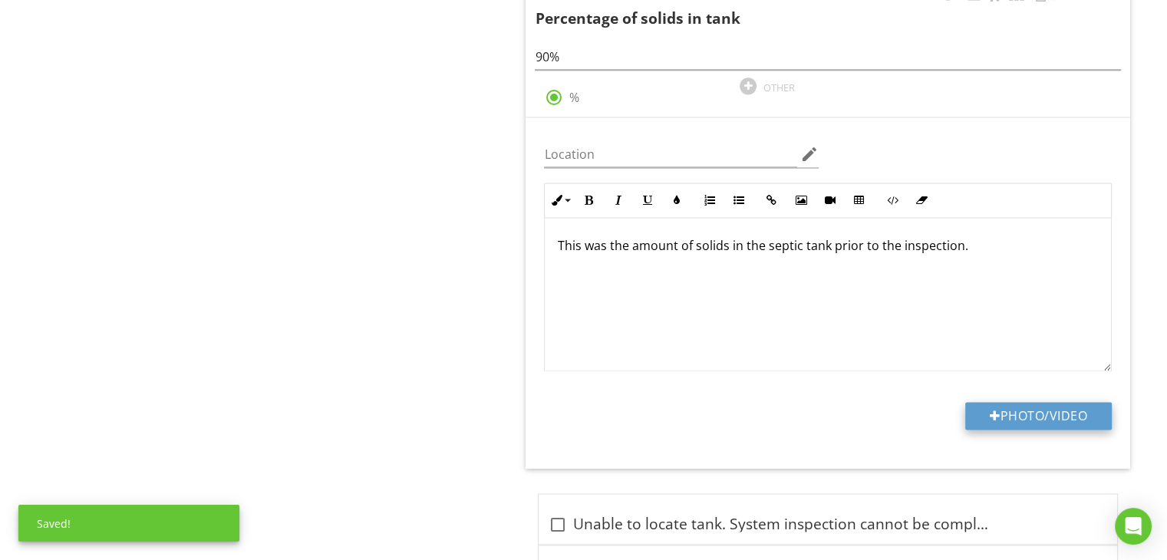
click at [979, 406] on button "Photo/Video" at bounding box center [1038, 416] width 147 height 28
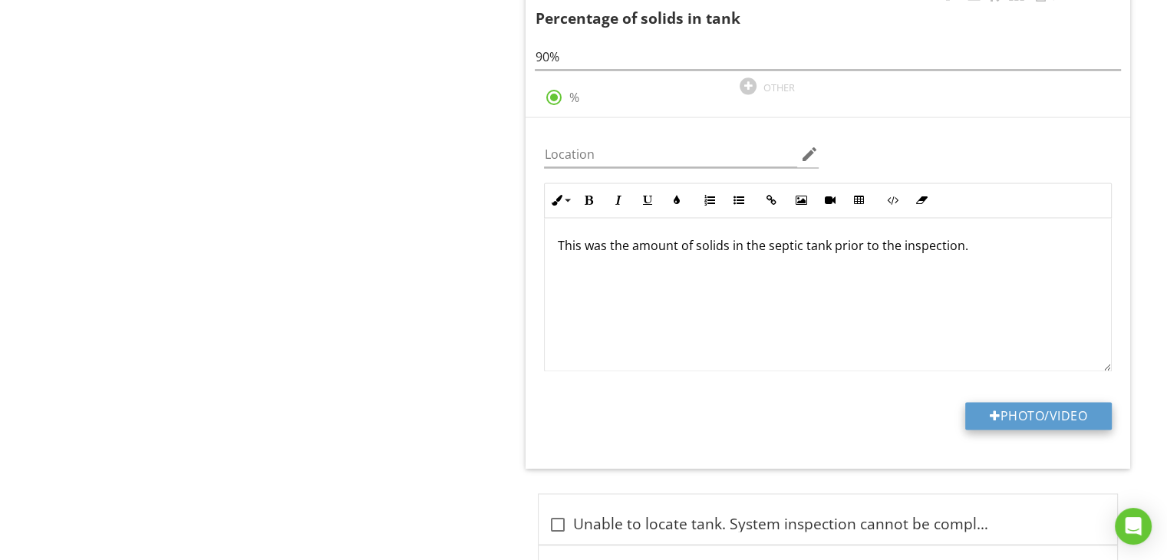
type input "C:\fakepath\IMG_0749.jpg"
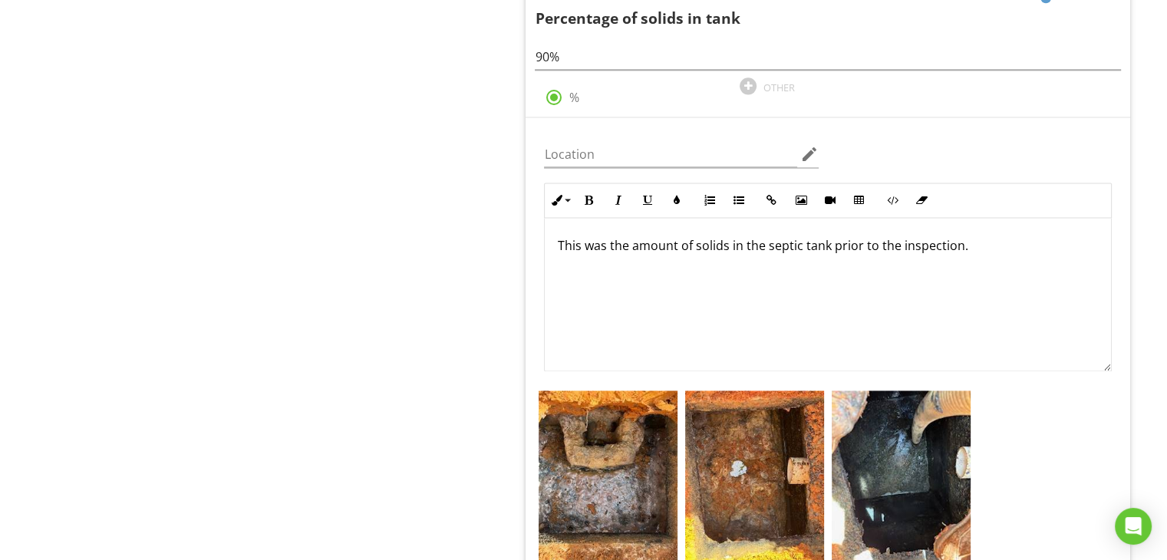
scroll to position [2067, 0]
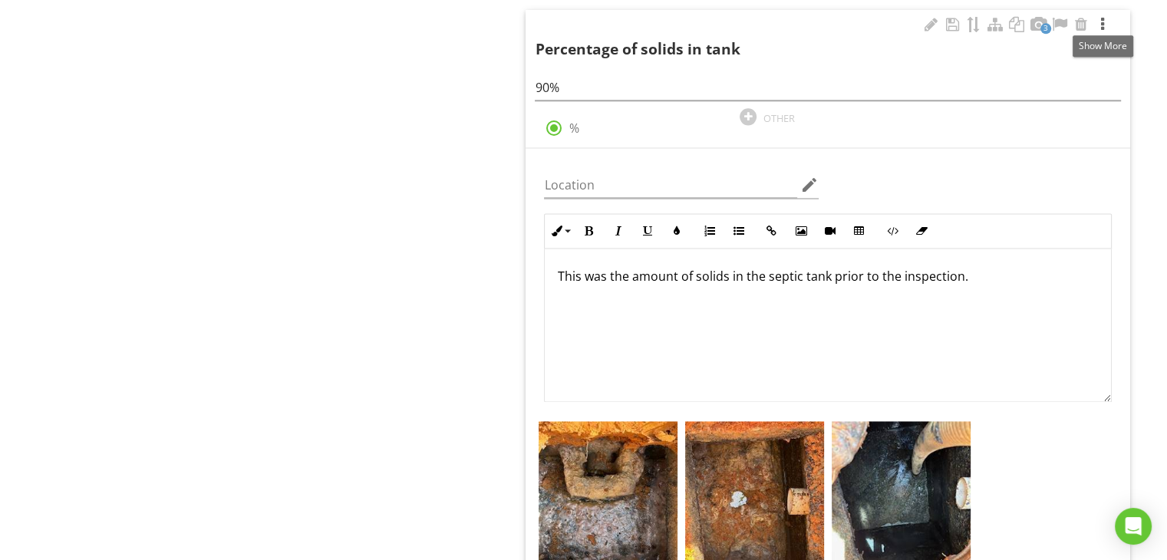
click at [1102, 18] on div at bounding box center [1103, 24] width 18 height 15
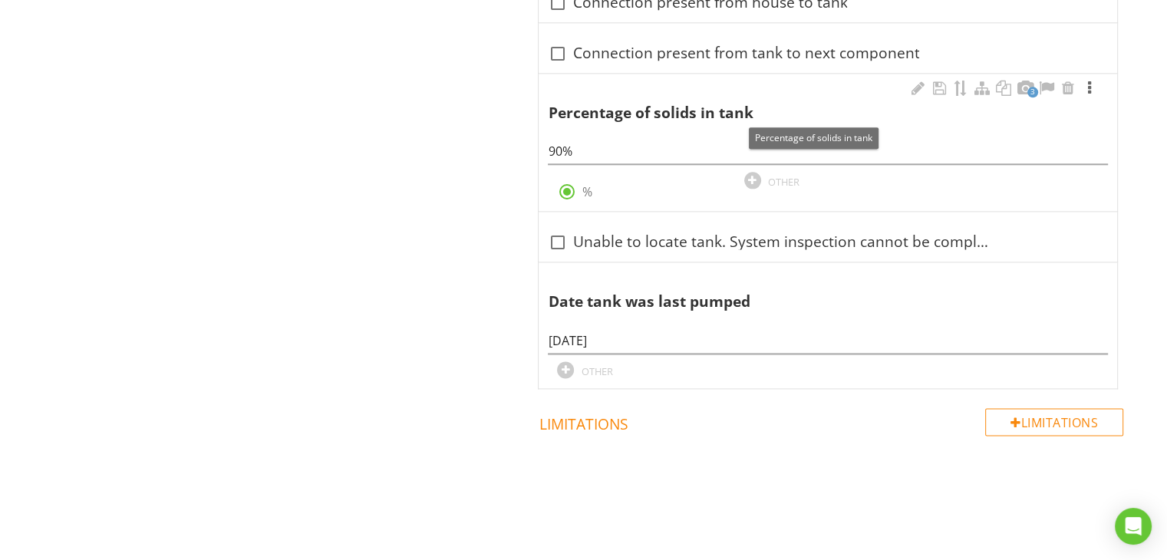
scroll to position [1975, 0]
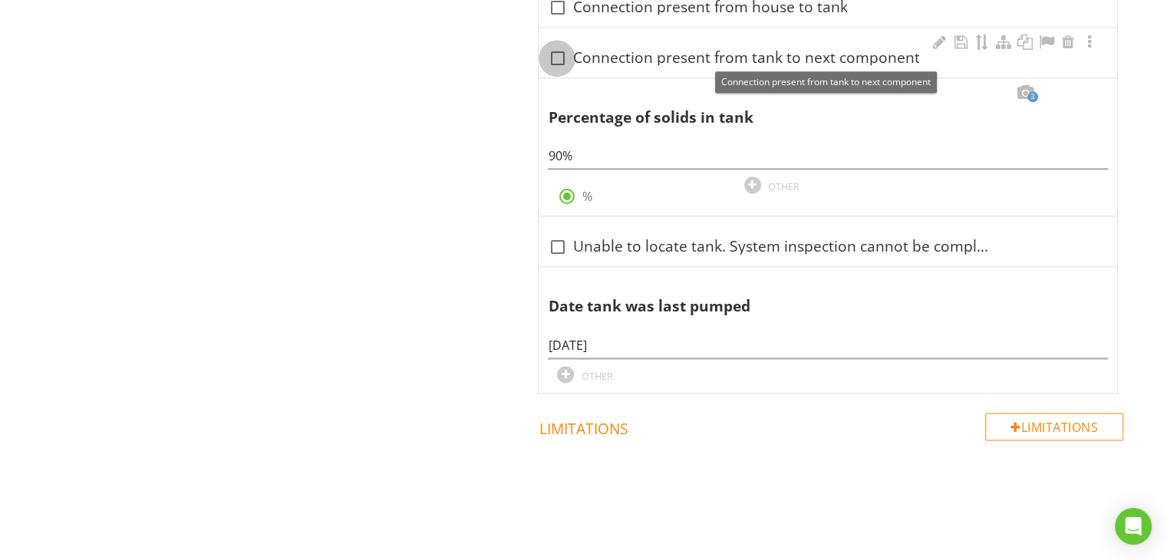
click at [553, 54] on div at bounding box center [557, 58] width 26 height 26
checkbox input "true"
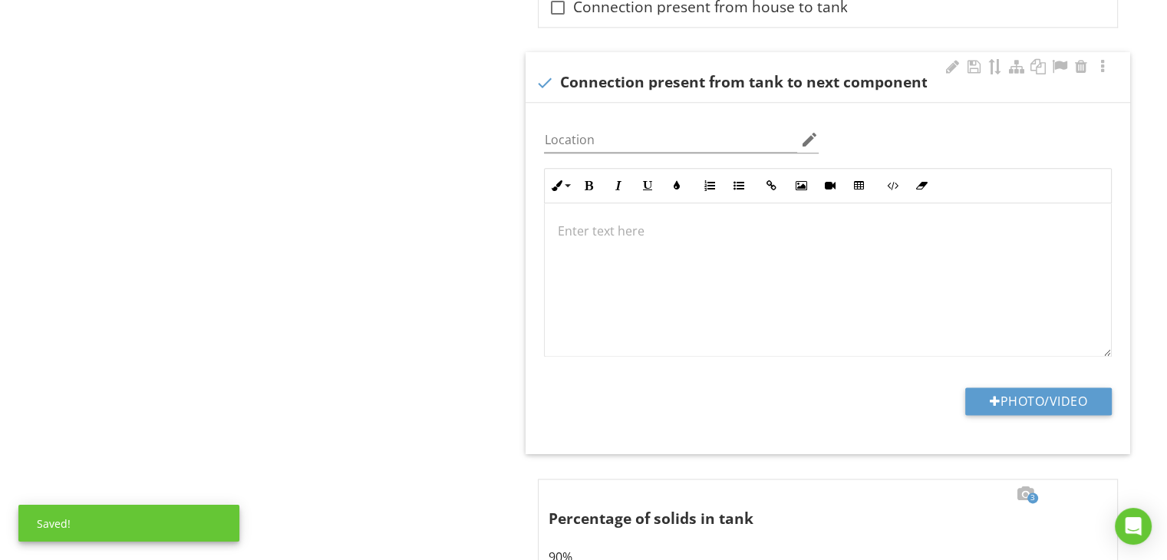
click at [600, 224] on p at bounding box center [828, 231] width 542 height 18
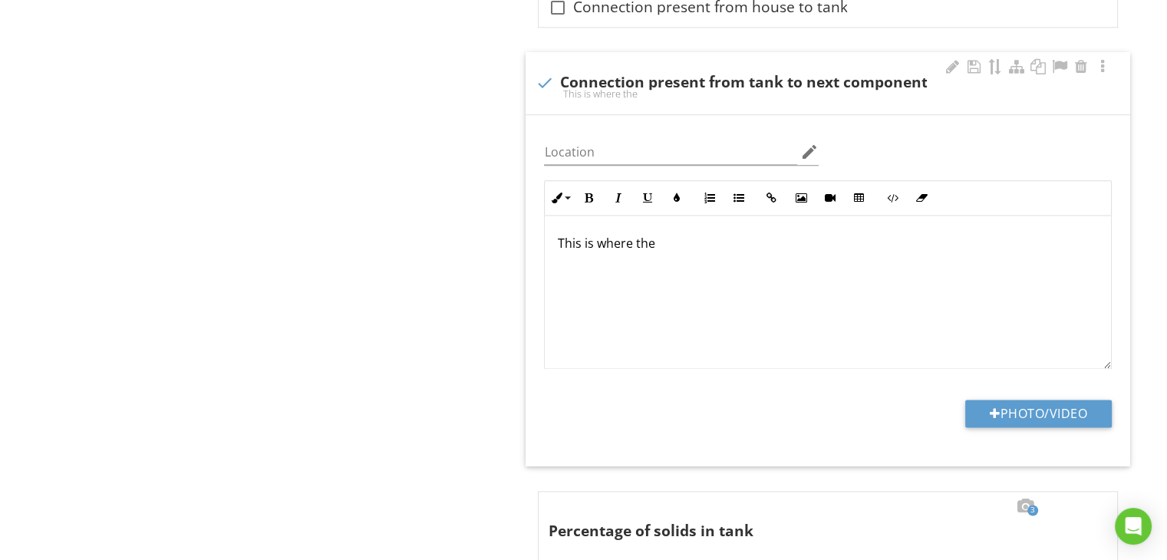
scroll to position [1987, 0]
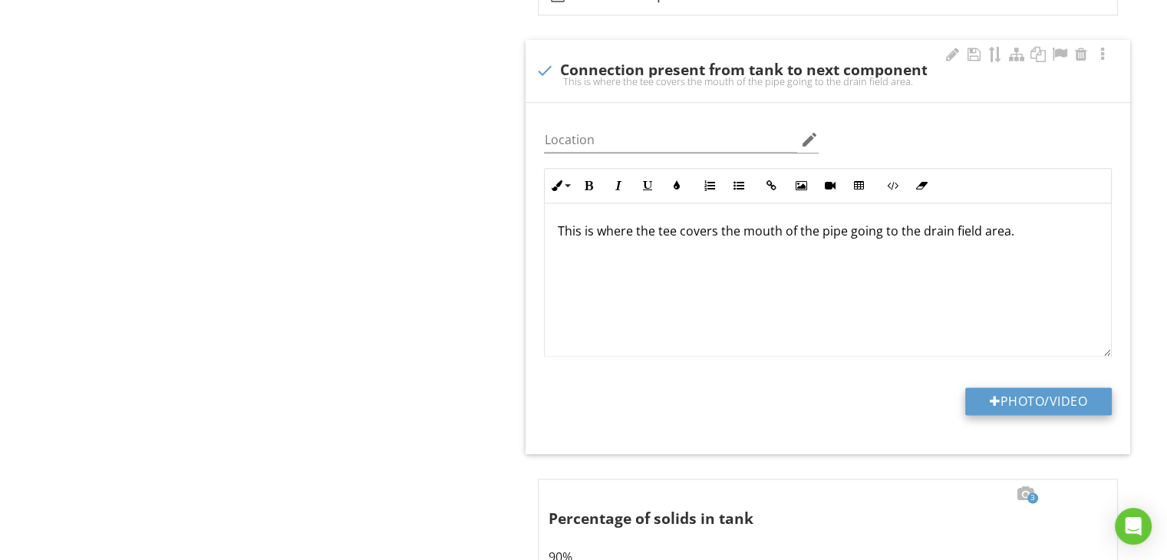
click at [976, 400] on button "Photo/Video" at bounding box center [1038, 402] width 147 height 28
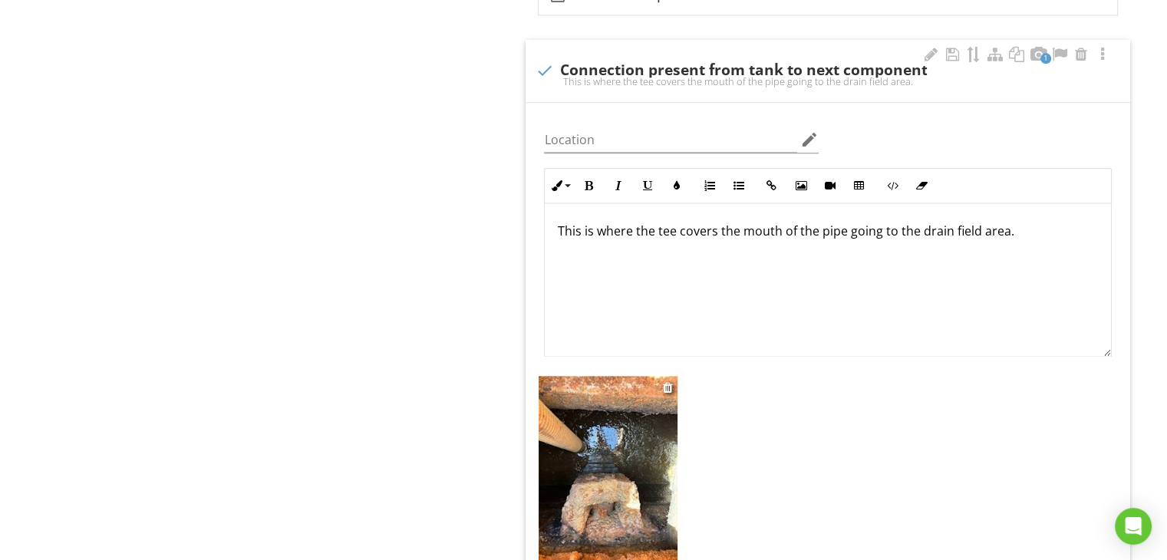
click at [644, 431] on img at bounding box center [608, 468] width 139 height 185
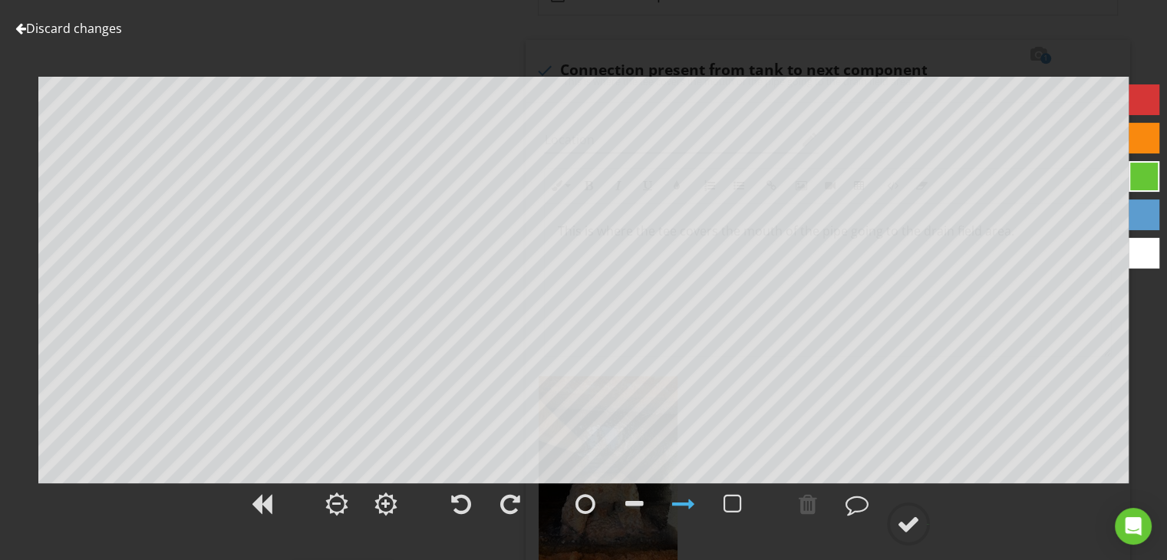
click at [1137, 254] on div at bounding box center [1144, 253] width 31 height 31
click at [807, 501] on div at bounding box center [808, 504] width 18 height 23
click at [912, 525] on div at bounding box center [908, 524] width 23 height 23
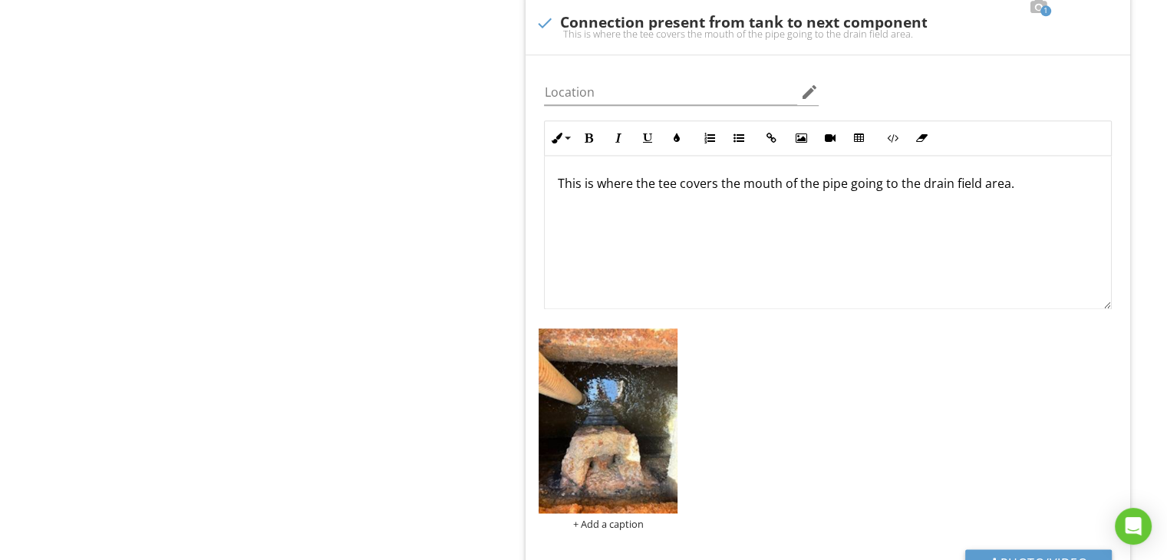
scroll to position [2048, 0]
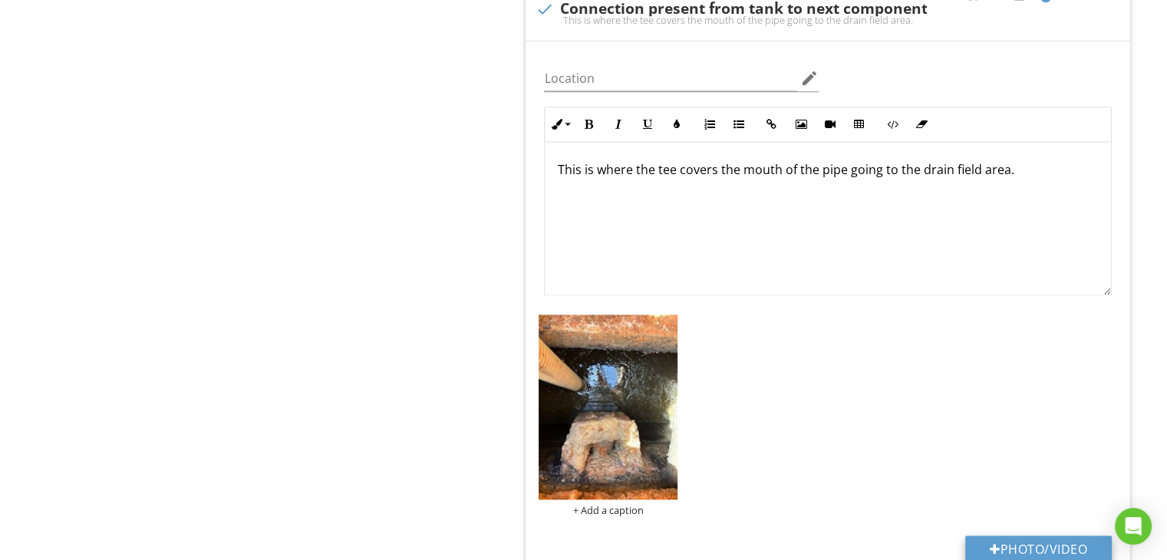
click at [1101, 544] on button "Photo/Video" at bounding box center [1038, 550] width 147 height 28
type input "C:\fakepath\IMG_0749.jpg"
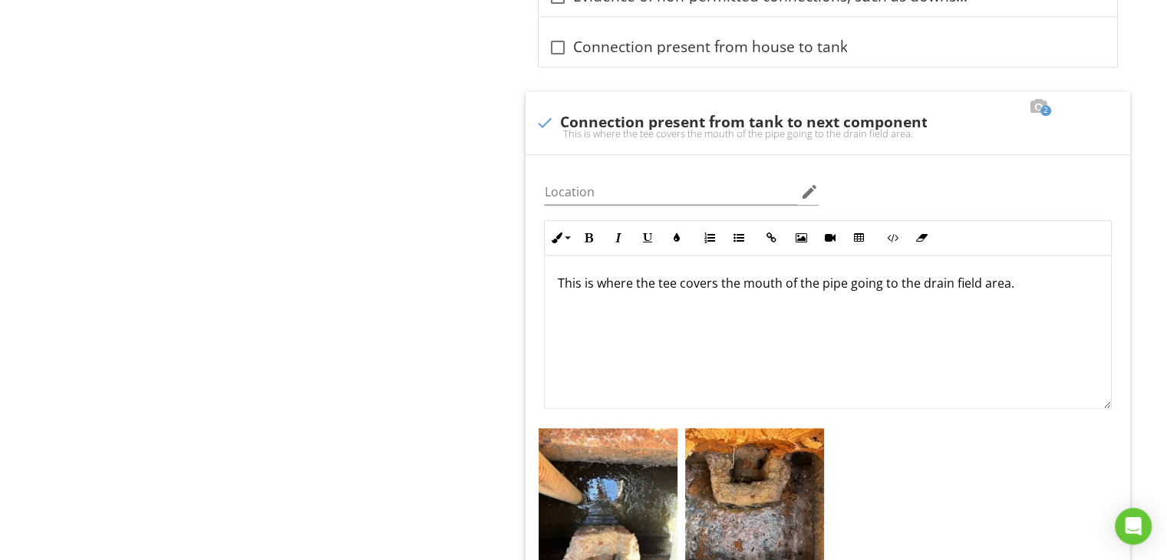
scroll to position [1925, 0]
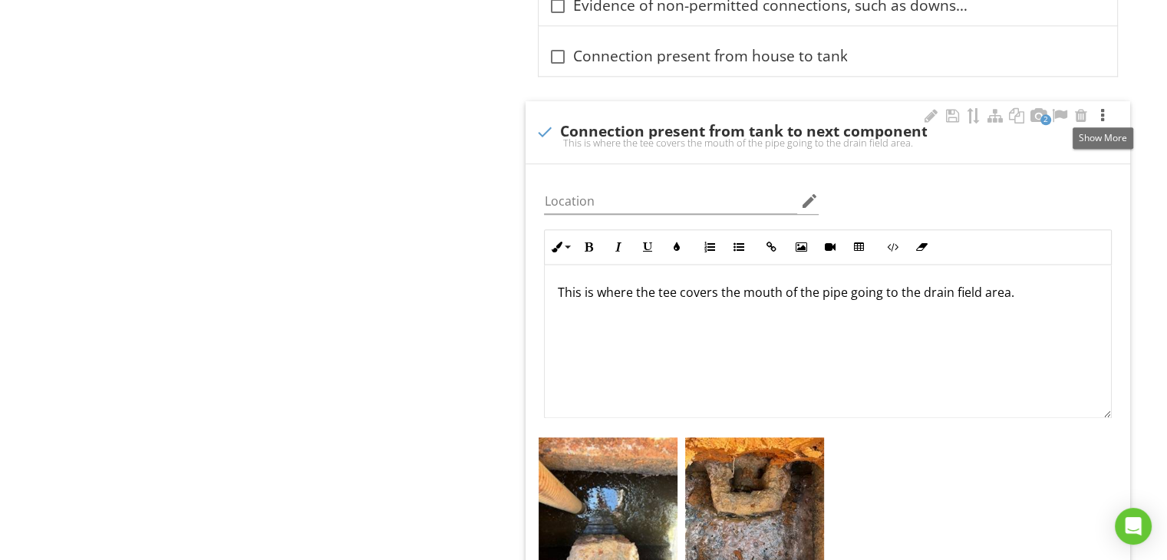
click at [1103, 110] on div at bounding box center [1103, 115] width 18 height 15
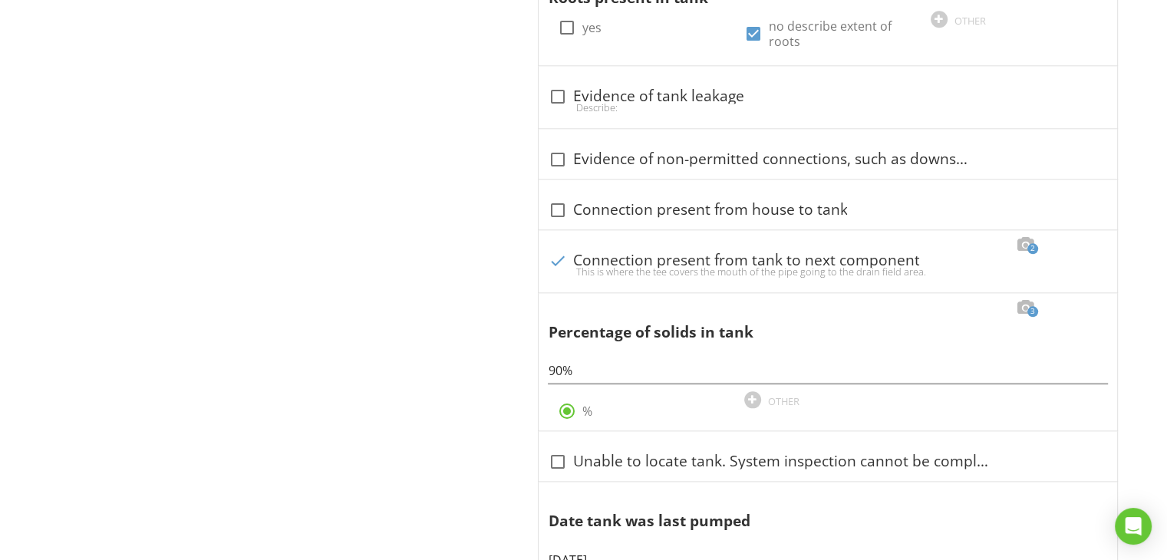
scroll to position [1741, 0]
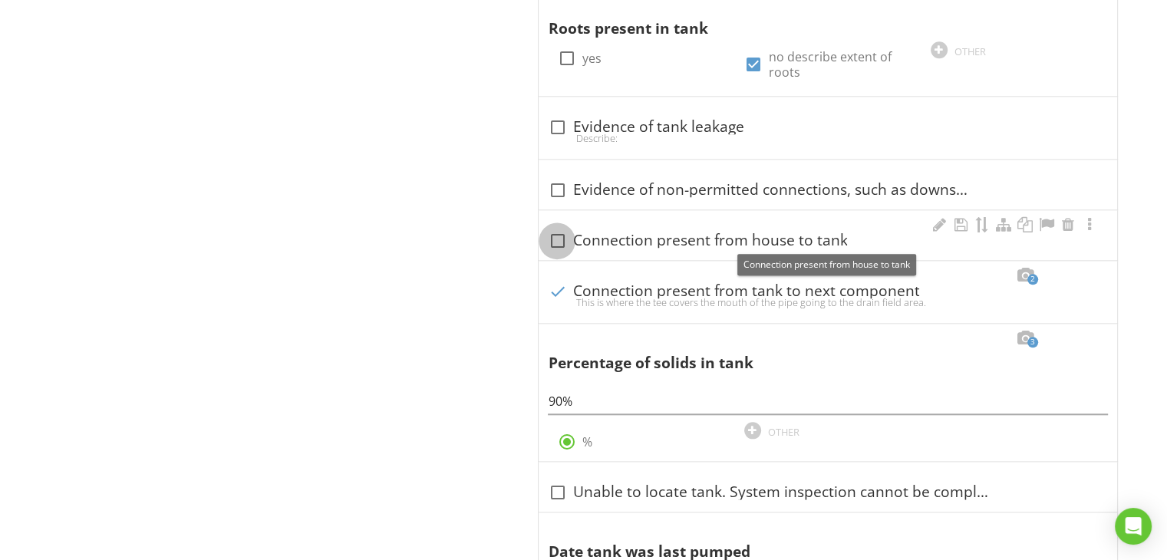
click at [551, 235] on div at bounding box center [557, 241] width 26 height 26
checkbox input "true"
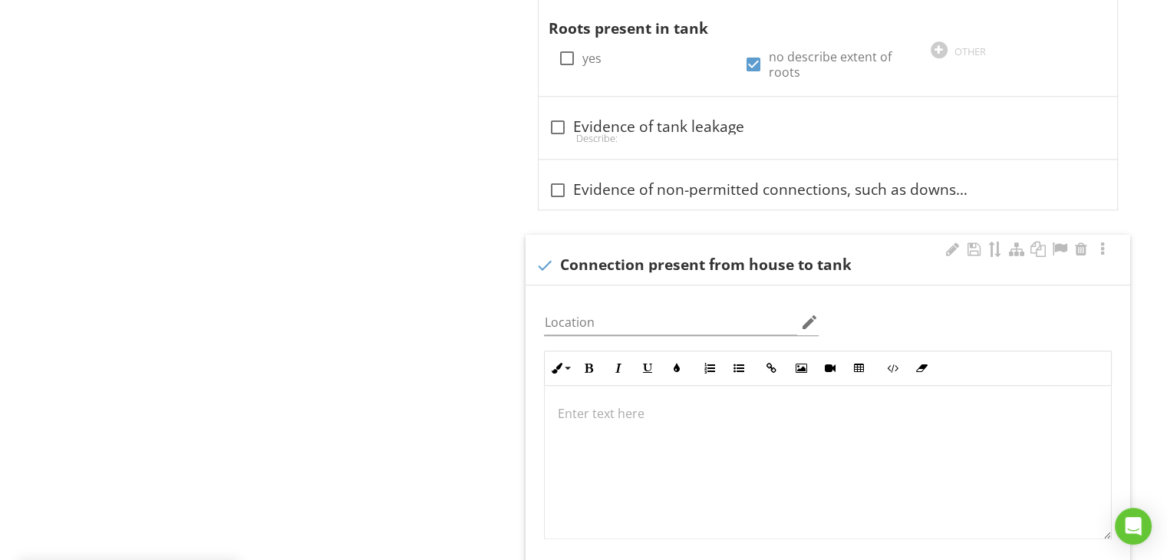
click at [603, 415] on p at bounding box center [828, 413] width 542 height 18
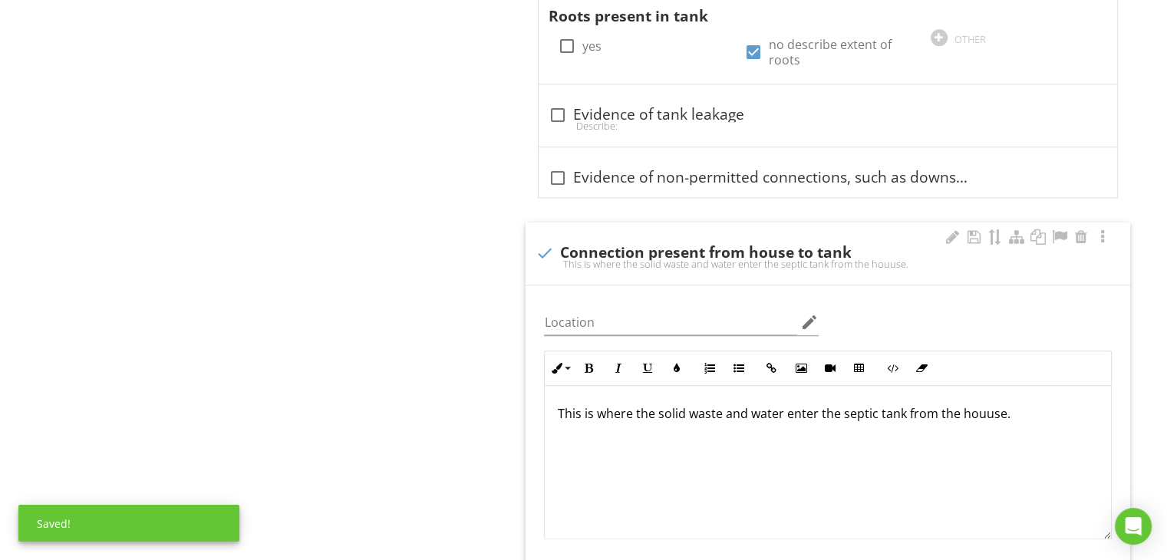
click at [981, 407] on p "This is where the solid waste and water enter the septic tank from the houuse." at bounding box center [828, 413] width 542 height 18
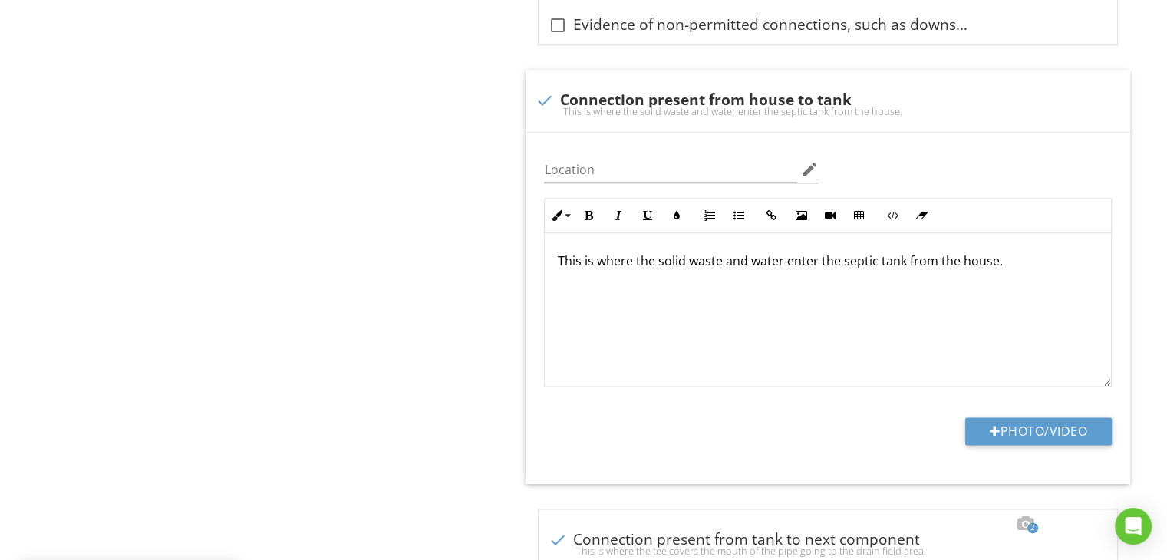
scroll to position [1907, 0]
click at [1061, 417] on button "Photo/Video" at bounding box center [1038, 431] width 147 height 28
type input "C:\fakepath\IMG_0752.jpg"
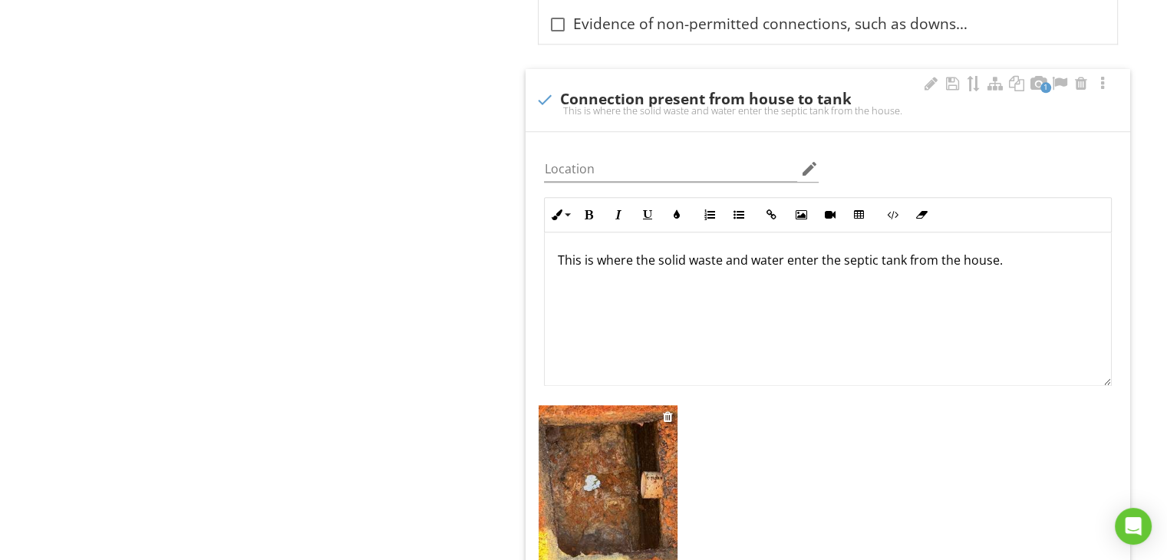
click at [596, 449] on img at bounding box center [608, 497] width 139 height 185
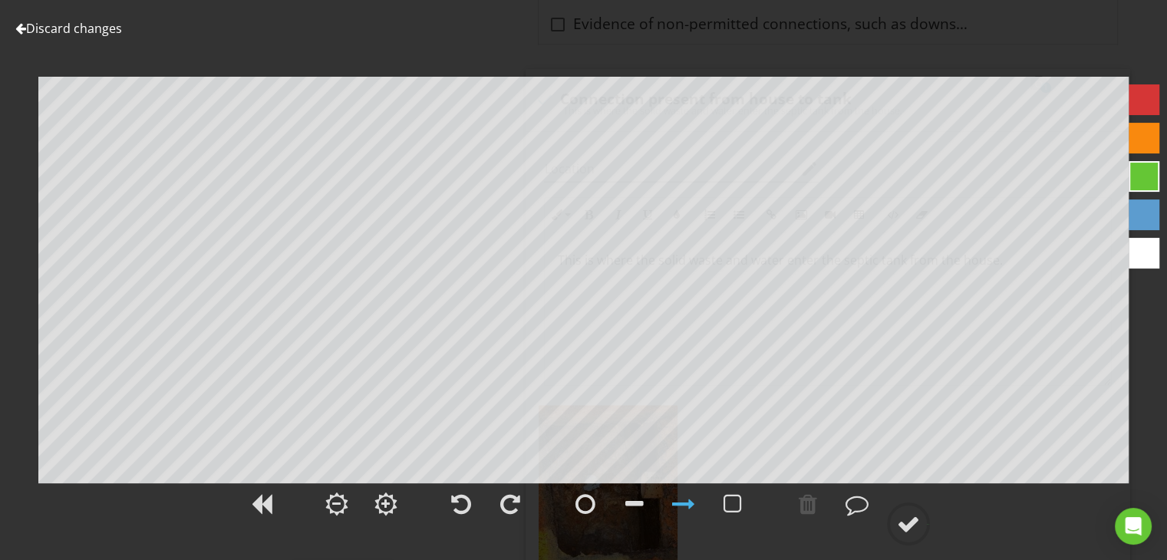
click at [1137, 253] on div at bounding box center [1144, 253] width 31 height 31
drag, startPoint x: 856, startPoint y: 502, endPoint x: 781, endPoint y: 518, distance: 76.9
click at [781, 518] on div at bounding box center [583, 513] width 1167 height 64
click at [860, 505] on div at bounding box center [857, 504] width 23 height 23
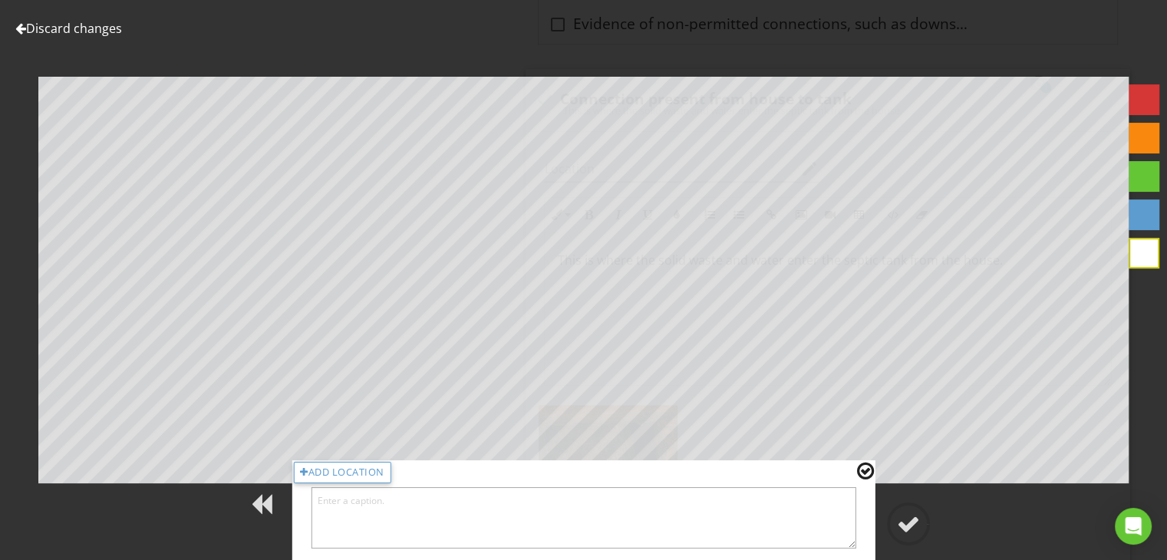
click at [791, 526] on textarea at bounding box center [584, 517] width 546 height 61
type textarea "This is the inlet pipe."
click at [906, 523] on div at bounding box center [908, 524] width 23 height 23
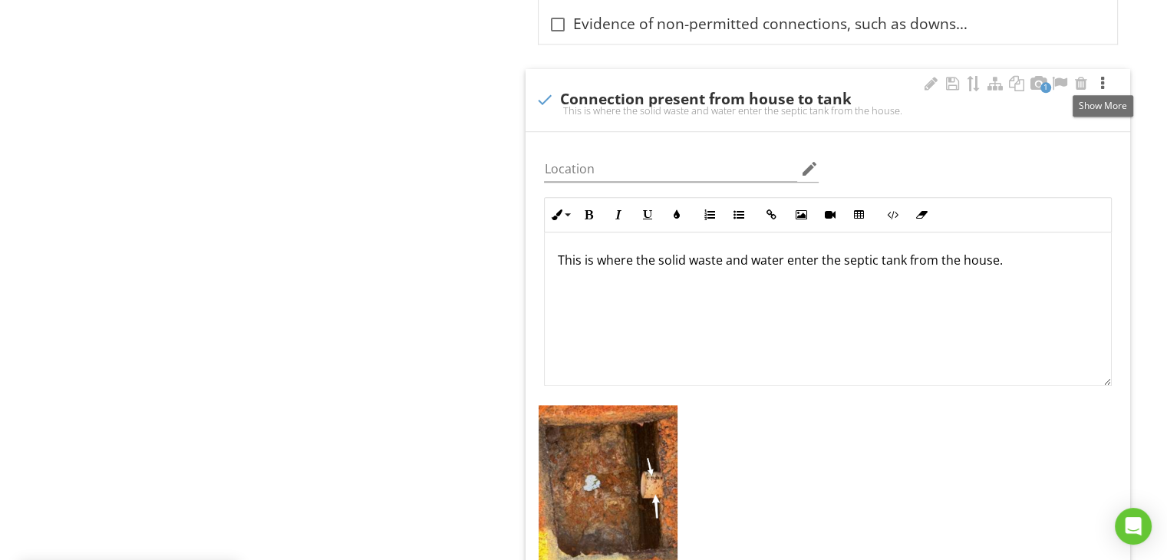
click at [1102, 81] on div at bounding box center [1103, 83] width 18 height 15
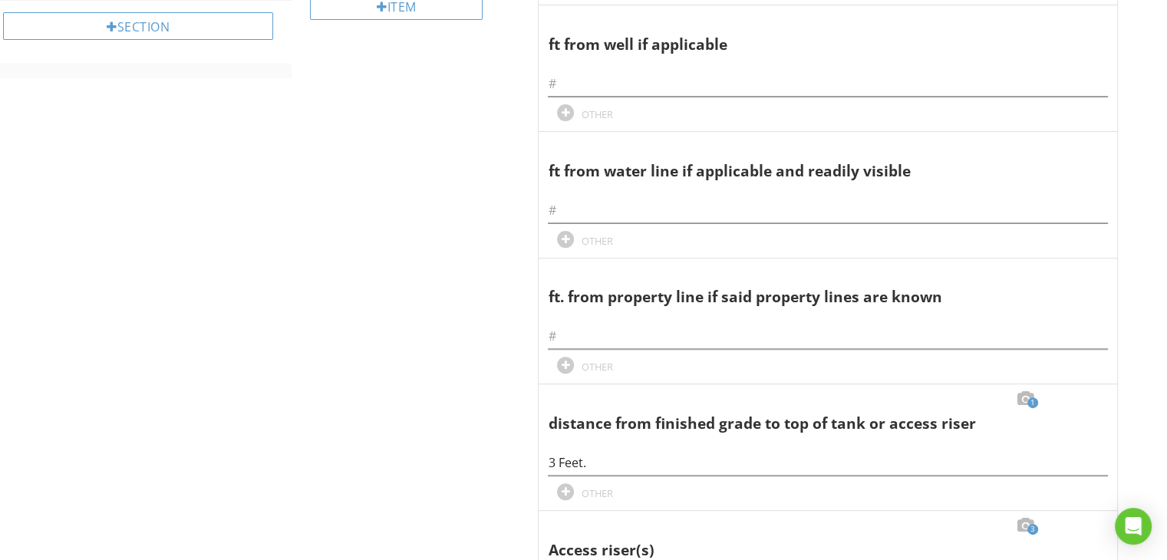
scroll to position [0, 0]
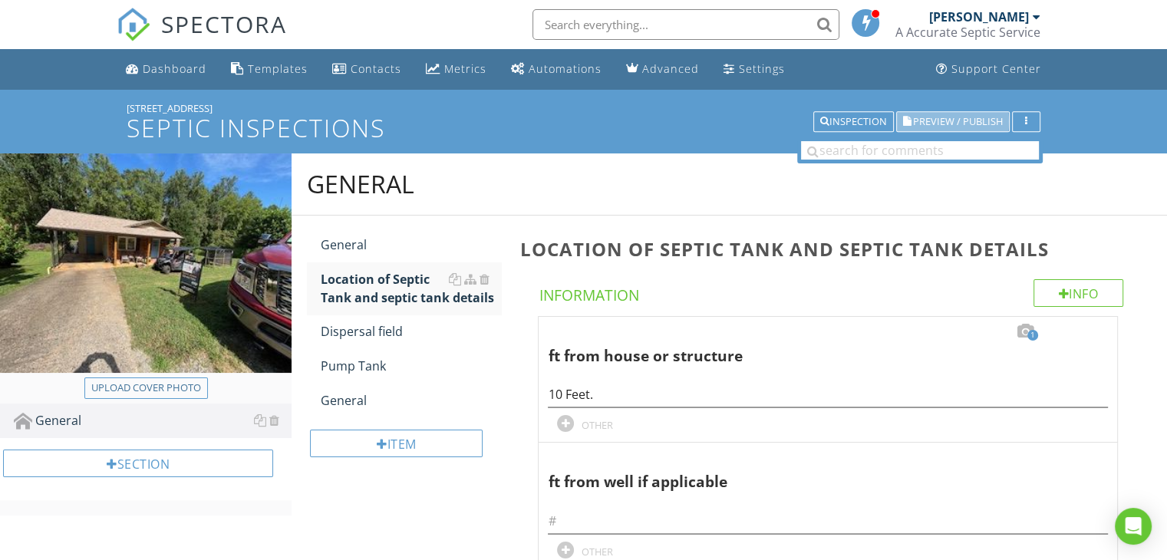
click at [962, 120] on span "Preview / Publish" at bounding box center [958, 122] width 90 height 10
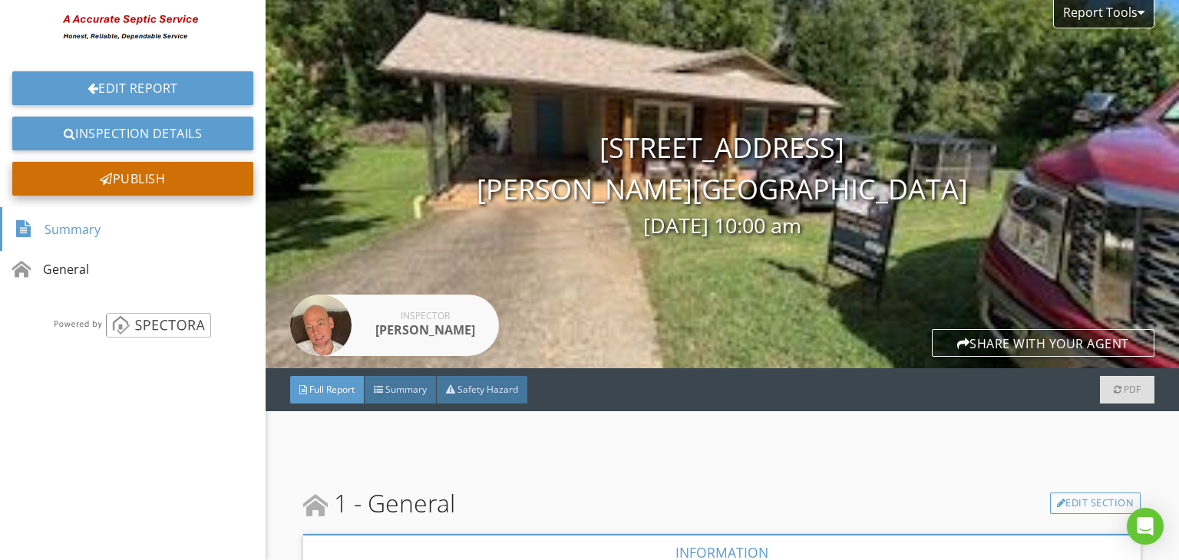
click at [200, 176] on div "Publish" at bounding box center [132, 179] width 241 height 34
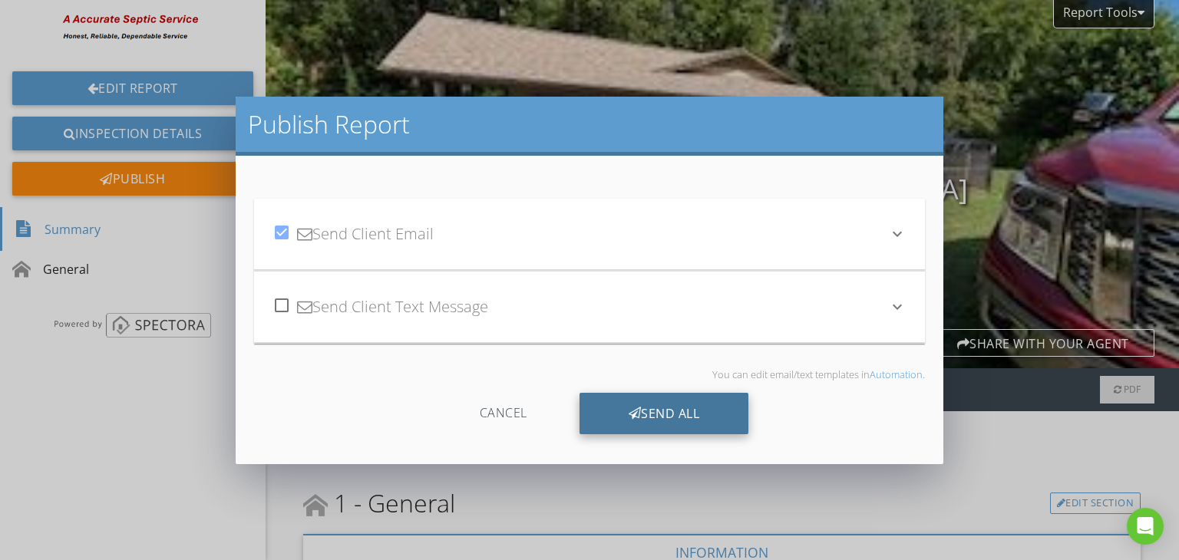
click at [638, 411] on icon at bounding box center [635, 413] width 13 height 17
